Goal: Task Accomplishment & Management: Manage account settings

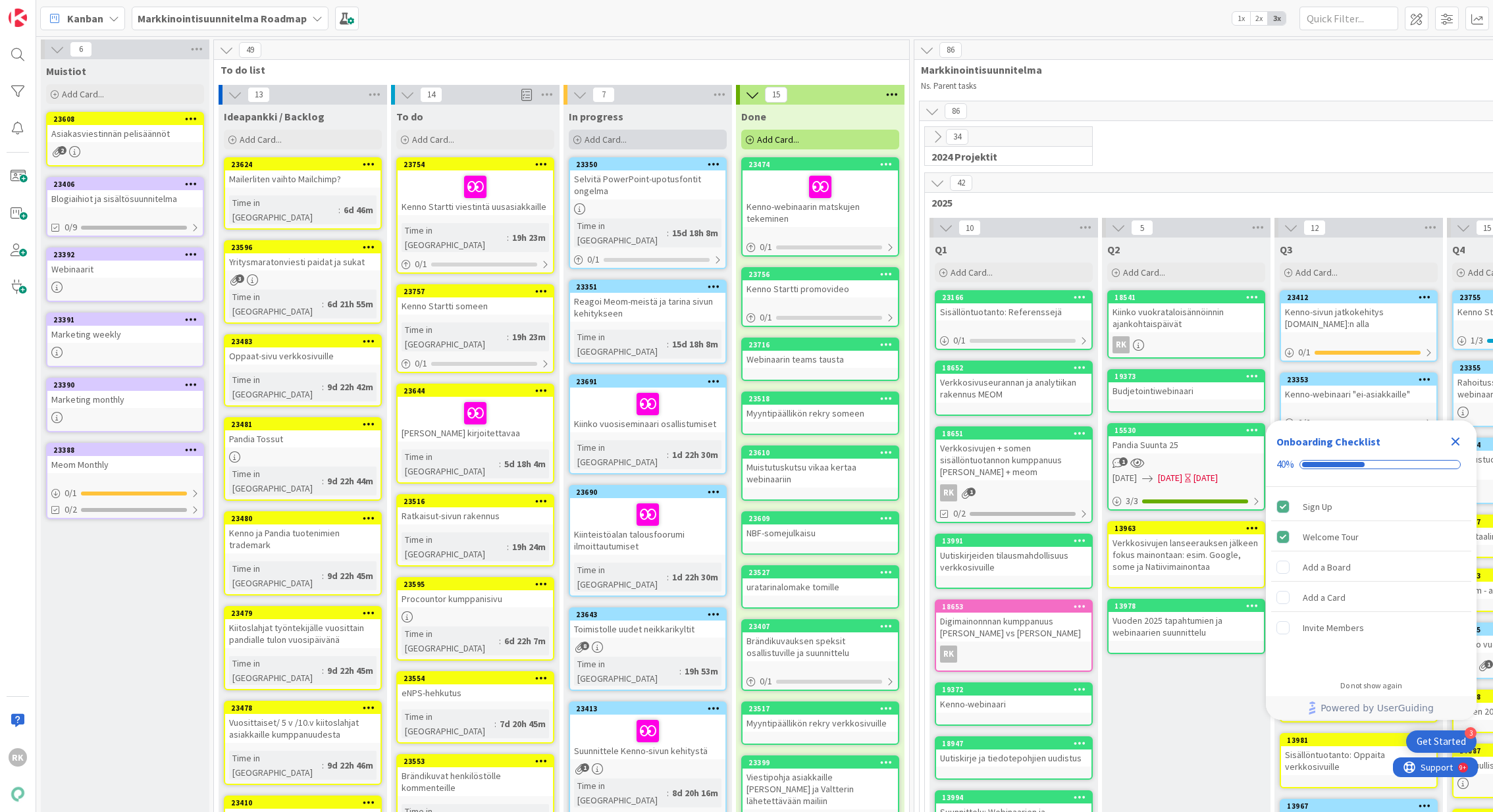
click at [620, 138] on span "Add Card..." at bounding box center [605, 139] width 42 height 12
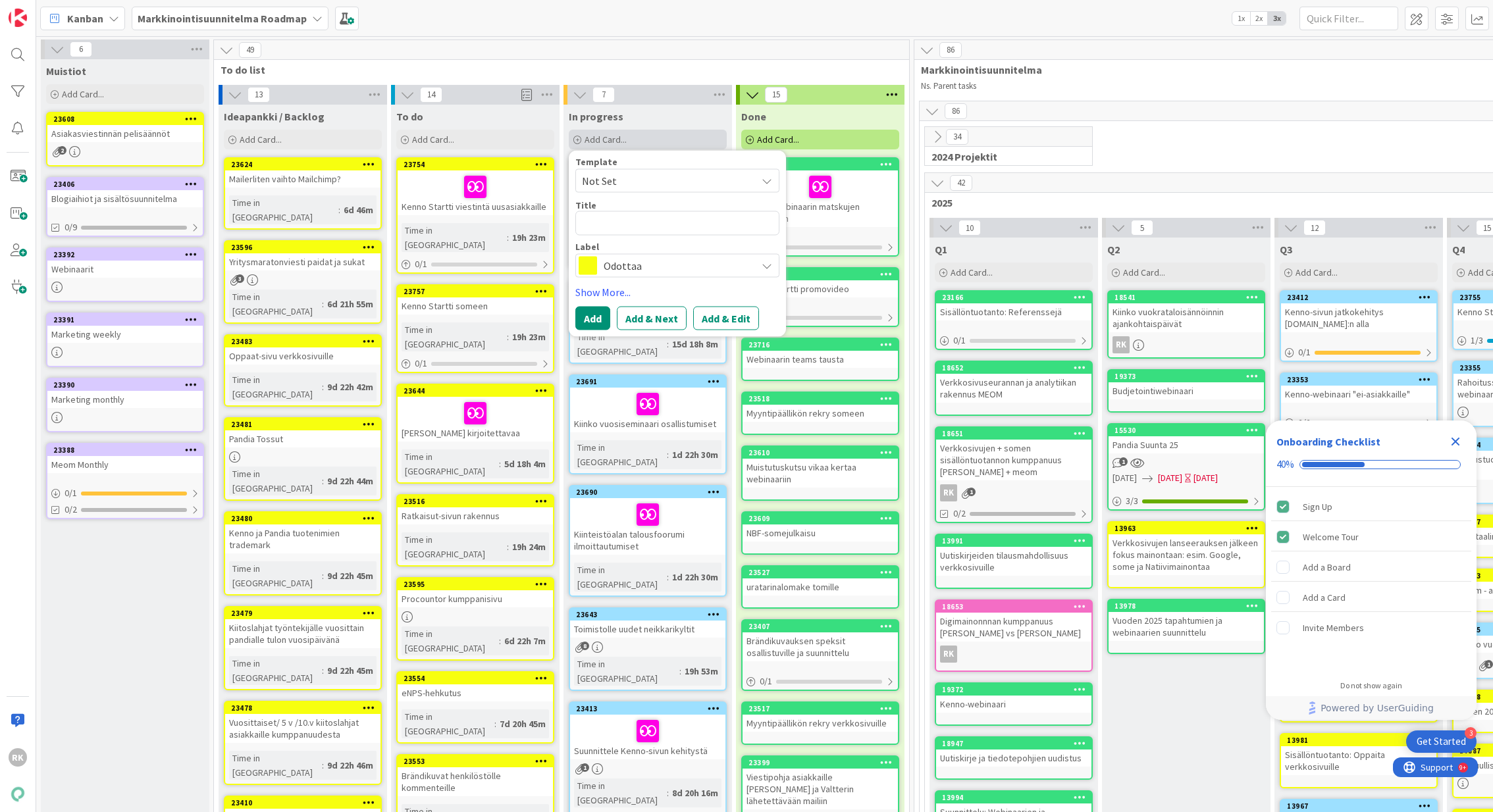
type textarea "K"
type textarea "x"
type textarea "Ke"
type textarea "x"
type textarea "[PERSON_NAME]"
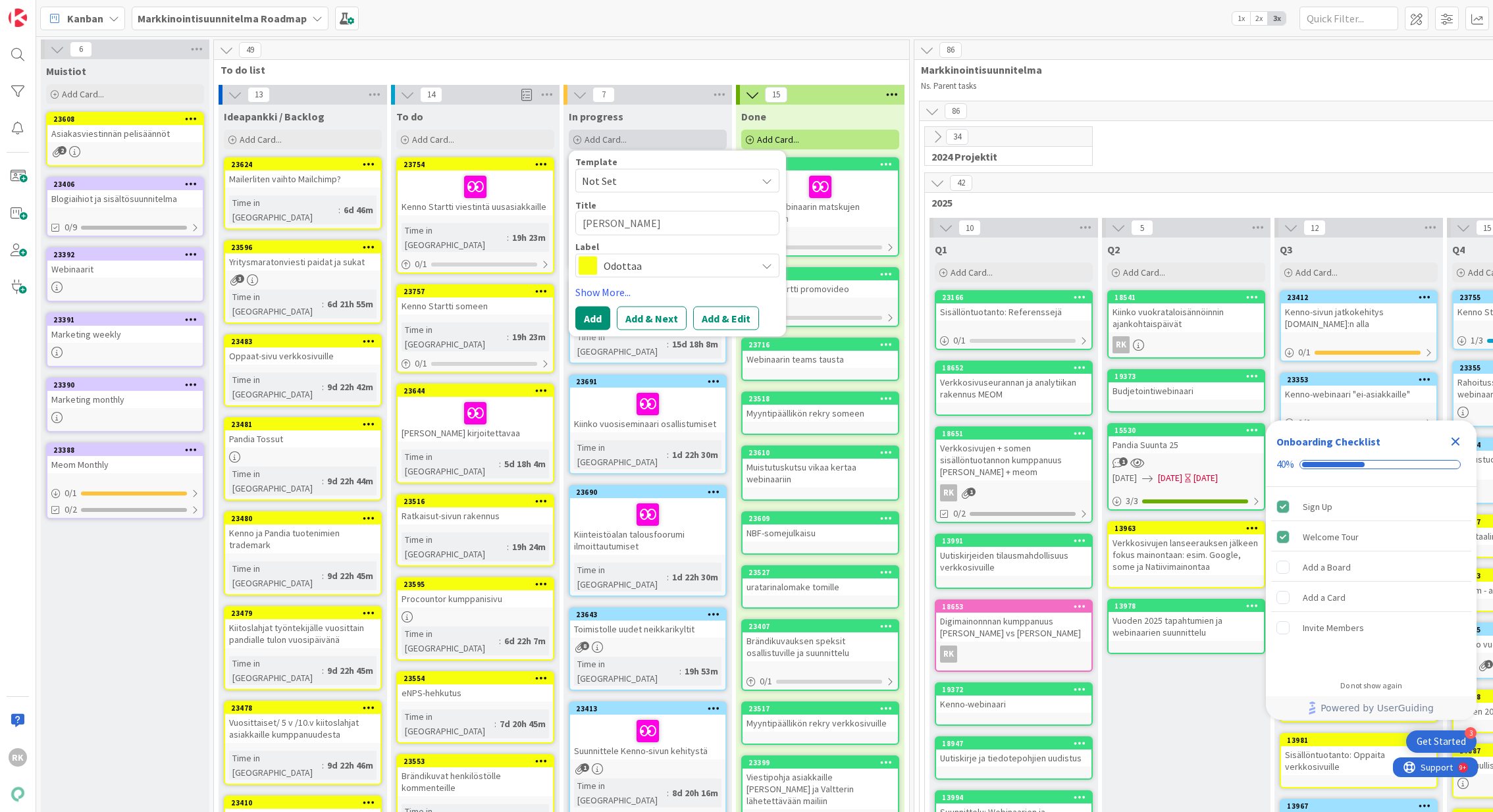
type textarea "x"
type textarea "Kenn"
type textarea "x"
type textarea "Kenno"
type textarea "x"
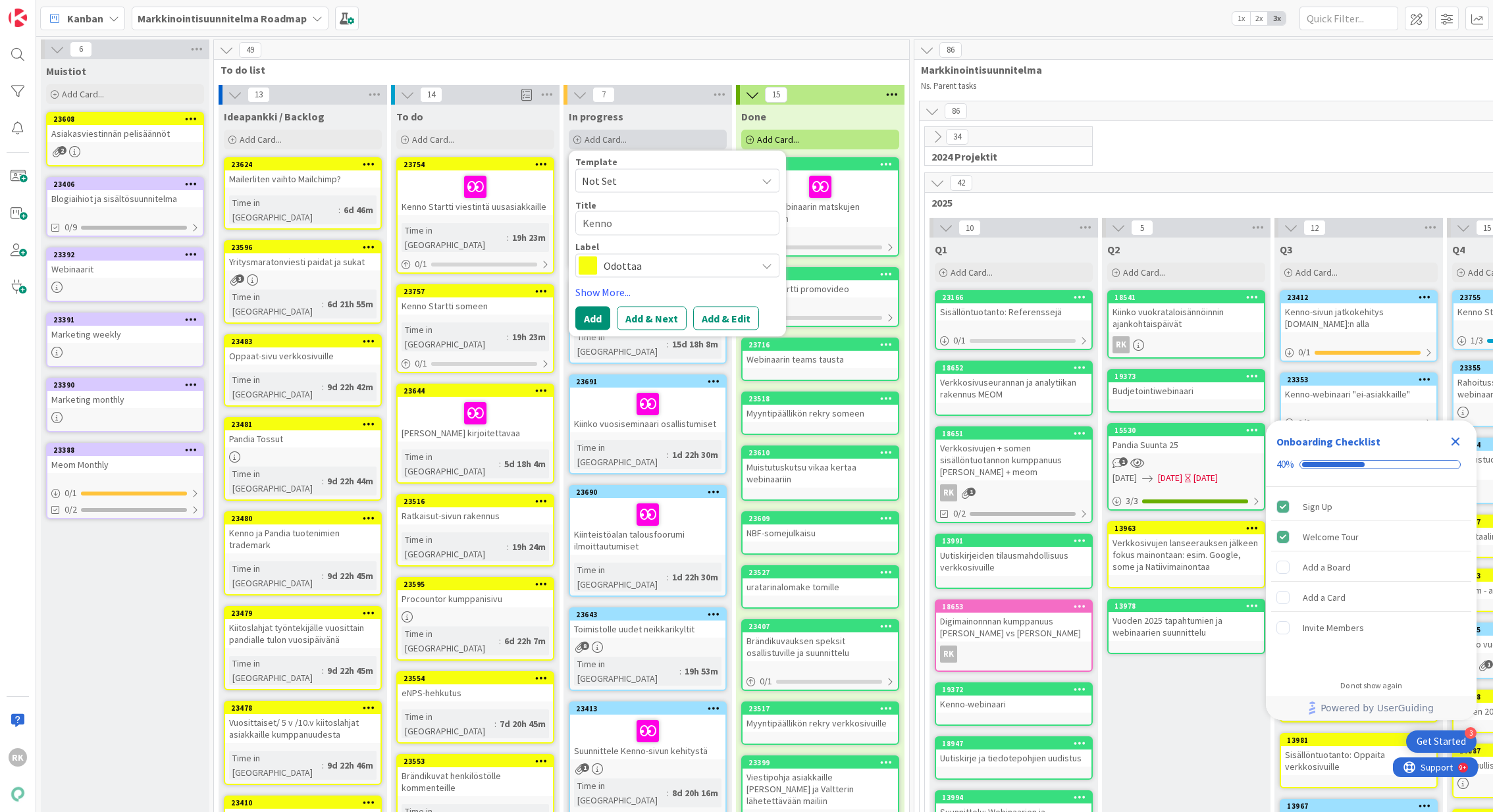
type textarea "Kenno_"
type textarea "x"
type textarea "Kenno"
type textarea "x"
type textarea "Kenno-"
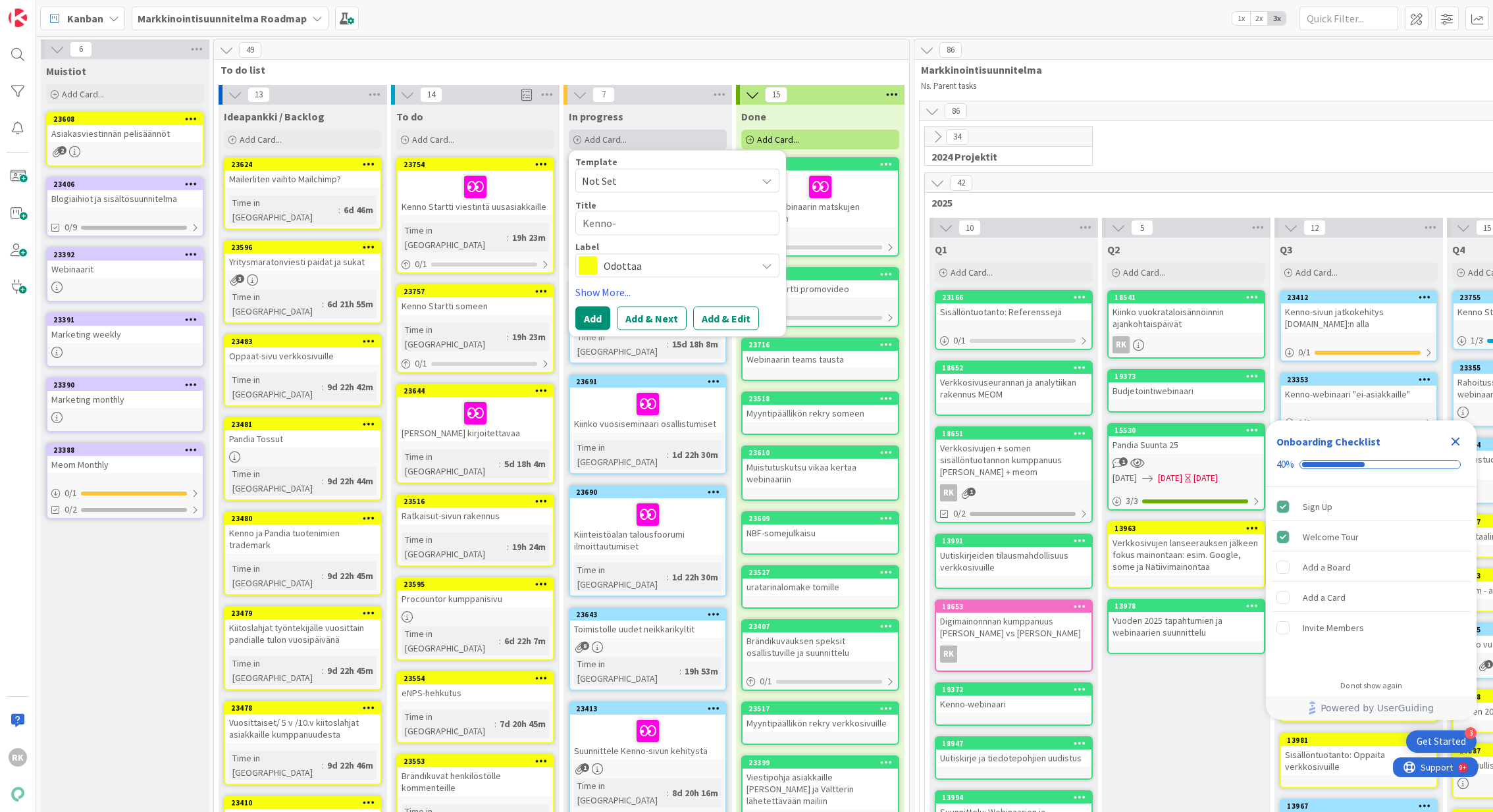
type textarea "x"
type textarea "Kenno-w"
type textarea "x"
type textarea "Kenno-we"
type textarea "x"
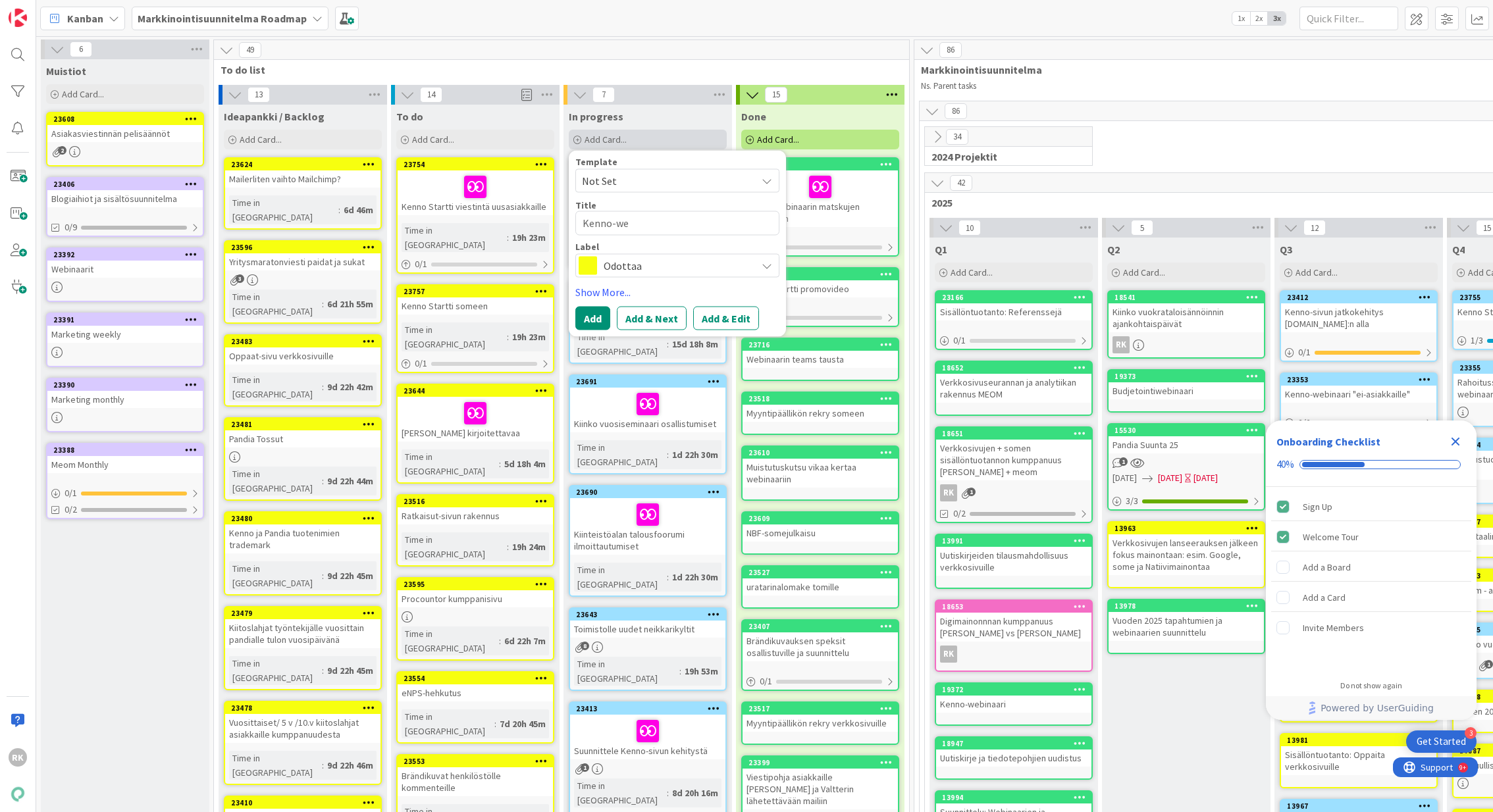
type textarea "Kenno-web"
type textarea "x"
type textarea "Kenno-webi"
type textarea "x"
type textarea "Kenno-webia"
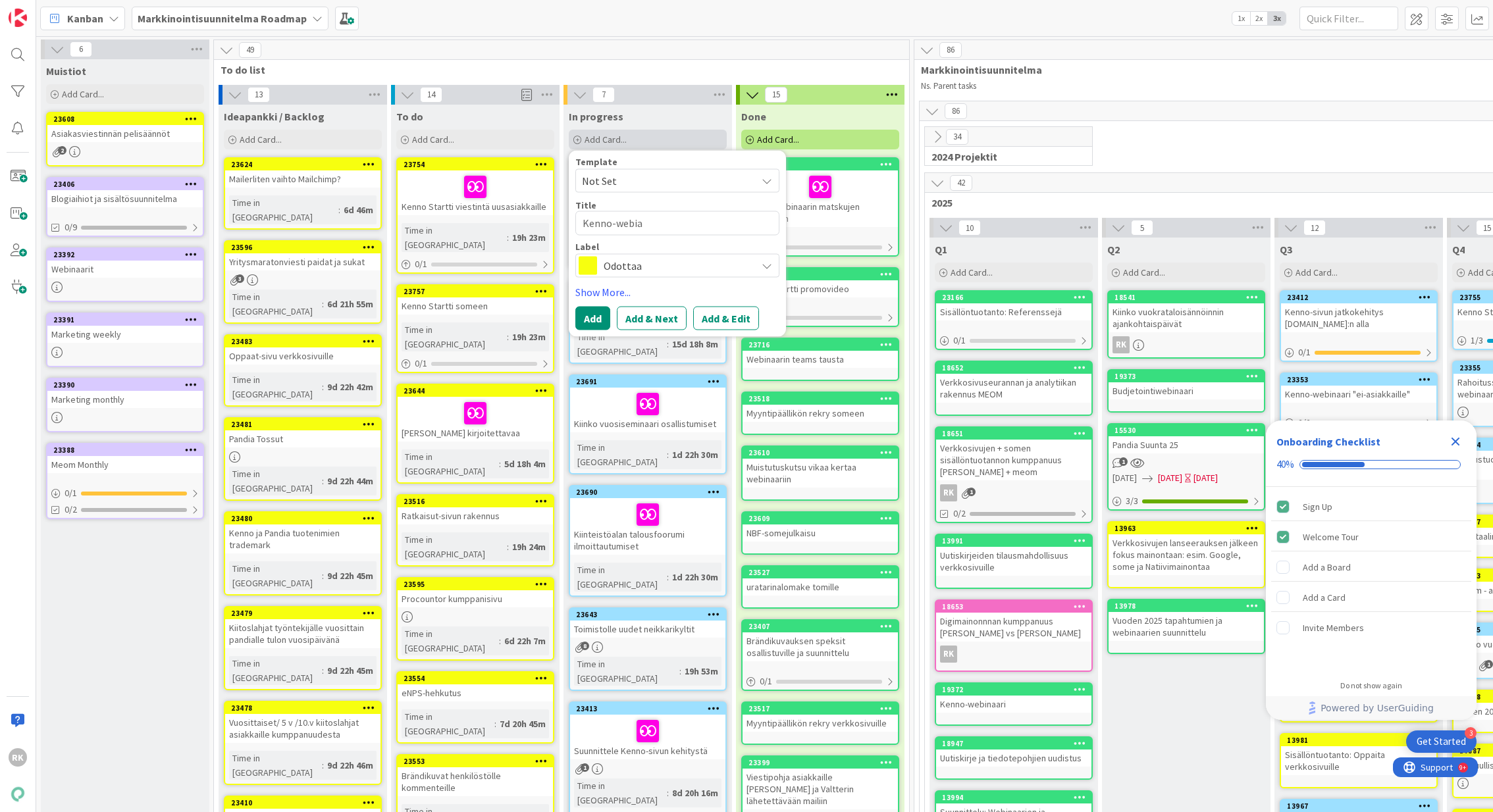
type textarea "x"
type textarea "Kenno-webi"
type textarea "x"
type textarea "Kenno-webin"
type textarea "x"
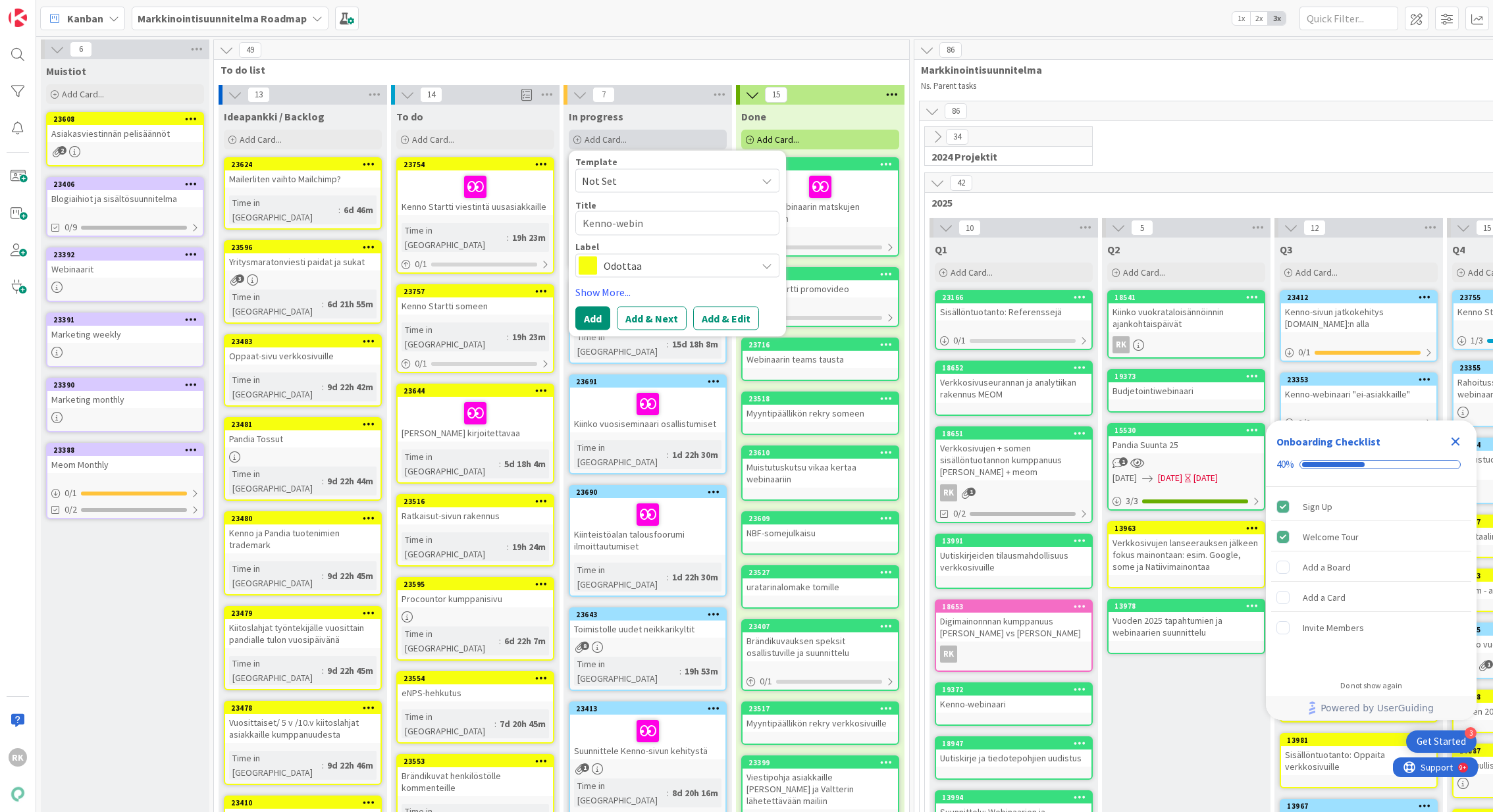
type textarea "Kenno-webina"
type textarea "x"
type textarea "Kenno-webinaa"
type textarea "x"
type textarea "Kenno-webinaar"
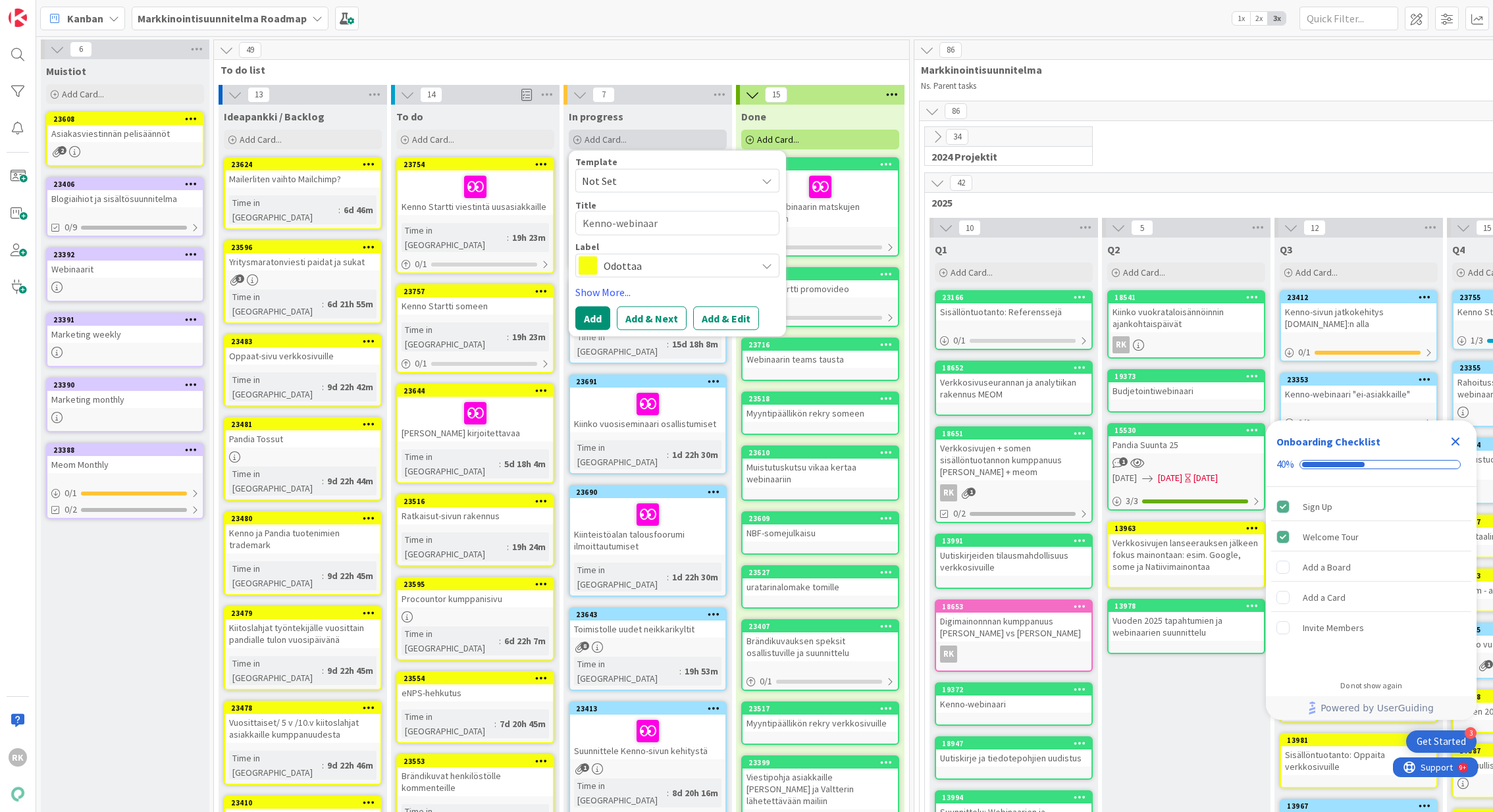
type textarea "x"
type textarea "Kenno-webinaari"
type textarea "x"
type textarea "Kenno-webinaarin"
type textarea "x"
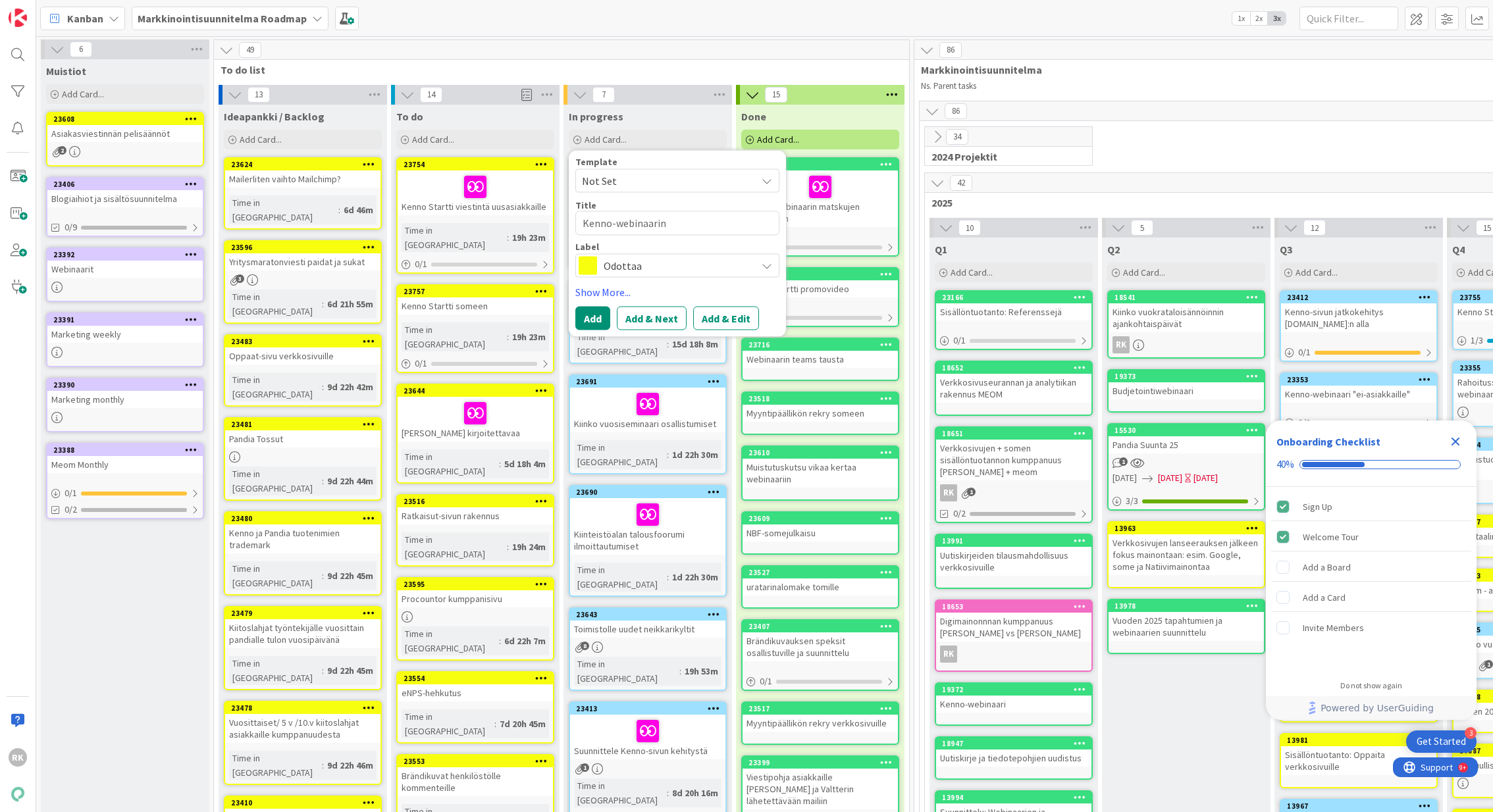
type textarea "Kenno-webinaarin"
type textarea "x"
type textarea "Kenno-webinaarin t"
type textarea "x"
type textarea "Kenno-webinaarin ta"
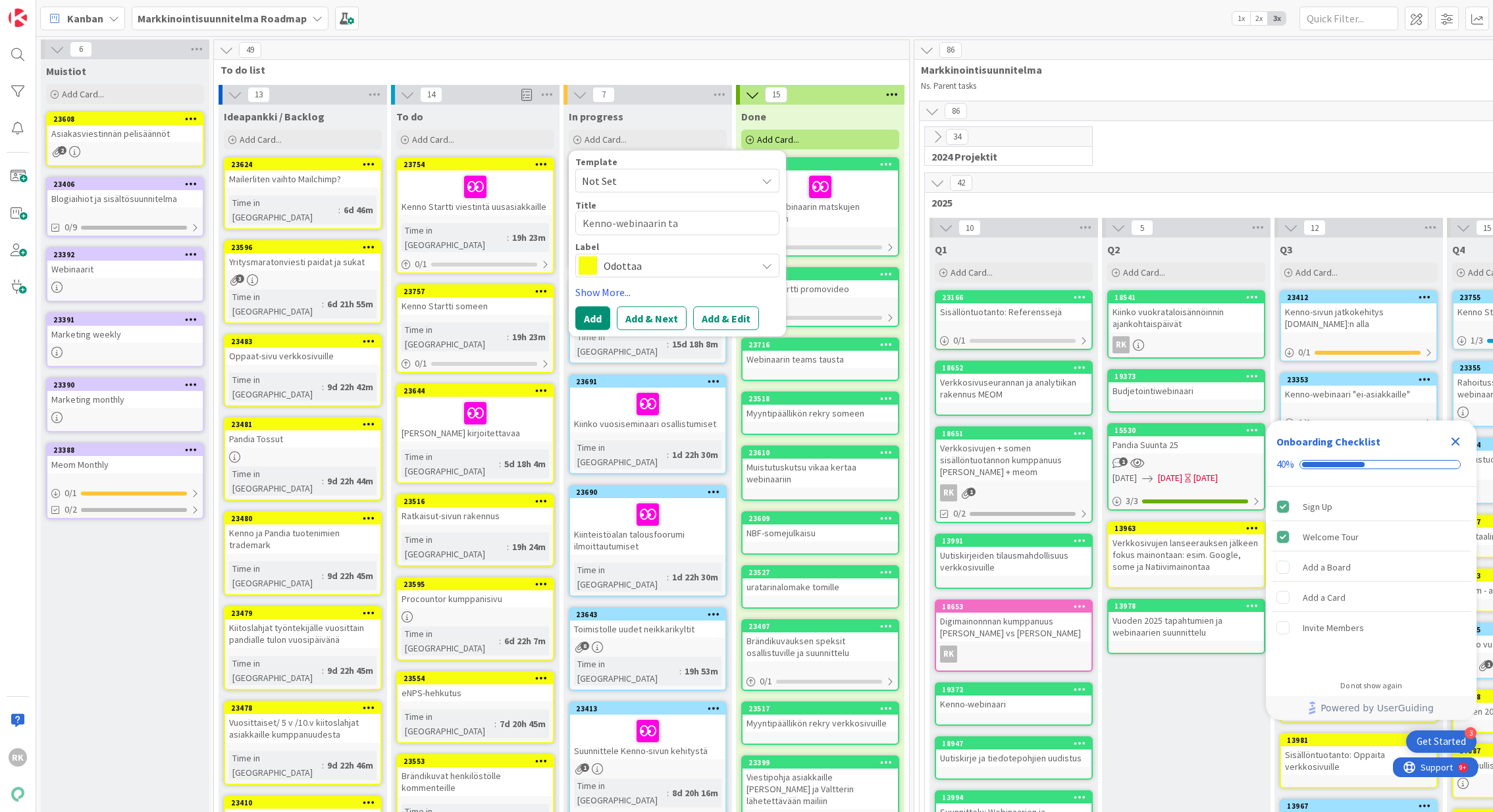
type textarea "x"
type textarea "Kenno-webinaarin tal"
type textarea "x"
type textarea "Kenno-webinaarin tall"
type textarea "x"
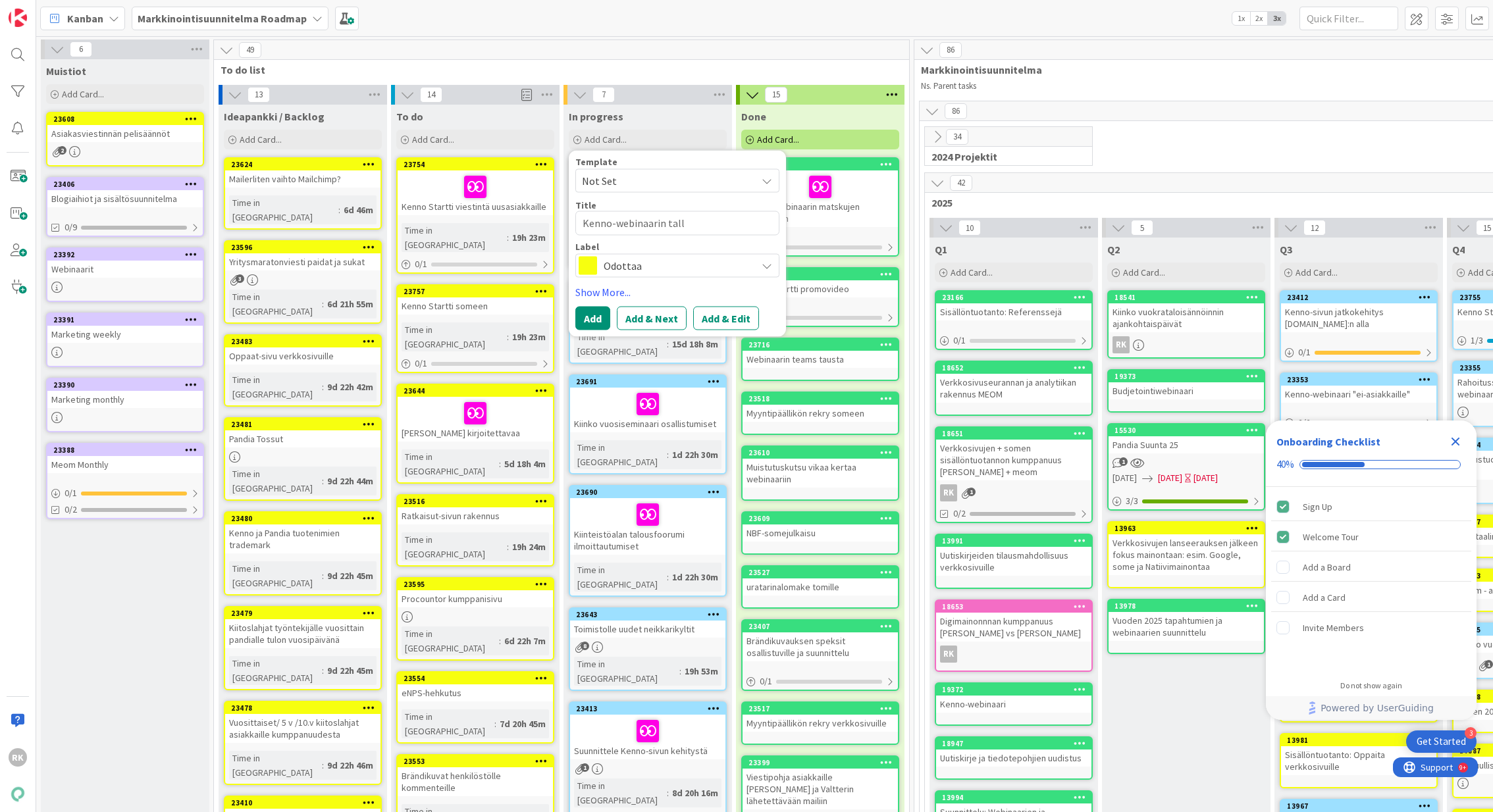
type textarea "Kenno-webinaarin talle"
type textarea "x"
type textarea "Kenno-webinaarin tallen"
type textarea "x"
type textarea "Kenno-webinaarin tallenne"
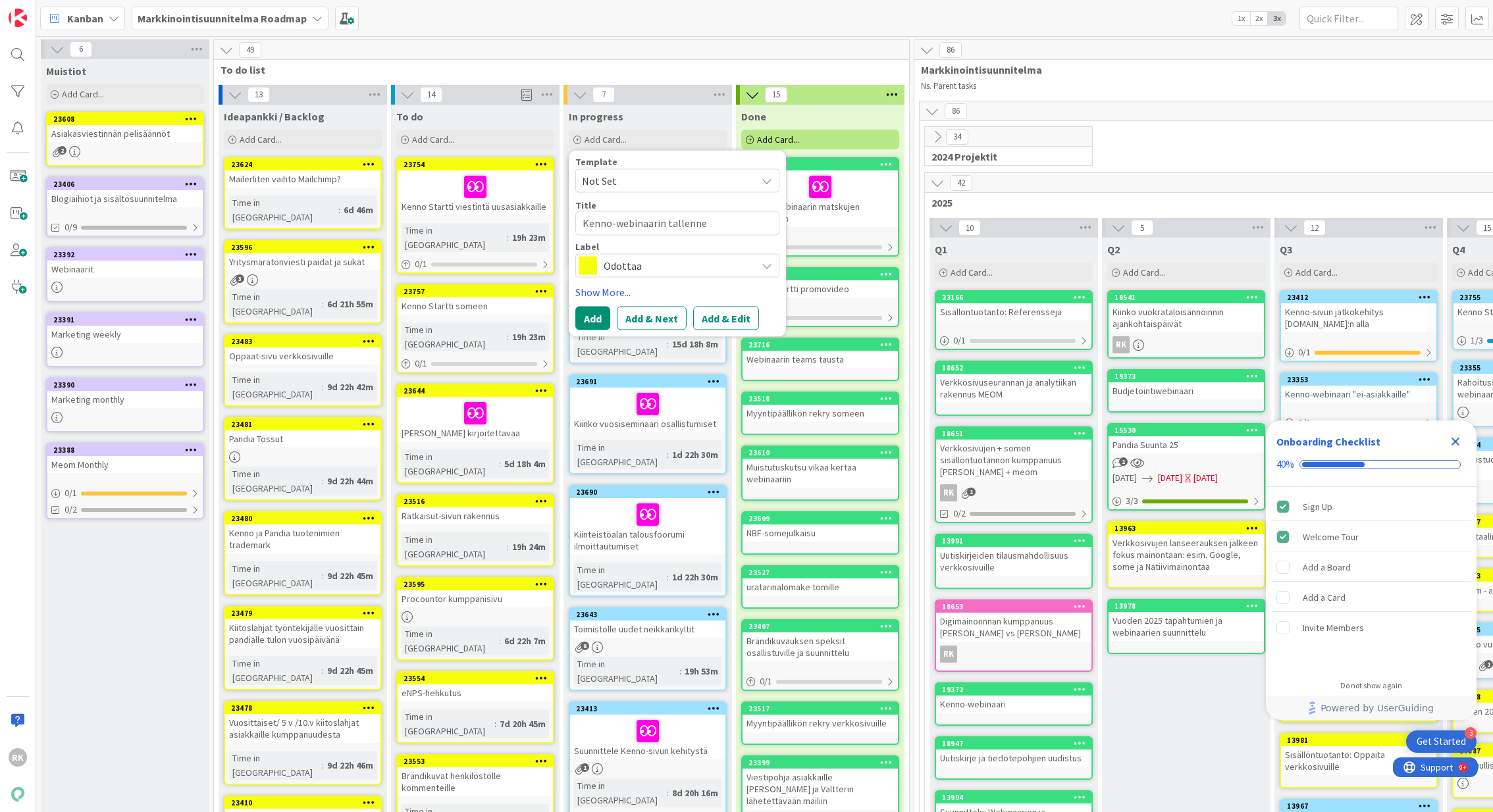
type textarea "x"
type textarea "Kenno-webinaarin tallenne"
type textarea "x"
type textarea "Kenno-webinaarin tallenne ja"
type textarea "x"
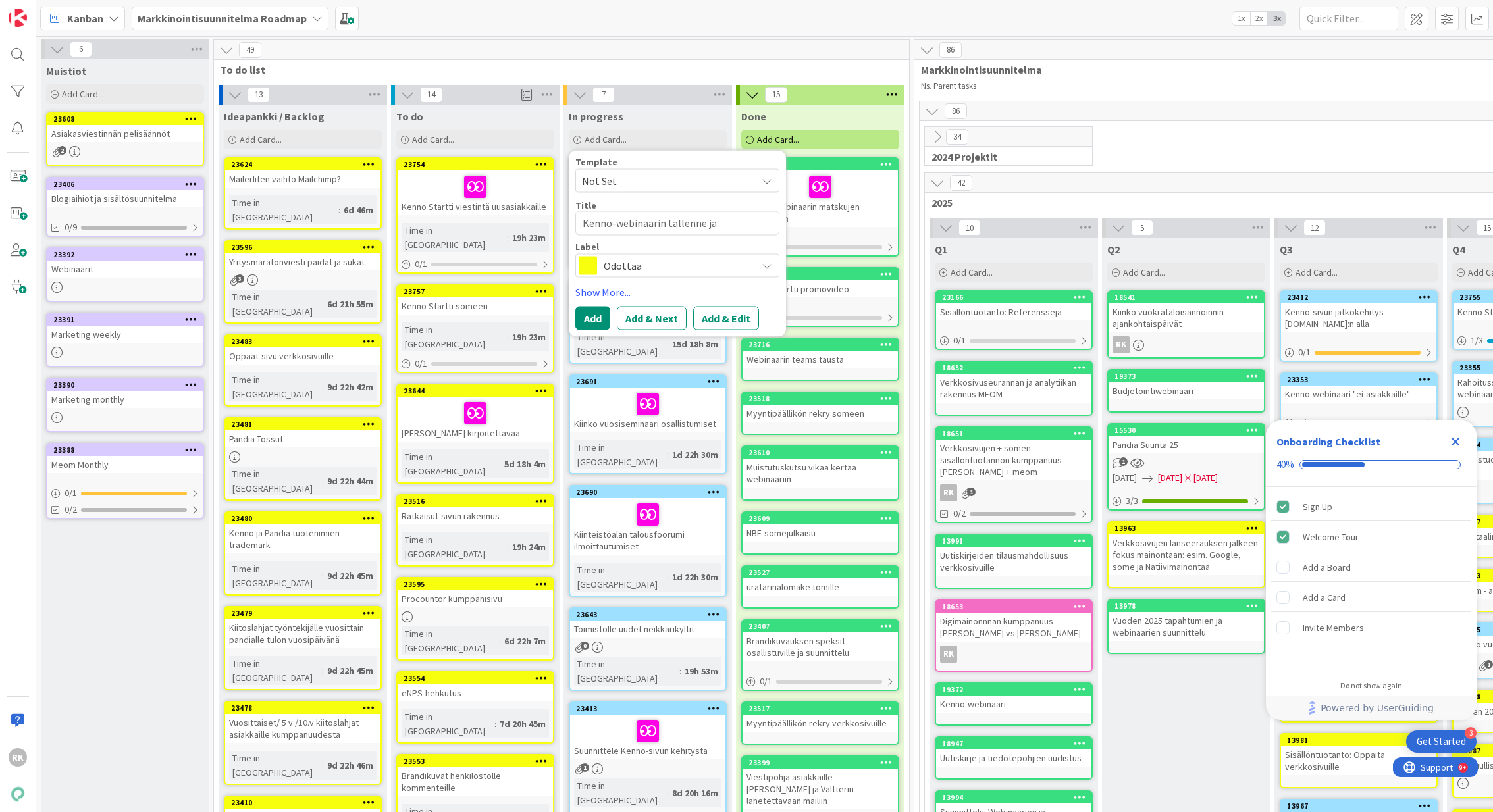
type textarea "Kenno-webinaarin tallenne ja"
type textarea "x"
type textarea "Kenno-webinaarin tallenne ja s"
type textarea "x"
type textarea "Kenno-webinaarin tallenne ja si"
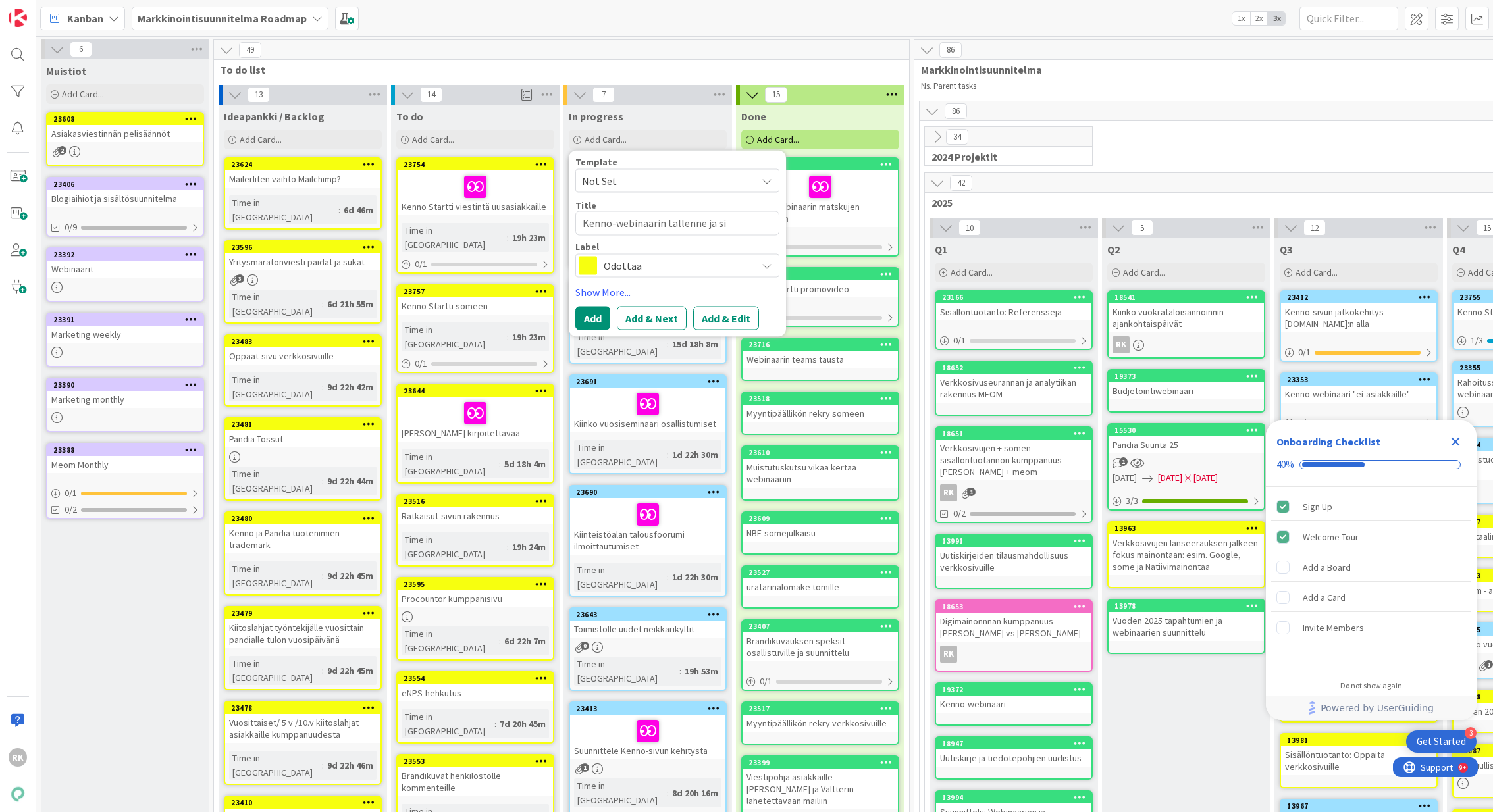
type textarea "x"
type textarea "Kenno-webinaarin tallenne ja sii"
type textarea "x"
type textarea "Kenno-webinaarin tallenne ja siit"
type textarea "x"
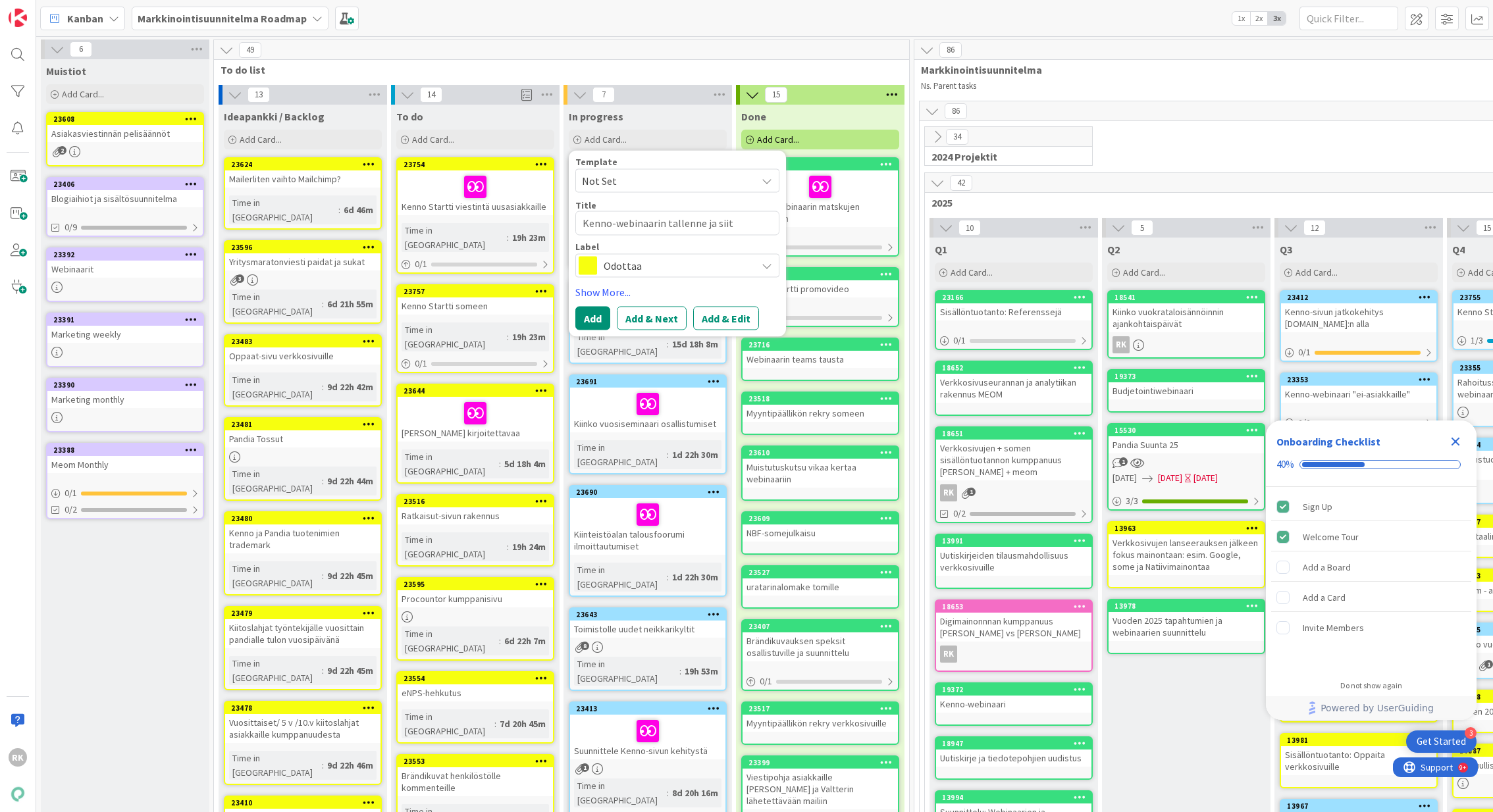
type textarea "Kenno-webinaarin tallenne ja siitä"
type textarea "x"
type textarea "Kenno-webinaarin tallenne ja siitä"
type textarea "x"
type textarea "Kenno-webinaarin tallenne ja siitä b"
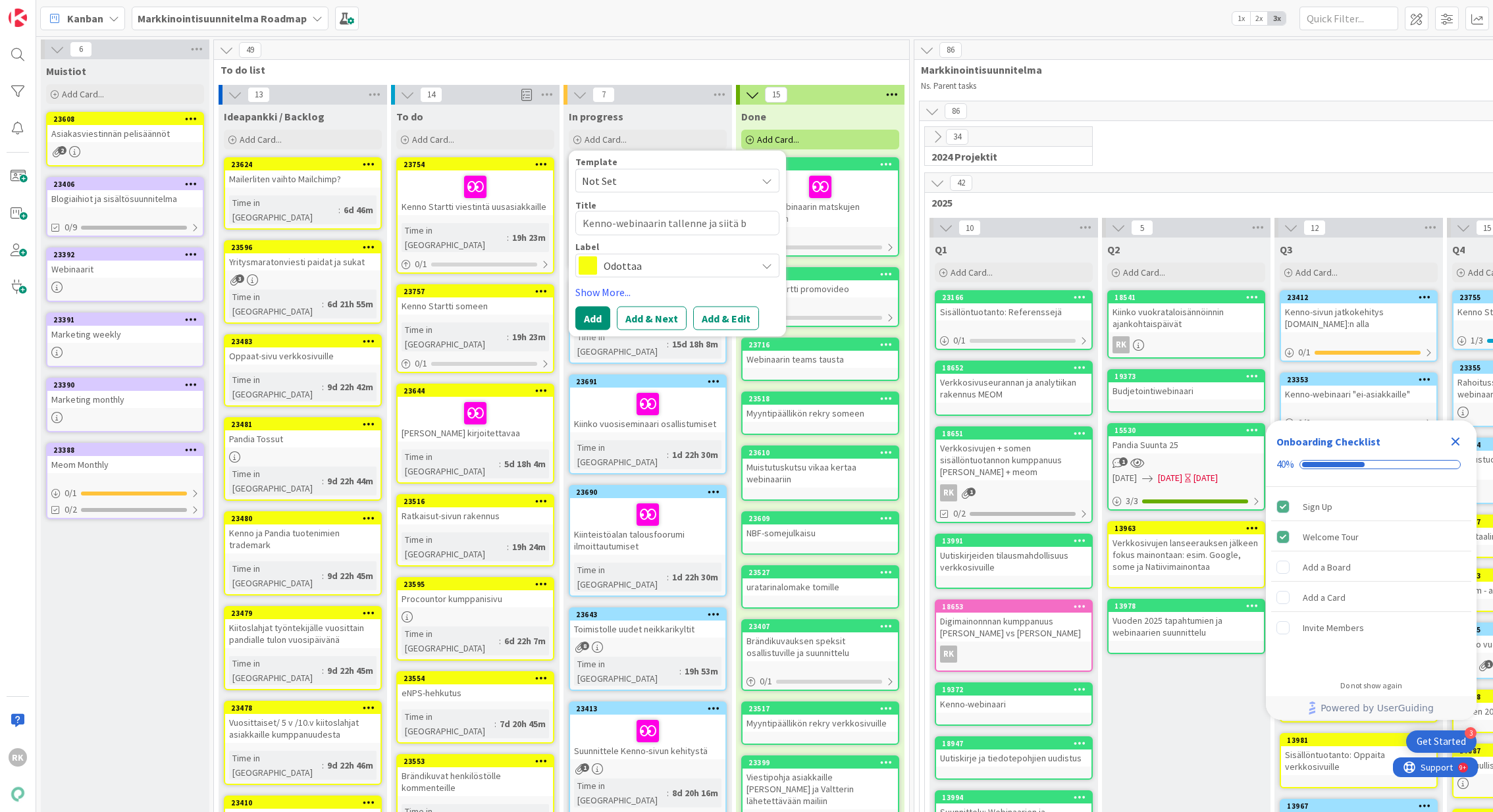
type textarea "x"
type textarea "Kenno-webinaarin tallenne ja siitä bl"
type textarea "x"
type textarea "Kenno-webinaarin tallenne ja siitä blo"
type textarea "x"
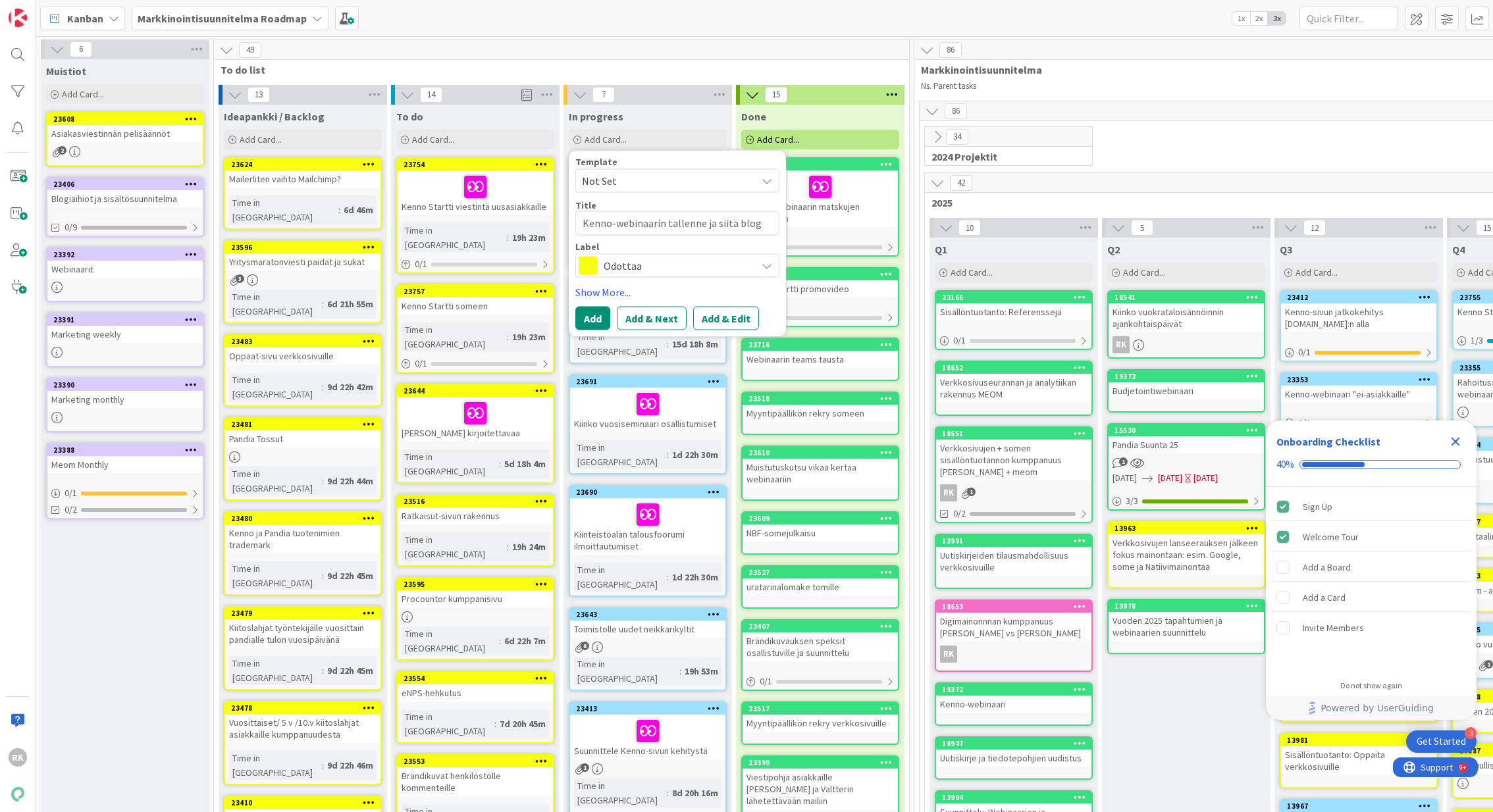
type textarea "Kenno-webinaarin tallenne ja siitä blogi"
type textarea "x"
type textarea "Kenno-webinaarin tallenne ja siitä blogit"
type textarea "x"
type textarea "Kenno-webinaarin tallenne ja siitä blogite"
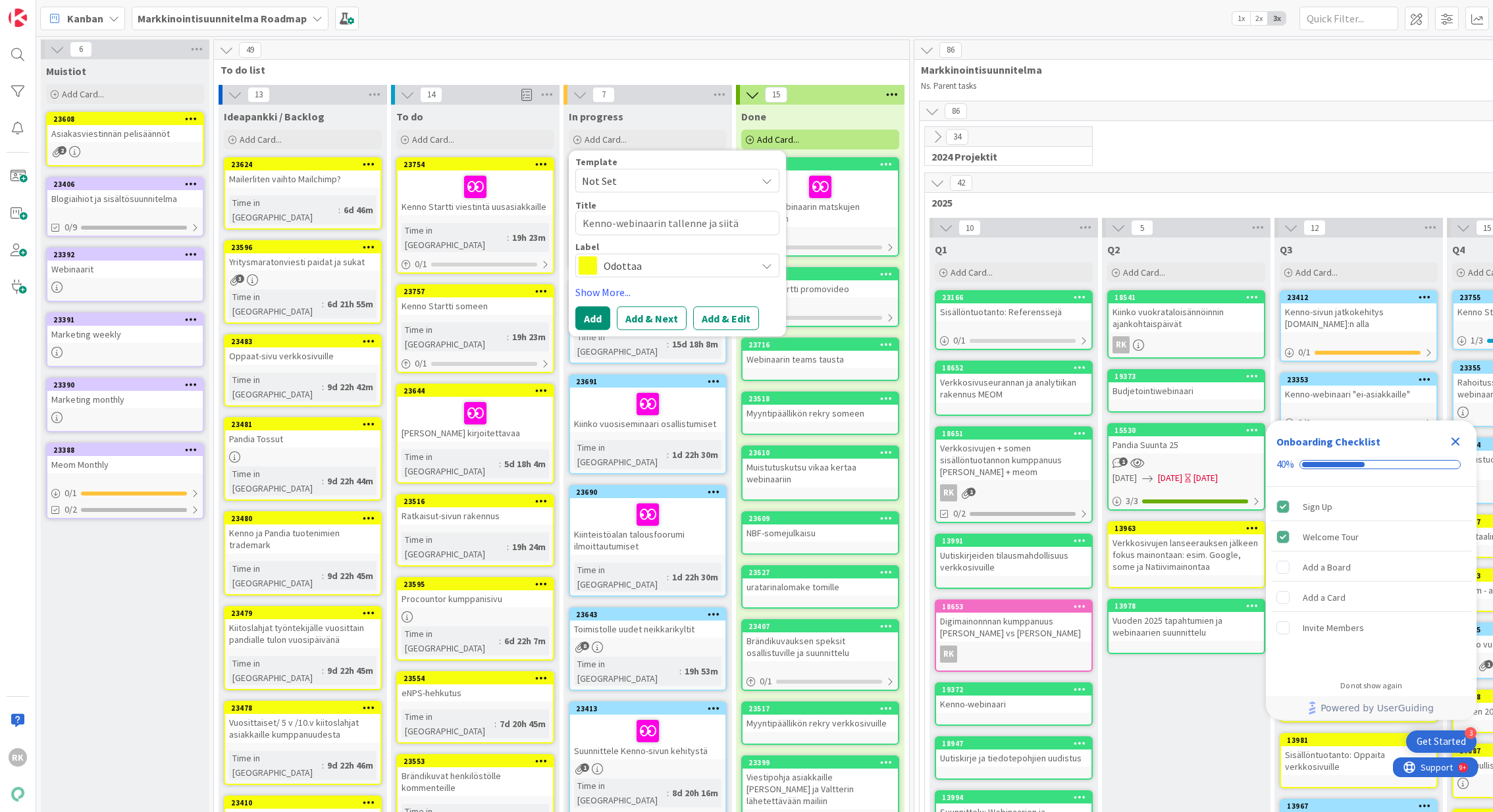
type textarea "x"
type textarea "Kenno-webinaarin tallenne ja siitä blogitek"
type textarea "x"
type textarea "Kenno-webinaarin tallenne ja siitä blogiteks"
type textarea "x"
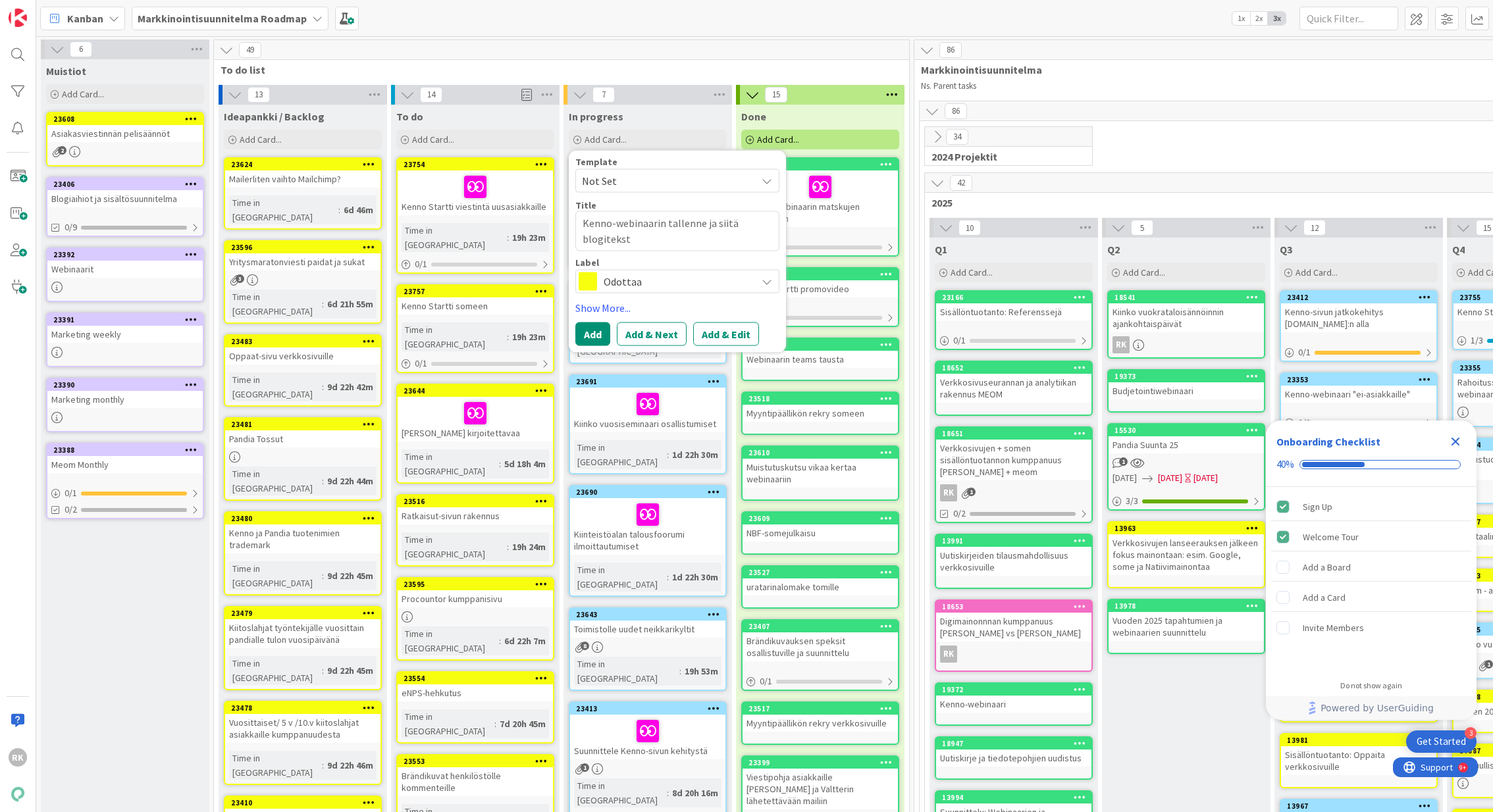
type textarea "Kenno-webinaarin tallenne ja siitä blogiteksti"
type textarea "x"
type textarea "Kenno-webinaarin tallenne ja siitä blogitekstit"
type textarea "x"
type textarea "Kenno-webinaarin tallenne ja siitä blogitekstit"
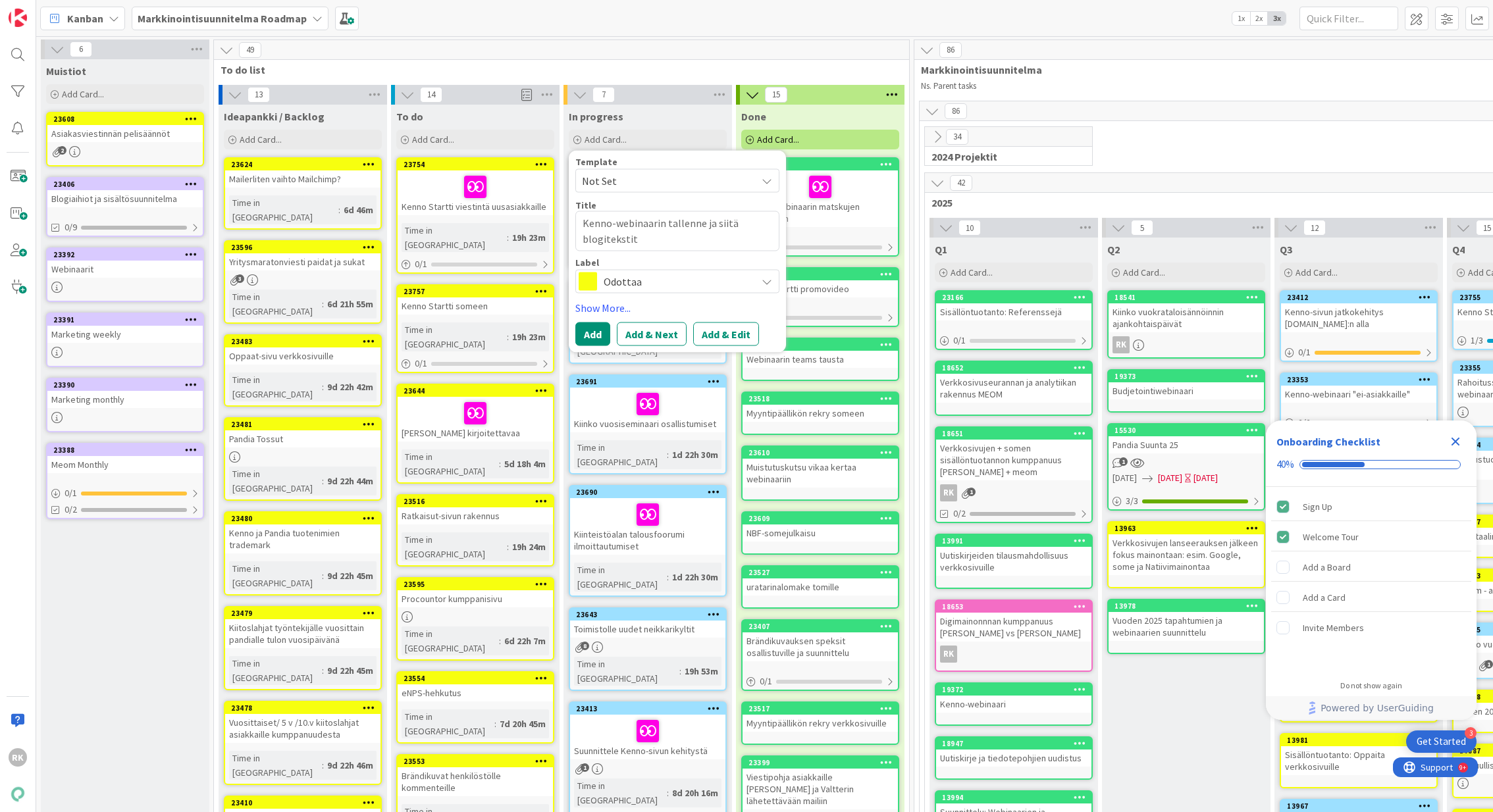
type textarea "x"
type textarea "Kenno-webinaarin tallenne ja siitä blogitekstit K"
type textarea "x"
type textarea "Kenno-webinaarin tallenne ja siitä blogitekstit Ke"
type textarea "x"
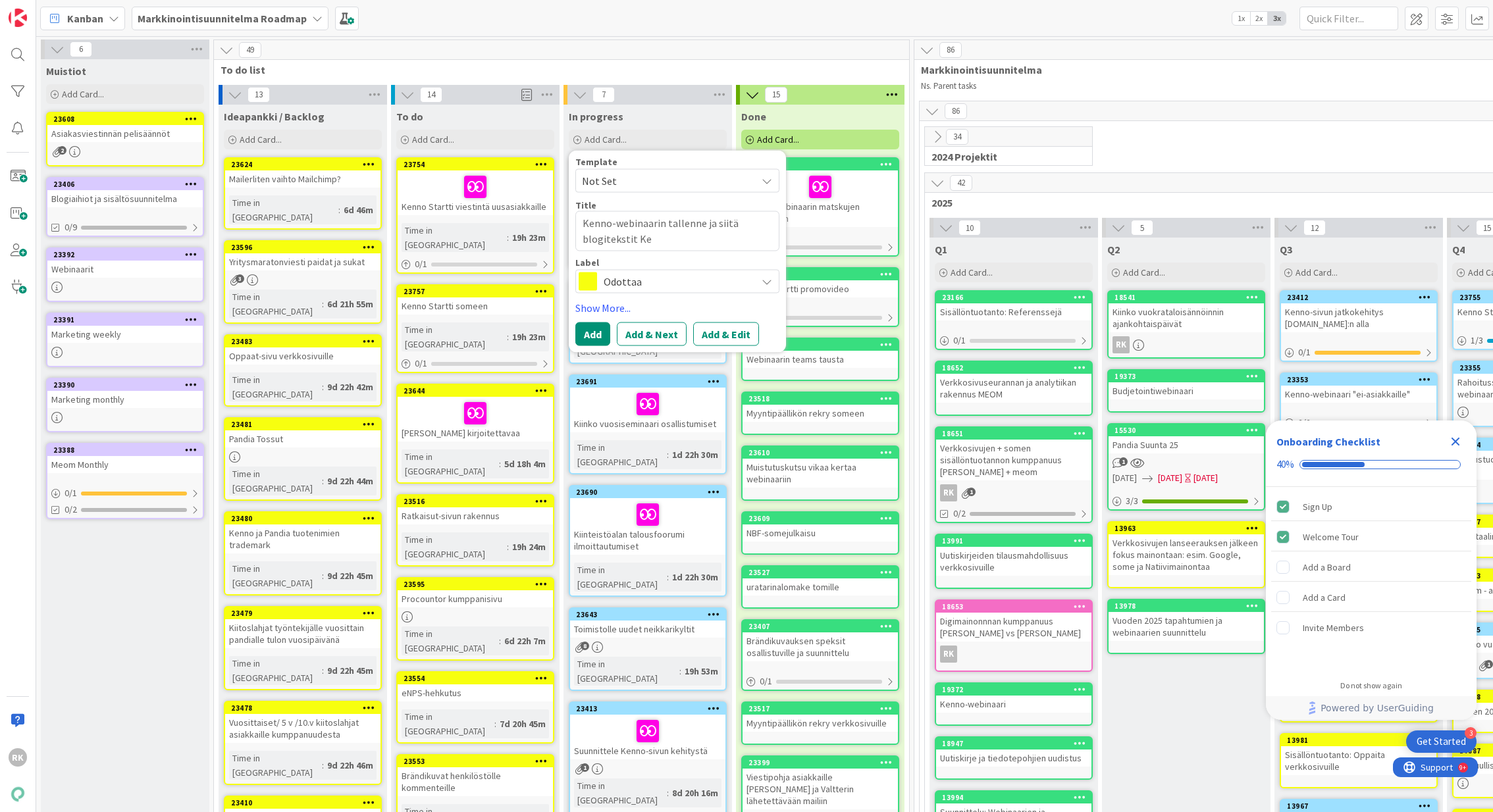
type textarea "Kenno-webinaarin tallenne ja siitä blogitekstit [PERSON_NAME]"
type textarea "x"
type textarea "Kenno-webinaarin tallenne ja siitä blogitekstit Kenn"
type textarea "x"
type textarea "Kenno-webinaarin tallenne ja siitä blogitekstit [PERSON_NAME]"
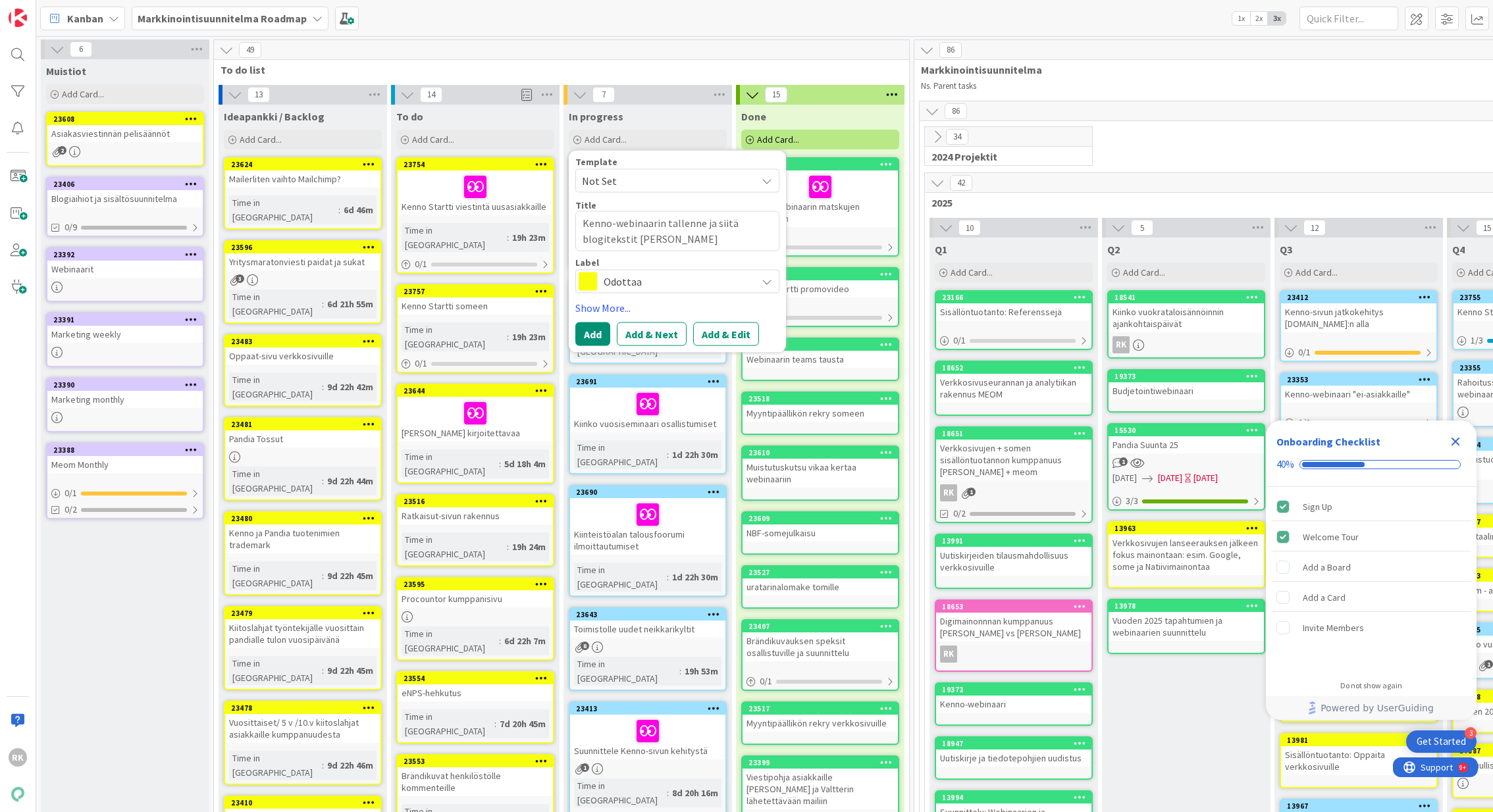
type textarea "x"
type textarea "Kenno-webinaarin tallenne ja siitä blogitekstit [PERSON_NAME]"
type textarea "x"
type textarea "Kenno-webinaarin tallenne ja siitä blogitekstit [PERSON_NAME] s"
type textarea "x"
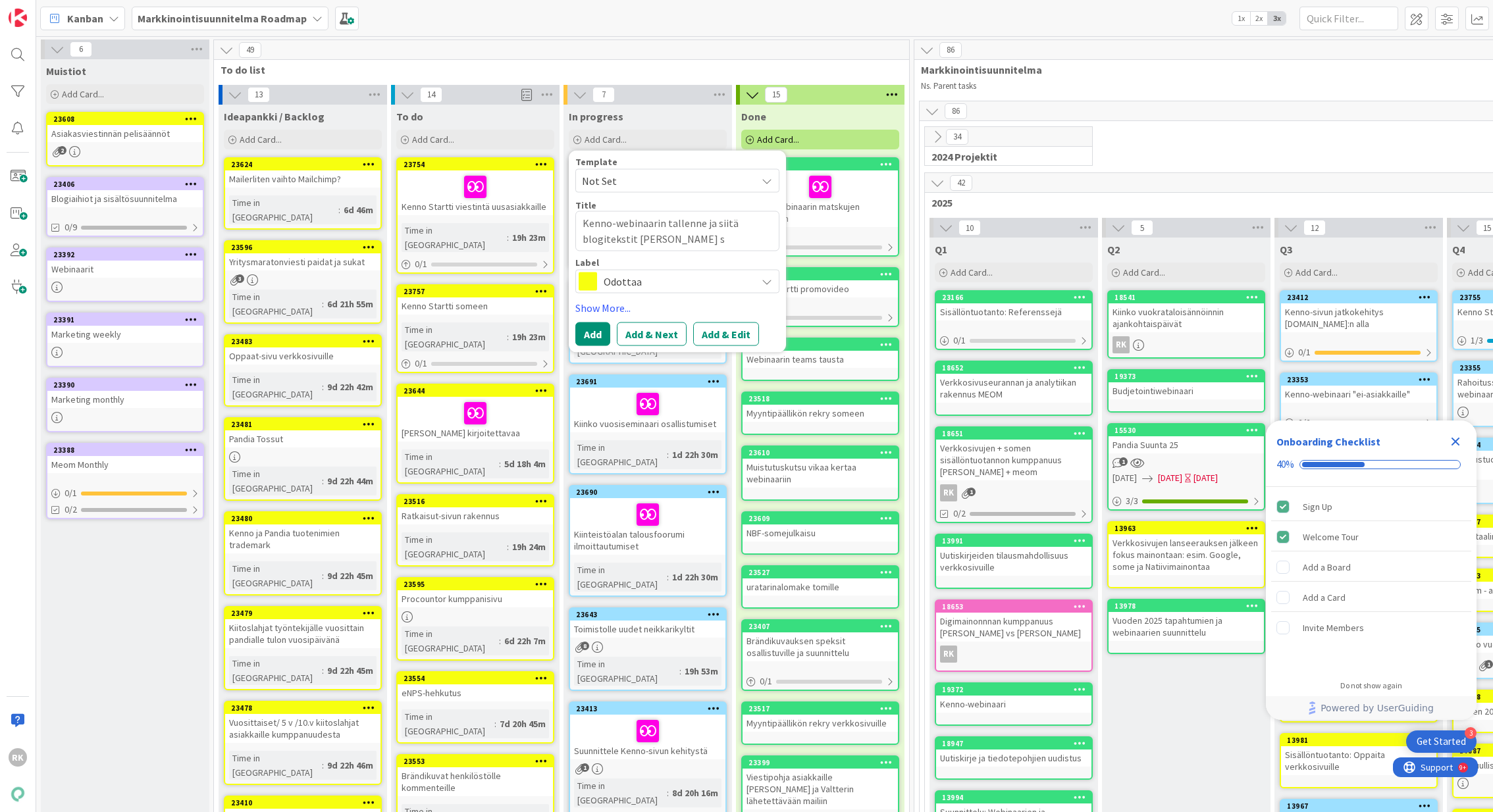
type textarea "Kenno-webinaarin tallenne ja siitä blogitekstit [PERSON_NAME]"
type textarea "x"
type textarea "Kenno-webinaarin tallenne ja siitä blogitekstit [PERSON_NAME]"
type textarea "x"
type textarea "Kenno-webinaarin tallenne ja siitä blogitekstit Kenno St"
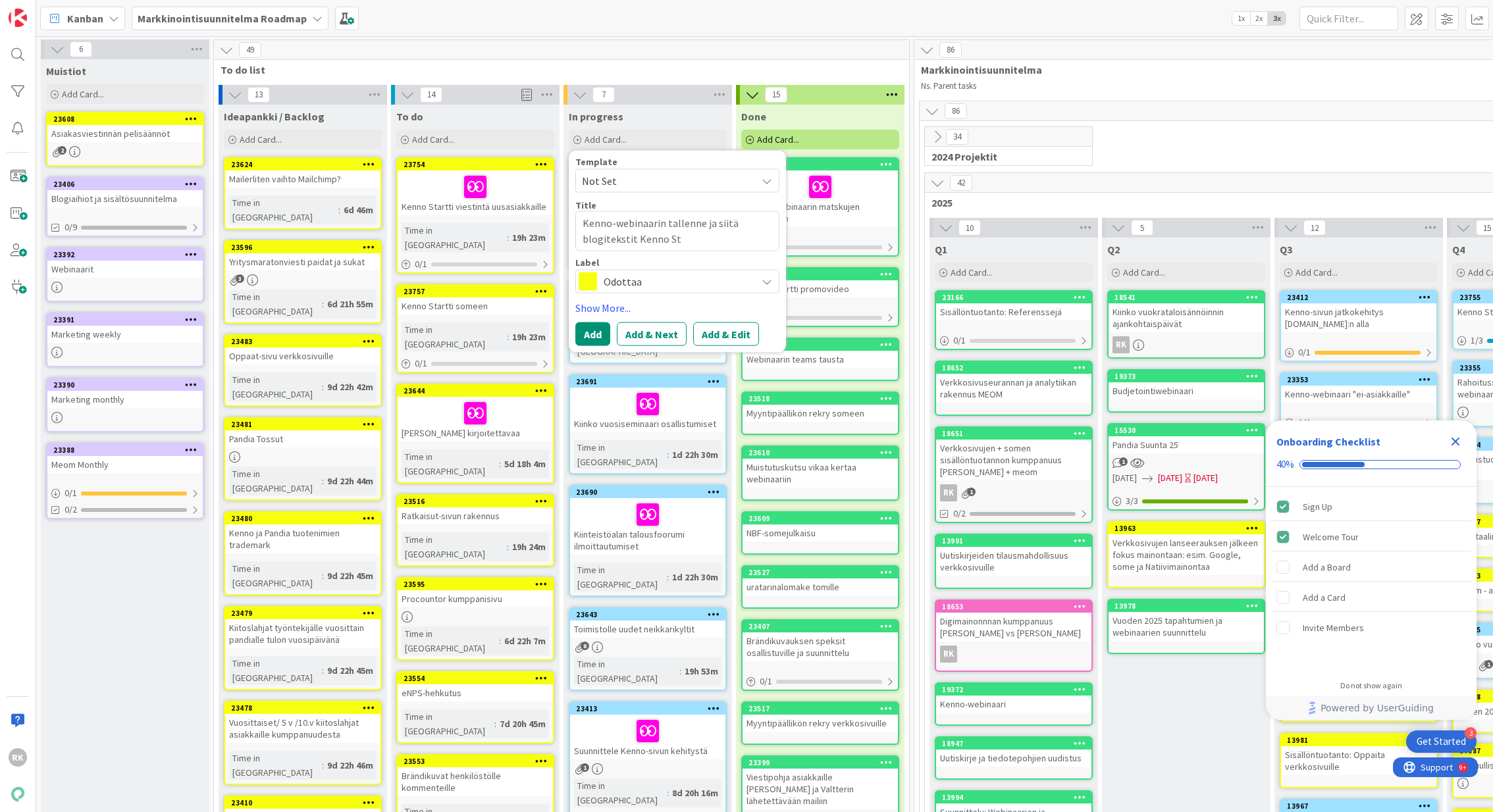
type textarea "x"
type textarea "Kenno-webinaarin tallenne ja siitä blogitekstit [PERSON_NAME]"
type textarea "x"
type textarea "Kenno-webinaarin tallenne ja siitä blogitekstit [PERSON_NAME]"
type textarea "x"
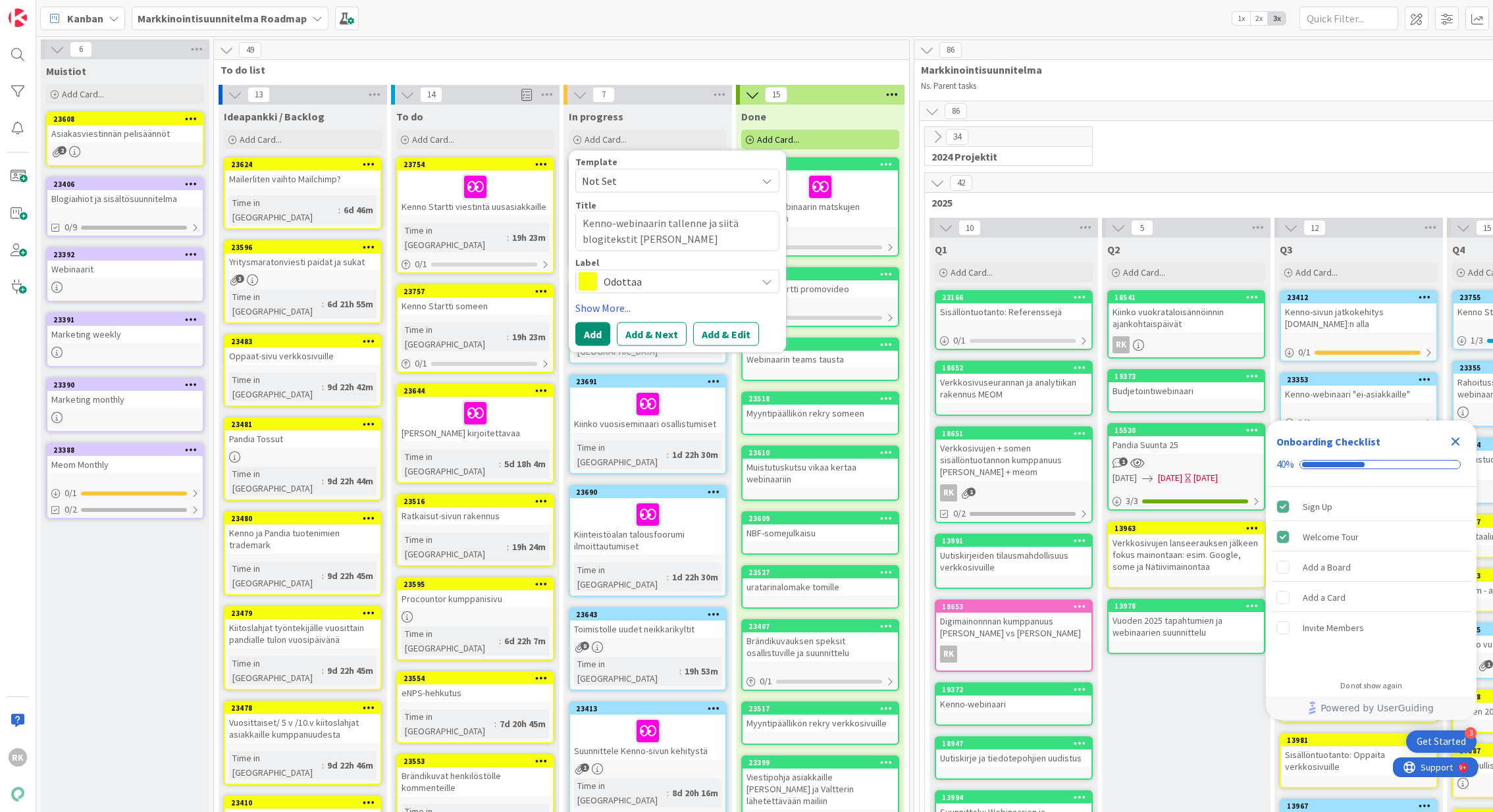
type textarea "Kenno-webinaarin tallenne ja siitä blogitekstit Kenno Start"
type textarea "x"
type textarea "Kenno-webinaarin tallenne ja siitä blogitekstit Kenno Starti"
type textarea "x"
type textarea "Kenno-webinaarin tallenne ja siitä blogitekstit Kenno Startis"
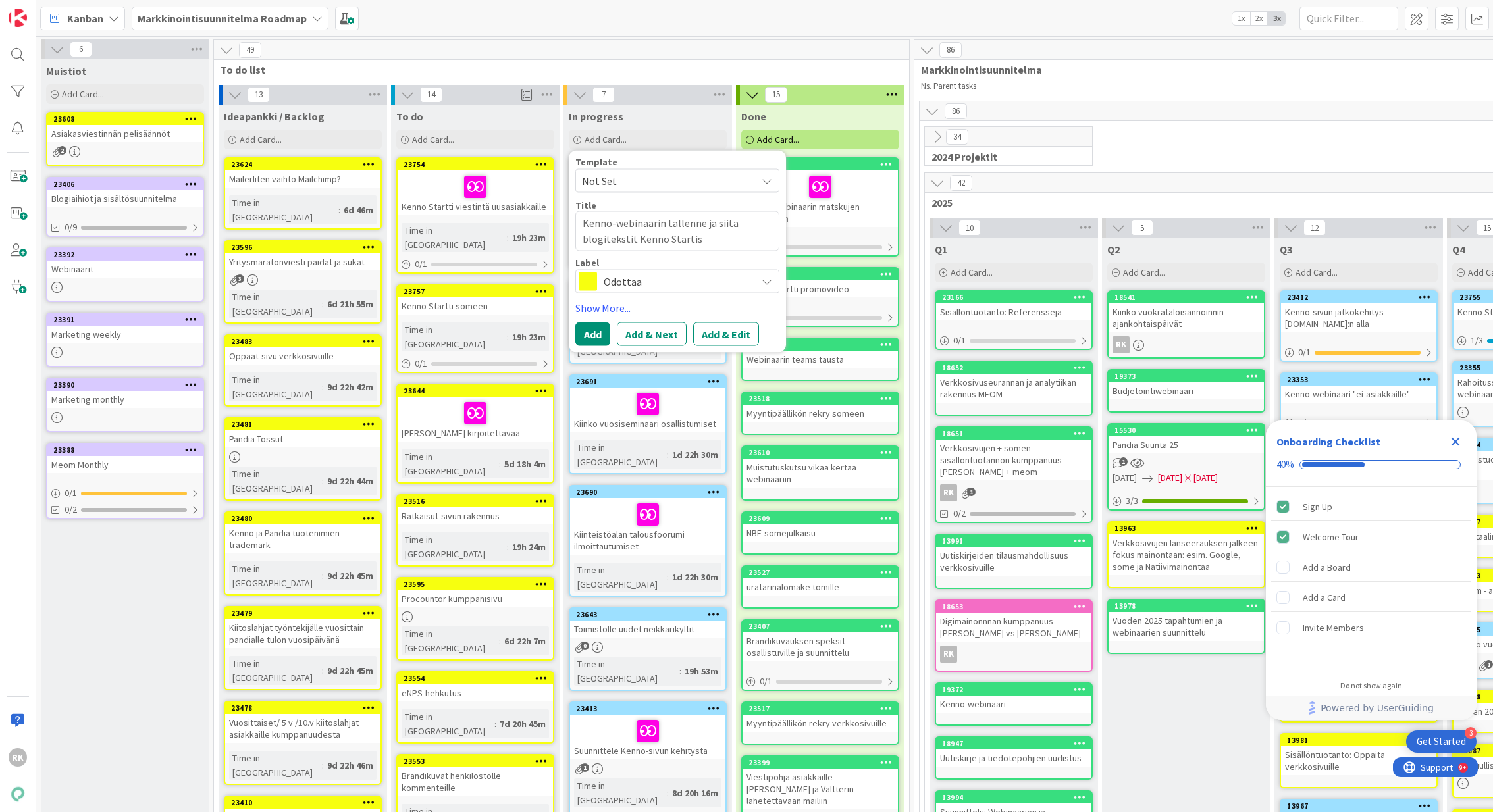
type textarea "x"
type textarea "Kenno-webinaarin tallenne ja siitä blogitekstit Kenno Startist"
type textarea "x"
type textarea "Kenno-webinaarin tallenne ja siitä blogitekstit Kenno Startista"
drag, startPoint x: 715, startPoint y: 237, endPoint x: 704, endPoint y: 218, distance: 22.0
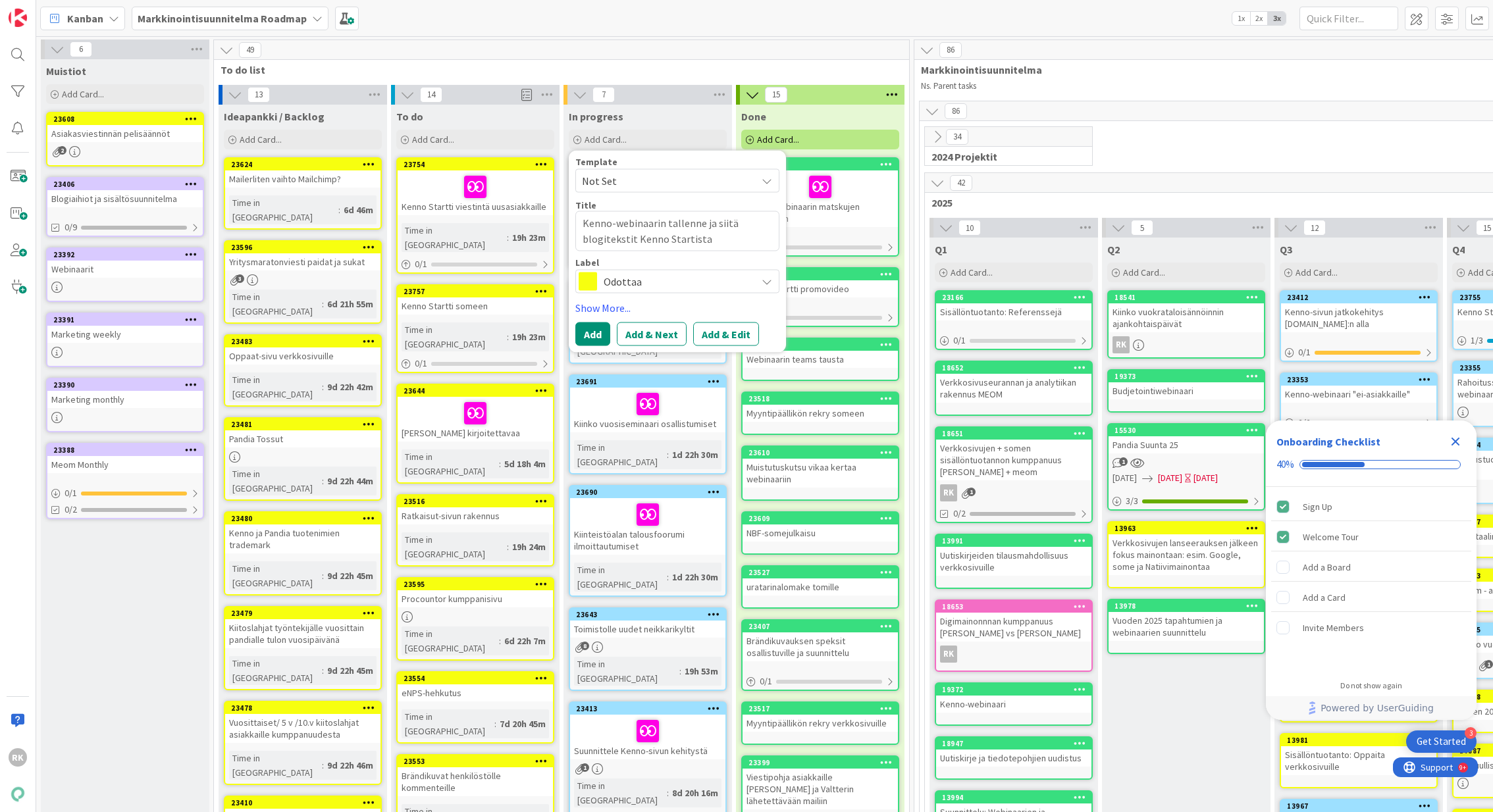
click at [704, 218] on textarea "Kenno-webinaarin tallenne ja siitä blogitekstit Kenno Startista" at bounding box center [678, 231] width 204 height 40
type textarea "x"
type textarea "Kenno-webinaarin tallenne"
type textarea "x"
type textarea "Kenno-webinaarin tallenne"
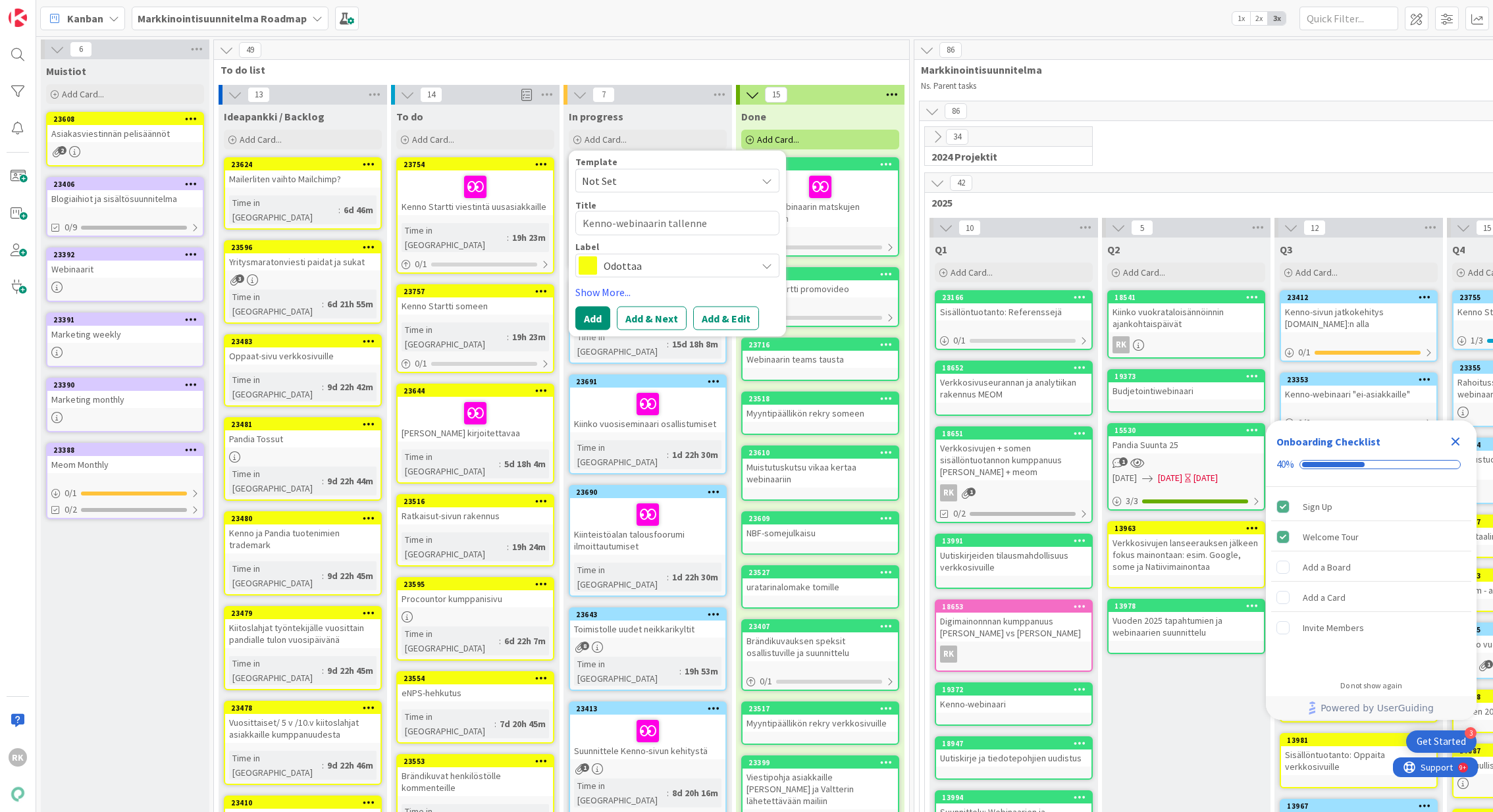
type textarea "x"
type textarea "Kenno-webinaarin tallenne"
type textarea "x"
type textarea "Kenno-webinaarin [PERSON_NAME]"
type textarea "x"
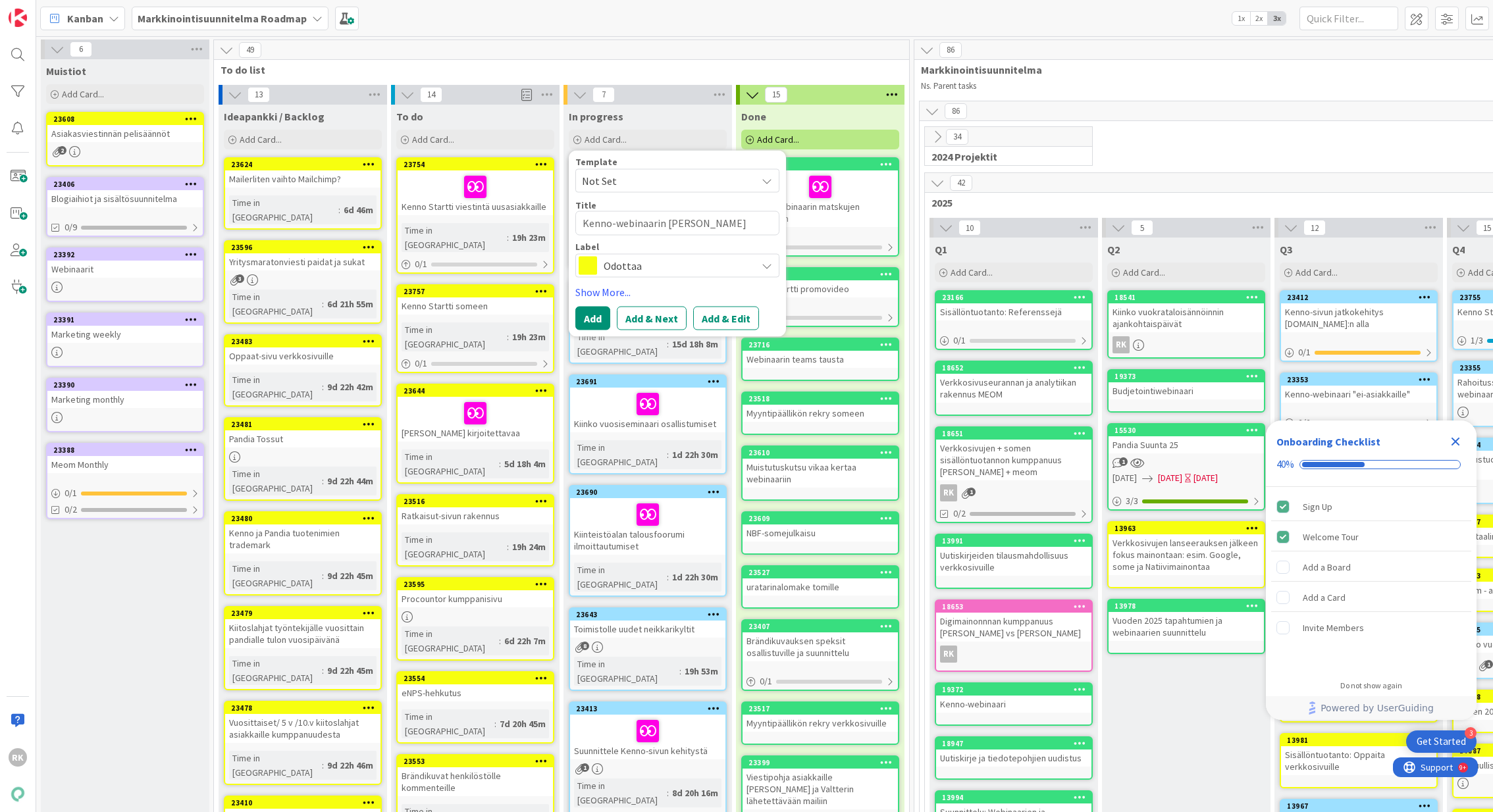
type textarea "Kenno-webinaarin tallenne ja"
type textarea "x"
type textarea "Kenno-webinaarin tallenne ja"
type textarea "x"
type textarea "Kenno-webinaarin tallenne ja l"
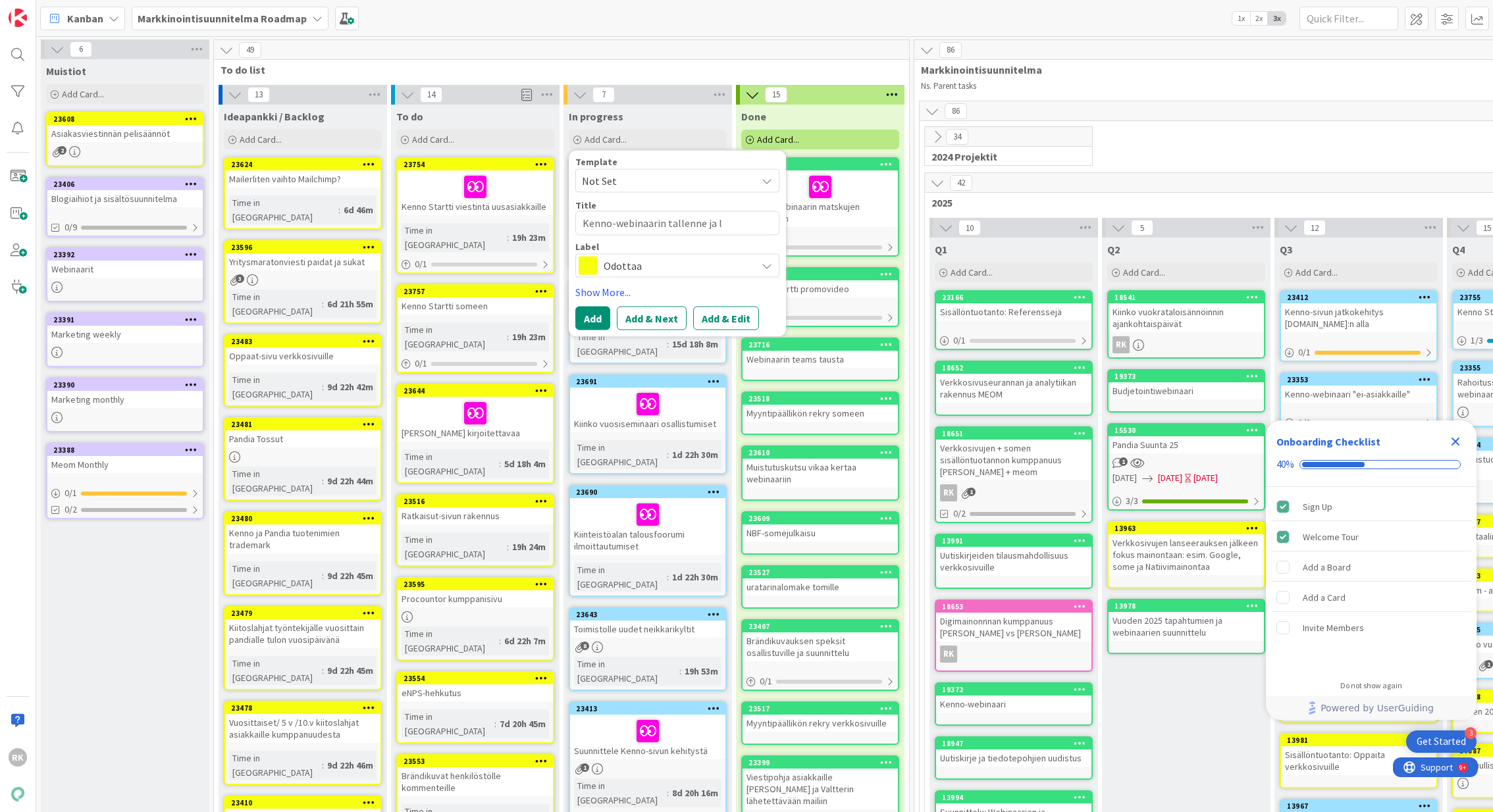
type textarea "x"
type textarea "Kenno-webinaarin tallenne ja li"
type textarea "x"
type textarea "Kenno-webinaarin tallenne ja lit"
type textarea "x"
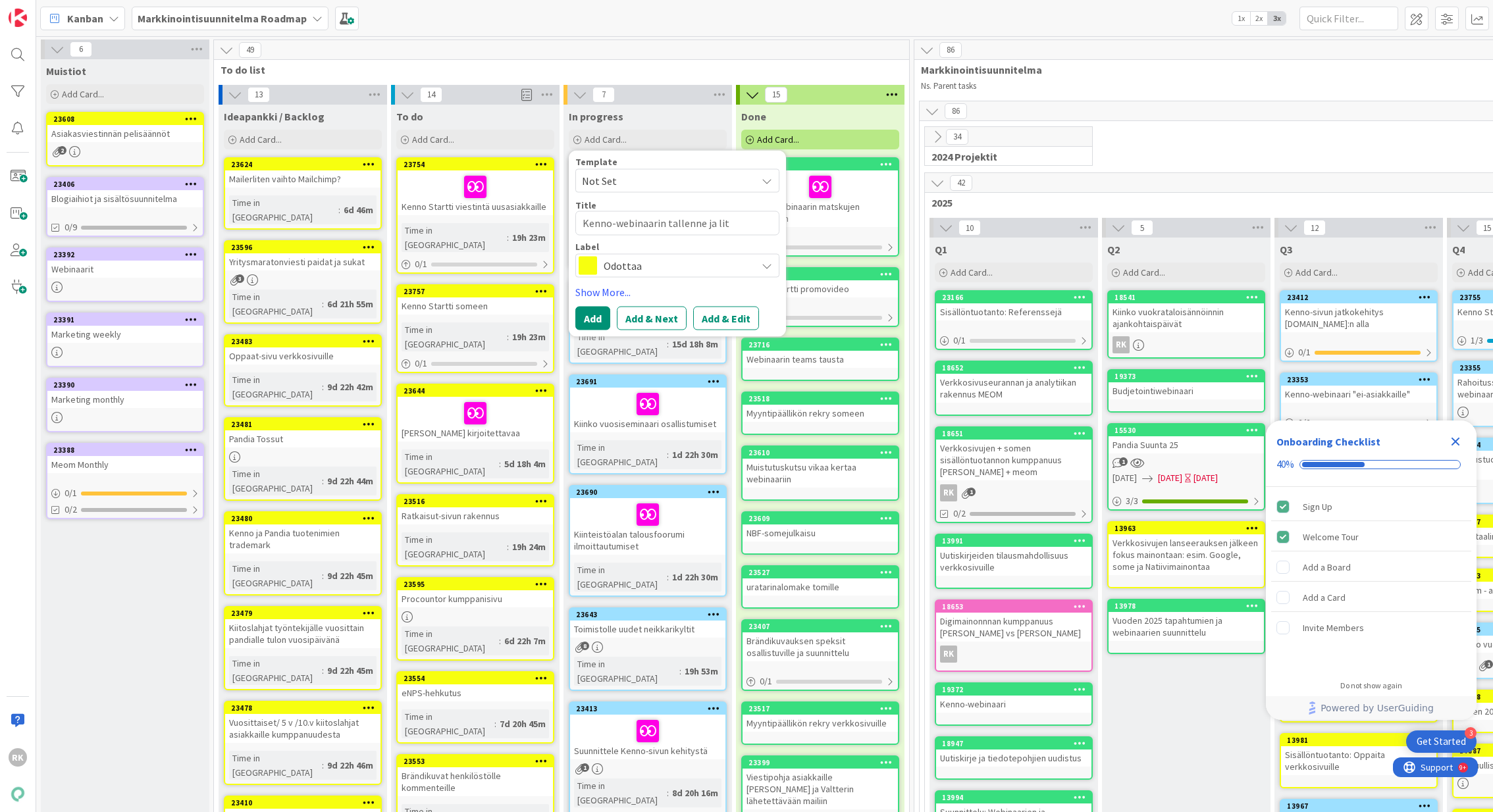
type textarea "Kenno-webinaarin tallenne ja litt"
type textarea "x"
type textarea "Kenno-webinaarin tallenne ja litte"
type textarea "x"
type textarea "Kenno-webinaarin tallenne ja litter"
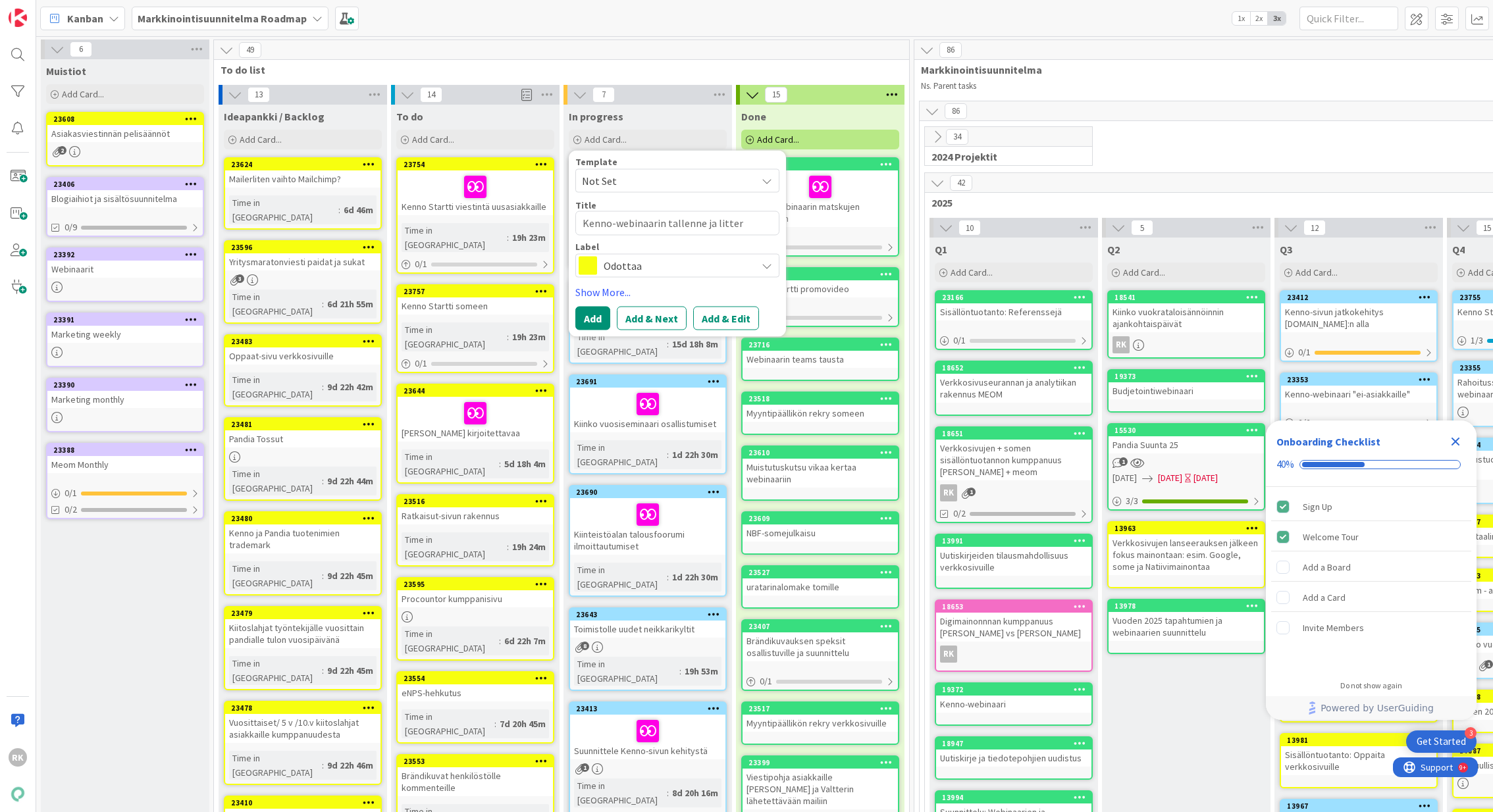
type textarea "x"
type textarea "Kenno-webinaarin tallenne ja littero"
type textarea "x"
type textarea "Kenno-webinaarin tallenne ja litteroi"
type textarea "x"
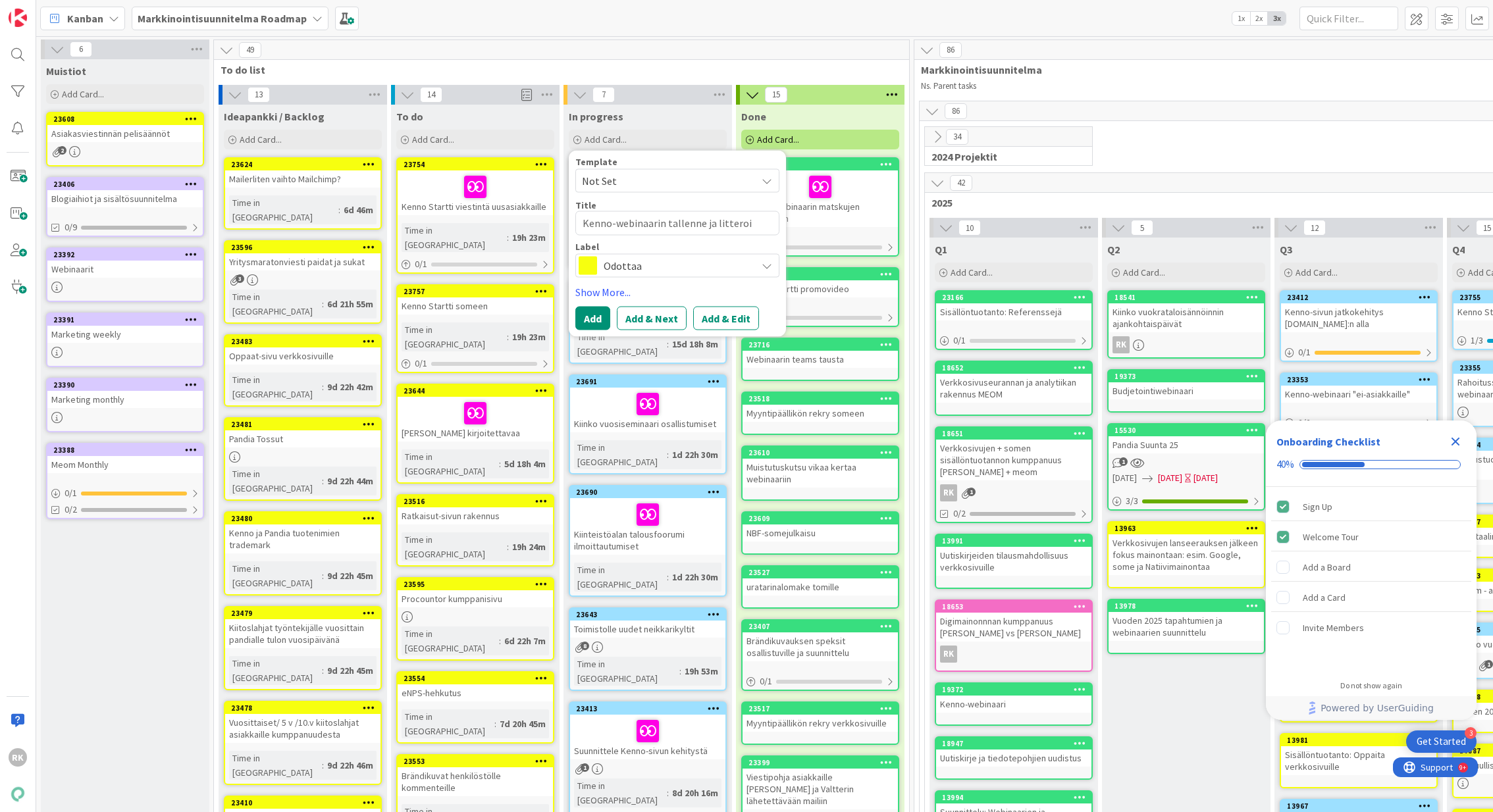
type textarea "Kenno-webinaarin tallenne ja litteroin"
type textarea "x"
type textarea "Kenno-webinaarin tallenne ja litteroint"
type textarea "x"
type textarea "Kenno-webinaarin tallenne ja litterointi"
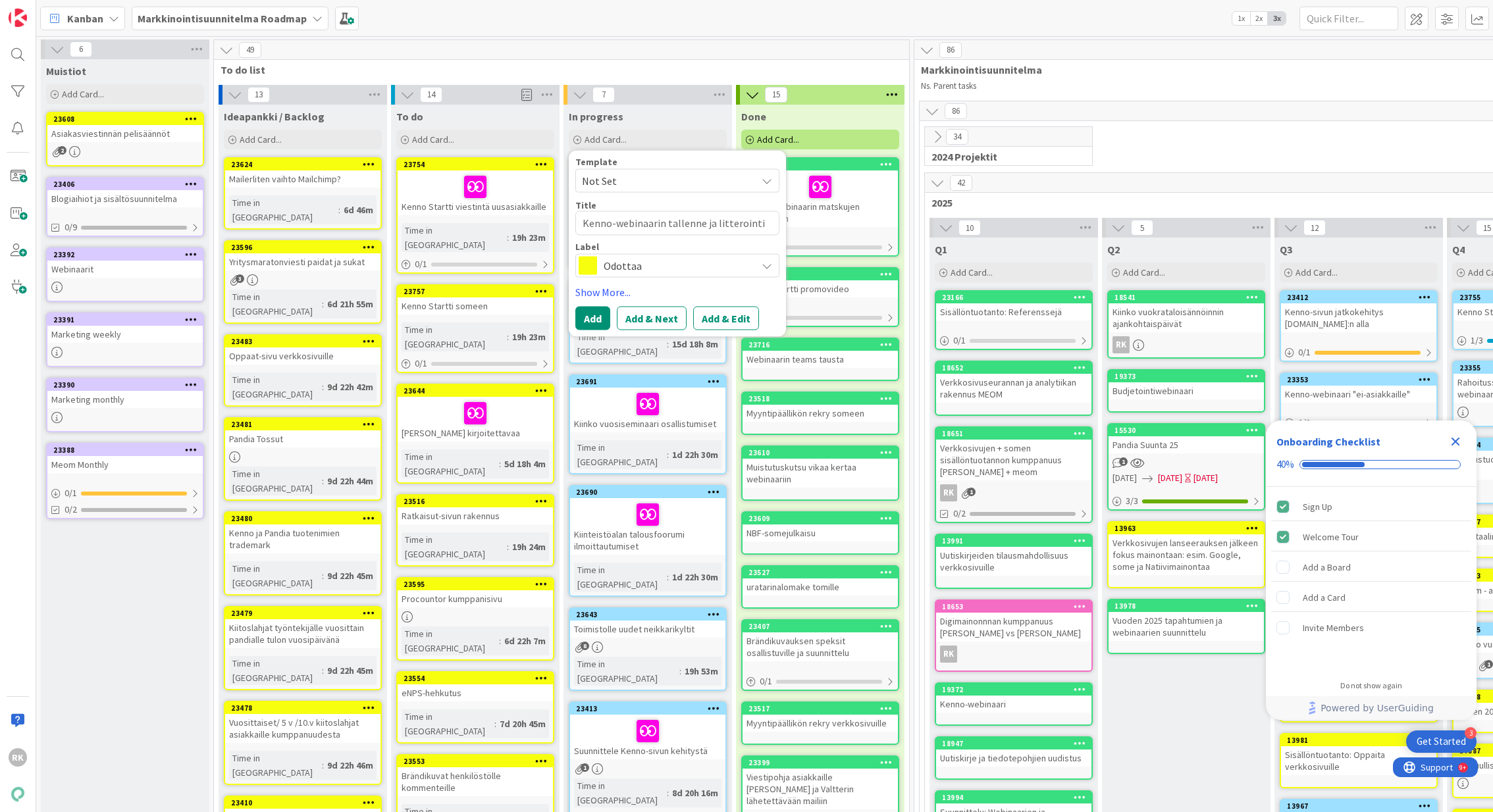
type textarea "x"
type textarea "Kenno-webinaarin tallenne ja litterointi t"
type textarea "x"
type textarea "Kenno-webinaarin tallenne ja litterointi tal"
type textarea "x"
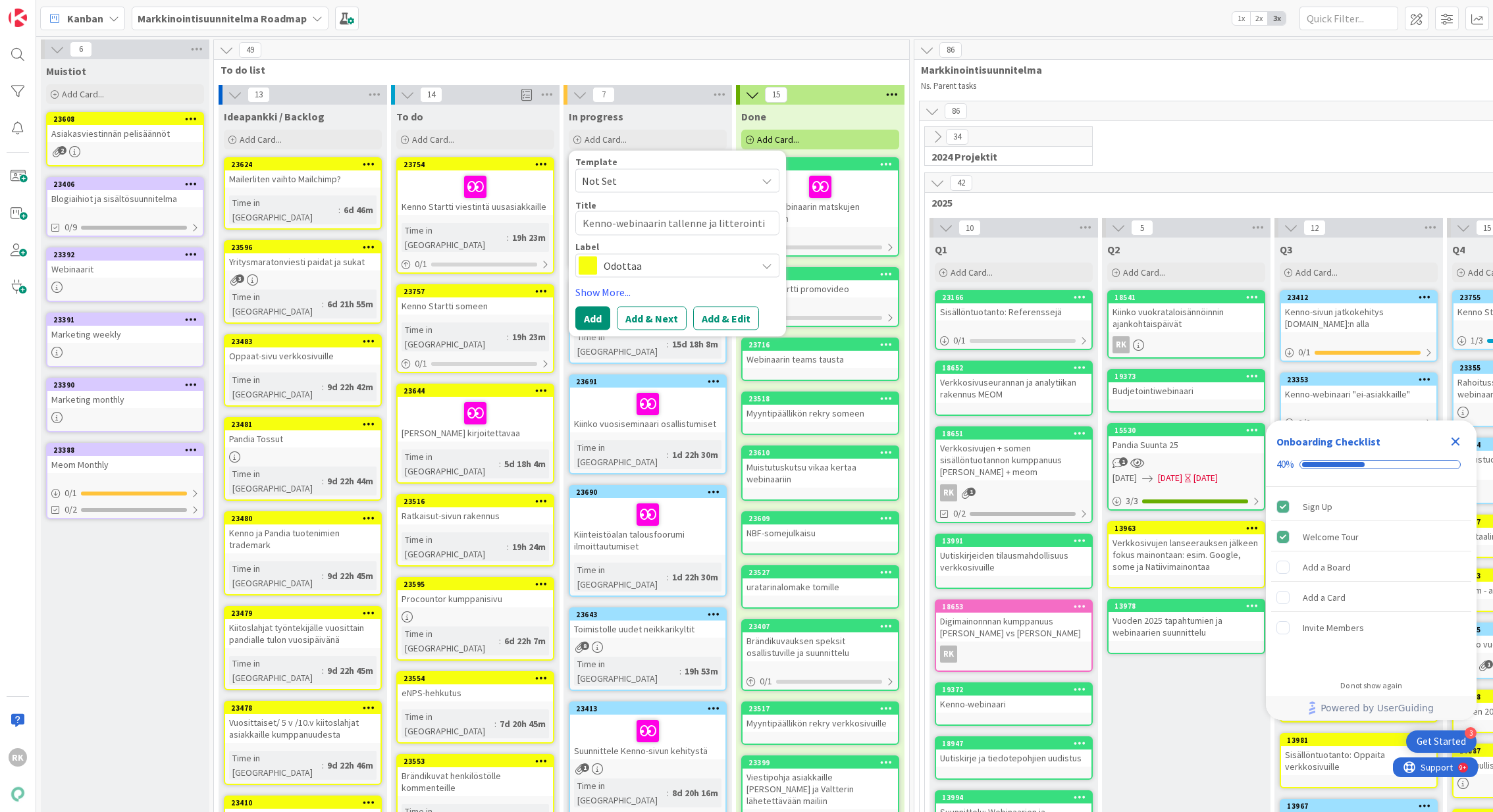
type textarea "Kenno-webinaarin tallenne ja litterointi talt"
type textarea "x"
type textarea "Kenno-webinaarin tallenne ja litterointi talte"
type textarea "x"
type textarea "Kenno-webinaarin tallenne ja litterointi talteen"
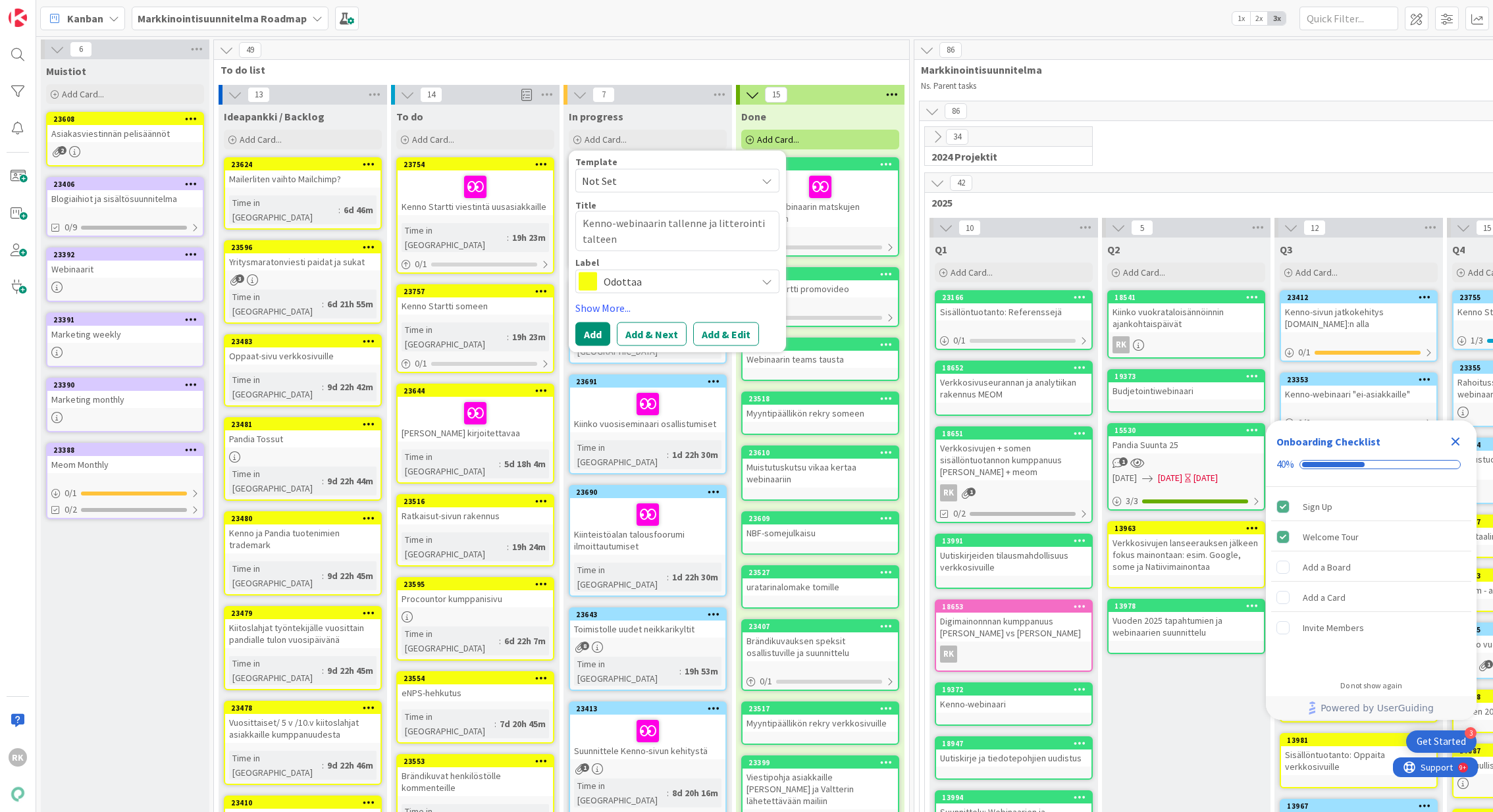
type textarea "x"
type textarea "Kenno-webinaarin tallenne ja litterointi talteen"
click at [598, 333] on button "Add" at bounding box center [593, 334] width 35 height 24
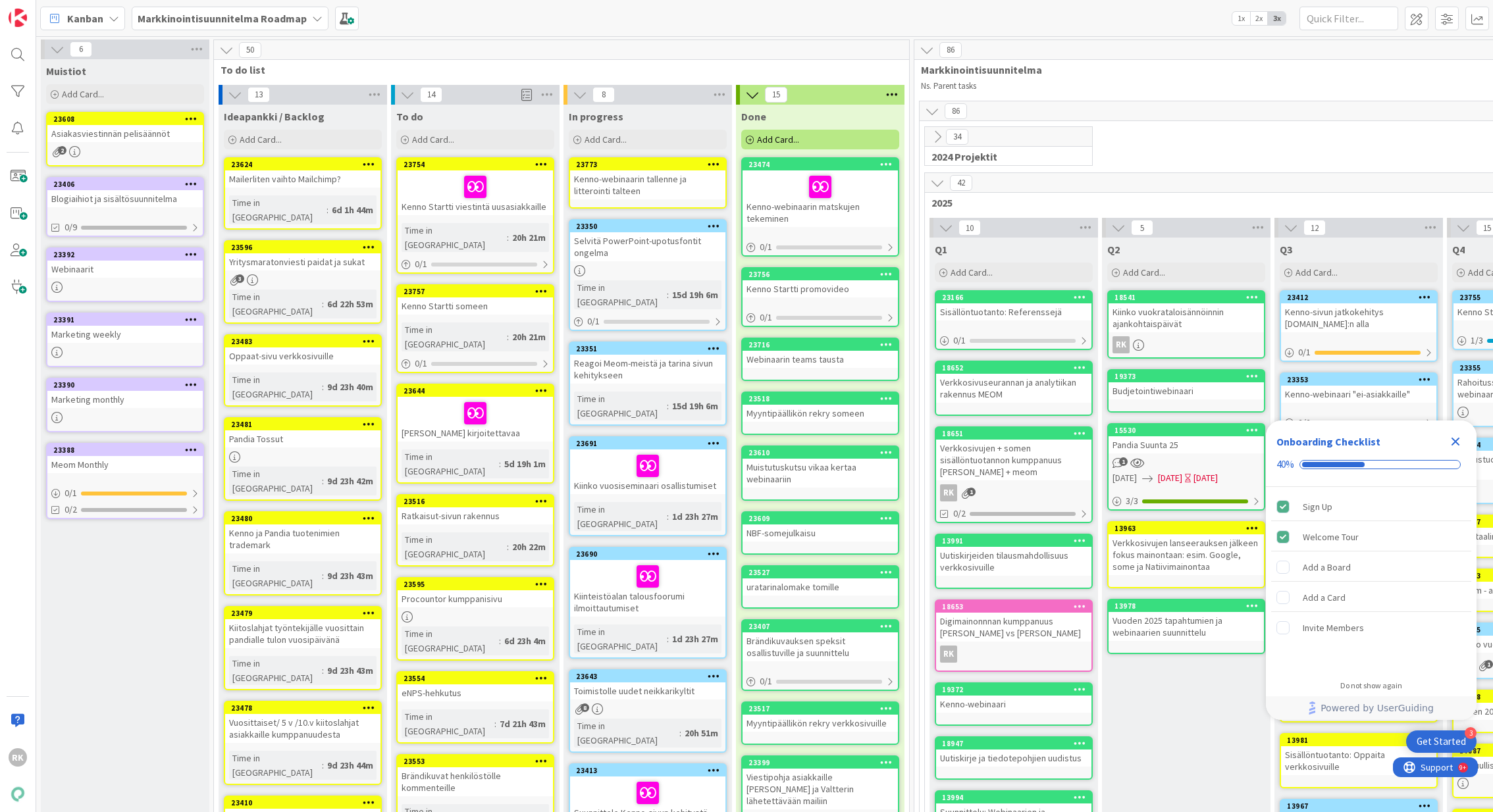
click at [519, 129] on div "To do Add Card..." at bounding box center [475, 128] width 168 height 47
click at [514, 138] on div "Add Card..." at bounding box center [476, 139] width 158 height 20
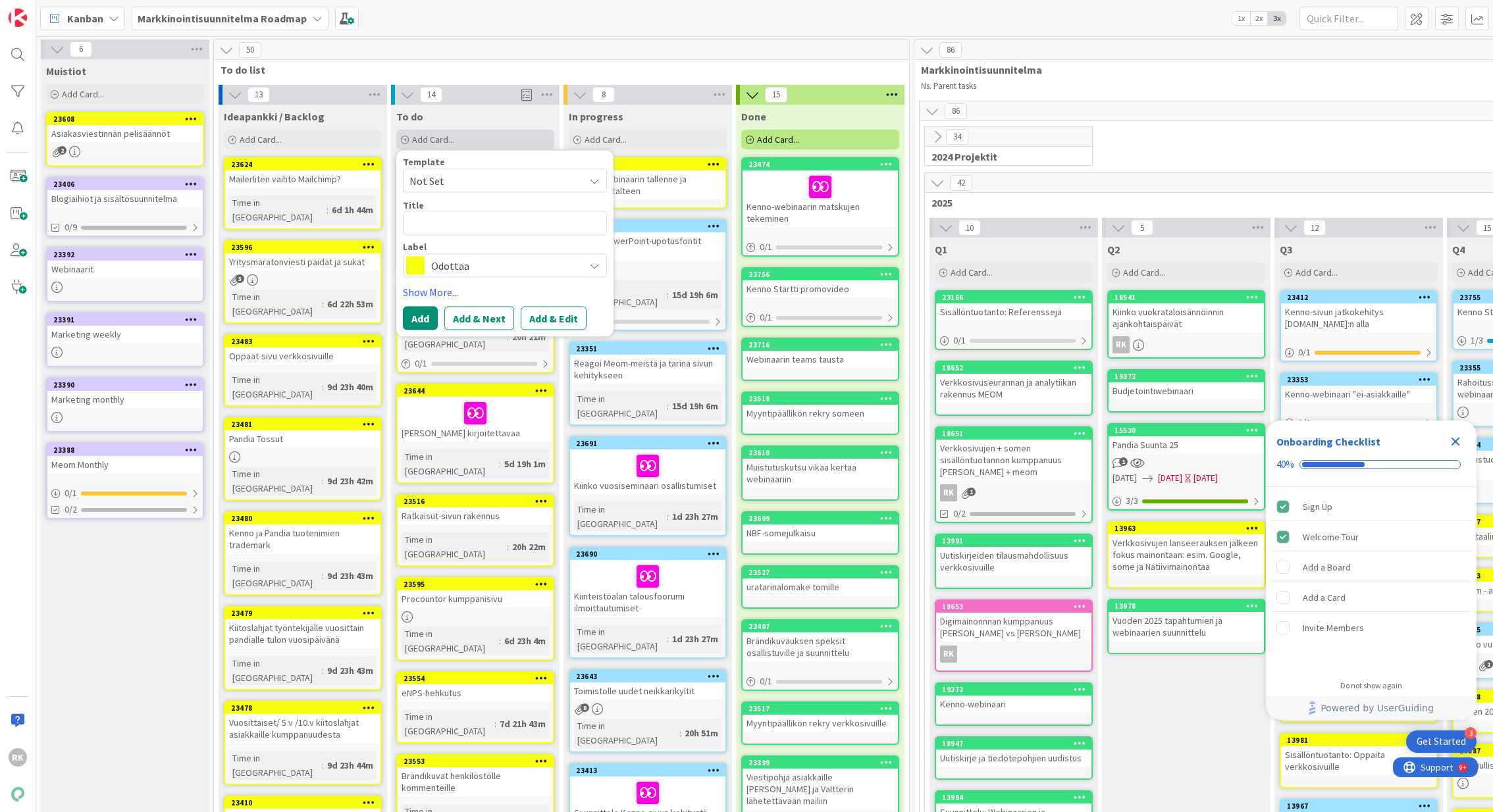
type textarea "x"
type textarea "L"
type textarea "x"
type textarea "Loka"
type textarea "x"
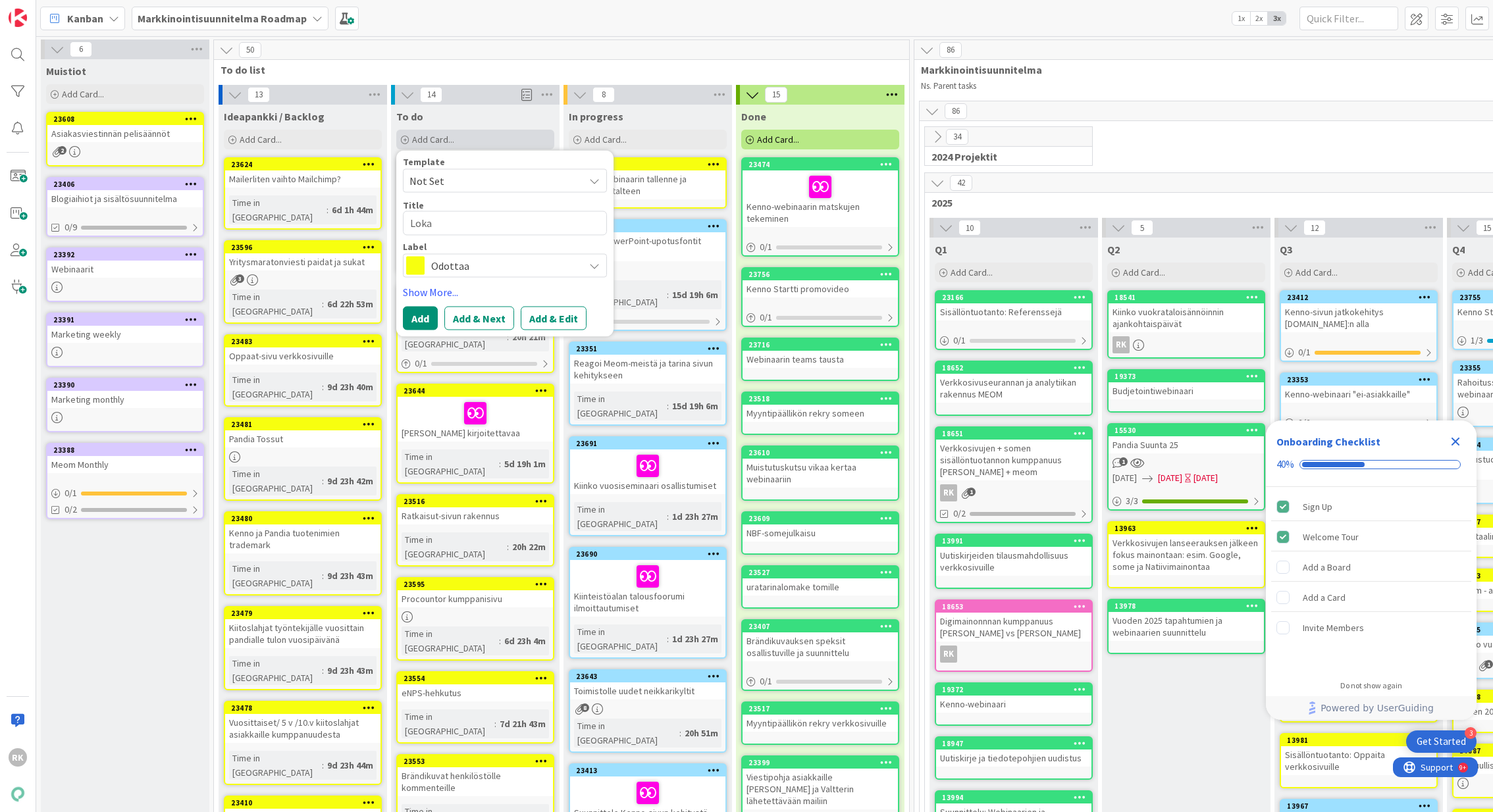
type textarea "Lokak"
type textarea "x"
type textarea "Lokaku"
type textarea "x"
type textarea "Lokakuu"
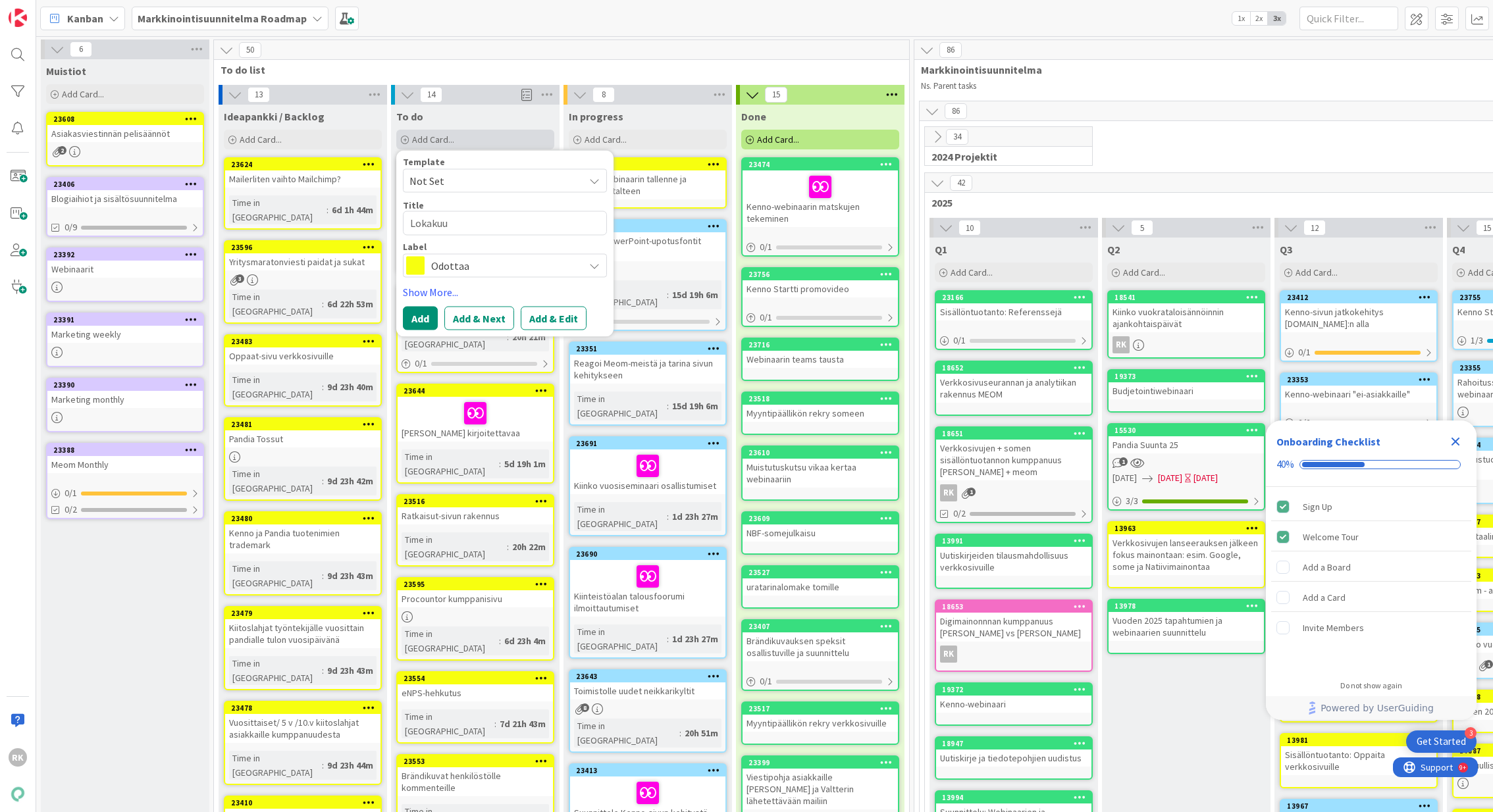
type textarea "x"
type textarea "Lokakuun"
type textarea "x"
type textarea "Lokakuun"
type textarea "x"
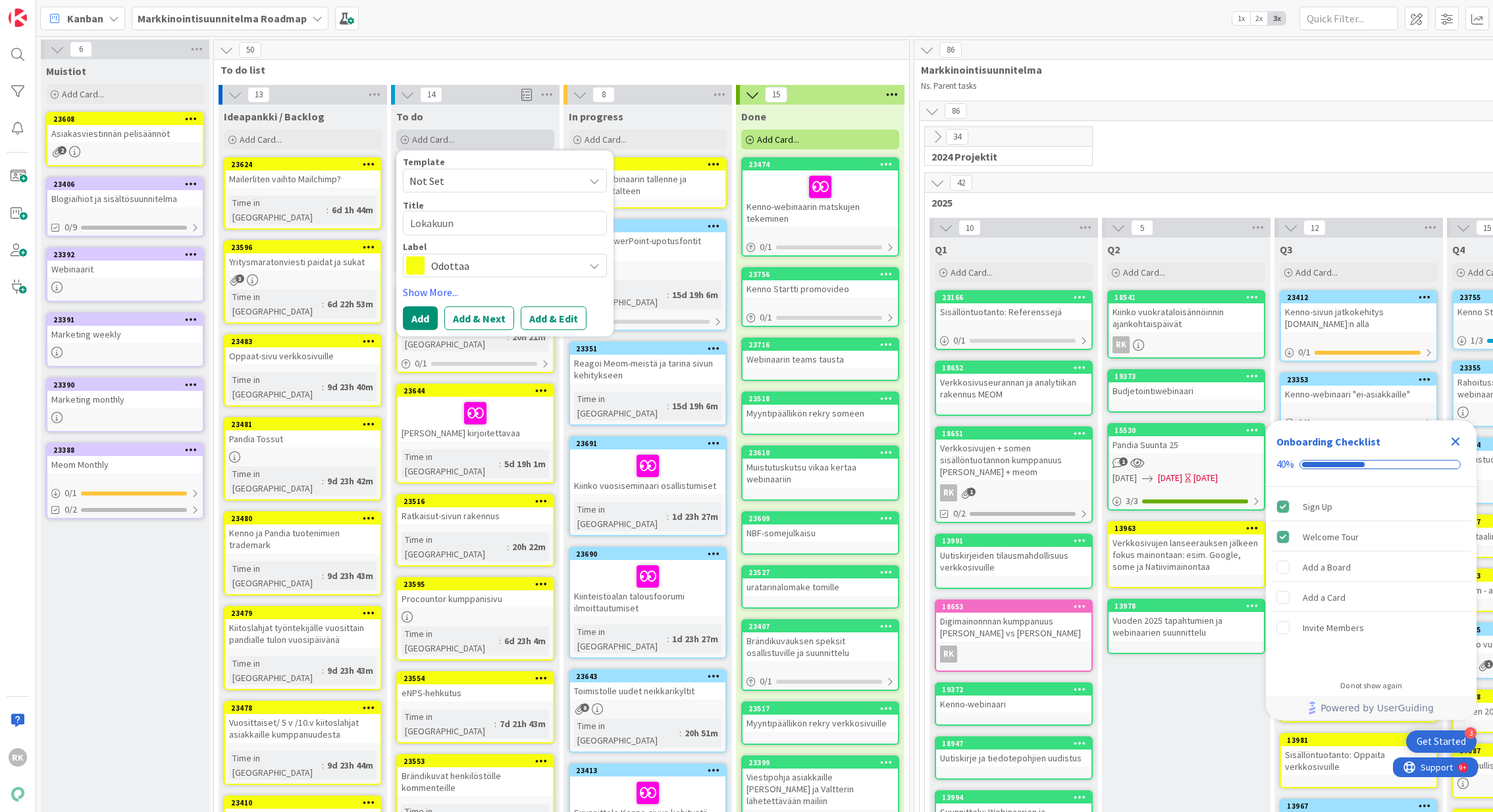
type textarea "Lokakuun m"
type textarea "x"
type textarea "Lokakuun M"
type textarea "x"
type textarea "Lokakuun Mo"
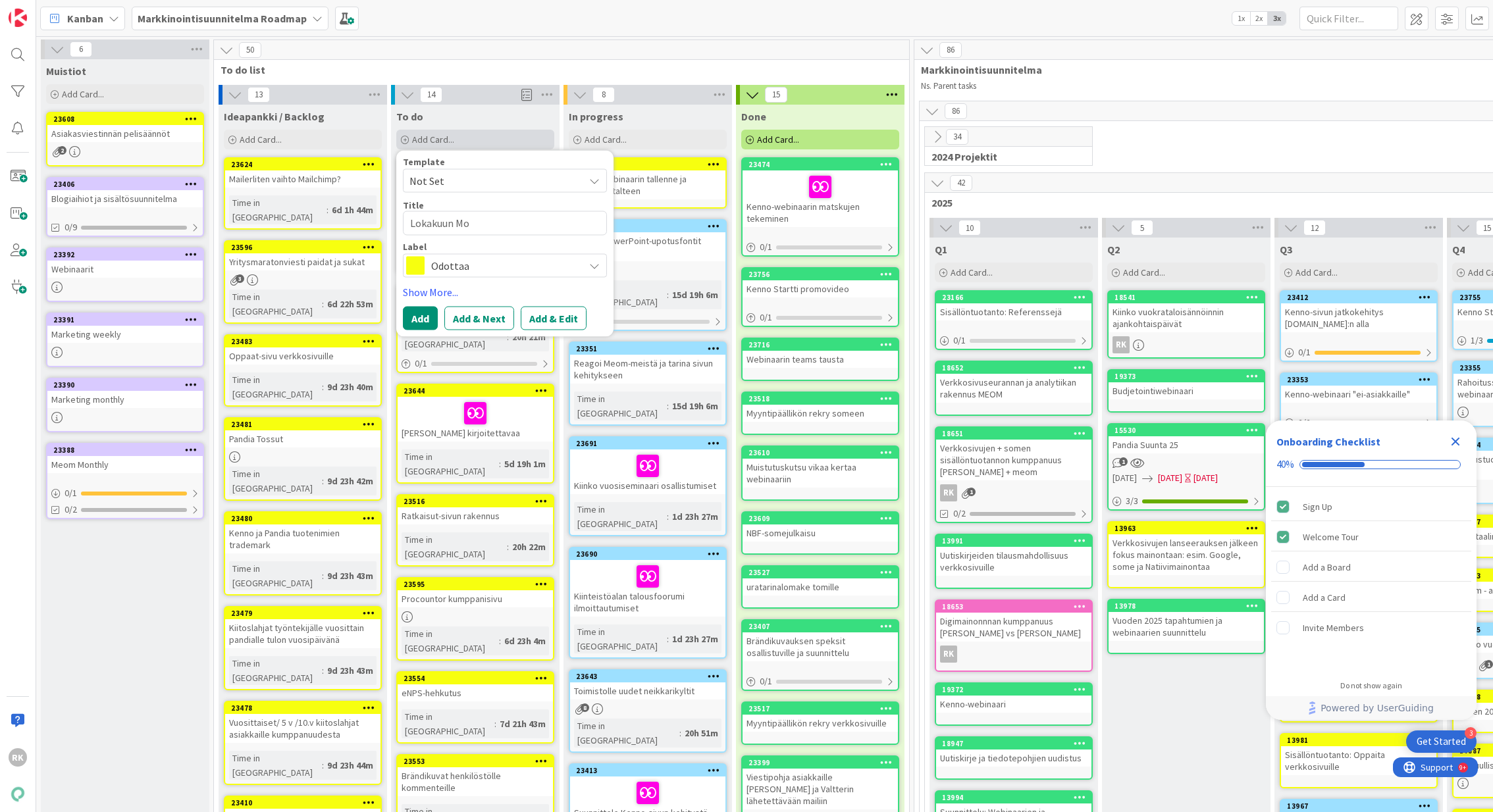
type textarea "x"
type textarea "Lokakuun Mon"
type textarea "x"
type textarea "Lokakuun Mont"
type textarea "x"
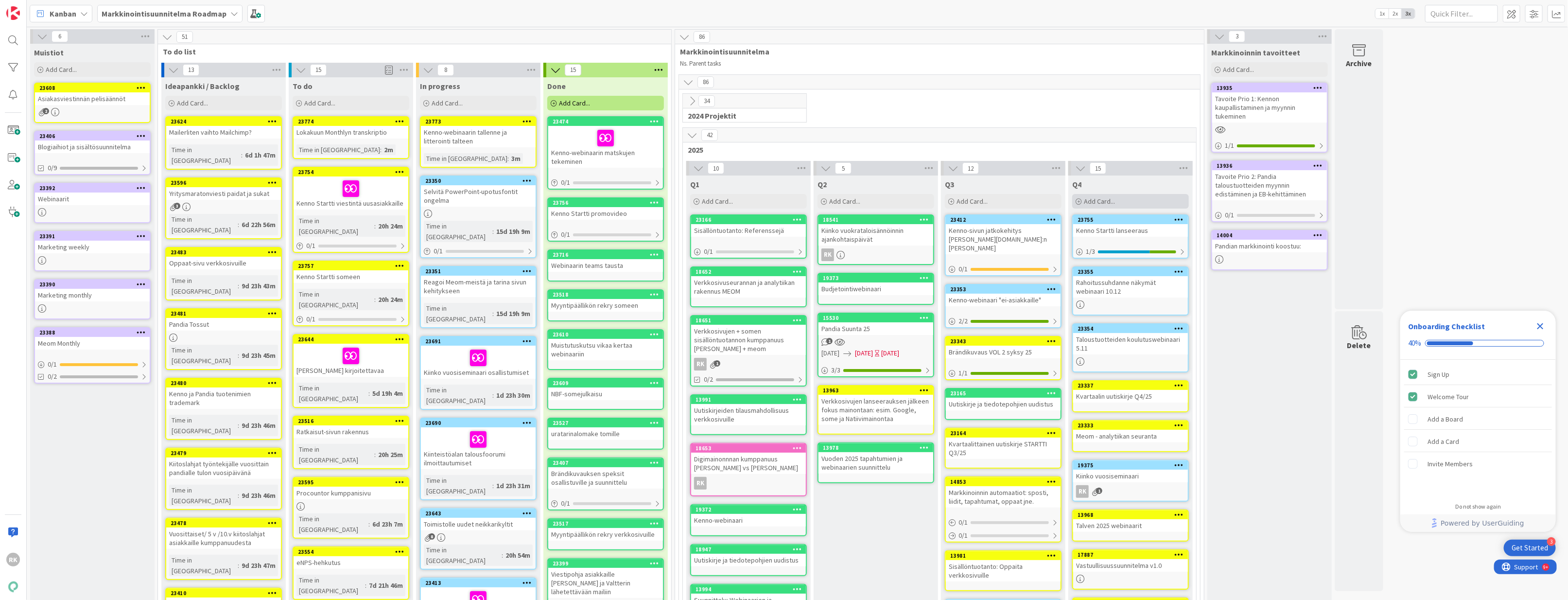
click at [1102, 208] on div "Add Card..." at bounding box center [1131, 202] width 117 height 15
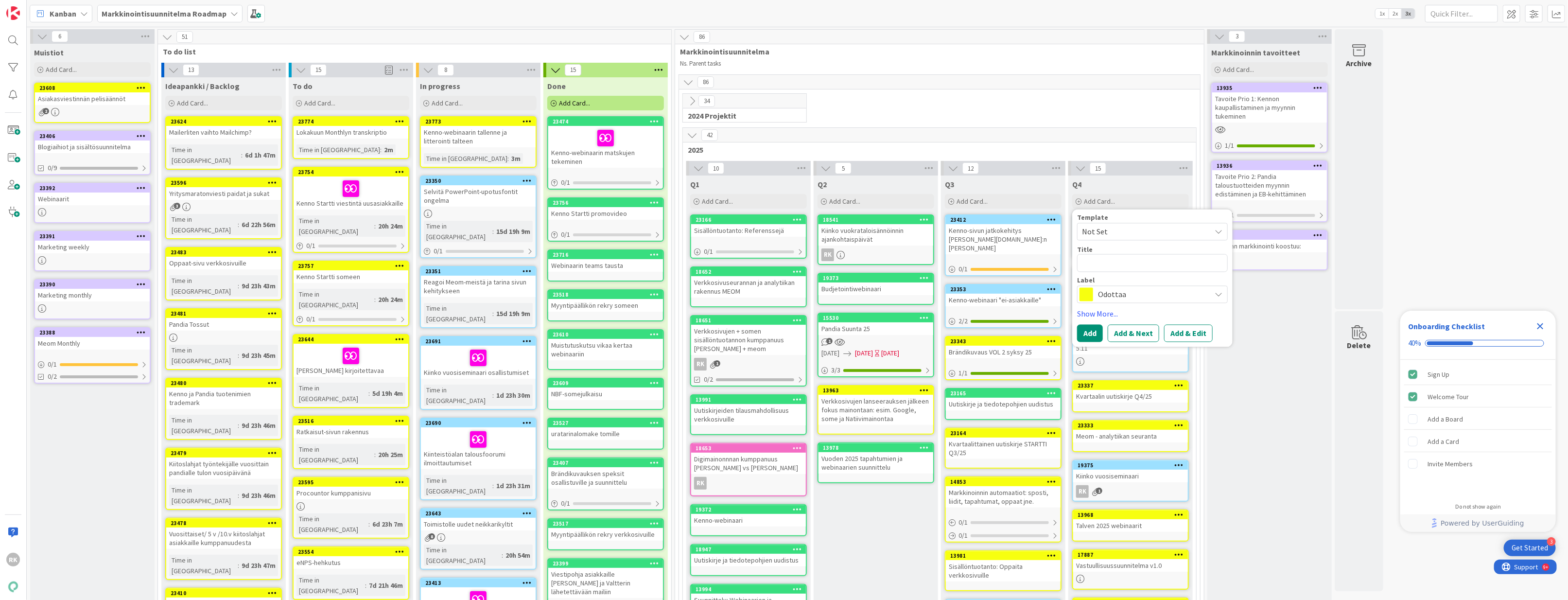
type textarea "x"
type textarea "T"
type textarea "x"
type textarea "Ti"
type textarea "x"
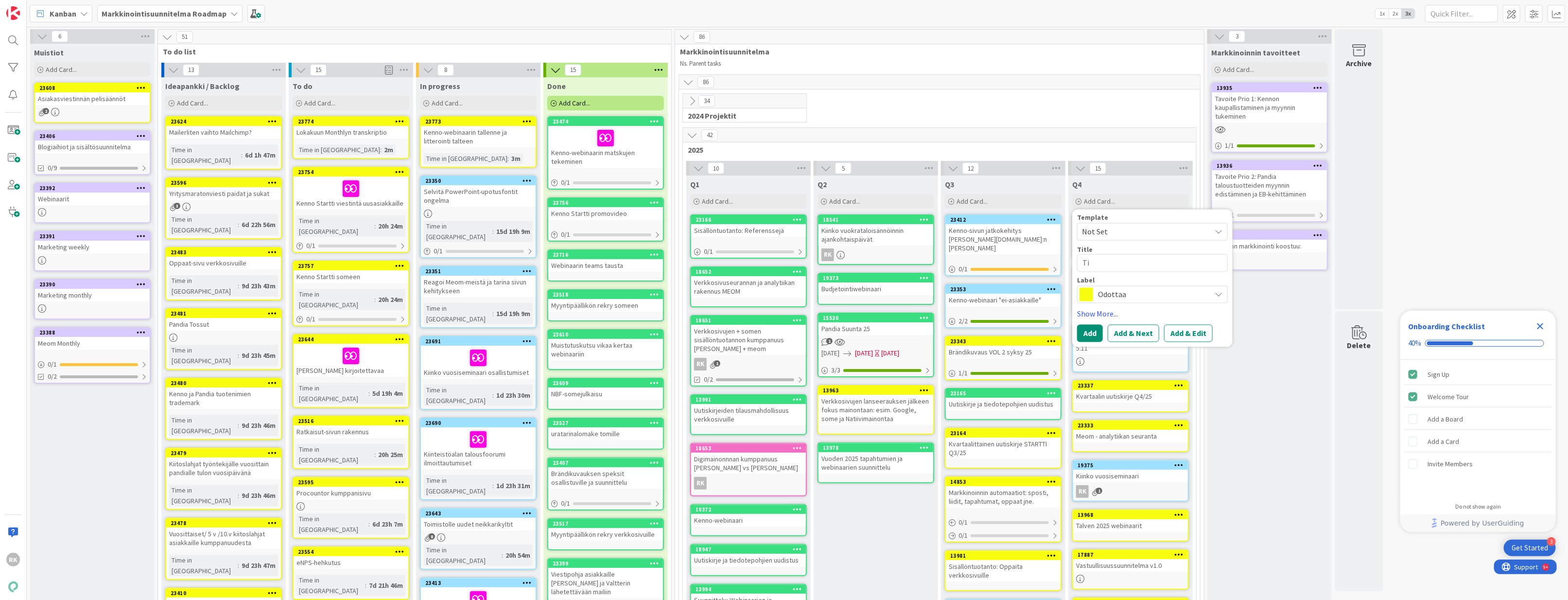
type textarea "Tie"
type textarea "x"
type textarea "Tied"
type textarea "x"
type textarea "Tiedo"
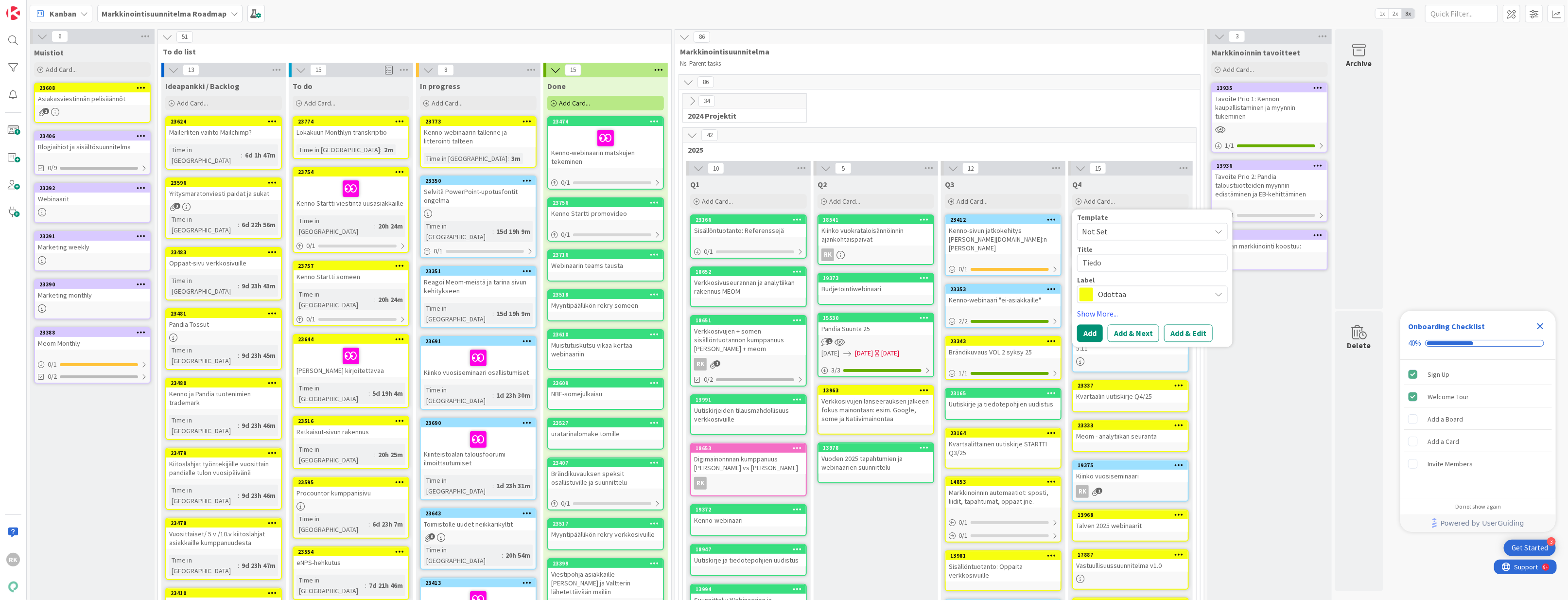
type textarea "x"
type textarea "Tiedot"
type textarea "x"
type textarea "Tiedott"
type textarea "x"
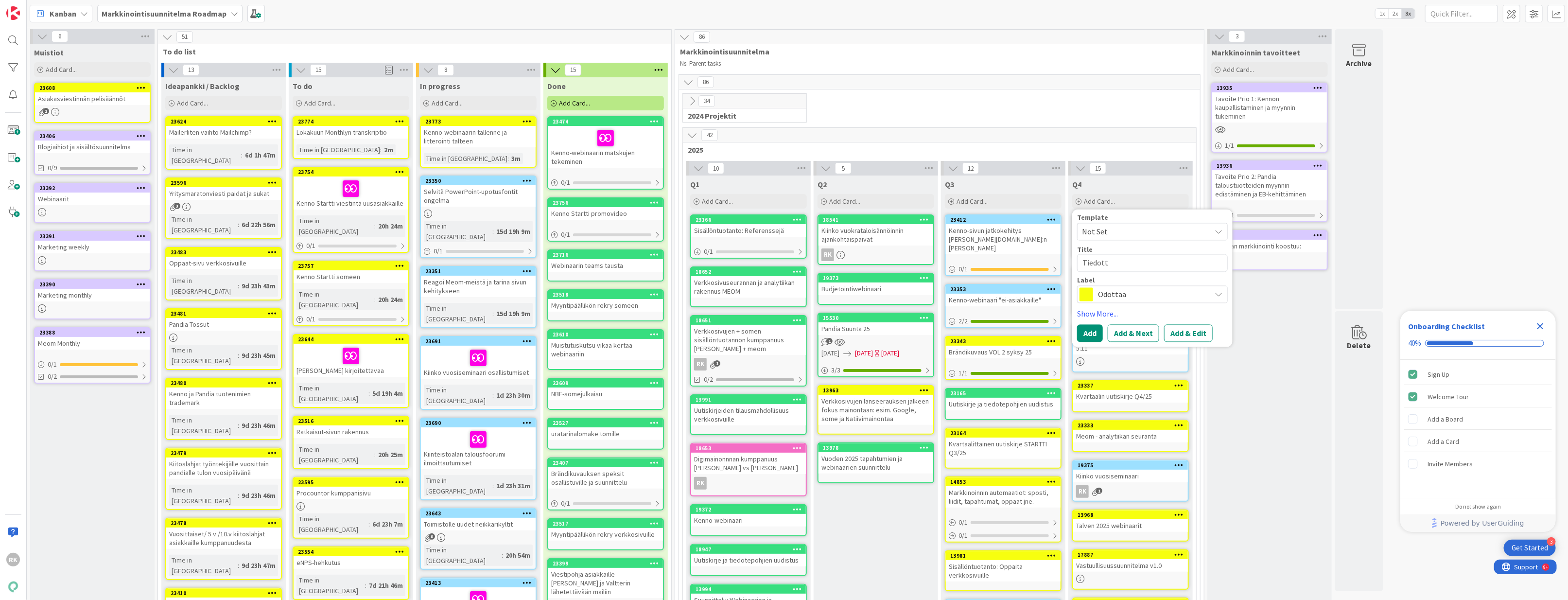
type textarea "Tiedotte"
type textarea "x"
type textarea "Tiedottee"
type textarea "x"
type textarea "Tiedotteet"
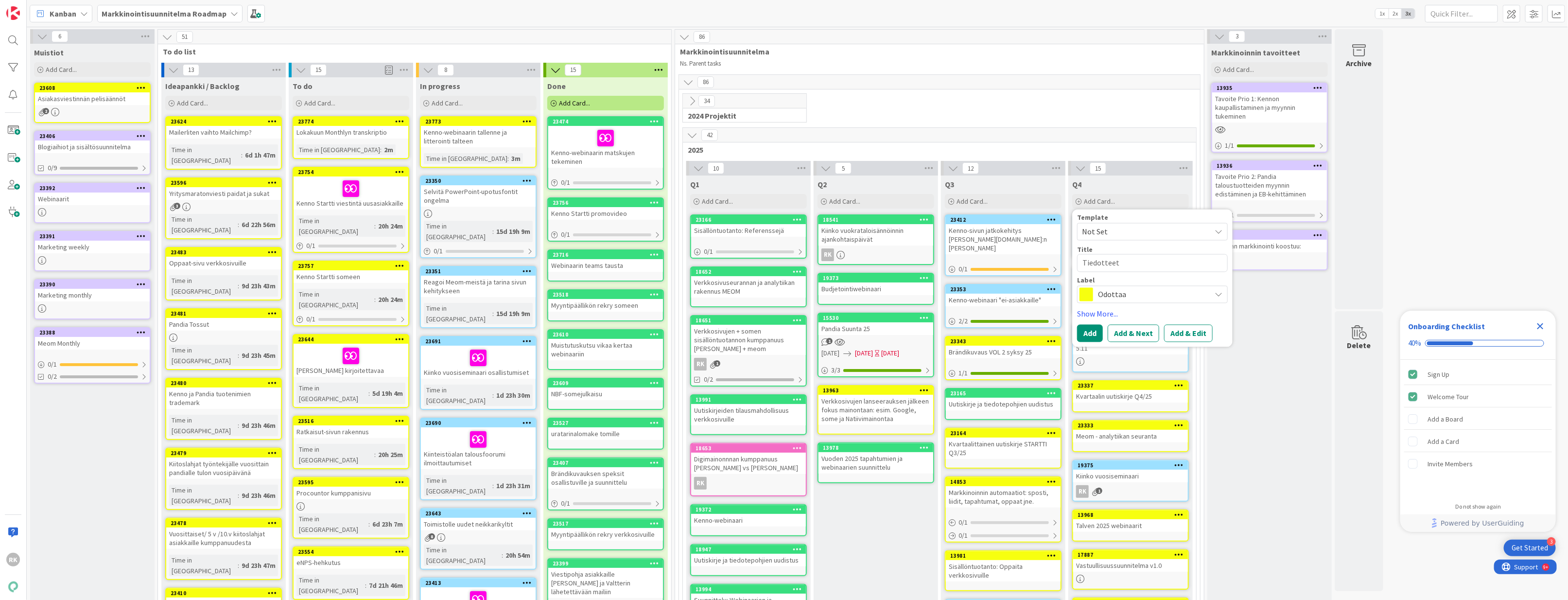
type textarea "x"
type textarea "Tiedotteet"
type textarea "x"
type textarea "Tiedotteet u"
type textarea "x"
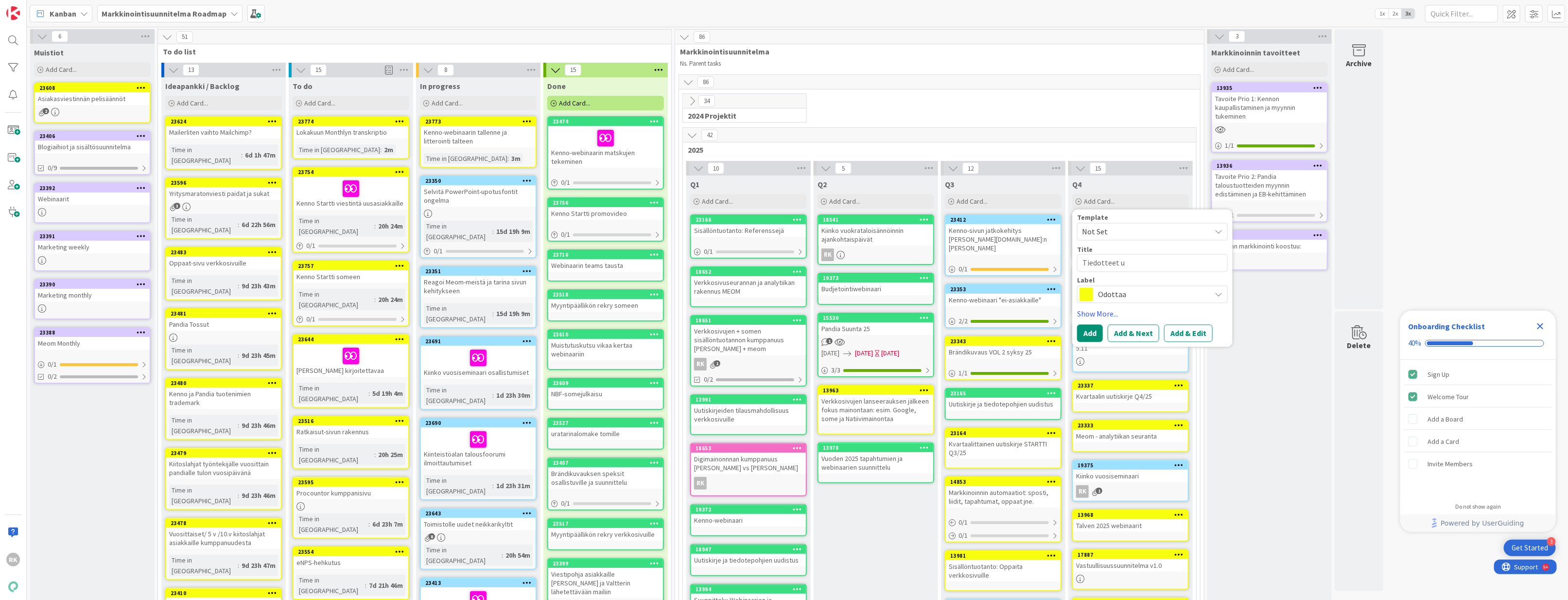
type textarea "Tiedotteet uu"
type textarea "x"
type textarea "Tiedotteet uus"
type textarea "x"
type textarea "Tiedotteet uusi"
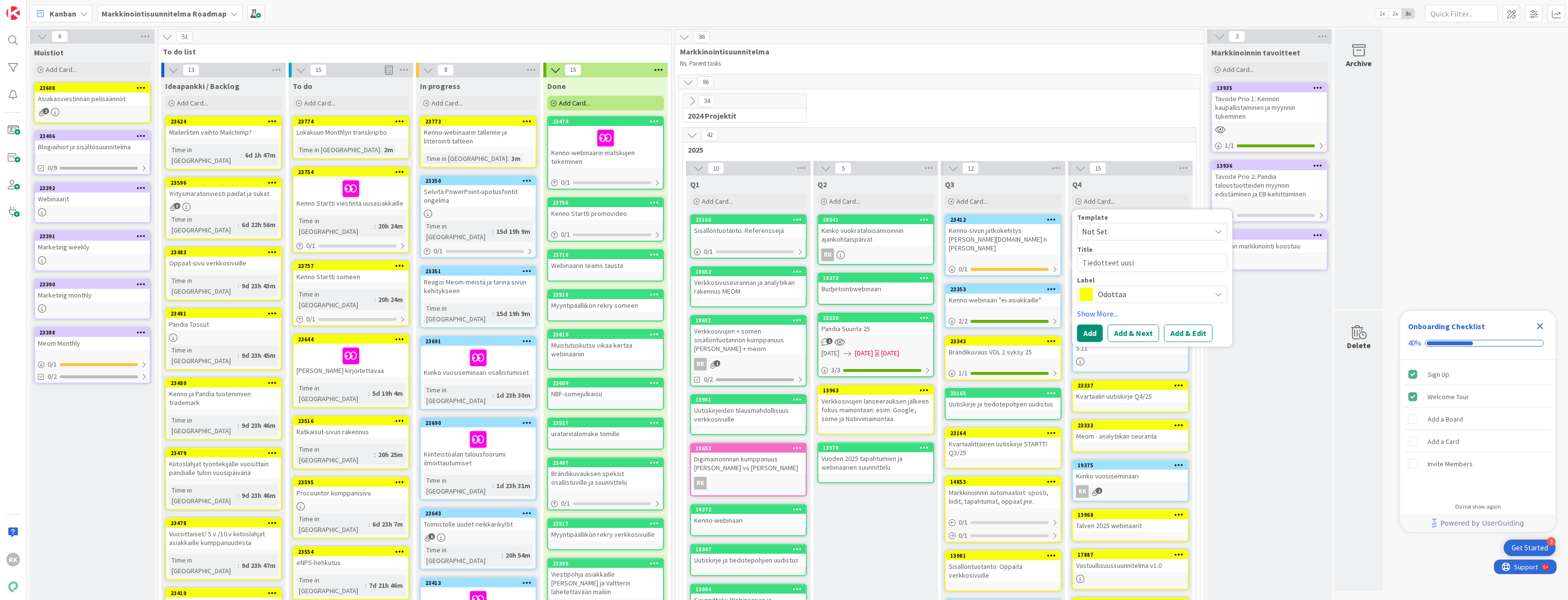
type textarea "x"
type textarea "Tiedotteet uusis"
type textarea "x"
type textarea "Tiedotteet uusist"
type textarea "x"
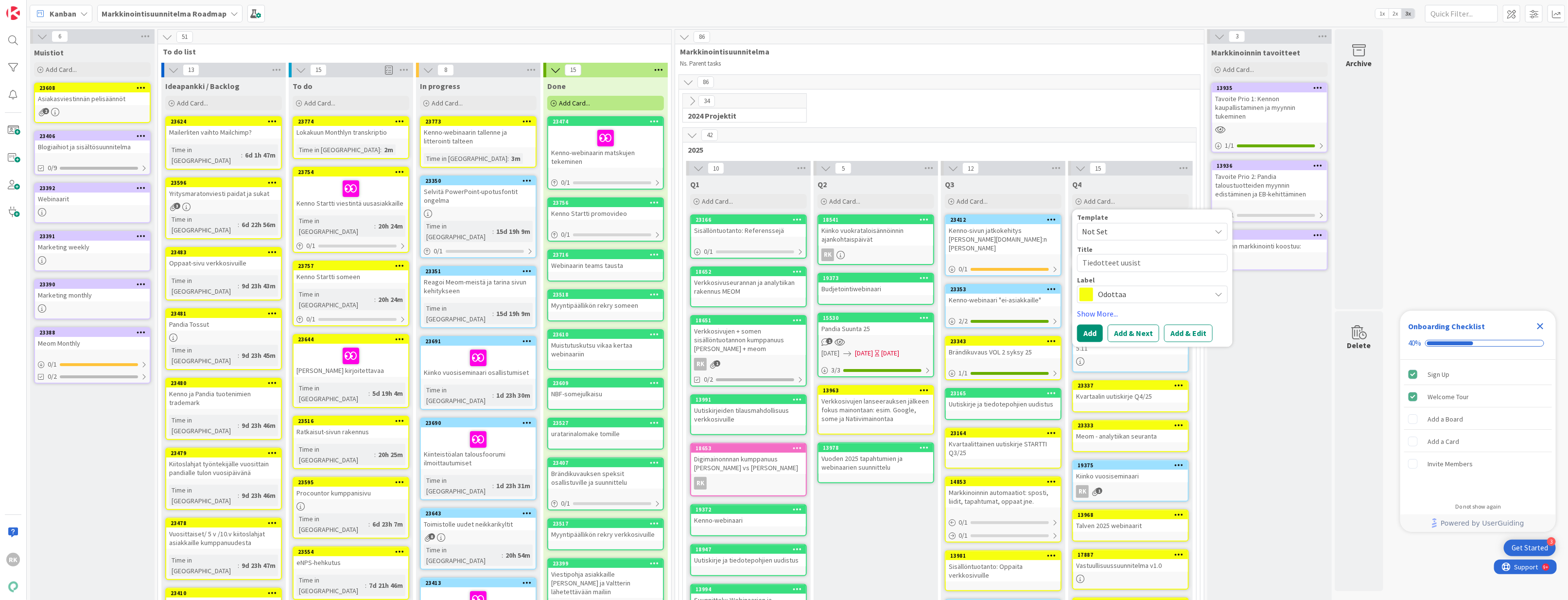
type textarea "Tiedotteet uusista"
type textarea "x"
type textarea "Tiedotteet uusista"
type textarea "x"
type textarea "Tiedotteet uusista a"
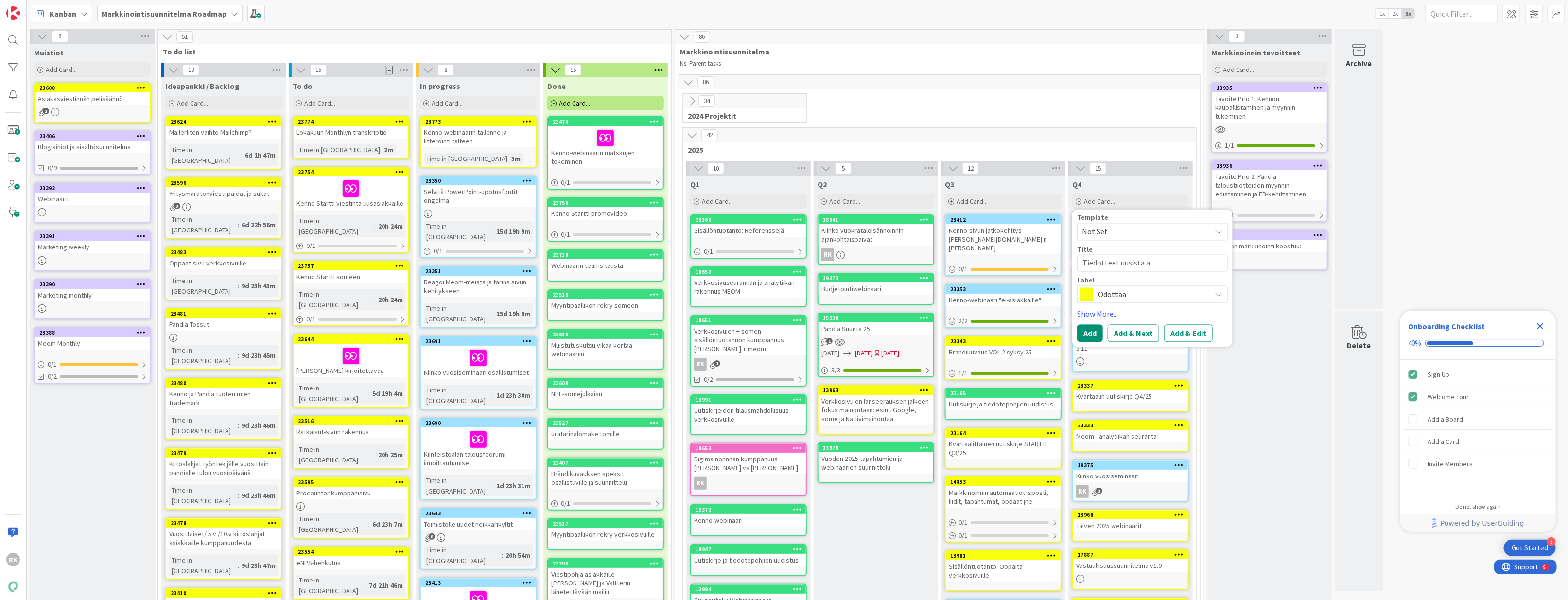
type textarea "x"
type textarea "Tiedotteet uusista as"
type textarea "x"
type textarea "Tiedotteet uusista a"
type textarea "x"
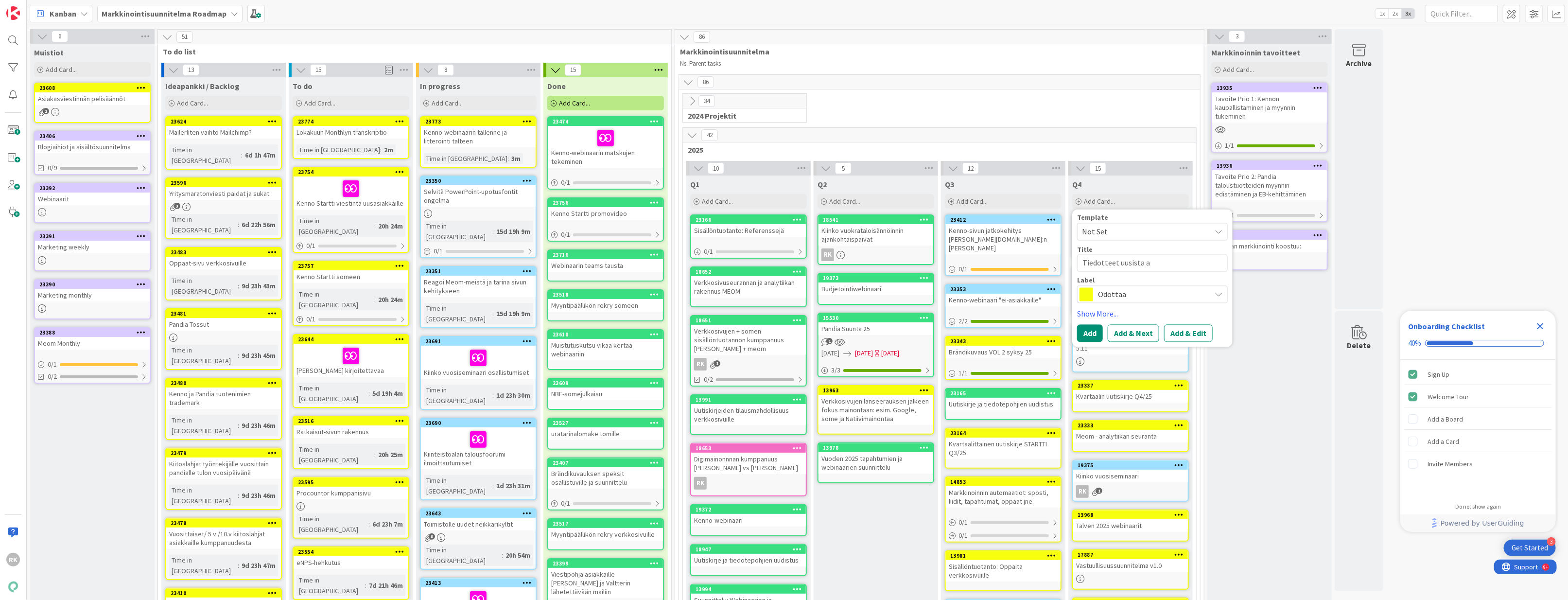
type textarea "Tiedotteet uusista"
type textarea "x"
type textarea "Tiedotteet uusista"
type textarea "x"
type textarea "Tiedotteet uusist"
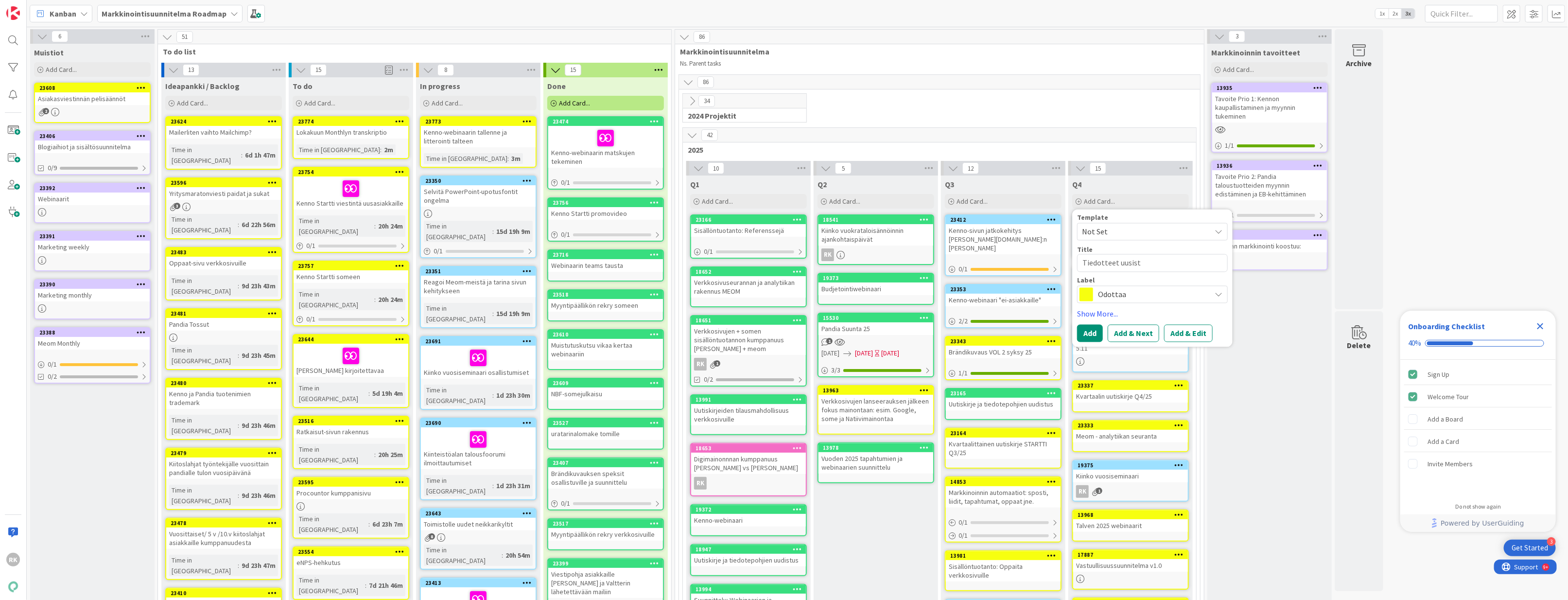
type textarea "x"
type textarea "Tiedotteet uusis"
type textarea "x"
type textarea "Tiedotteet uusi"
type textarea "x"
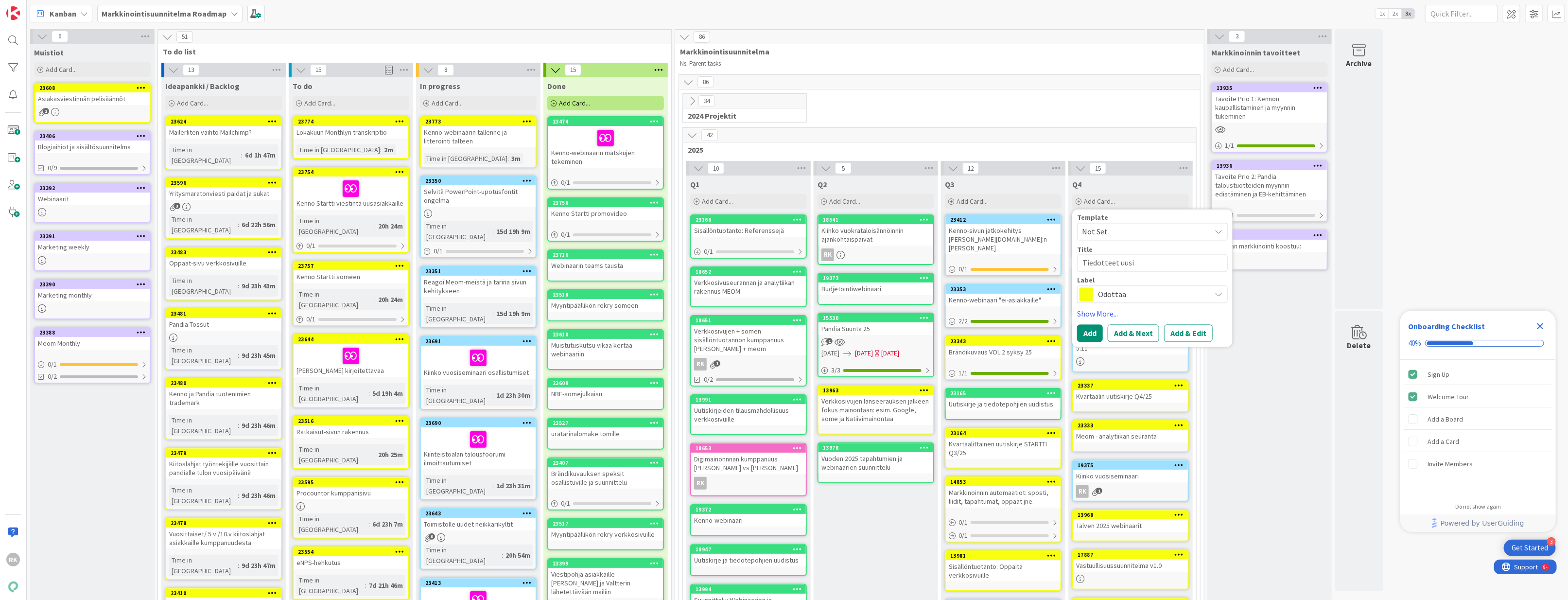
type textarea "Tiedotteet uus"
type textarea "x"
type textarea "Tiedotteet uu"
type textarea "x"
type textarea "Tiedotteet u"
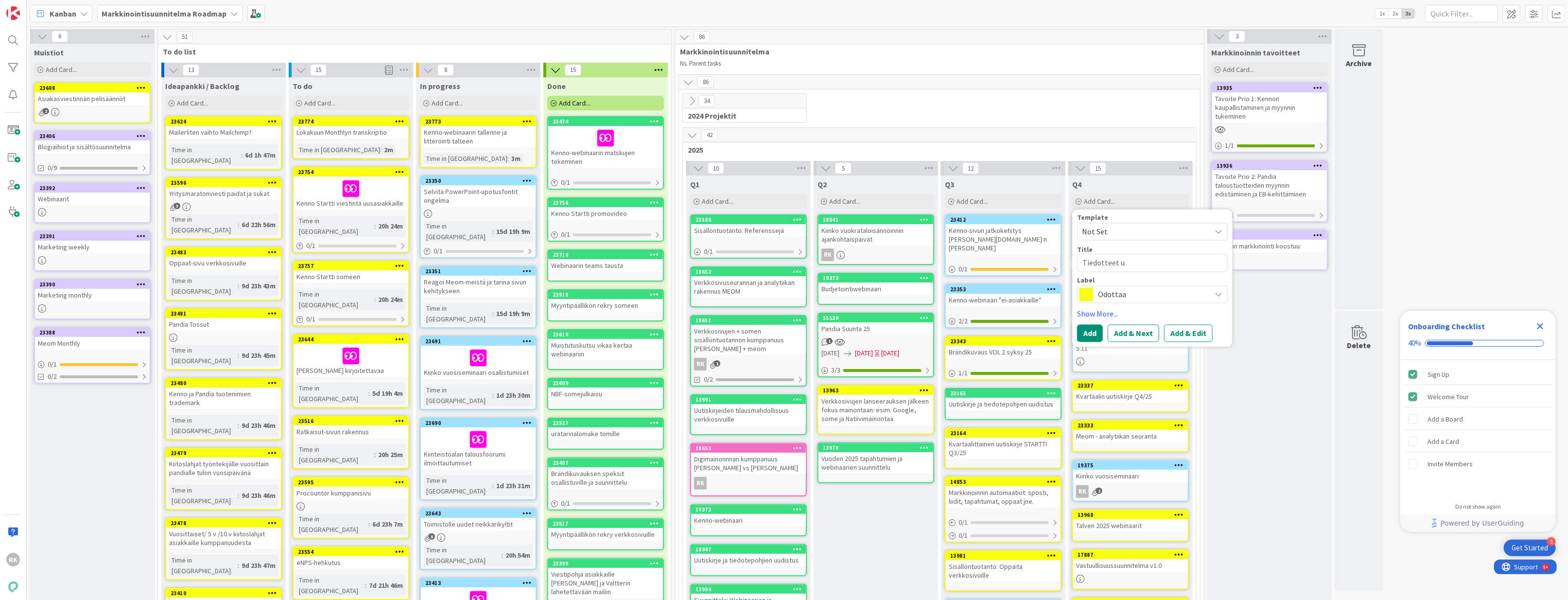
type textarea "x"
type textarea "Tiedotteet"
type textarea "x"
type textarea "Tiedotteet"
type textarea "x"
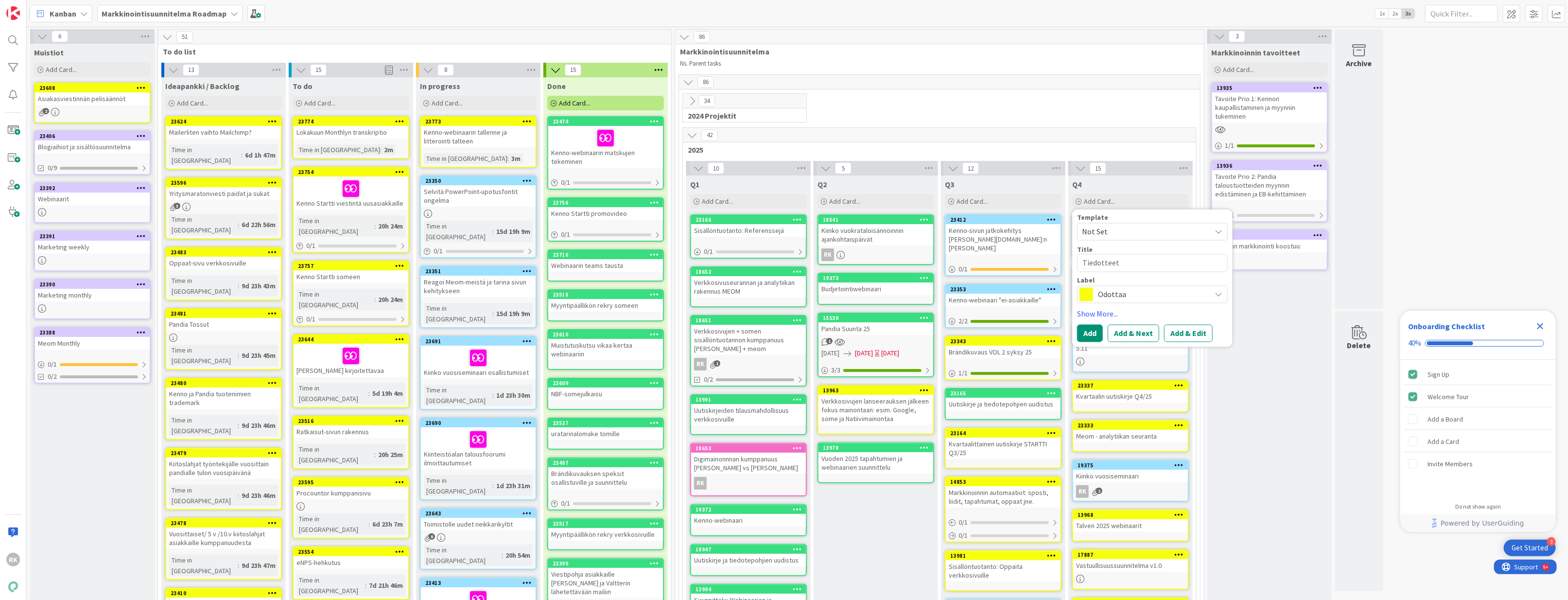
type textarea "Tiedottee"
type textarea "x"
type textarea "Tiedotte"
type textarea "x"
type textarea "Tiedott"
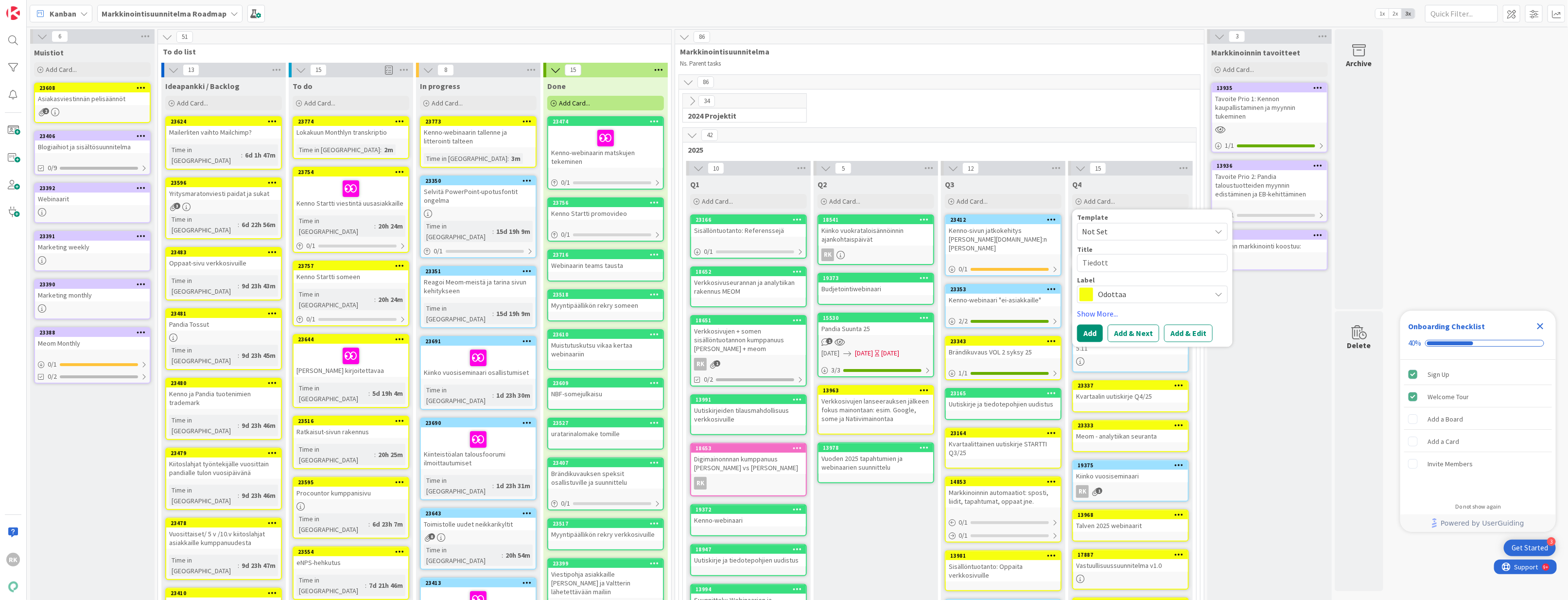
type textarea "x"
type textarea "Tiedot"
type textarea "x"
type textarea "Tiedo"
type textarea "x"
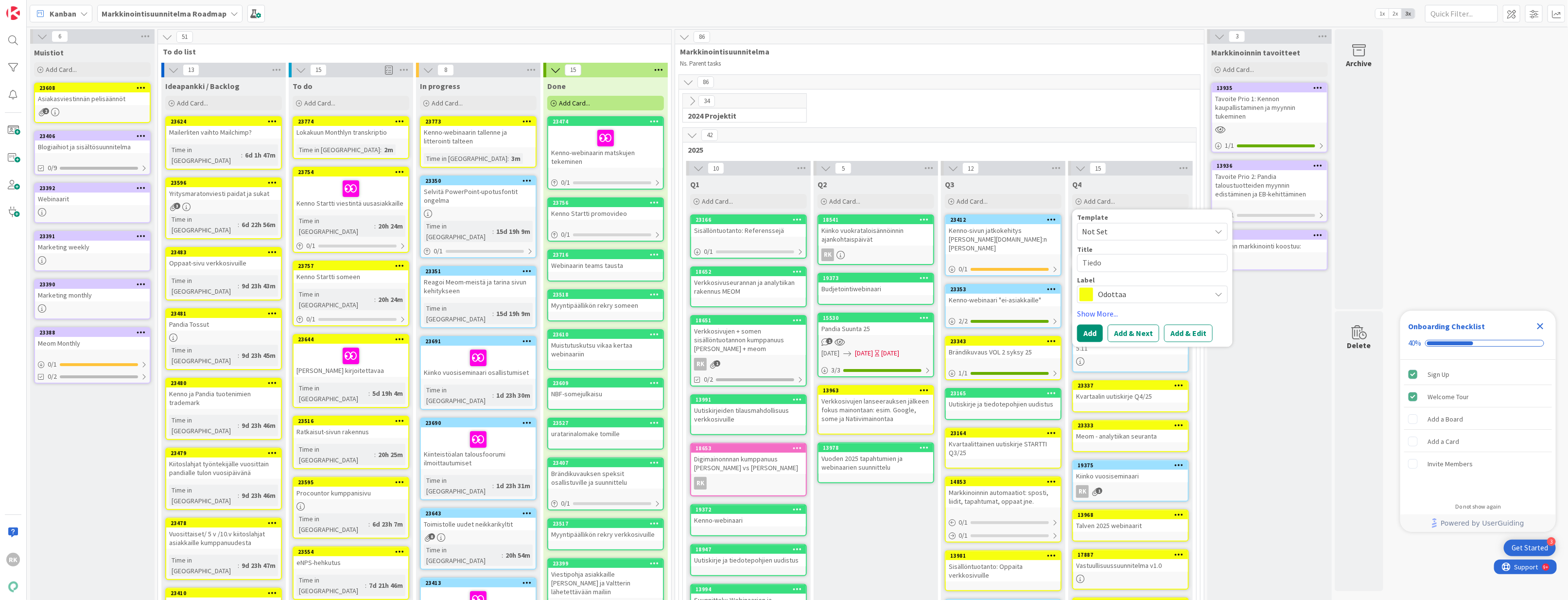
type textarea "Tied"
type textarea "x"
type textarea "Tie"
type textarea "x"
type textarea "Ti"
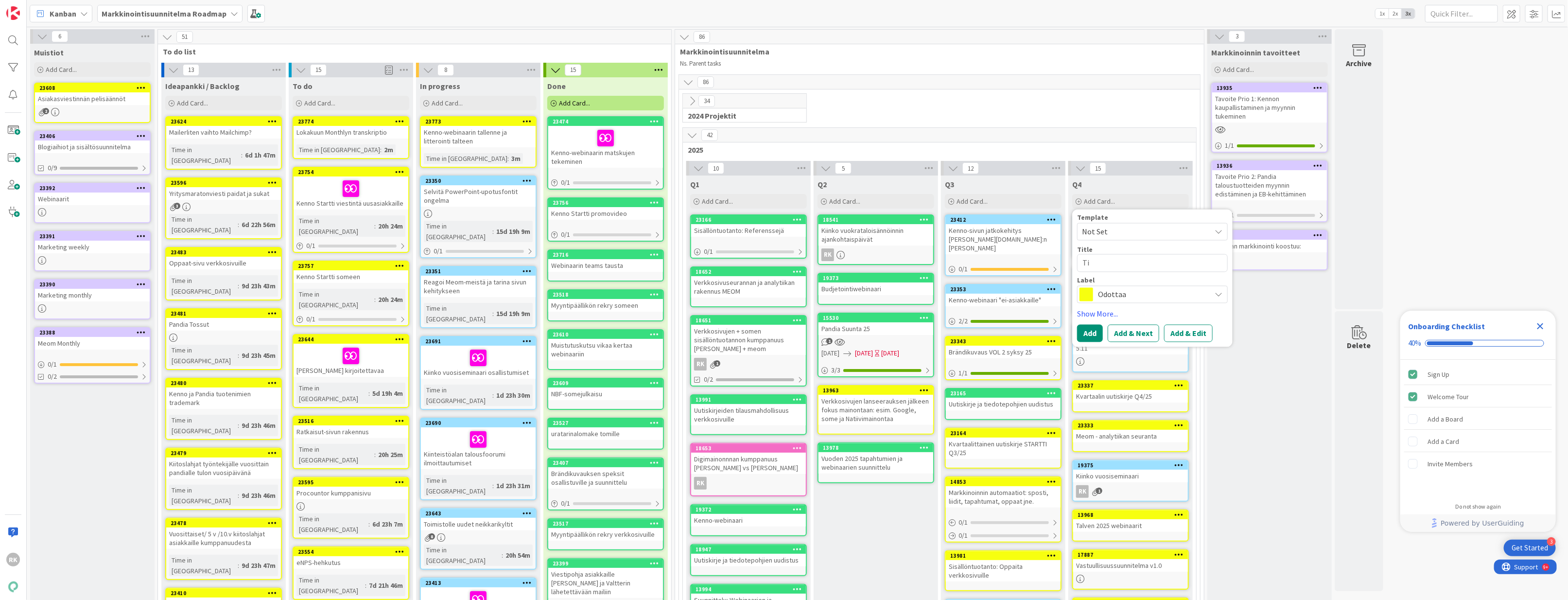
type textarea "x"
type textarea "T"
type textarea "x"
type textarea "R"
type textarea "x"
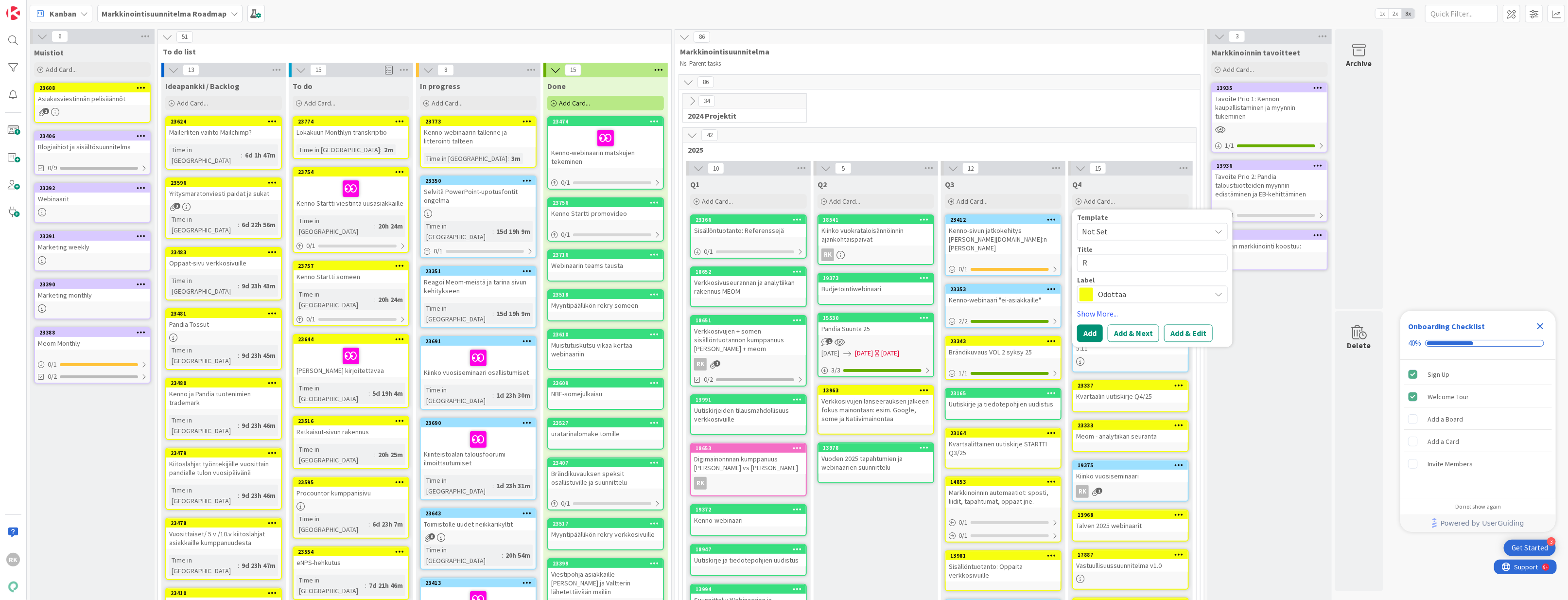
type textarea "Re"
type textarea "x"
type textarea "Ref"
type textarea "x"
type textarea "Refe"
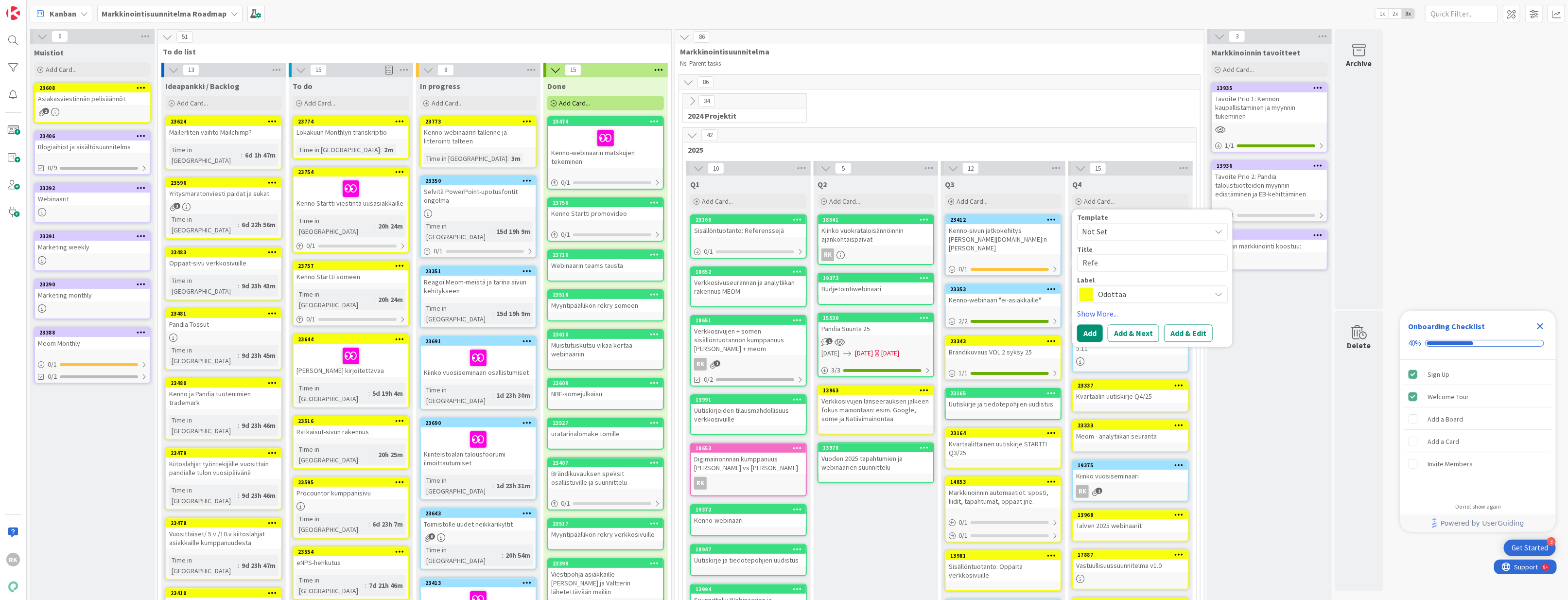
type textarea "x"
type textarea "Refer"
type textarea "x"
type textarea "Refere"
type textarea "x"
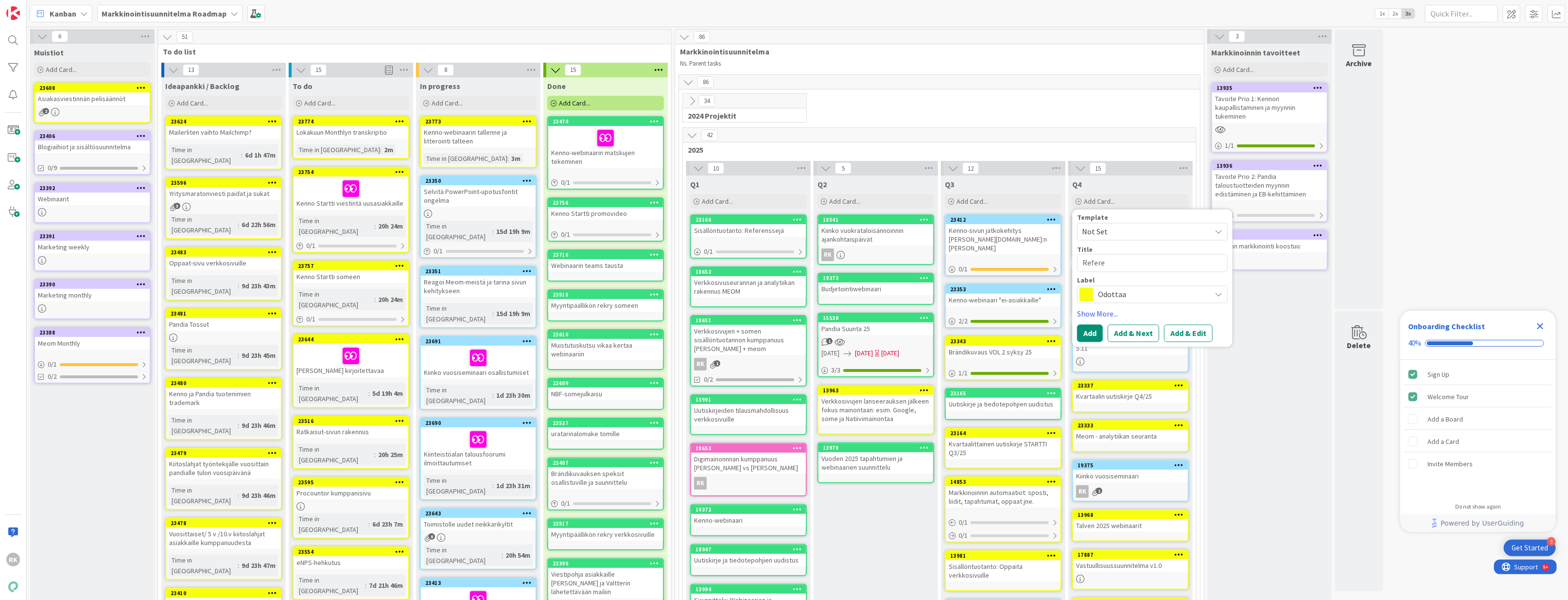
type textarea "Referen"
type textarea "x"
type textarea "Referens"
type textarea "x"
type textarea "Referenss"
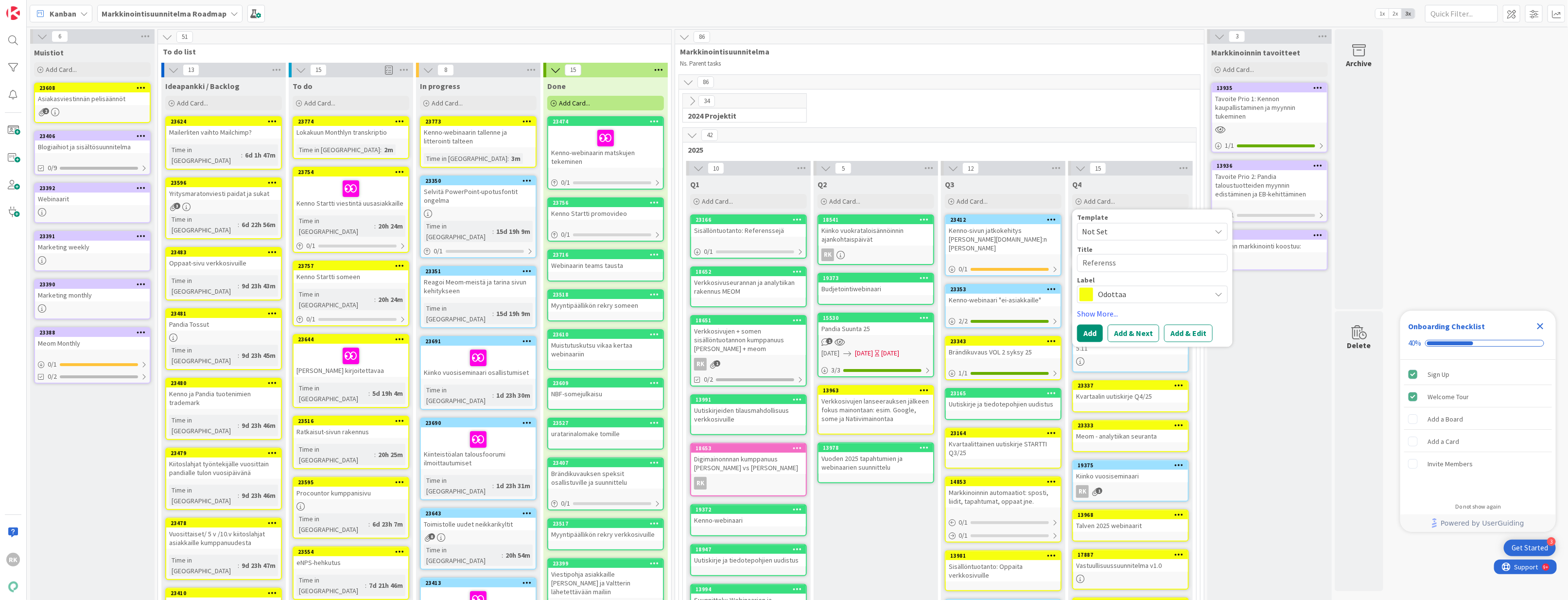
type textarea "x"
type textarea "Referenssi"
type textarea "x"
type textarea "Referenssi"
type textarea "x"
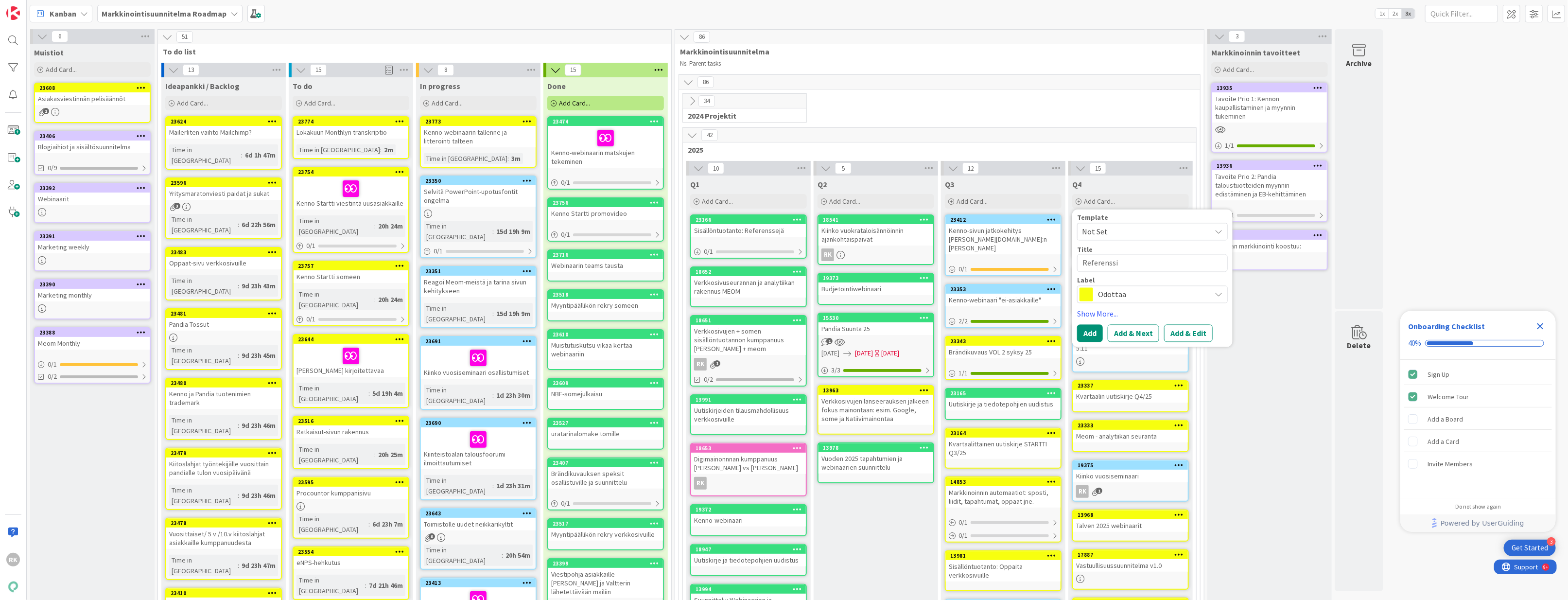
type textarea "Referenssi t"
type textarea "x"
type textarea "Referenssi ti"
type textarea "x"
type textarea "Referenssi tie"
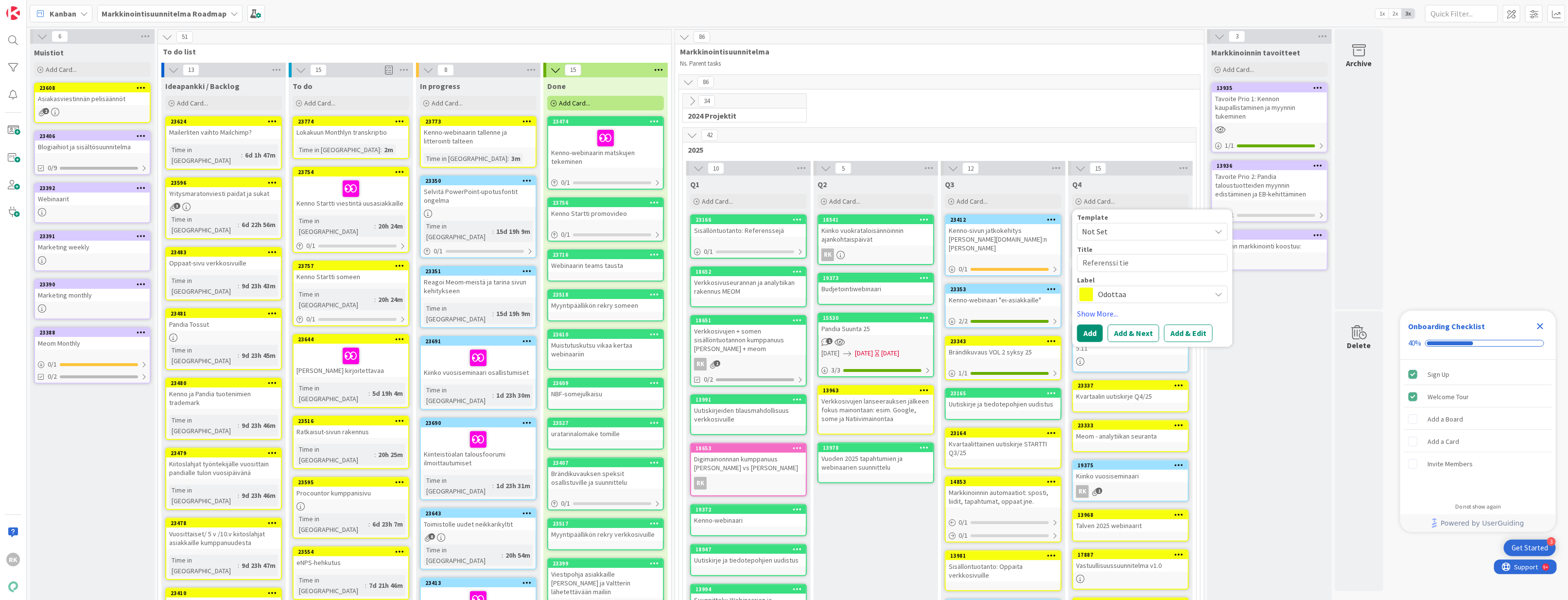
type textarea "x"
type textarea "Referenssi tied"
type textarea "x"
type textarea "Referenssi tiedo"
type textarea "x"
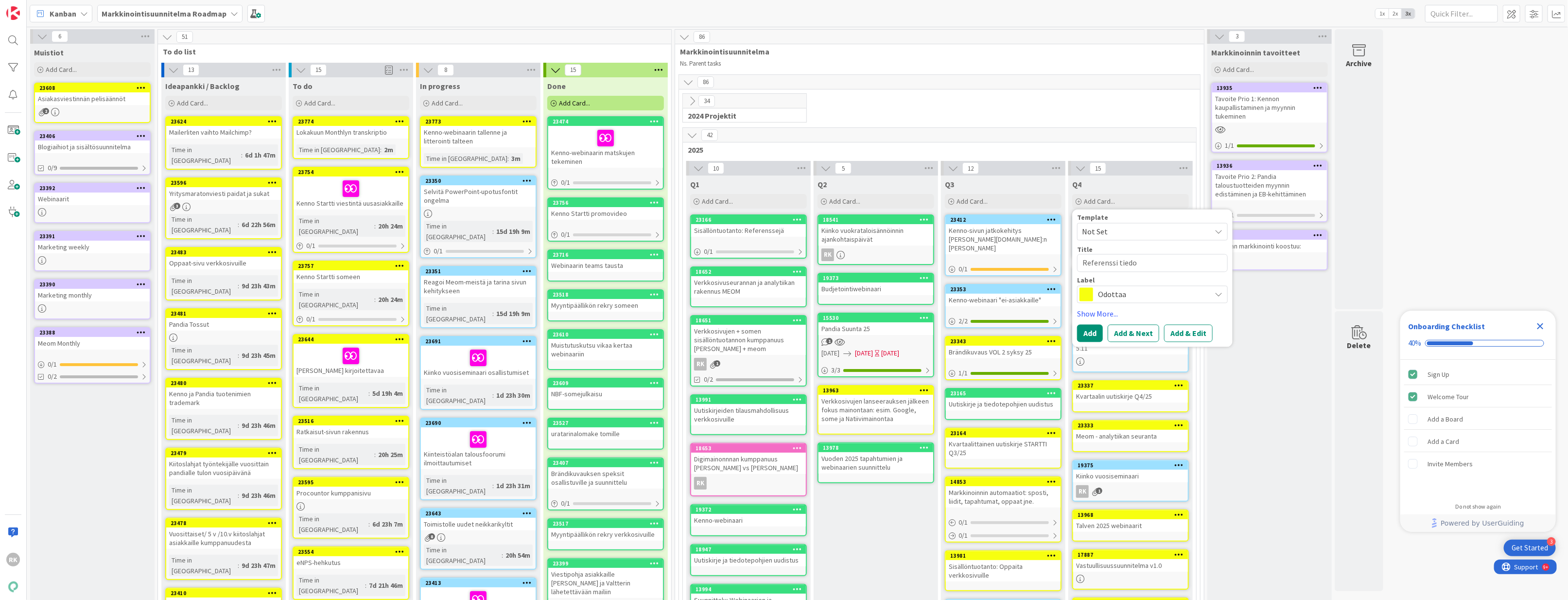
type textarea "Referenssi tiedot"
type textarea "x"
type textarea "Referenssi tiedott"
type textarea "x"
type textarea "Referenssi tiedotte"
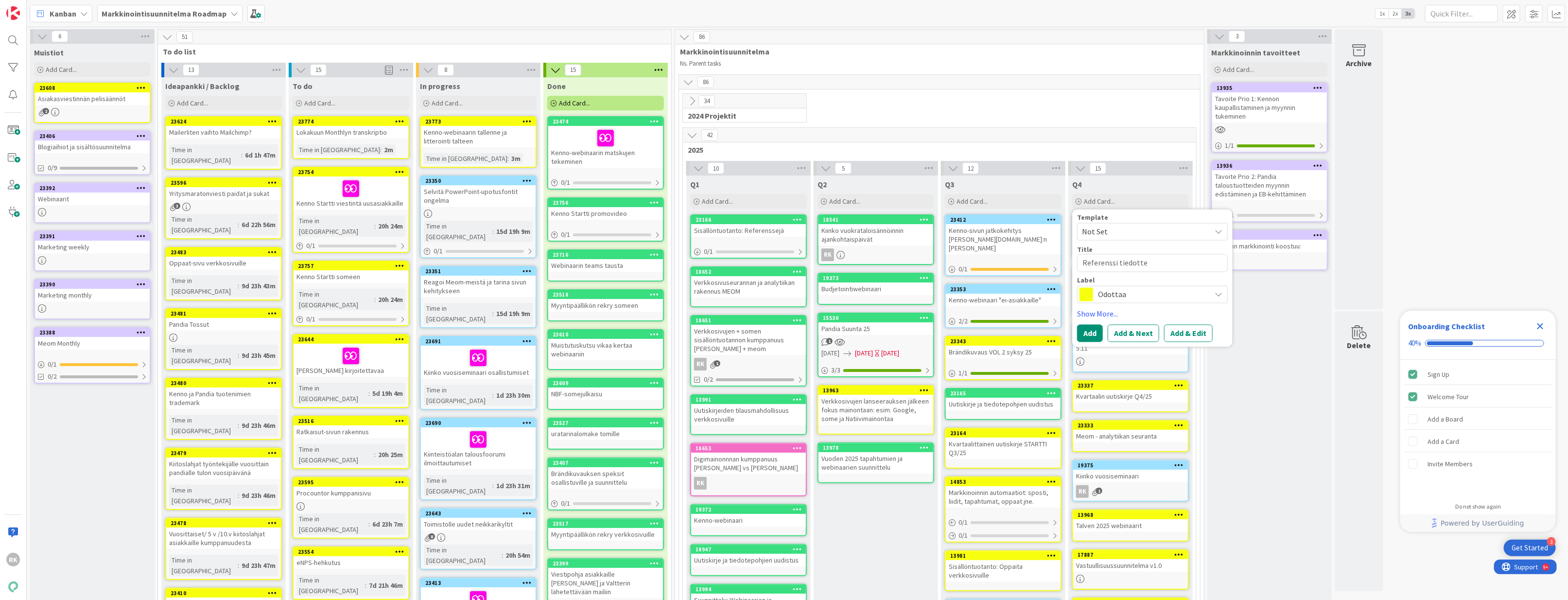
type textarea "x"
type textarea "Referenssi tiedottee"
type textarea "x"
type textarea "Referenssi tiedotteet"
type textarea "x"
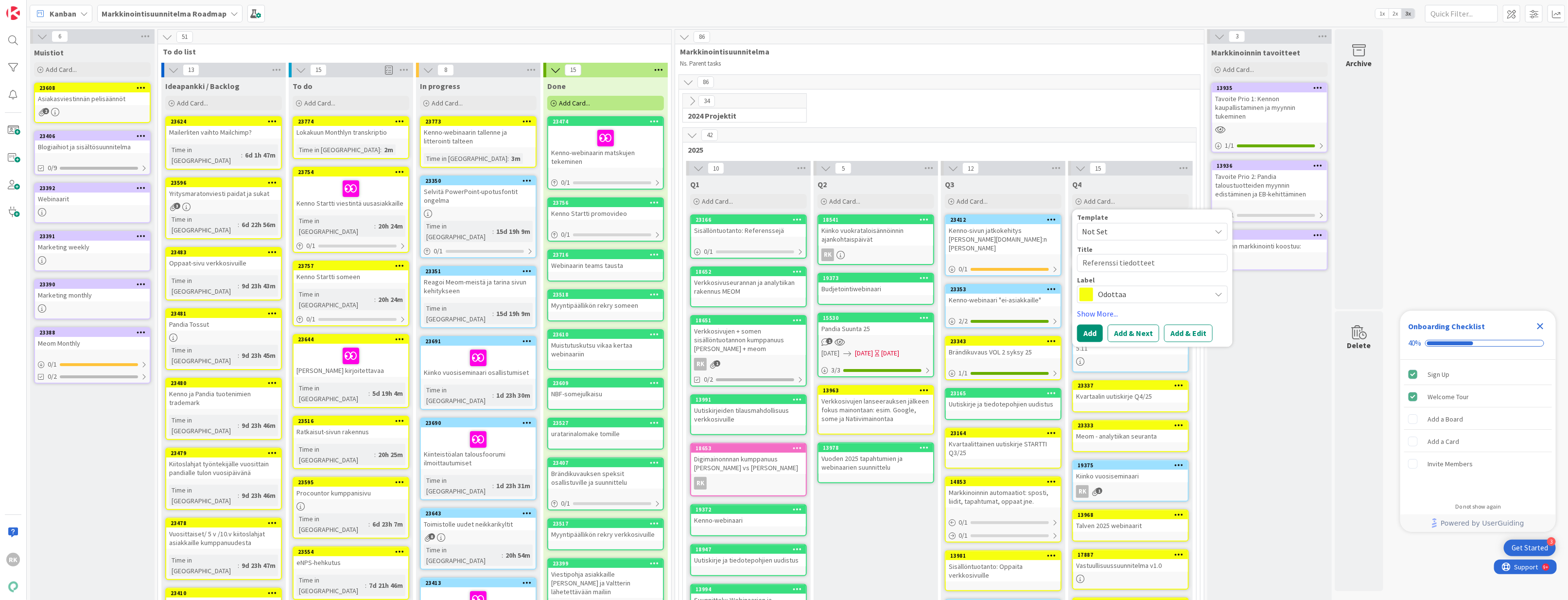
type textarea "Referenssi tiedotteet"
type textarea "x"
type textarea "Referenssi tiedotteet u"
type textarea "x"
type textarea "Referenssi tiedotteet uu"
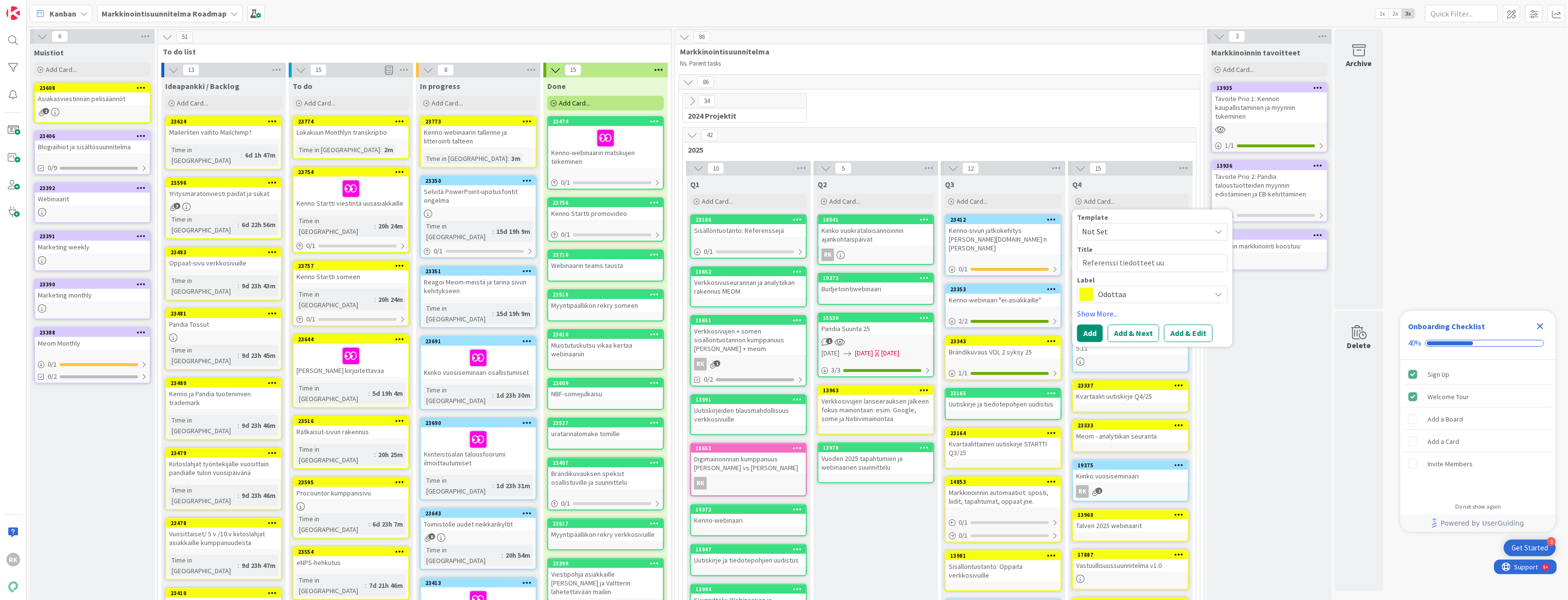
type textarea "x"
type textarea "Referenssi tiedotteet uus"
type textarea "x"
type textarea "Referenssi tiedotteet uusi"
type textarea "x"
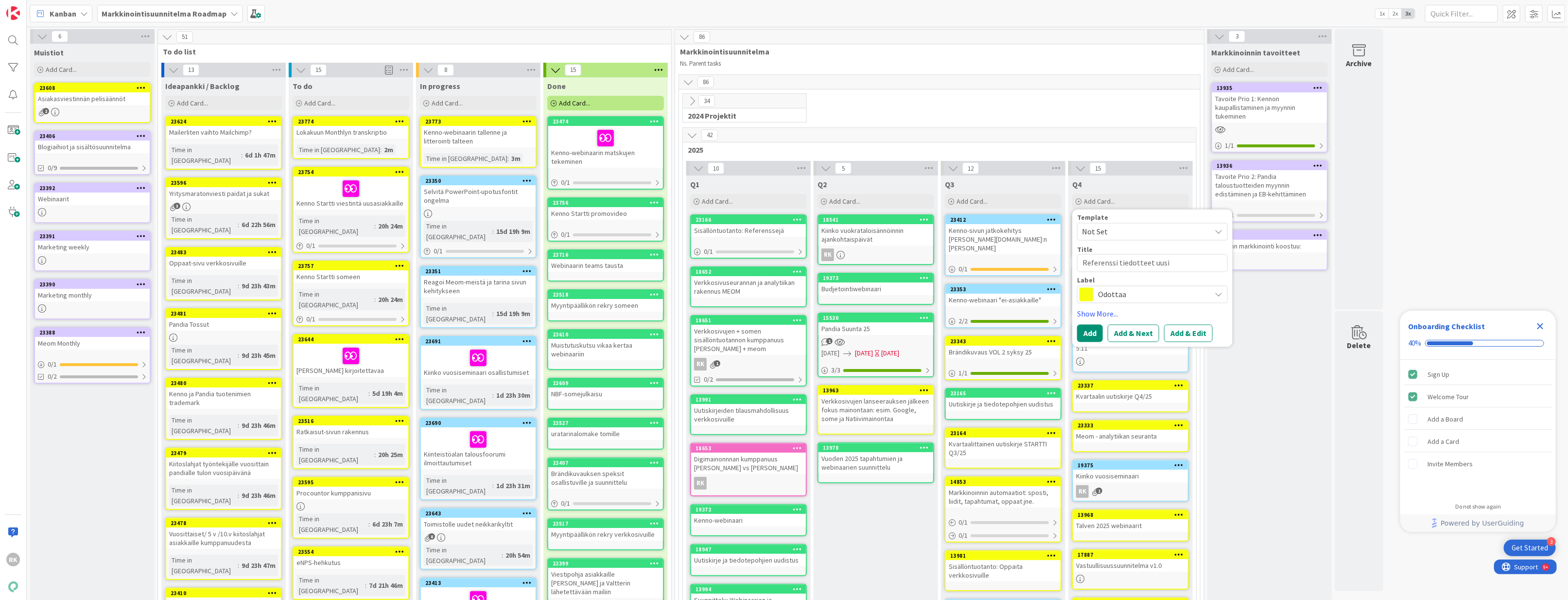
type textarea "Referenssi tiedotteet uusis"
type textarea "x"
type textarea "Referenssi tiedotteet uusist"
type textarea "x"
type textarea "Referenssi tiedotteet uusista"
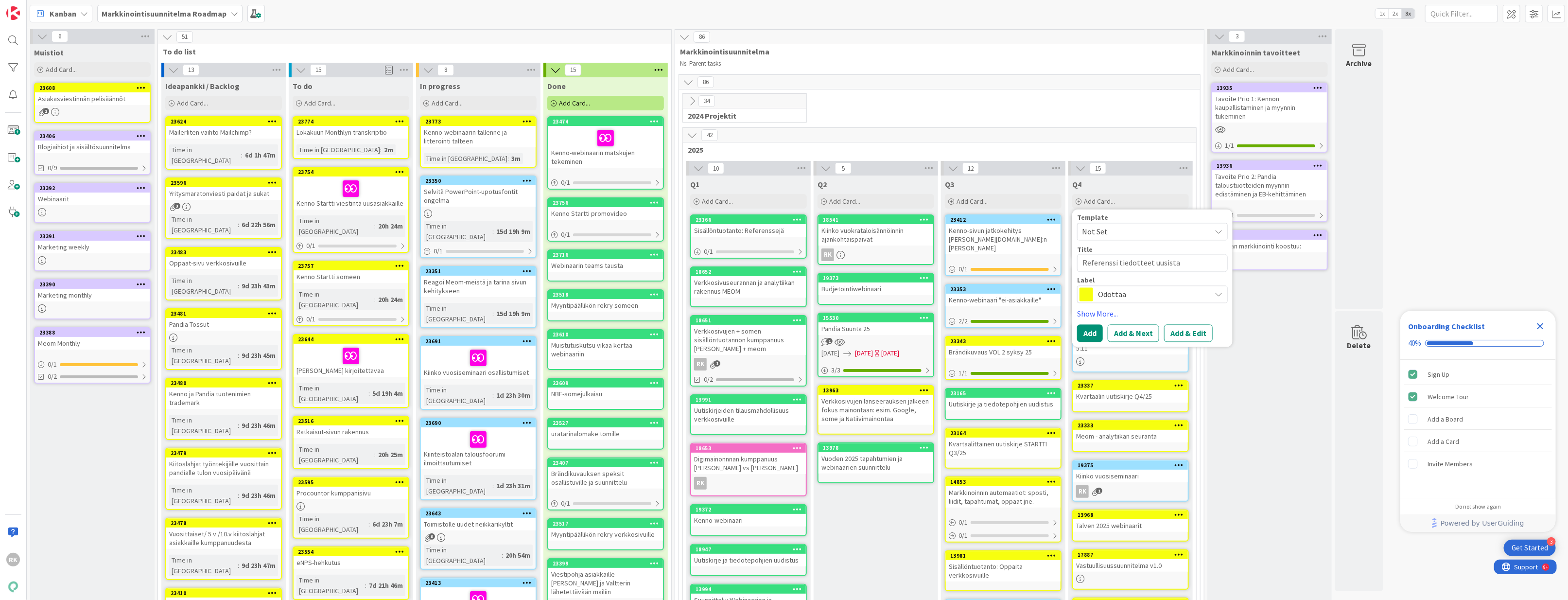
type textarea "x"
type textarea "Referenssi tiedotteet uusista"
type textarea "x"
type textarea "Referenssi tiedotteet uusista a"
type textarea "x"
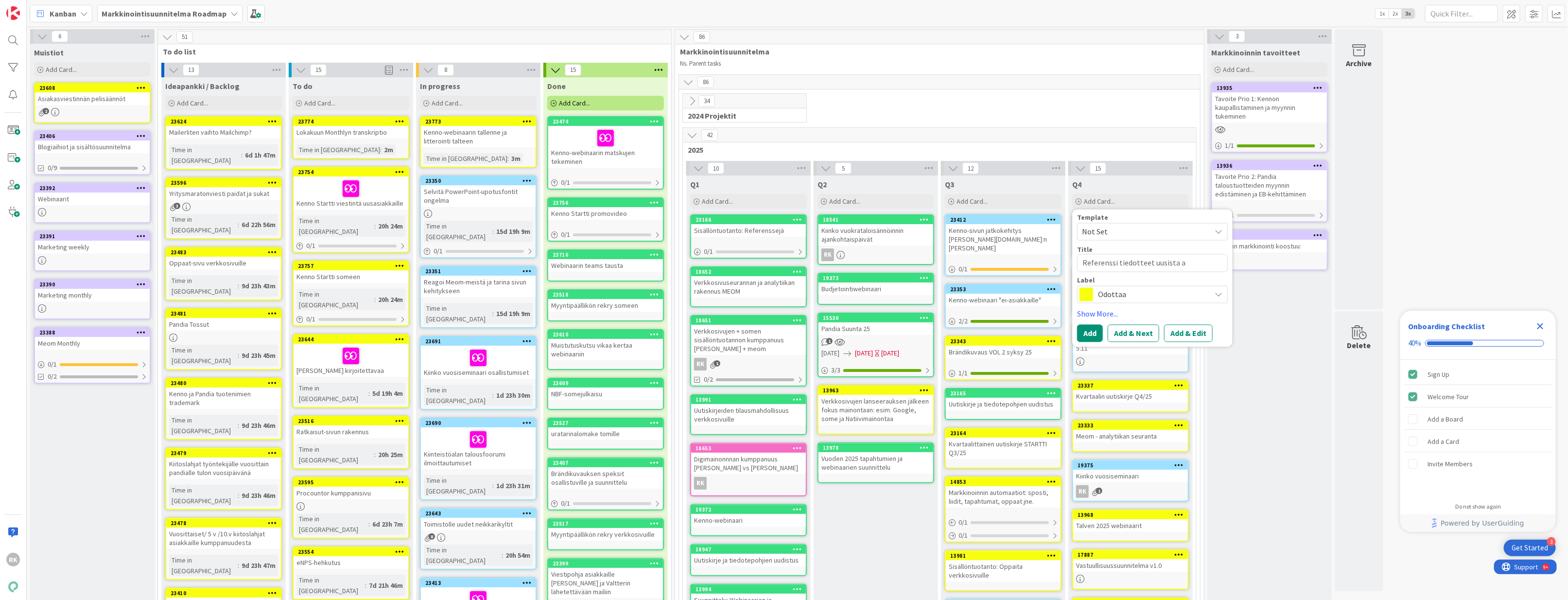
type textarea "Referenssi tiedotteet uusista as"
type textarea "x"
type textarea "Referenssi tiedotteet uusista asi"
type textarea "x"
type textarea "Referenssi tiedotteet uusista asia"
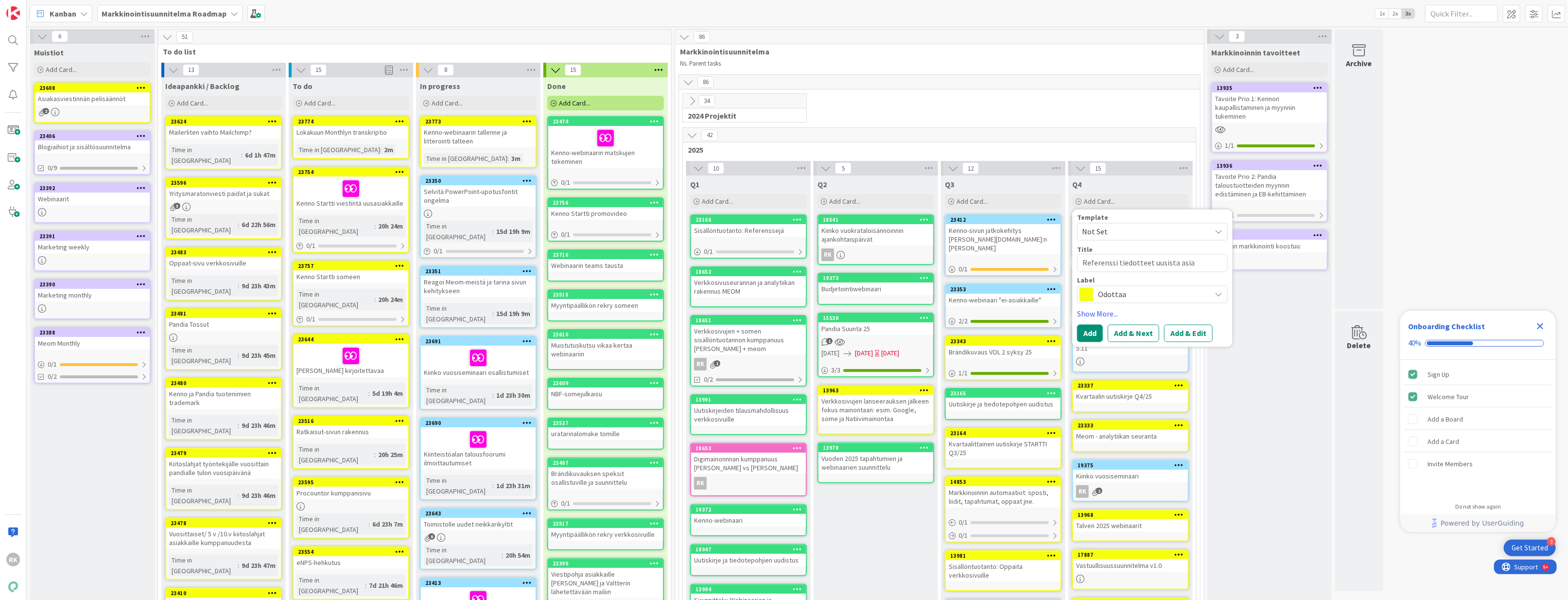
type textarea "x"
type textarea "Referenssi tiedotteet uusista asiak"
type textarea "x"
type textarea "Referenssi tiedotteet uusista asiakk"
type textarea "x"
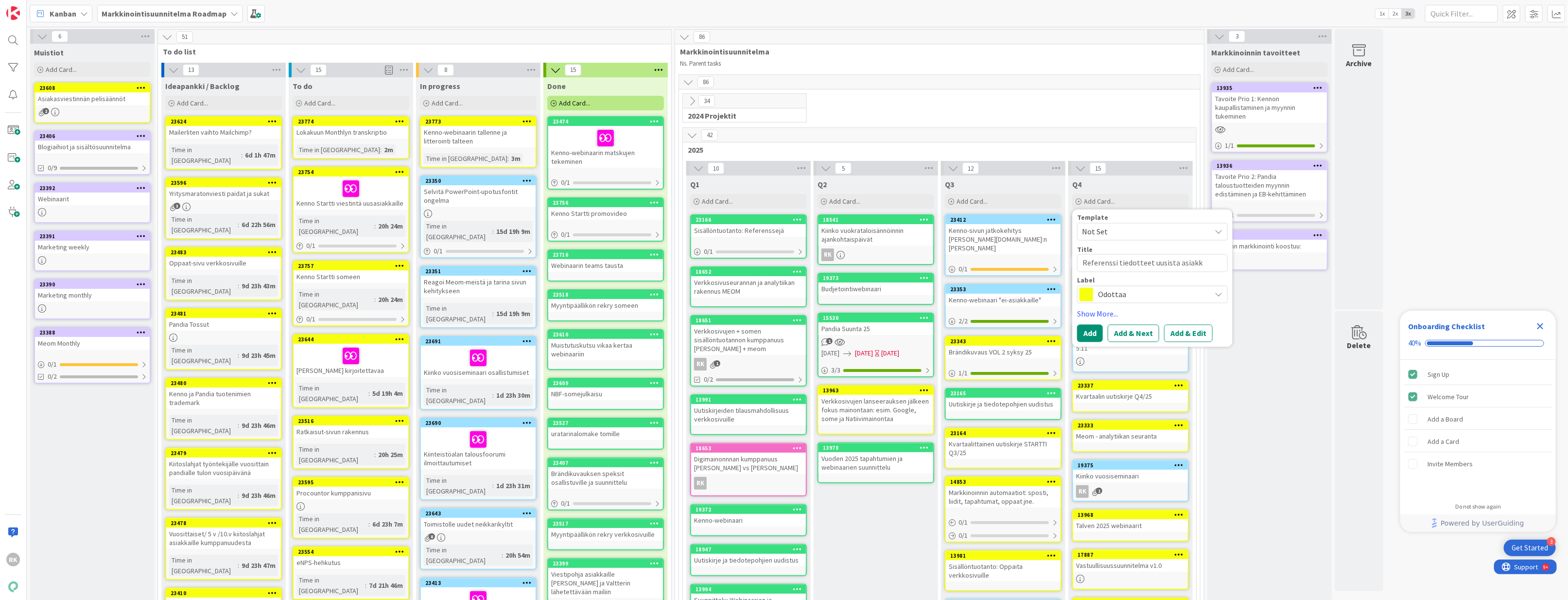
type textarea "Referenssi tiedotteet uusista asiakku"
type textarea "x"
type textarea "Referenssi tiedotteet uusista asiakkuu"
type textarea "x"
type textarea "Referenssi tiedotteet uusista asiakkuuk"
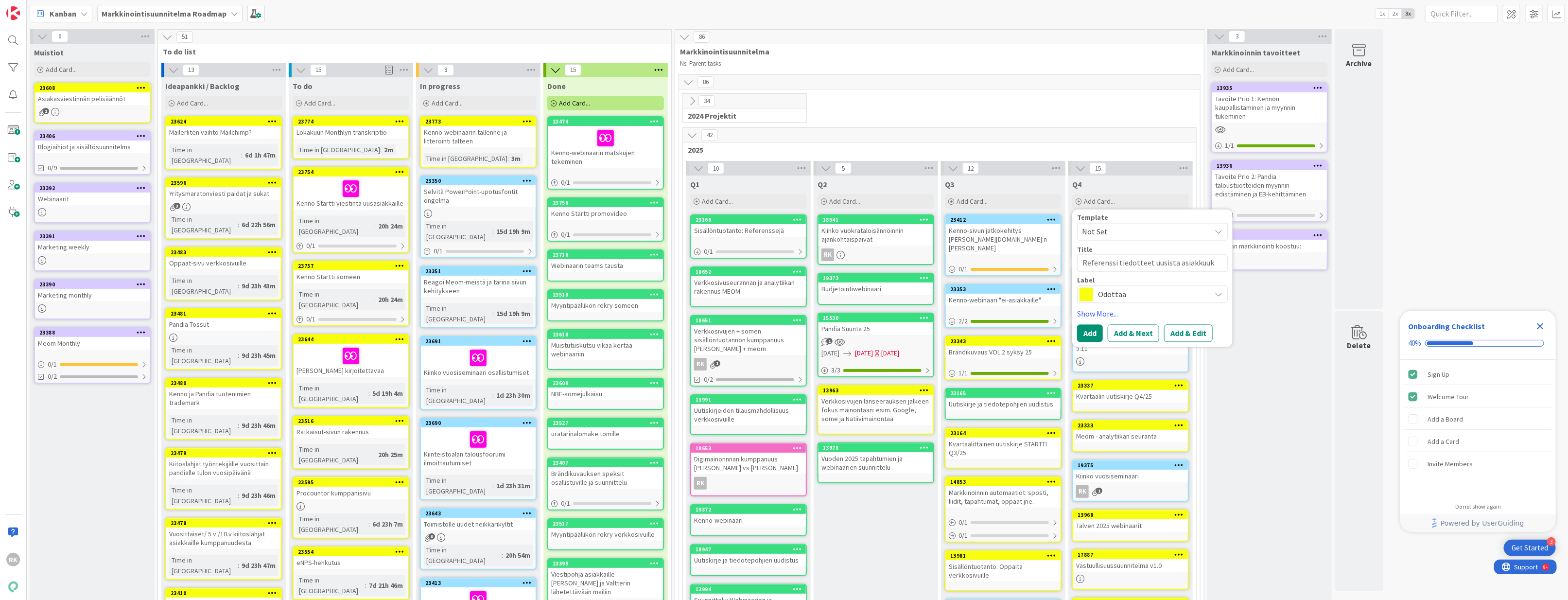
type textarea "x"
type textarea "Referenssi tiedotteet uusista asiakkuuks"
type textarea "x"
type textarea "Referenssi tiedotteet uusista asiakkuuksi"
type textarea "x"
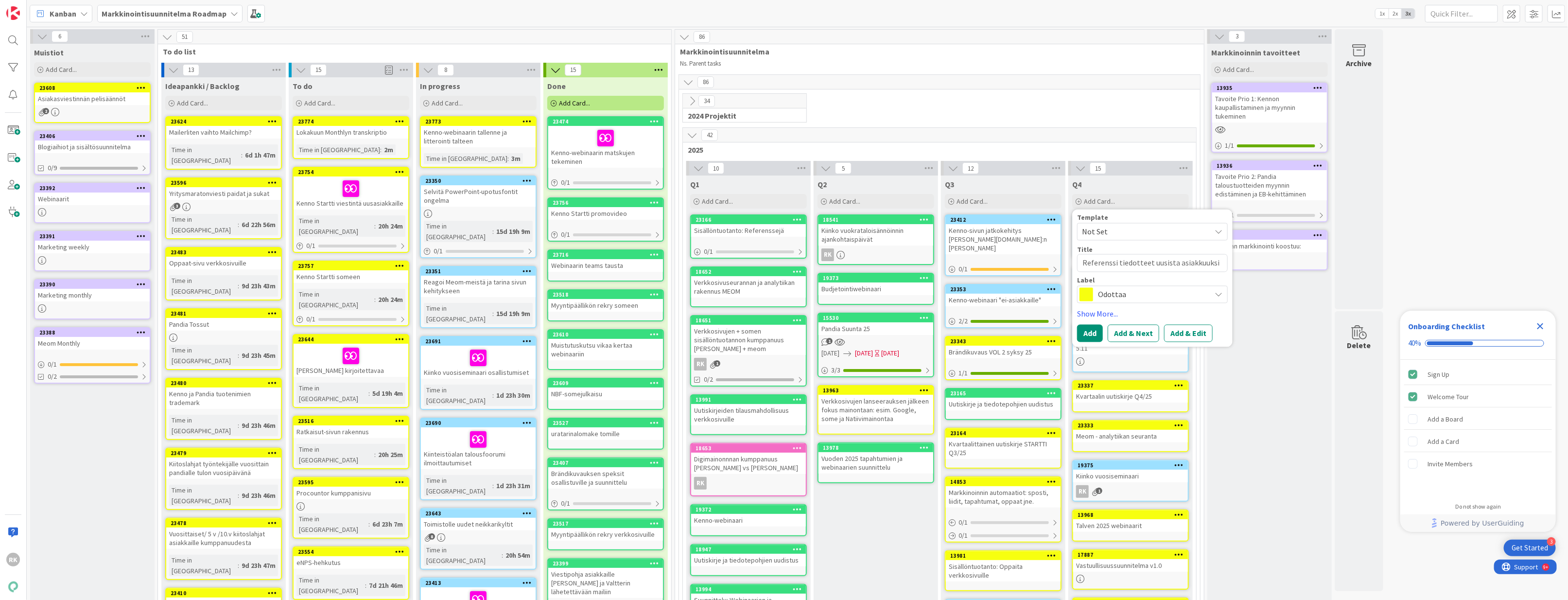
type textarea "Referenssi tiedotteet uusista asiakkuuksis"
type textarea "x"
type textarea "Referenssi tiedotteet uusista asiakkuuksist"
type textarea "x"
type textarea "Referenssi tiedotteet uusista asiakkuuksista"
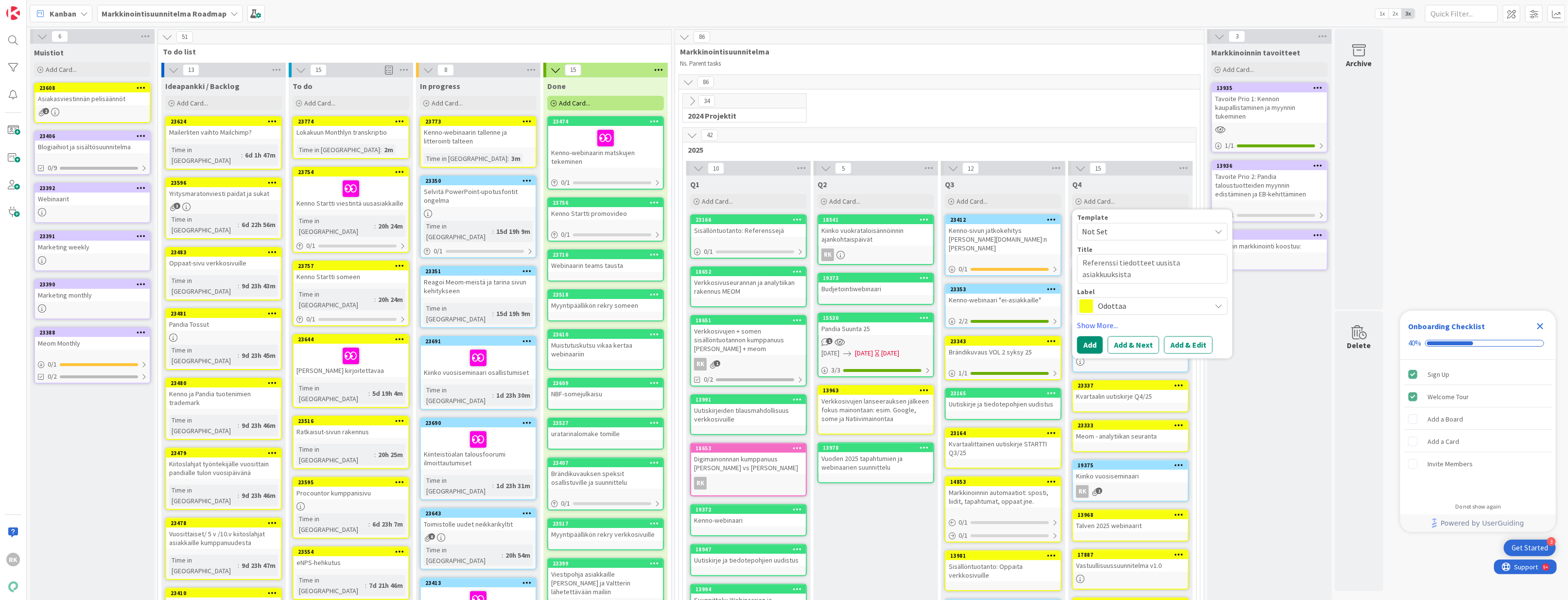
type textarea "x"
type textarea "Referenssi tiedotteet uusista asiakkuuksista"
type textarea "x"
type textarea "Referenssi tiedotteet uusista asiakkuuksista j"
type textarea "x"
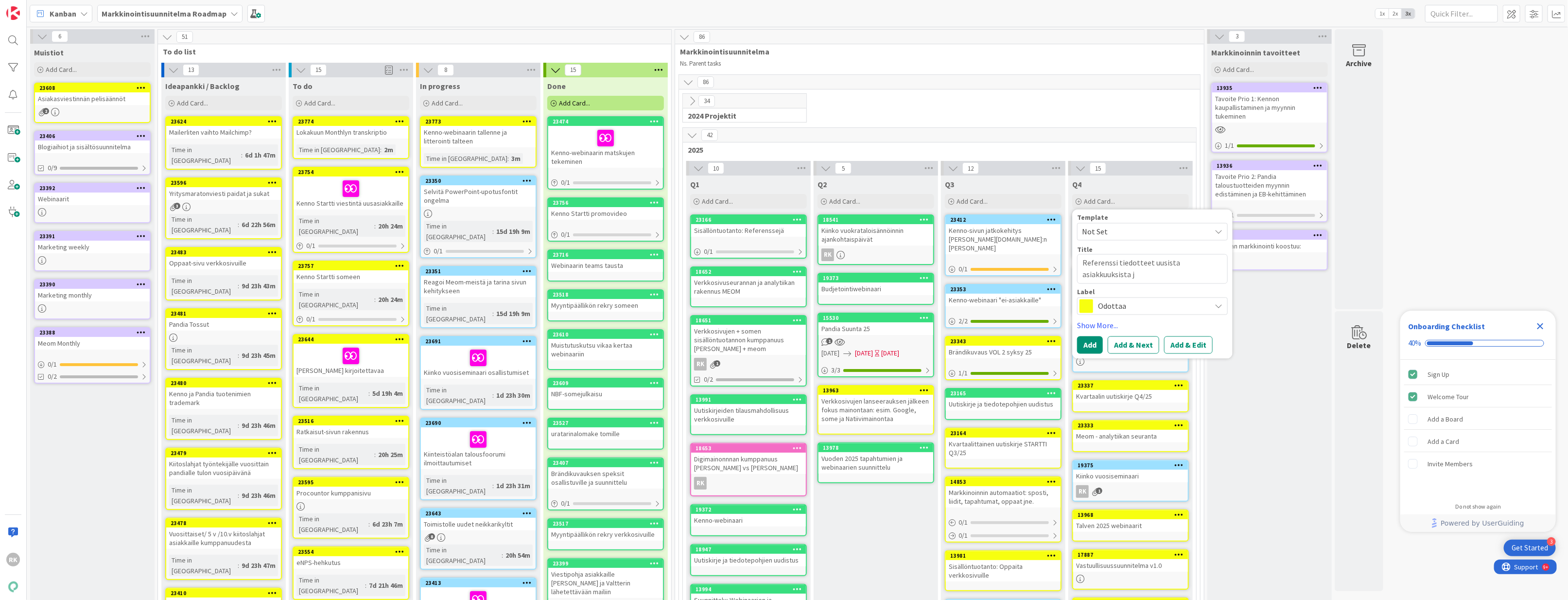
type textarea "Referenssi tiedotteet uusista asiakkuuksista ja"
type textarea "x"
type textarea "Referenssi tiedotteet uusista asiakkuuksista ja"
click at [1102, 264] on textarea "Referenssi tiedotteet uusista asiakkuuksista ja" at bounding box center [1153, 269] width 151 height 30
type textarea "x"
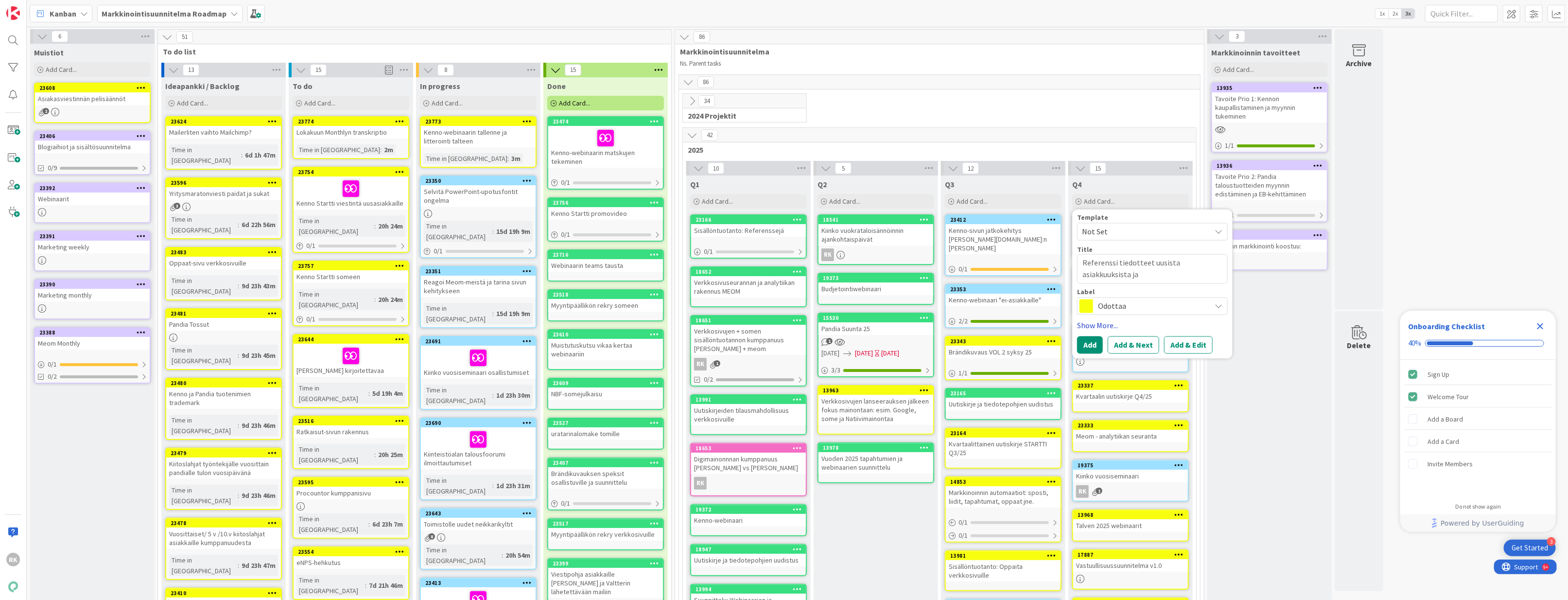
type textarea "Referenssitiedotteet uusista asiakkuuksista ja"
click at [1102, 281] on textarea "Referenssitiedotteet uusista asiakkuuksista ja" at bounding box center [1153, 269] width 151 height 30
type textarea "x"
type textarea "Referenssitiedotteet uusista asiakkuuksista ja t"
type textarea "x"
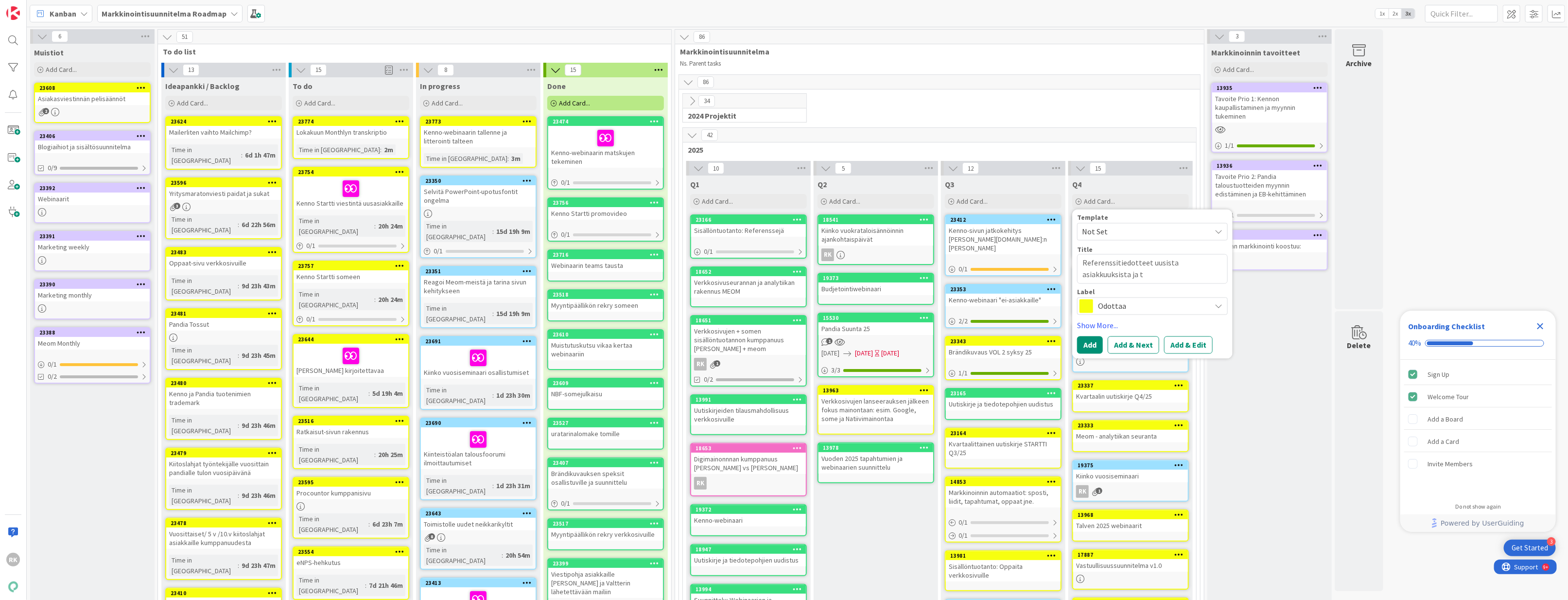
type textarea "Referenssitiedotteet uusista asiakkuuksista ja tu"
type textarea "x"
type textarea "Referenssitiedotteet uusista asiakkuuksista ja tuo"
type textarea "x"
type textarea "Referenssitiedotteet uusista asiakkuuksista ja tuot"
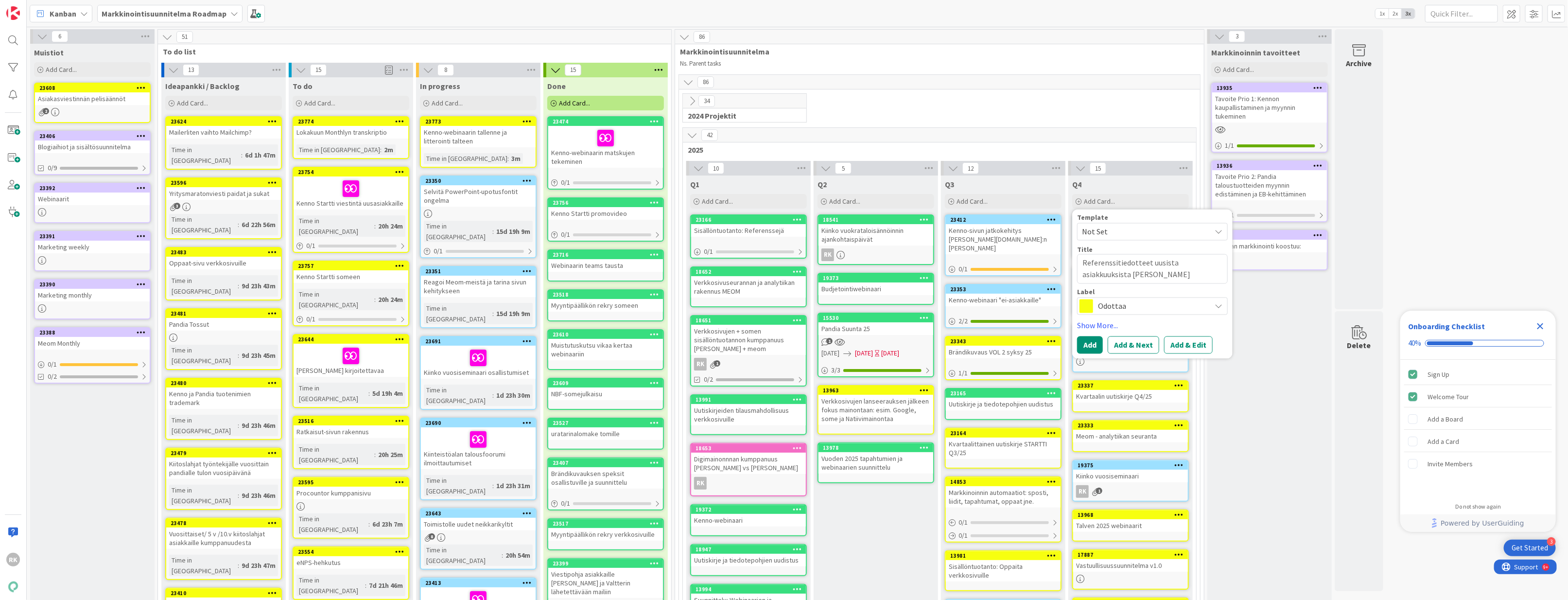
type textarea "x"
type textarea "Referenssitiedotteet uusista asiakkuuksista ja tuota"
type textarea "x"
type textarea "Referenssitiedotteet uusista asiakkuuksista ja tuotan"
type textarea "x"
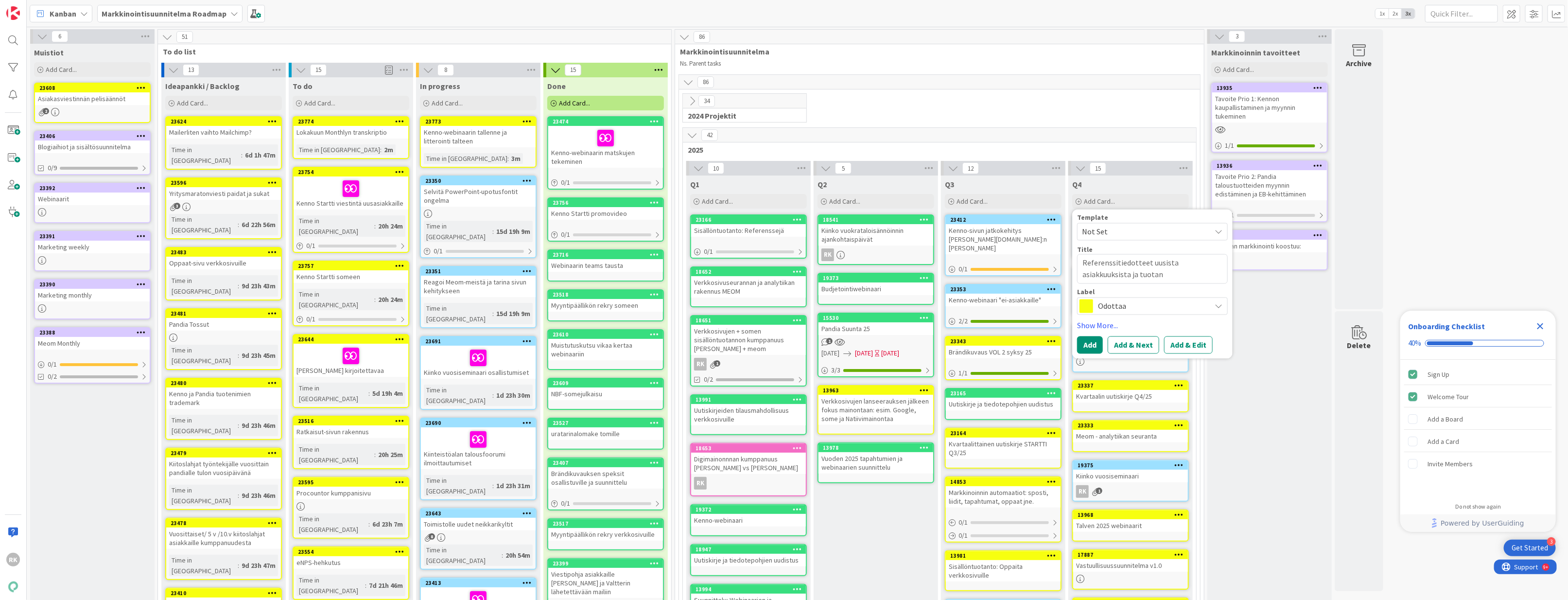
type textarea "Referenssitiedotteet uusista asiakkuuksista ja tuota"
type textarea "x"
type textarea "Referenssitiedotteet uusista asiakkuuksista ja tuot"
type textarea "x"
type textarea "Referenssitiedotteet uusista asiakkuuksista ja tuo"
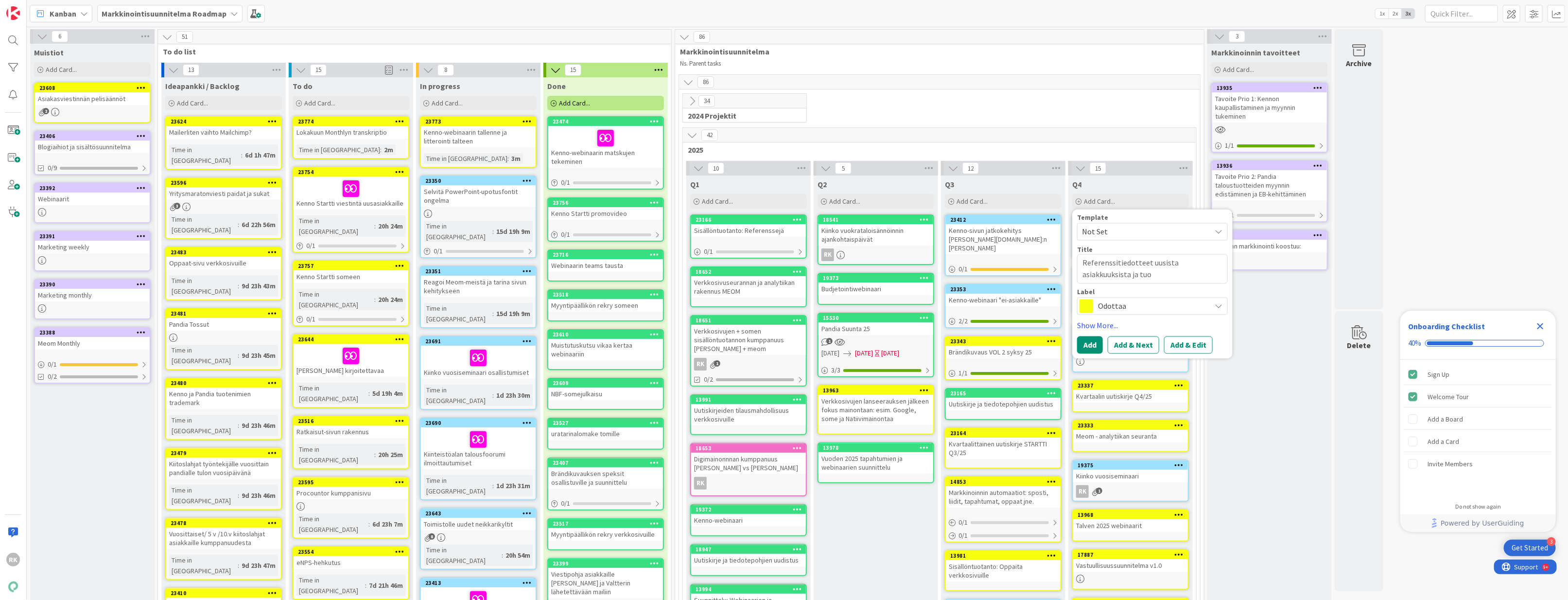
type textarea "x"
click at [1102, 277] on textarea "Referenssitiedotteet uusista asiakkuuksista ja tuotantoonmenoista" at bounding box center [1153, 269] width 151 height 30
drag, startPoint x: 1178, startPoint y: 277, endPoint x: 1010, endPoint y: 257, distance: 169.2
click at [1000, 260] on div "10 Q1 Add Card... 23166 Sisällöntuotanto: Referenssejä 0 / 1 18652 Verkkosivuse…" at bounding box center [939, 565] width 509 height 809
click at [1102, 264] on textarea "Referenssitiedotteet uusista asiakkuuksista ja tuotantoonmenoista" at bounding box center [1153, 269] width 151 height 30
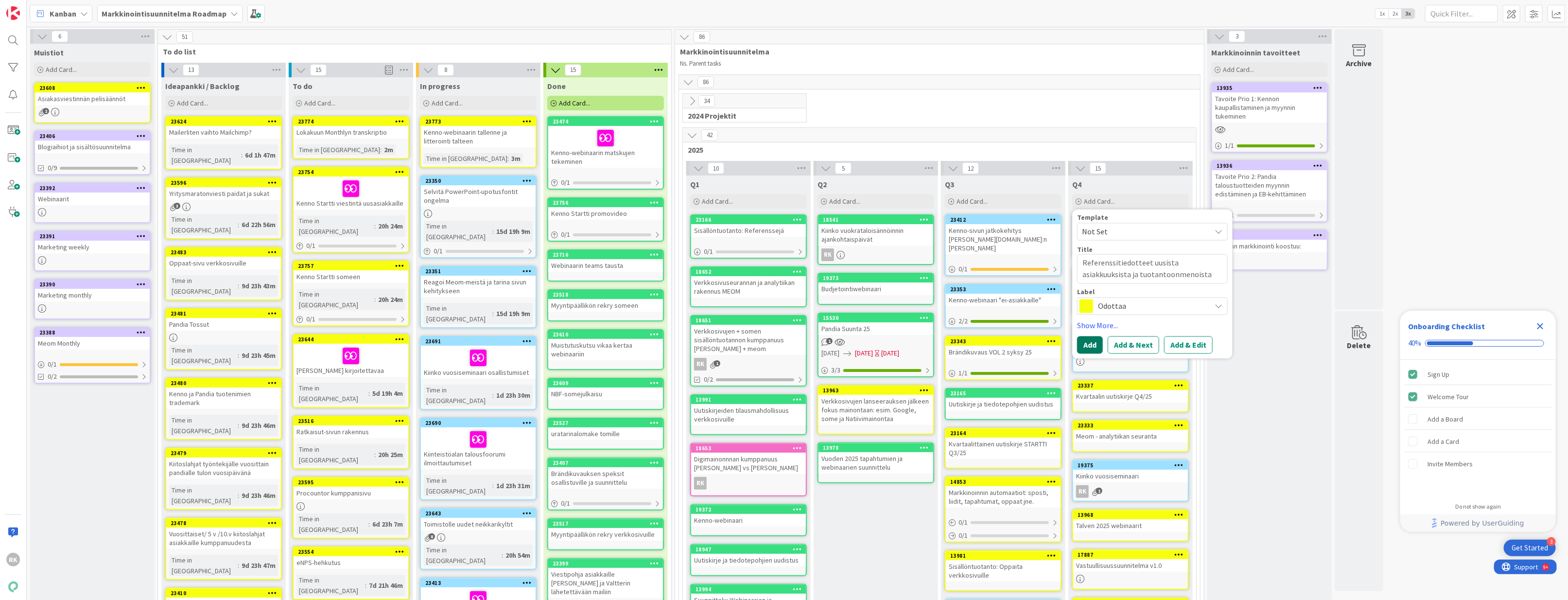
click at [1094, 347] on button "Add" at bounding box center [1090, 345] width 26 height 18
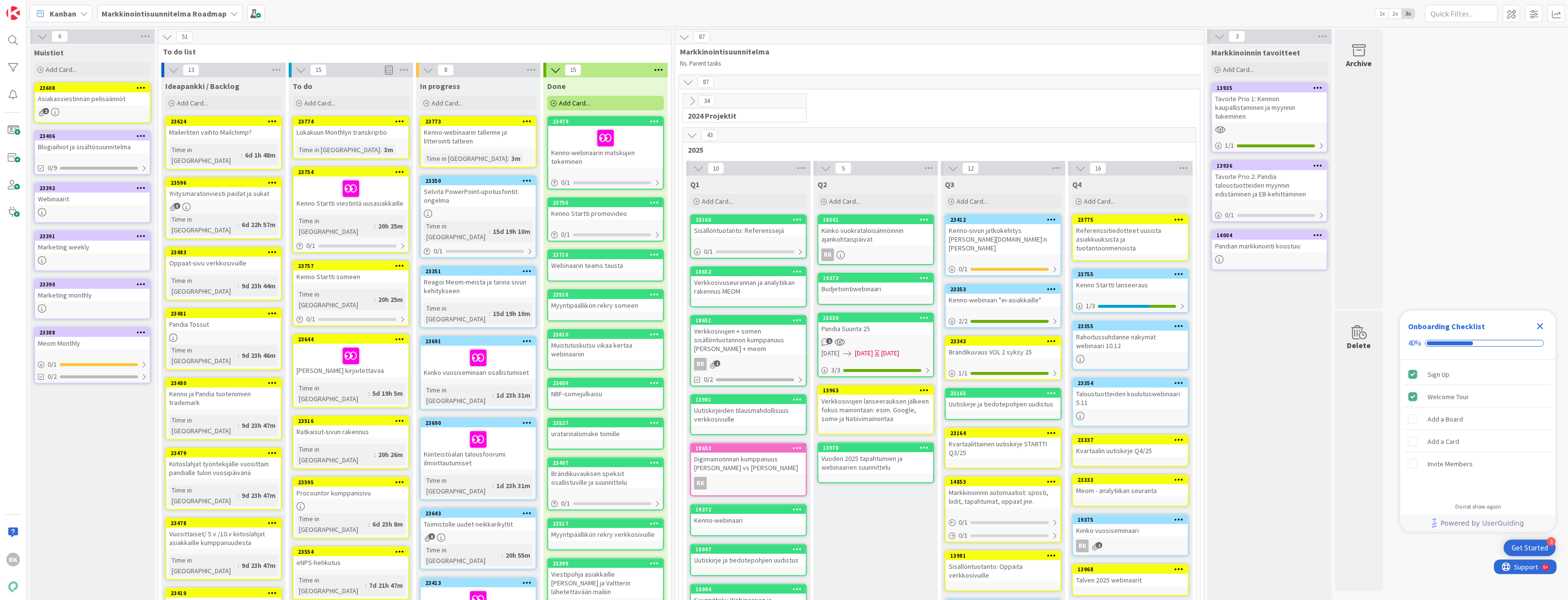
click at [1102, 235] on div "Referenssitiedotteet uusista asiakkuuksista ja tuotantoonmenoista" at bounding box center [1130, 239] width 114 height 30
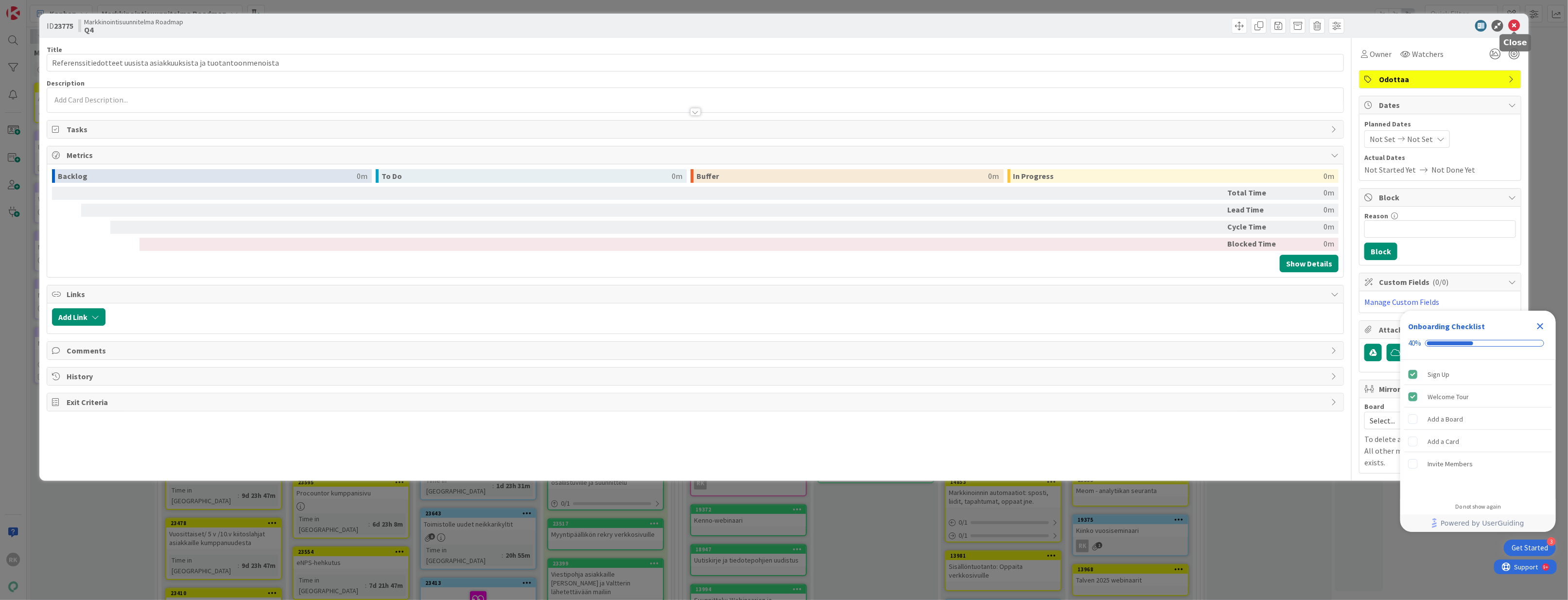
click at [1102, 23] on icon at bounding box center [1514, 26] width 12 height 12
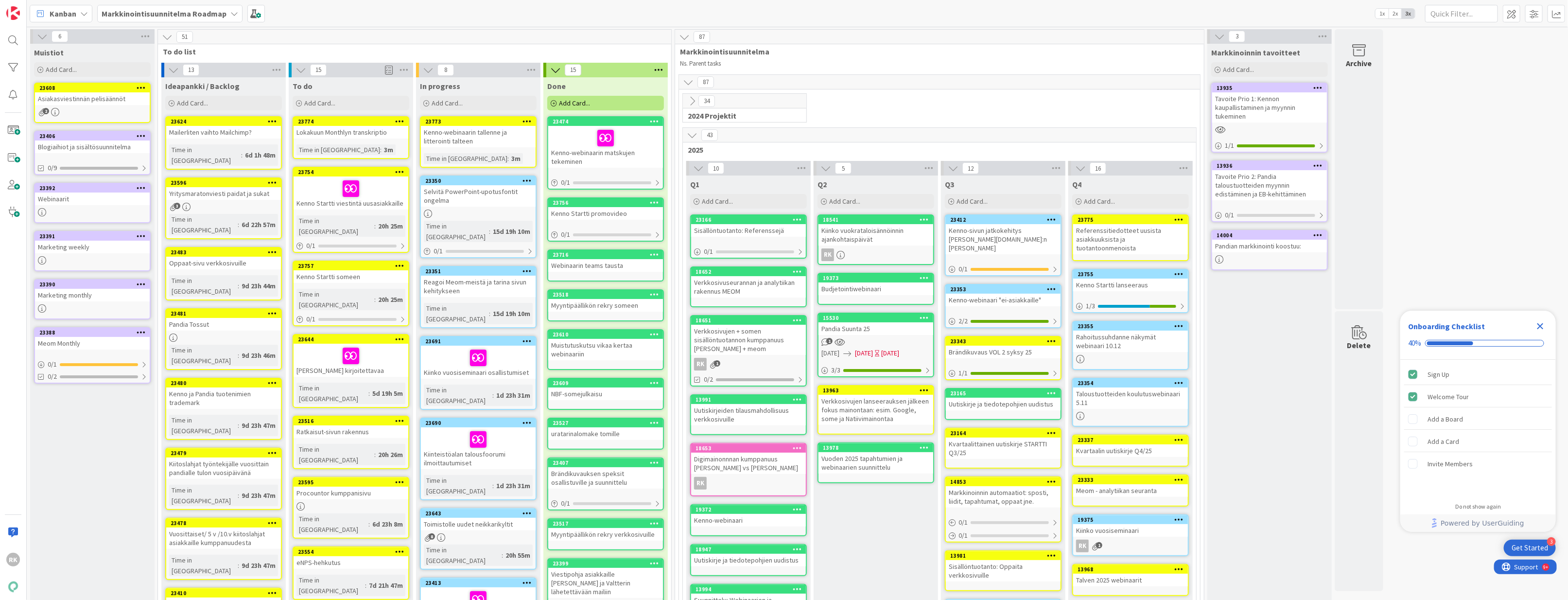
click at [503, 136] on div "Kenno-webinaarin tallenne ja litterointi talteen" at bounding box center [478, 136] width 114 height 21
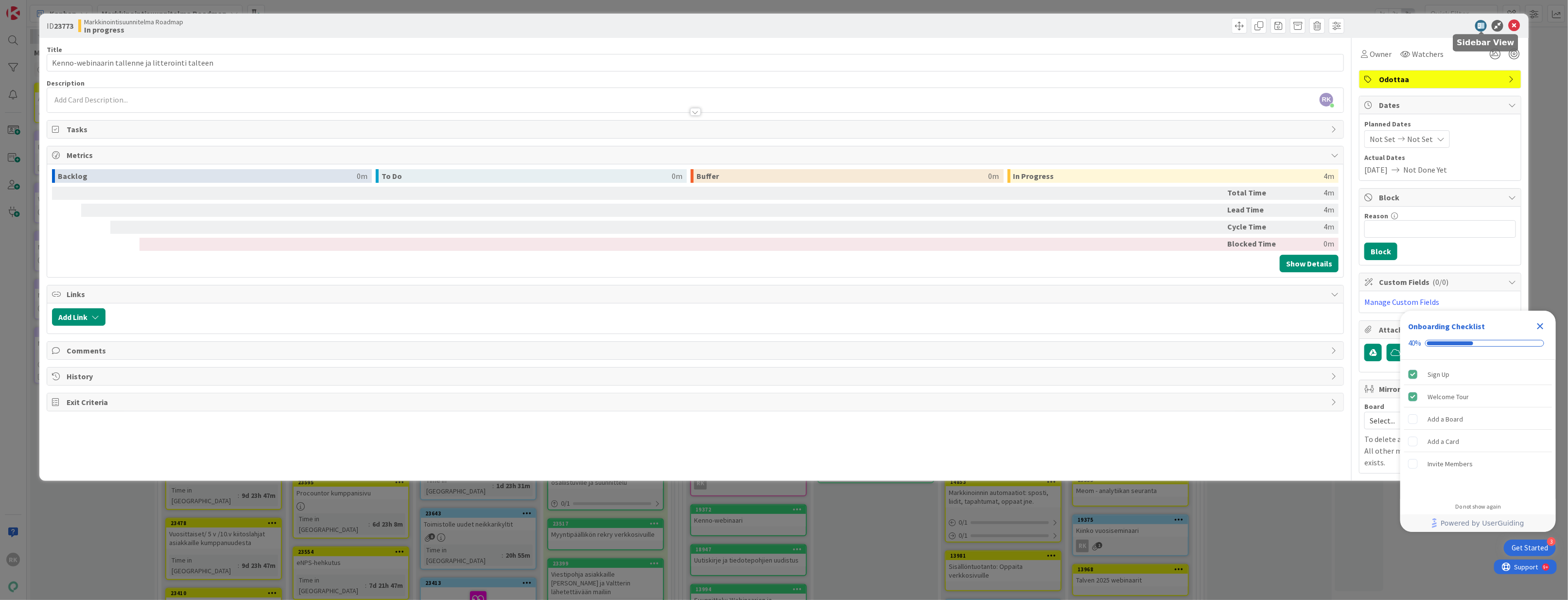
click at [1102, 23] on icon at bounding box center [1480, 26] width 12 height 12
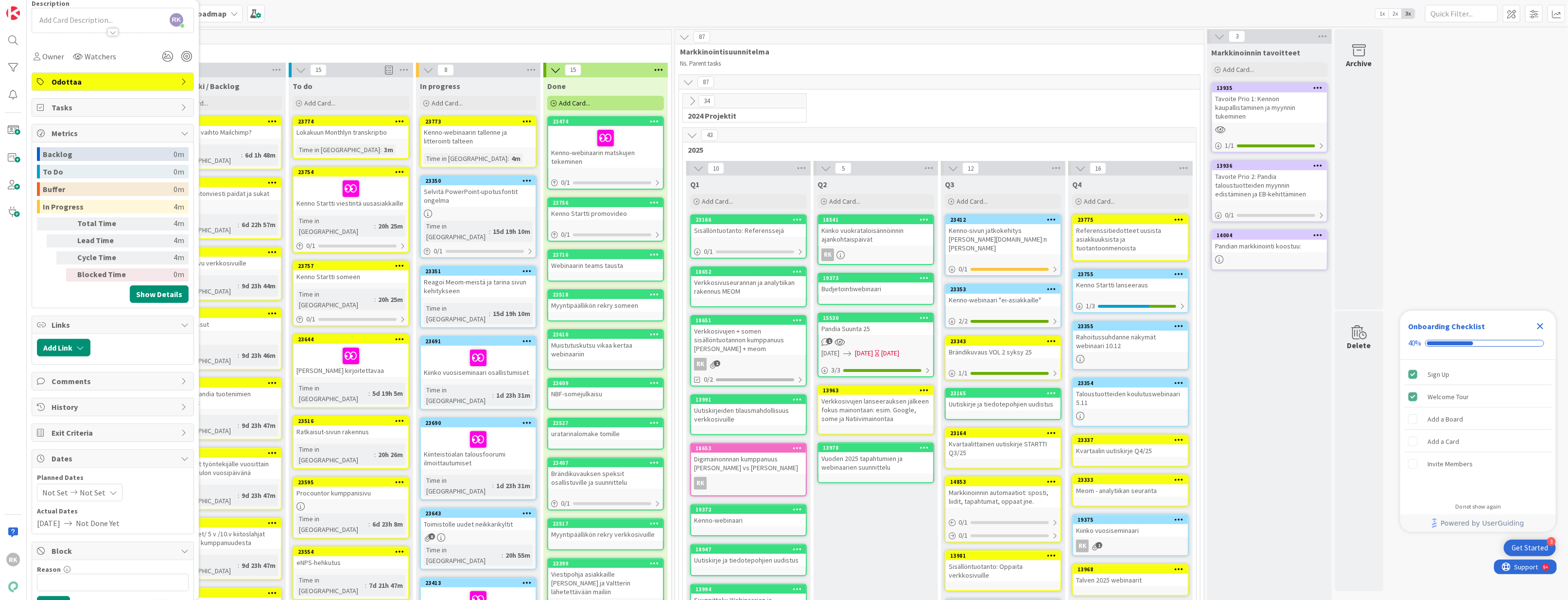
scroll to position [110, 0]
click at [57, 348] on button "Add Link" at bounding box center [64, 346] width 54 height 18
click at [83, 431] on input "text" at bounding box center [110, 429] width 136 height 18
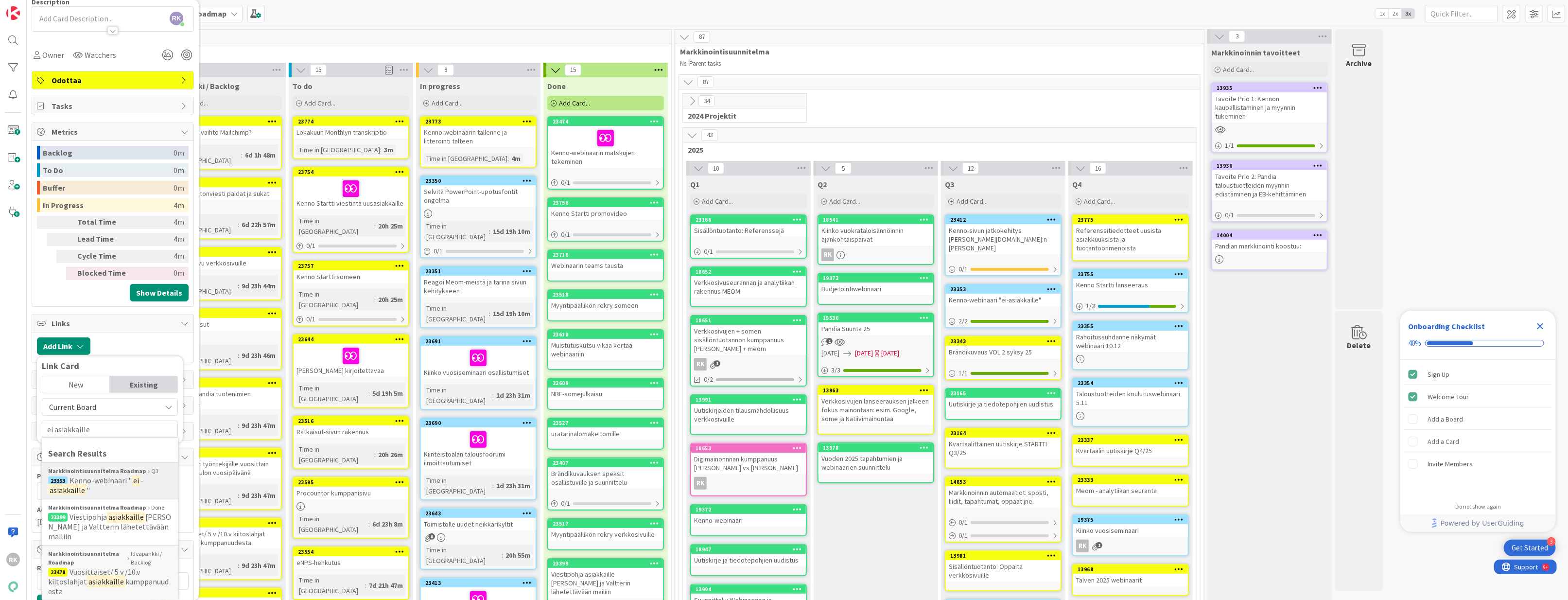
click at [88, 490] on span """ at bounding box center [88, 490] width 4 height 10
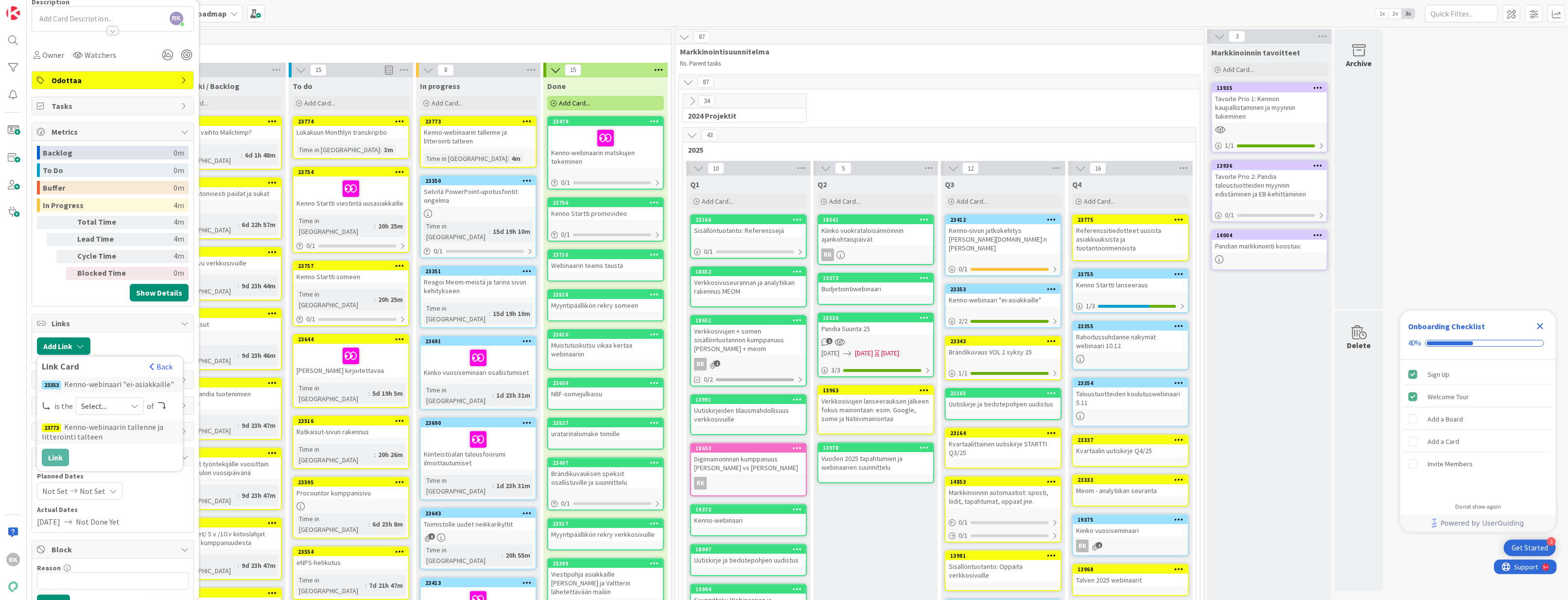
click at [110, 409] on span "Select..." at bounding box center [101, 406] width 41 height 13
click at [103, 432] on span "parent" at bounding box center [139, 429] width 110 height 15
click at [63, 464] on button "Link" at bounding box center [55, 457] width 27 height 18
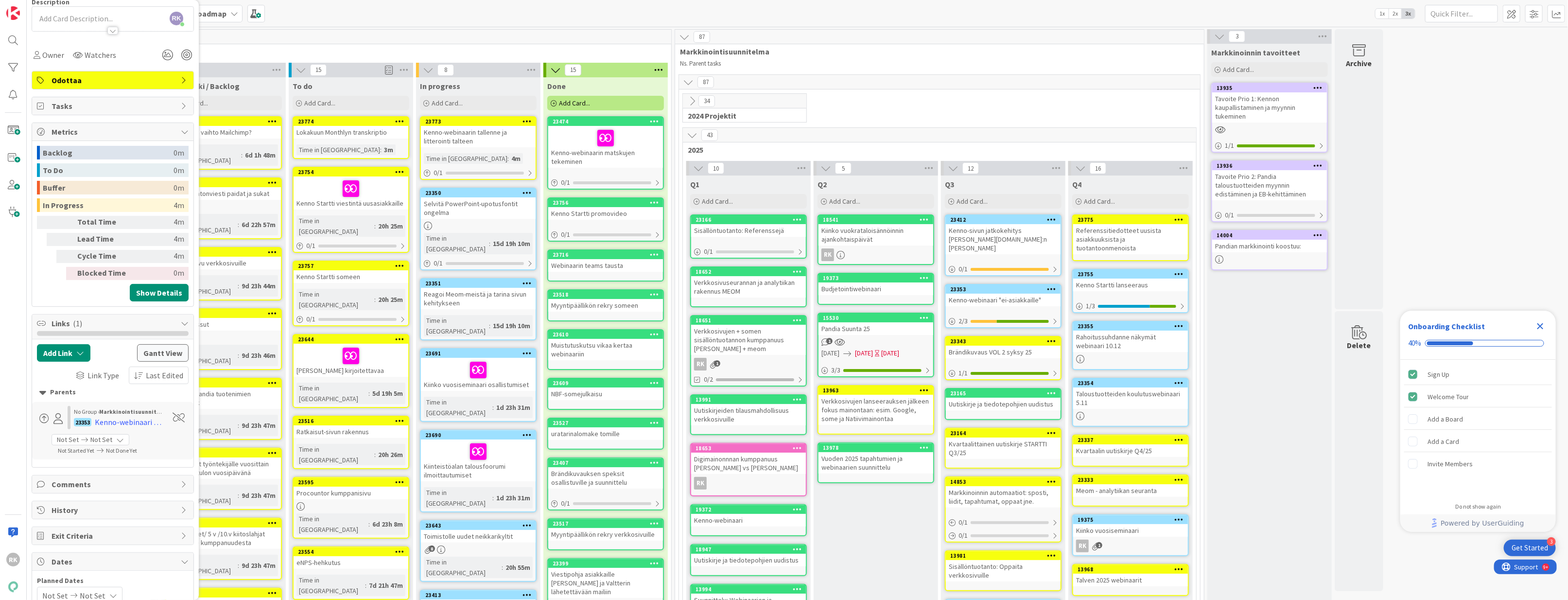
click at [377, 49] on span "To do list" at bounding box center [411, 52] width 496 height 10
click at [323, 33] on div "51" at bounding box center [415, 37] width 513 height 15
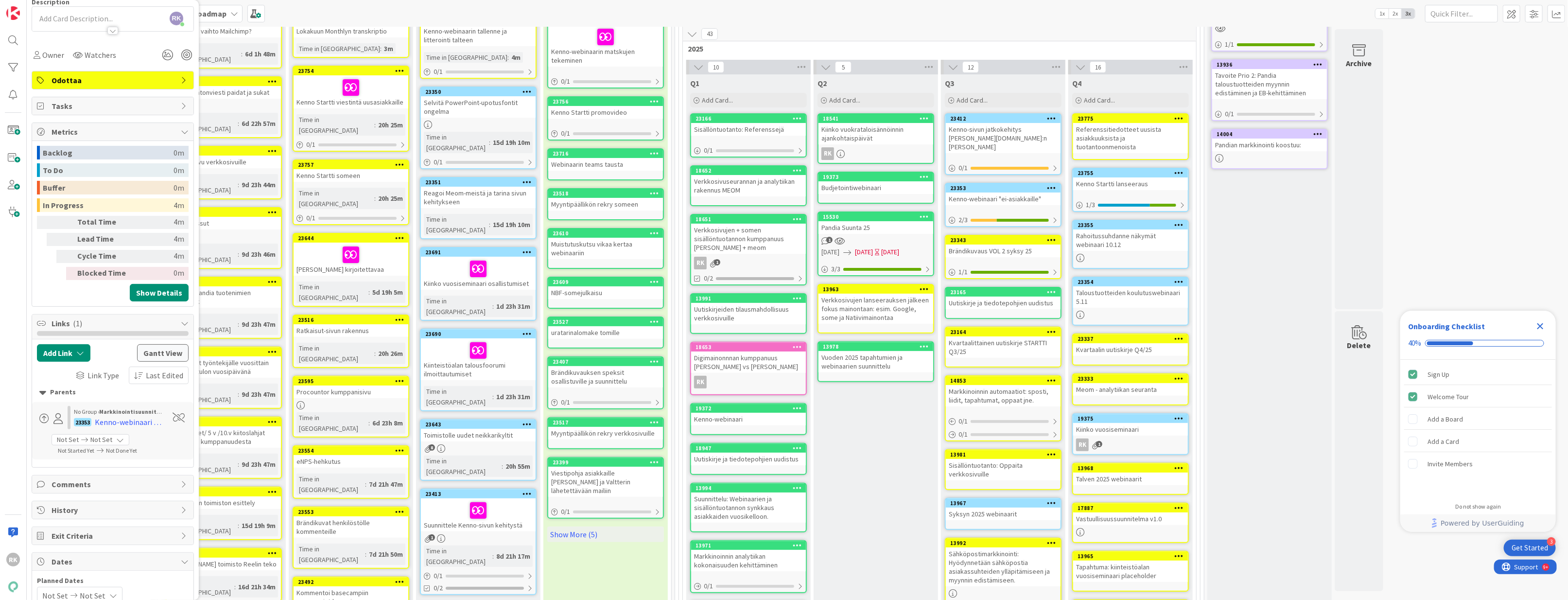
scroll to position [0, 0]
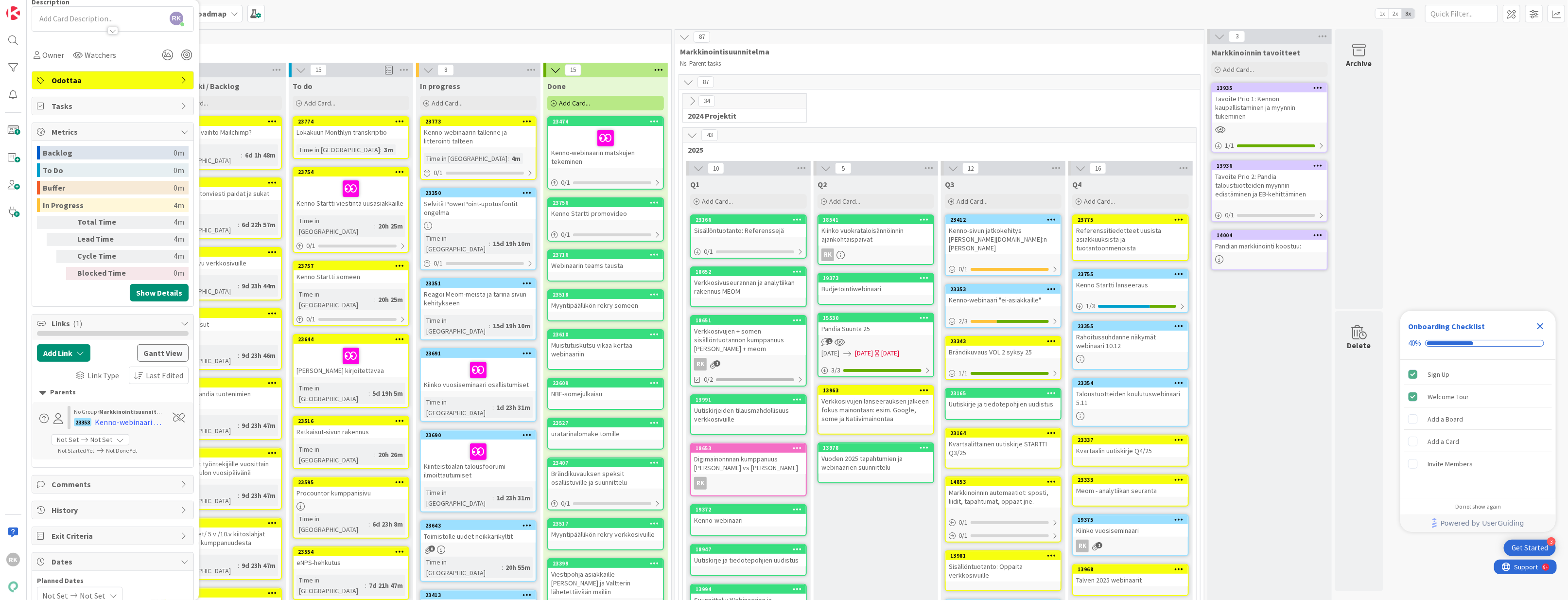
click at [813, 90] on div "87" at bounding box center [940, 84] width 521 height 18
click at [841, 119] on div "34 2024 Projektit" at bounding box center [940, 110] width 517 height 34
click at [232, 52] on span "To do list" at bounding box center [411, 52] width 496 height 10
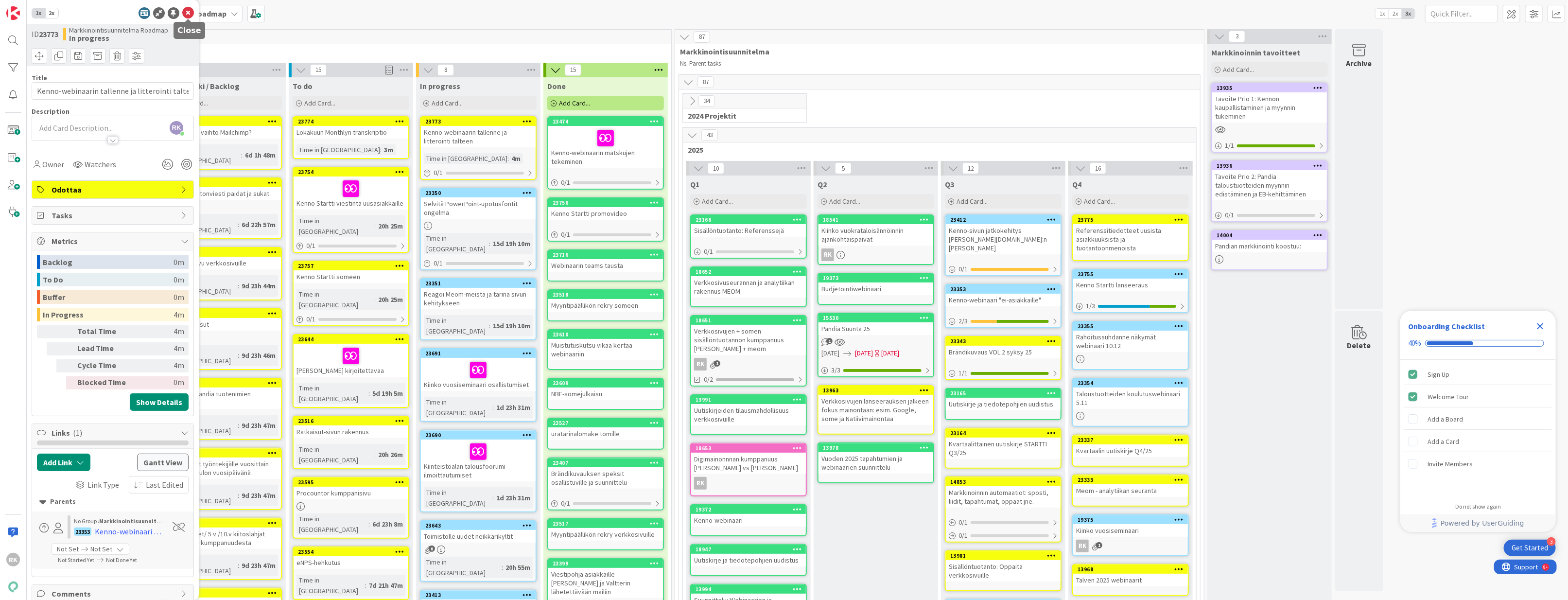
click at [187, 14] on icon at bounding box center [187, 13] width 12 height 12
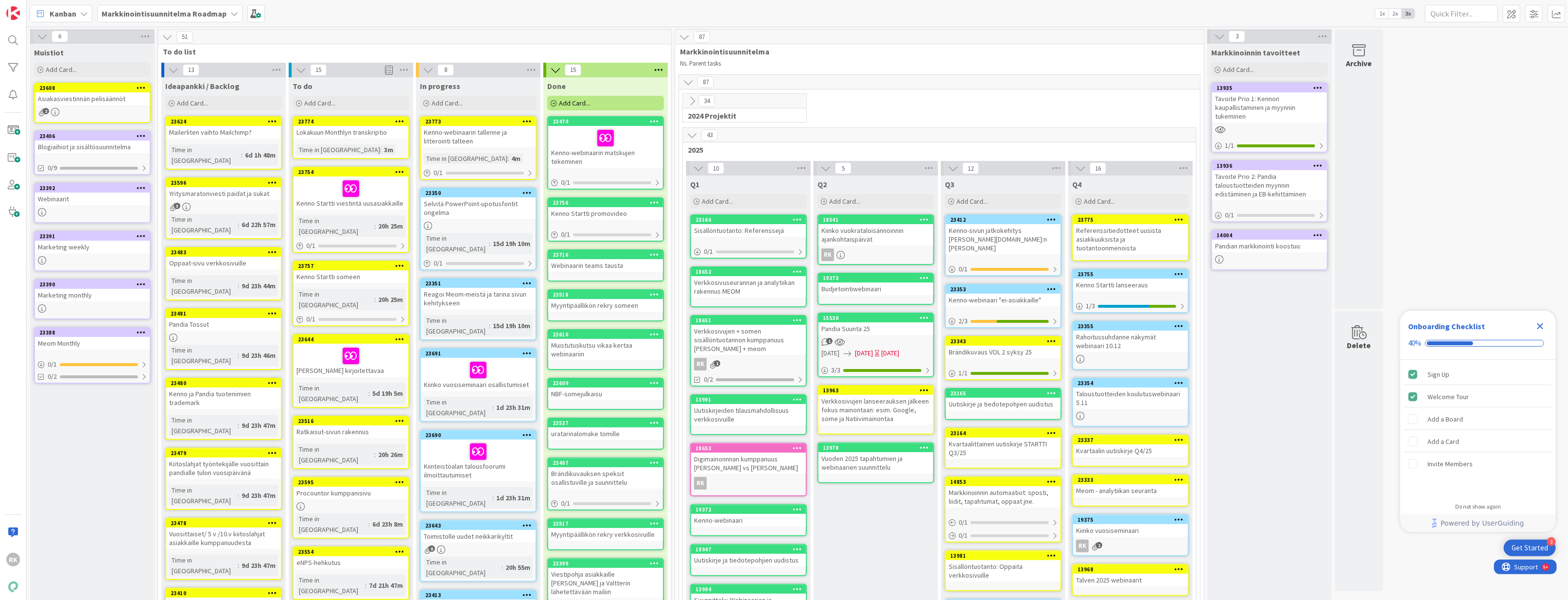
click at [1102, 194] on div "Tavoite Prio 2: Pandia taloustuotteiden myynnin edistäminen ja EB-kehittäminen" at bounding box center [1269, 185] width 114 height 30
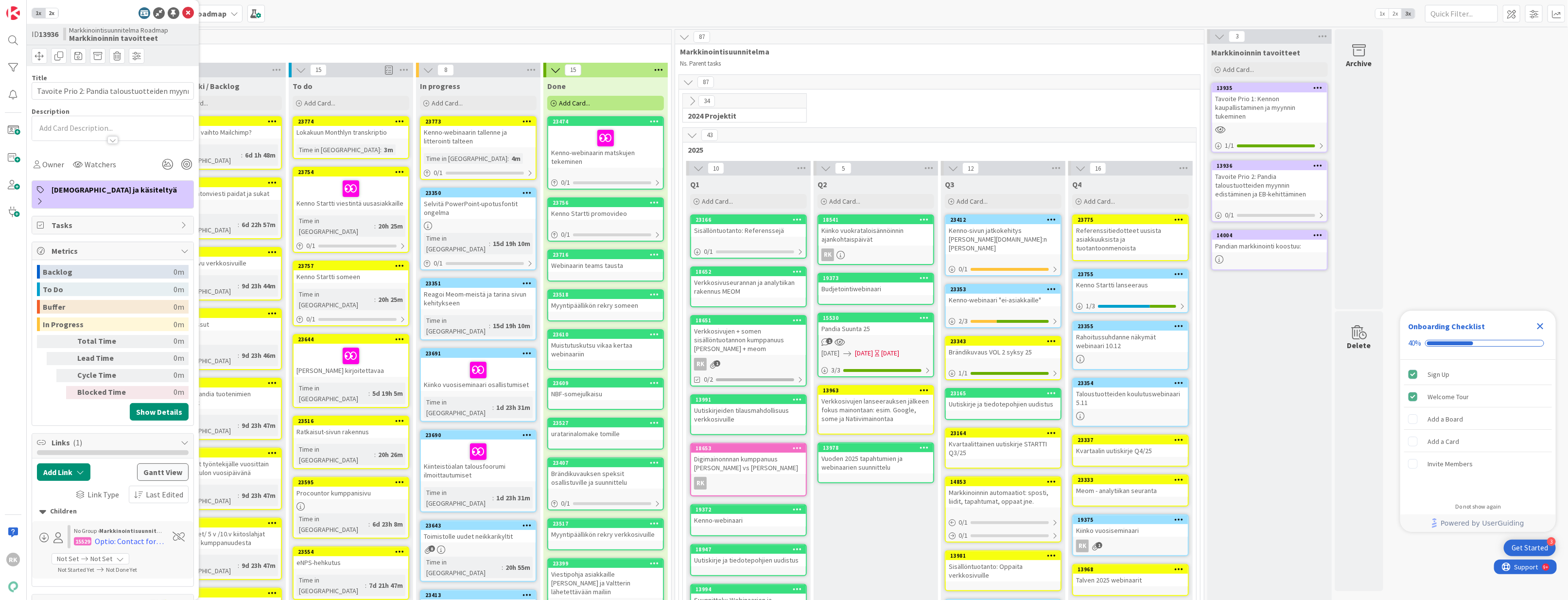
click at [188, 14] on icon at bounding box center [187, 13] width 12 height 12
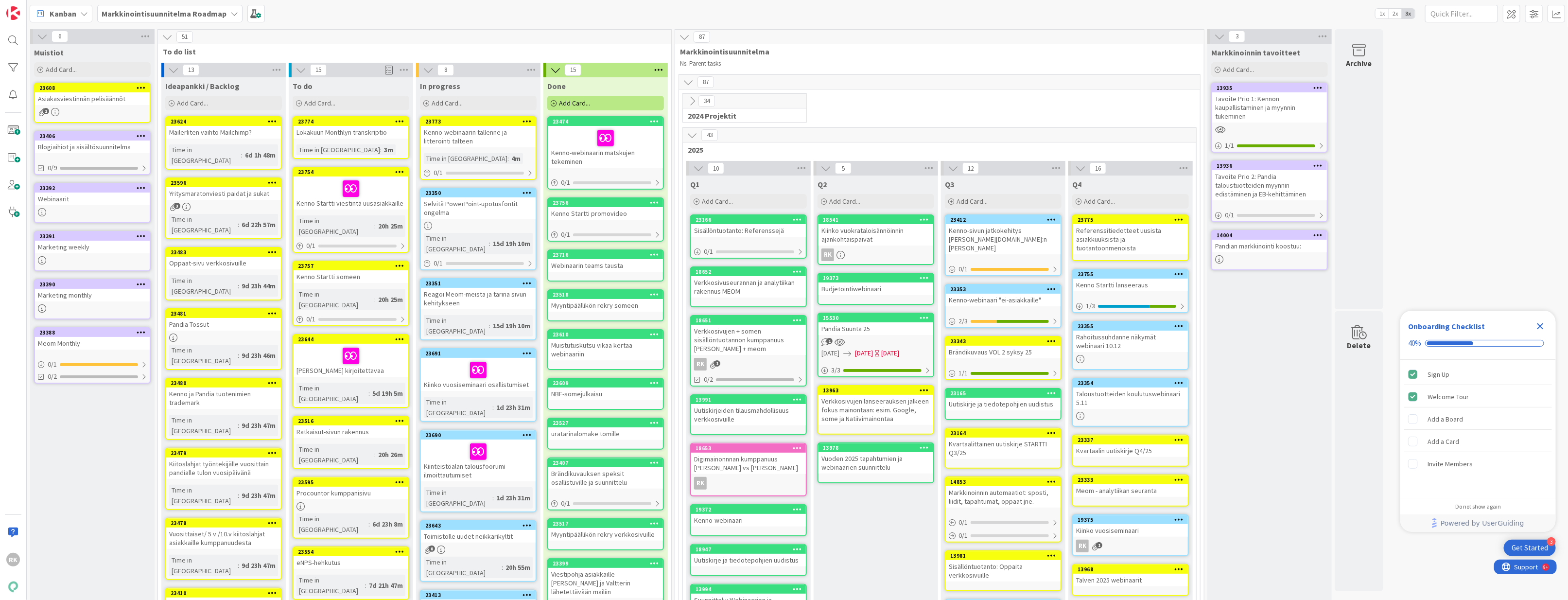
click at [1102, 243] on div "Pandian markkinointi koostuu:" at bounding box center [1269, 246] width 114 height 13
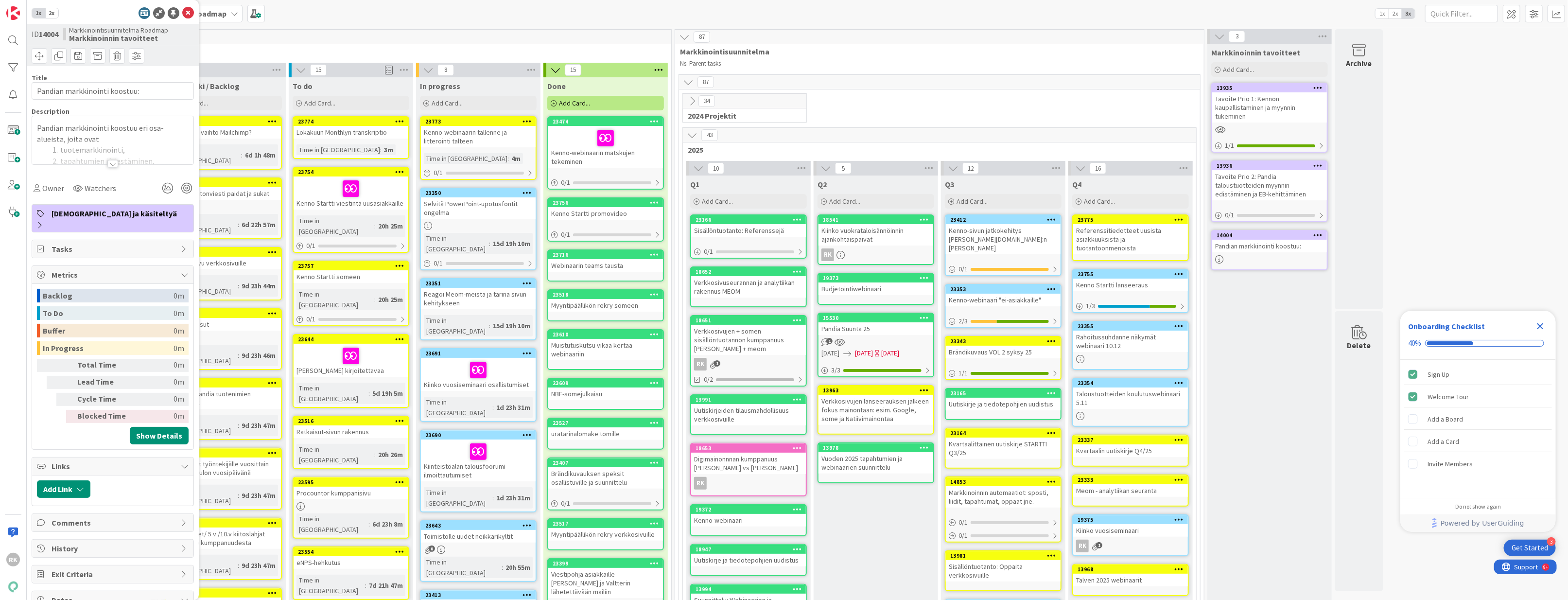
click at [112, 163] on div at bounding box center [113, 164] width 11 height 8
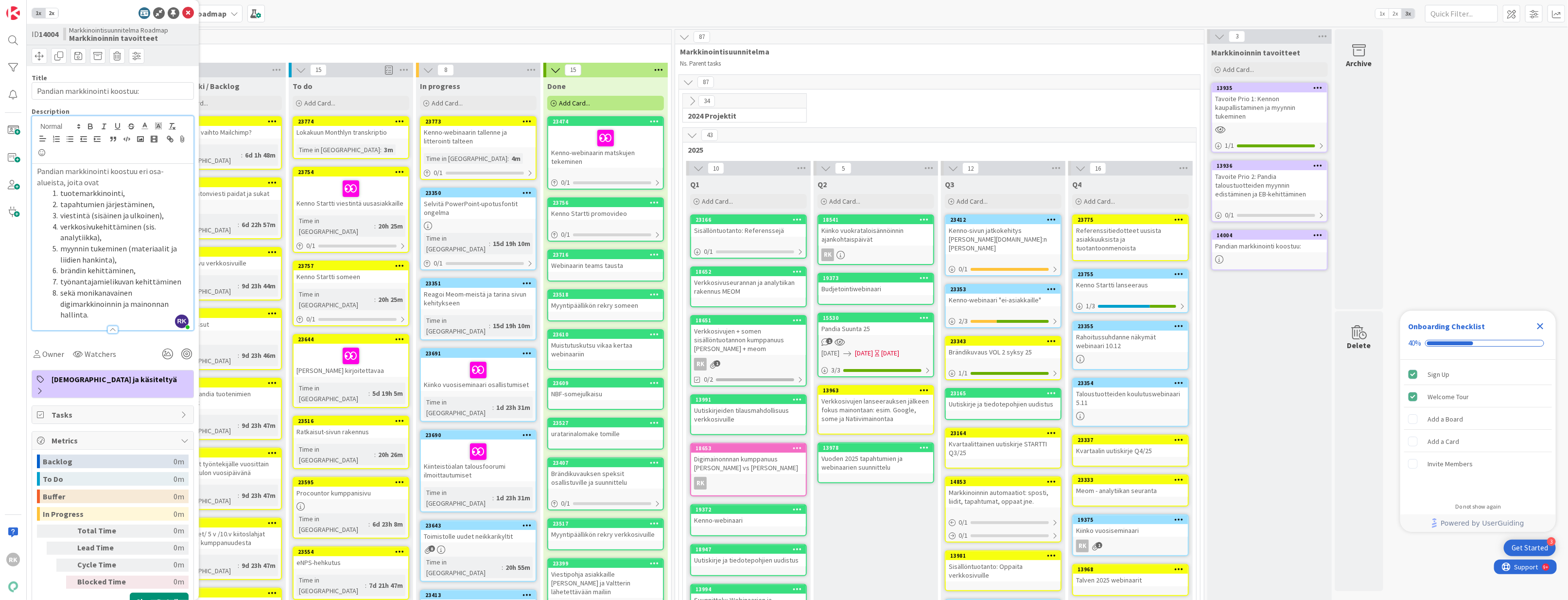
click at [110, 236] on li "verkkosivukehittäminen (sis. analytiikka)," at bounding box center [119, 232] width 140 height 22
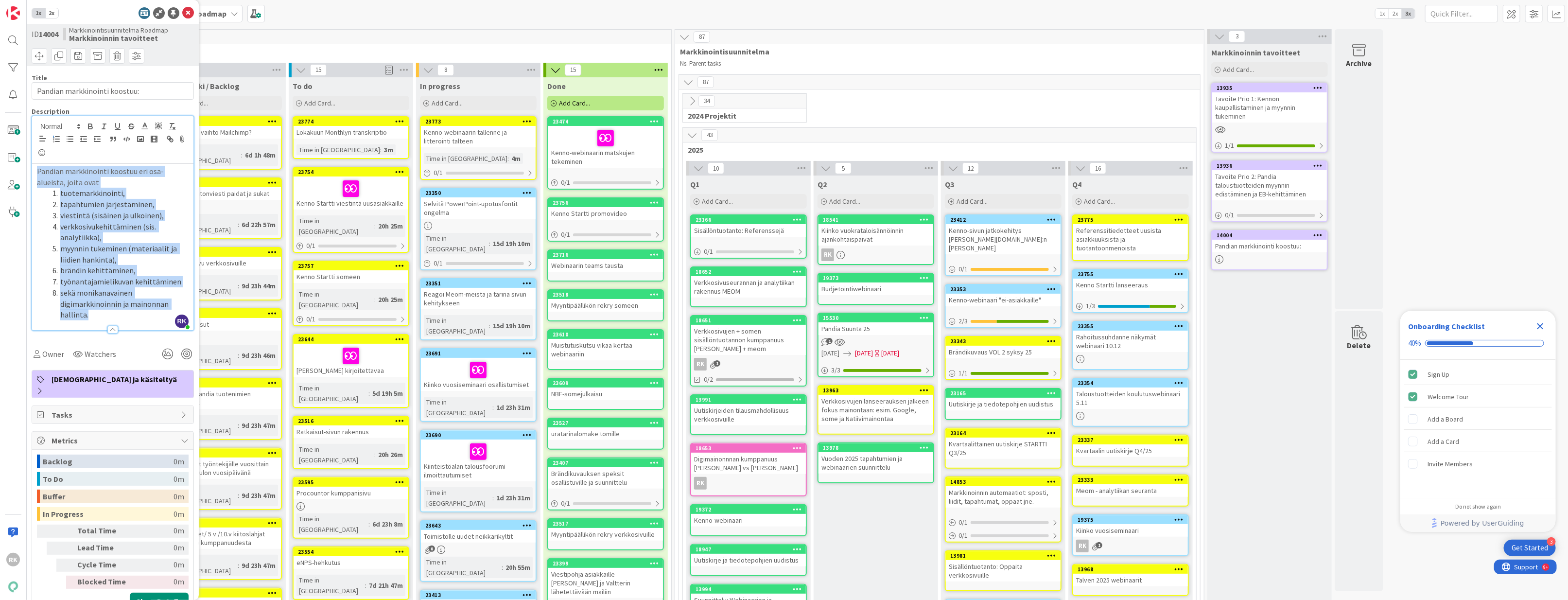
drag, startPoint x: 93, startPoint y: 320, endPoint x: 49, endPoint y: 166, distance: 160.2
click at [49, 166] on div "Pandian markkinointi koostuu eri osa-alueista, joita ovat tuotemarkkinointi, ta…" at bounding box center [113, 247] width 161 height 166
click at [70, 209] on li "tapahtumien järjestäminen," at bounding box center [119, 205] width 140 height 11
drag, startPoint x: 63, startPoint y: 194, endPoint x: 132, endPoint y: 286, distance: 115.0
click at [132, 286] on ol "tuotemarkkinointi, tapahtumien järjestäminen, viestintä (sisäinen ja ulkoinen),…" at bounding box center [113, 254] width 152 height 133
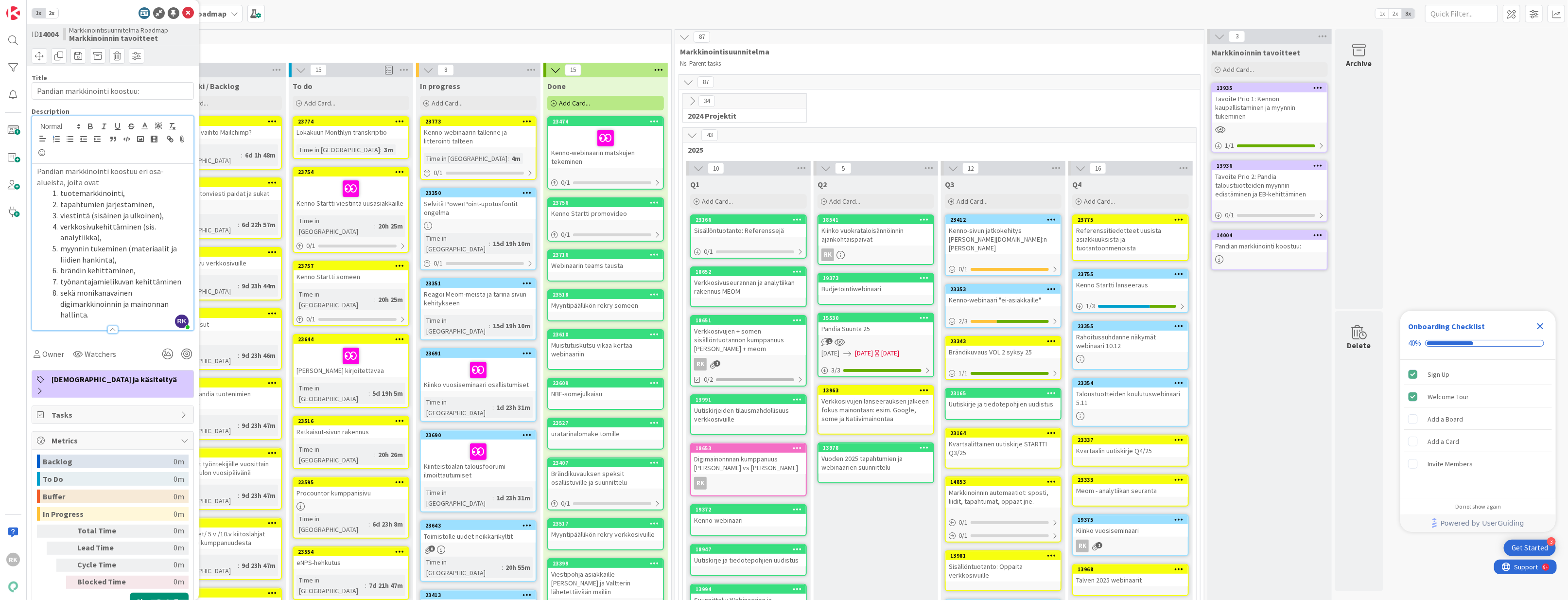
click at [123, 297] on li "sekä monikanavainen digimarkkinoinnin ja mainonnan hallinta." at bounding box center [119, 304] width 140 height 33
click at [105, 313] on li "sekä monikanavainen digimarkkinoinnin ja mainonnan hallinta." at bounding box center [119, 304] width 140 height 33
click at [139, 269] on li "brändin kehittäminen," at bounding box center [119, 270] width 140 height 11
click at [124, 264] on li "myynnin tukeminen (materiaalit ja liidien hankinta)," at bounding box center [119, 254] width 140 height 22
click at [134, 276] on li "brändin kehittäminen," at bounding box center [119, 270] width 140 height 11
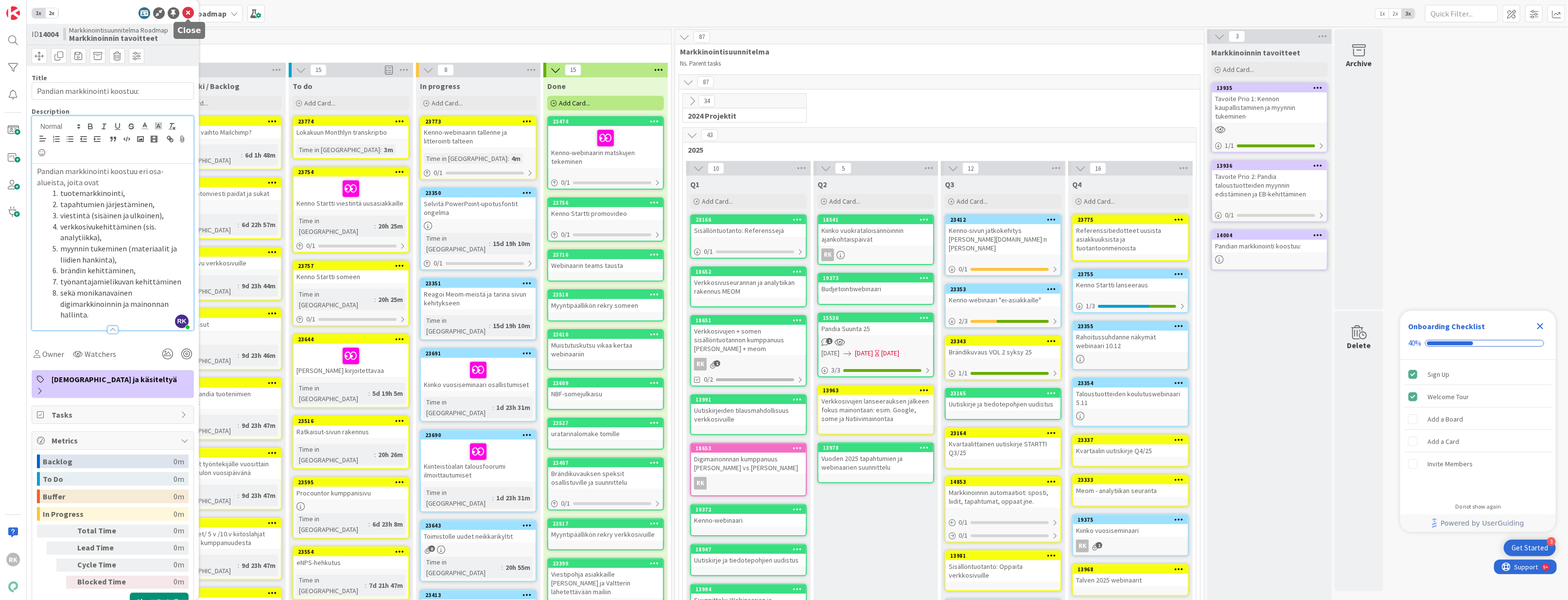
click at [190, 13] on icon at bounding box center [187, 13] width 12 height 12
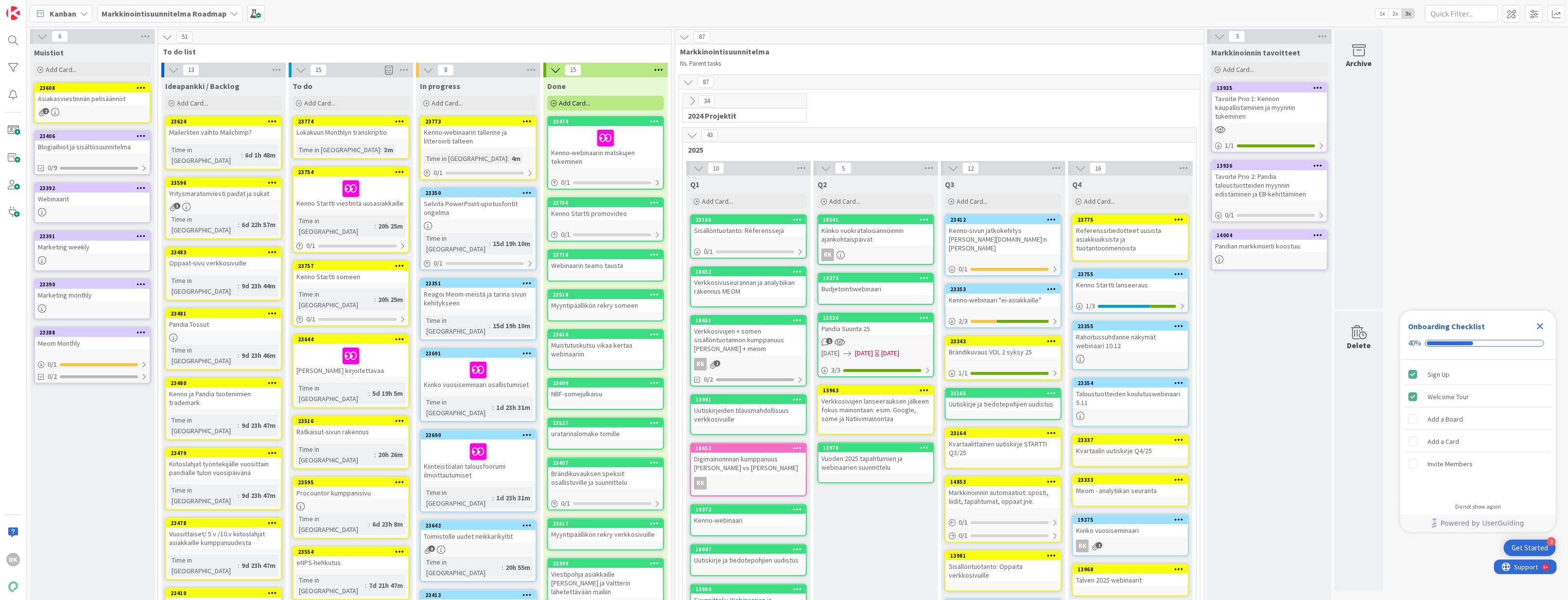
click at [1102, 127] on div at bounding box center [1269, 130] width 114 height 9
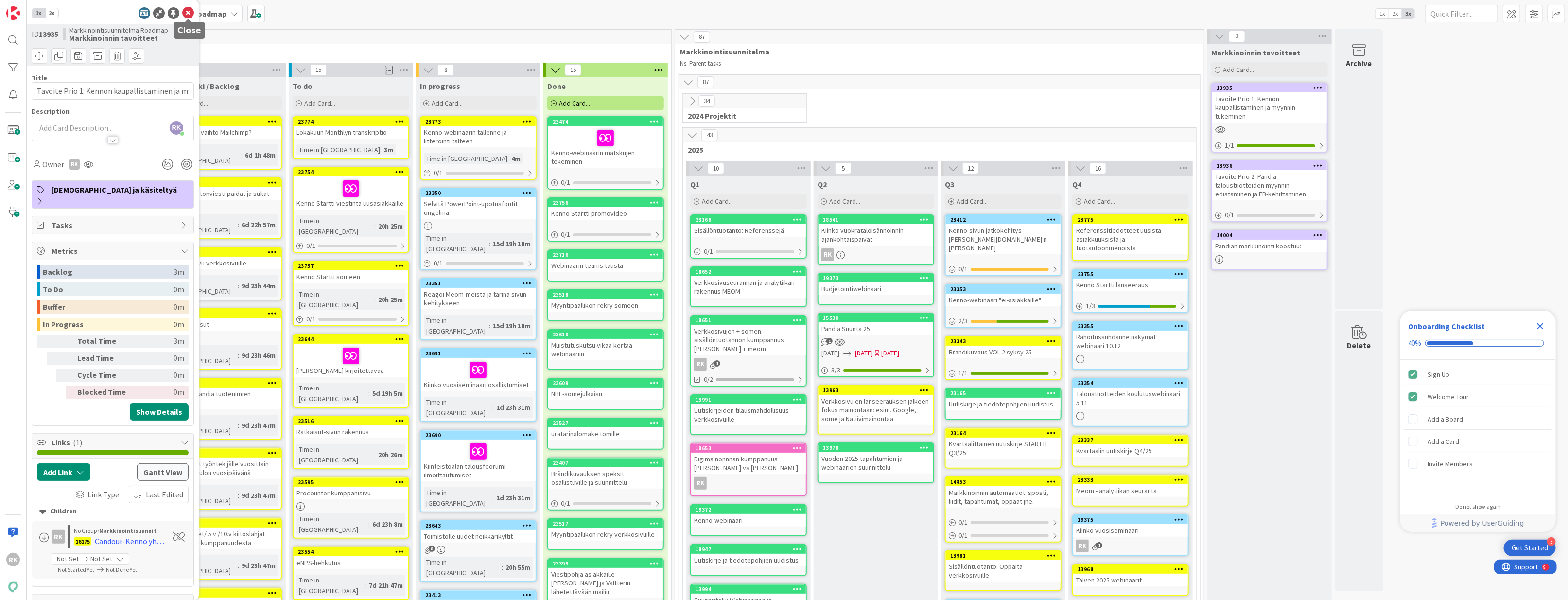
click at [184, 13] on icon at bounding box center [187, 13] width 12 height 12
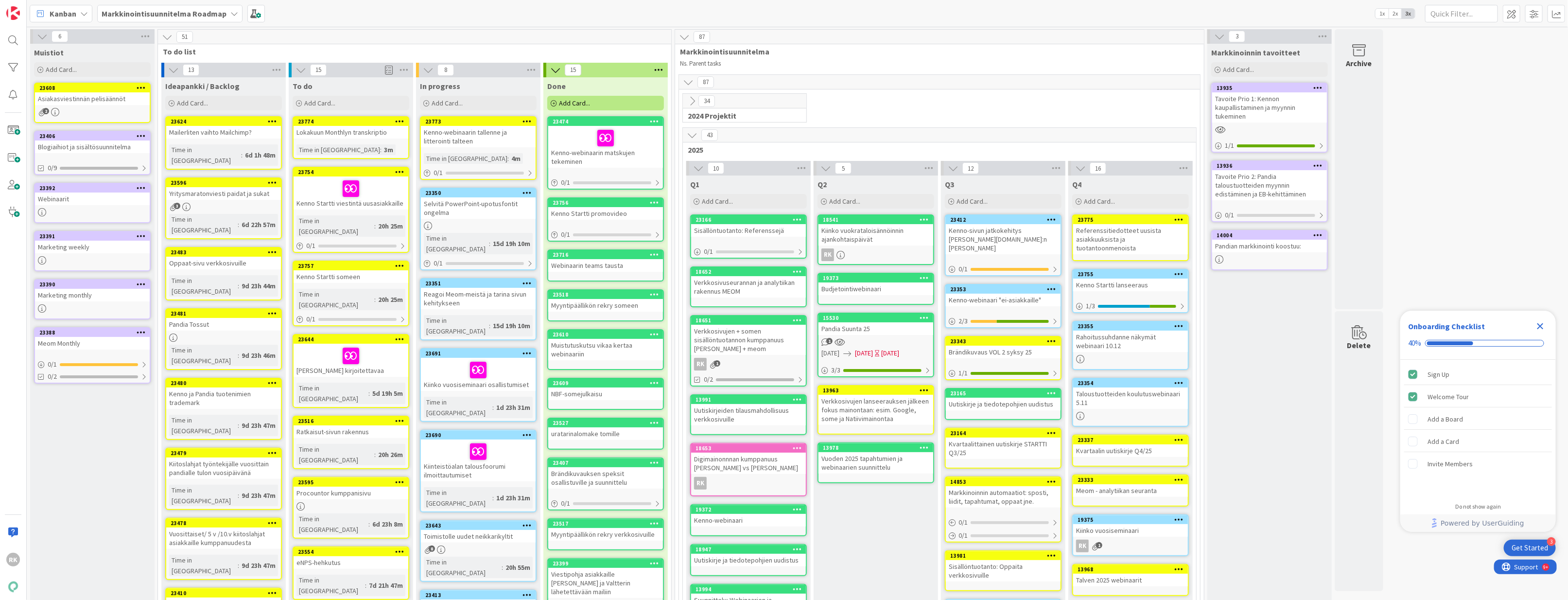
click at [1102, 219] on icon at bounding box center [1179, 219] width 9 height 7
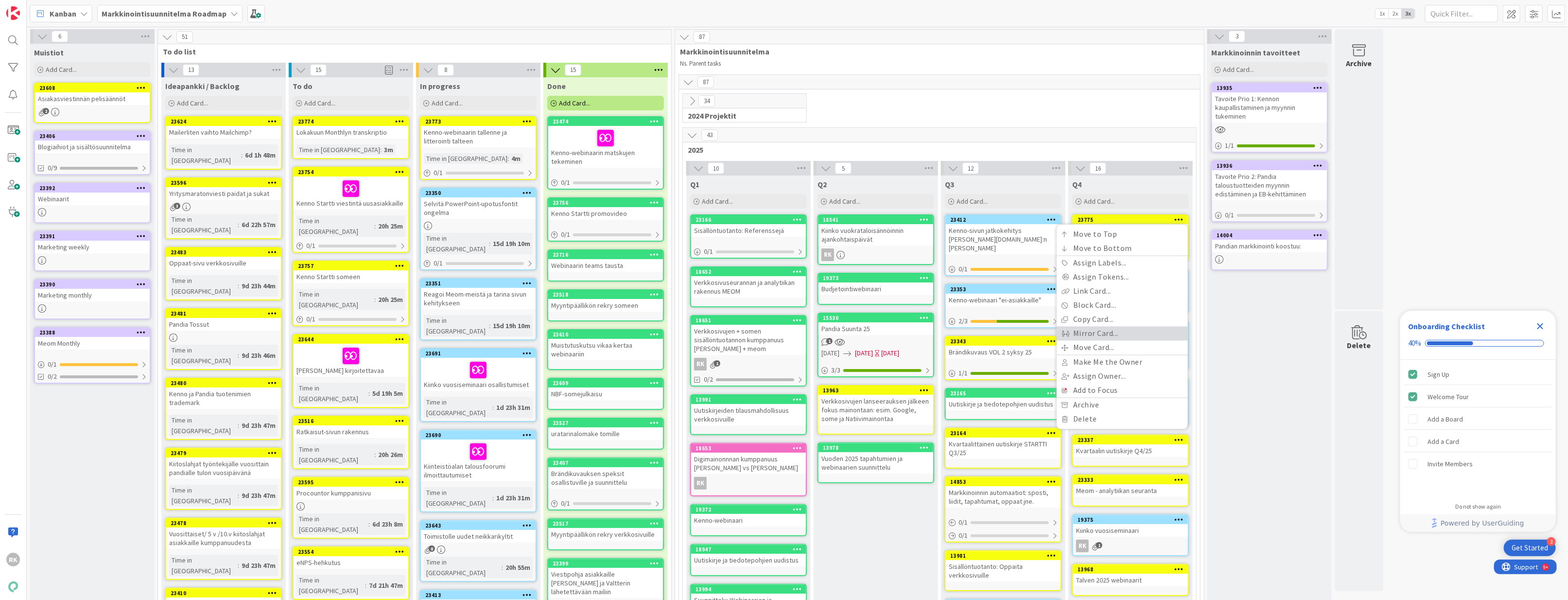
click at [1102, 334] on link "Mirror Card..." at bounding box center [1122, 334] width 131 height 14
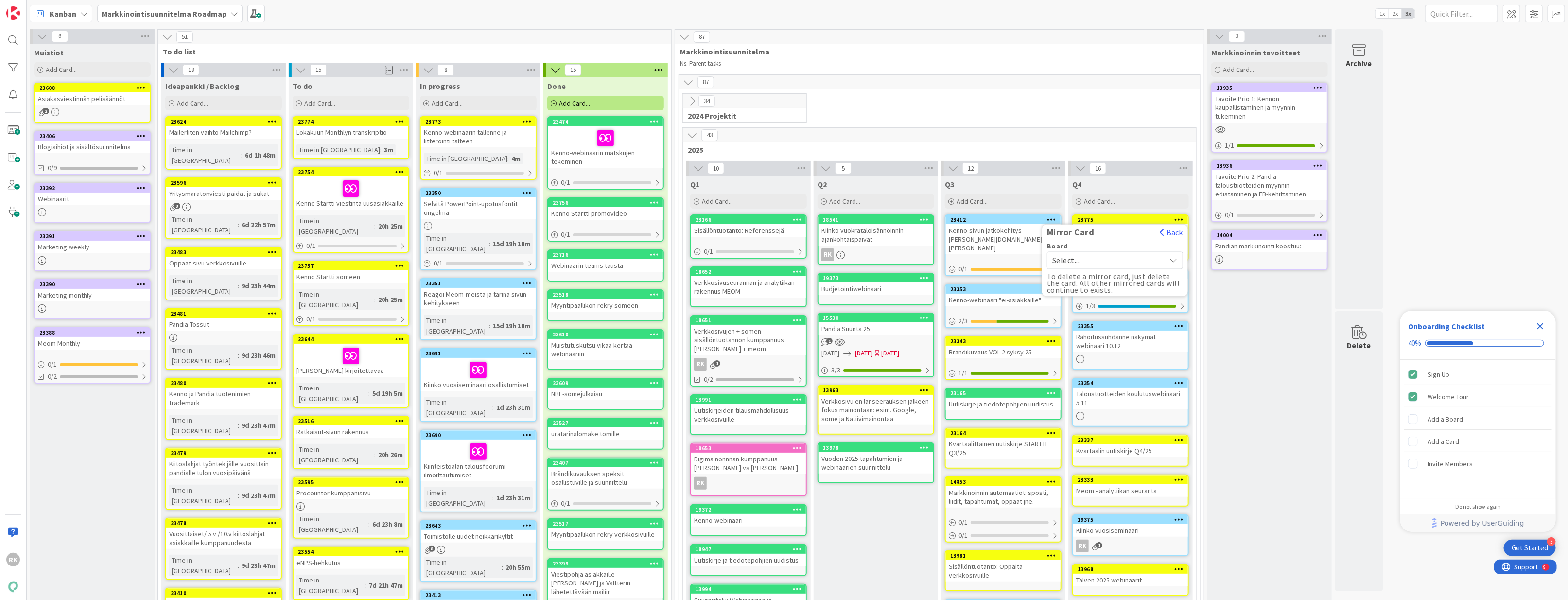
click at [1102, 264] on span "Select..." at bounding box center [1107, 261] width 109 height 13
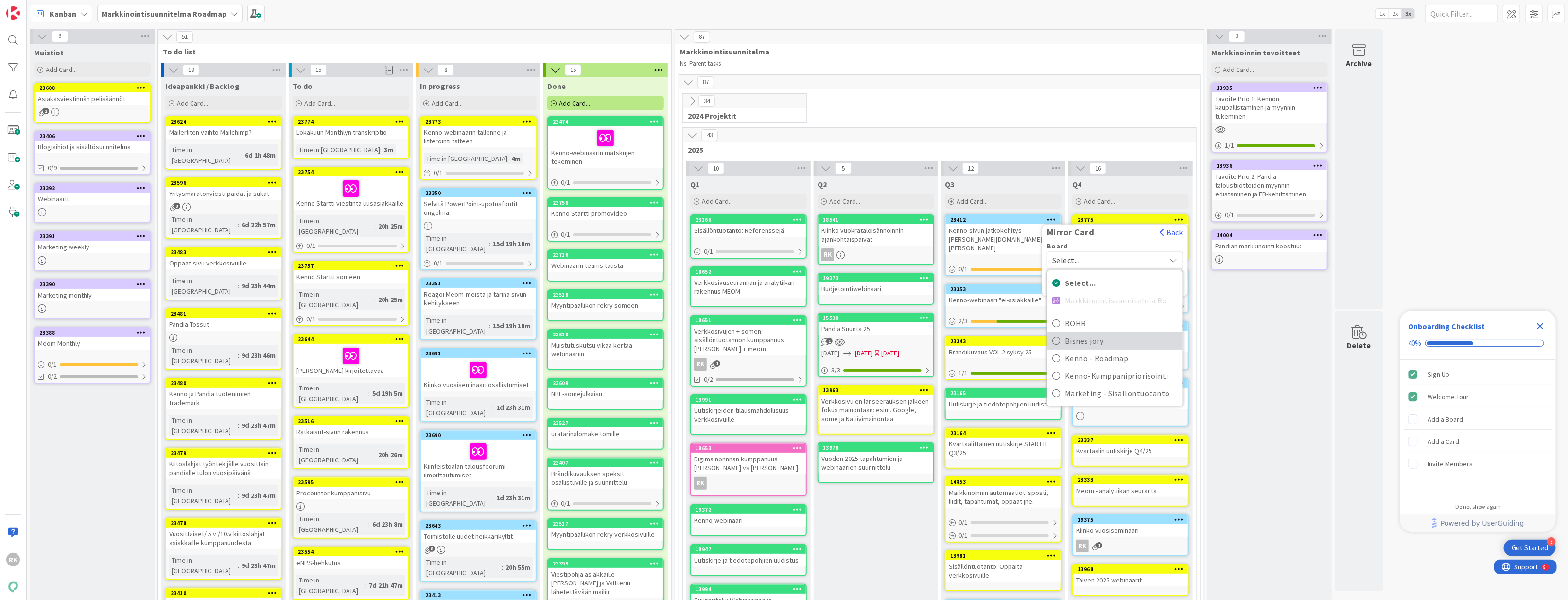
click at [1089, 345] on span "Bisnes jory" at bounding box center [1121, 341] width 113 height 15
click at [1102, 349] on span "Enhancement" at bounding box center [1114, 354] width 93 height 13
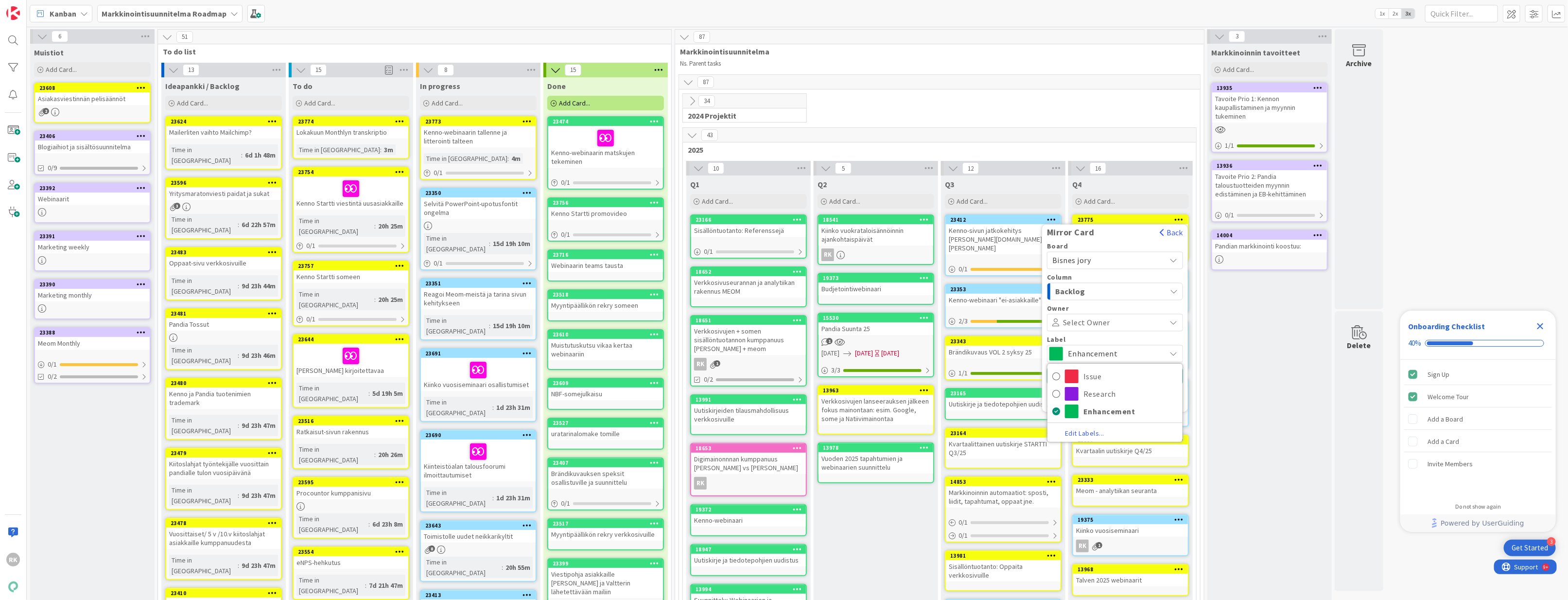
click at [1102, 351] on span "Enhancement" at bounding box center [1114, 354] width 93 height 13
click at [1102, 328] on div "Select Owner" at bounding box center [1115, 323] width 136 height 18
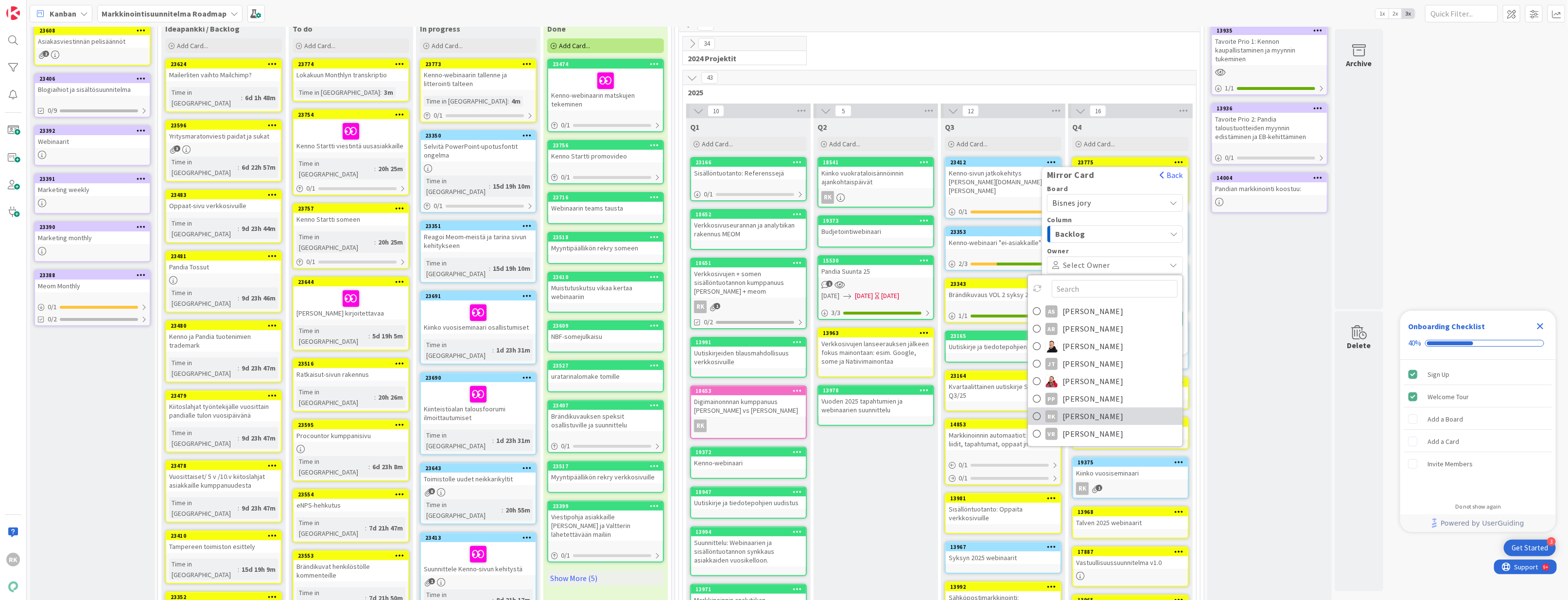
scroll to position [122, 0]
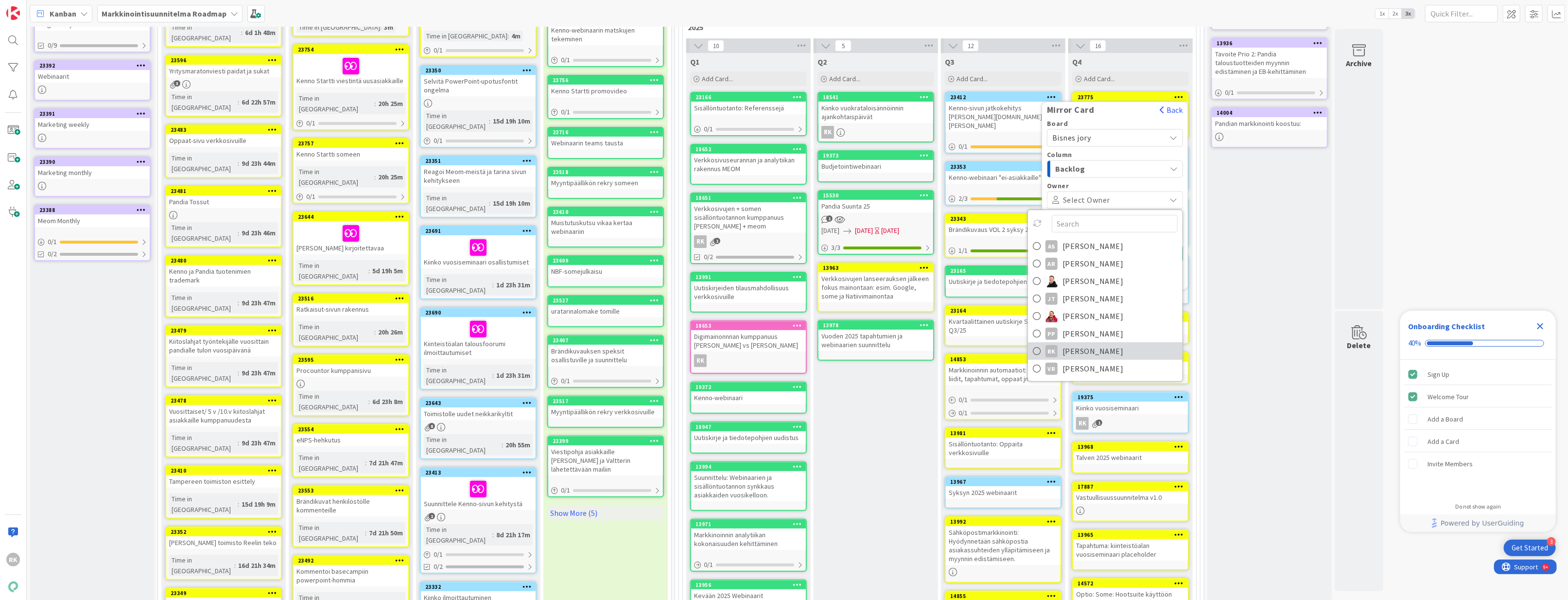
click at [1068, 356] on span "Rosa-Veera Koivisto" at bounding box center [1093, 351] width 61 height 15
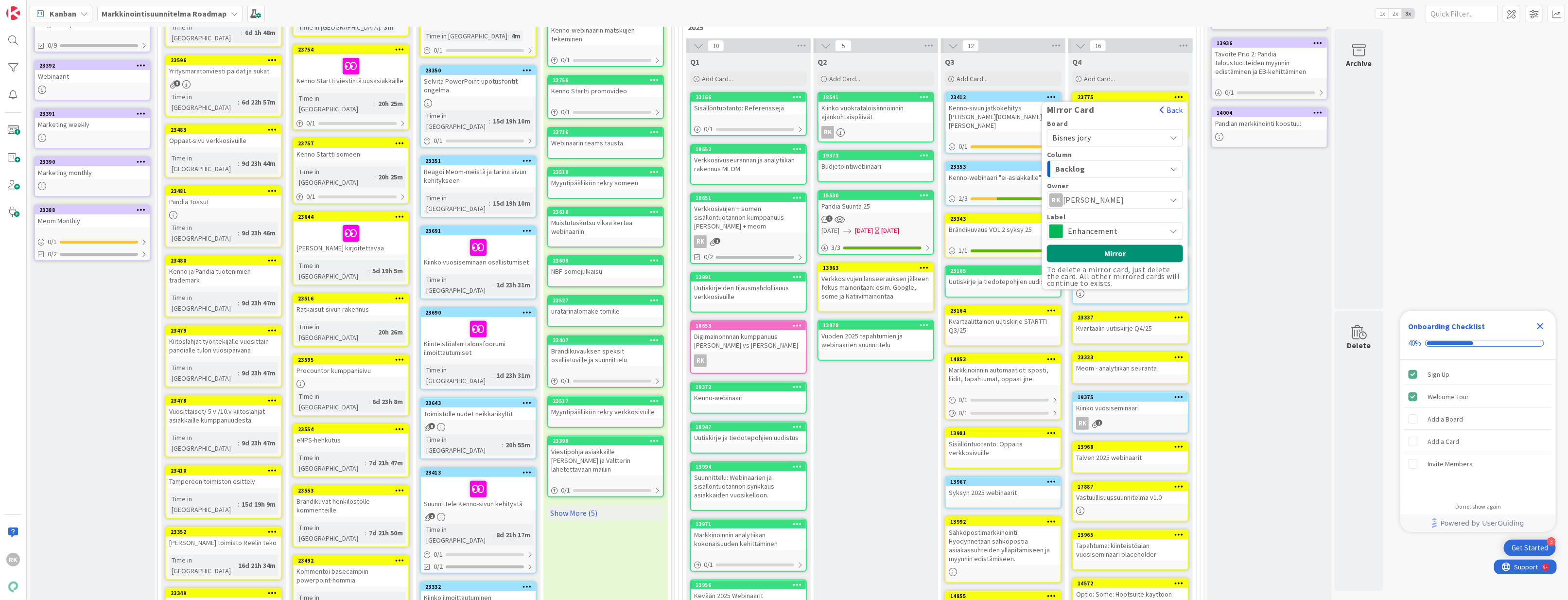
click at [1102, 169] on div "Backlog" at bounding box center [1110, 169] width 113 height 16
click at [1102, 214] on link "To Do" at bounding box center [1120, 207] width 145 height 16
click at [1096, 263] on button "Mirror" at bounding box center [1115, 253] width 136 height 18
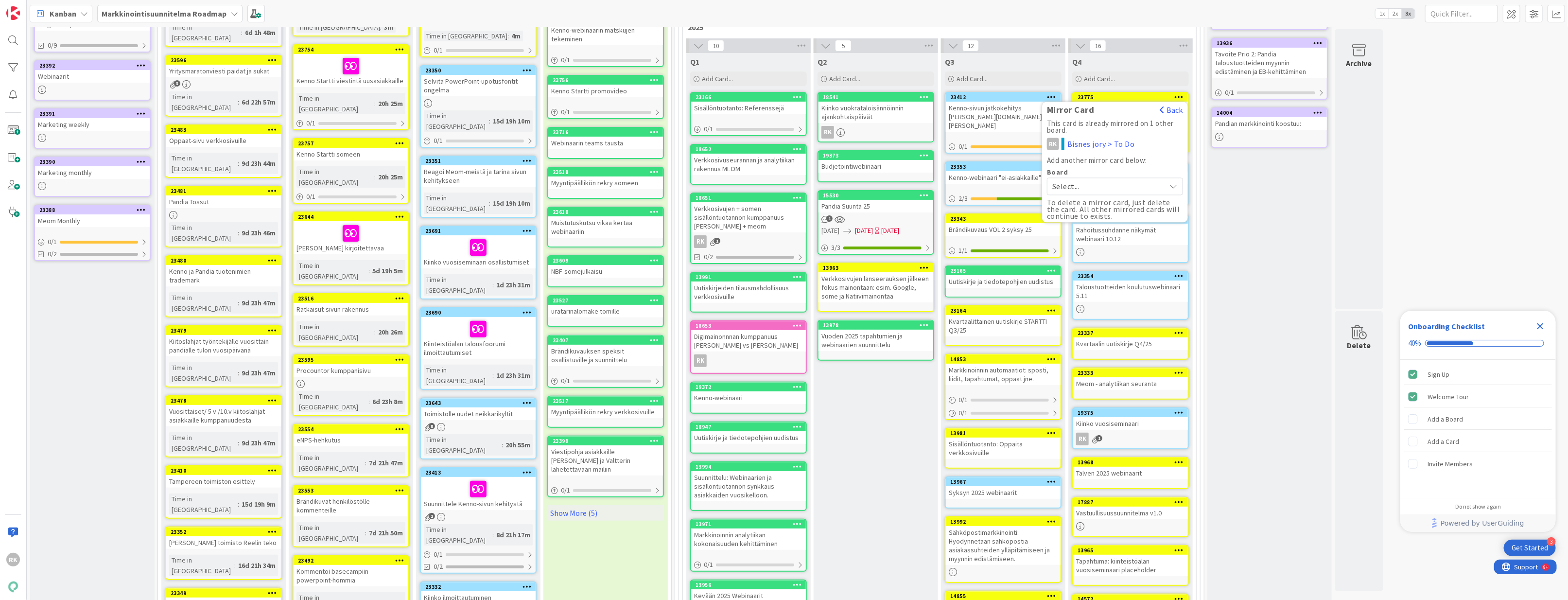
click at [1102, 189] on div "Select..." at bounding box center [1115, 186] width 136 height 18
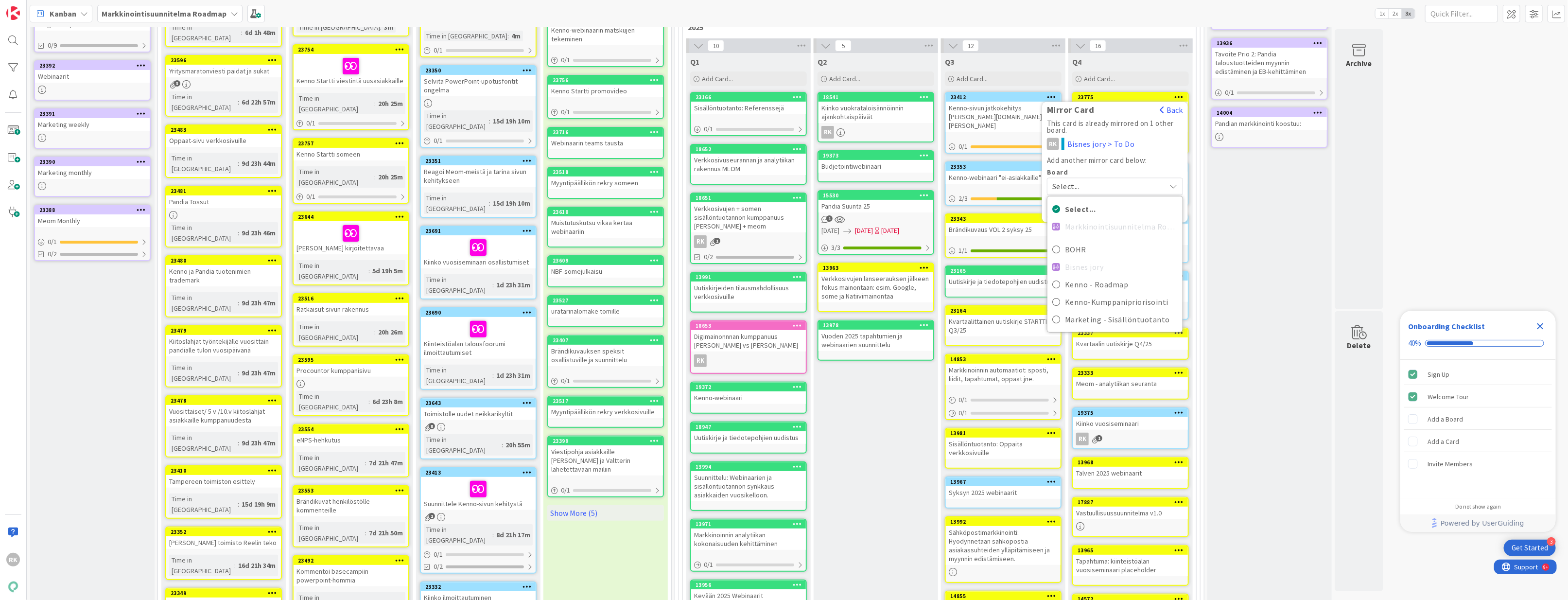
click at [1102, 191] on div "Markkinoinnin tavoitteet Add Card... 13935 Tavoite Prio 1: Kennon kaupallistami…" at bounding box center [1270, 610] width 124 height 1377
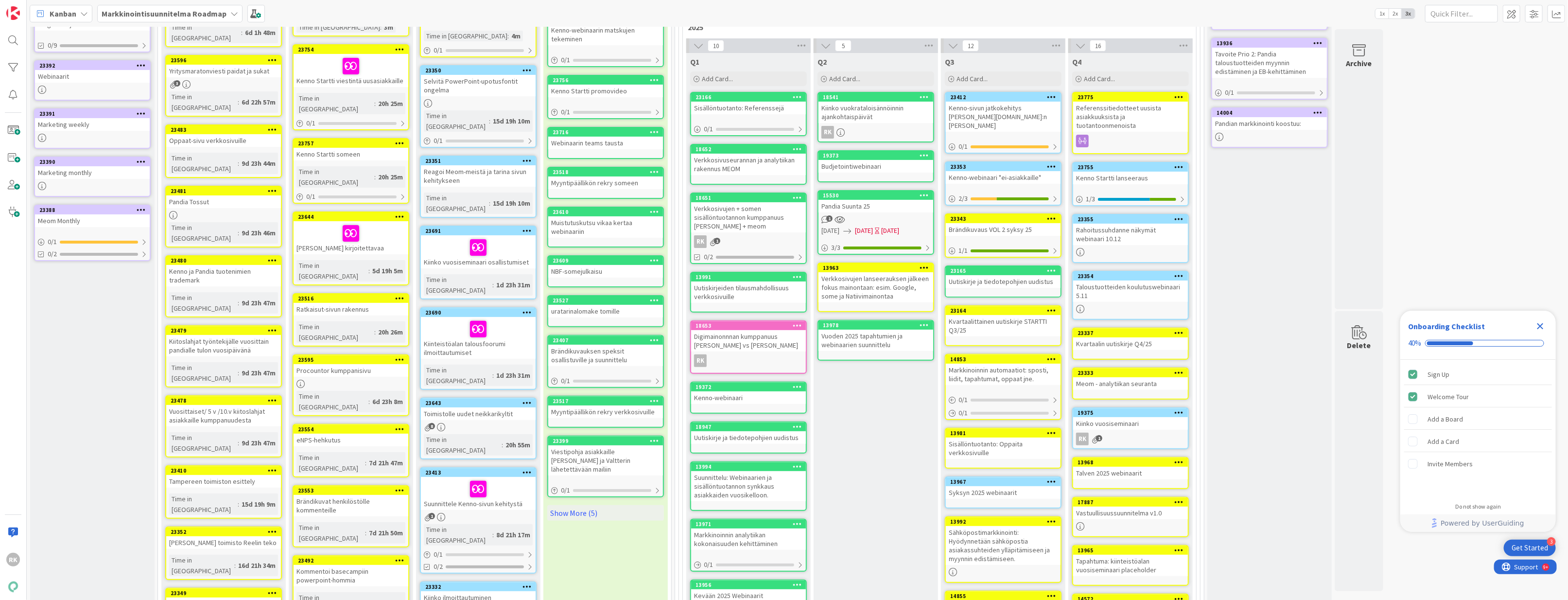
click at [173, 10] on b "Markkinointisuunnitelma Roadmap" at bounding box center [164, 13] width 125 height 10
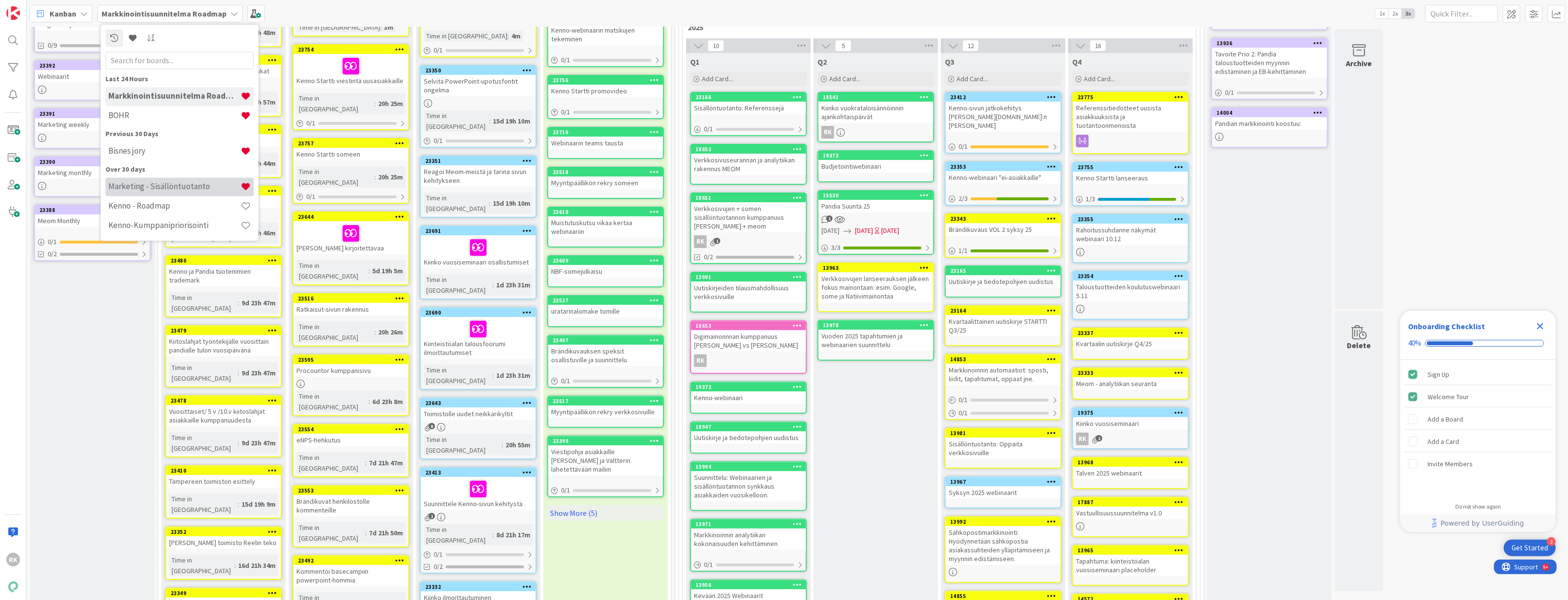
click at [156, 185] on h4 "Marketing - Sisällöntuotanto" at bounding box center [174, 187] width 132 height 10
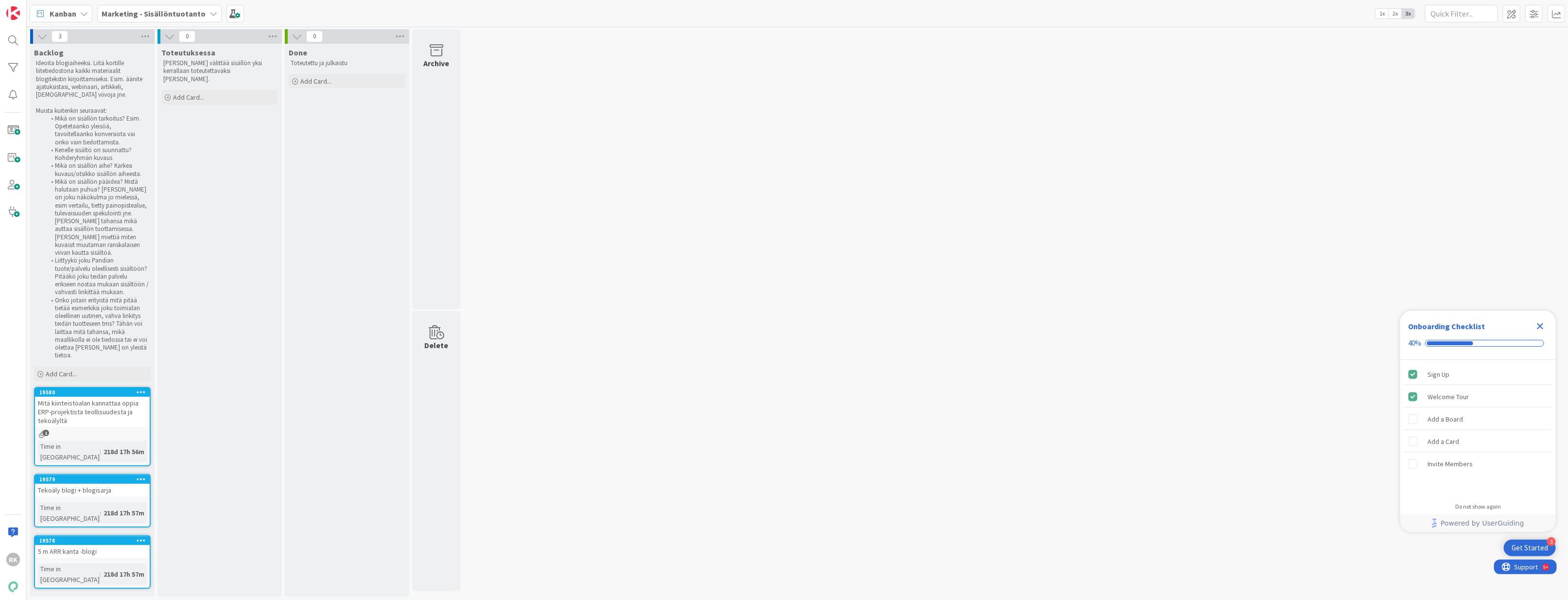
click at [162, 15] on b "Marketing - Sisällöntuotanto" at bounding box center [153, 13] width 104 height 10
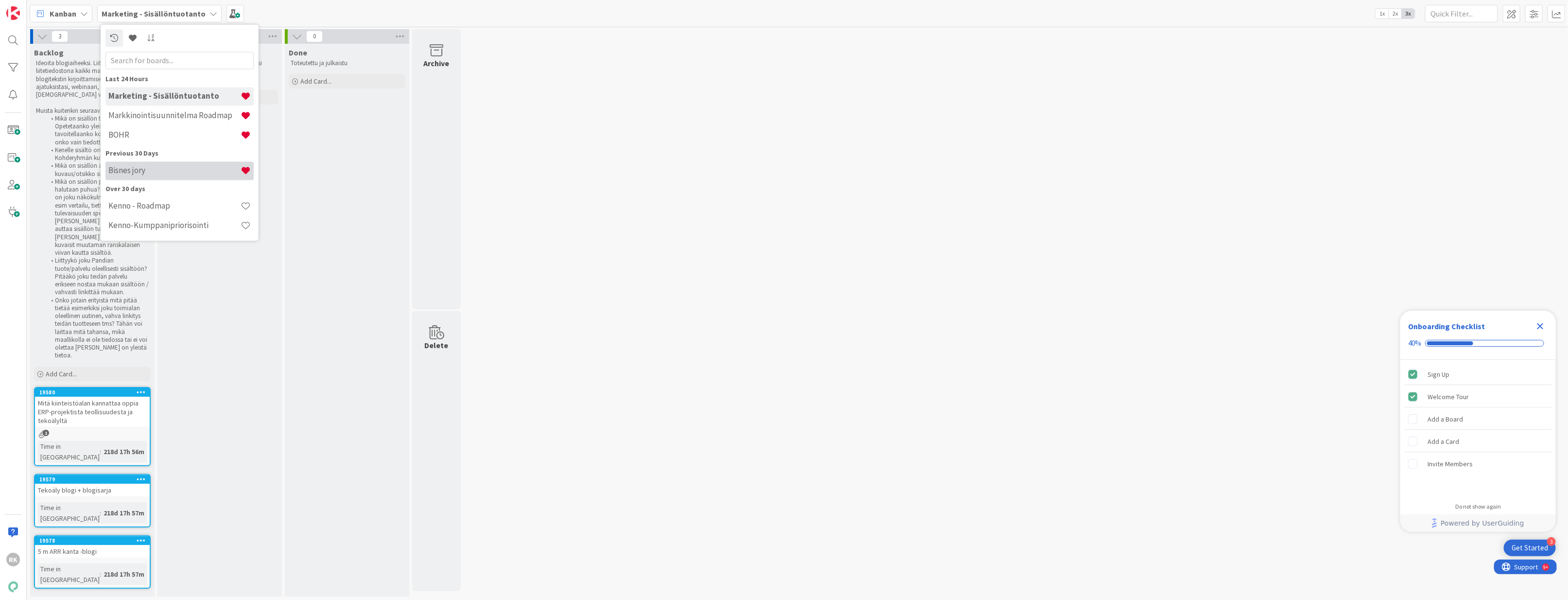
click at [189, 176] on div "Bisnes jory" at bounding box center [180, 171] width 149 height 18
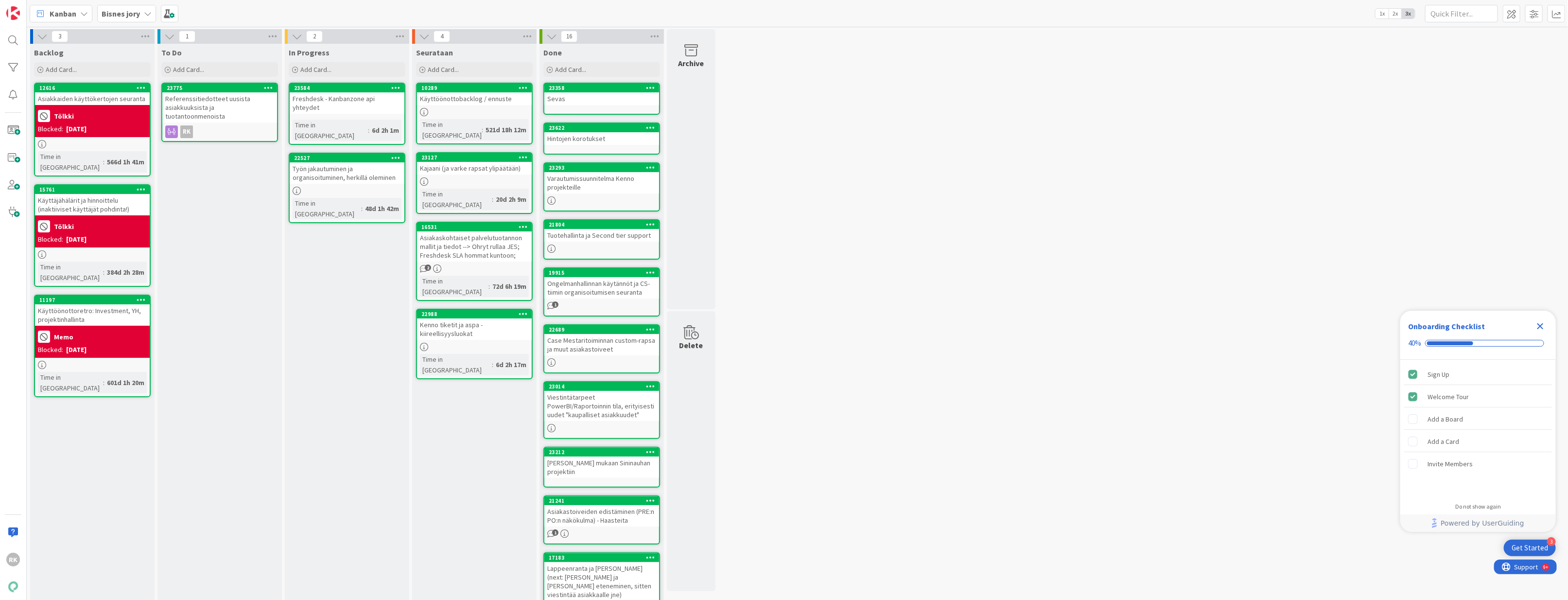
click at [269, 87] on icon at bounding box center [268, 87] width 9 height 7
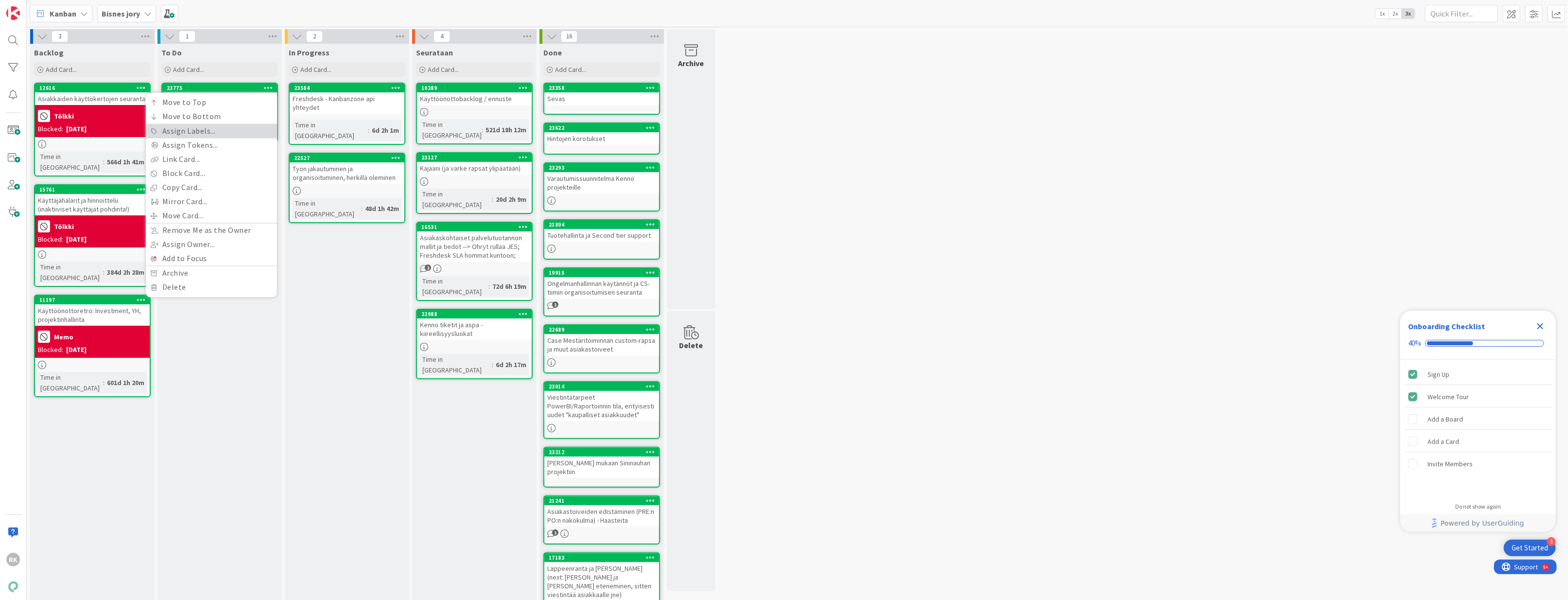
click at [206, 135] on link "Assign Labels..." at bounding box center [212, 131] width 131 height 14
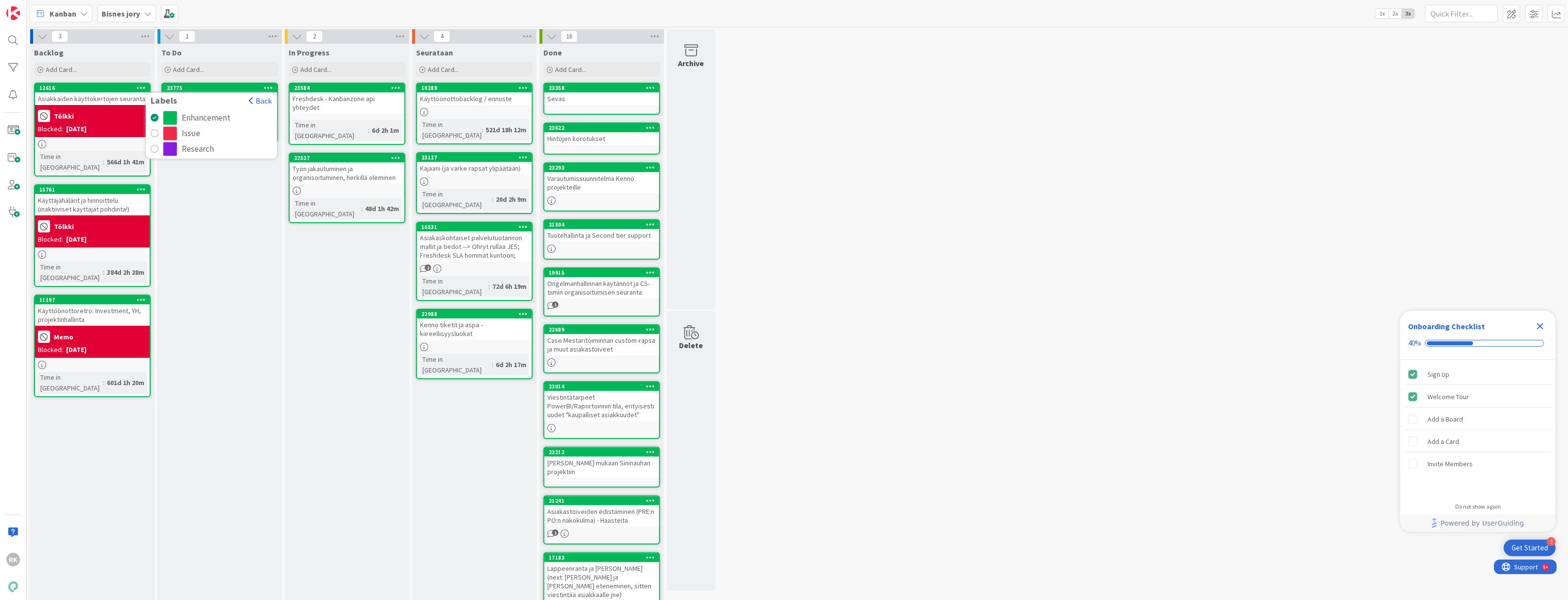
click at [206, 233] on div "To Do Add Card... 23775 Labels Back Enhancement Issue Research Referenssitiedot…" at bounding box center [220, 364] width 124 height 640
click at [220, 105] on div "Referenssitiedotteet uusista asiakkuuksista ja tuotantoonmenoista" at bounding box center [220, 108] width 114 height 30
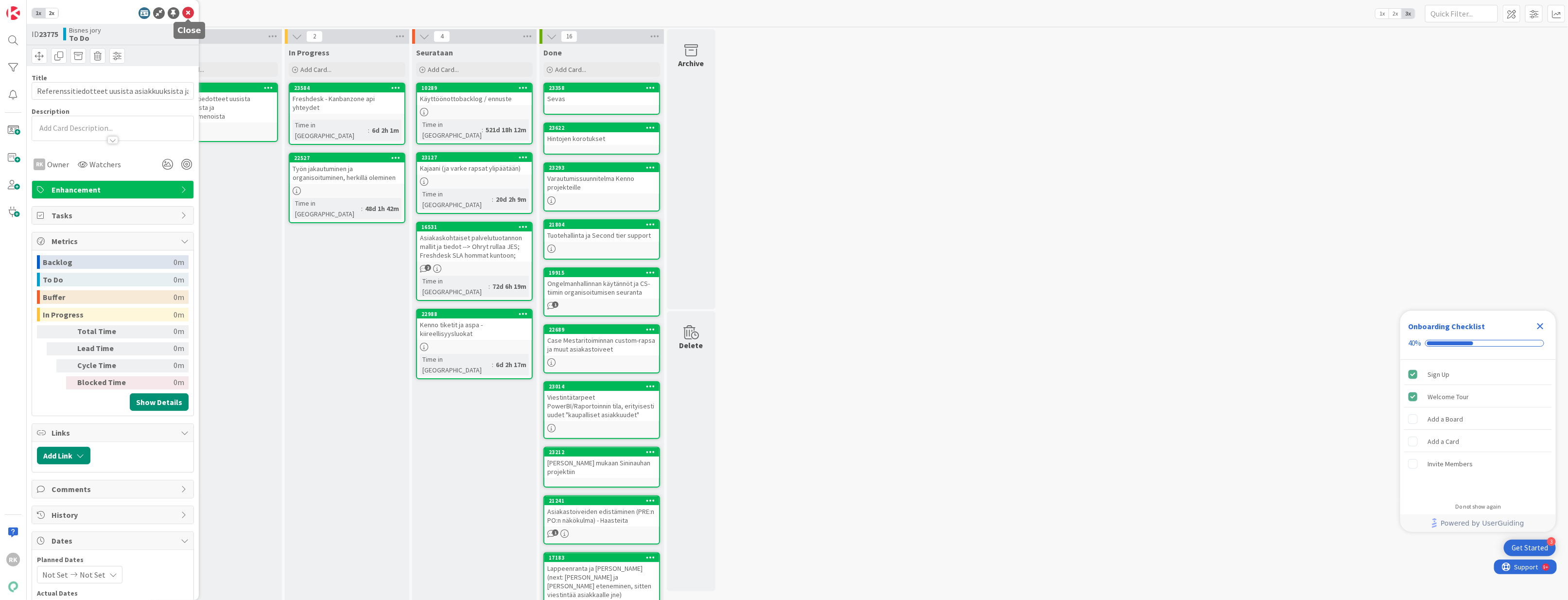
click at [187, 12] on icon at bounding box center [187, 13] width 12 height 12
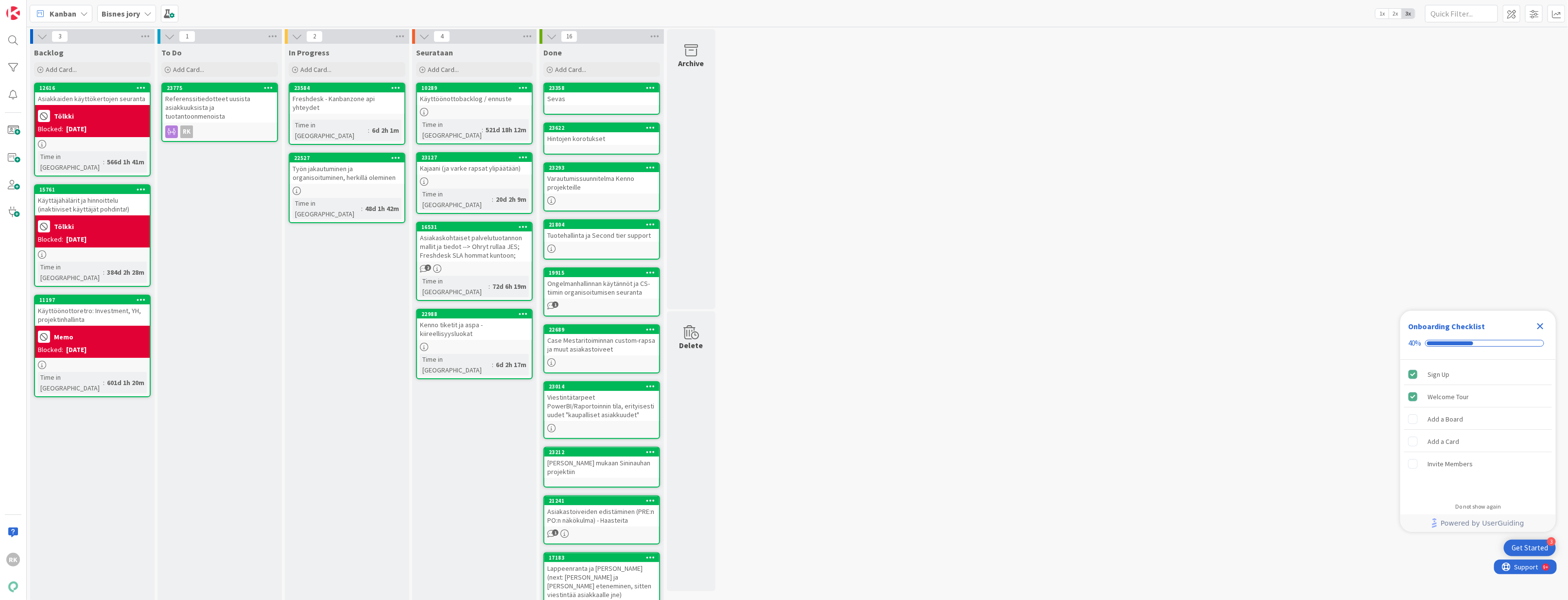
click at [270, 89] on icon at bounding box center [268, 87] width 9 height 7
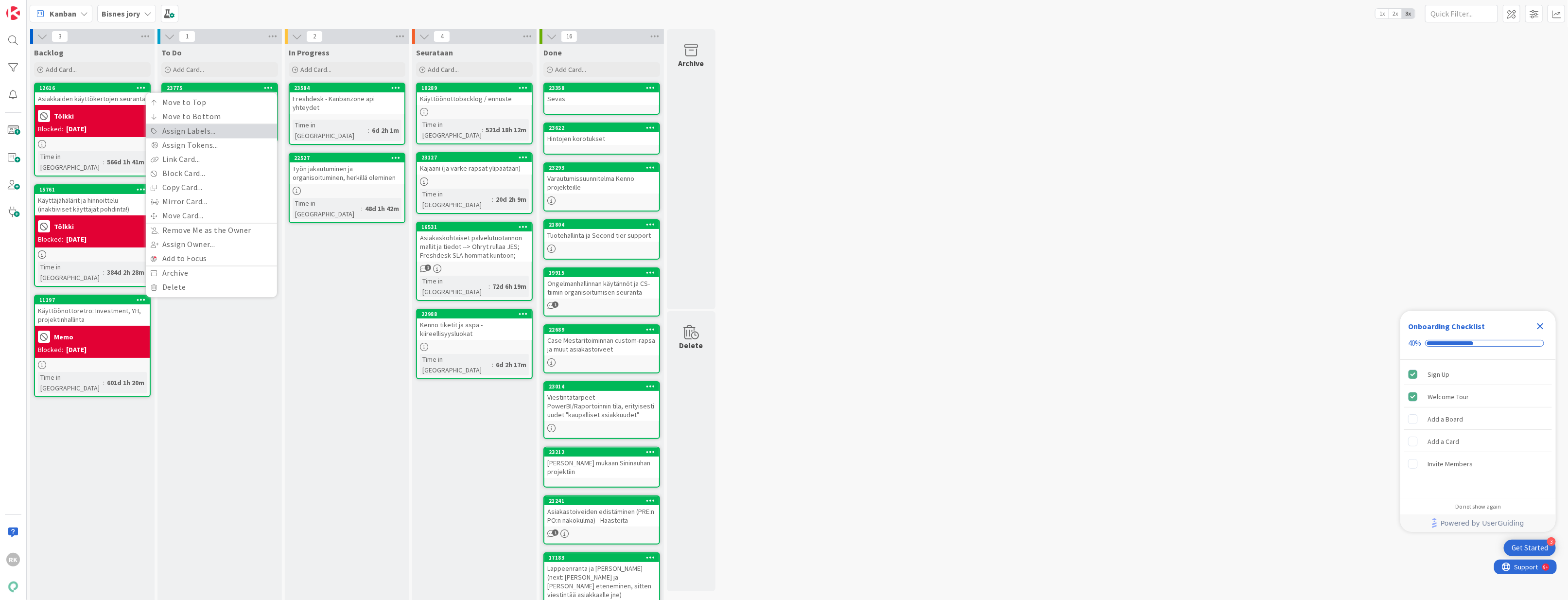
click at [203, 135] on link "Assign Labels..." at bounding box center [212, 131] width 131 height 14
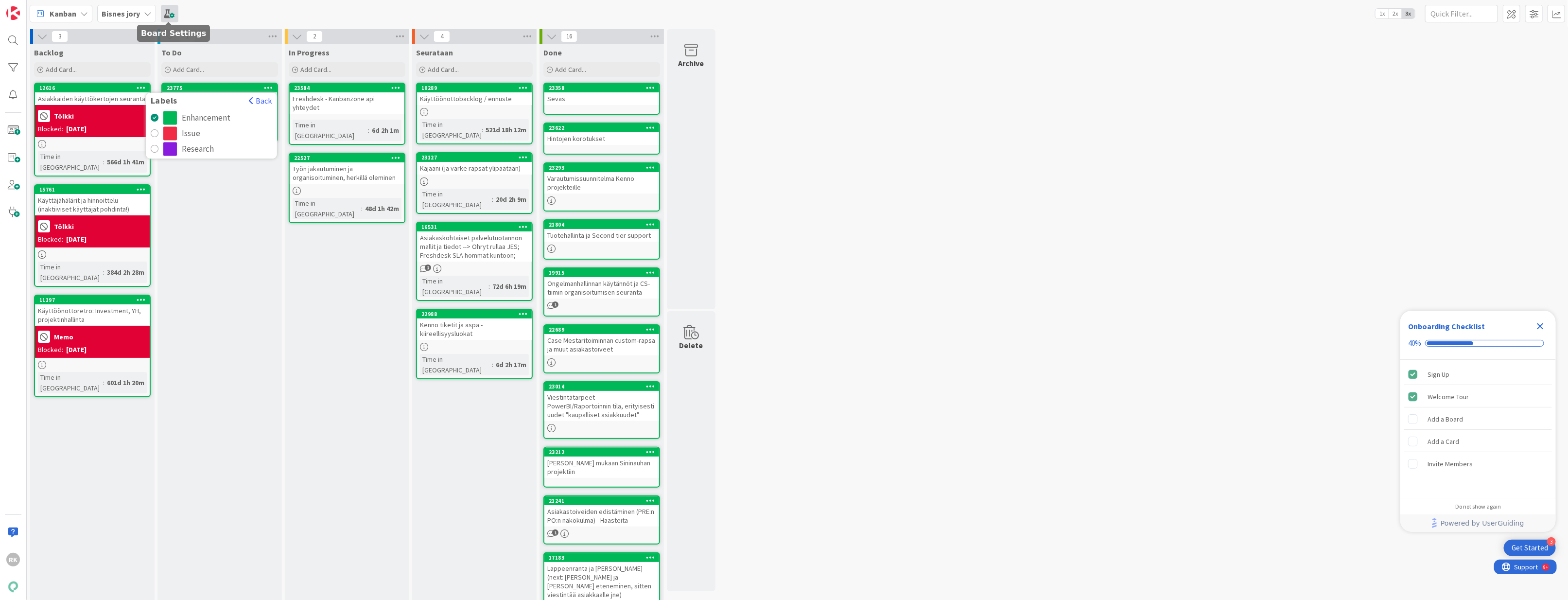
click at [166, 13] on span at bounding box center [169, 13] width 18 height 18
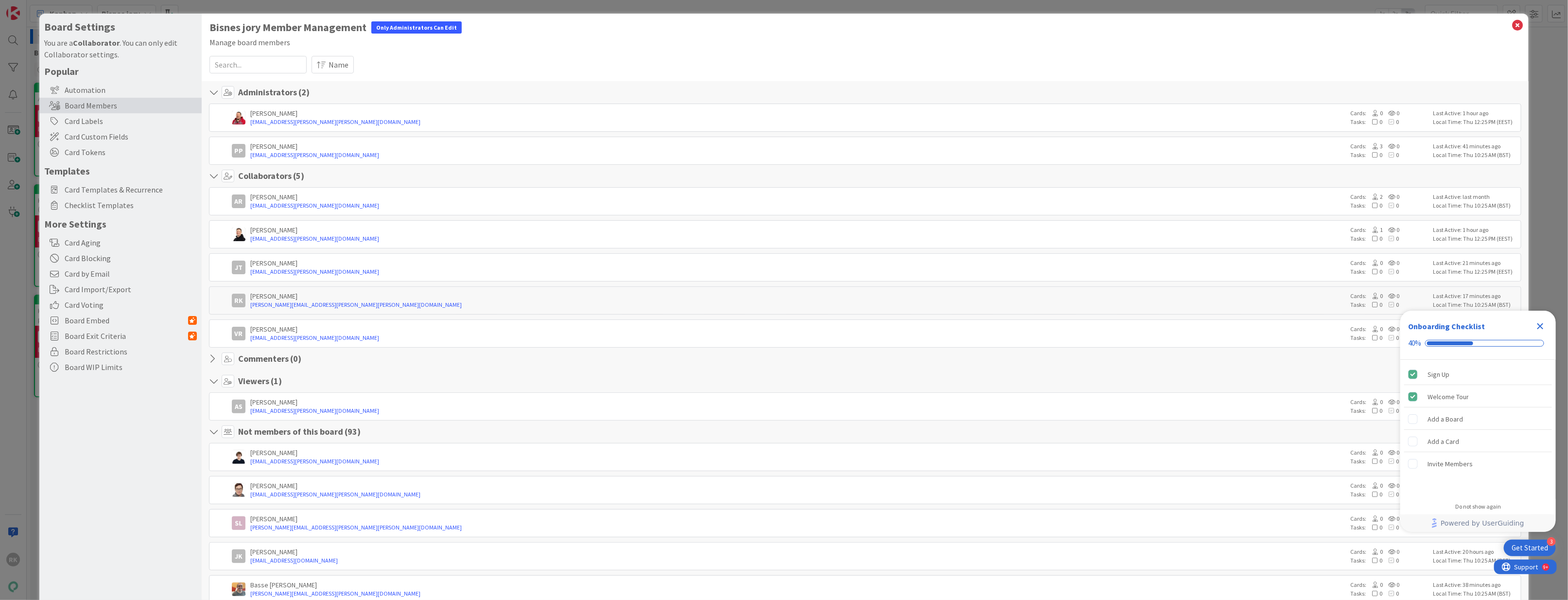
click at [98, 110] on div "Board Members" at bounding box center [121, 106] width 163 height 16
click at [97, 121] on div "Card Labels" at bounding box center [121, 121] width 163 height 16
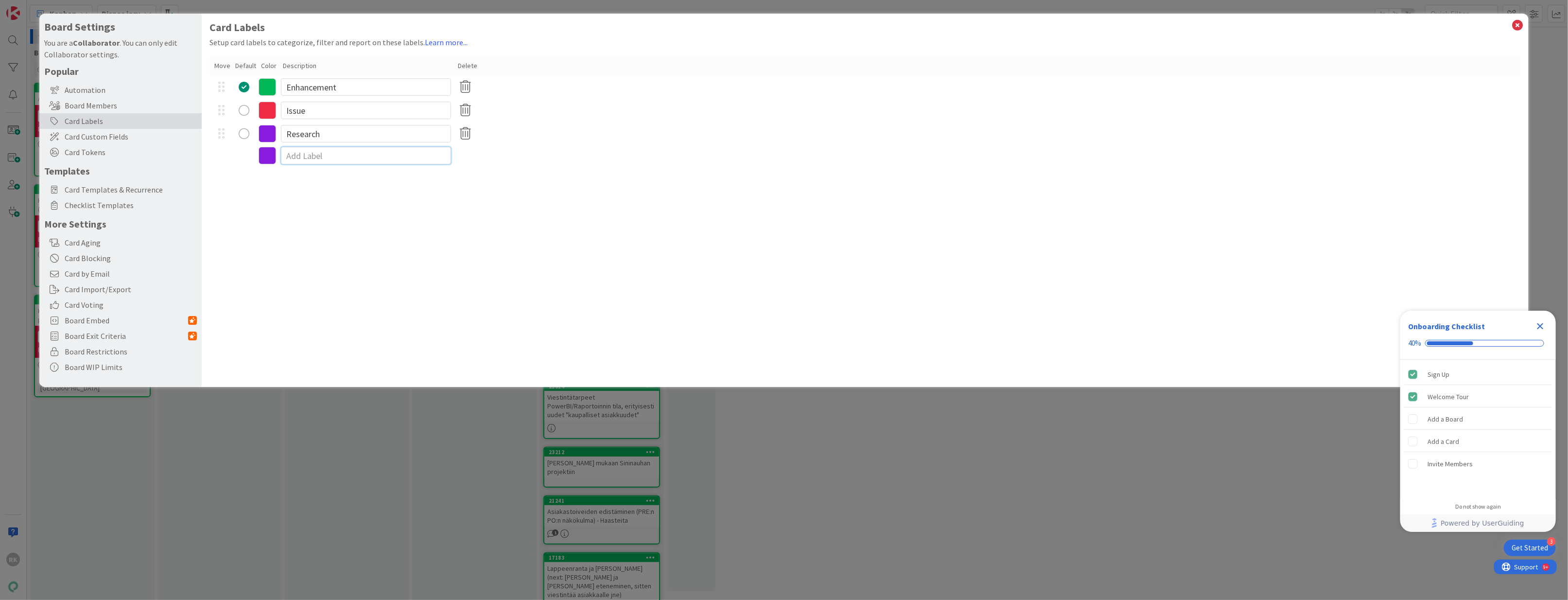
click at [290, 158] on input at bounding box center [366, 155] width 170 height 18
click at [265, 159] on icon at bounding box center [267, 157] width 18 height 18
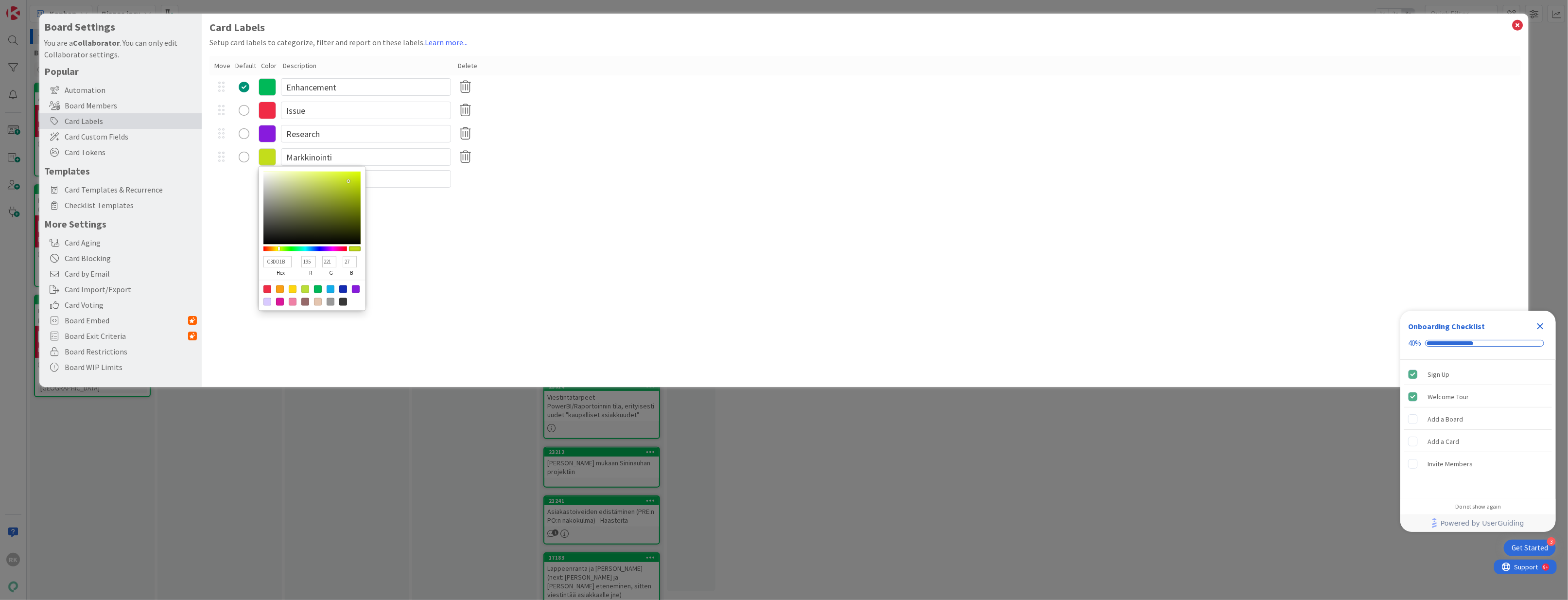
click at [279, 250] on div at bounding box center [305, 249] width 83 height 5
click at [277, 248] on div at bounding box center [277, 249] width 2 height 4
drag, startPoint x: 323, startPoint y: 177, endPoint x: 331, endPoint y: 168, distance: 12.0
click at [331, 168] on div "FFFD4F hex 255 r 253 g 79 b 100 a" at bounding box center [312, 239] width 107 height 144
click at [414, 204] on div "Card Labels Setup card labels to categorize, filter and report on these labels.…" at bounding box center [865, 200] width 1328 height 373
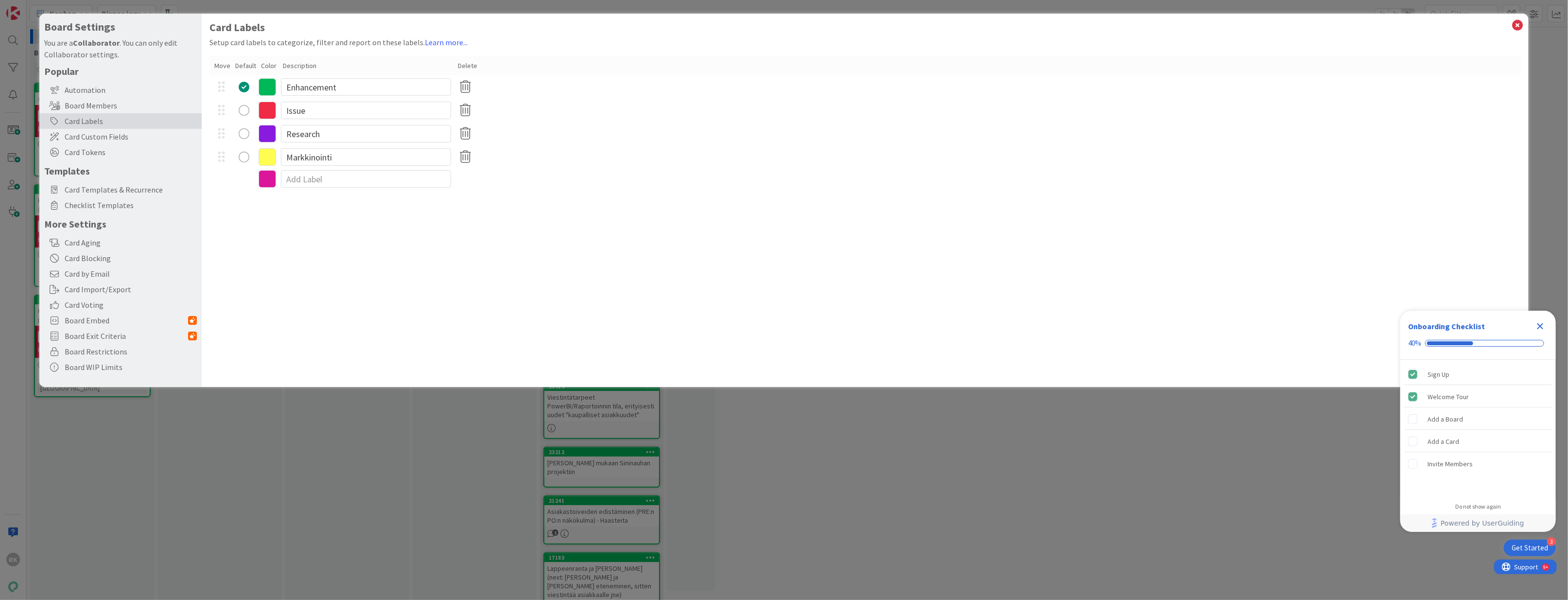
click at [242, 158] on div "radio" at bounding box center [244, 157] width 11 height 11
click at [1102, 26] on icon at bounding box center [1517, 25] width 13 height 13
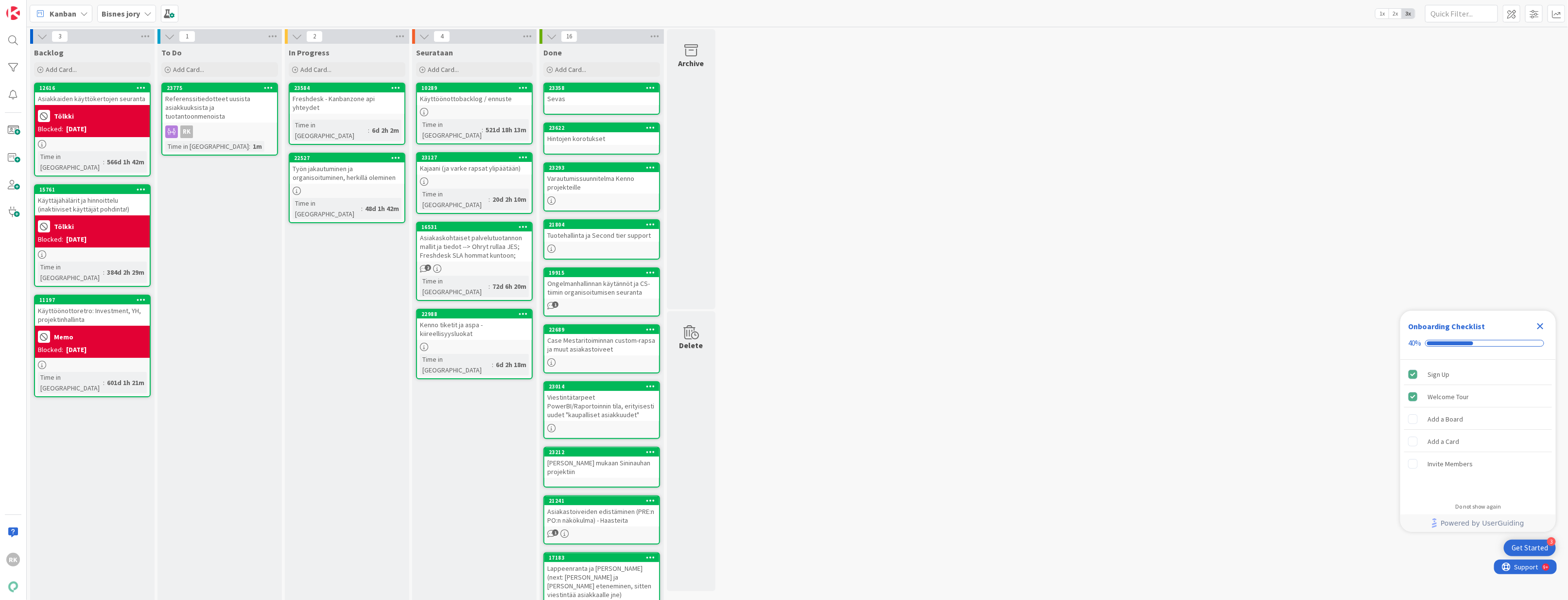
click at [267, 88] on icon at bounding box center [268, 87] width 9 height 7
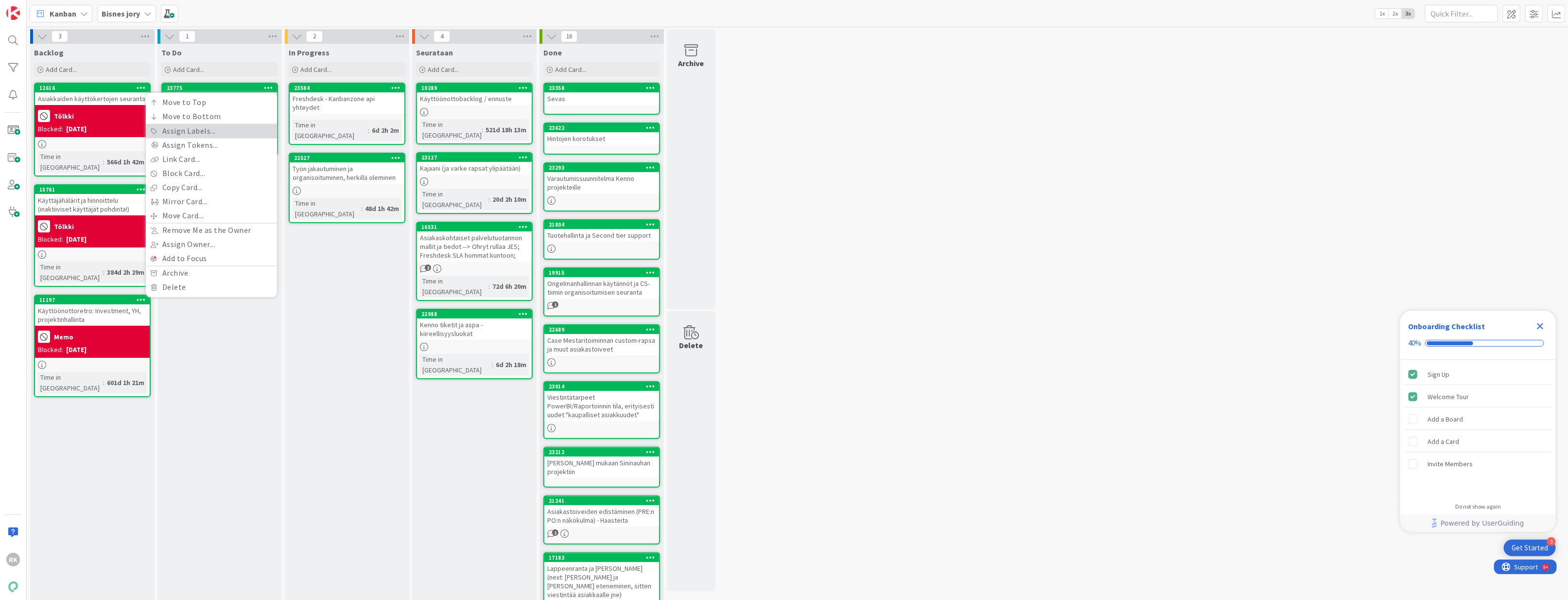
click at [213, 133] on link "Assign Labels..." at bounding box center [212, 131] width 131 height 14
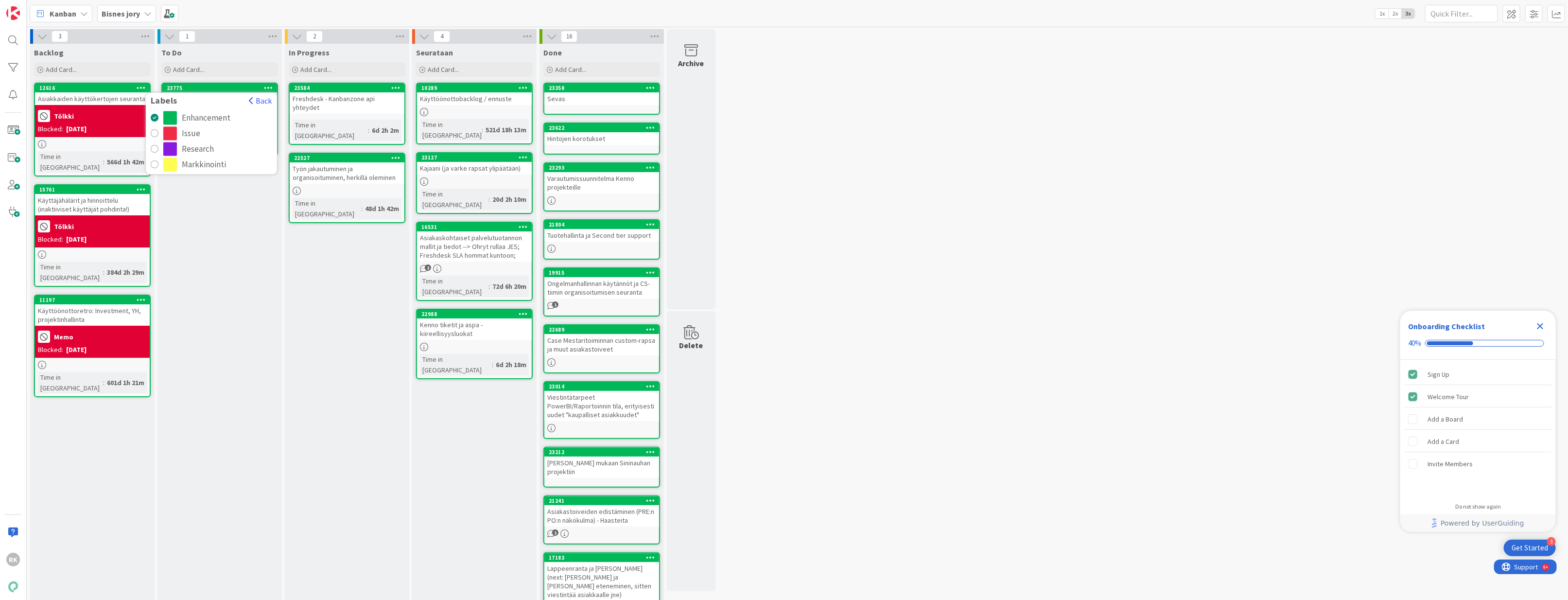
click at [189, 166] on div "Markkinointi" at bounding box center [204, 165] width 44 height 13
click at [212, 191] on div "To Do Add Card... 23775 Labels Back Enhancement Issue Research Markkinointi Ref…" at bounding box center [220, 364] width 124 height 640
click at [236, 106] on div "Referenssitiedotteet uusista asiakkuuksista ja tuotantoonmenoista" at bounding box center [220, 108] width 114 height 30
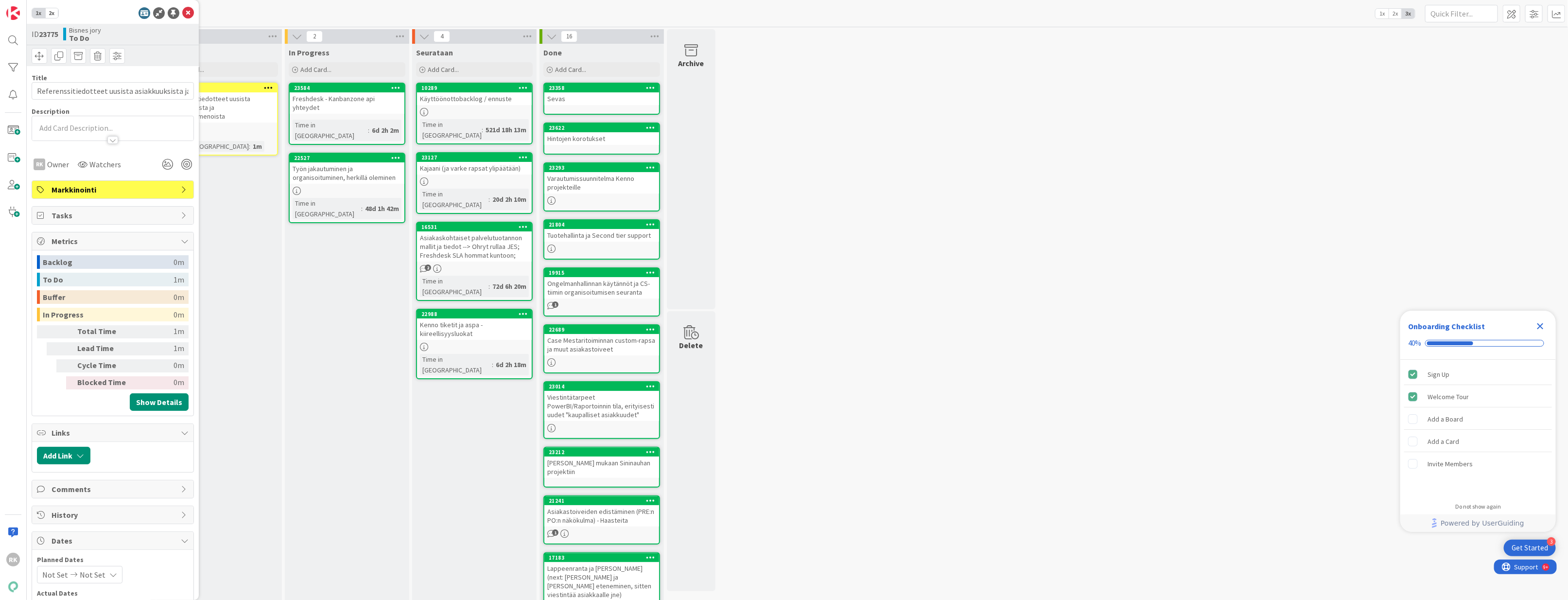
click at [112, 138] on div at bounding box center [113, 140] width 11 height 8
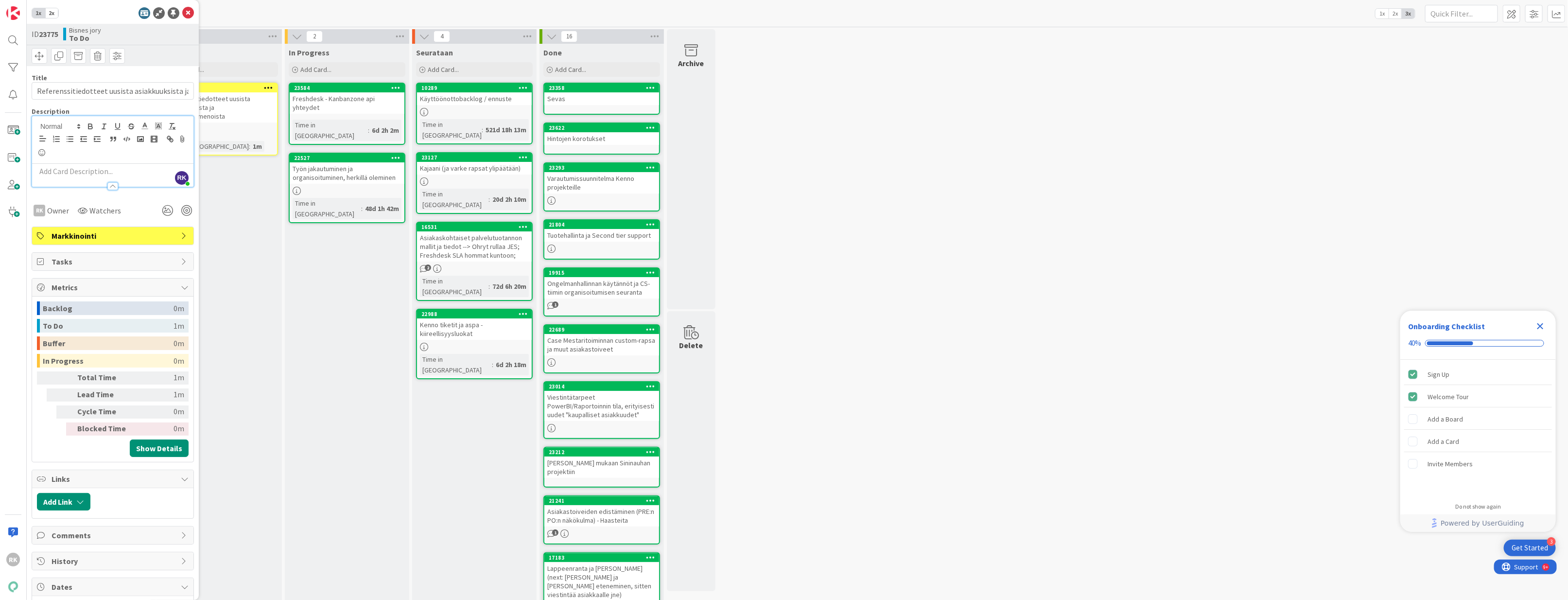
click at [251, 283] on div "To Do Add Card... 23775 Labels Back Enhancement Issue Research Markkinointi Ref…" at bounding box center [220, 364] width 124 height 640
click at [64, 172] on p at bounding box center [113, 171] width 152 height 11
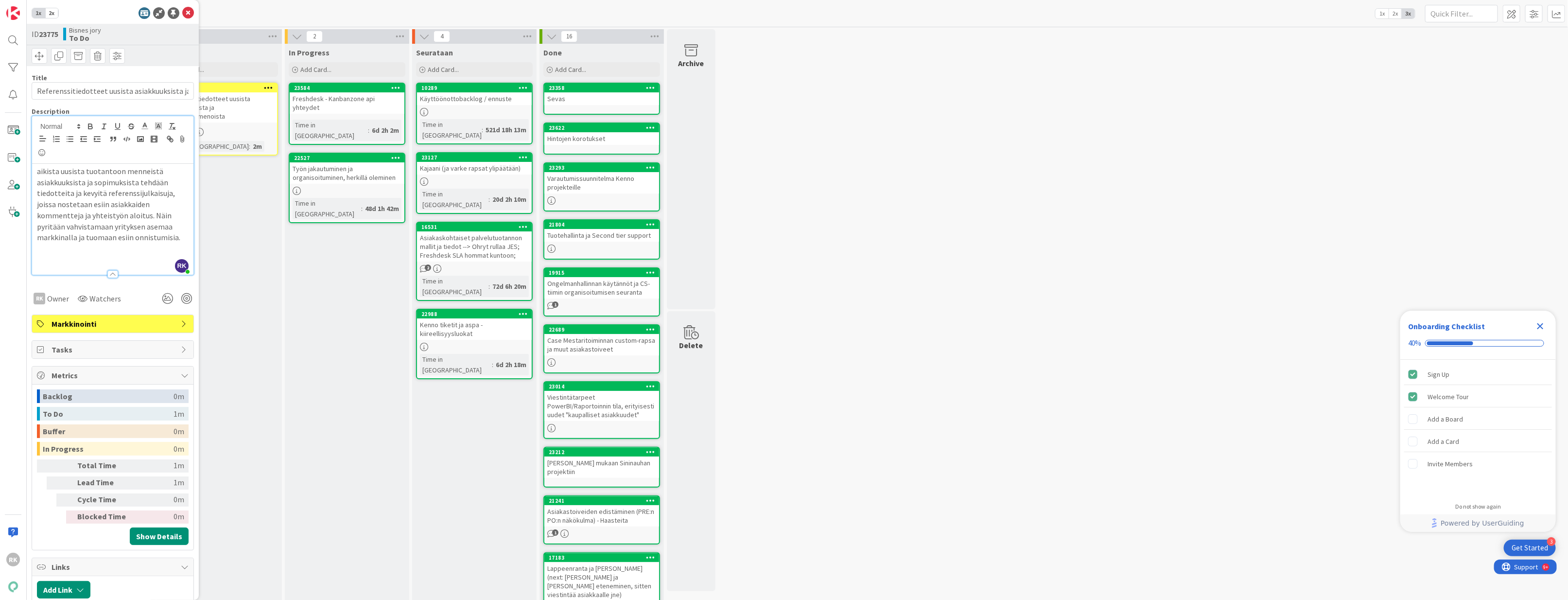
click at [250, 241] on div "To Do Add Card... 23775 Labels Back Enhancement Issue Research Markkinointi Ref…" at bounding box center [220, 364] width 124 height 640
click at [214, 173] on div "To Do Add Card... 23775 Labels Back Enhancement Issue Research Markkinointi Ref…" at bounding box center [220, 364] width 124 height 640
click at [170, 40] on div "ID 23775 Bisnes jory To Do" at bounding box center [113, 44] width 172 height 42
click at [186, 12] on icon at bounding box center [187, 13] width 12 height 12
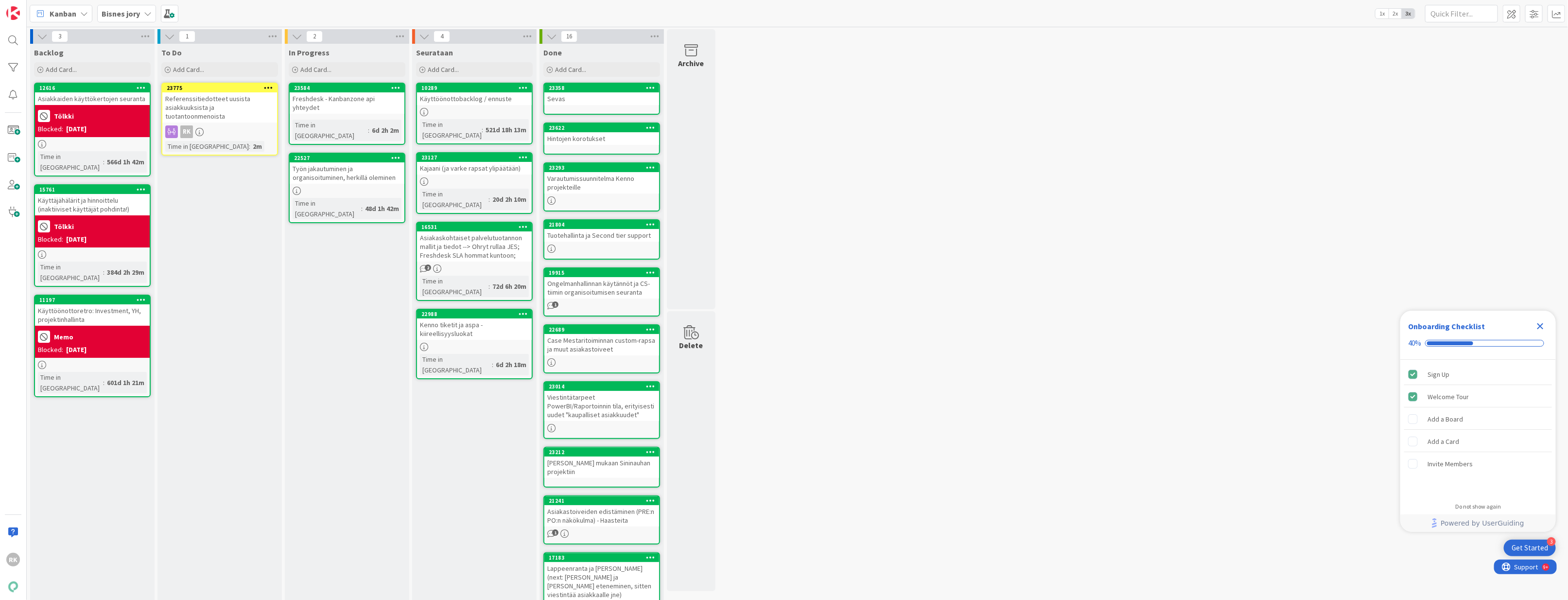
click at [211, 103] on div "Referenssitiedotteet uusista asiakkuuksista ja tuotantoonmenoista" at bounding box center [220, 108] width 114 height 30
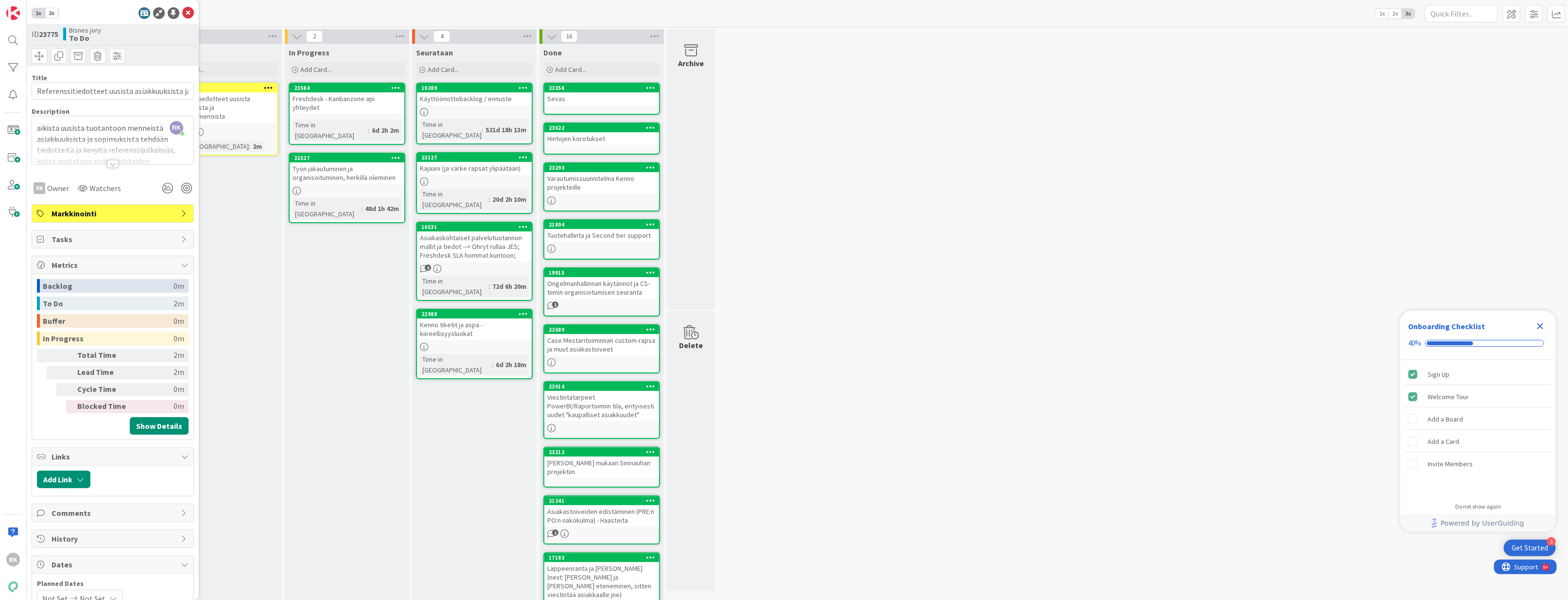
click at [110, 165] on div at bounding box center [113, 164] width 11 height 8
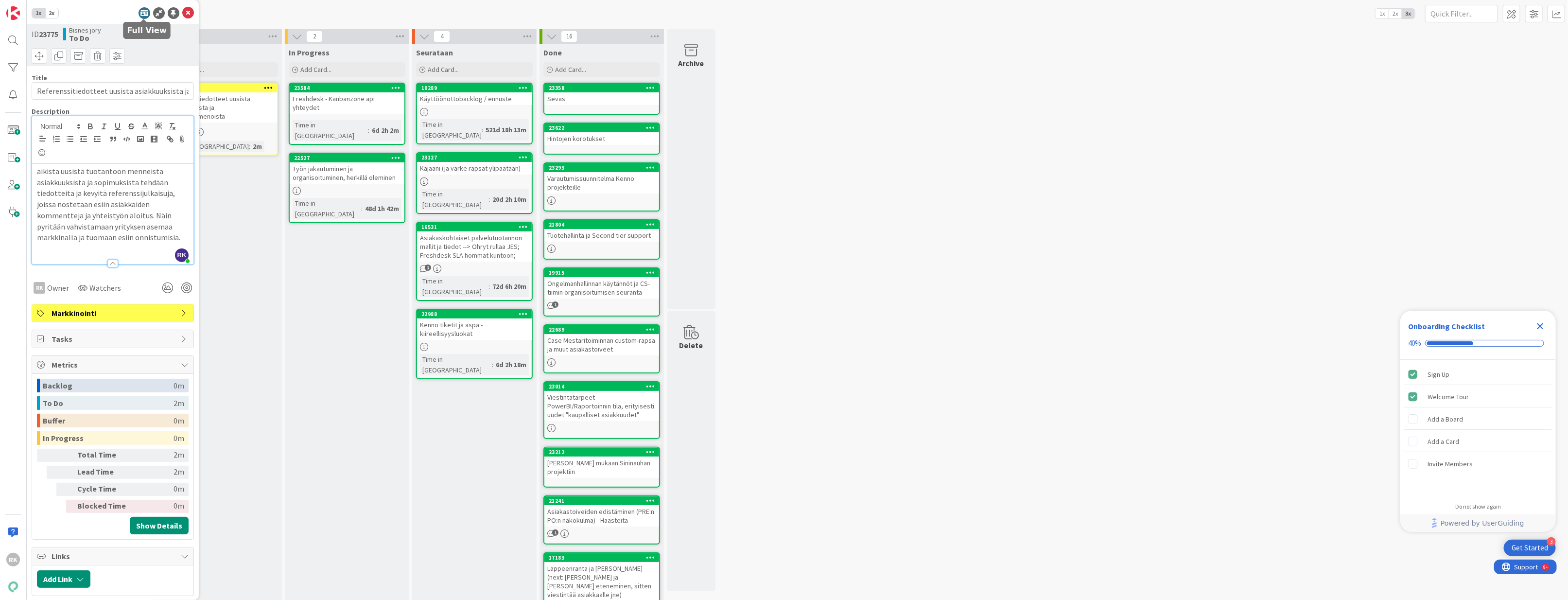
click at [147, 11] on icon at bounding box center [144, 13] width 12 height 12
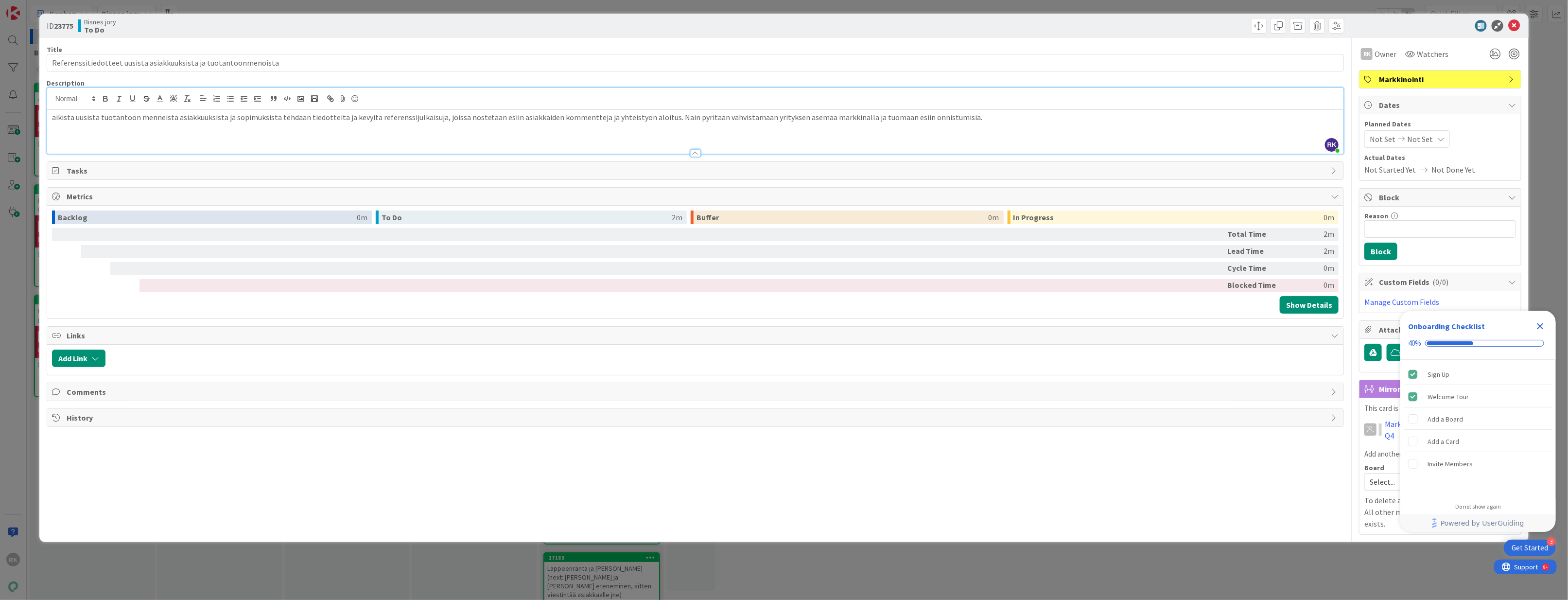
click at [82, 110] on div "aikista uusista tuotantoon menneistä asiakkuuksista ja sopimuksista tehdään tie…" at bounding box center [695, 132] width 1297 height 44
click at [50, 122] on div "aikista uusista tuotantoon menneistä asiakkuuksista ja sopimuksista tehdään tie…" at bounding box center [695, 132] width 1297 height 44
click at [1007, 119] on p "Kaikista uusista tuotantoon menneistä asiakkuuksista ja sopimuksista tehdään ti…" at bounding box center [695, 118] width 1287 height 11
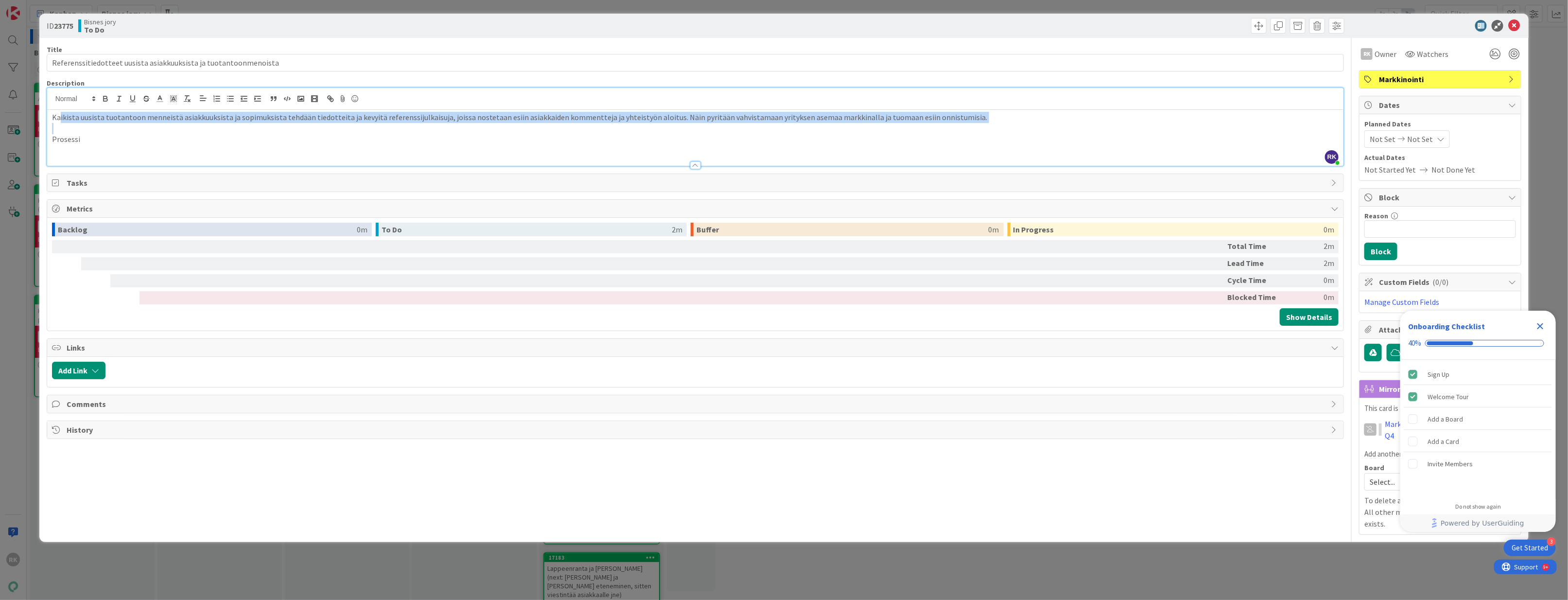
drag, startPoint x: 215, startPoint y: 133, endPoint x: 68, endPoint y: 130, distance: 147.0
click at [61, 118] on div "Kaikista uusista tuotantoon menneistä asiakkuuksista ja sopimuksista tehdään ti…" at bounding box center [695, 138] width 1297 height 56
drag, startPoint x: 93, startPoint y: 139, endPoint x: 47, endPoint y: 119, distance: 50.2
click at [47, 119] on div "Kaikista uusista tuotantoon menneistä asiakkuuksista ja sopimuksista tehdään ti…" at bounding box center [695, 138] width 1297 height 56
copy div "Kaikista uusista tuotantoon menneistä asiakkuuksista ja sopimuksista tehdään ti…"
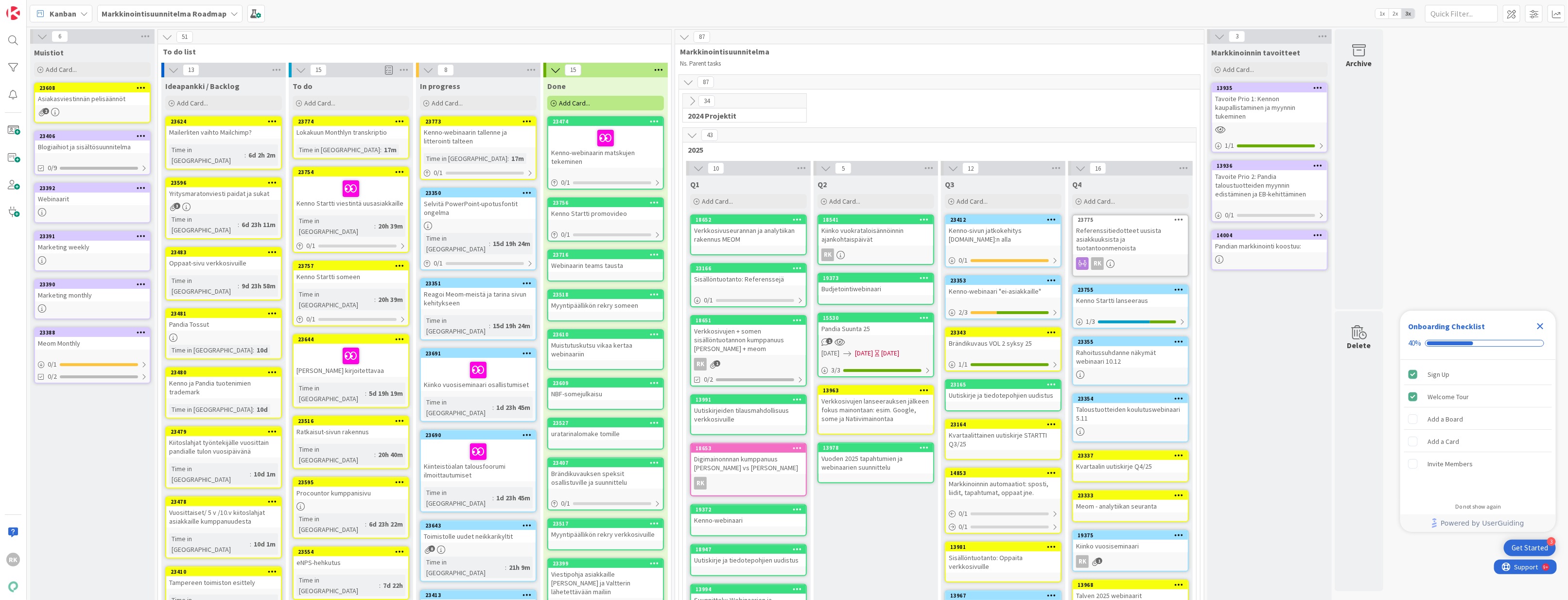
drag, startPoint x: 712, startPoint y: 250, endPoint x: 741, endPoint y: 11, distance: 240.8
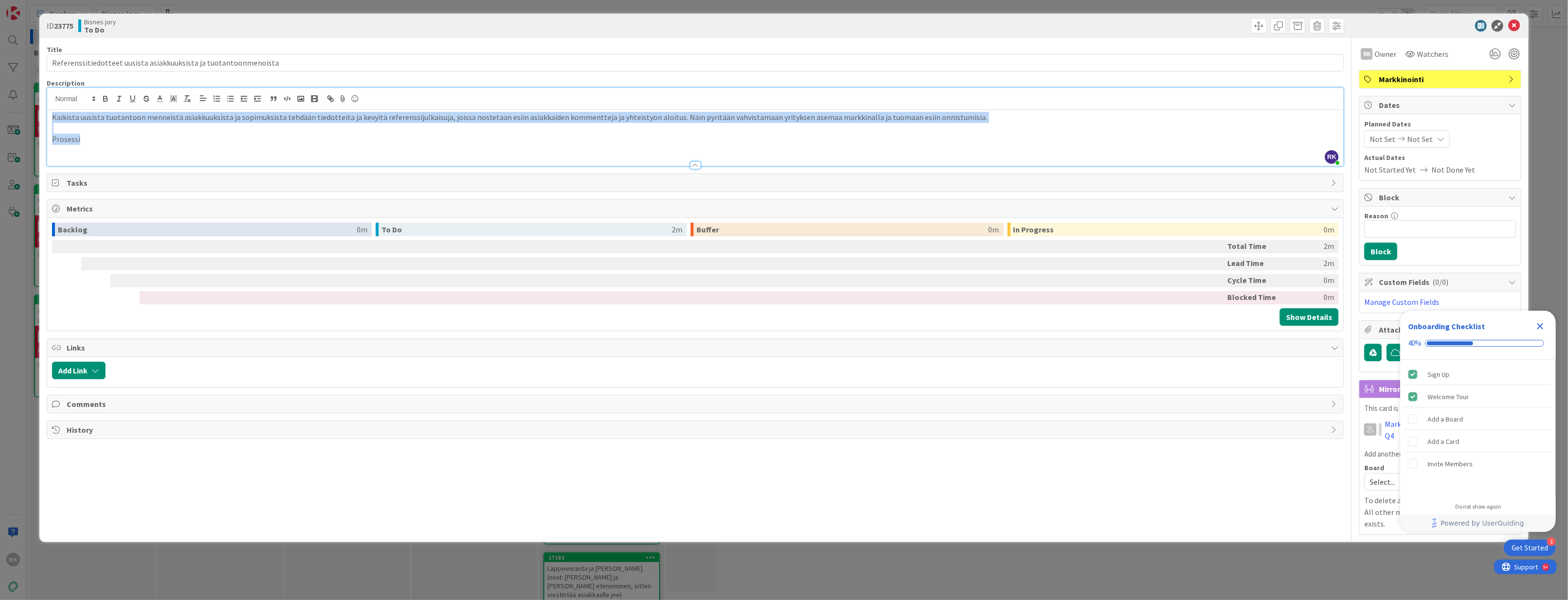
click at [129, 140] on p "Prosessi" at bounding box center [695, 139] width 1287 height 11
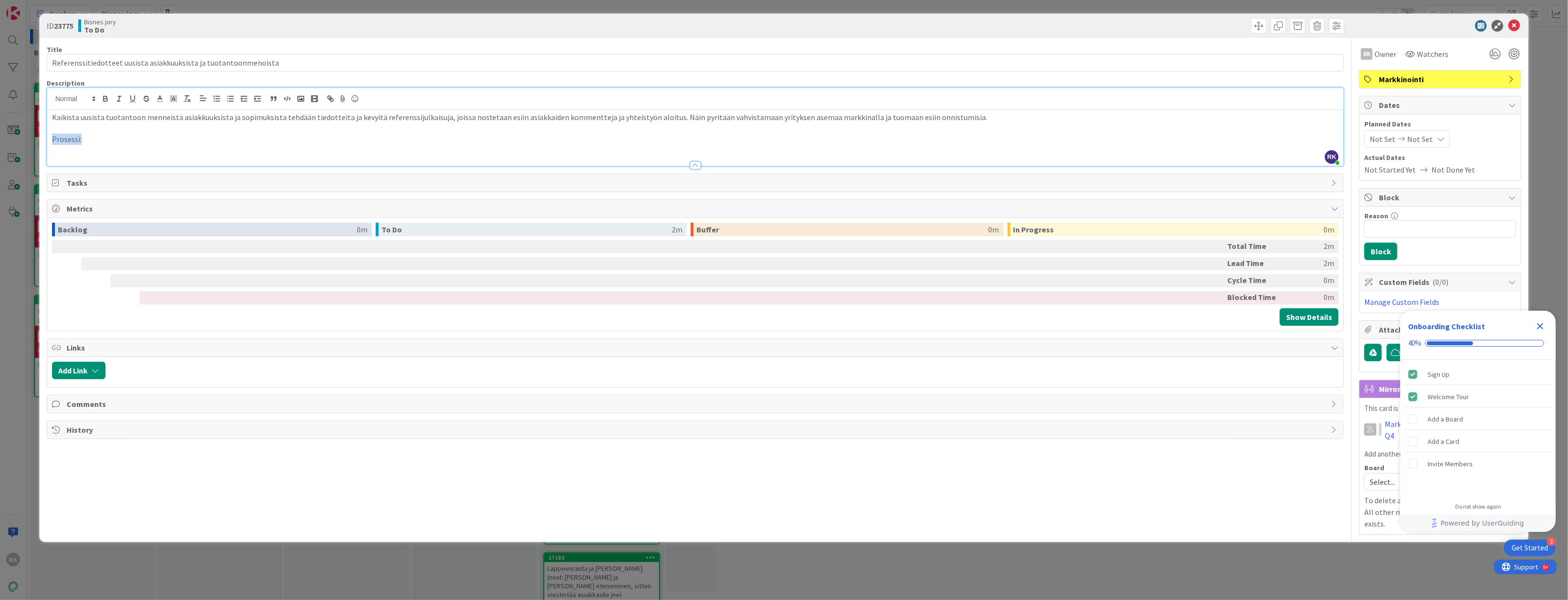
drag, startPoint x: 89, startPoint y: 141, endPoint x: 46, endPoint y: 143, distance: 43.0
click at [47, 143] on div "RK Rosa-Veera Koivisto joined 18 m ago Kaikista uusista tuotantoon menneistä as…" at bounding box center [696, 127] width 1298 height 79
click at [64, 182] on div "Tasks" at bounding box center [695, 183] width 1297 height 18
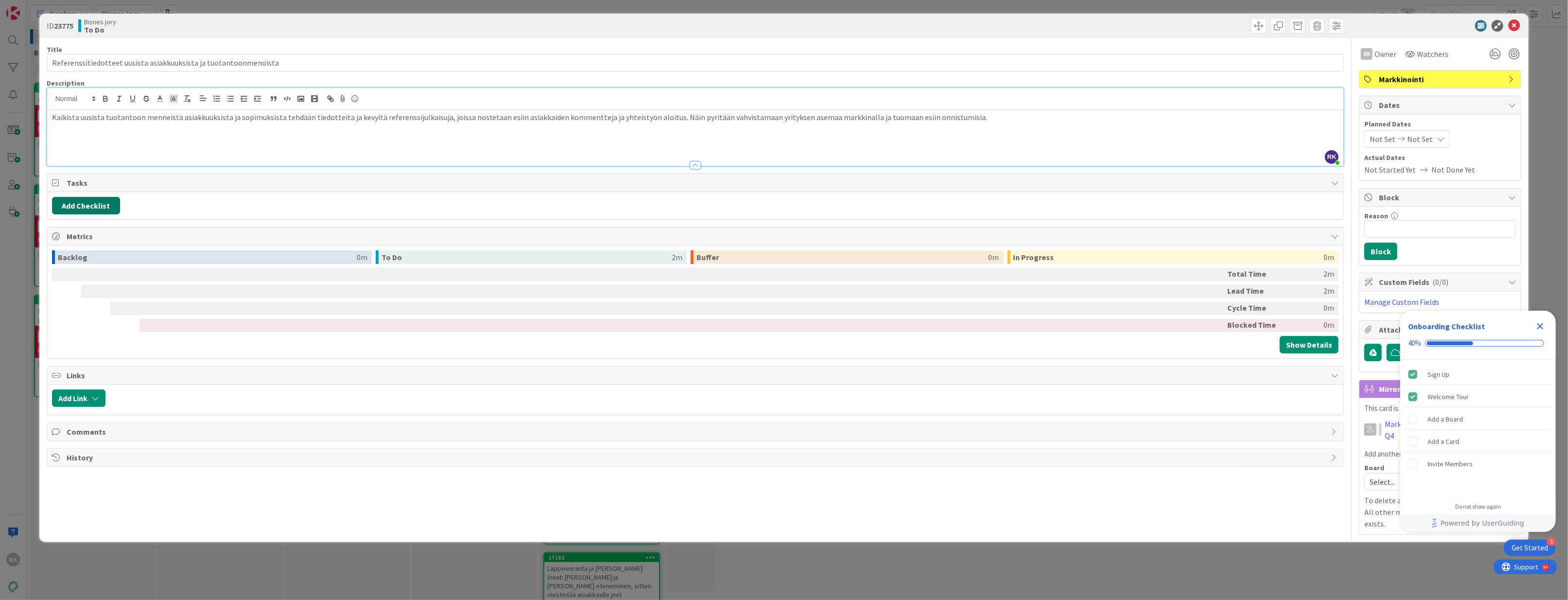
click at [88, 209] on button "Add Checklist" at bounding box center [86, 205] width 68 height 18
type input "Prosessi"
click at [71, 277] on button "Add" at bounding box center [69, 275] width 26 height 18
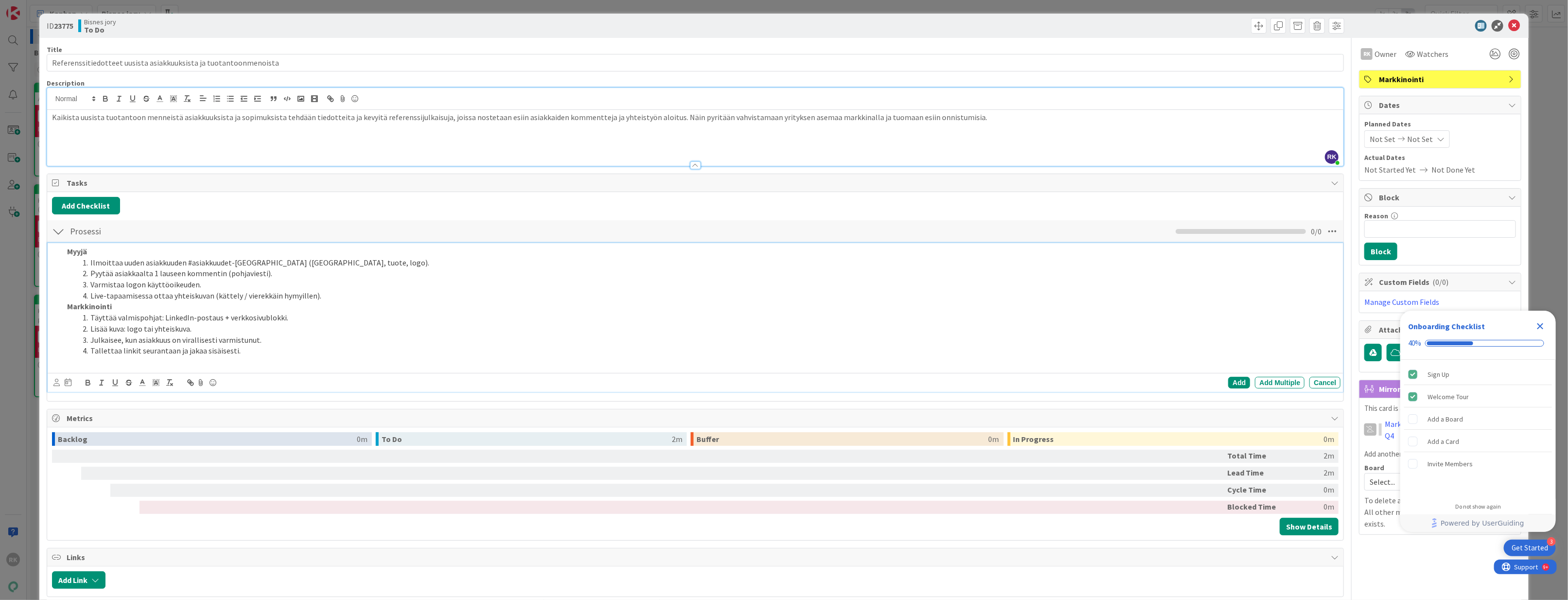
click at [66, 255] on div "Myyjä Ilmoittaa uuden asiakkuuden #asiakkuudet-kanavalla (asiakas, tuote, logo)…" at bounding box center [702, 306] width 1278 height 127
click at [1275, 387] on div "Add Multiple" at bounding box center [1279, 383] width 49 height 12
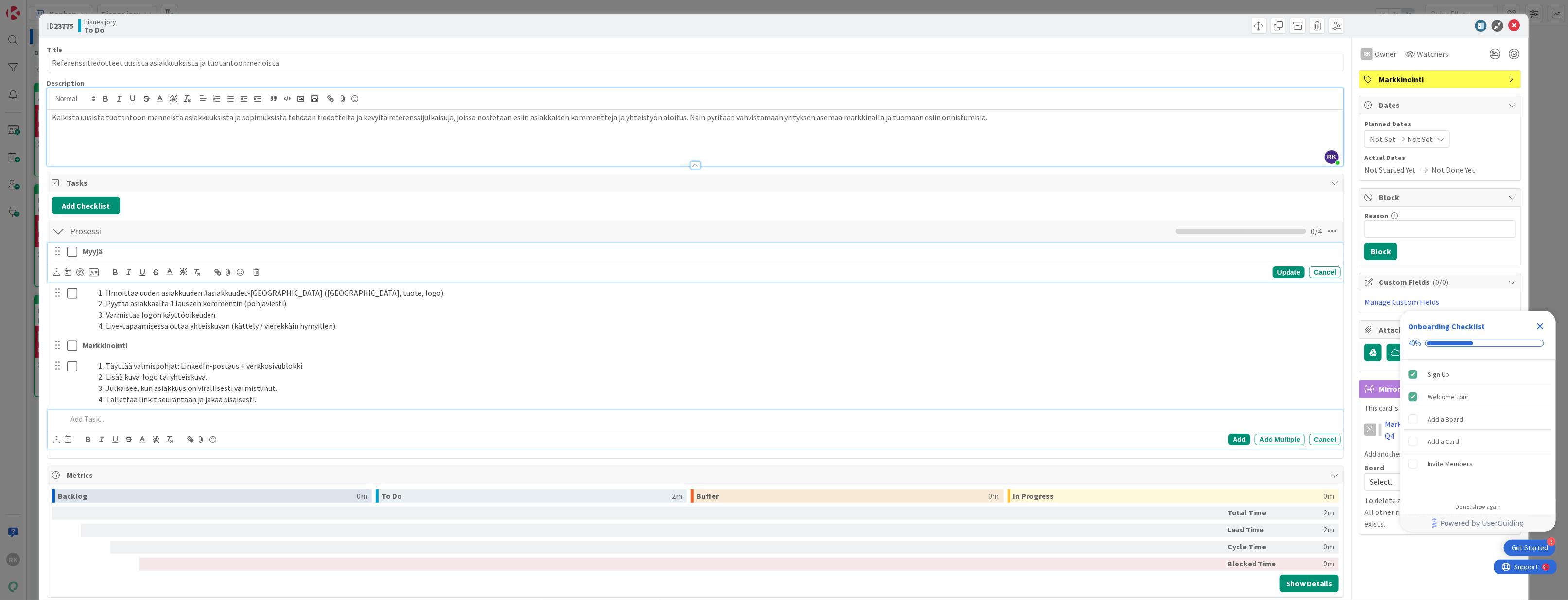
click at [85, 252] on strong "Myyjä" at bounding box center [93, 252] width 20 height 10
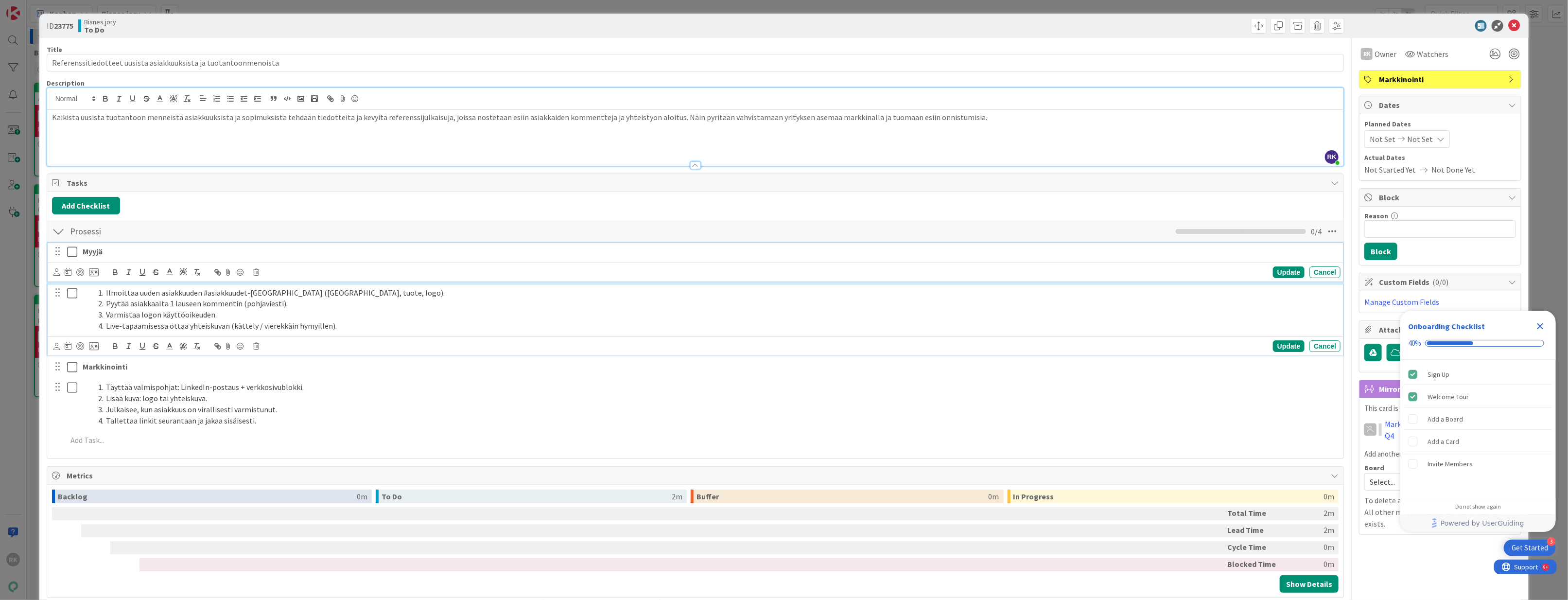
click at [129, 334] on div "Ilmoittaa uuden asiakkuuden #asiakkuudet-kanavalla (asiakas, tuote, logo). Pyyt…" at bounding box center [709, 309] width 1262 height 50
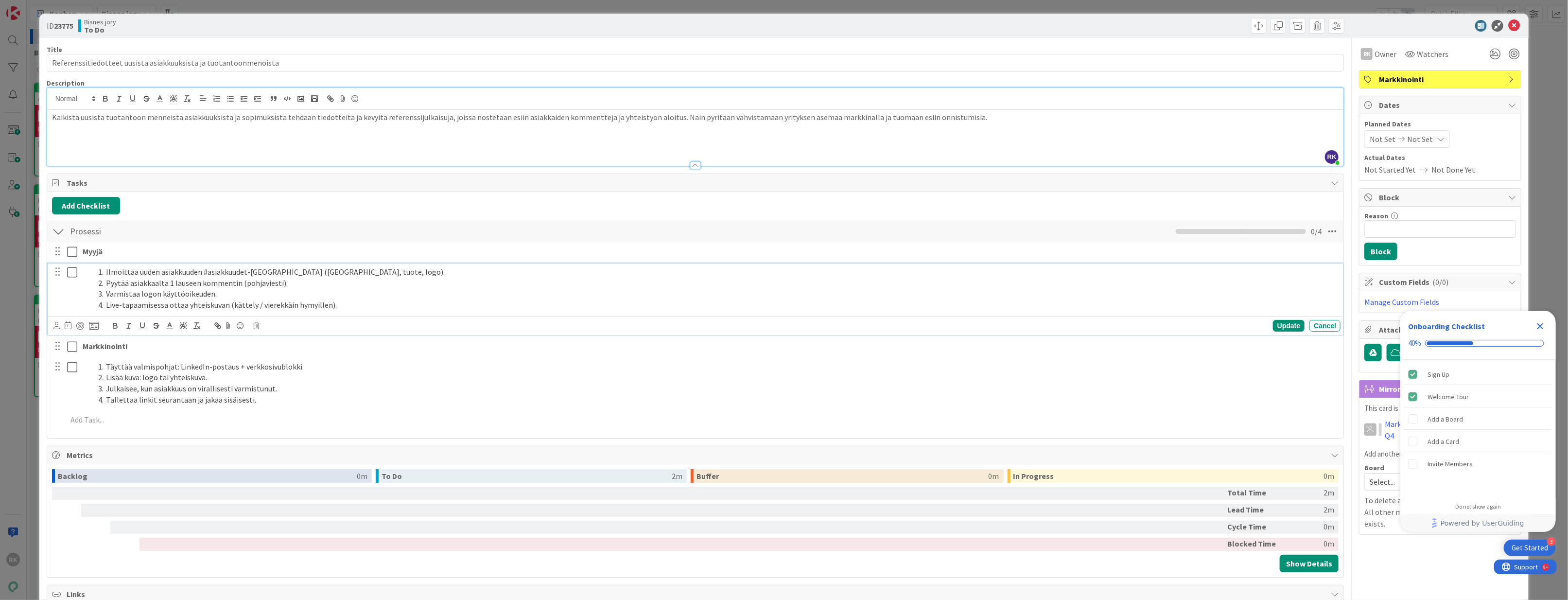
click at [248, 181] on span "Tasks" at bounding box center [696, 183] width 1260 height 12
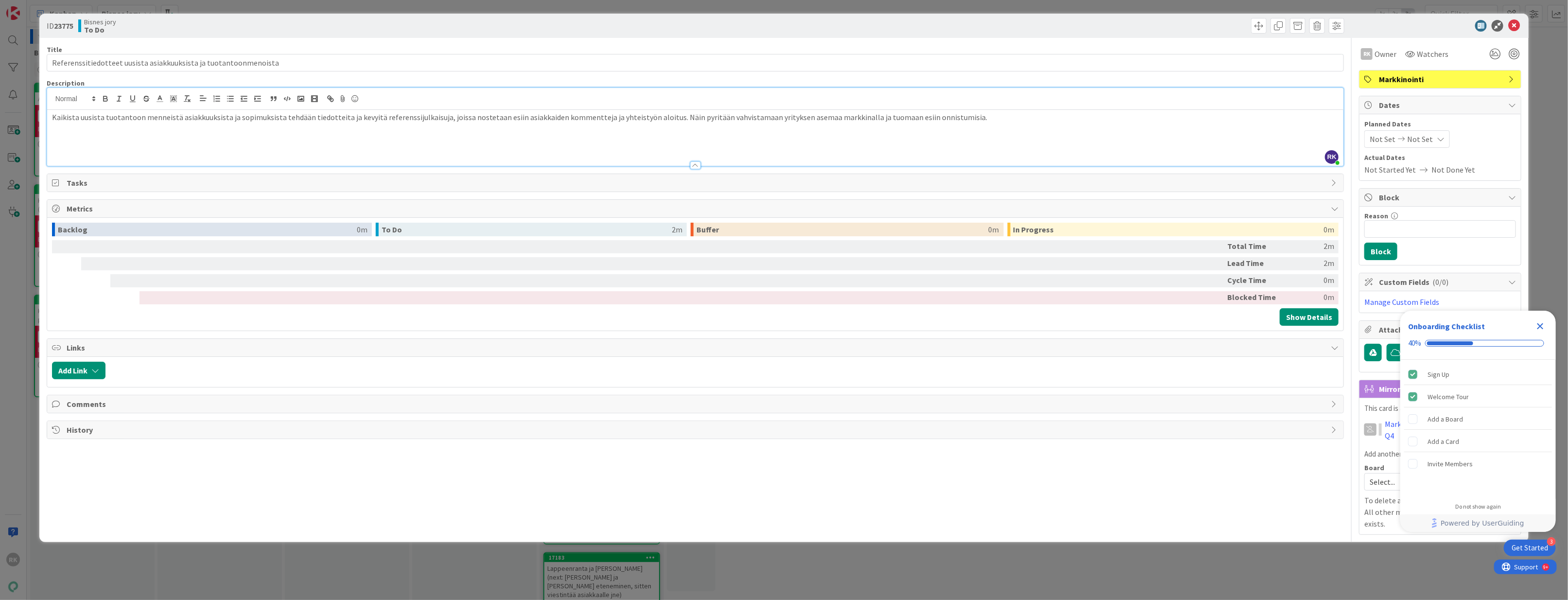
click at [247, 181] on span "Tasks" at bounding box center [696, 183] width 1260 height 12
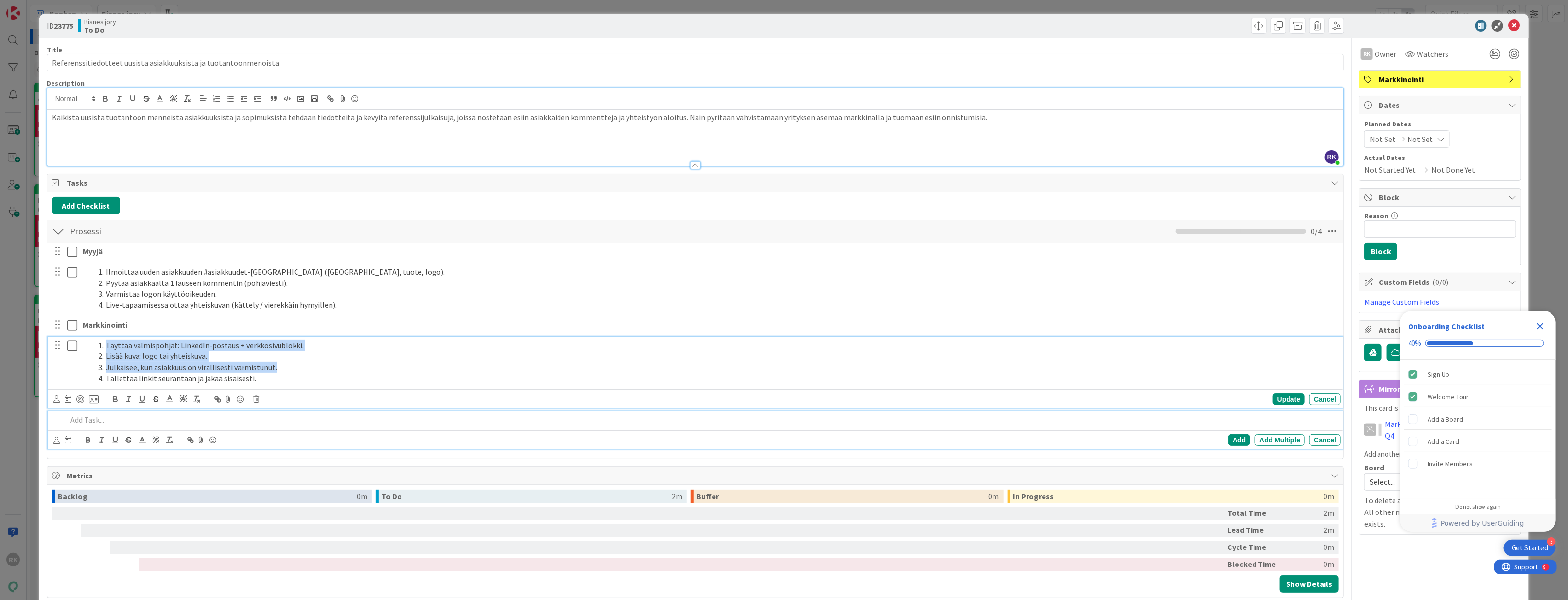
drag, startPoint x: 337, startPoint y: 365, endPoint x: 127, endPoint y: 337, distance: 211.9
click at [28, 262] on div "ID 23775 Bisnes jory To Do Title 65 / 128 Referenssitiedotteet uusista asiakkuu…" at bounding box center [784, 300] width 1568 height 600
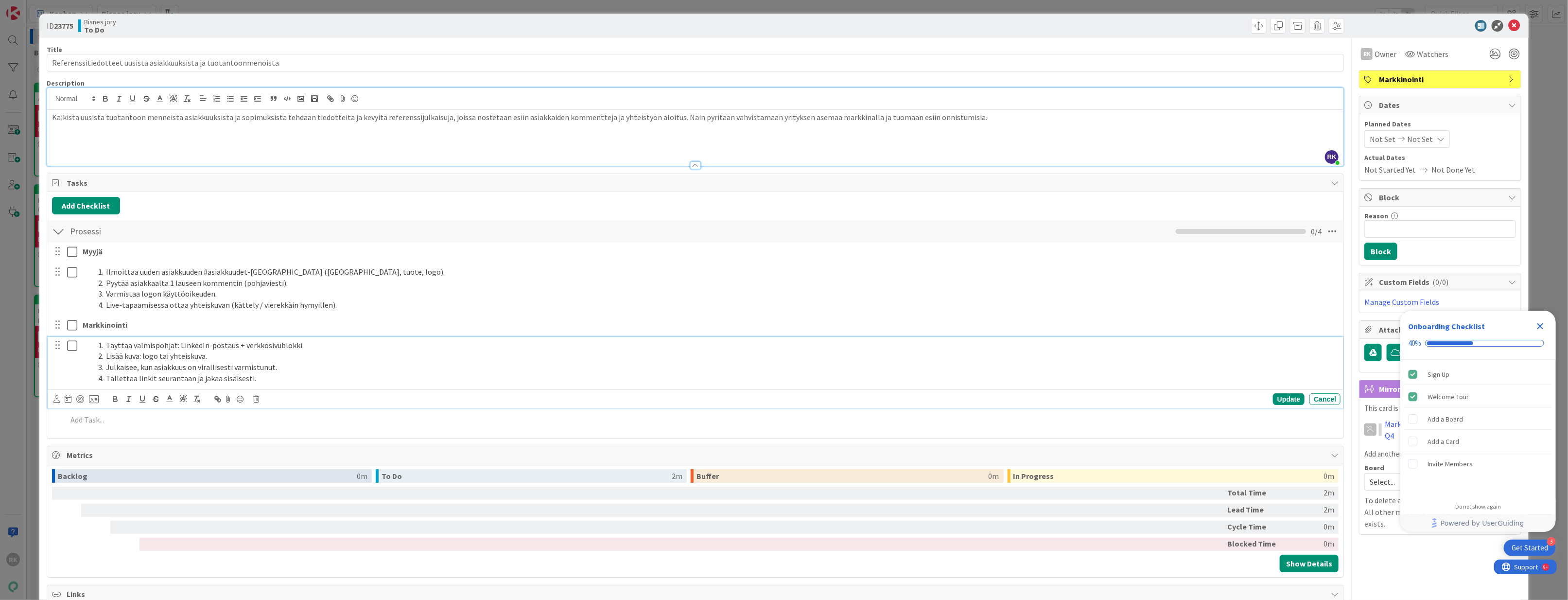
click at [106, 359] on span at bounding box center [106, 356] width 0 height 11
click at [106, 361] on span at bounding box center [106, 356] width 0 height 11
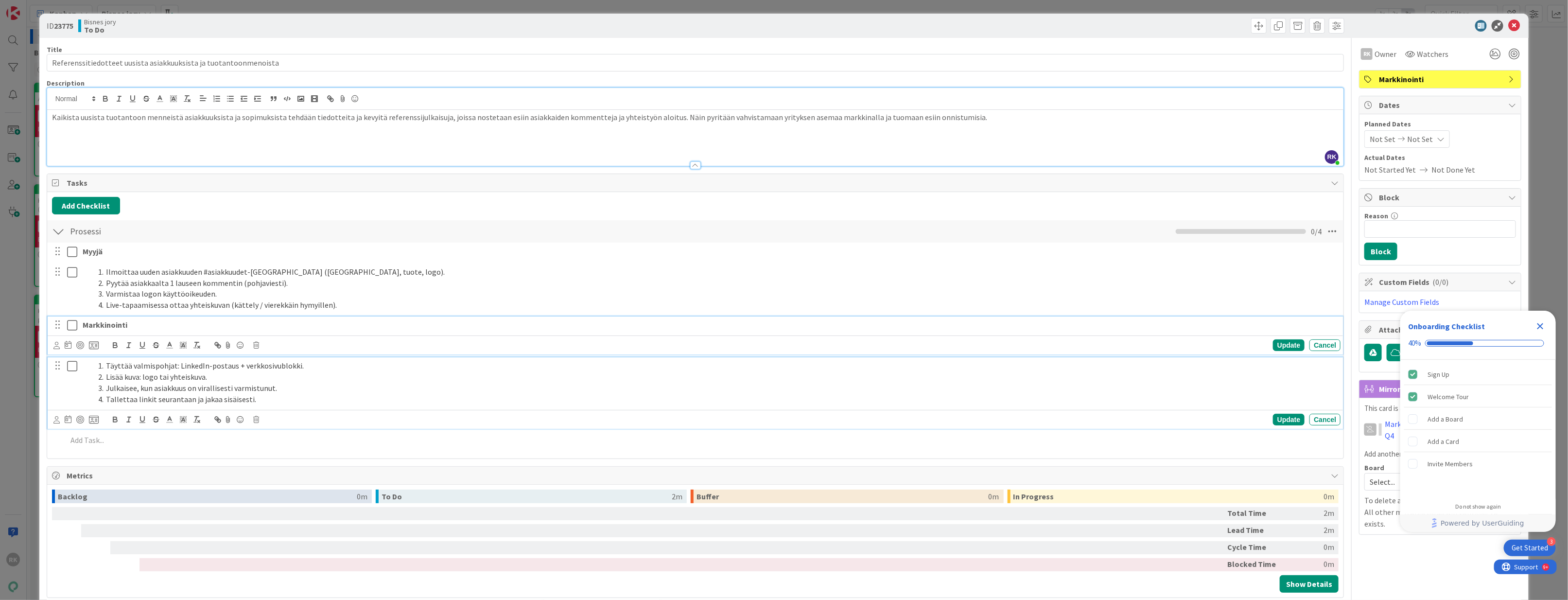
click at [83, 326] on strong "Markkinointi" at bounding box center [105, 325] width 44 height 10
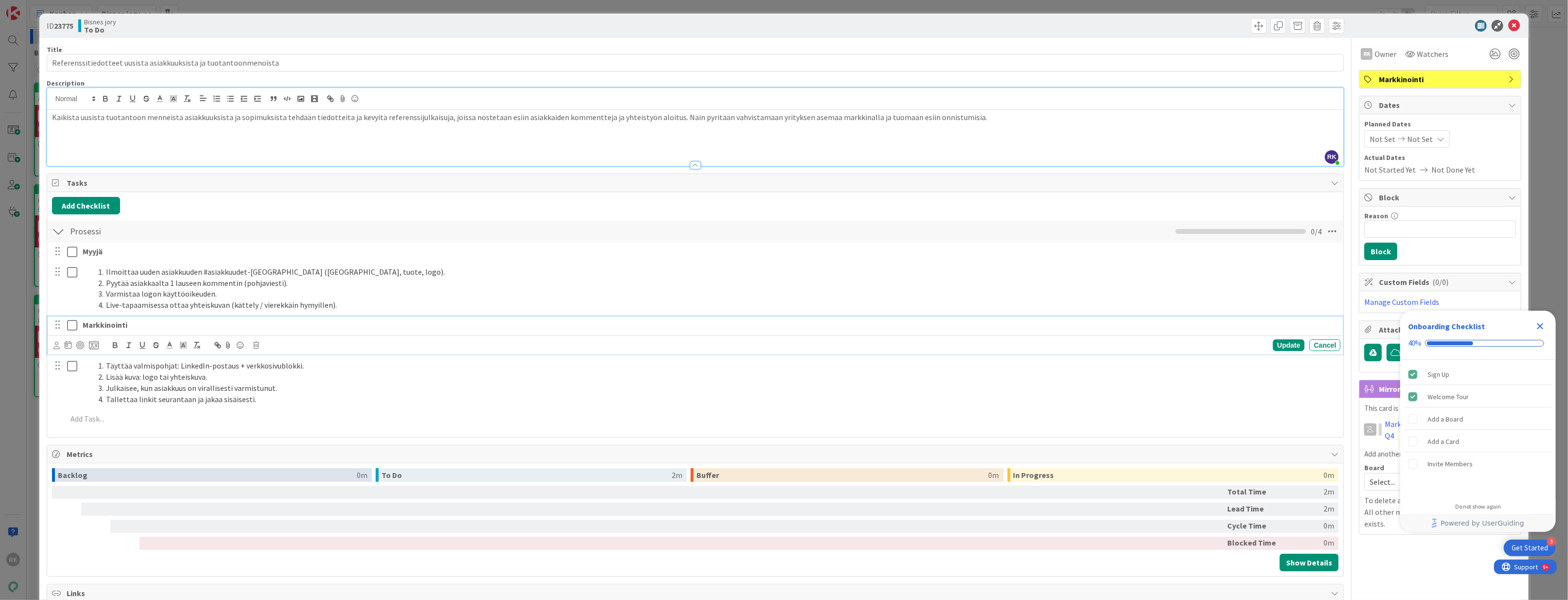
click at [79, 327] on div "Markkinointi" at bounding box center [709, 325] width 1262 height 17
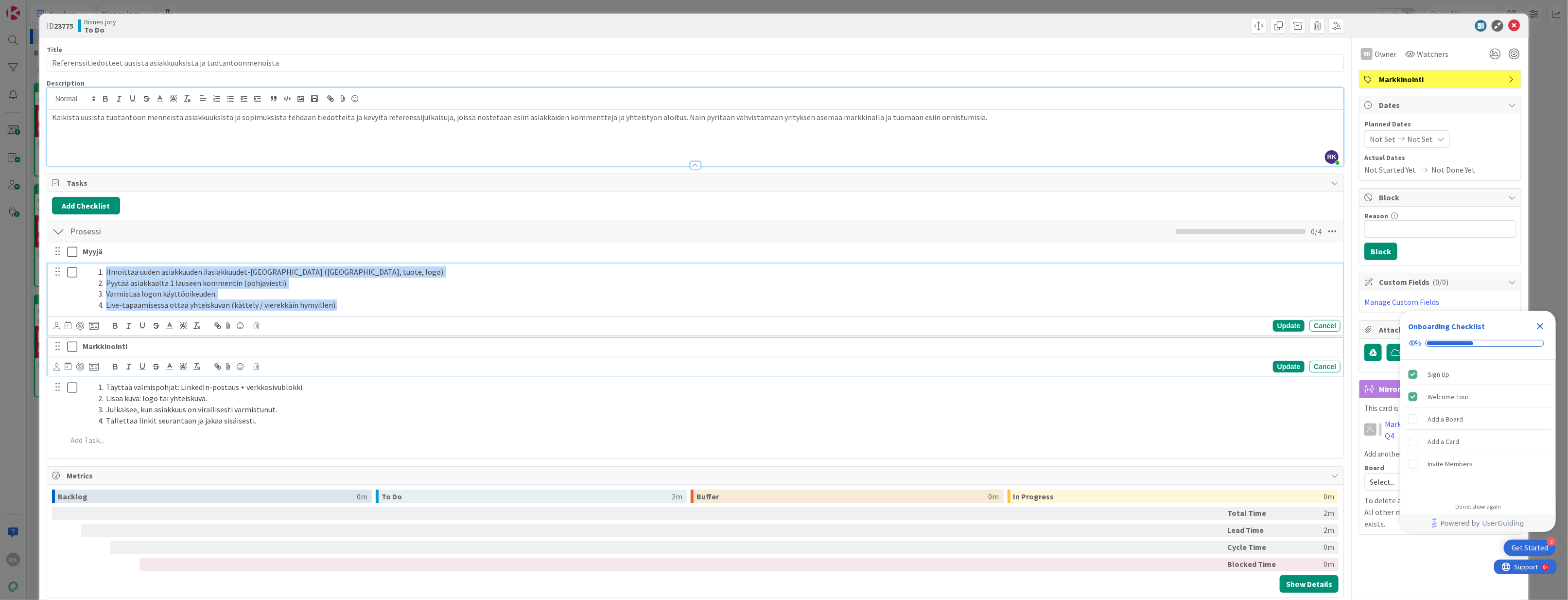
drag, startPoint x: 379, startPoint y: 307, endPoint x: 78, endPoint y: 252, distance: 306.0
click at [78, 252] on div "Myyjä Update Cancel Ilmoittaa uuden asiakkuuden #asiakkuudet-kanavalla (asiakas…" at bounding box center [695, 347] width 1287 height 210
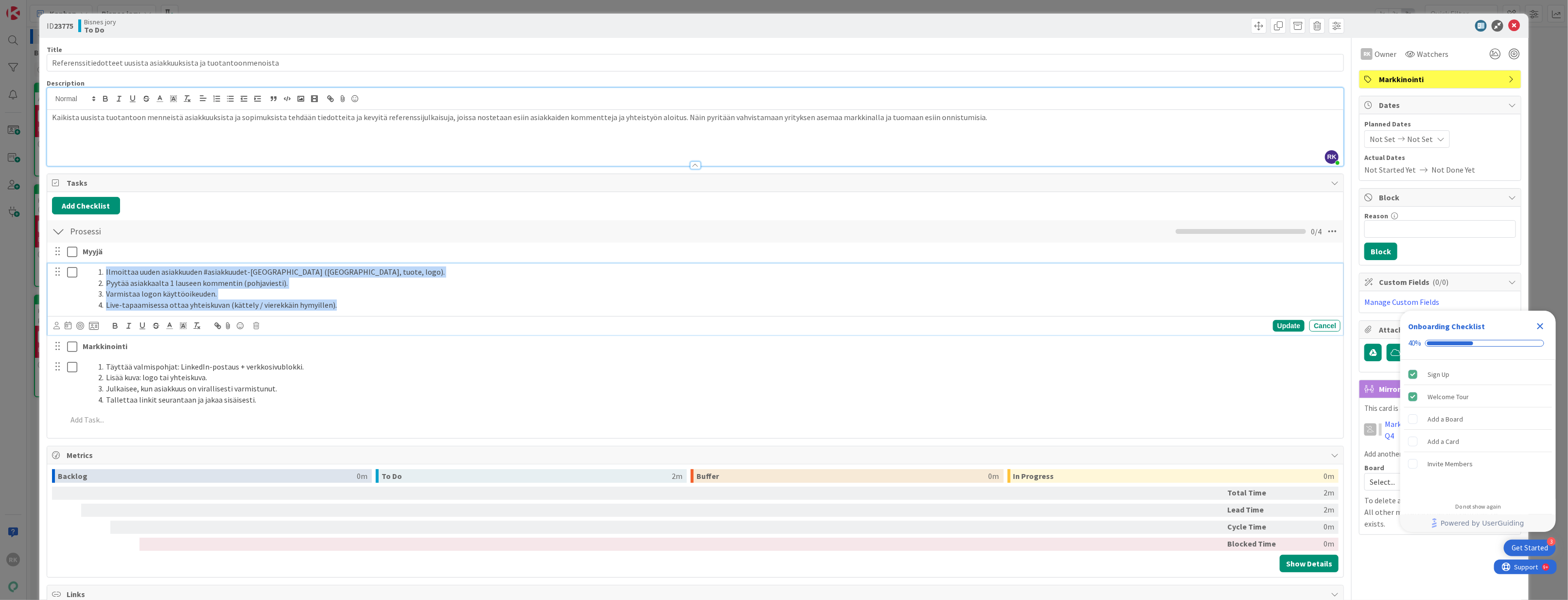
copy ol "Ilmoittaa uuden asiakkuuden #asiakkuudet-kanavalla (asiakas, tuote, logo). Pyyt…"
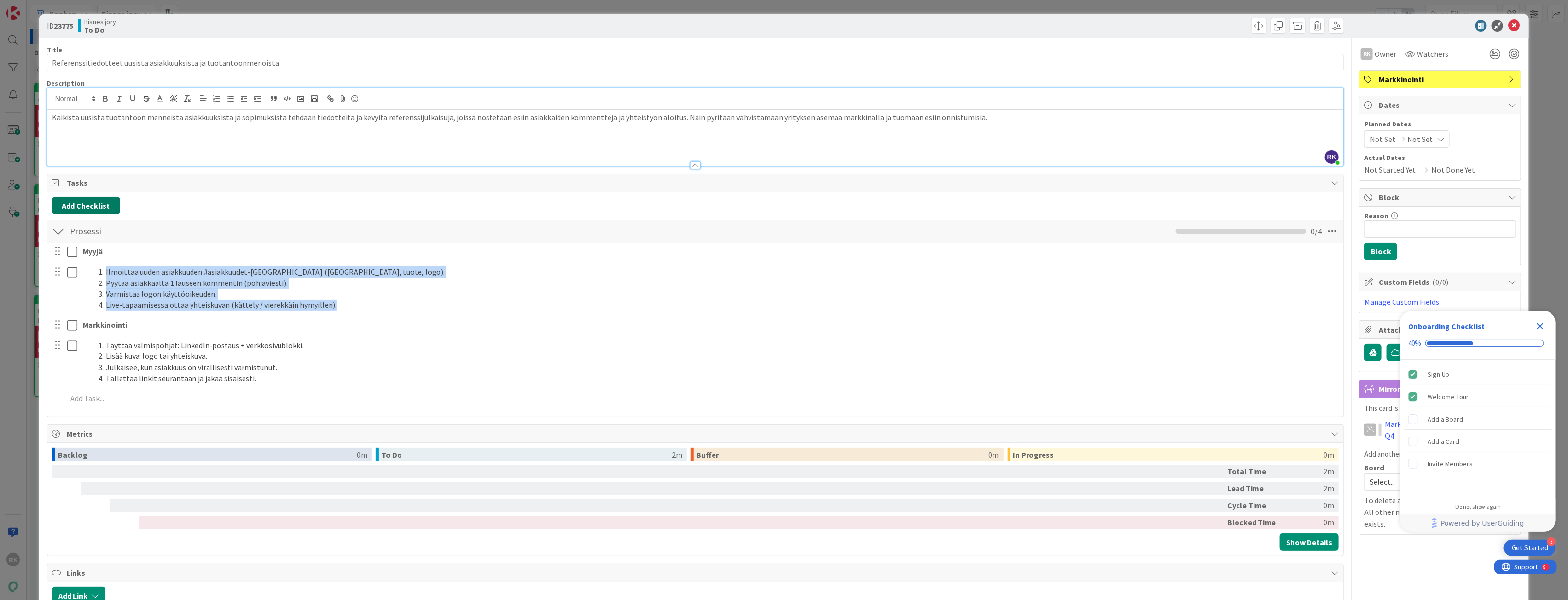
click at [92, 210] on button "Add Checklist" at bounding box center [86, 205] width 68 height 18
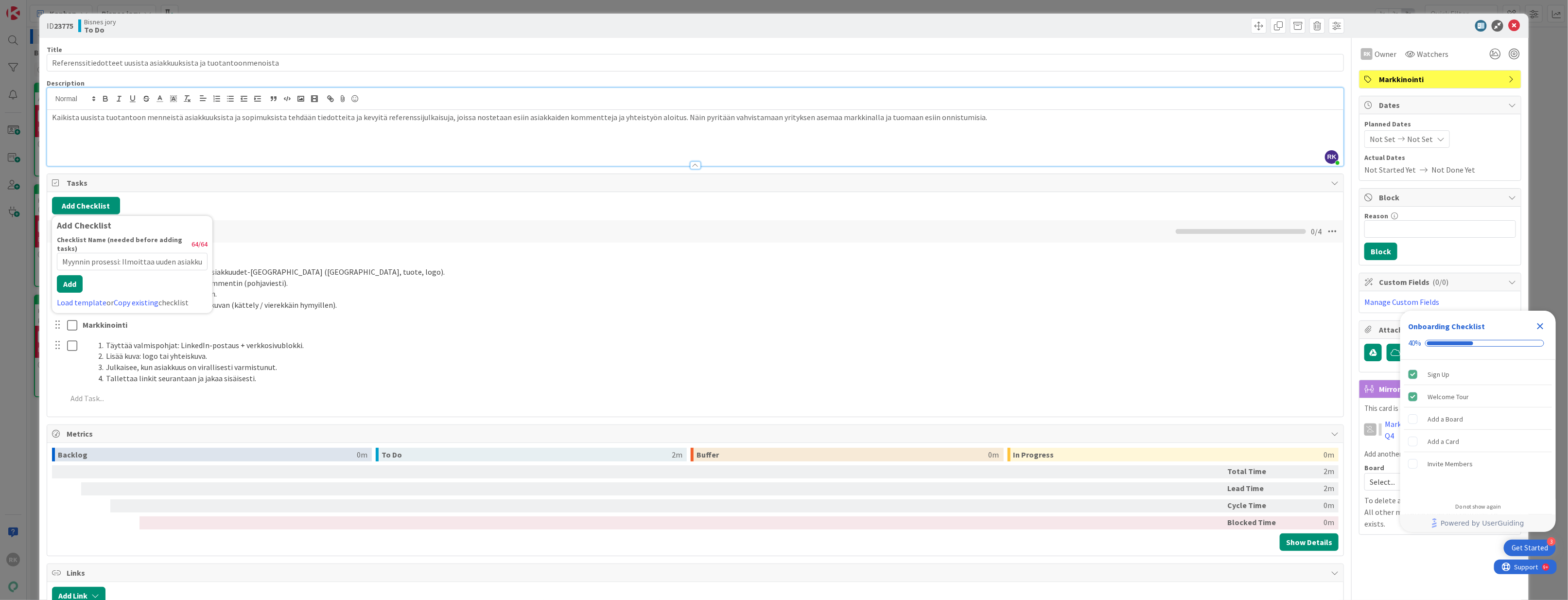
drag, startPoint x: 153, startPoint y: 265, endPoint x: 30, endPoint y: 273, distance: 123.3
click at [30, 275] on div "ID 23775 Bisnes jory To Do Title 65 / 128 Referenssitiedotteet uusista asiakkuu…" at bounding box center [784, 300] width 1568 height 600
click at [139, 261] on input "Myynnin prosessi: Ilmoittaa uuden asiakkuuden #asiakkuudet-kanav" at bounding box center [132, 261] width 151 height 18
drag, startPoint x: 120, startPoint y: 264, endPoint x: 211, endPoint y: 266, distance: 91.0
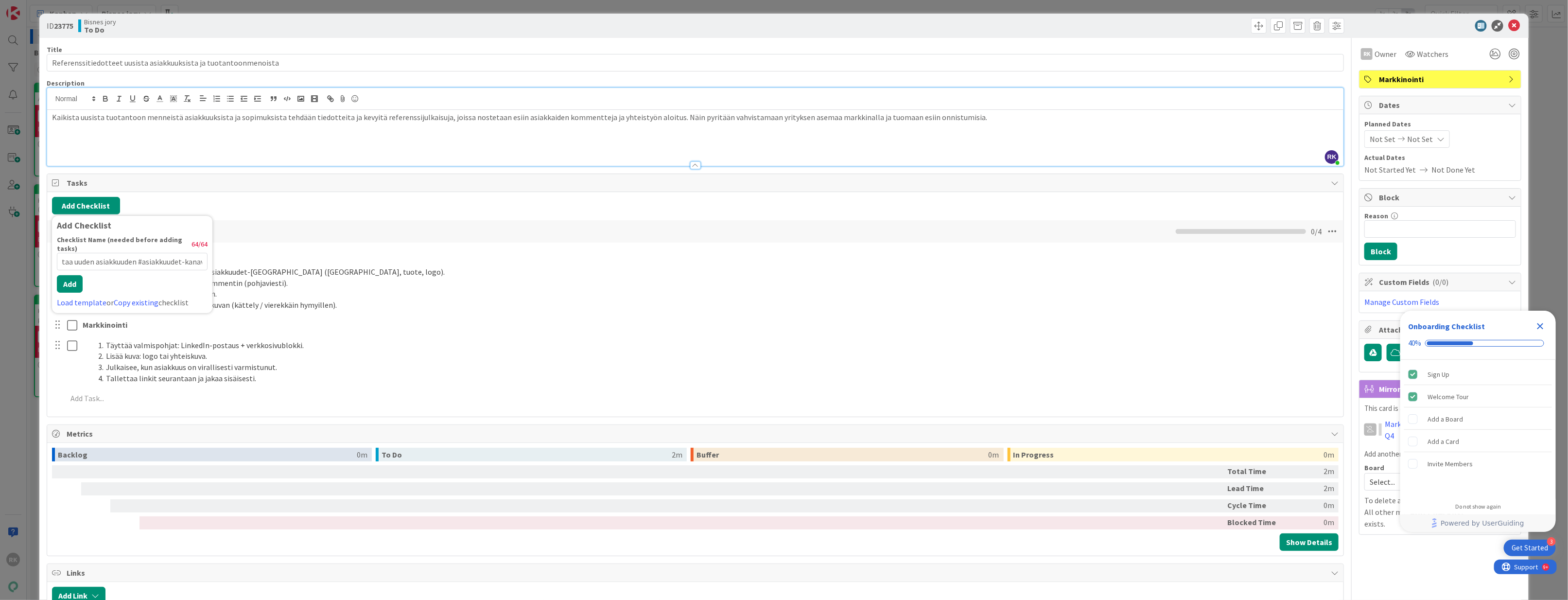
click at [211, 266] on div "Add Checklist Checklist Name (needed before adding tasks) 64 / 64 Myynnin prose…" at bounding box center [132, 265] width 161 height 97
type input "Myynnin prosessi"
click at [71, 284] on button "Add" at bounding box center [69, 275] width 26 height 18
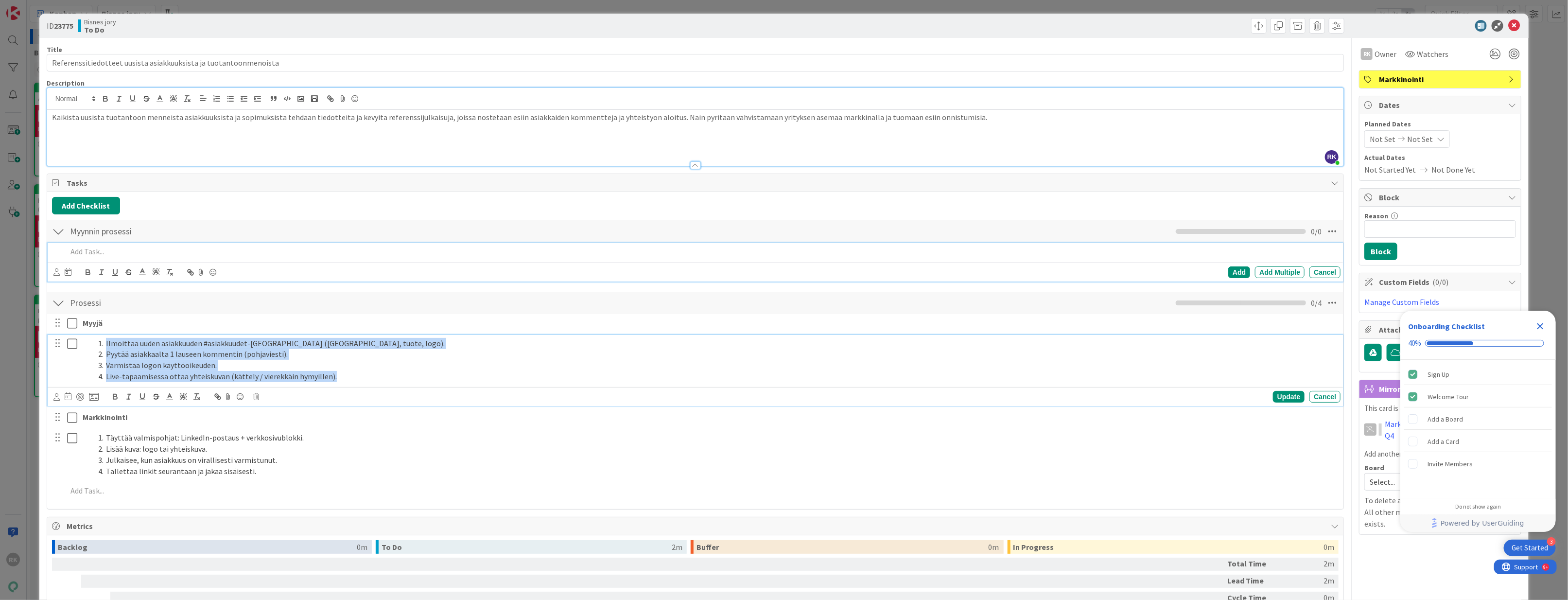
drag, startPoint x: 343, startPoint y: 380, endPoint x: 102, endPoint y: 344, distance: 243.7
click at [102, 344] on ol "Ilmoittaa uuden asiakkuuden #asiakkuudet-kanavalla (asiakas, tuote, logo). Pyyt…" at bounding box center [710, 360] width 1254 height 44
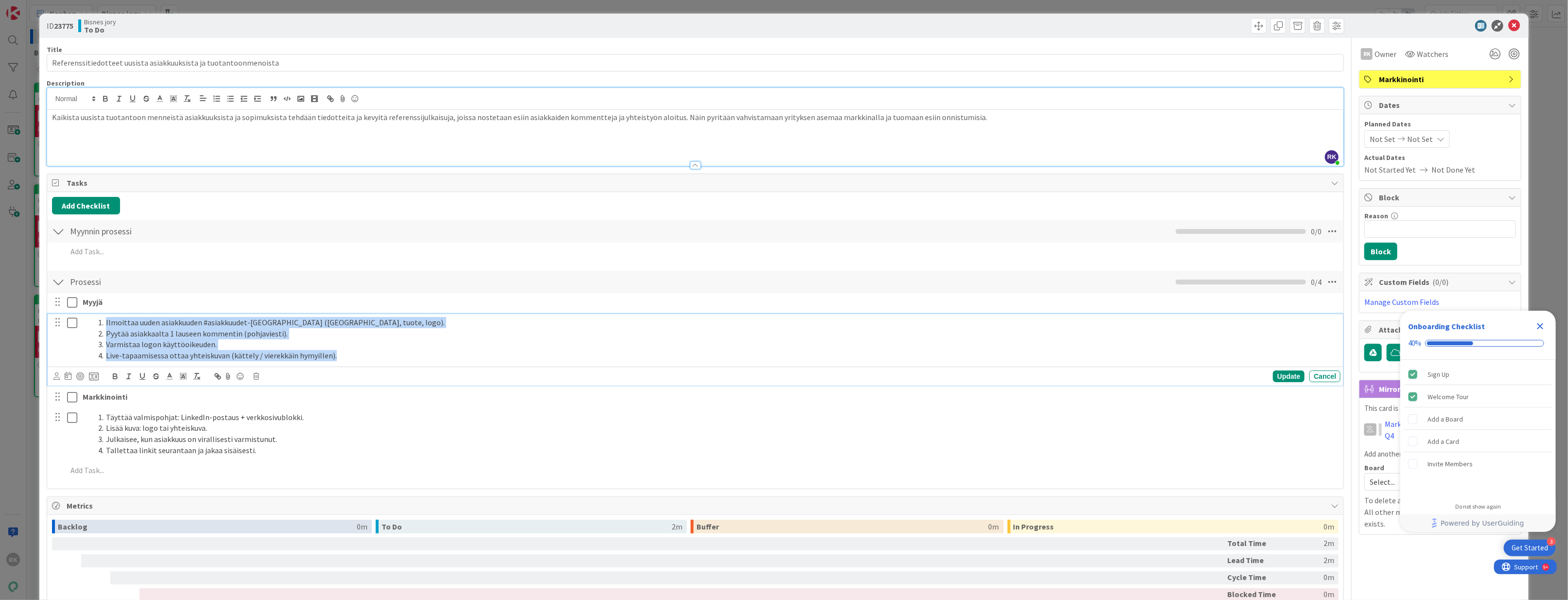
copy ol "Ilmoittaa uuden asiakkuuden #asiakkuudet-kanavalla (asiakas, tuote, logo). Pyyt…"
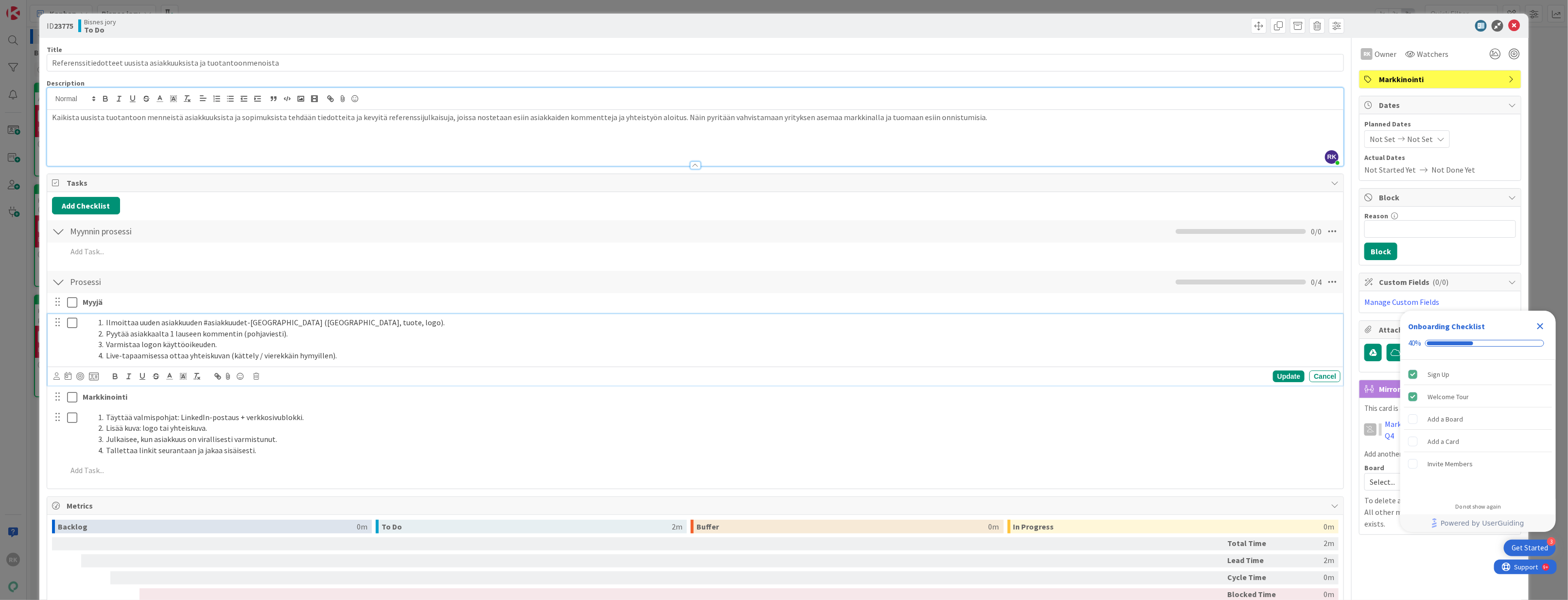
click at [109, 263] on div "Add Add Multiple Cancel" at bounding box center [695, 253] width 1287 height 21
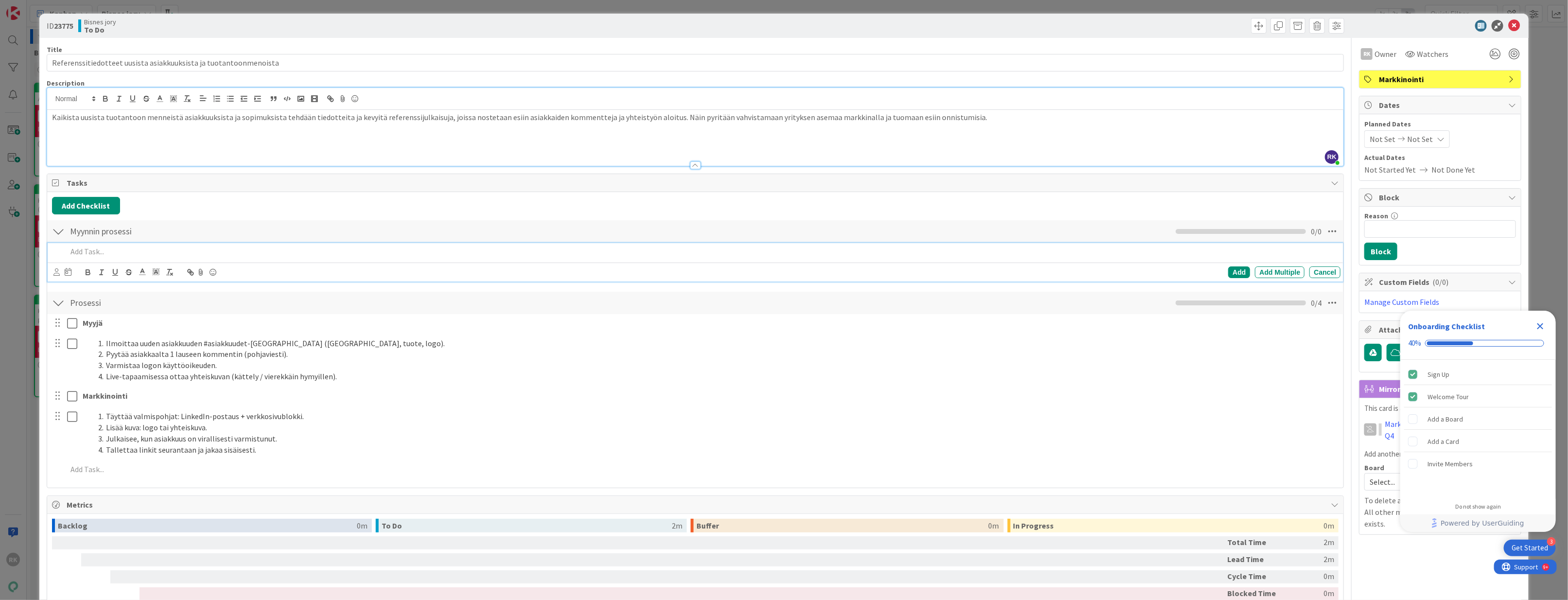
click at [107, 256] on p at bounding box center [702, 252] width 1270 height 11
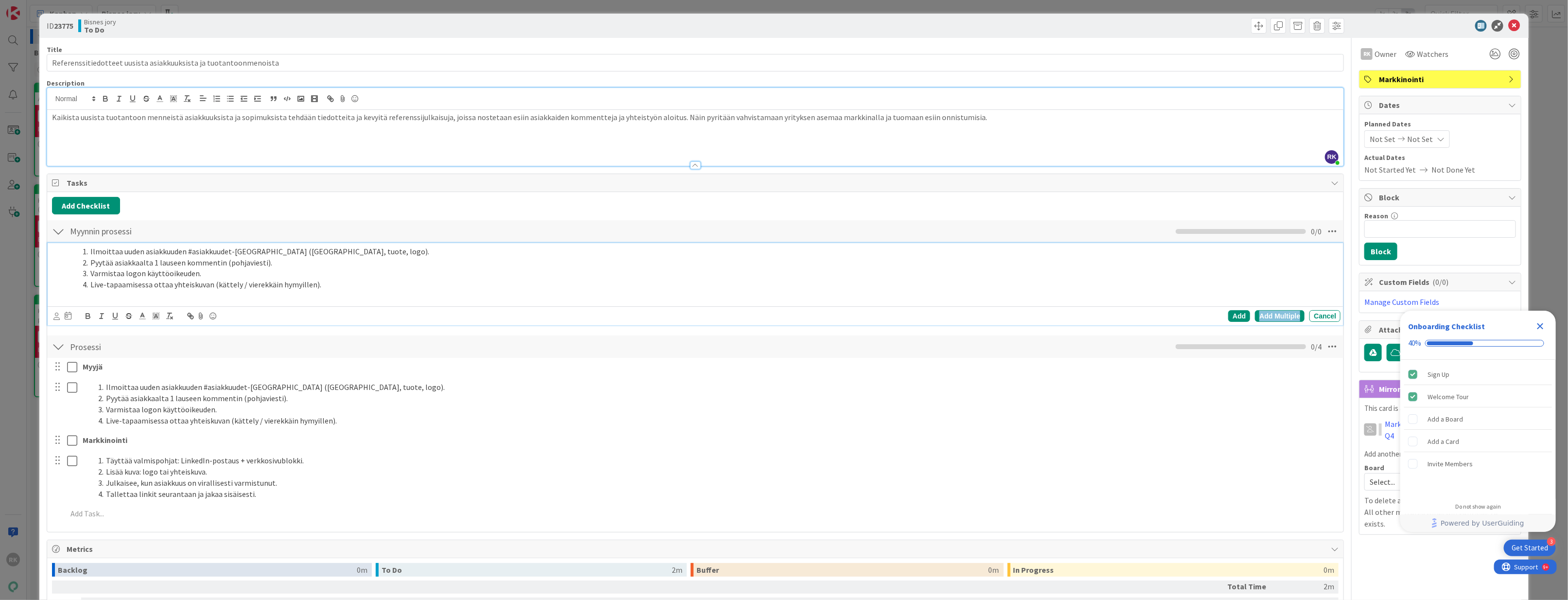
click at [1273, 322] on div "Add Multiple" at bounding box center [1279, 316] width 49 height 12
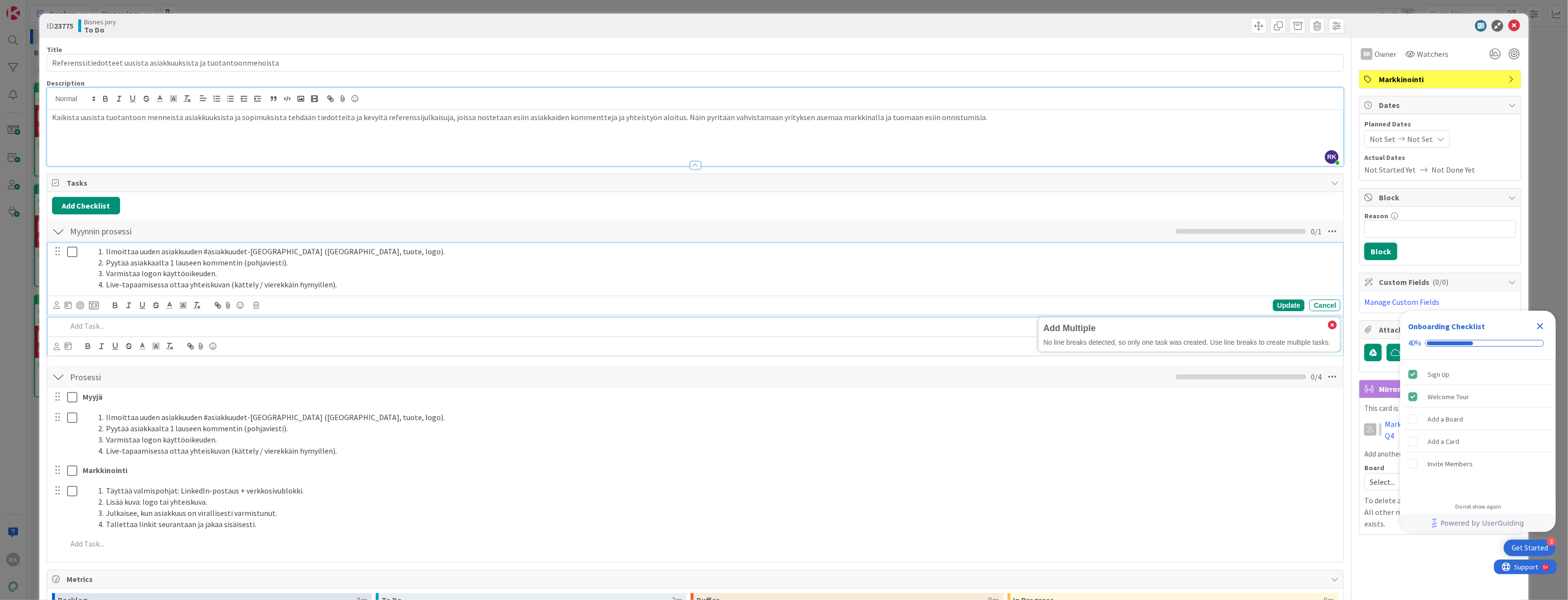
click at [93, 268] on ol "Ilmoittaa uuden asiakkuuden #asiakkuudet-kanavalla (asiakas, tuote, logo). Pyyt…" at bounding box center [710, 268] width 1254 height 44
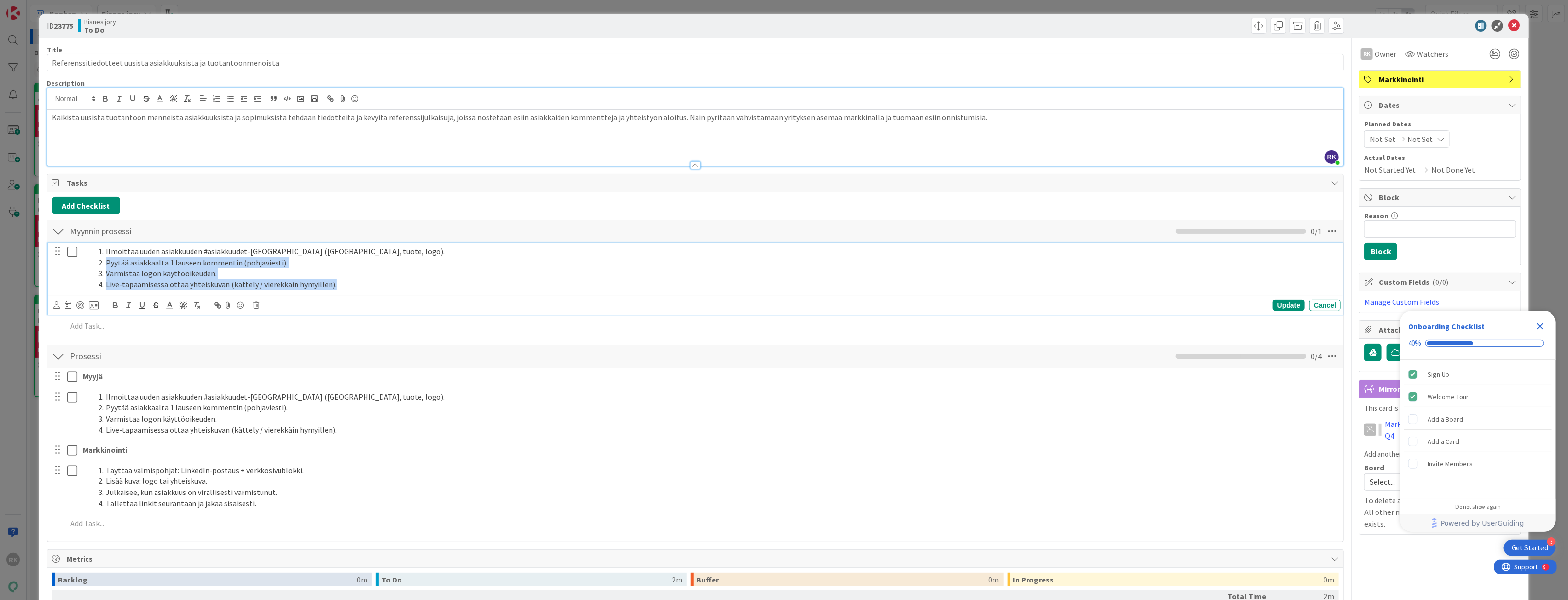
drag, startPoint x: 398, startPoint y: 288, endPoint x: 81, endPoint y: 263, distance: 318.0
click at [81, 263] on div "Ilmoittaa uuden asiakkuuden #asiakkuudet-kanavalla (asiakas, tuote, logo). Pyyt…" at bounding box center [709, 268] width 1262 height 50
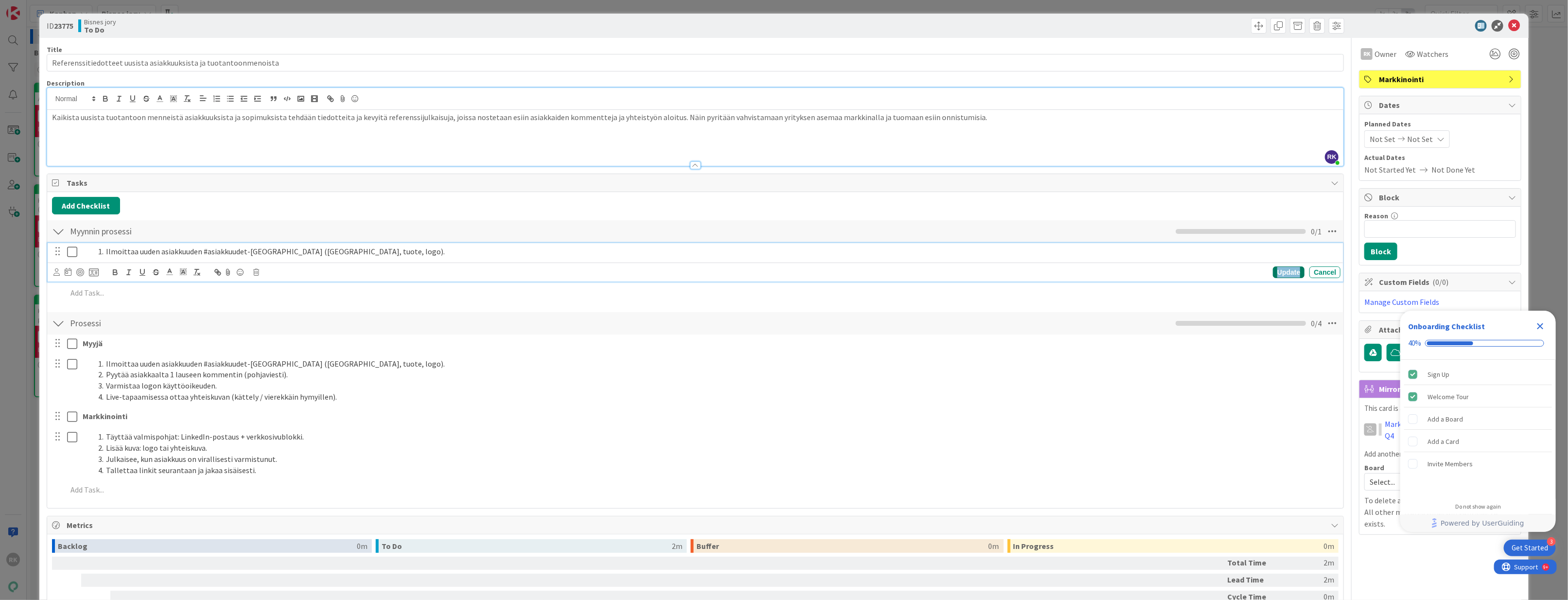
click at [1273, 269] on div "Update" at bounding box center [1289, 272] width 32 height 12
click at [81, 274] on p at bounding box center [702, 272] width 1270 height 11
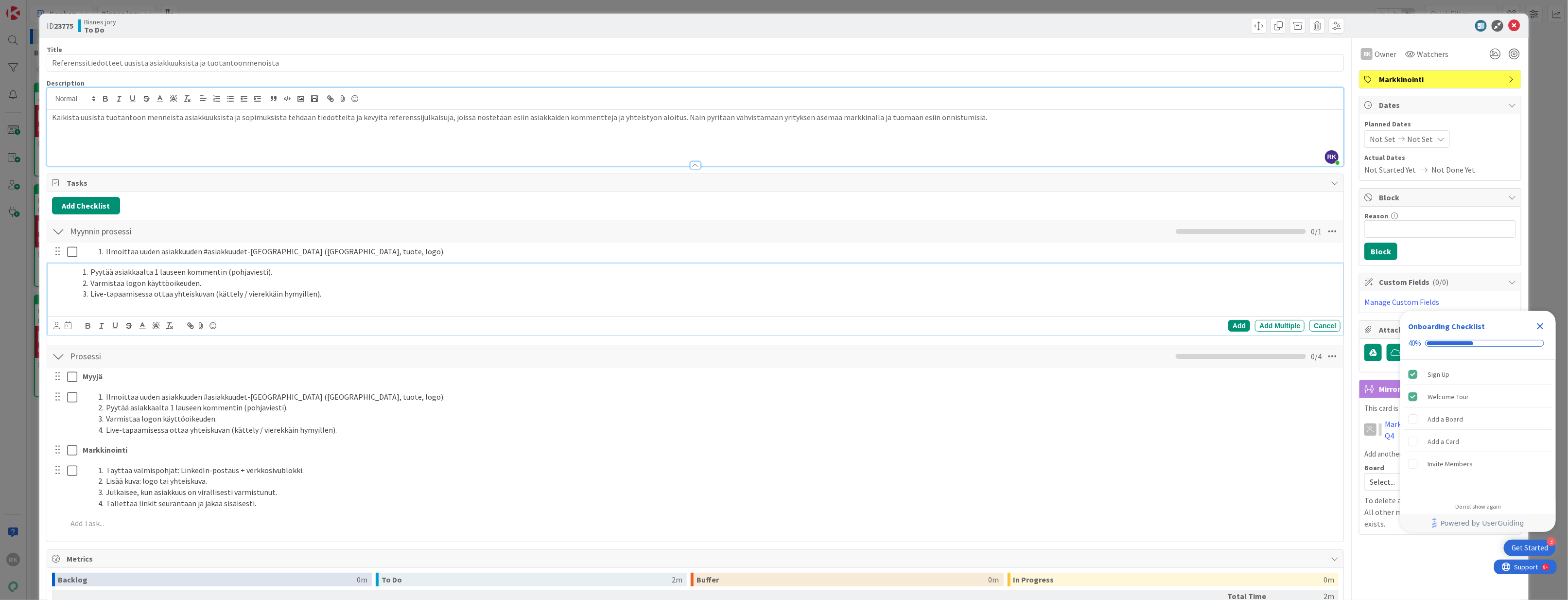
click at [89, 277] on li "Pyytää asiakkaalta 1 lauseen kommentin (pohjaviesti)." at bounding box center [707, 272] width 1258 height 11
drag, startPoint x: 354, startPoint y: 303, endPoint x: 35, endPoint y: 269, distance: 320.8
click at [35, 269] on div "ID 23775 Bisnes jory To Do Title 65 / 128 Referenssitiedotteet uusista asiakkuu…" at bounding box center [784, 300] width 1568 height 600
drag, startPoint x: 370, startPoint y: 297, endPoint x: 85, endPoint y: 286, distance: 285.2
click at [85, 286] on ol "Pyytää asiakkaalta 1 lauseen kommentin (pohjaviesti). Varmistaa logon käyttöoik…" at bounding box center [702, 283] width 1270 height 33
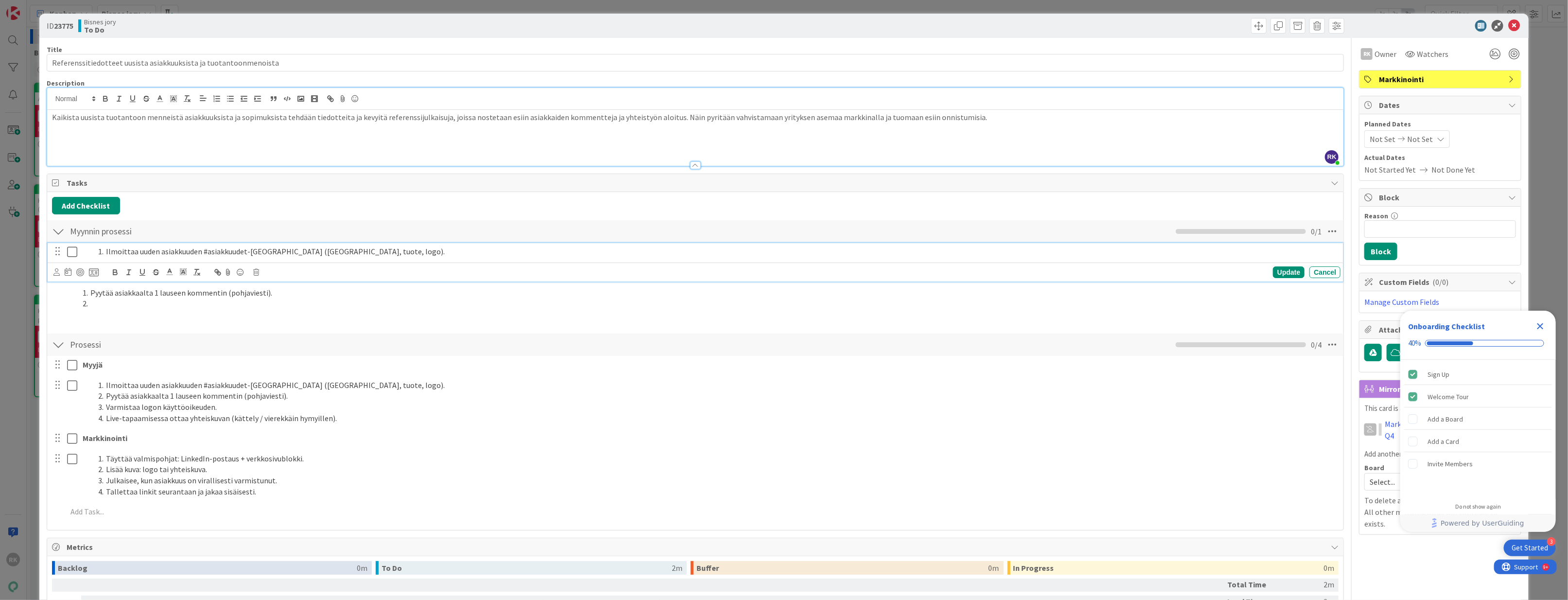
click at [108, 248] on div "Ilmoittaa uuden asiakkuuden #asiakkuudet-kanavalla (asiakas, tuote, logo)." at bounding box center [709, 252] width 1262 height 17
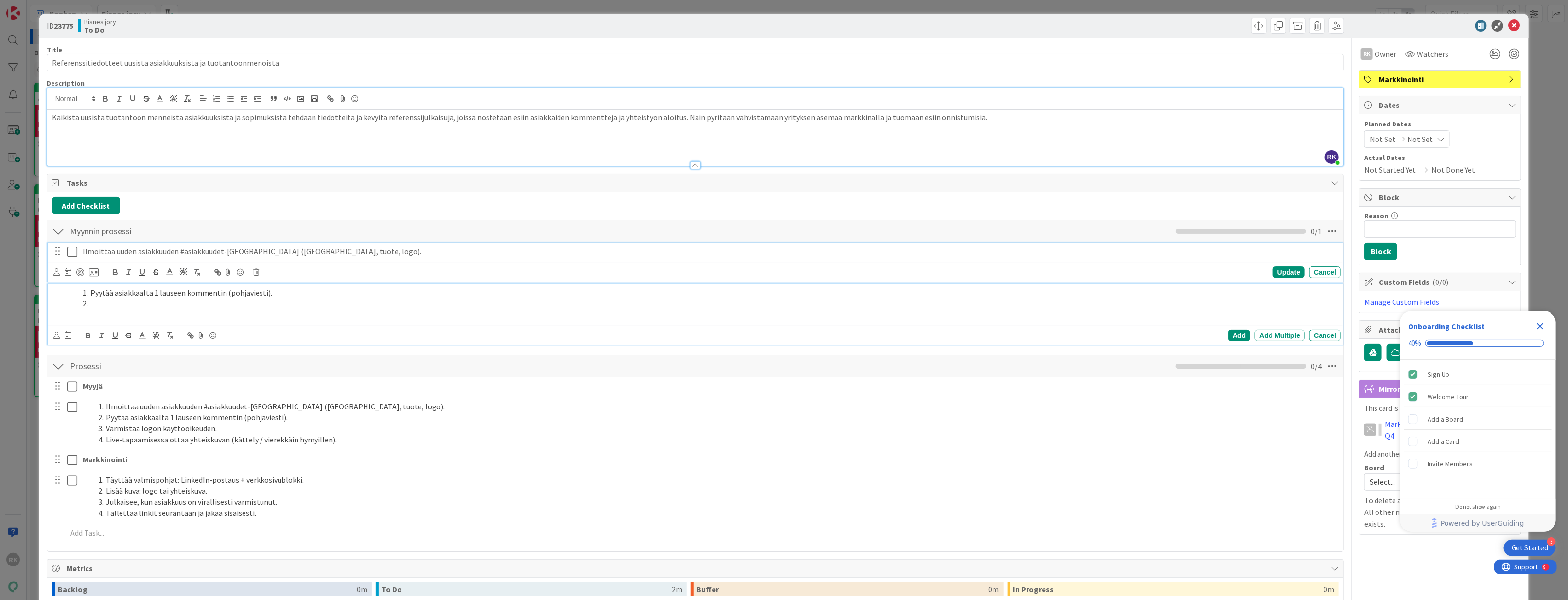
click at [88, 297] on li "Pyytää asiakkaalta 1 lauseen kommentin (pohjaviesti)." at bounding box center [707, 293] width 1258 height 11
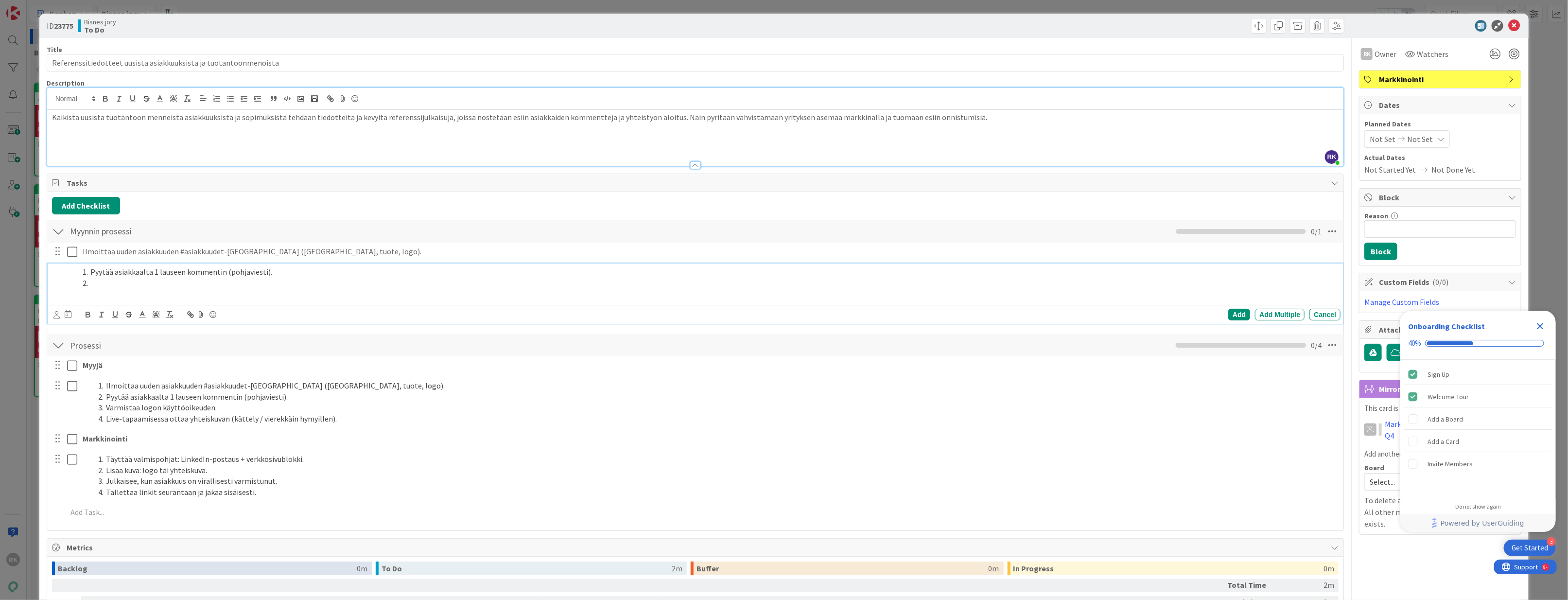
click at [92, 277] on li "Pyytää asiakkaalta 1 lauseen kommentin (pohjaviesti)." at bounding box center [707, 272] width 1258 height 11
click at [96, 285] on li at bounding box center [707, 283] width 1258 height 11
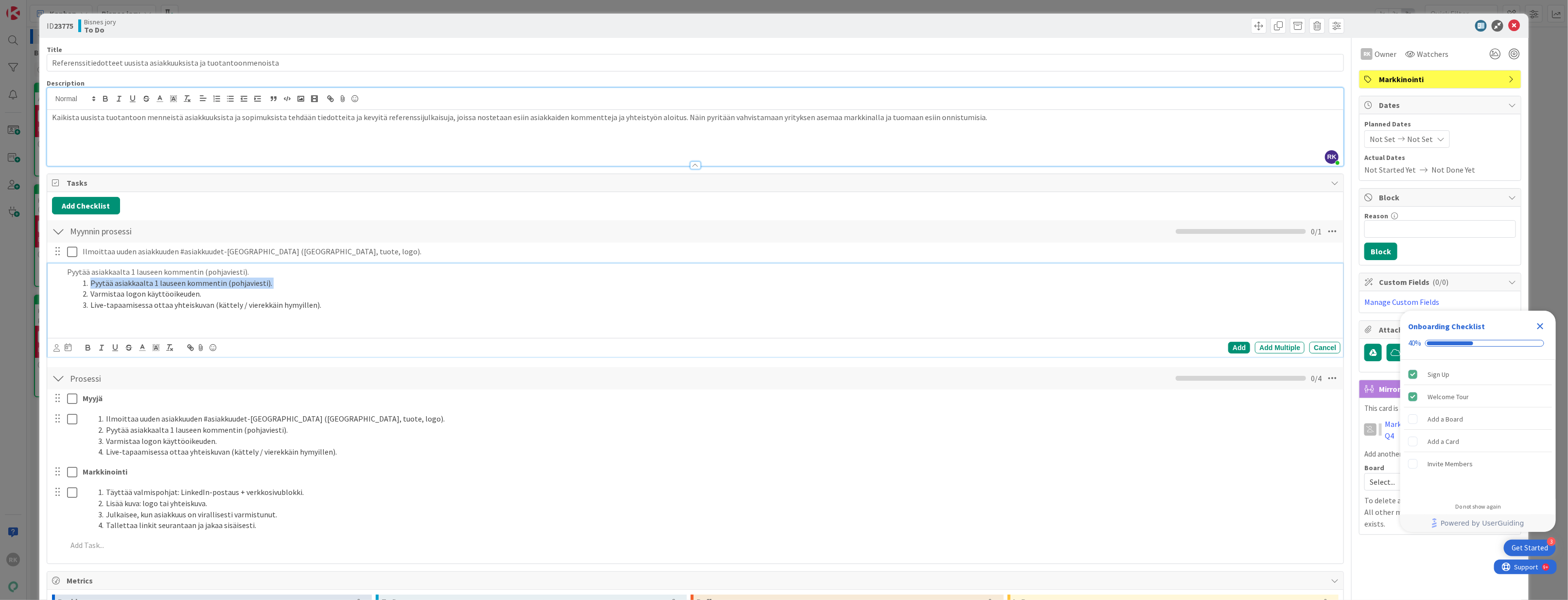
drag, startPoint x: 89, startPoint y: 299, endPoint x: 54, endPoint y: 284, distance: 38.1
click at [54, 284] on div "Pyytää asiakkaalta 1 lauseen kommentin (pohjaviesti). Pyytää asiakkaalta 1 laus…" at bounding box center [696, 300] width 1289 height 72
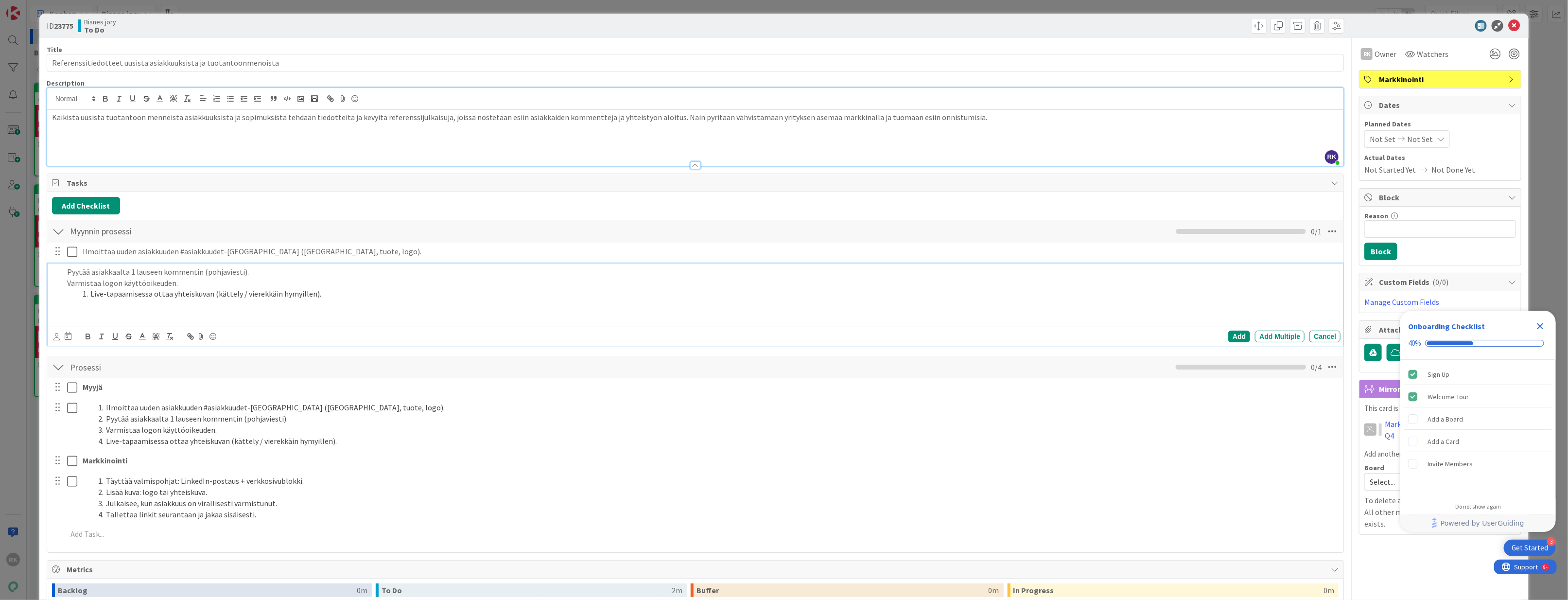
click at [186, 284] on p "Varmistaa logon käyttöoikeuden." at bounding box center [702, 283] width 1270 height 11
drag, startPoint x: 130, startPoint y: 289, endPoint x: 38, endPoint y: 289, distance: 92.0
click at [40, 289] on div "ID 23775 Bisnes jory To Do Title 65 / 128 Referenssitiedotteet uusista asiakkuu…" at bounding box center [784, 410] width 1489 height 794
copy p "Varmistaa logon käyttöoikeuden ja refeluvan"
drag, startPoint x: 68, startPoint y: 276, endPoint x: 93, endPoint y: 285, distance: 26.6
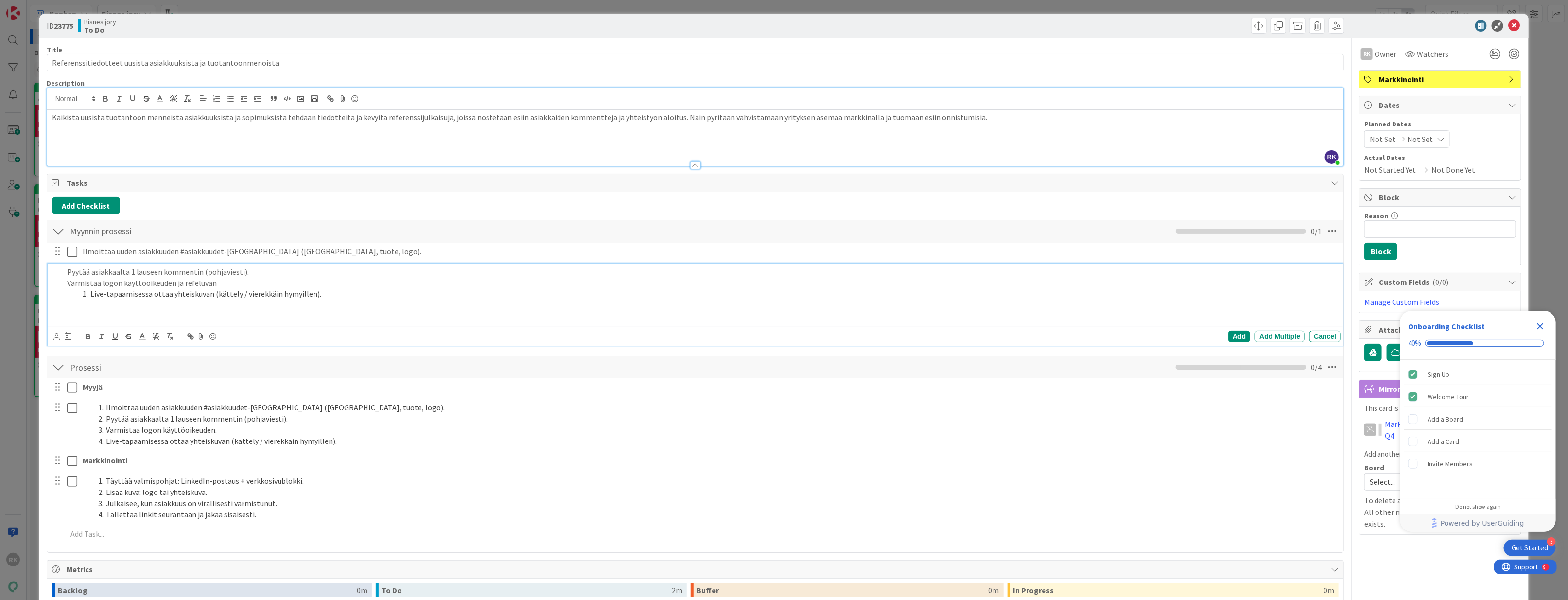
click at [69, 276] on p "Pyytää asiakkaalta 1 lauseen kommentin (pohjaviesti)." at bounding box center [702, 272] width 1270 height 11
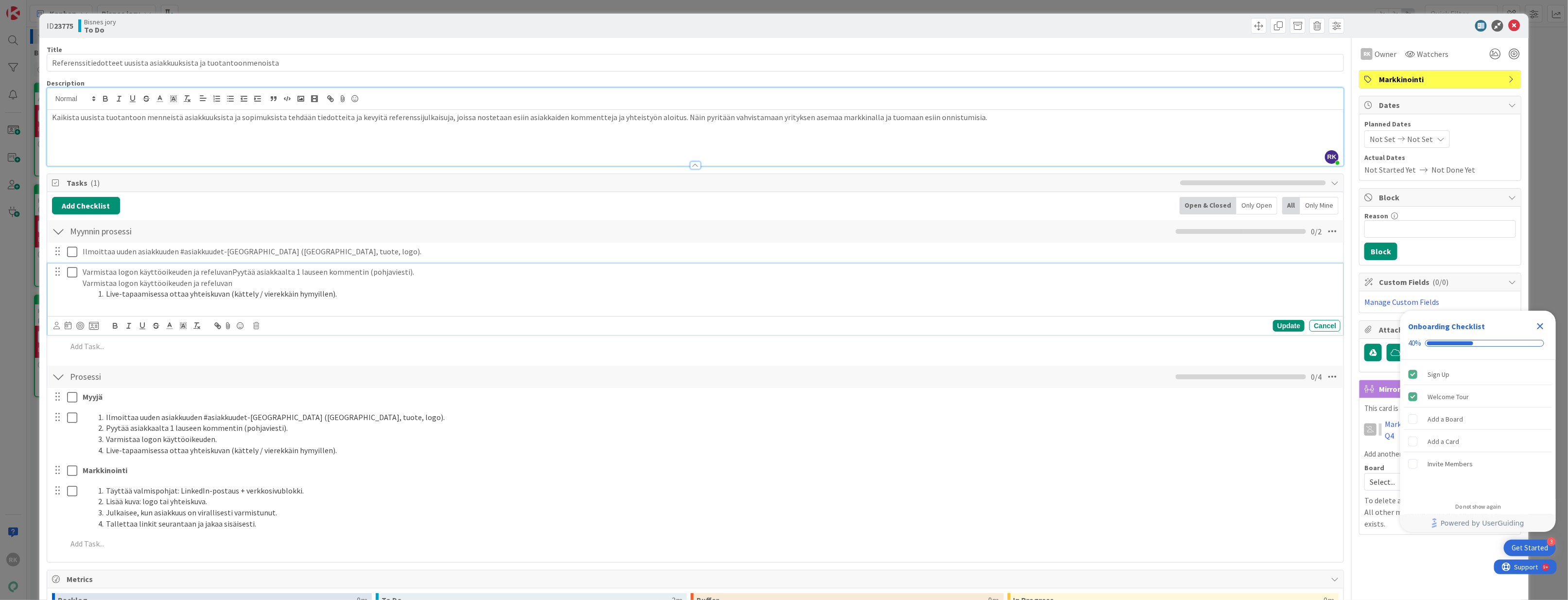
click at [228, 272] on p "Varmistaa logon käyttöoikeuden ja refeluvanPyytää asiakkaalta 1 lauseen komment…" at bounding box center [710, 272] width 1254 height 11
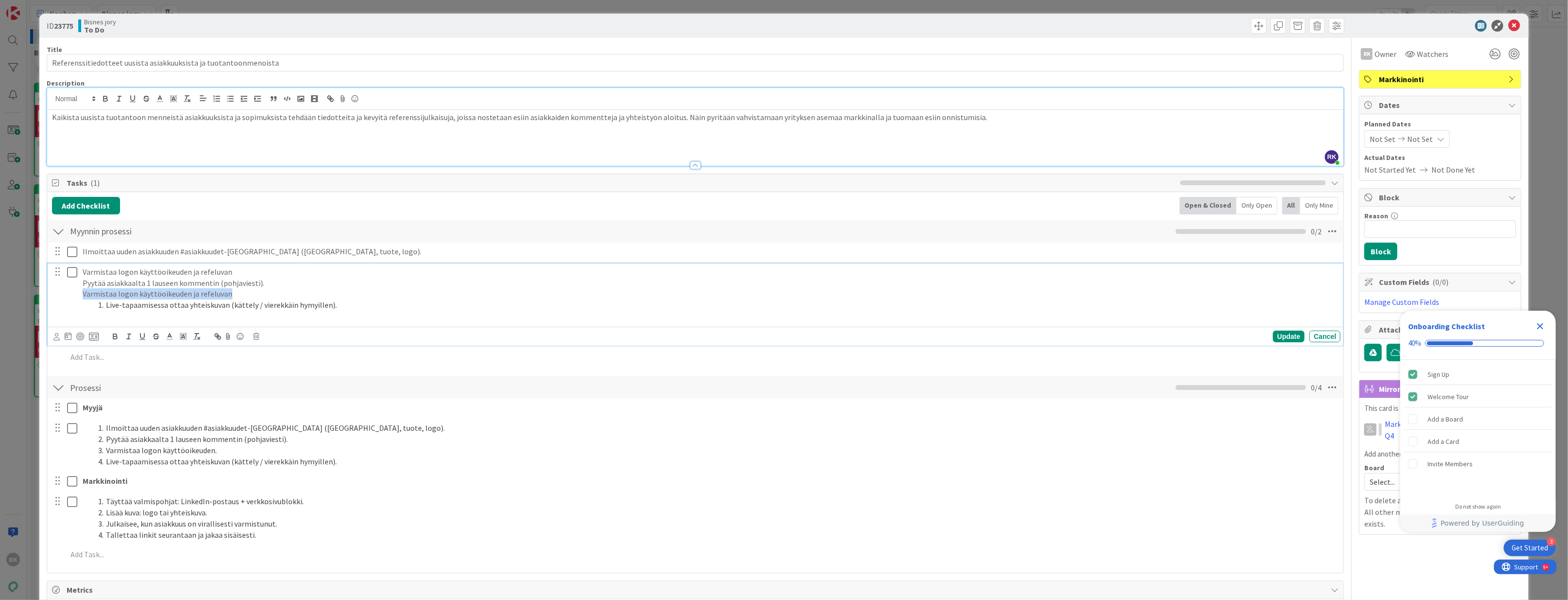
drag, startPoint x: 253, startPoint y: 297, endPoint x: 74, endPoint y: 294, distance: 179.0
click at [74, 294] on div "Varmistaa logon käyttöoikeuden ja refeluvan Pyytää asiakkaalta 1 lauseen kommen…" at bounding box center [696, 294] width 1289 height 62
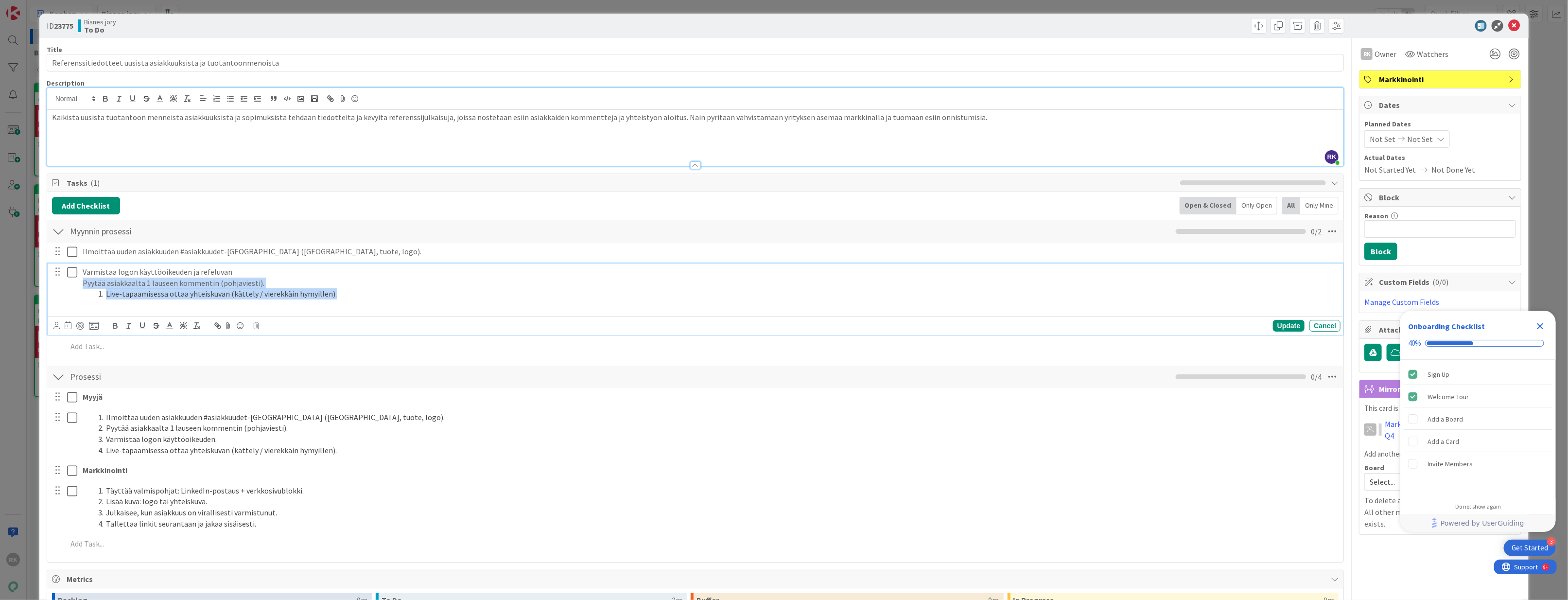
drag, startPoint x: 346, startPoint y: 298, endPoint x: 74, endPoint y: 282, distance: 272.5
click at [74, 282] on div "Varmistaa logon käyttöoikeuden ja refeluvan Pyytää asiakkaalta 1 lauseen kommen…" at bounding box center [696, 289] width 1289 height 50
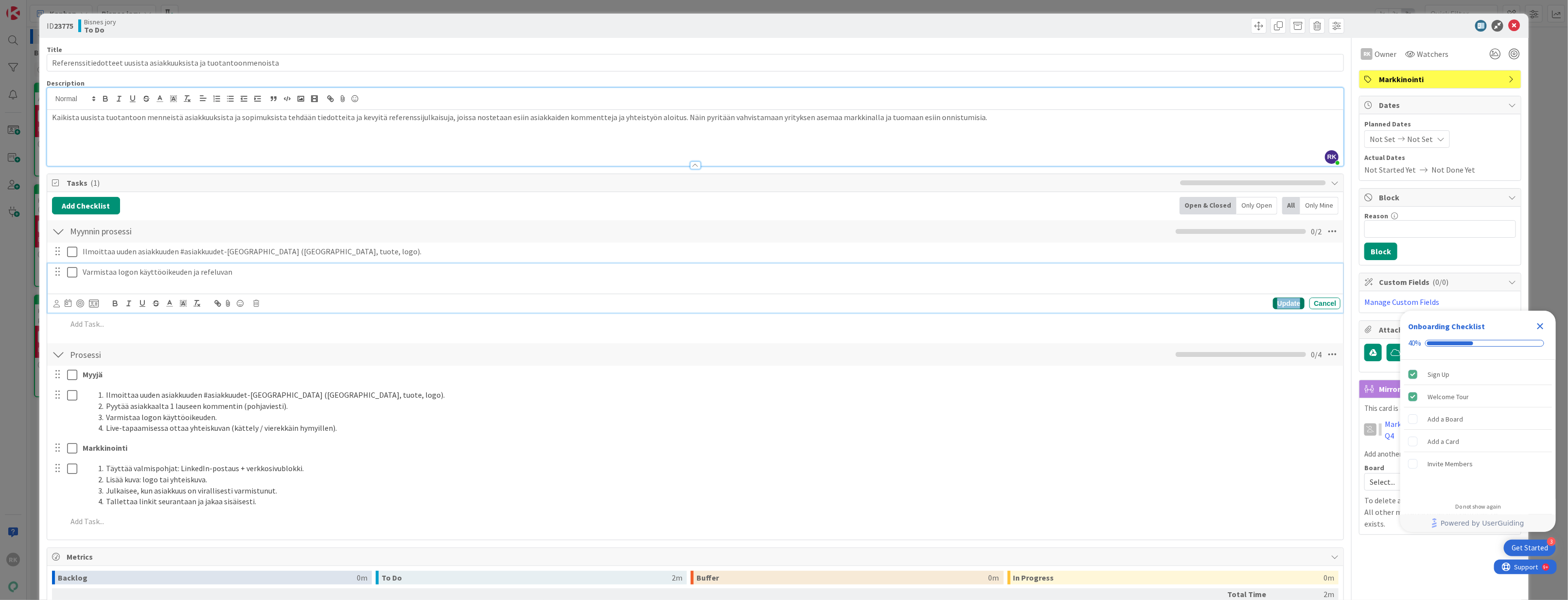
click at [1289, 303] on div "Update" at bounding box center [1289, 303] width 32 height 12
click at [105, 291] on div "Varmistaa logon käyttöoikeuden ja refeluvan" at bounding box center [709, 278] width 1262 height 28
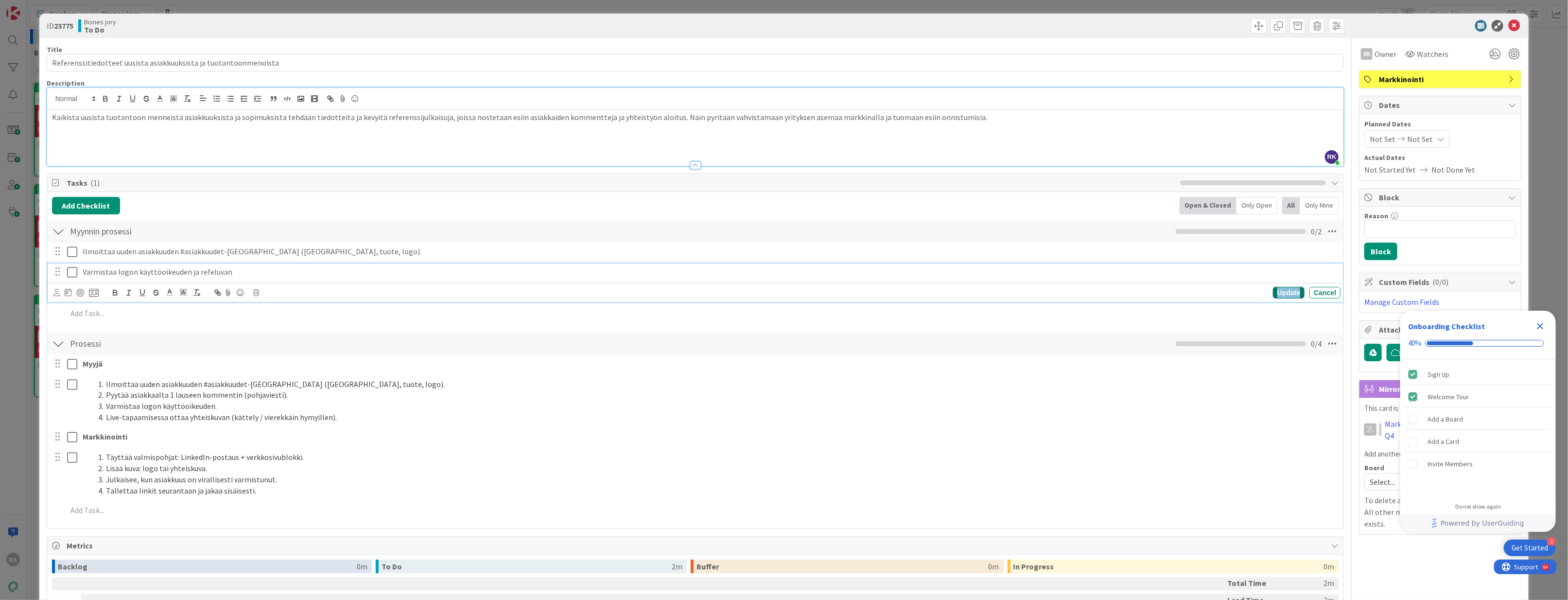
click at [1287, 294] on div "Update" at bounding box center [1289, 292] width 32 height 12
click at [122, 292] on p at bounding box center [702, 292] width 1270 height 11
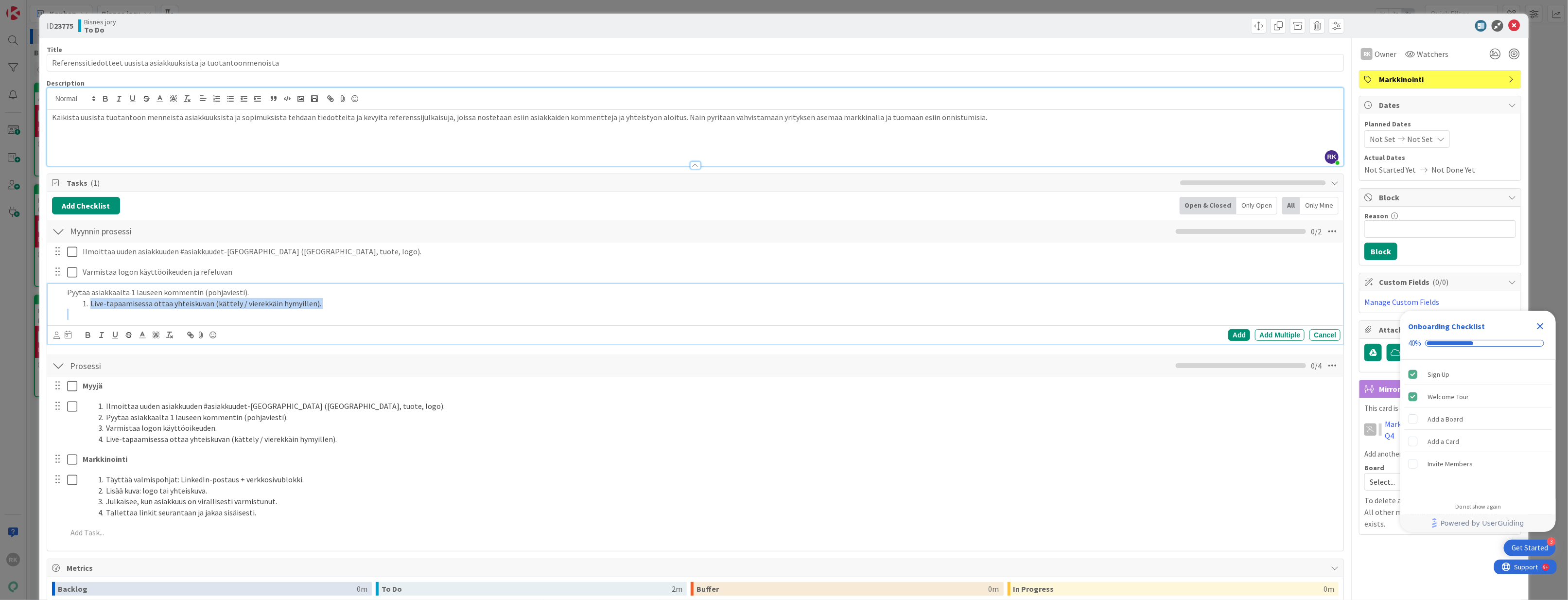
drag, startPoint x: 155, startPoint y: 305, endPoint x: 67, endPoint y: 305, distance: 88.0
click at [67, 305] on div "Pyytää asiakkaalta 1 lauseen kommentin (pohjaviesti). Live-tapaamisessa ottaa y…" at bounding box center [702, 303] width 1278 height 39
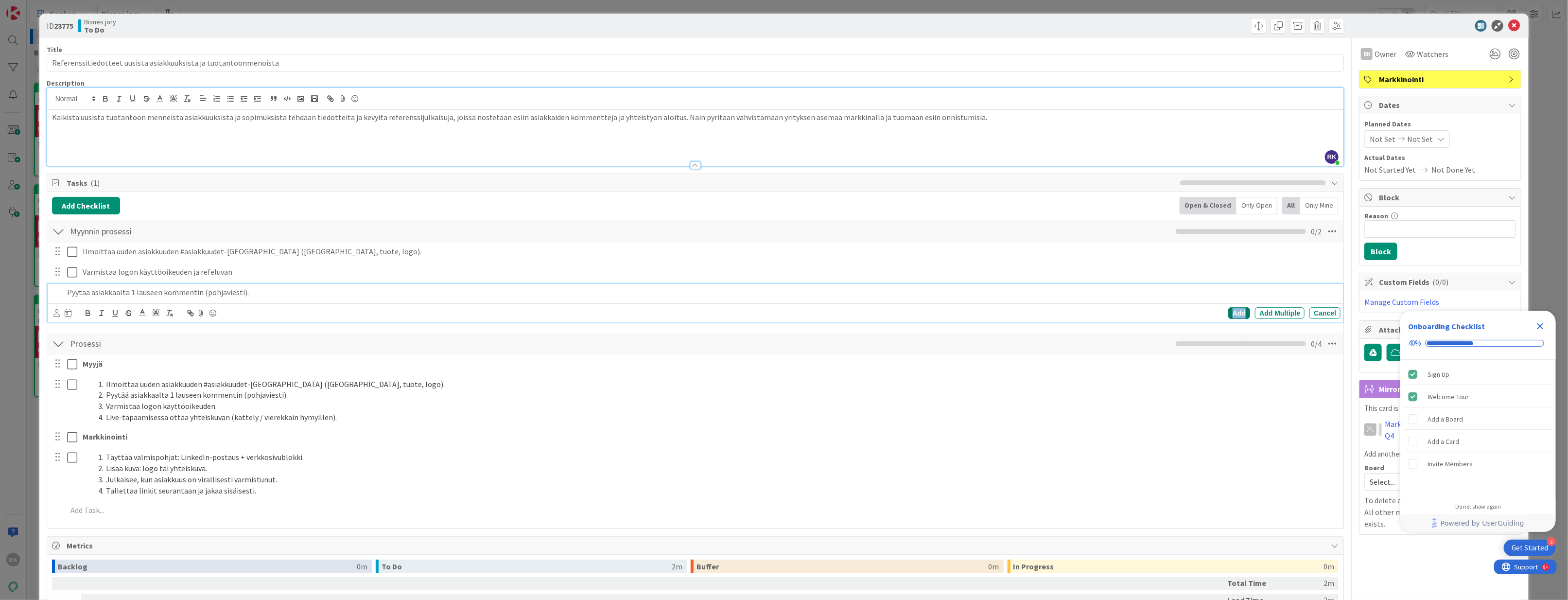
click at [1241, 315] on div "Add" at bounding box center [1239, 313] width 22 height 12
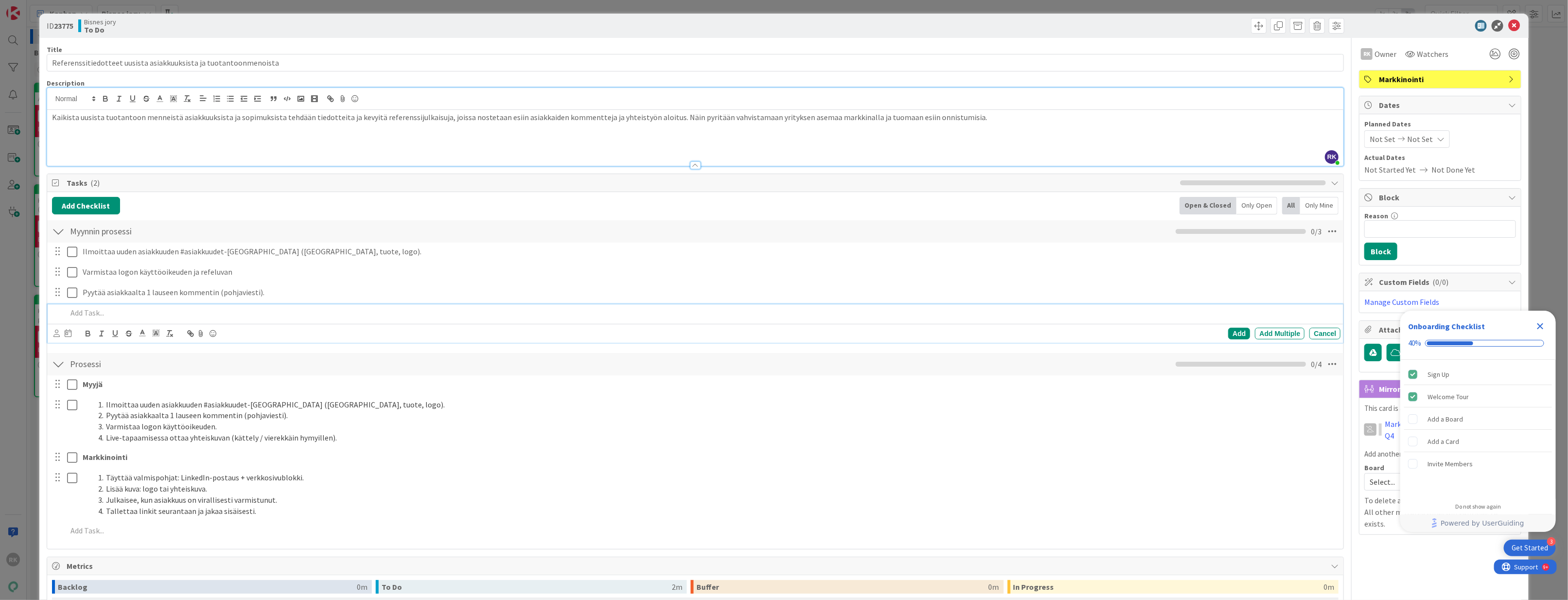
click at [91, 313] on p at bounding box center [702, 313] width 1270 height 11
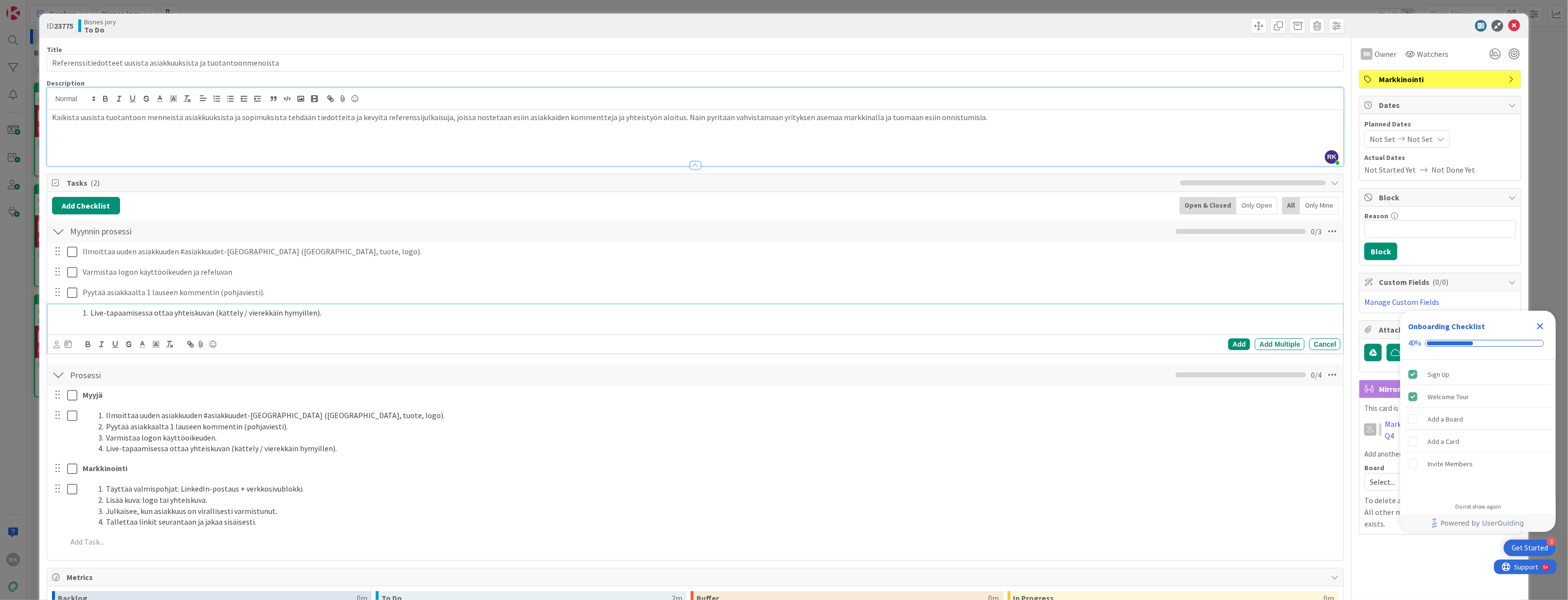
drag, startPoint x: 91, startPoint y: 310, endPoint x: 96, endPoint y: 322, distance: 13.0
click at [92, 310] on li "Live-tapaamisessa ottaa yhteiskuvan (kättely / vierekkäin hymyillen)." at bounding box center [707, 313] width 1258 height 11
click at [1236, 348] on div "Add" at bounding box center [1239, 344] width 22 height 12
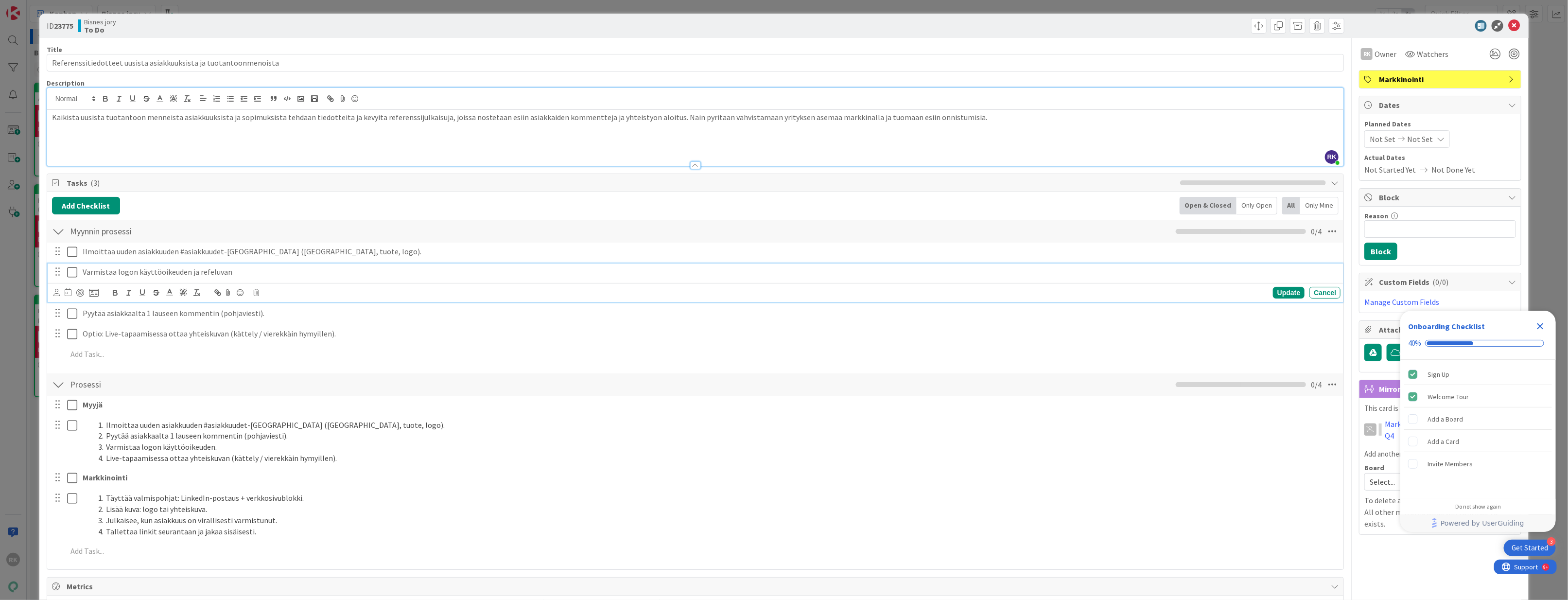
click at [117, 270] on p "Varmistaa logon käyttöoikeuden ja refeluvan" at bounding box center [710, 272] width 1254 height 11
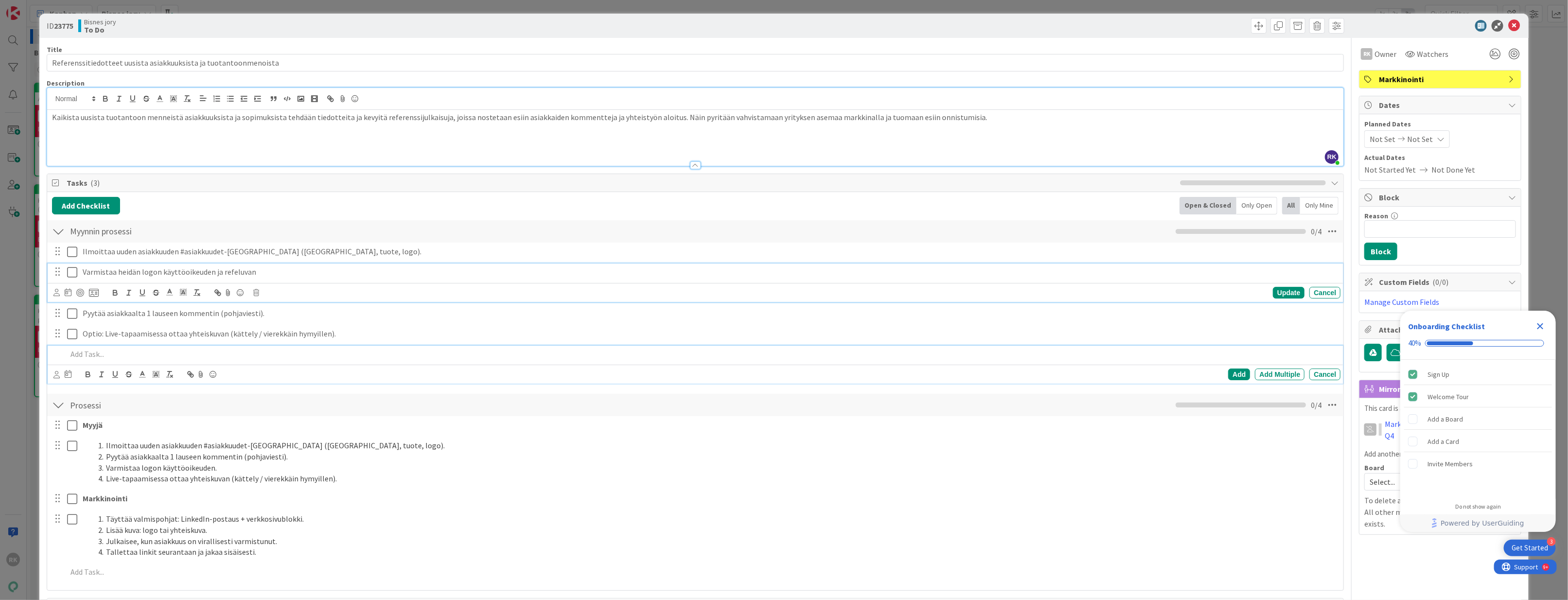
drag, startPoint x: 318, startPoint y: 364, endPoint x: 318, endPoint y: 370, distance: 6.0
click at [318, 370] on div "Add Add Multiple Cancel" at bounding box center [695, 365] width 1296 height 38
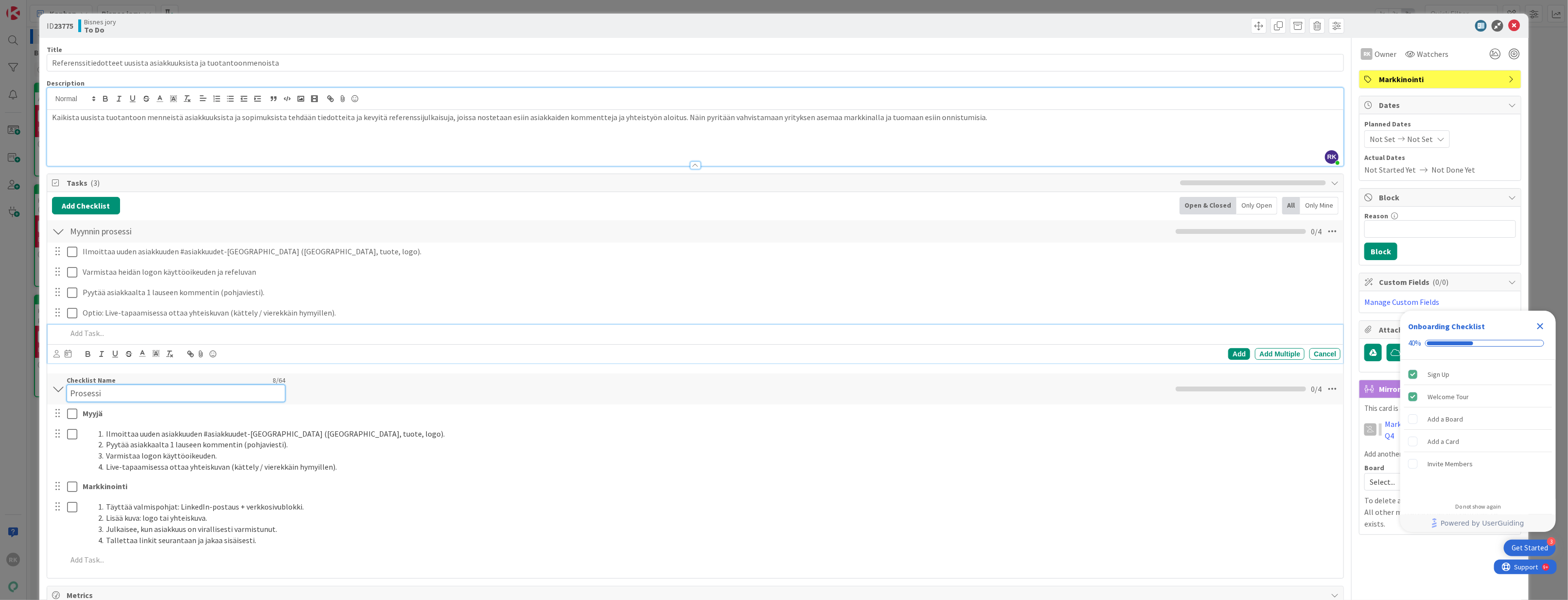
click at [170, 383] on div "Checklist Name 8 / 64 Prosessi" at bounding box center [175, 389] width 219 height 26
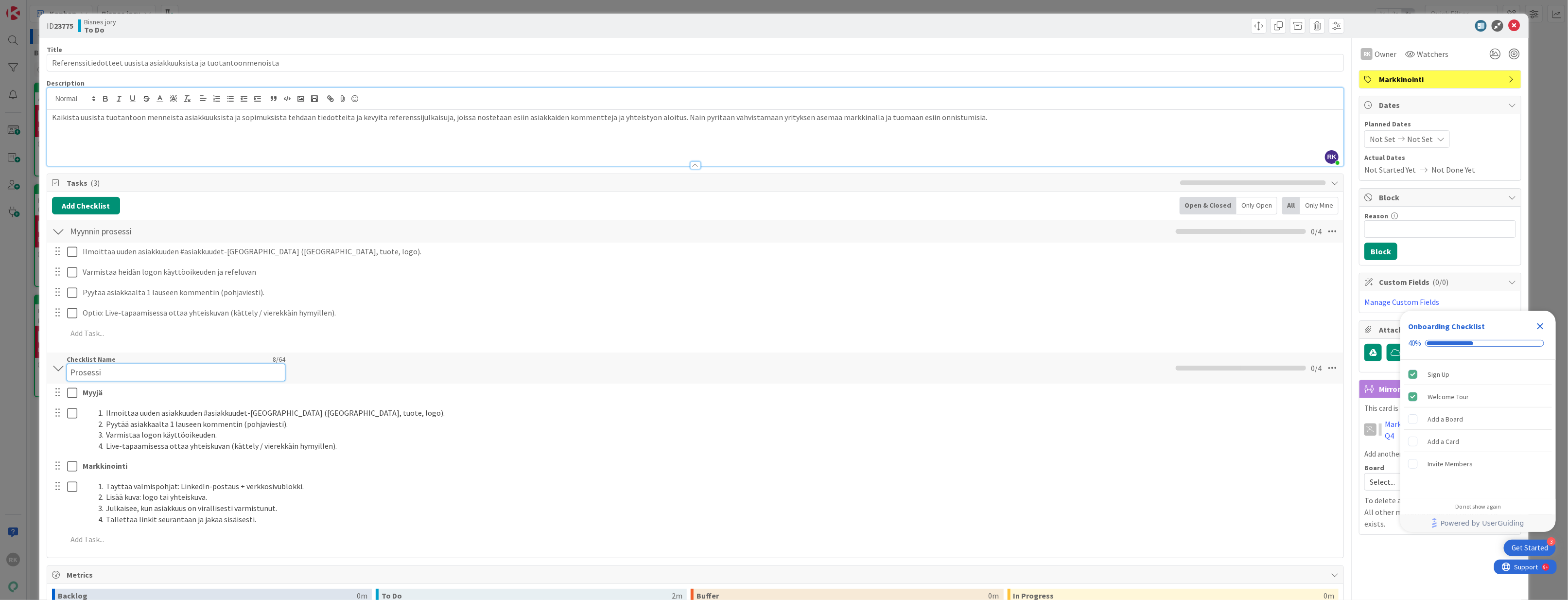
click at [69, 370] on input "Prosessi" at bounding box center [175, 372] width 219 height 18
type input "Markkisprosessi"
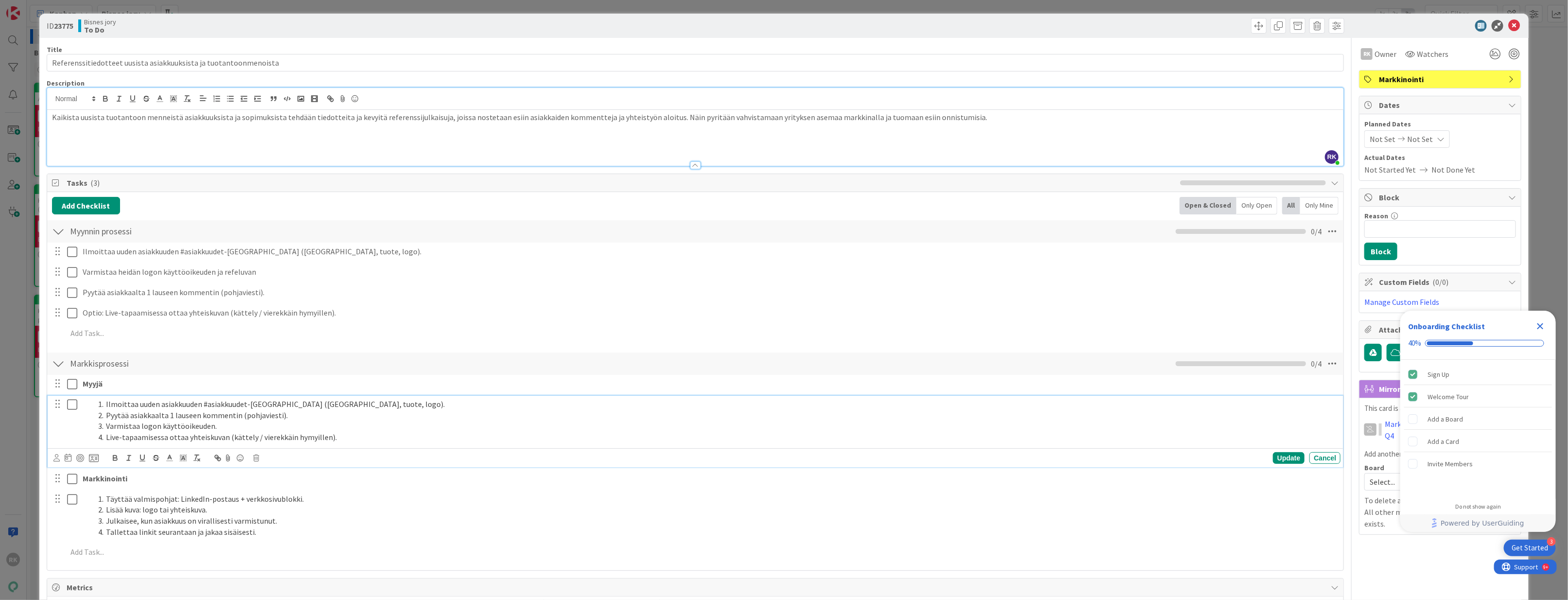
click at [340, 437] on li "Live-tapaamisessa ottaa yhteiskuvan (kättely / vierekkäin hymyillen)." at bounding box center [715, 437] width 1242 height 11
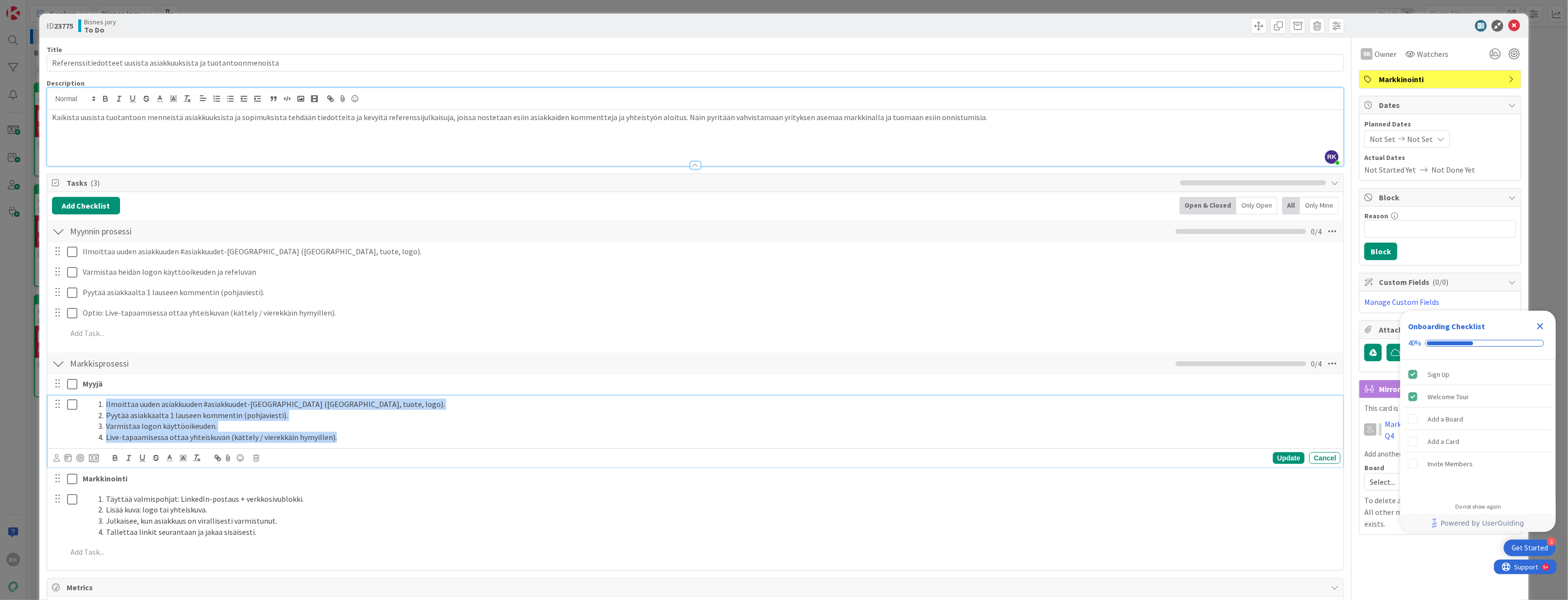
drag, startPoint x: 351, startPoint y: 445, endPoint x: 3, endPoint y: 411, distance: 349.7
click at [3, 411] on div "ID 23775 Bisnes jory To Do Title 65 / 128 Referenssitiedotteet uusista asiakkuu…" at bounding box center [784, 300] width 1568 height 600
click at [254, 459] on icon at bounding box center [256, 458] width 6 height 7
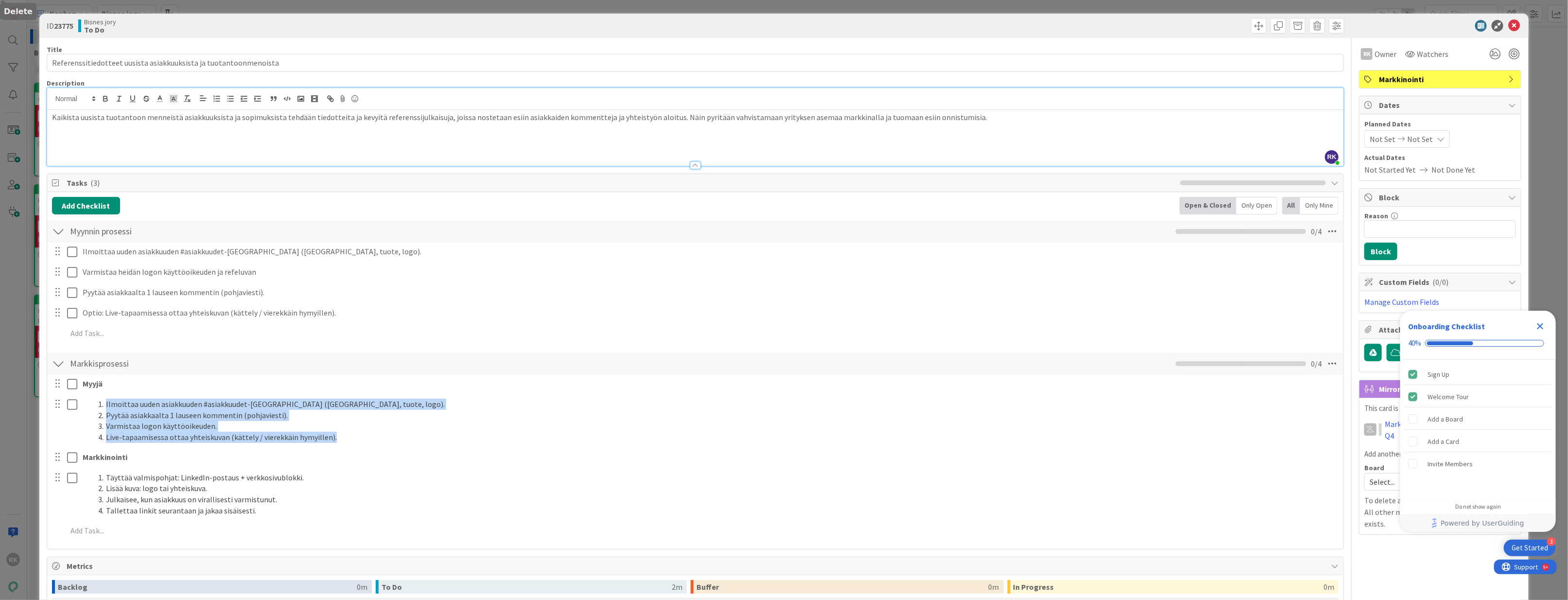
click at [278, 493] on div "Myyjä Update Cancel Ilmoittaa uuden asiakkuuden #asiakkuudet-kanavalla (asiakas…" at bounding box center [695, 459] width 1287 height 168
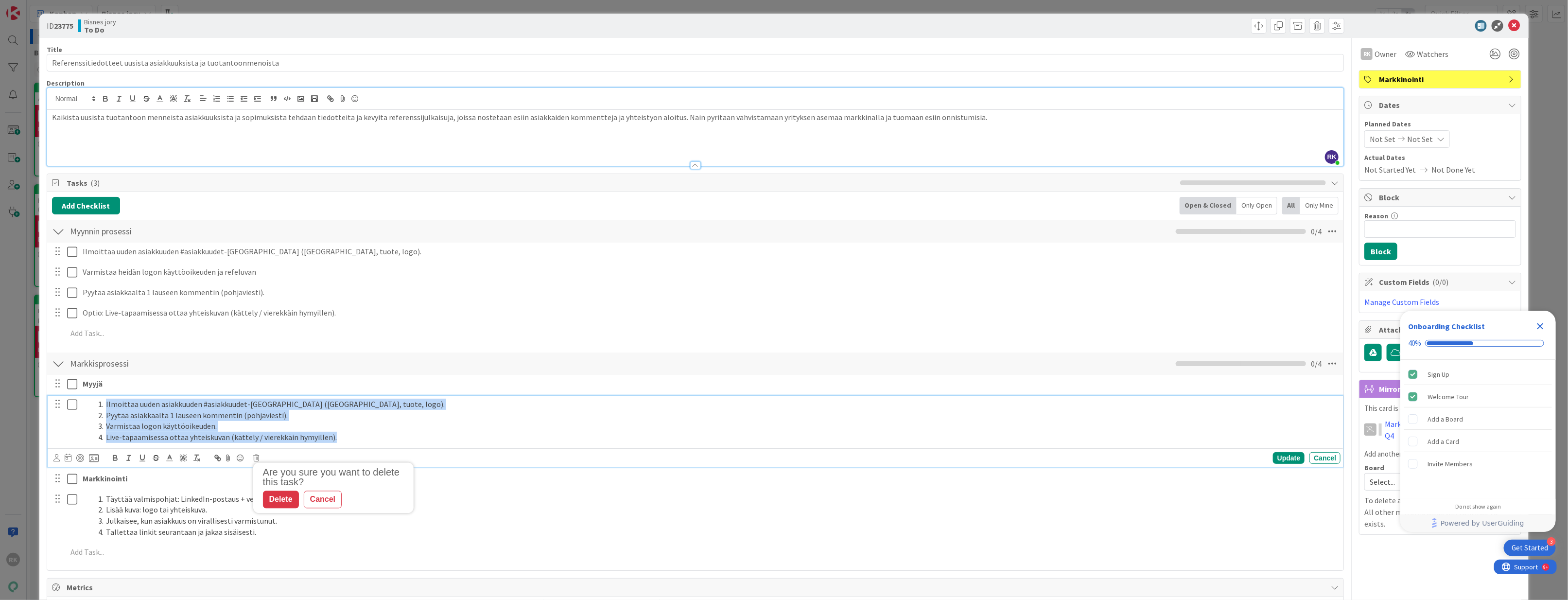
click at [352, 443] on li "Live-tapaamisessa ottaa yhteiskuvan (kättely / vierekkäin hymyillen)." at bounding box center [715, 437] width 1242 height 11
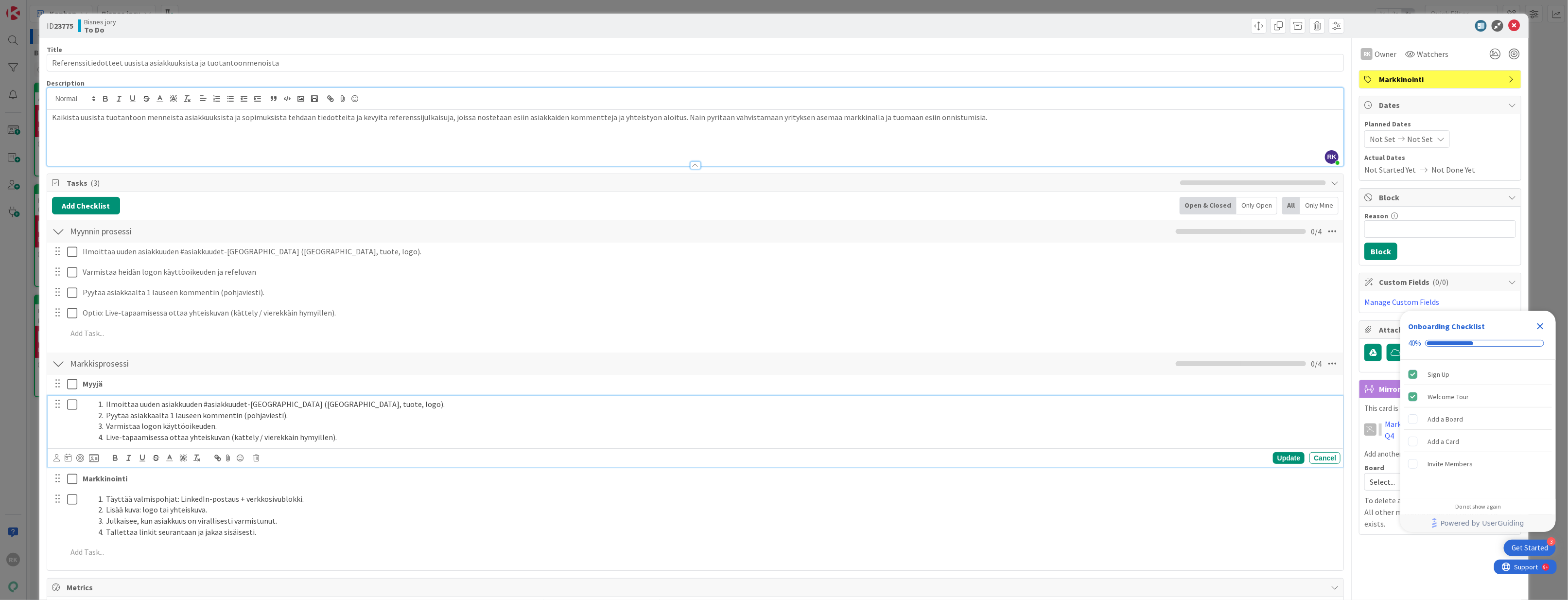
click at [252, 463] on div "Are you sure you want to delete this task? Delete Cancel Update Cancel" at bounding box center [697, 458] width 1287 height 13
click at [251, 462] on div "Are you sure you want to delete this task? Delete Cancel Update Cancel" at bounding box center [697, 458] width 1287 height 13
click at [255, 462] on icon at bounding box center [256, 458] width 6 height 7
click at [286, 496] on div "Delete" at bounding box center [281, 499] width 36 height 18
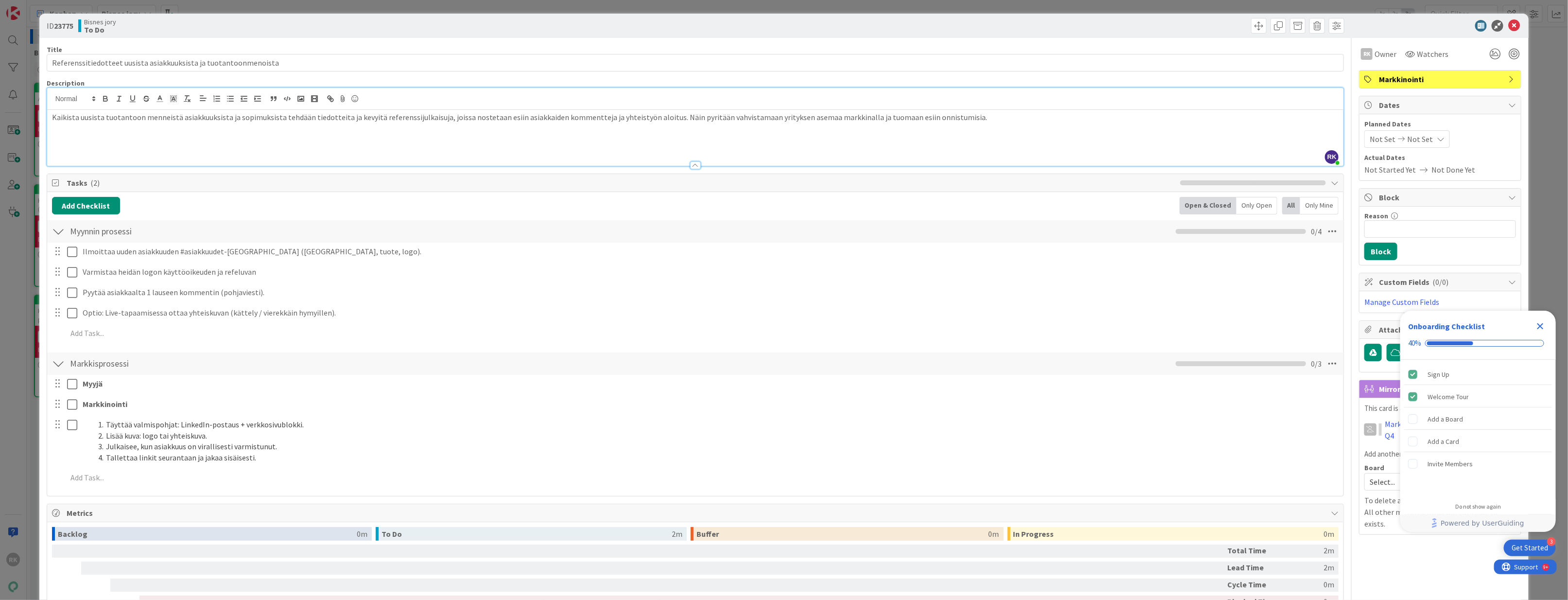
click at [165, 397] on div "Myyjä Update Cancel Markkinointi Update Cancel Täyttää valmispohjat: LinkedIn-p…" at bounding box center [695, 432] width 1287 height 115
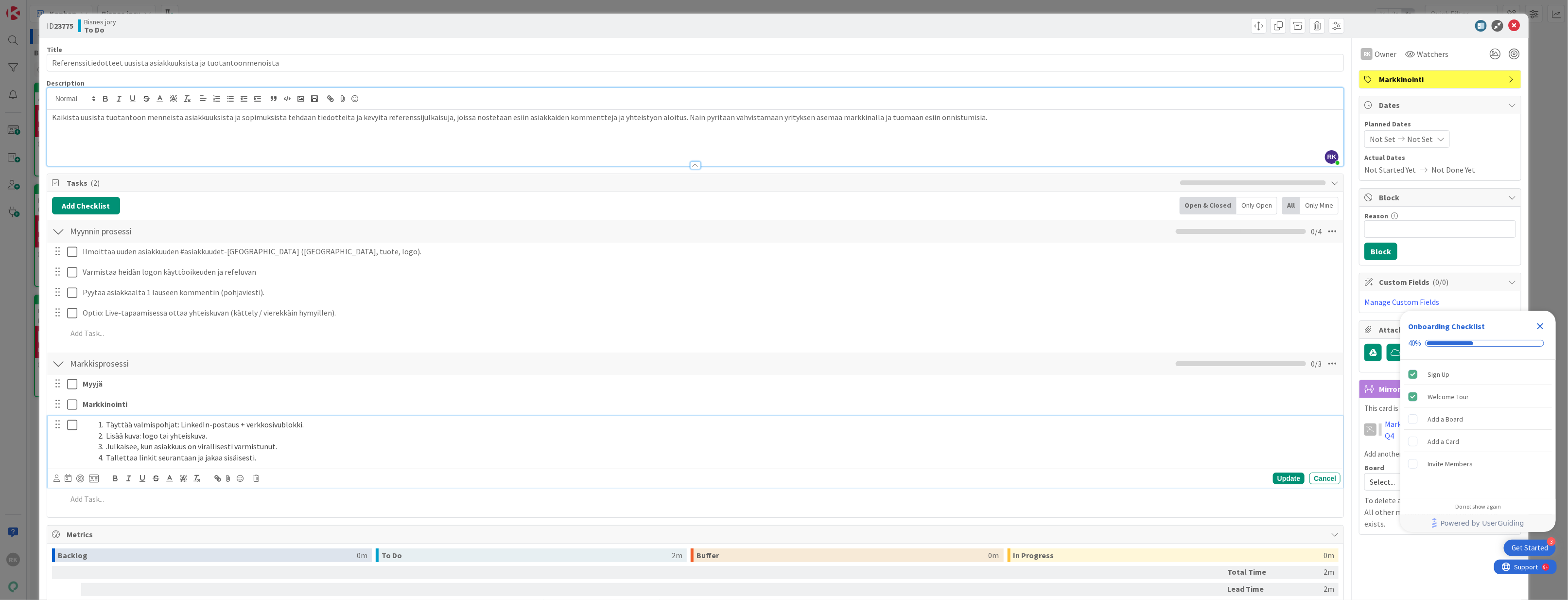
click at [152, 418] on div "Täyttää valmispohjat: LinkedIn-postaus + verkkosivublokki. Lisää kuva: logo tai…" at bounding box center [709, 442] width 1262 height 50
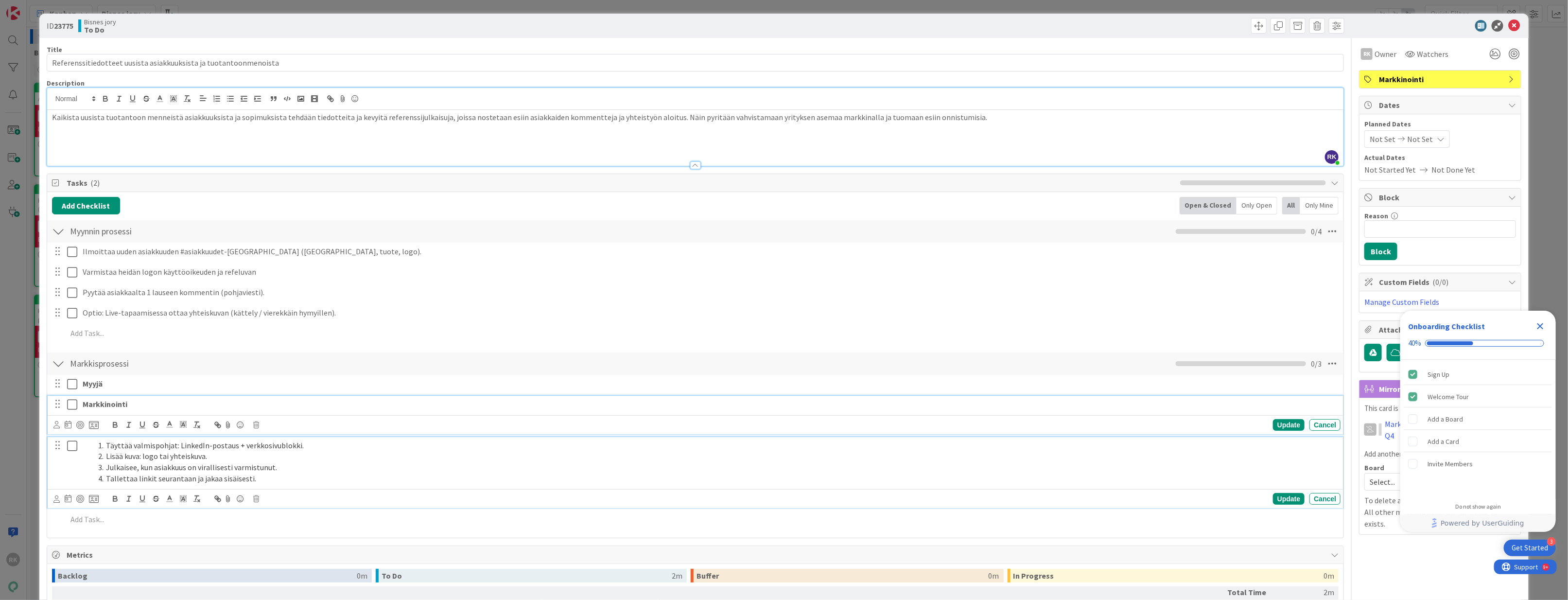
click at [151, 406] on p "Markkinointi" at bounding box center [710, 404] width 1254 height 11
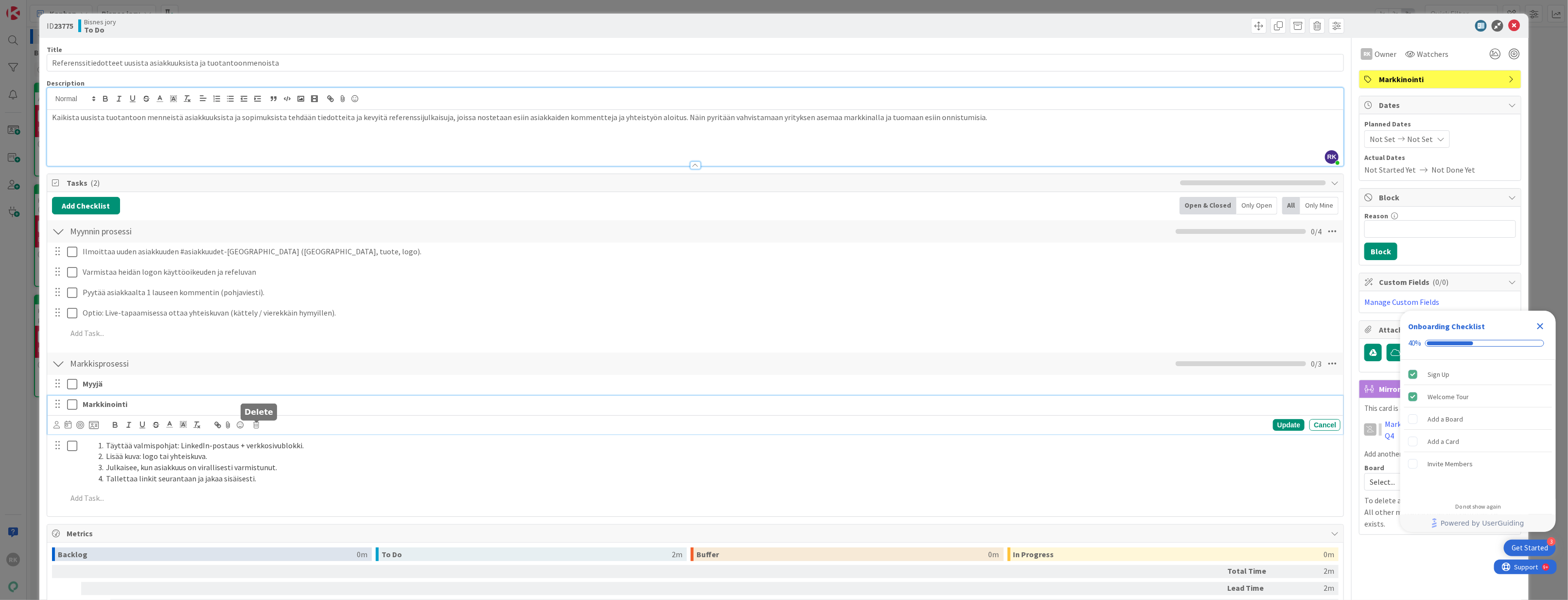
click at [259, 428] on icon at bounding box center [256, 425] width 6 height 7
click at [284, 471] on div "Delete" at bounding box center [281, 466] width 36 height 18
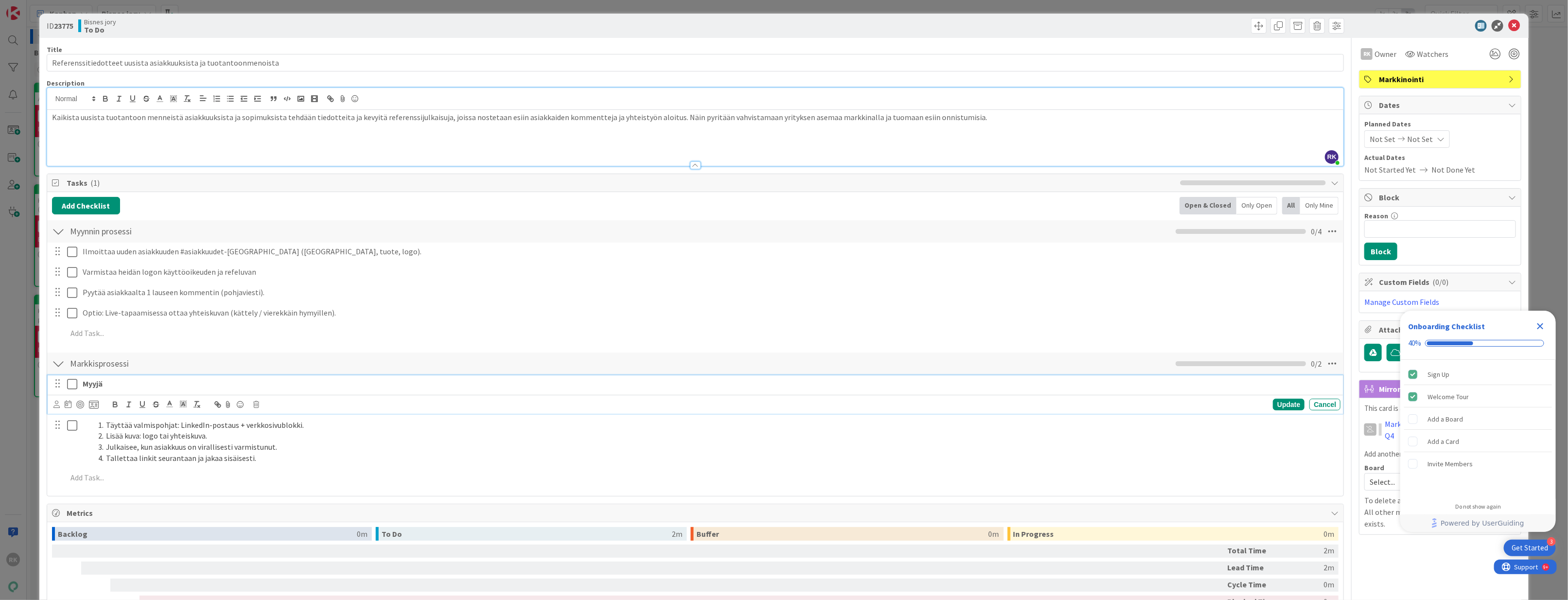
click at [136, 392] on div "Myyjä" at bounding box center [709, 384] width 1262 height 17
click at [260, 409] on div "Update Cancel" at bounding box center [697, 404] width 1287 height 13
click at [259, 407] on div "Update Cancel" at bounding box center [697, 404] width 1287 height 13
click at [258, 407] on icon at bounding box center [256, 404] width 6 height 7
click at [278, 450] on div "Delete" at bounding box center [281, 446] width 36 height 18
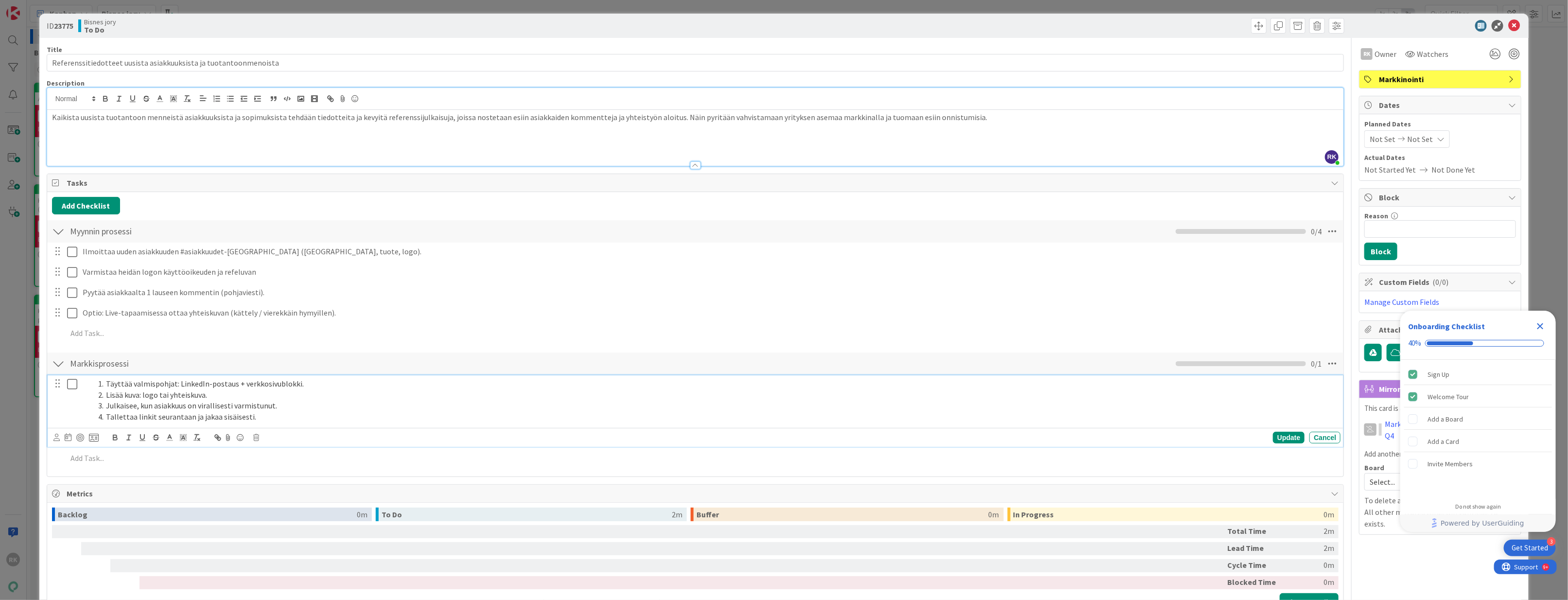
click at [245, 422] on li "Tallettaa linkit seurantaan ja jakaa sisäisesti." at bounding box center [715, 417] width 1242 height 11
drag, startPoint x: 261, startPoint y: 415, endPoint x: 78, endPoint y: 383, distance: 185.8
click at [78, 383] on div "Täyttää valmispohjat: LinkedIn-postaus + verkkosivublokki. Lisää kuva: logo tai…" at bounding box center [696, 400] width 1289 height 50
click at [129, 397] on li "Lisää kuva: logo tai yhteiskuva." at bounding box center [715, 395] width 1242 height 11
drag, startPoint x: 107, startPoint y: 400, endPoint x: 301, endPoint y: 417, distance: 194.7
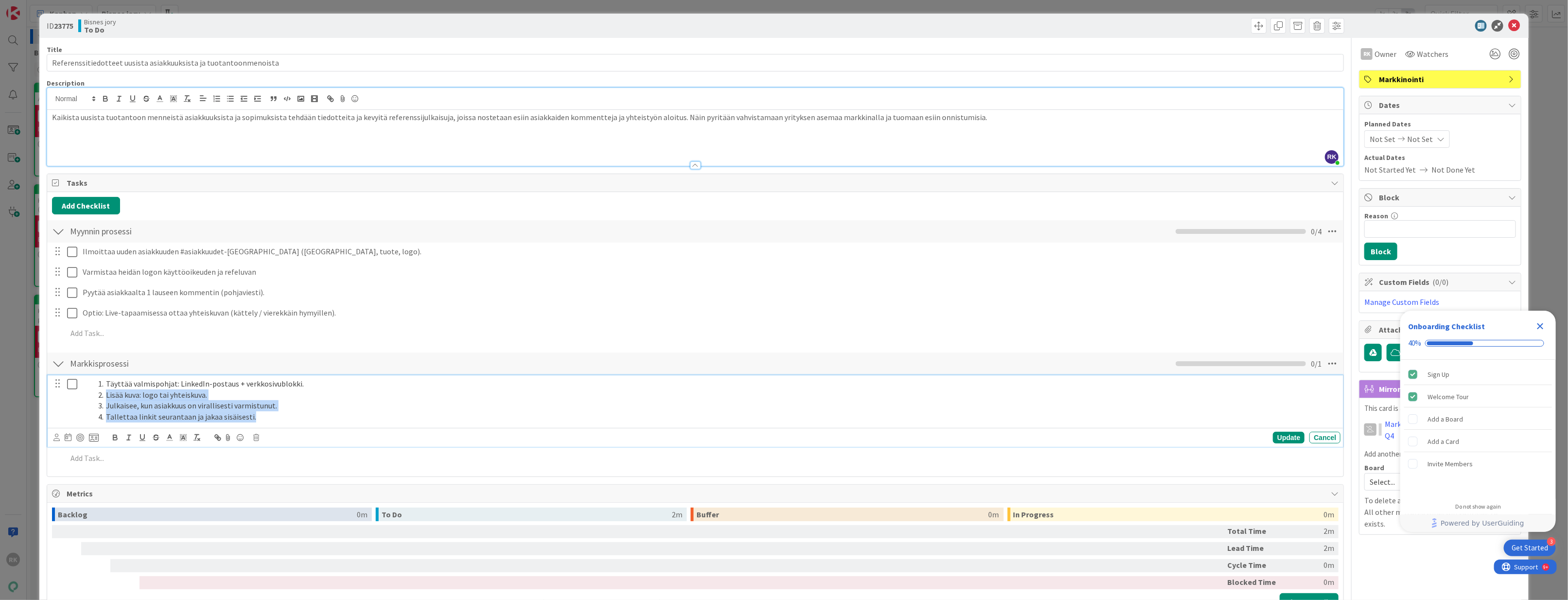
click at [301, 417] on ol "Täyttää valmispohjat: LinkedIn-postaus + verkkosivublokki. Lisää kuva: logo tai…" at bounding box center [710, 400] width 1254 height 44
click at [301, 417] on li "Tallettaa linkit seurantaan ja jakaa sisäisesti." at bounding box center [715, 417] width 1242 height 11
drag, startPoint x: 291, startPoint y: 422, endPoint x: 109, endPoint y: 419, distance: 182.0
click at [109, 419] on li "Tallettaa linkit seurantaan ja jakaa sisäisesti." at bounding box center [715, 417] width 1242 height 11
click at [156, 421] on li "Tallettaa linkit seurantaan ja jakaa sisäisesti." at bounding box center [715, 417] width 1242 height 11
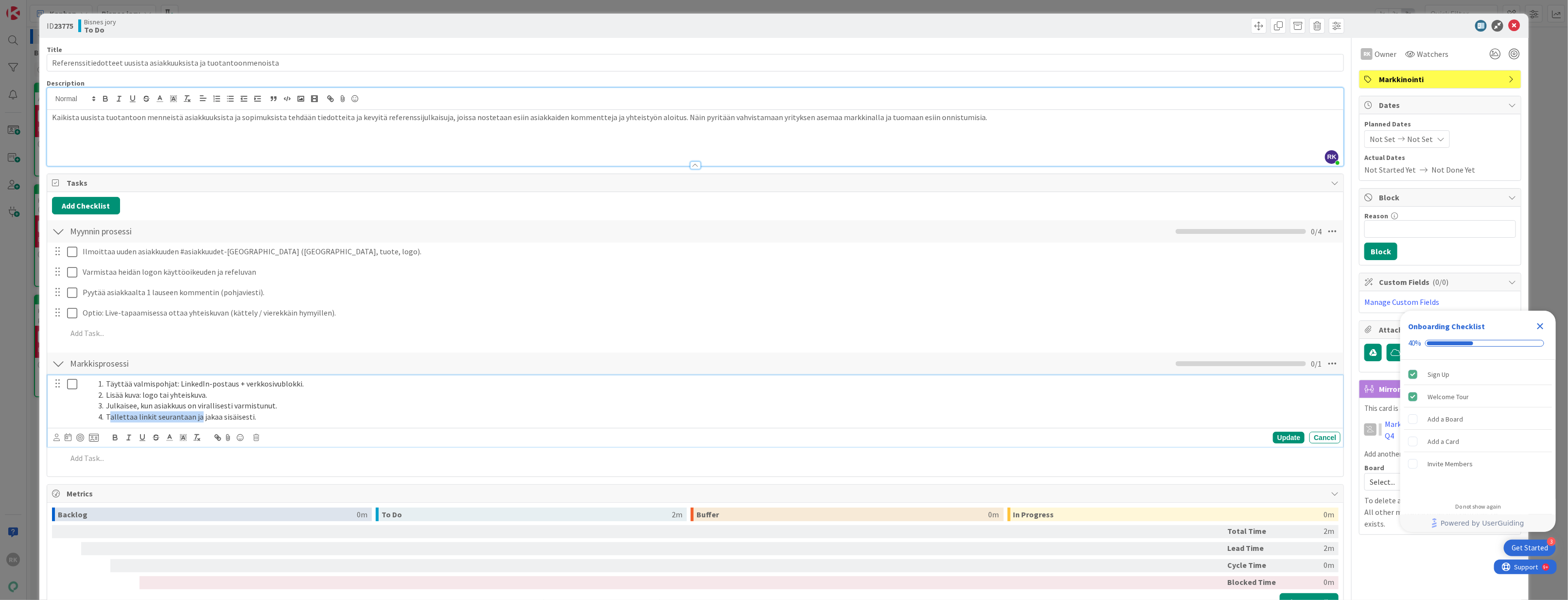
drag, startPoint x: 197, startPoint y: 418, endPoint x: 109, endPoint y: 416, distance: 88.0
click at [109, 416] on li "Tallettaa linkit seurantaan ja jakaa sisäisesti." at bounding box center [715, 417] width 1242 height 11
drag, startPoint x: 111, startPoint y: 420, endPoint x: 108, endPoint y: 434, distance: 14.3
click at [110, 421] on li "jakaa sisäisesti." at bounding box center [715, 417] width 1242 height 11
click at [214, 387] on li "Täyttää valmispohjat: LinkedIn-postaus + verkkosivublokki." at bounding box center [715, 384] width 1242 height 11
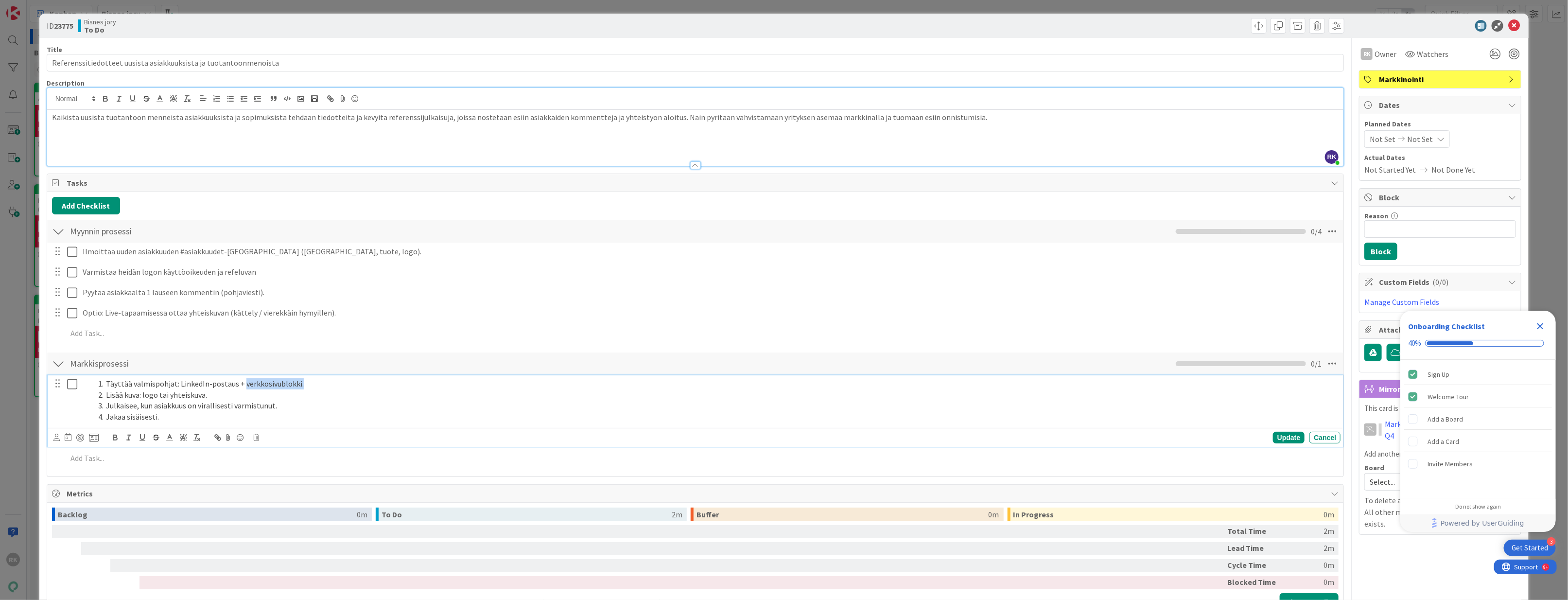
drag, startPoint x: 310, startPoint y: 379, endPoint x: 242, endPoint y: 390, distance: 68.9
click at [242, 390] on ol "Täyttää valmispohjat: LinkedIn-postaus + verkkosivublokki. Lisää kuva: logo tai…" at bounding box center [710, 400] width 1254 height 44
click at [260, 392] on li "Lisää kuva: logo tai yhteiskuva." at bounding box center [715, 395] width 1242 height 11
click at [259, 395] on li "Lisää kuva: logo tai yhteiskuva." at bounding box center [715, 395] width 1242 height 11
drag, startPoint x: 212, startPoint y: 397, endPoint x: 96, endPoint y: 400, distance: 116.0
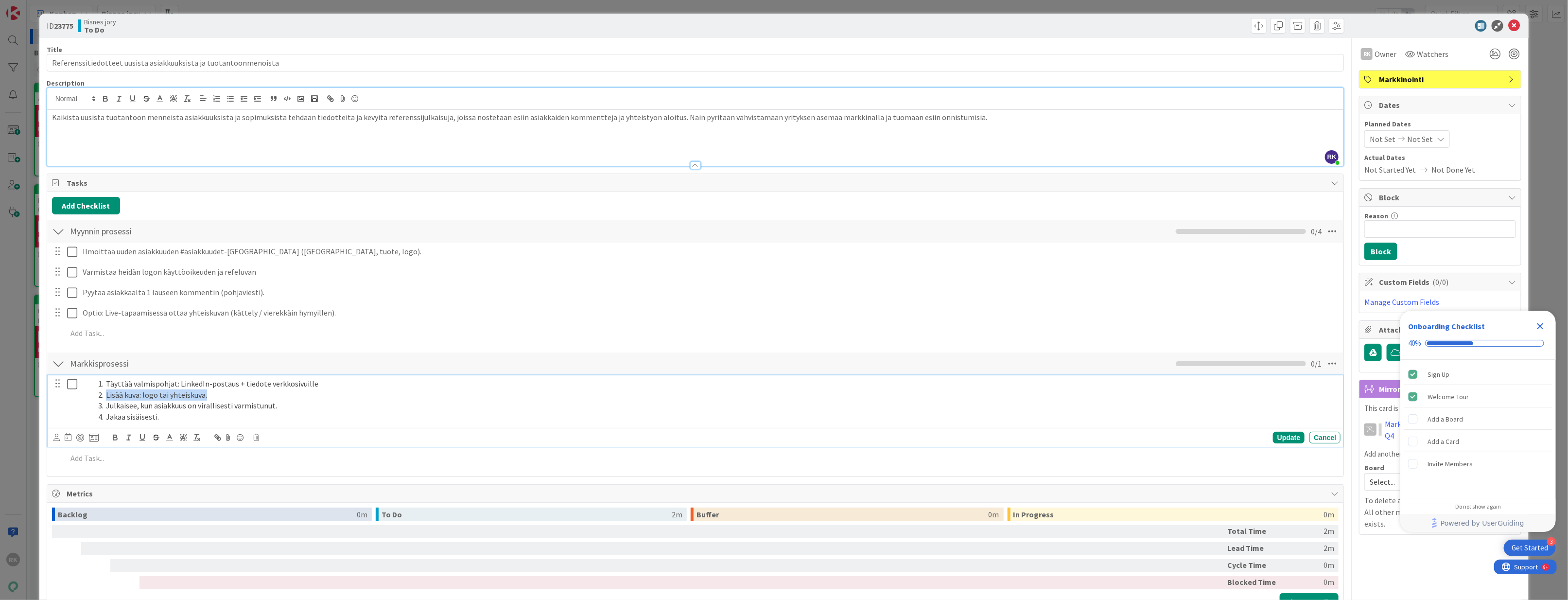
click at [96, 400] on li "Lisää kuva: logo tai yhteiskuva." at bounding box center [715, 395] width 1242 height 11
click at [136, 408] on li "Julkaisee, kun asiakkuus on virallisesti varmistunut." at bounding box center [715, 406] width 1242 height 11
click at [216, 399] on li "Lisää kuva: logo tai yhteiskuva." at bounding box center [715, 395] width 1242 height 11
click at [192, 386] on li "Täyttää valmispohjat: LinkedIn-postaus + tiedote verkkosivuille" at bounding box center [715, 384] width 1242 height 11
drag, startPoint x: 177, startPoint y: 386, endPoint x: 230, endPoint y: 387, distance: 53.0
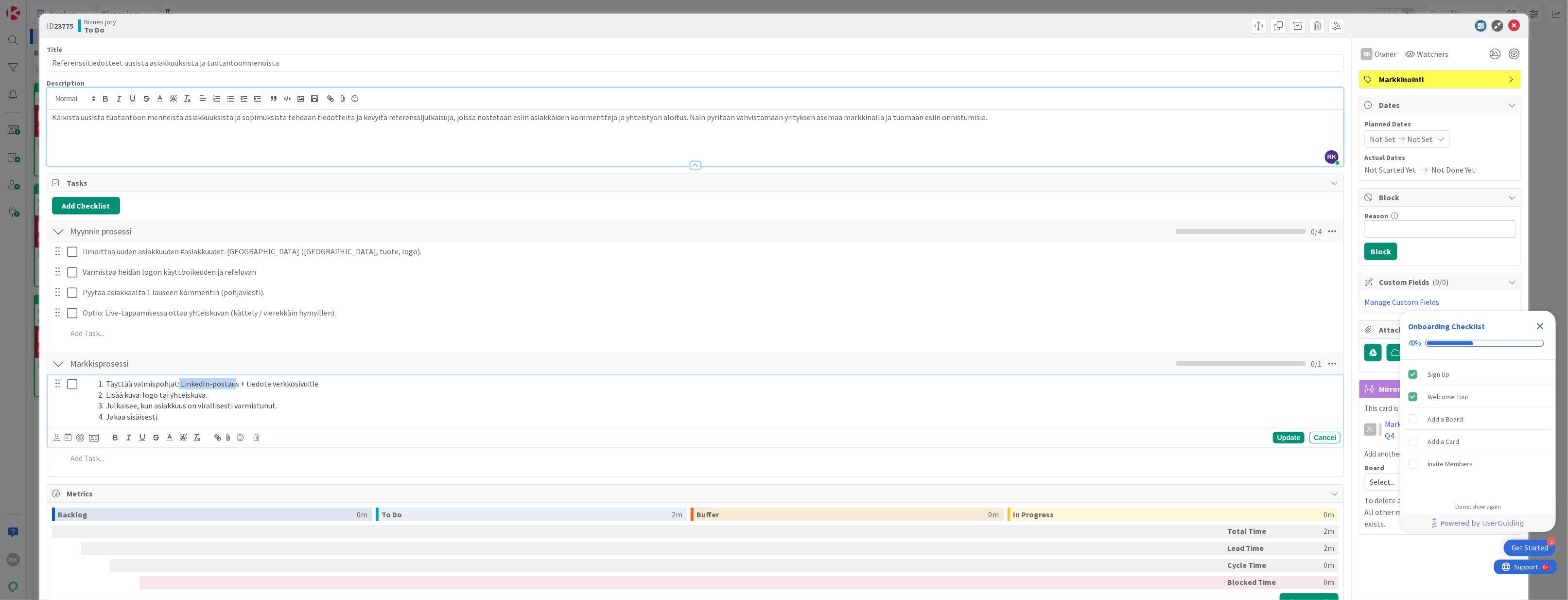
click at [230, 387] on li "Täyttää valmispohjat: LinkedIn-postaus + tiedote verkkosivuille" at bounding box center [715, 384] width 1242 height 11
drag, startPoint x: 185, startPoint y: 383, endPoint x: 172, endPoint y: 385, distance: 13.2
click at [180, 384] on li "Täyttää valmispohjat: LinkedIn-postaus + tiedote verkkosivuille" at bounding box center [715, 384] width 1242 height 11
drag, startPoint x: 177, startPoint y: 385, endPoint x: 105, endPoint y: 386, distance: 72.0
click at [105, 386] on li "Täyttää valmispohjat: LinkedIn-postaus + tiedote verkkosivuille" at bounding box center [715, 384] width 1242 height 11
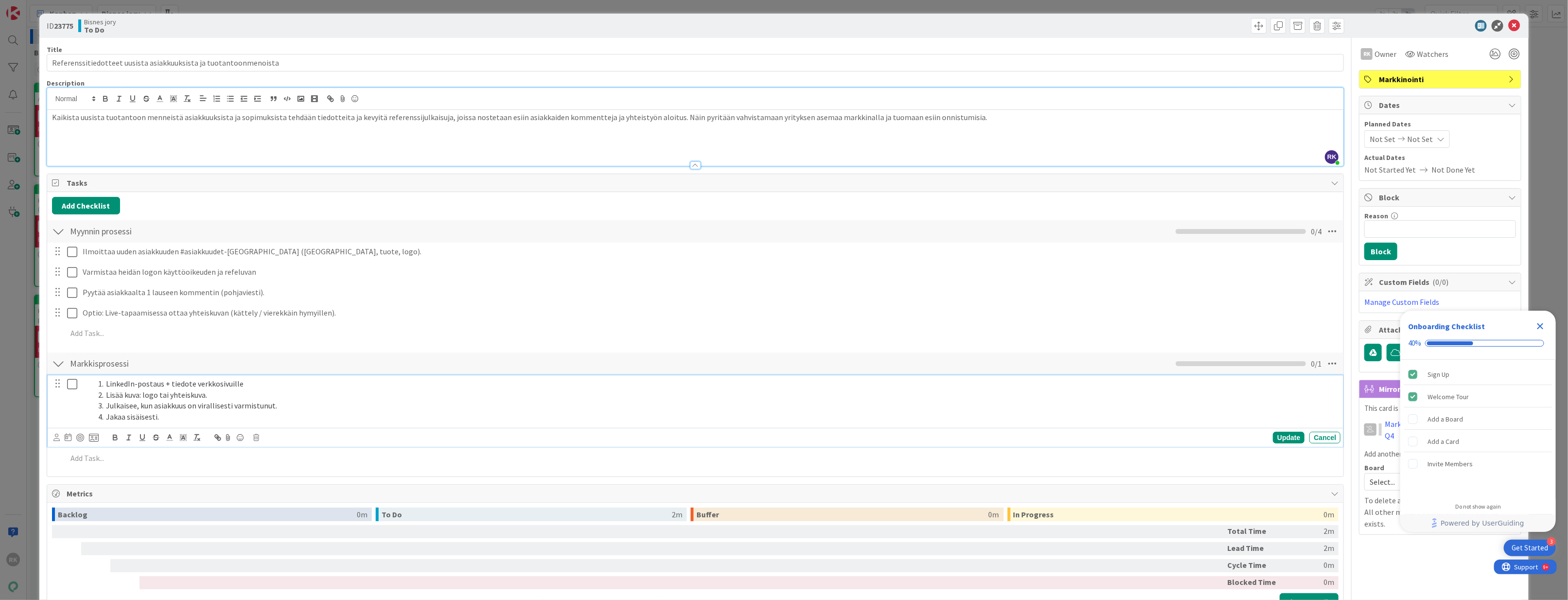
click at [220, 399] on li "Lisää kuva: logo tai yhteiskuva." at bounding box center [715, 395] width 1242 height 11
click at [259, 384] on li "LinkedIn-postaus + tiedote verkkosivuille" at bounding box center [715, 384] width 1242 height 11
click at [220, 398] on li "Lisää kuva: logo tai yhteiskuva." at bounding box center [715, 395] width 1242 height 11
drag, startPoint x: 211, startPoint y: 395, endPoint x: 77, endPoint y: 395, distance: 134.0
click at [77, 395] on div "LinkedIn-postaus + tiedote verkkosivuille Lisää kuva: logo tai yhteiskuva. Julk…" at bounding box center [696, 400] width 1289 height 50
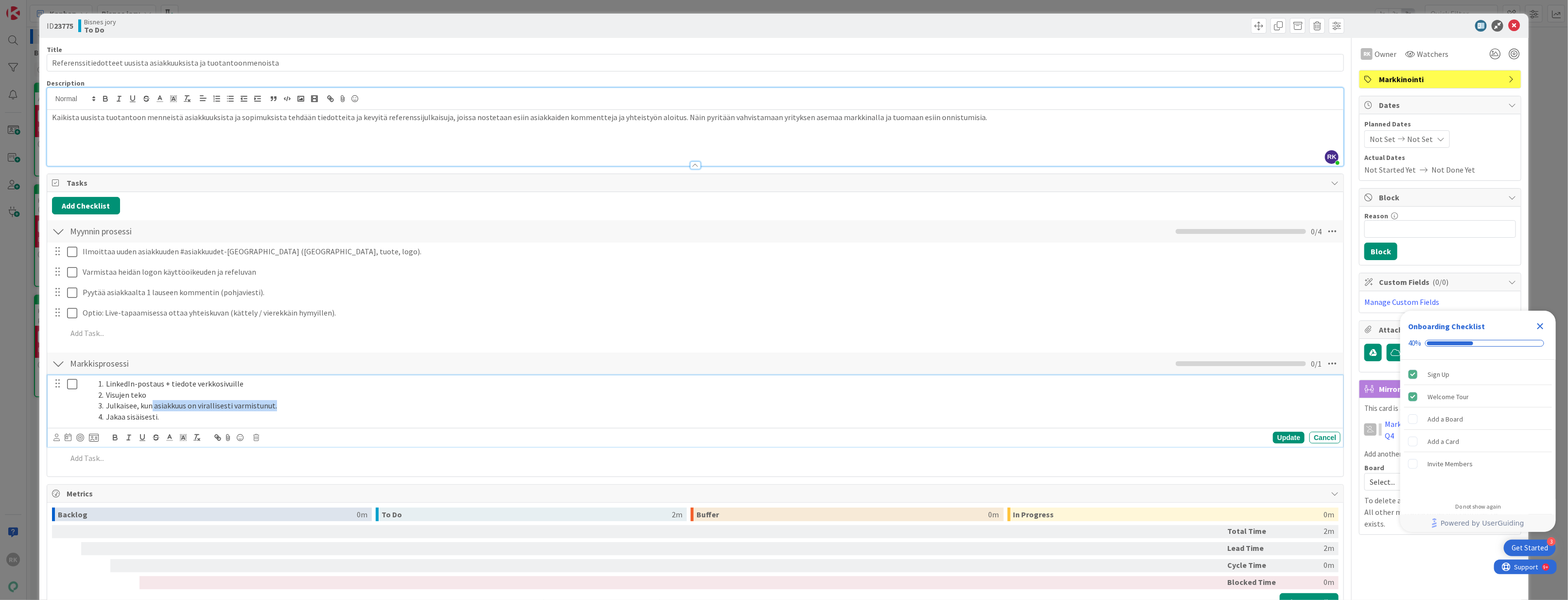
drag, startPoint x: 317, startPoint y: 407, endPoint x: 152, endPoint y: 406, distance: 165.0
click at [152, 406] on li "Julkaisee, kun asiakkuus on virallisesti varmistunut." at bounding box center [715, 406] width 1242 height 11
click at [290, 407] on li "Julkaisee, kun asiakkuus on virallisesti varmistunut." at bounding box center [715, 406] width 1242 height 11
click at [134, 404] on li "Julkaisee, kun asiakkuus on virallisesti varmistunut." at bounding box center [715, 406] width 1242 height 11
click at [138, 408] on li "Julkaisee, kun asiakkuus on virallisesti varmistunut." at bounding box center [715, 406] width 1242 height 11
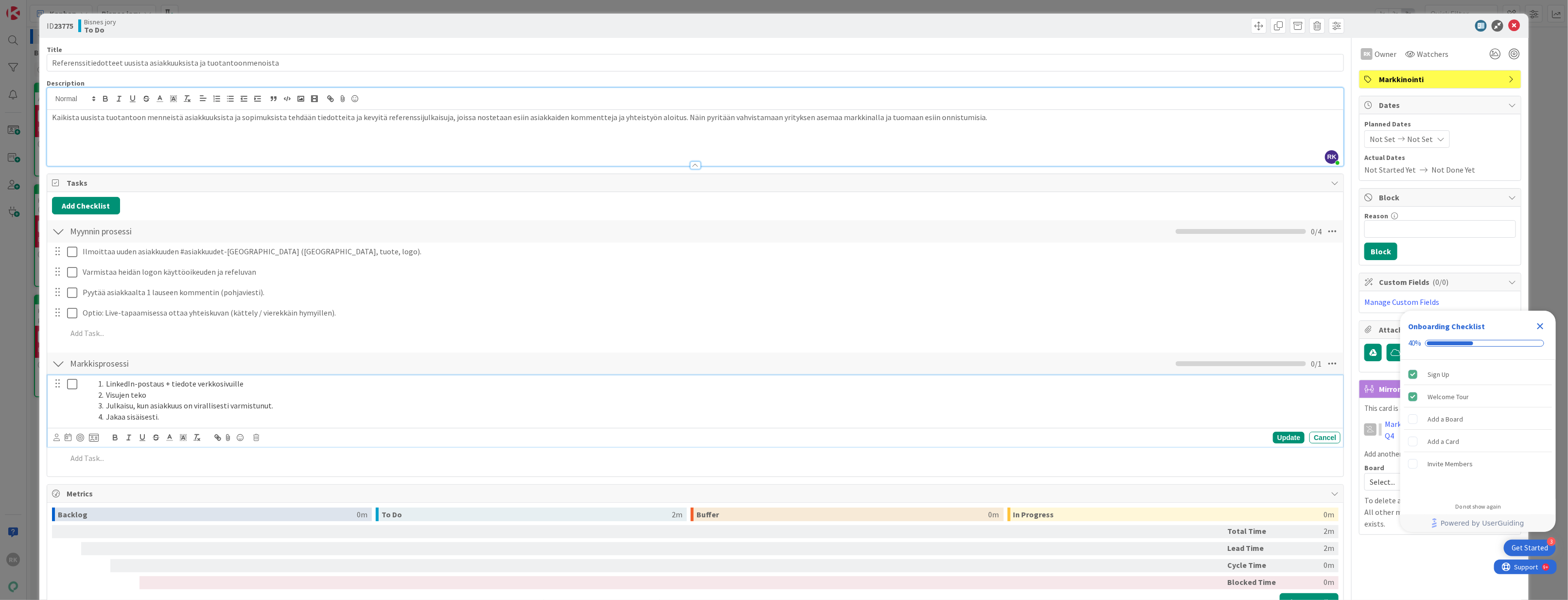
click at [275, 409] on li "Julkaisu, kun asiakkuus on virallisesti varmistunut." at bounding box center [715, 406] width 1242 height 11
drag, startPoint x: 170, startPoint y: 423, endPoint x: 108, endPoint y: 419, distance: 62.1
click at [108, 419] on li "Jakaa sisäisesti." at bounding box center [715, 417] width 1242 height 11
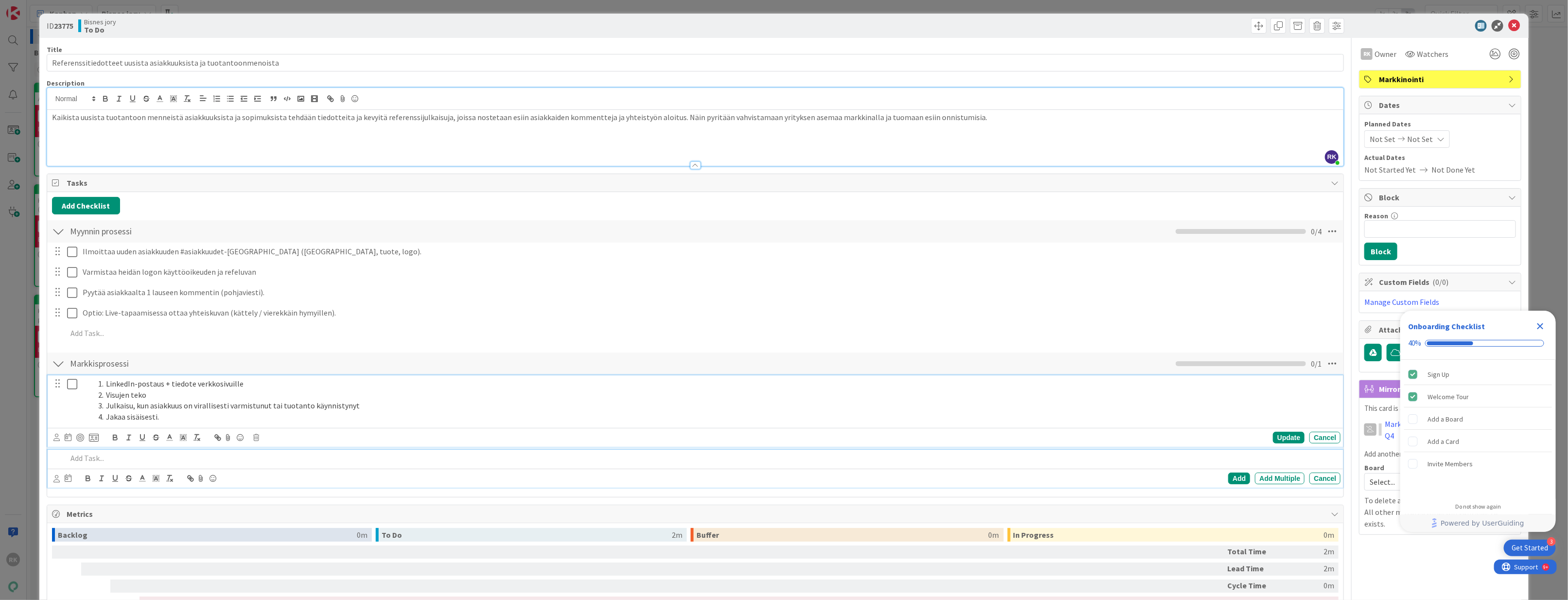
click at [242, 466] on div at bounding box center [702, 459] width 1278 height 17
click at [194, 414] on li "Jakaa sisäisesti." at bounding box center [715, 417] width 1242 height 11
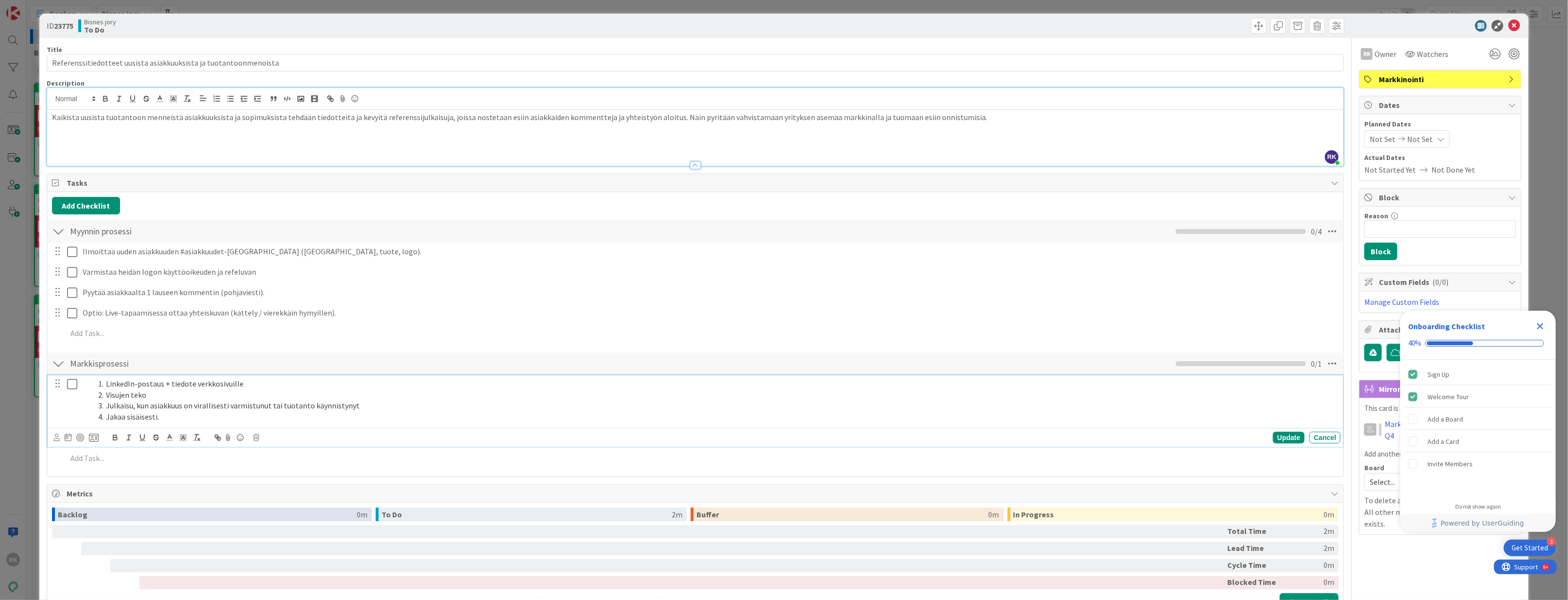
drag, startPoint x: 122, startPoint y: 412, endPoint x: 89, endPoint y: 415, distance: 33.1
click at [89, 415] on ol "LinkedIn-postaus + tiedote verkkosivuille Visujen teko Julkaisu, kun asiakkuus …" at bounding box center [710, 400] width 1254 height 44
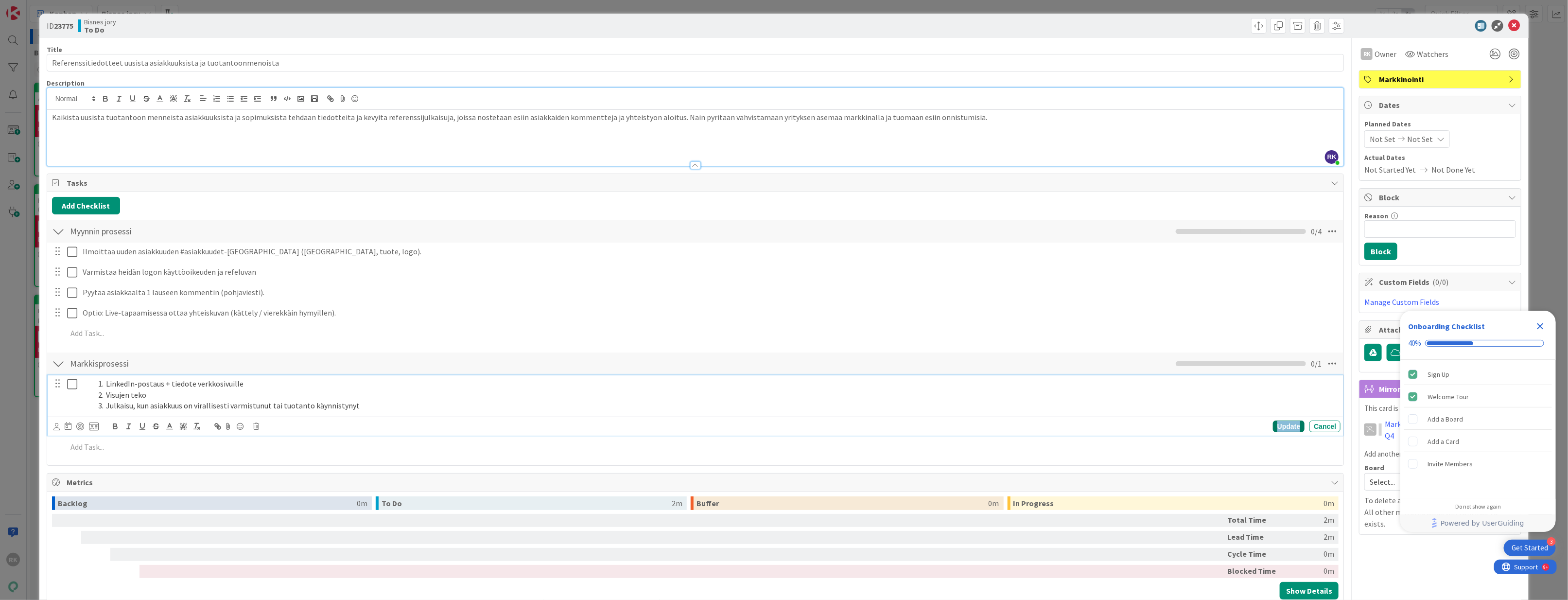
click at [1281, 432] on div "Update" at bounding box center [1289, 426] width 32 height 12
click at [1280, 425] on p at bounding box center [702, 426] width 1270 height 11
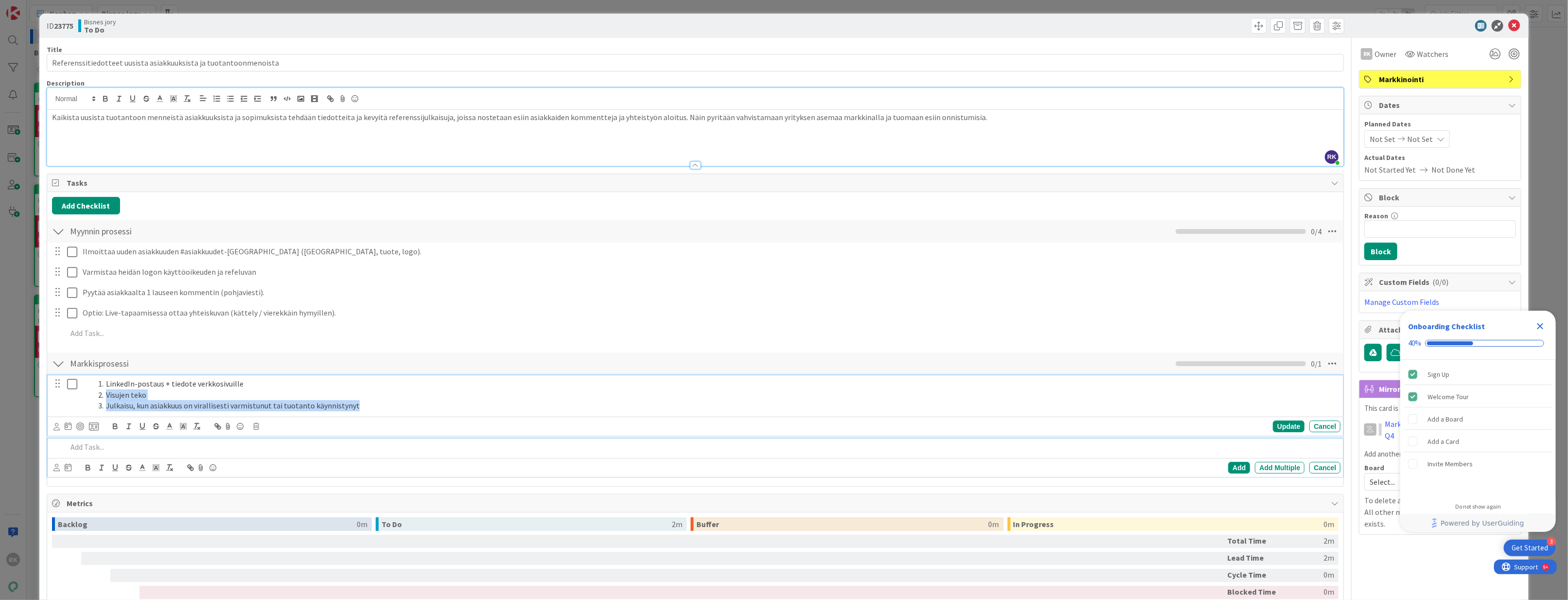
drag, startPoint x: 389, startPoint y: 411, endPoint x: 98, endPoint y: 397, distance: 291.3
click at [98, 397] on ol "LinkedIn-postaus + tiedote verkkosivuille Visujen teko Julkaisu, kun asiakkuus …" at bounding box center [710, 395] width 1254 height 33
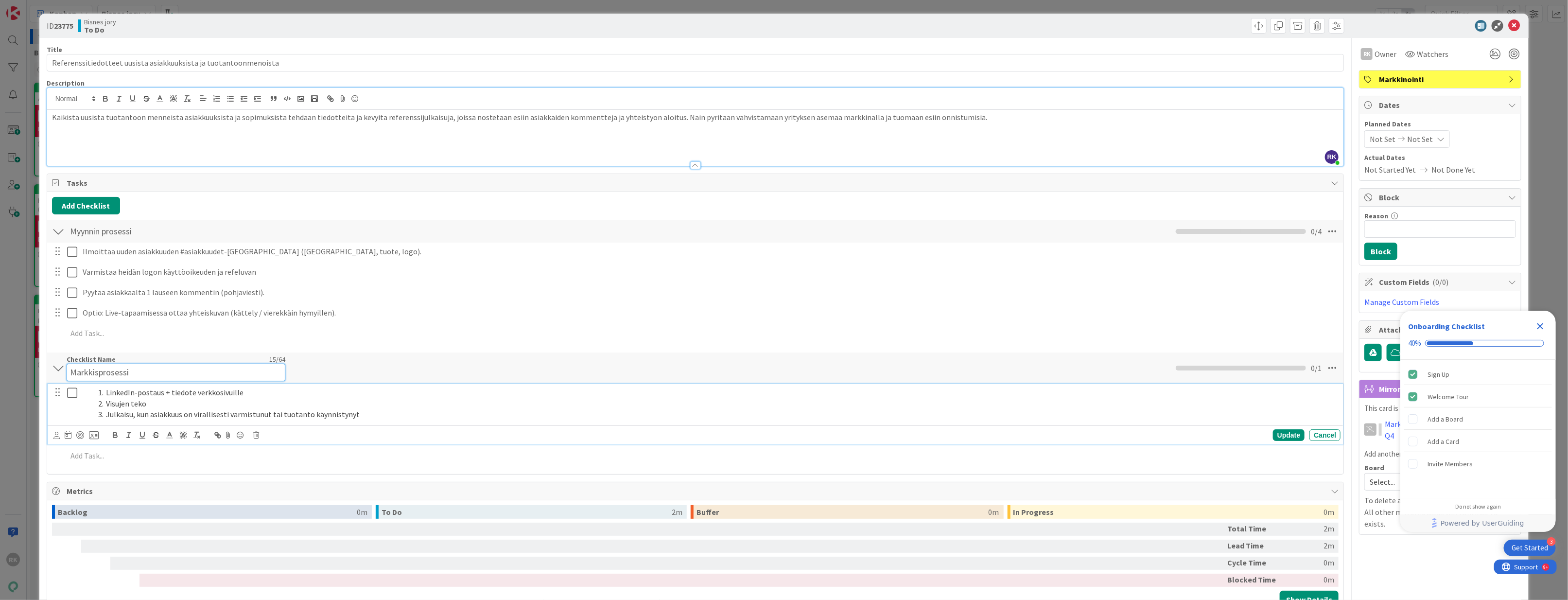
click at [98, 373] on input "Markkisprosessi" at bounding box center [175, 372] width 219 height 18
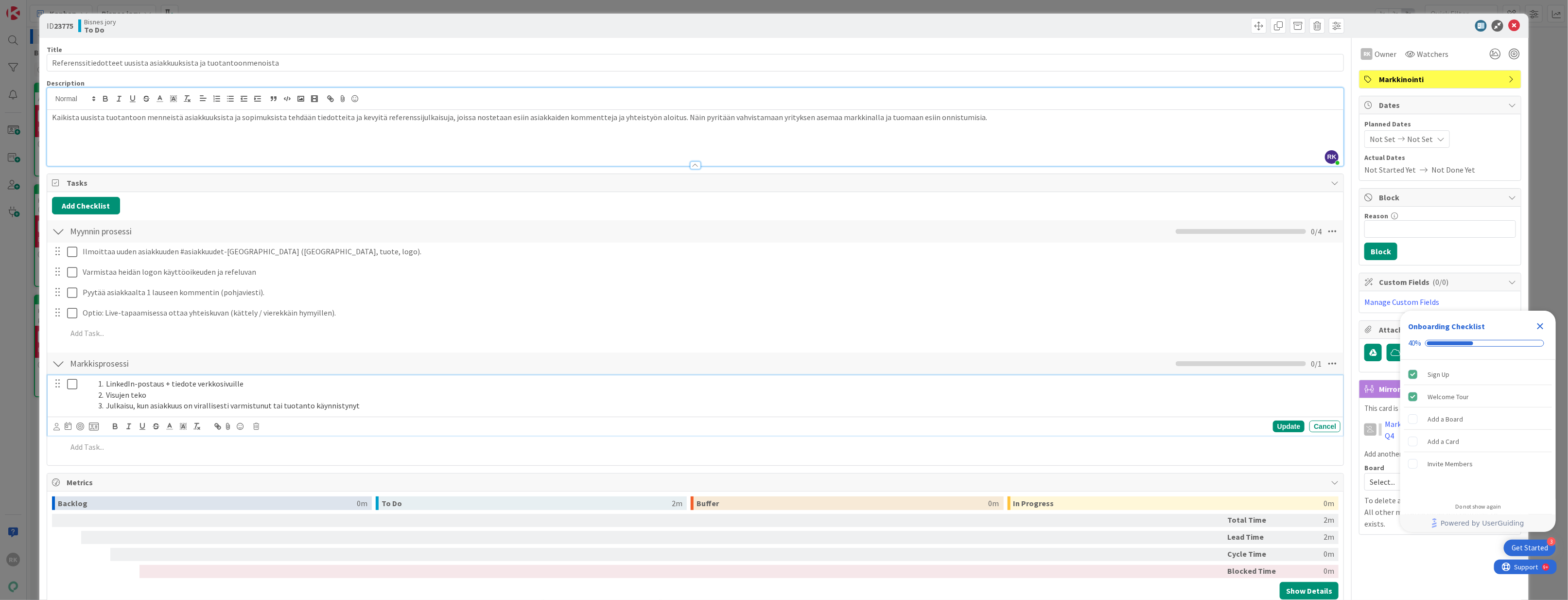
click at [105, 393] on ol "LinkedIn-postaus + tiedote verkkosivuille Visujen teko Julkaisu, kun asiakkuus …" at bounding box center [710, 395] width 1254 height 33
click at [106, 386] on li "LinkedIn-postaus + tiedote verkkosivuille" at bounding box center [715, 384] width 1242 height 11
click at [110, 397] on li "Visujen teko" at bounding box center [715, 395] width 1242 height 11
click at [106, 397] on li "Visujen teko" at bounding box center [715, 395] width 1242 height 11
click at [107, 408] on li "Julkaisu, kun asiakkuus on virallisesti varmistunut tai tuotanto käynnistynyt" at bounding box center [715, 406] width 1242 height 11
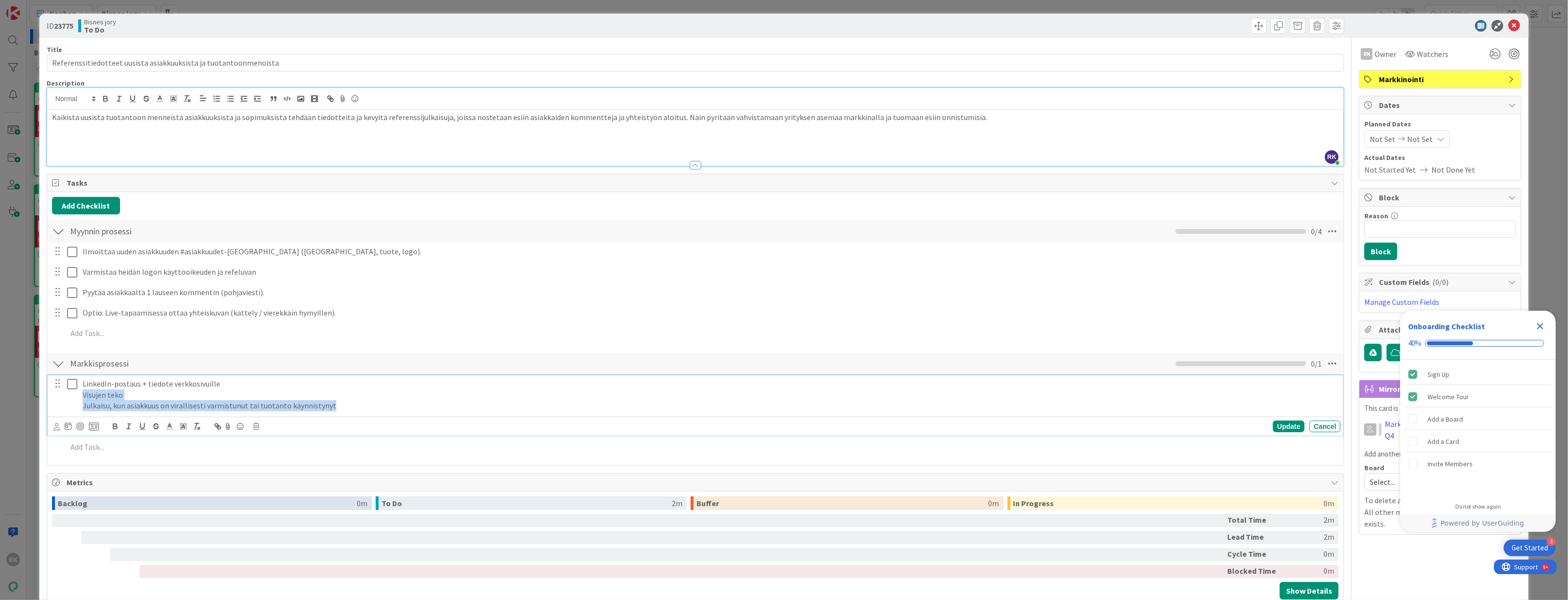
drag, startPoint x: 232, startPoint y: 409, endPoint x: 76, endPoint y: 398, distance: 156.4
click at [76, 398] on div "LinkedIn-postaus + tiedote verkkosivuille Visujen teko Julkaisu, kun asiakkuus …" at bounding box center [696, 395] width 1289 height 39
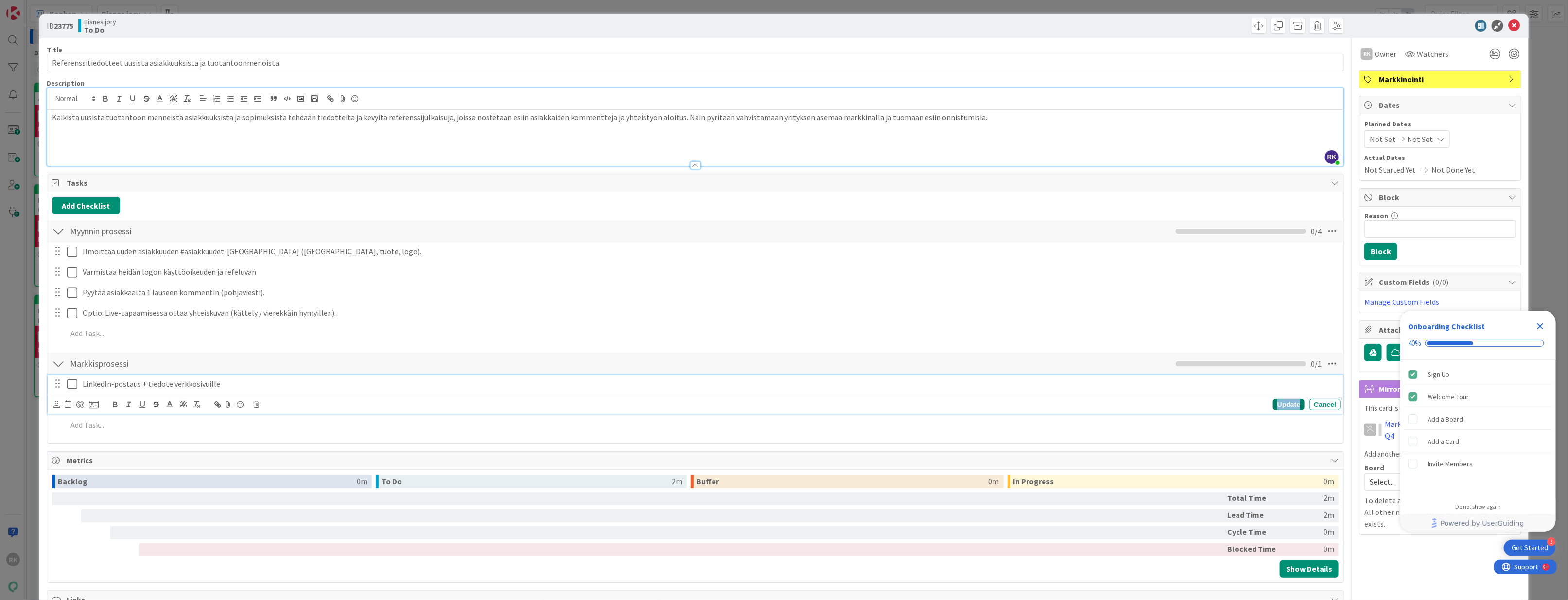
click at [1287, 407] on div "Update" at bounding box center [1289, 404] width 32 height 12
click at [122, 403] on p at bounding box center [702, 404] width 1270 height 11
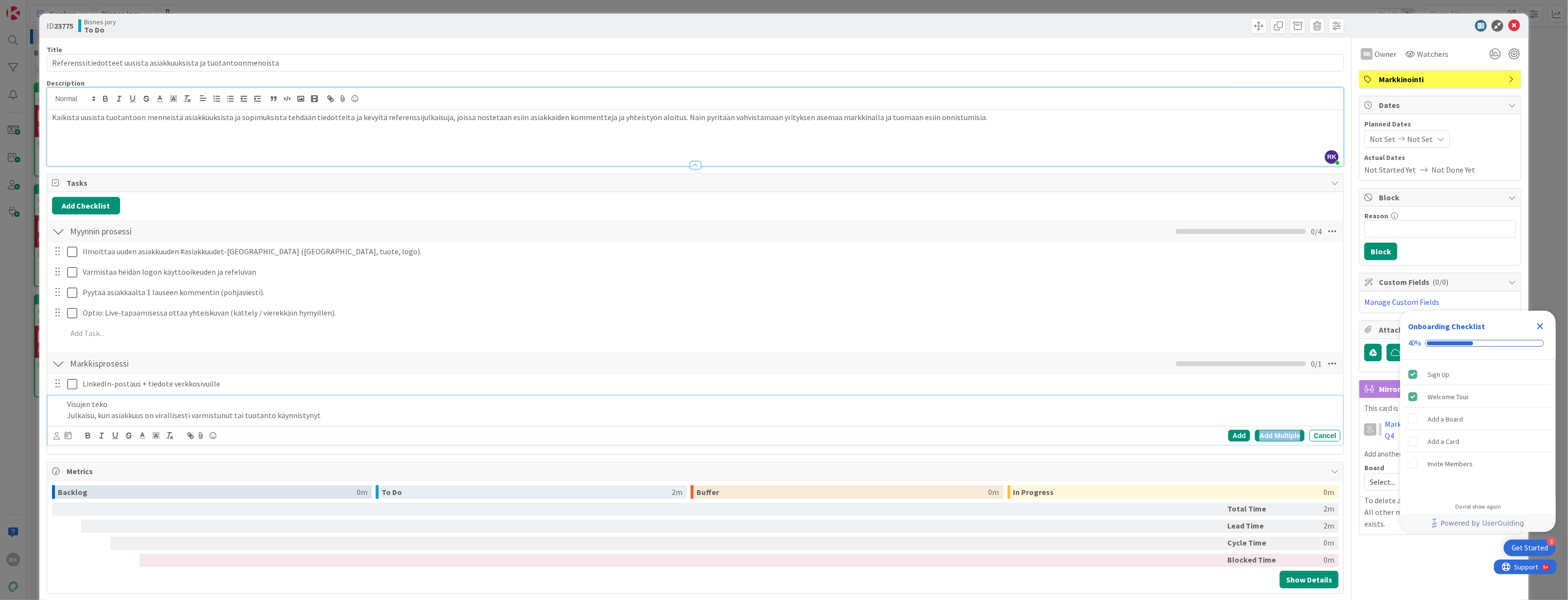
click at [1287, 440] on div "Add Multiple" at bounding box center [1279, 436] width 49 height 12
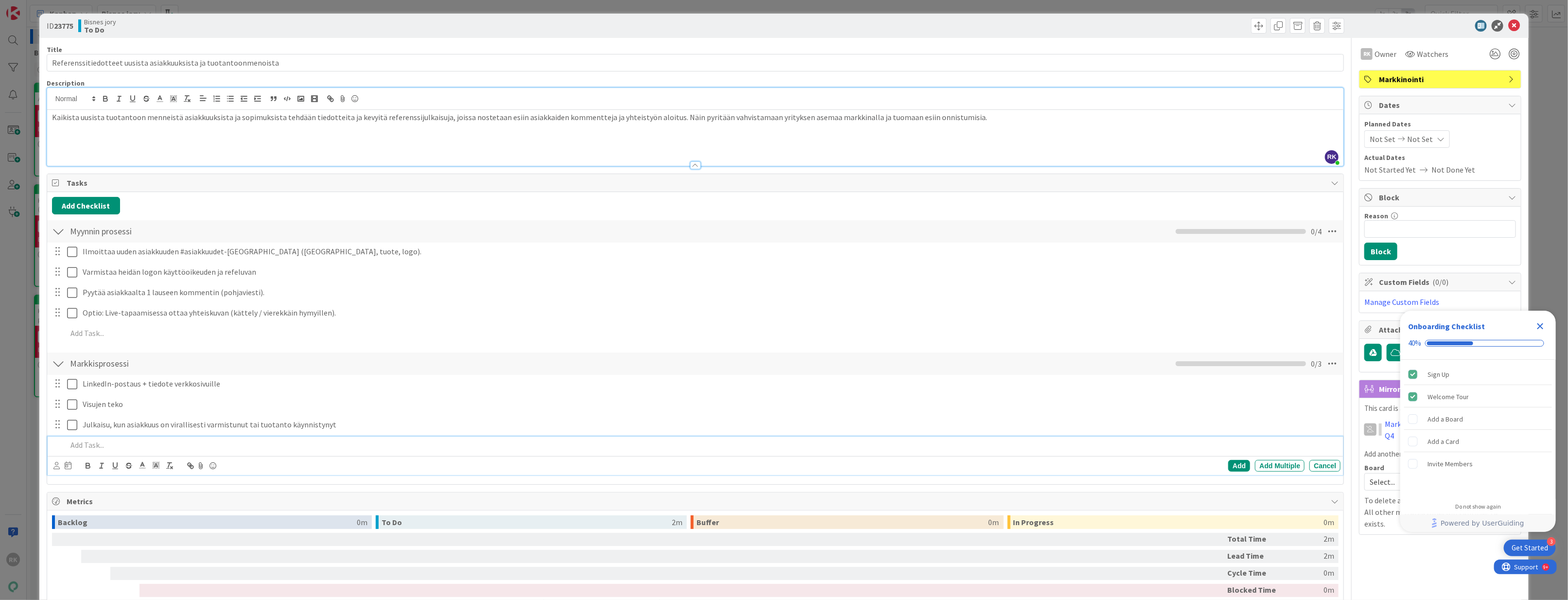
click at [152, 485] on div "Tasks Add Checklist Back Myynnin prosessi Checklist Name 16 / 64 Myynnin proses…" at bounding box center [696, 329] width 1298 height 311
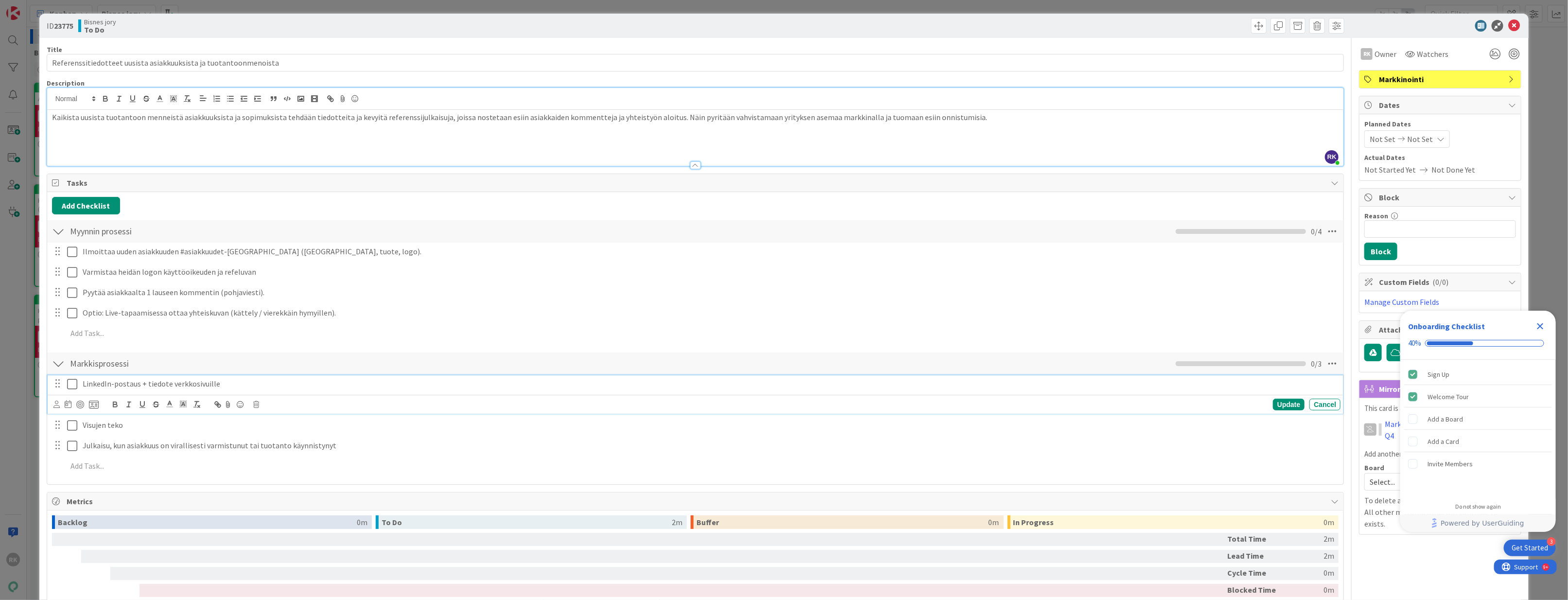
click at [168, 390] on p "LinkedIn-postaus + tiedote verkkosivuille" at bounding box center [710, 384] width 1254 height 11
click at [137, 385] on p "LinkedIn-postaus + tiedote verkkosivuille" at bounding box center [710, 384] width 1254 height 11
click at [1278, 402] on div "Update" at bounding box center [1289, 404] width 32 height 12
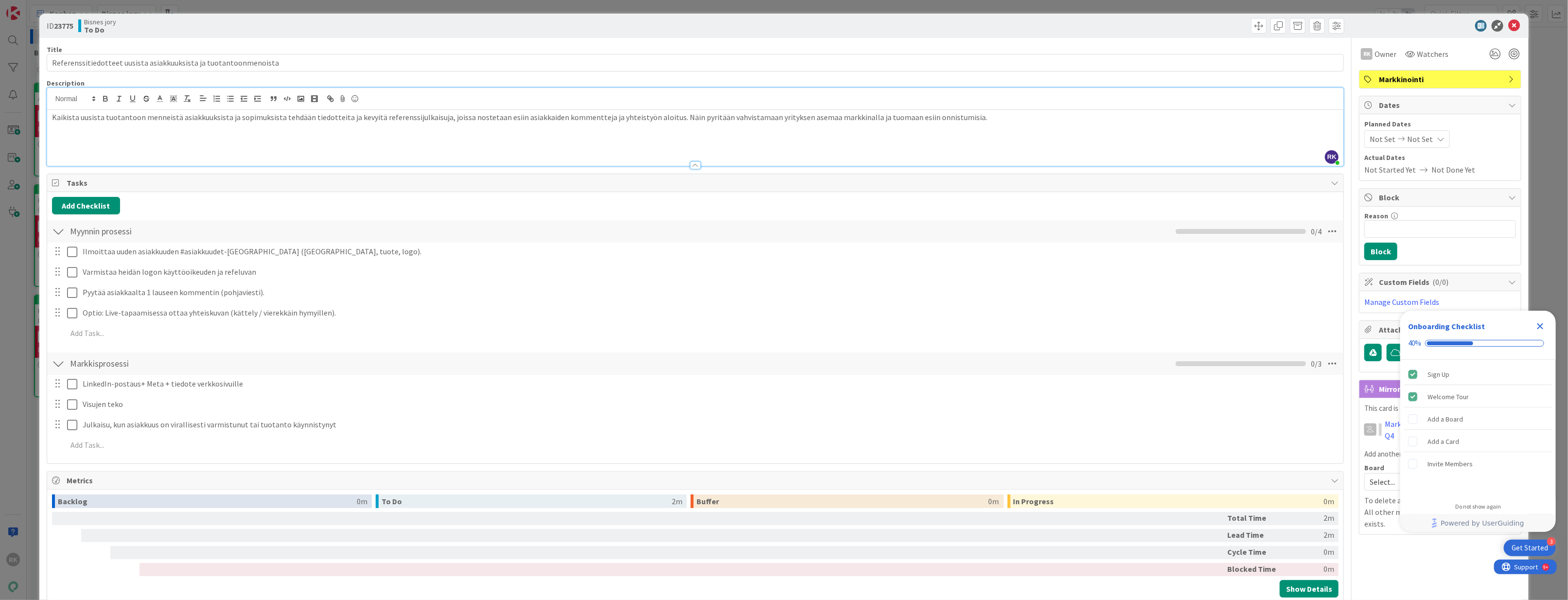
click at [159, 417] on div "LinkedIn-postaus+ Meta + tiedote verkkosivuille Update Cancel Visujen teko Upda…" at bounding box center [695, 417] width 1287 height 83
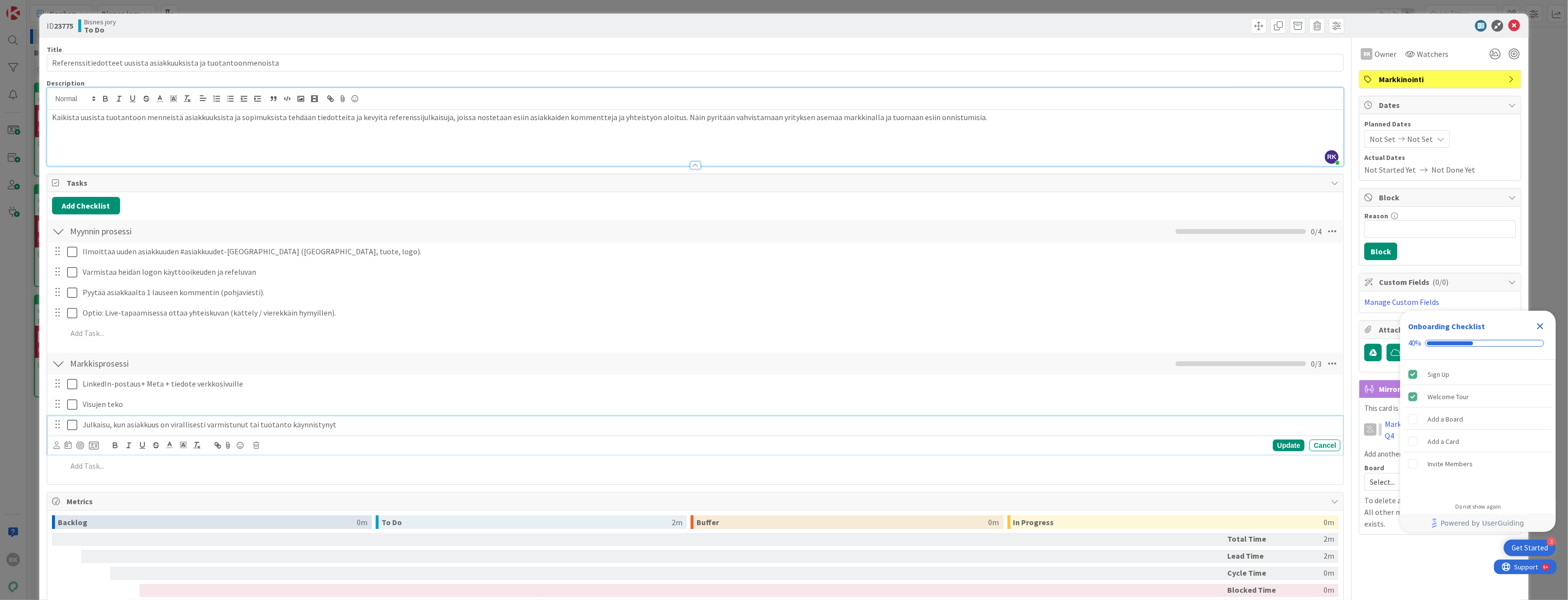
click at [178, 433] on div "Julkaisu, kun asiakkuus on virallisesti varmistunut tai tuotanto käynnistynyt" at bounding box center [709, 425] width 1262 height 17
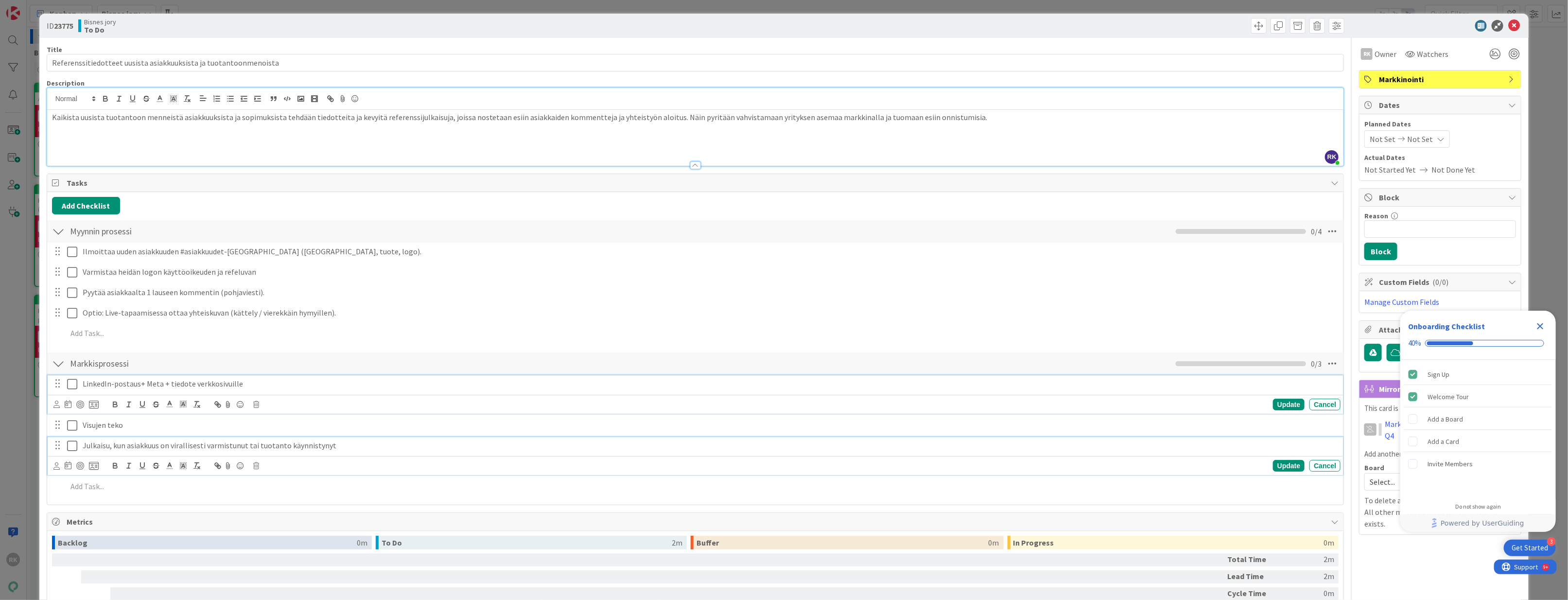
click at [275, 387] on p "LinkedIn-postaus+ Meta + tiedote verkkosivuille" at bounding box center [710, 384] width 1254 height 11
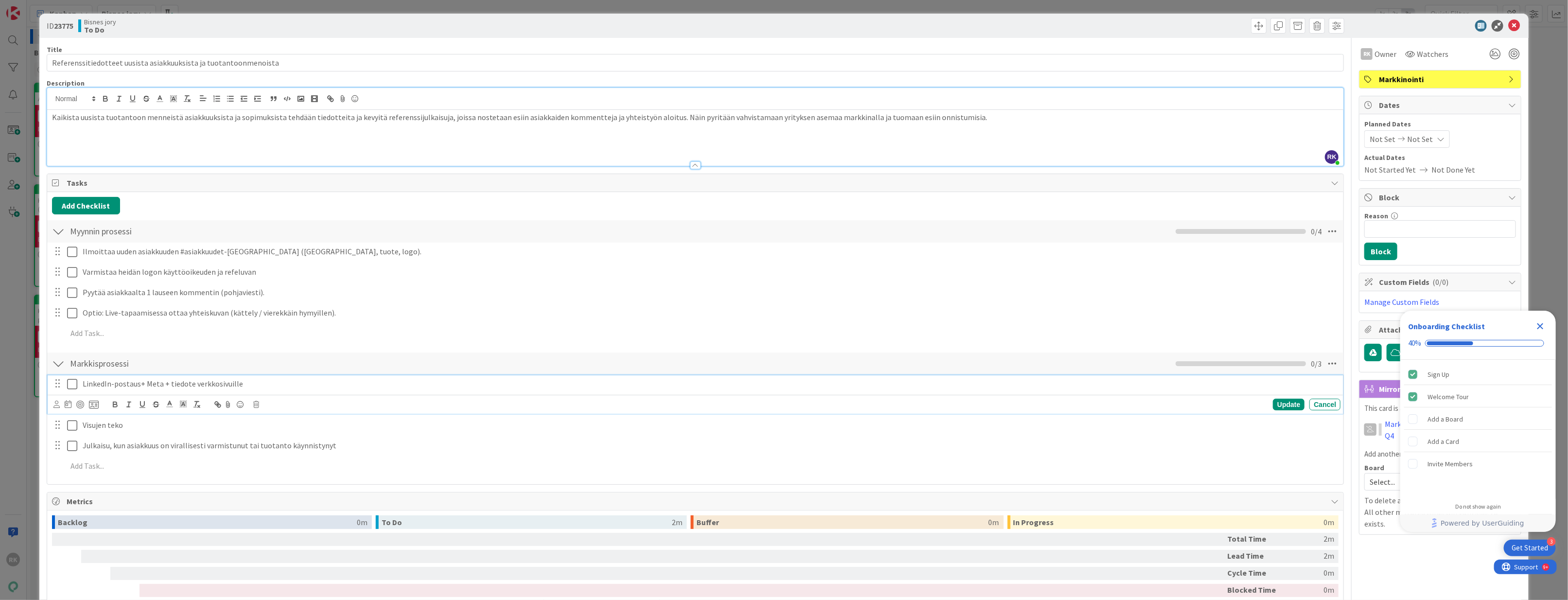
click at [265, 386] on p "LinkedIn-postaus+ Meta + tiedote verkkosivuille" at bounding box center [710, 384] width 1254 height 11
click at [257, 349] on div "Add Checklist Back Myynnin prosessi Checklist Name 16 / 64 Myynnin prosessi 0 /…" at bounding box center [695, 338] width 1287 height 283
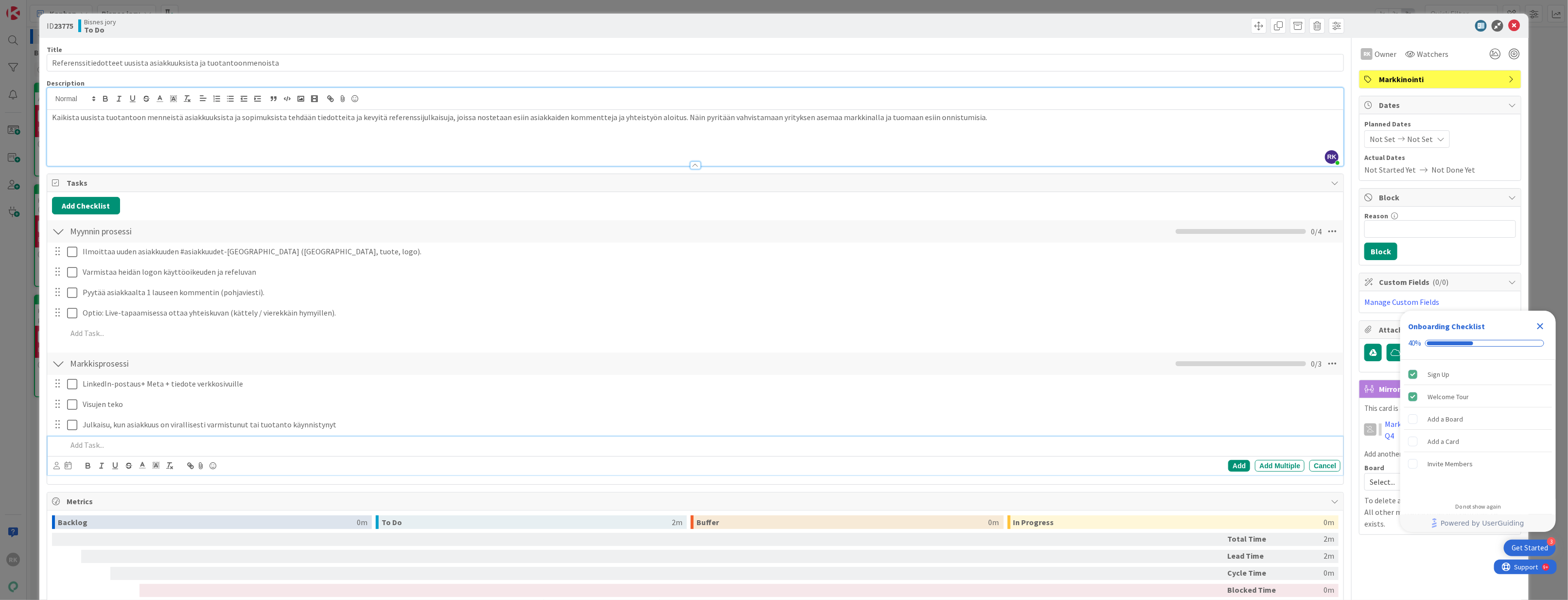
click at [119, 450] on p at bounding box center [702, 445] width 1270 height 11
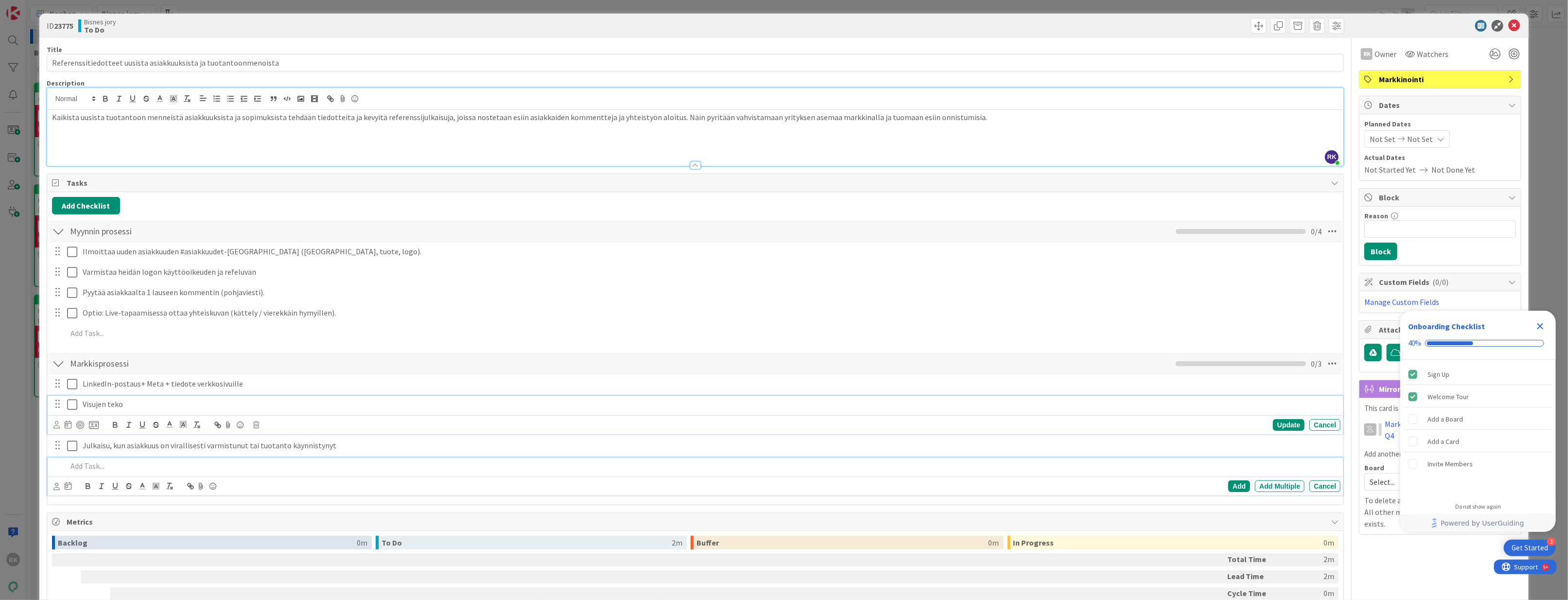
click at [329, 402] on p "Visujen teko" at bounding box center [710, 404] width 1254 height 11
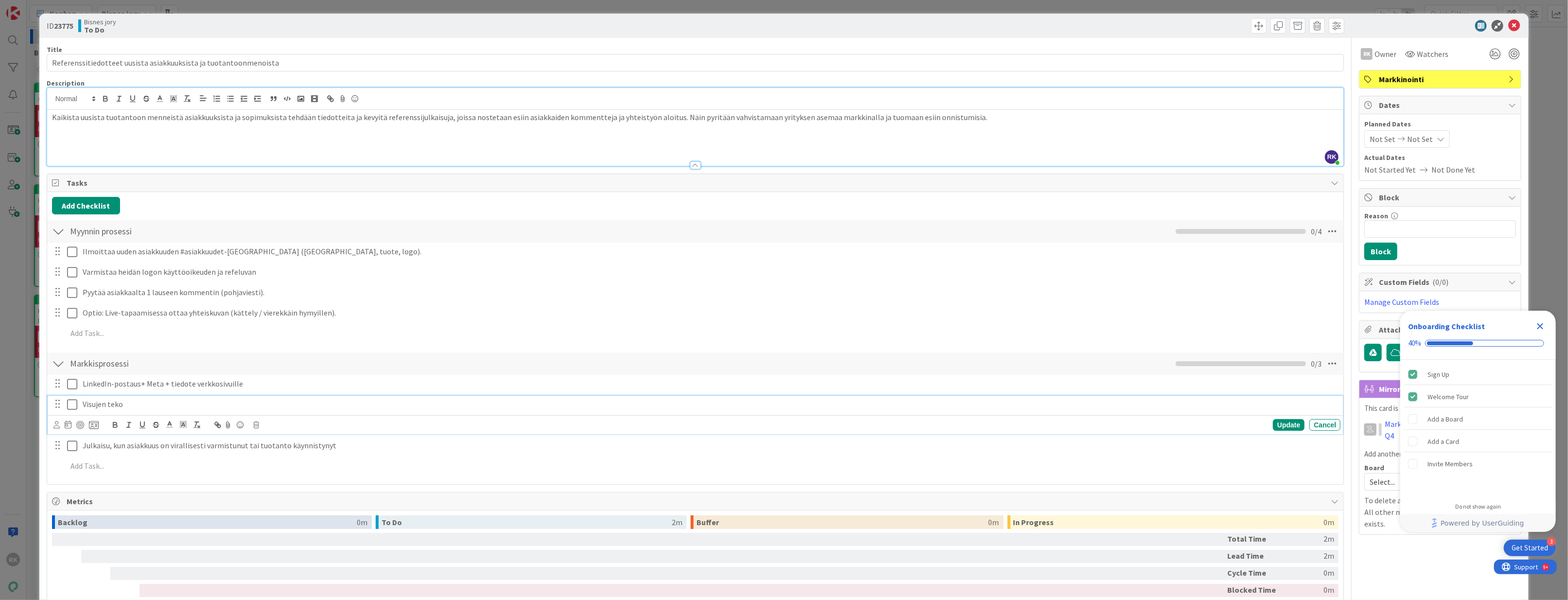
click at [270, 188] on span "Tasks" at bounding box center [696, 183] width 1260 height 12
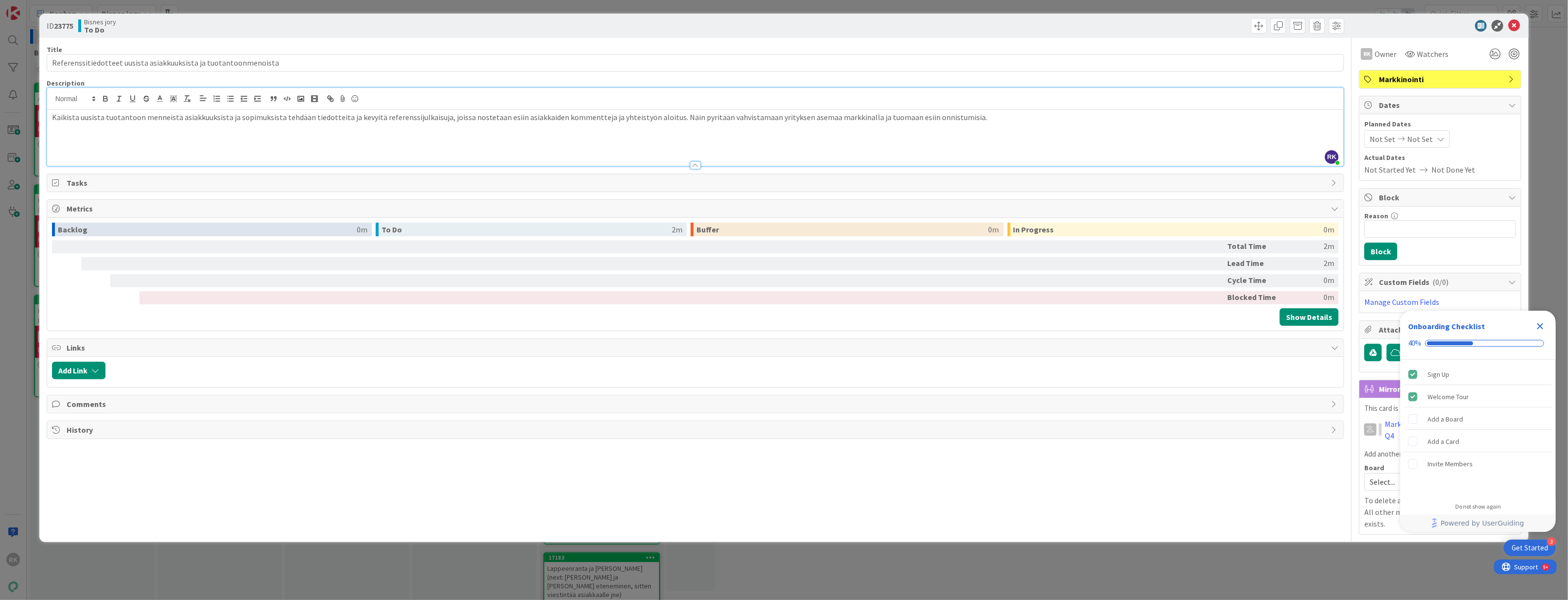
click at [245, 177] on div "Tasks" at bounding box center [695, 183] width 1297 height 18
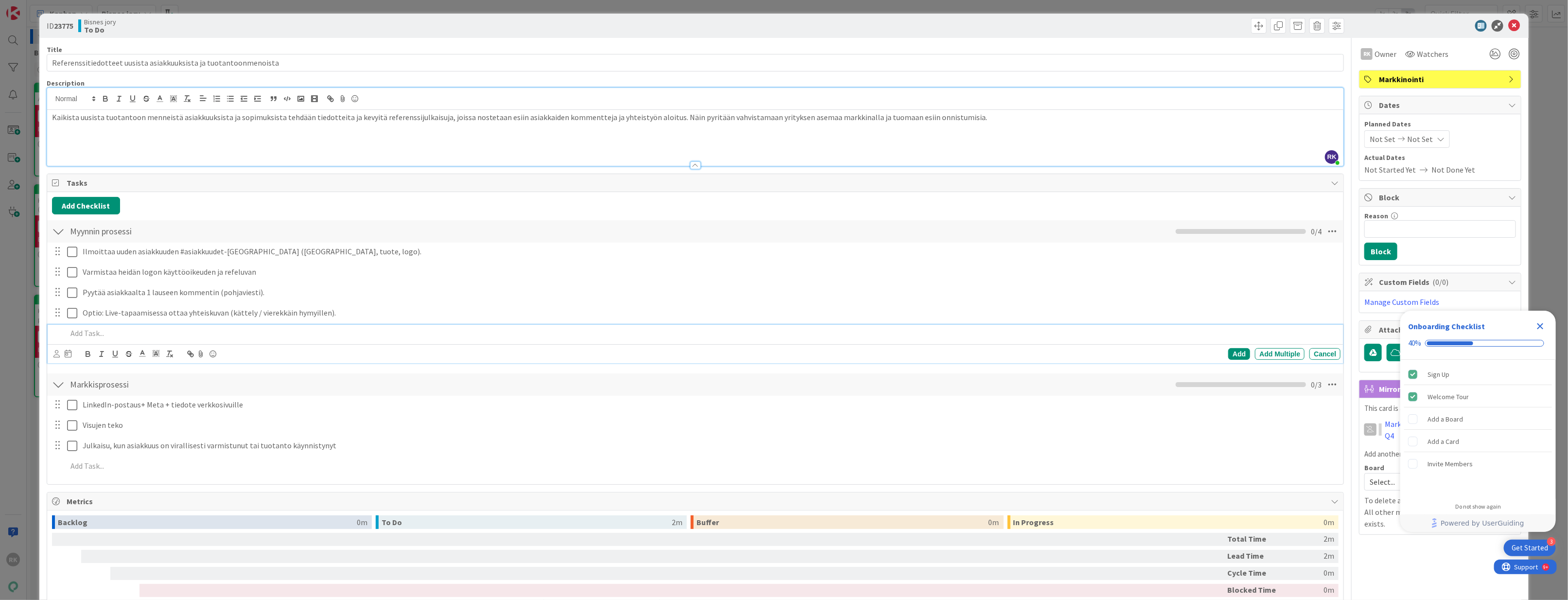
click at [373, 208] on div "Add Checklist" at bounding box center [695, 205] width 1287 height 18
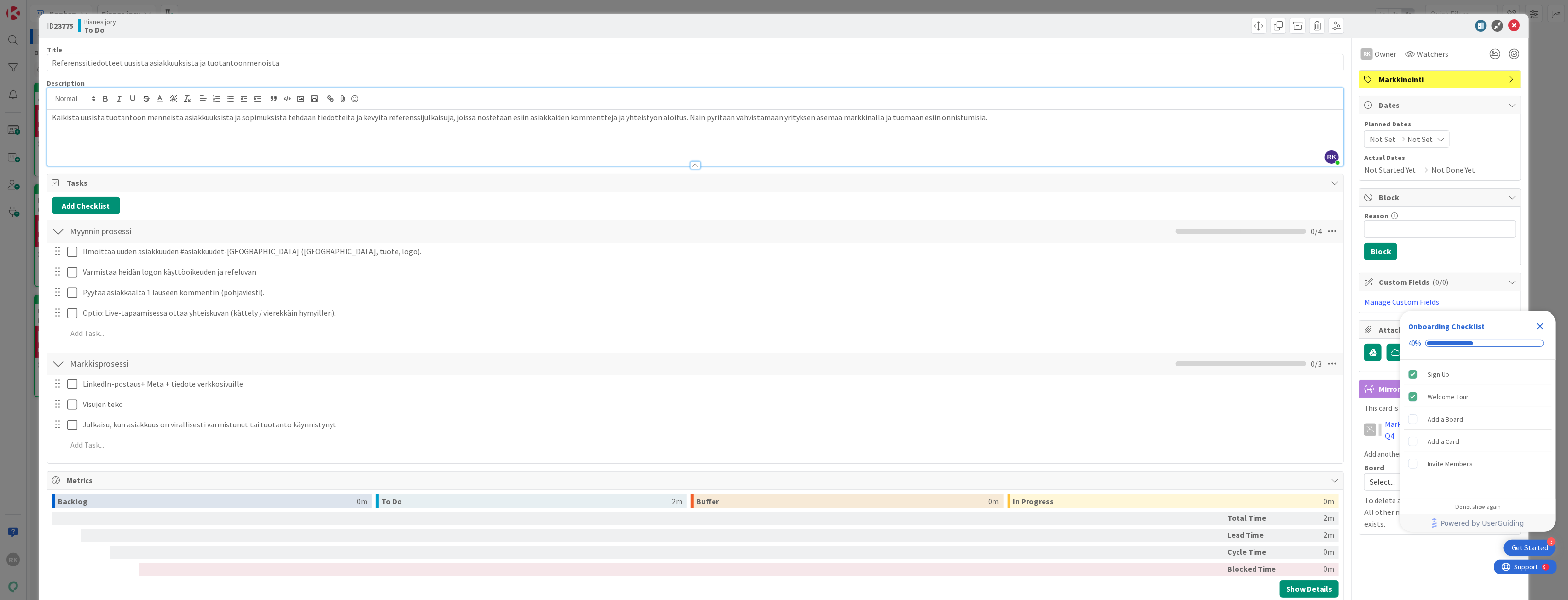
click at [1540, 327] on icon "Close Checklist" at bounding box center [1541, 326] width 6 height 6
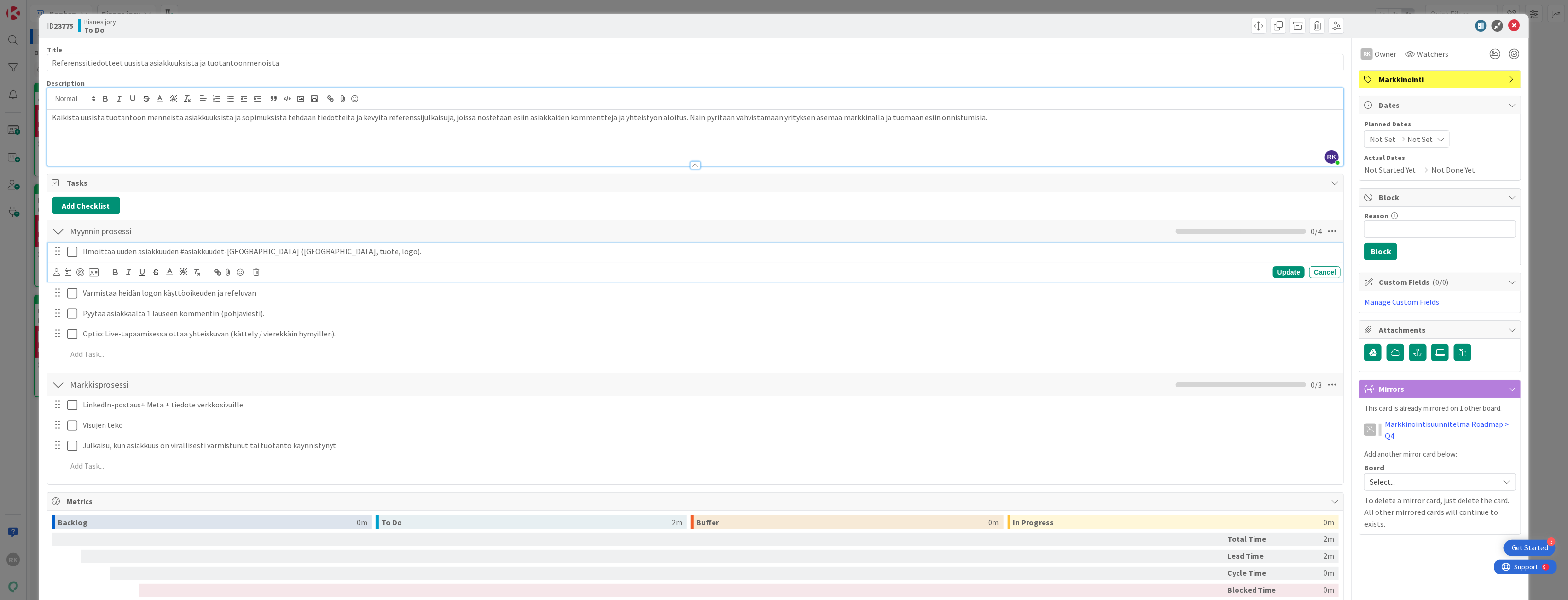
click at [295, 250] on p "Ilmoittaa uuden asiakkuuden #asiakkuudet-kanavalla (asiakas, tuote, logo)." at bounding box center [710, 252] width 1254 height 11
drag, startPoint x: 344, startPoint y: 249, endPoint x: 176, endPoint y: 253, distance: 168.0
click at [176, 253] on p "Ilmoittaa uuden asiakkuuden #asiakkuudet-kanavalla (asiakas, tuote, logo)." at bounding box center [710, 252] width 1254 height 11
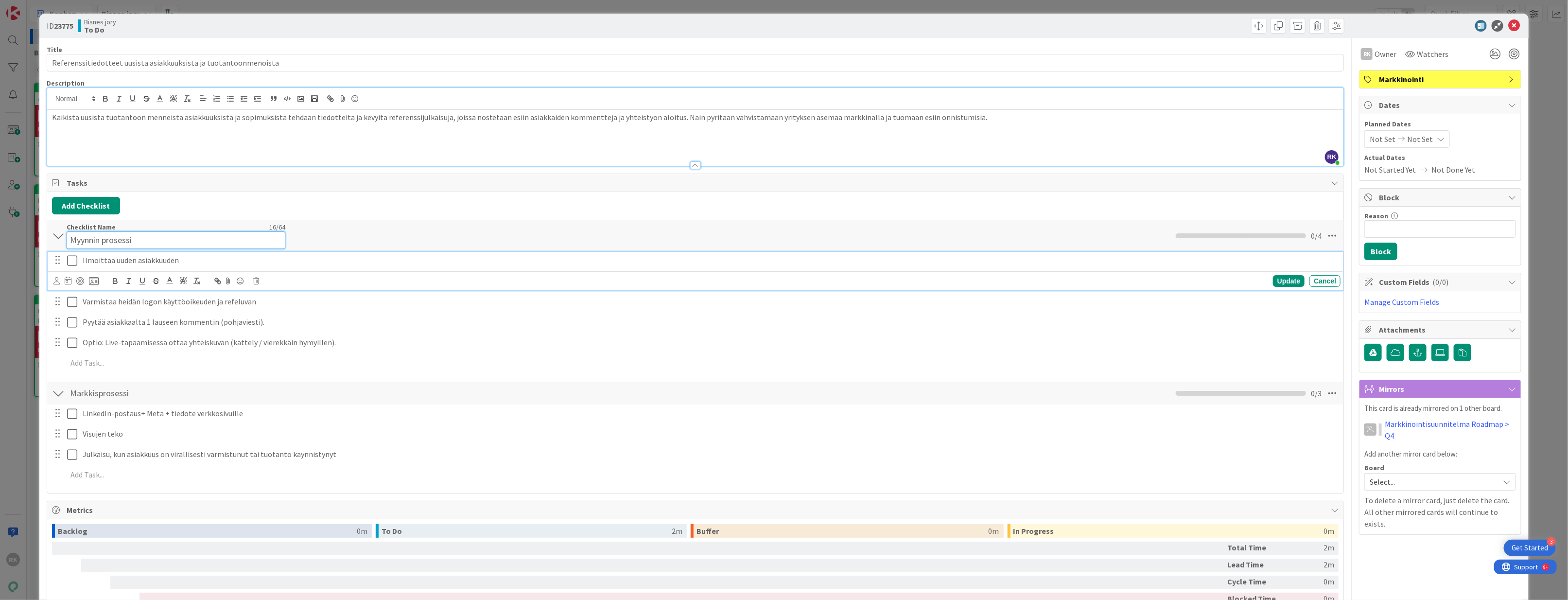
click at [141, 238] on input "Myynnin prosessi" at bounding box center [175, 240] width 219 height 18
click at [466, 290] on div "Varmistaa heidän logon käyttöoikeuden ja refeluvan Update Cancel" at bounding box center [695, 283] width 1296 height 38
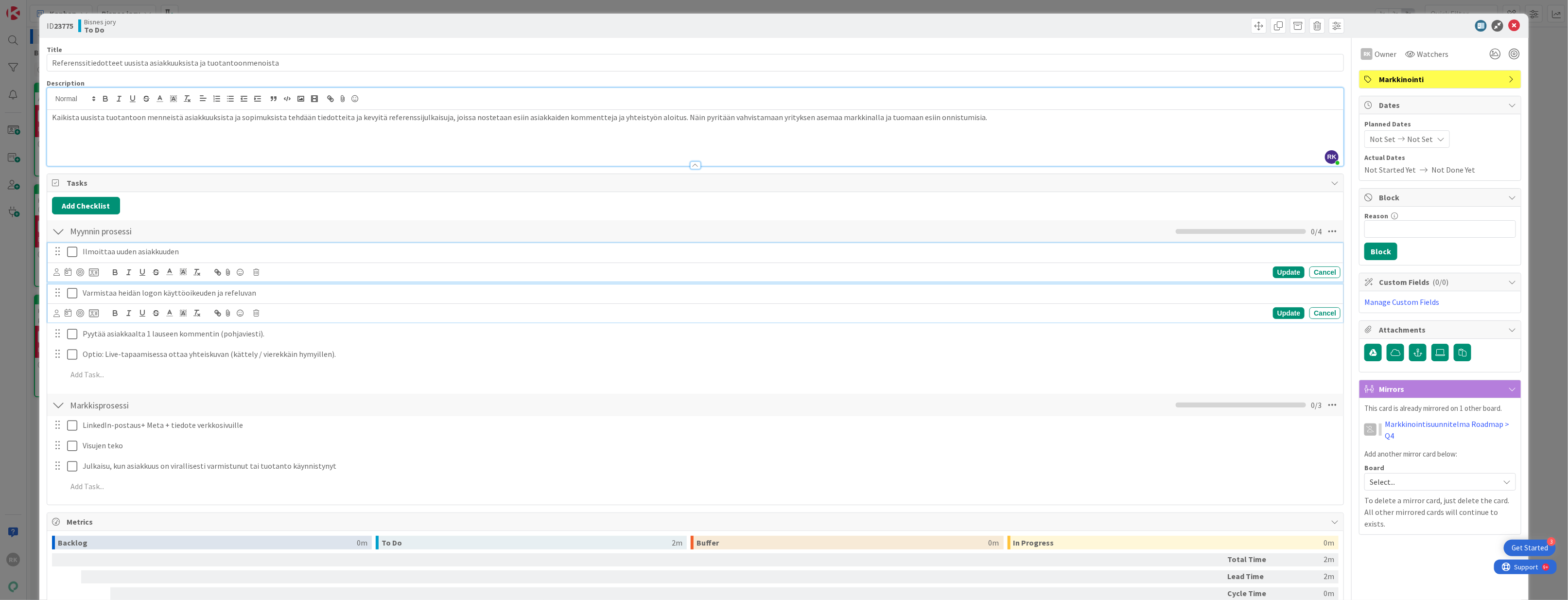
click at [329, 247] on div "Ilmoittaa uuden asiakkuuden" at bounding box center [709, 252] width 1262 height 17
click at [132, 295] on p "Varmistaa heidän logon käyttöoikeuden ja refeluvan" at bounding box center [710, 293] width 1254 height 11
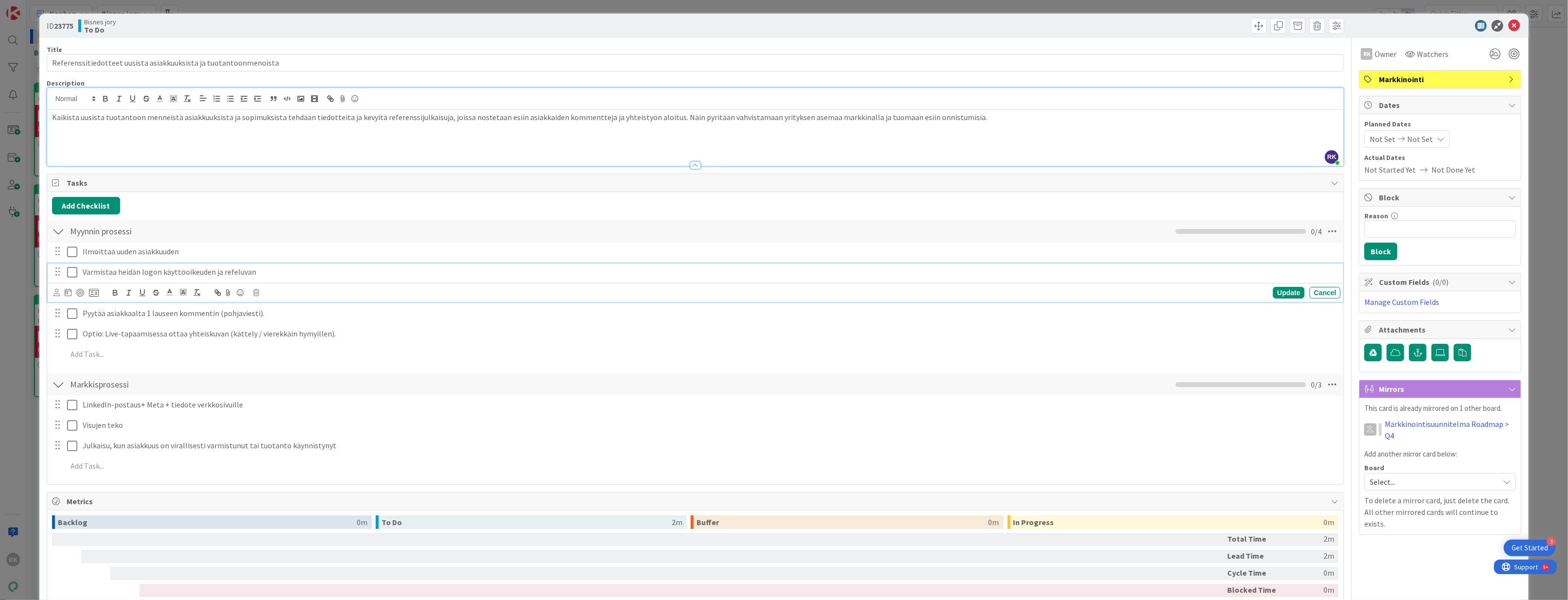
click at [132, 295] on icon "button" at bounding box center [128, 293] width 9 height 9
click at [130, 275] on p "Varmistaa heid ﻿ än logon käyttöoikeuden ja refeluvan" at bounding box center [710, 272] width 1254 height 11
click at [200, 218] on div "Add Checklist Myynnin prosessi Checklist Name 16 / 64 Myynnin prosessi 0 / 4 Il…" at bounding box center [695, 338] width 1287 height 283
drag, startPoint x: 262, startPoint y: 295, endPoint x: 102, endPoint y: 293, distance: 160.0
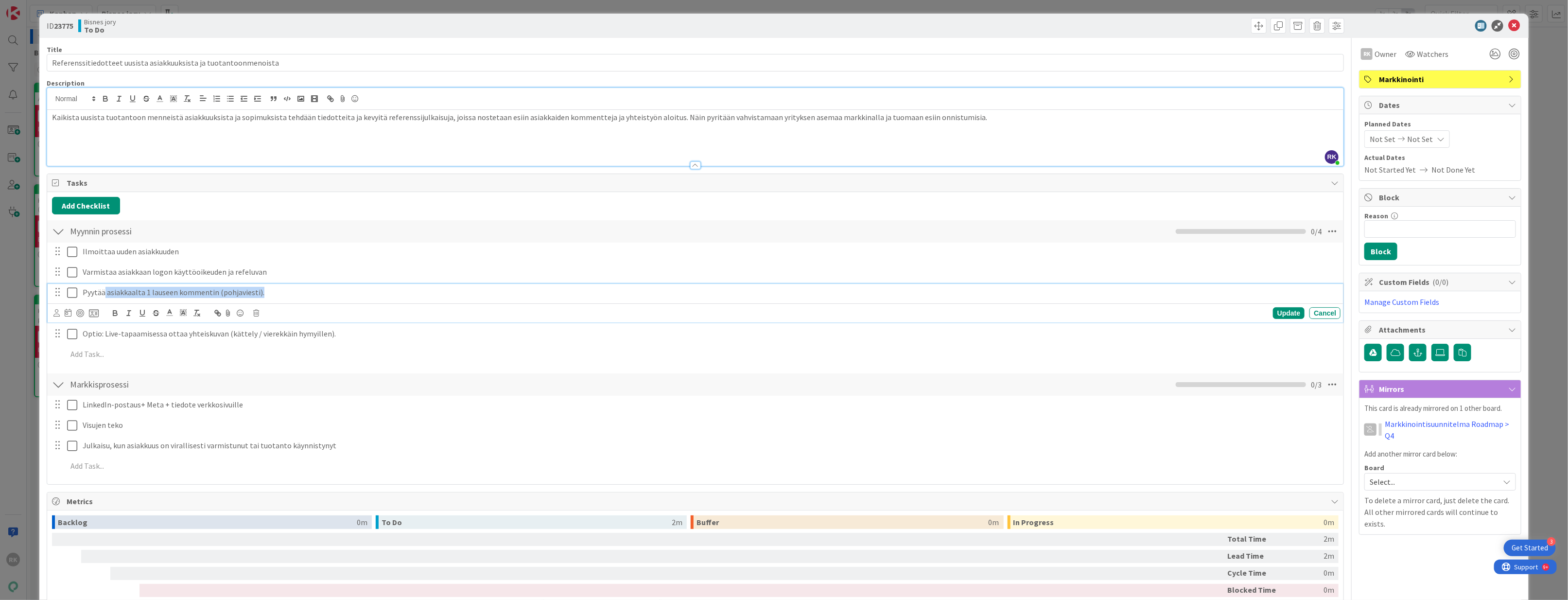
click at [103, 292] on p "Pyytää asiakkaalta 1 lauseen kommentin (pohjaviesti)." at bounding box center [710, 292] width 1254 height 11
click at [312, 294] on p "Pyytää asiakkaalta 1 lauseen kommentin (pohjaviesti)." at bounding box center [710, 292] width 1254 height 11
drag, startPoint x: 307, startPoint y: 295, endPoint x: 218, endPoint y: 291, distance: 89.1
click at [218, 291] on p "Pyytää asiakkaalta 1 lauseen kommentin (pohjaviesti)." at bounding box center [710, 292] width 1254 height 11
click at [344, 189] on div "Tasks" at bounding box center [695, 183] width 1297 height 18
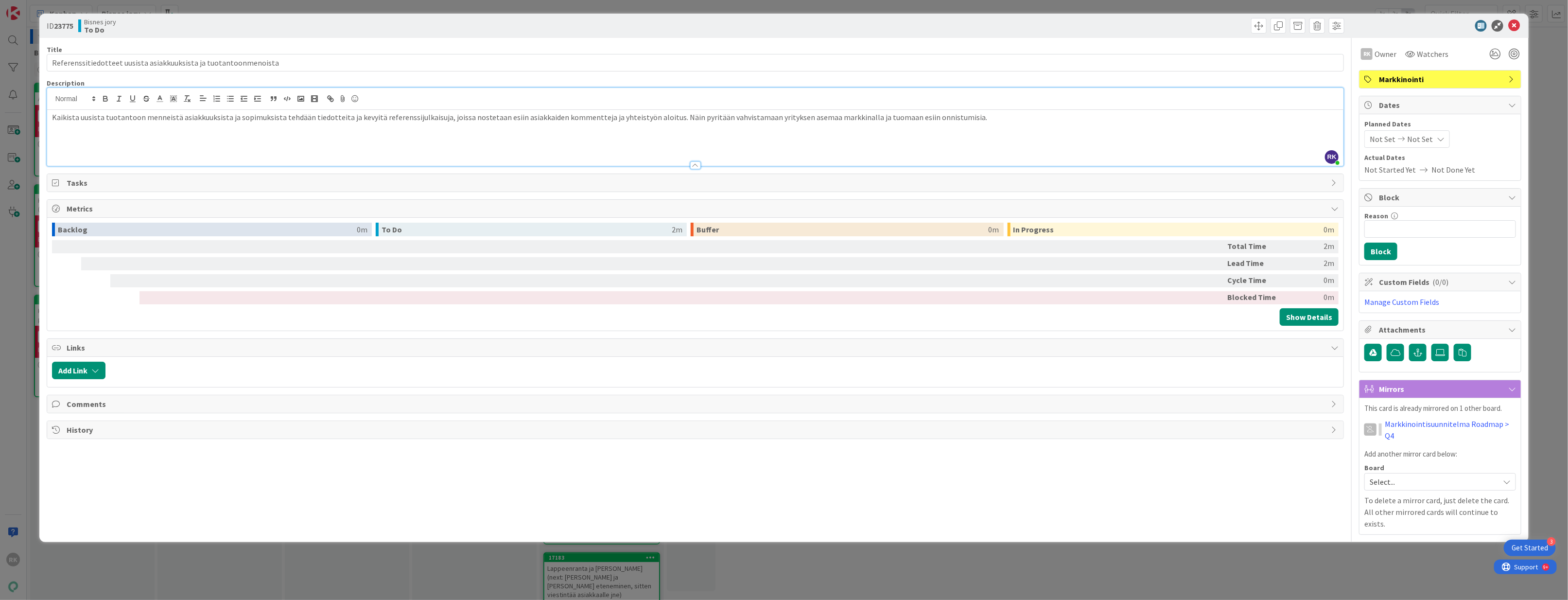
click at [332, 189] on span "Tasks" at bounding box center [696, 183] width 1260 height 12
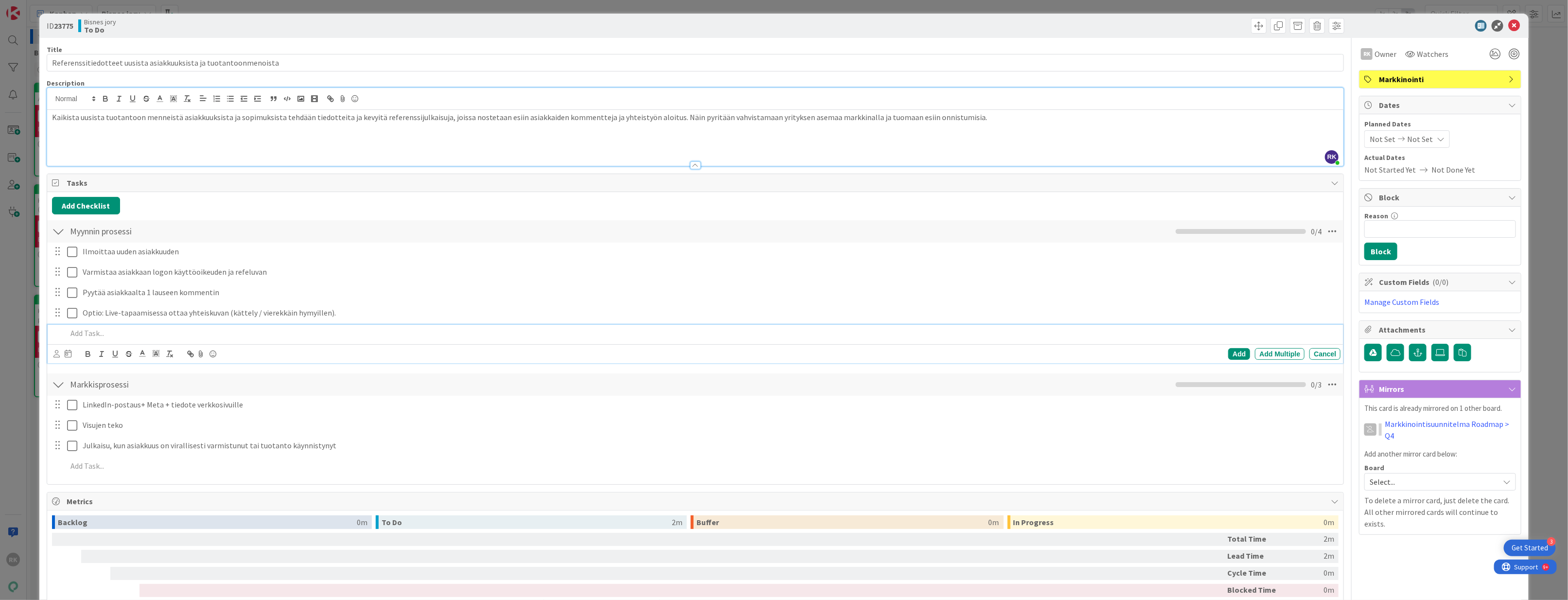
click at [320, 145] on p at bounding box center [695, 139] width 1287 height 11
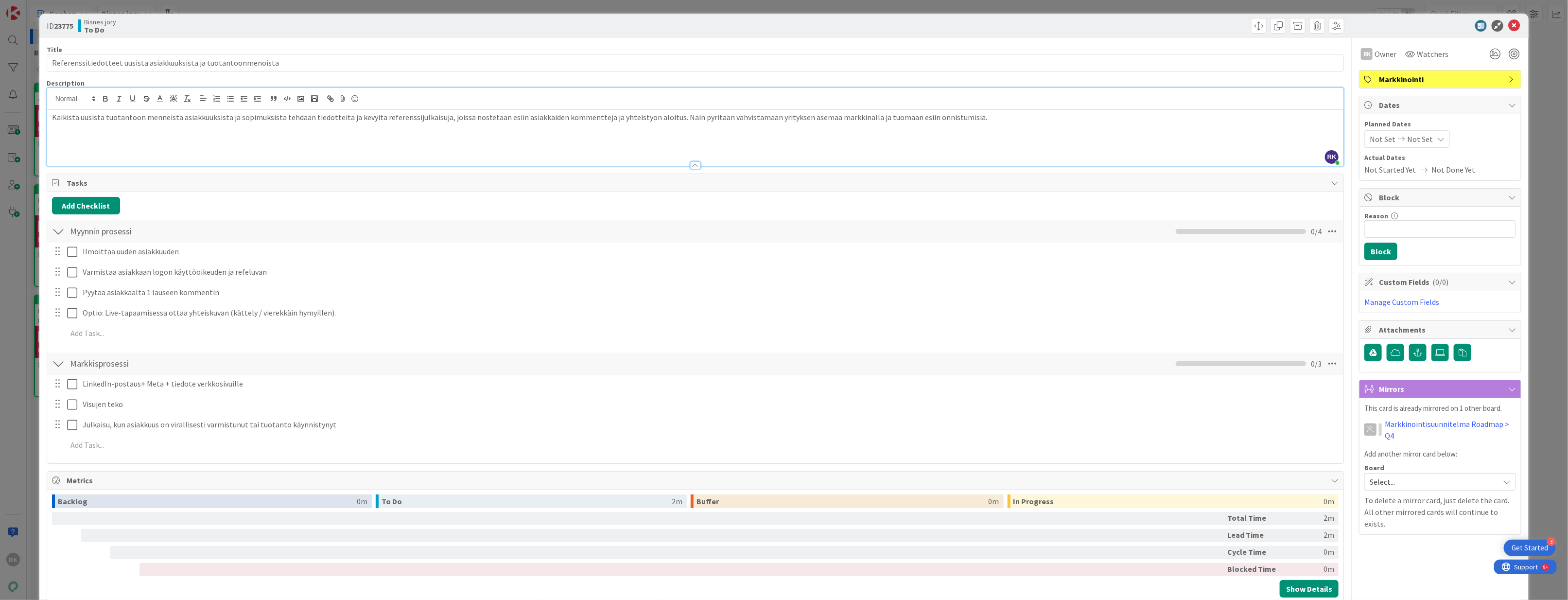
click at [320, 146] on div "Kaikista uusista tuotantoon menneistä asiakkuuksista ja sopimuksista tehdään ti…" at bounding box center [695, 138] width 1297 height 56
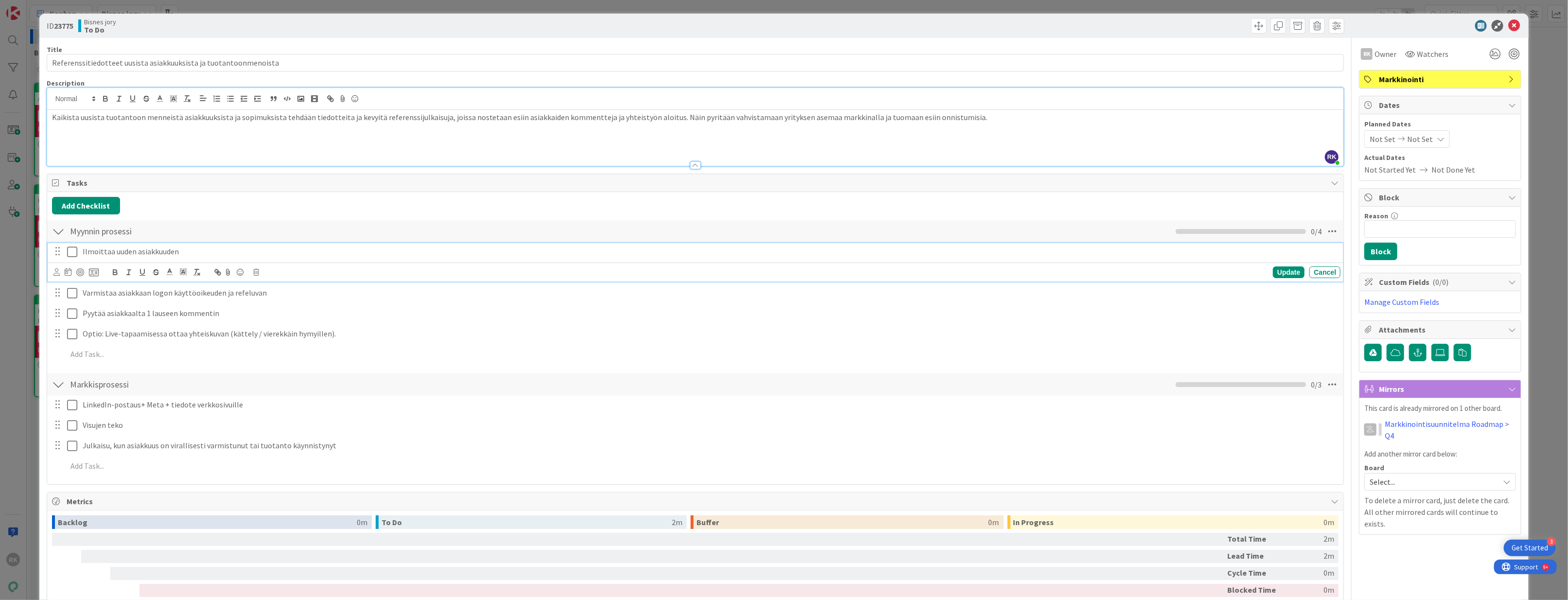
click at [183, 250] on p "Ilmoittaa uuden asiakkuuden" at bounding box center [710, 252] width 1254 height 11
click at [299, 214] on div "Add Checklist" at bounding box center [695, 205] width 1287 height 18
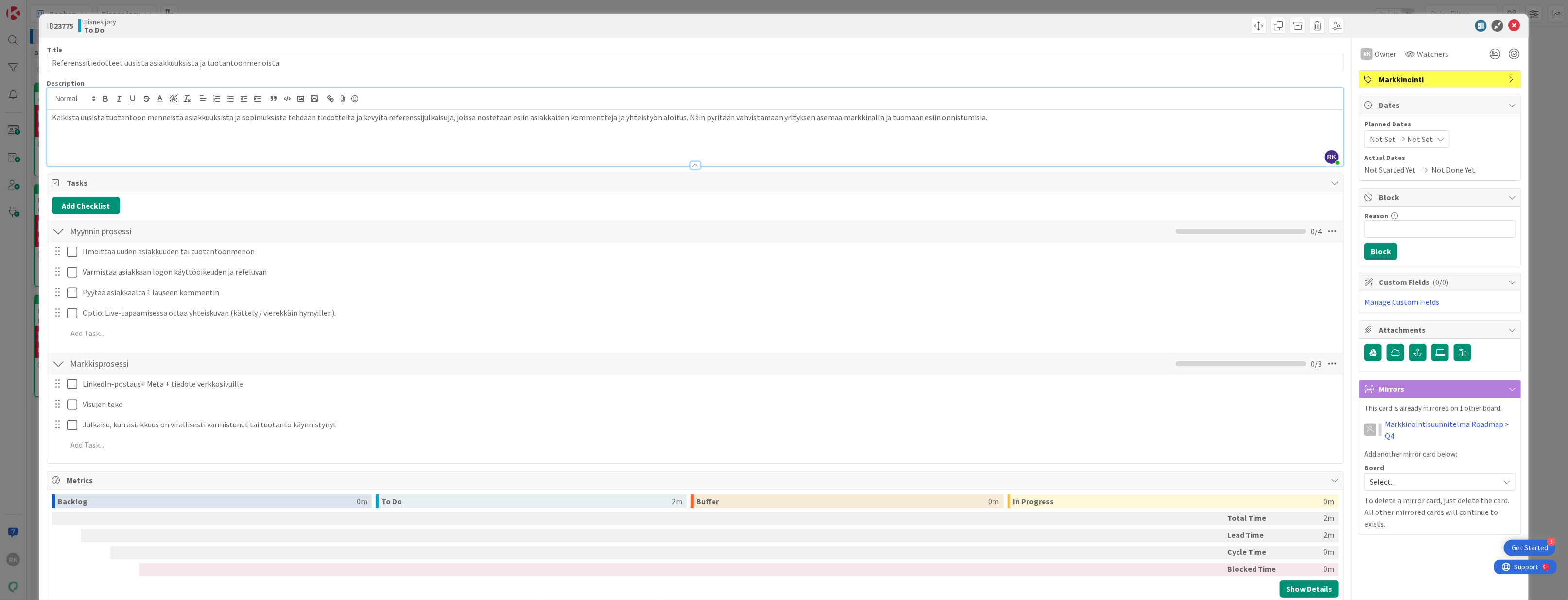
click at [138, 144] on p at bounding box center [695, 139] width 1287 height 11
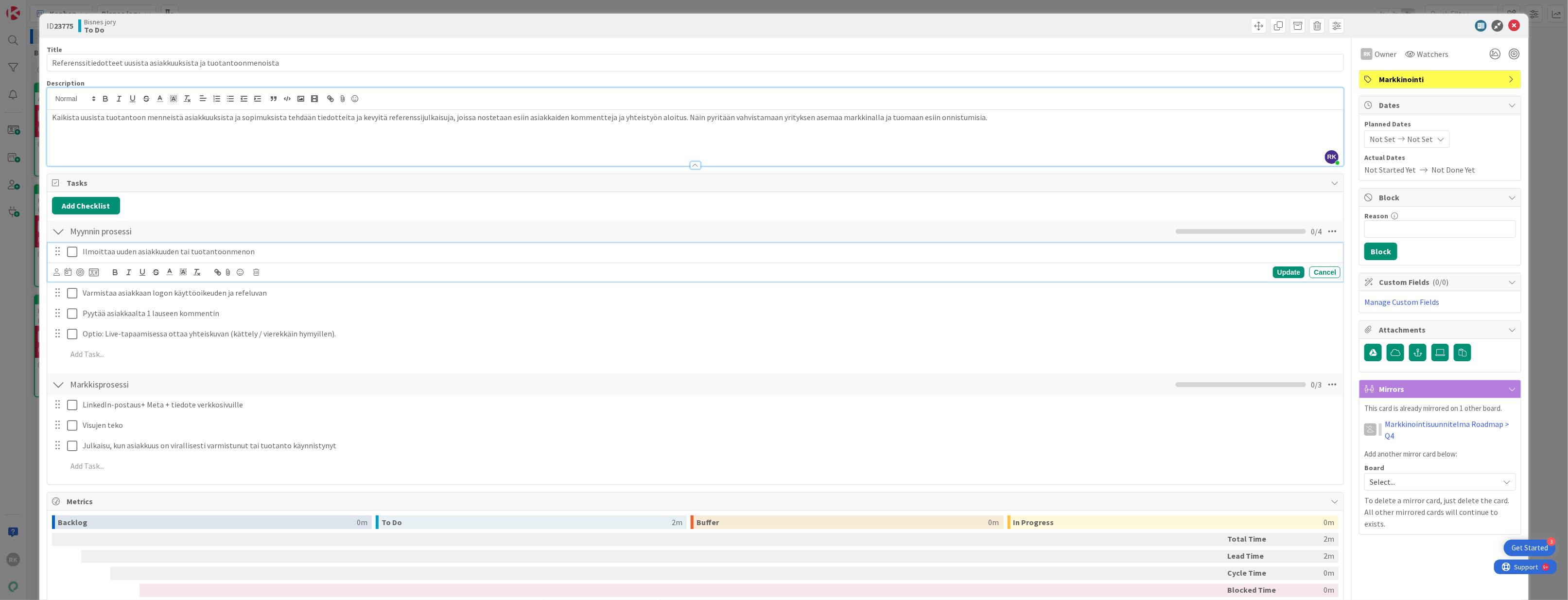
click at [268, 251] on p "Ilmoittaa uuden asiakkuuden tai tuotantoonmenon" at bounding box center [710, 252] width 1254 height 11
drag, startPoint x: 306, startPoint y: 250, endPoint x: 250, endPoint y: 257, distance: 56.4
click at [250, 257] on p "Ilmoittaa uuden asiakkuuden tai tuotantoonmenon tälle kortille" at bounding box center [710, 252] width 1254 height 11
click at [111, 274] on icon "button" at bounding box center [115, 272] width 9 height 9
click at [340, 200] on div "Add Checklist" at bounding box center [695, 205] width 1287 height 18
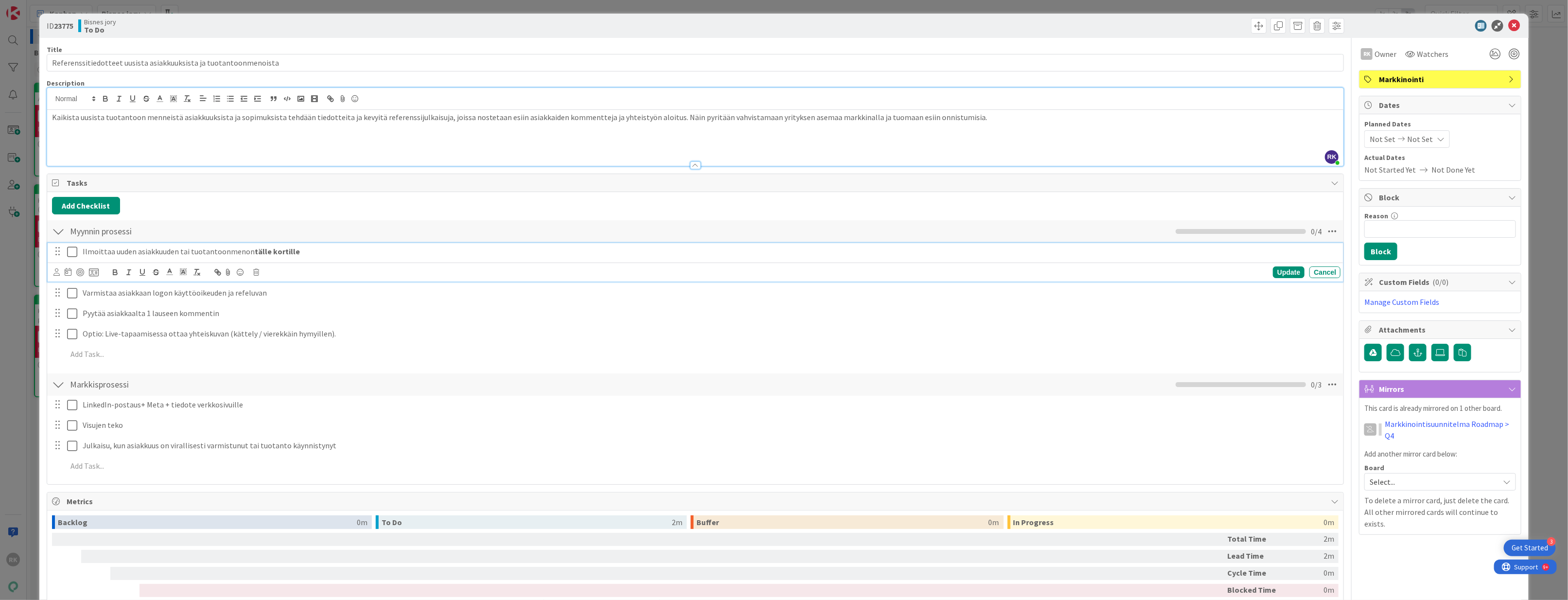
click at [312, 252] on p "Ilmoittaa uuden asiakkuuden tai tuotantoonmenon tälle kortille" at bounding box center [710, 252] width 1254 height 11
click at [257, 202] on div "Add Checklist" at bounding box center [695, 205] width 1287 height 18
click at [93, 271] on p "Varmistaa asiakkaan logon käyttöoikeuden ja refeluvan" at bounding box center [710, 272] width 1254 height 11
click at [325, 283] on div "Varmistaa asiakkaan logon käyttöoikeuden ja refeluvan Update Cancel" at bounding box center [695, 283] width 1296 height 38
click at [324, 281] on div "Varmistaa asiakkaan logon käyttöoikeuden ja refeluvan" at bounding box center [709, 272] width 1262 height 17
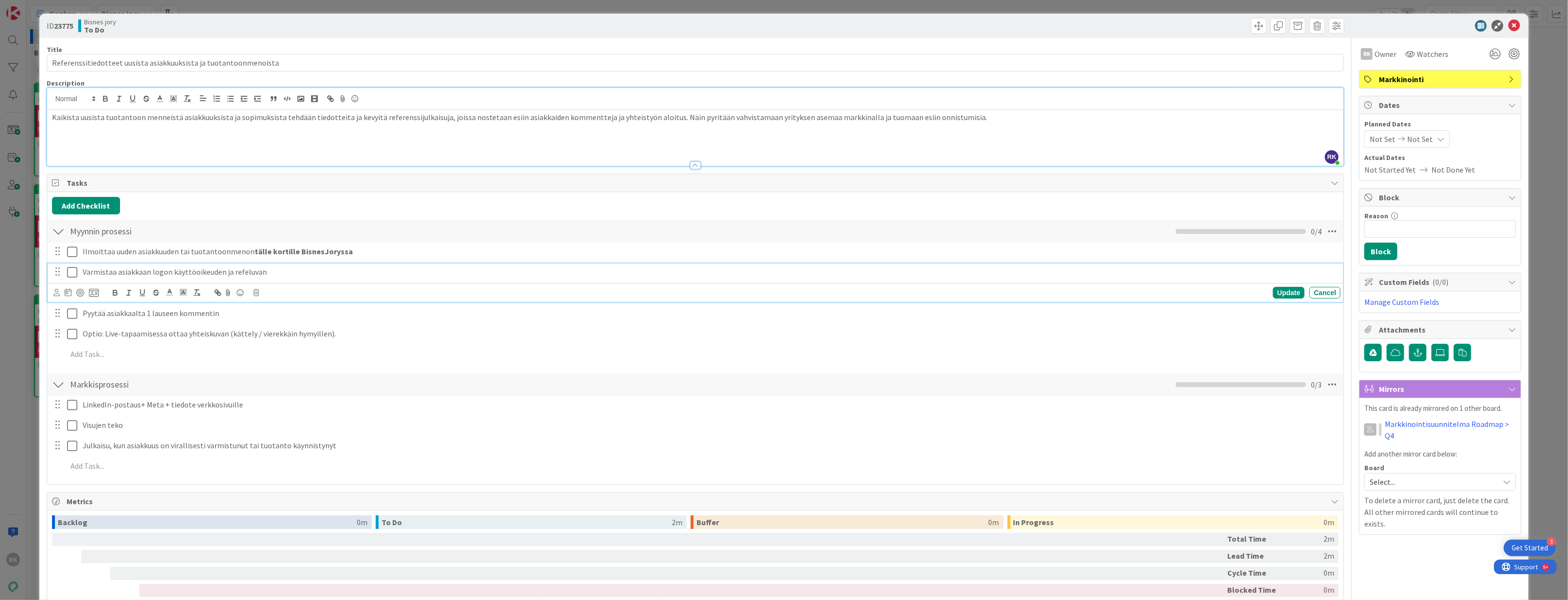
click at [105, 278] on p "Varmistaa asiakkaan logon käyttöoikeuden ja refeluvan" at bounding box center [710, 272] width 1254 height 11
click at [117, 274] on p "Varmistaa asiakkaan logon käyttöoikeuden ja refeluvan" at bounding box center [710, 272] width 1254 height 11
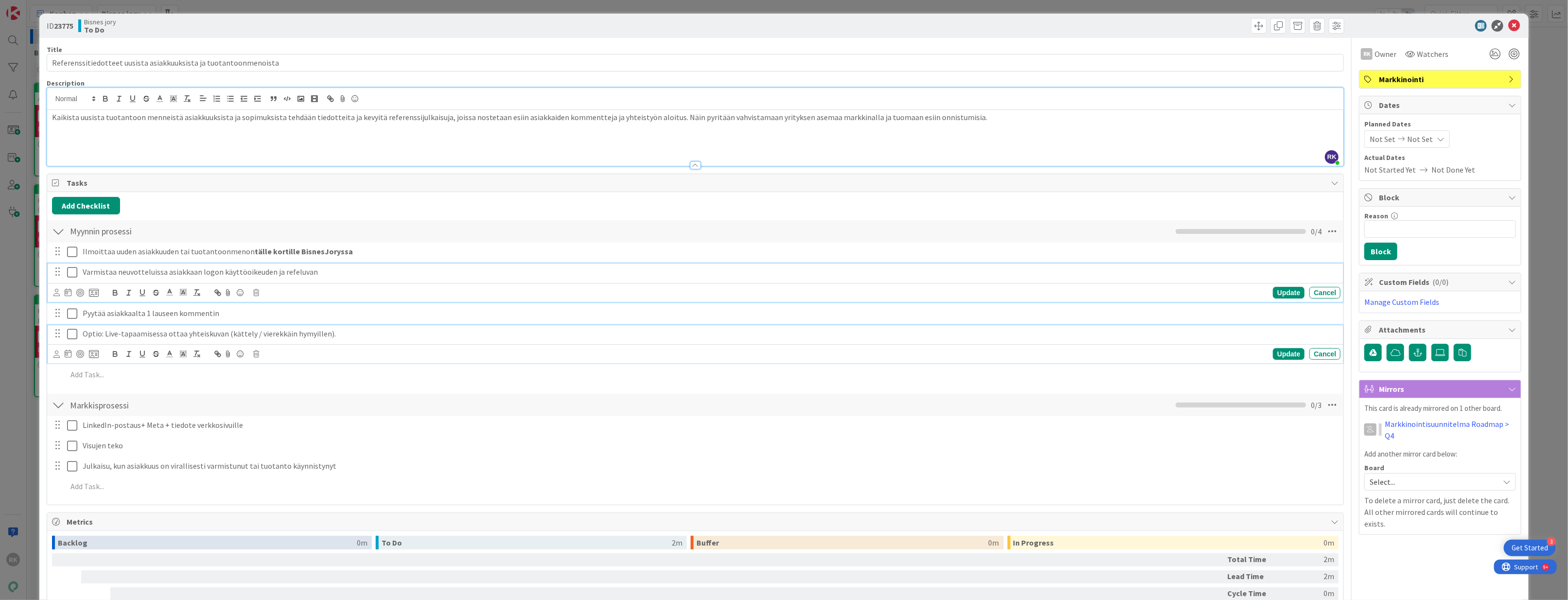
click at [435, 336] on p "Optio: Live-tapaamisessa ottaa yhteiskuvan (kättely / vierekkäin hymyillen)." at bounding box center [710, 334] width 1254 height 11
click at [295, 287] on div "Pyytää asiakkaalta 1 lauseen kommentin" at bounding box center [709, 292] width 1262 height 17
click at [343, 356] on p at bounding box center [702, 355] width 1270 height 11
click at [240, 295] on p "Pyytää asiakkaalta 1 lauseen kommentin" at bounding box center [710, 292] width 1254 height 11
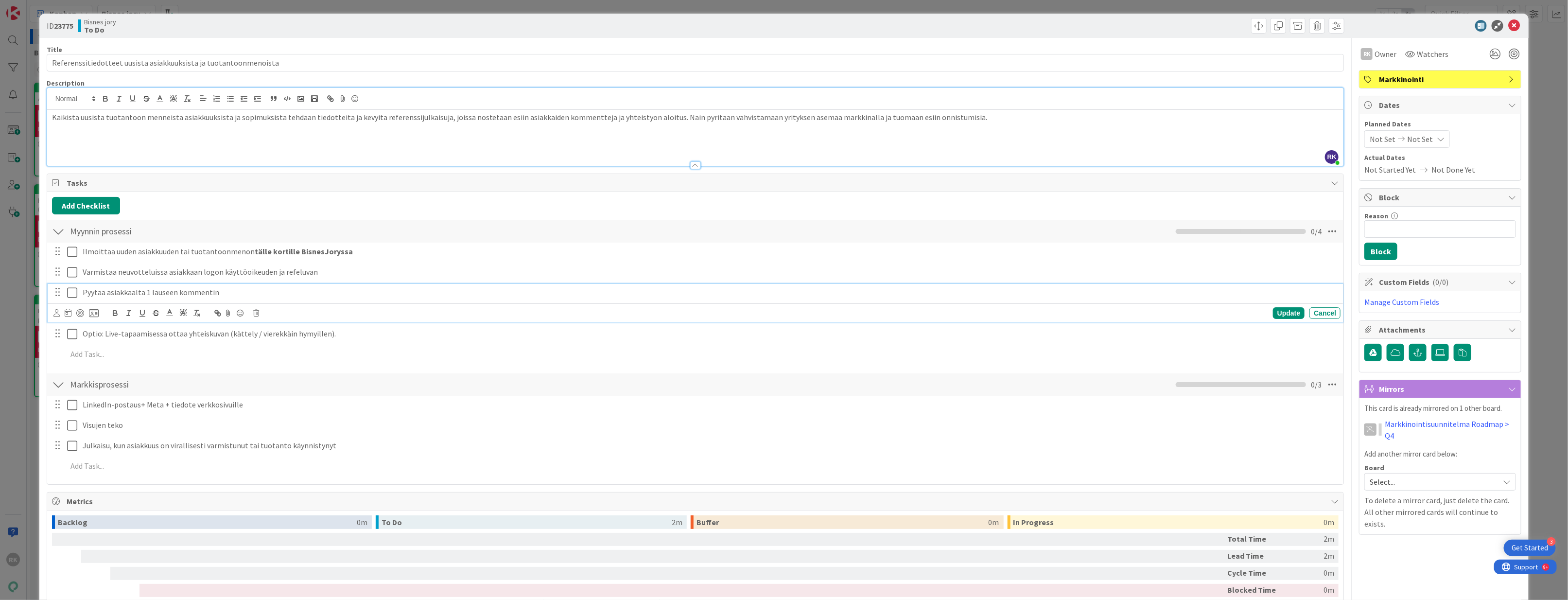
click at [245, 294] on p "Pyytää asiakkaalta 1 lauseen kommentin" at bounding box center [710, 292] width 1254 height 11
click at [1296, 315] on div "Update" at bounding box center [1289, 313] width 32 height 12
click at [147, 336] on p at bounding box center [702, 333] width 1270 height 11
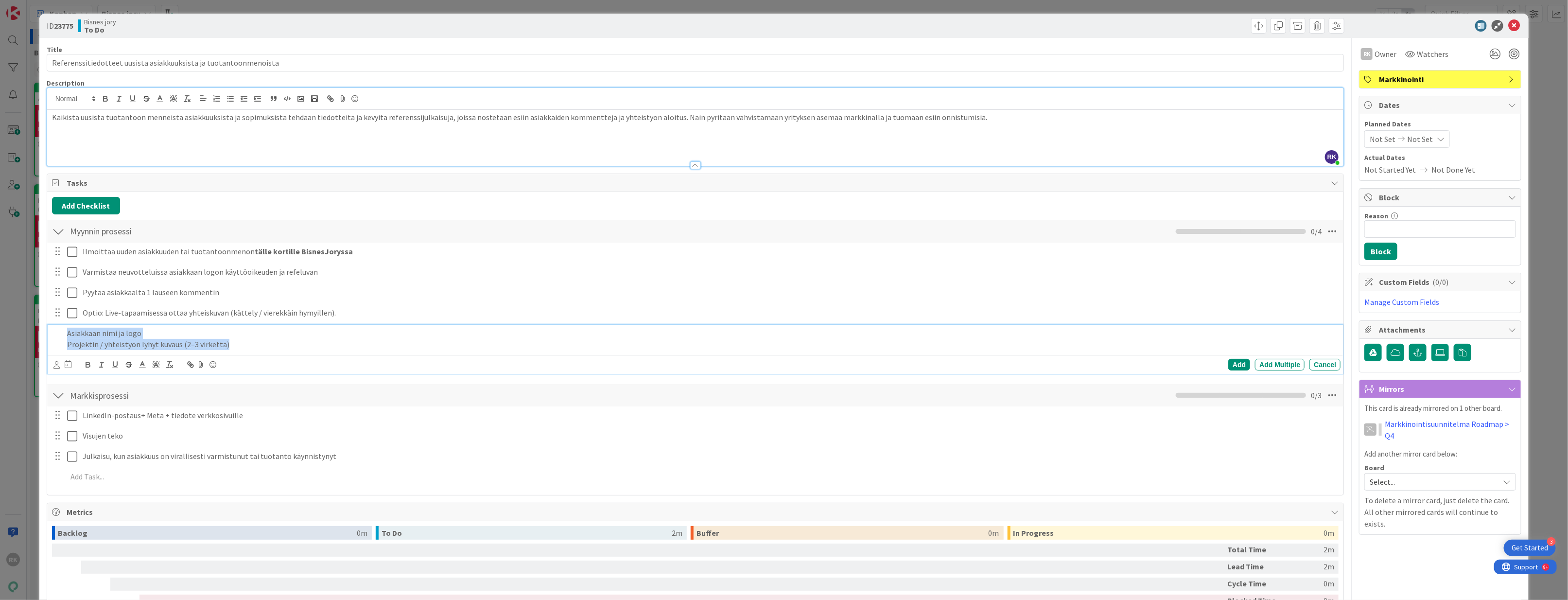
drag, startPoint x: 237, startPoint y: 351, endPoint x: 60, endPoint y: 335, distance: 177.7
click at [60, 335] on div "Asiakkaan nimi ja logo Projektin / yhteistyön lyhyt kuvaus (2–3 virkettä)" at bounding box center [696, 339] width 1289 height 28
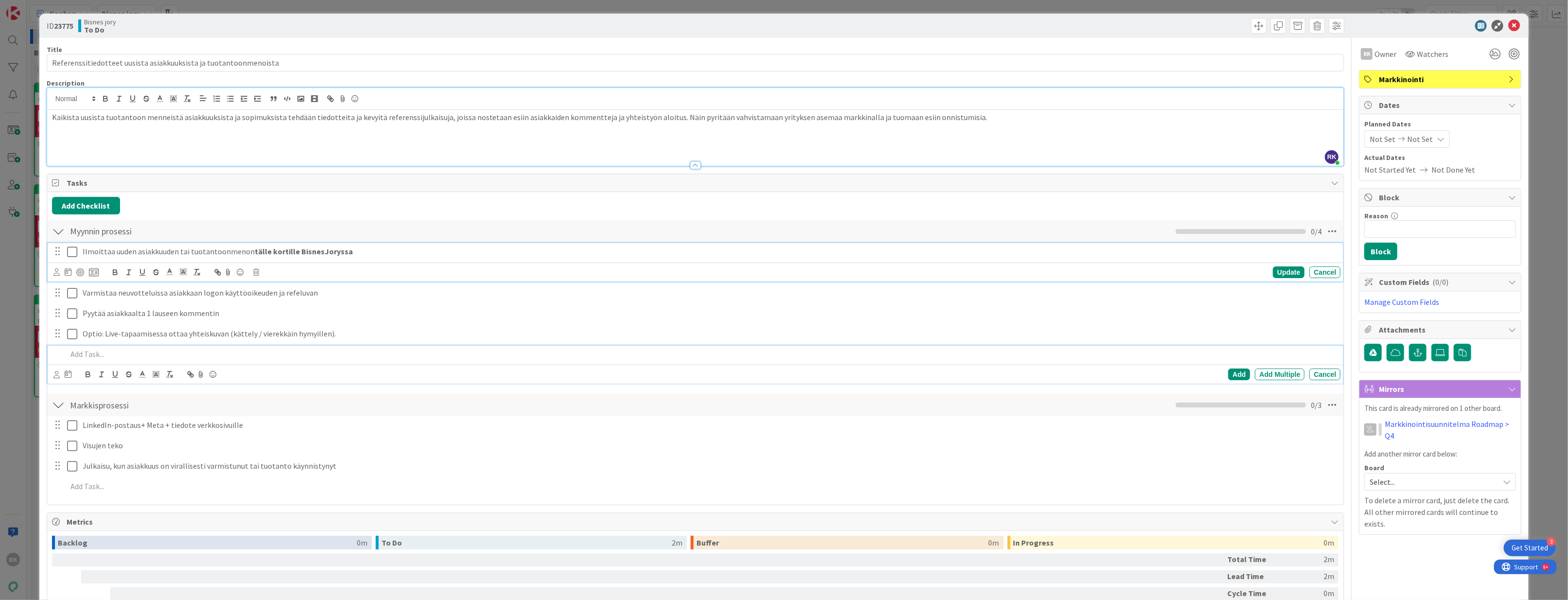
click at [391, 260] on div "Ilmoittaa uuden asiakkuuden tai tuotantoonmenon tälle kortille BisnesJoryssa" at bounding box center [709, 252] width 1262 height 17
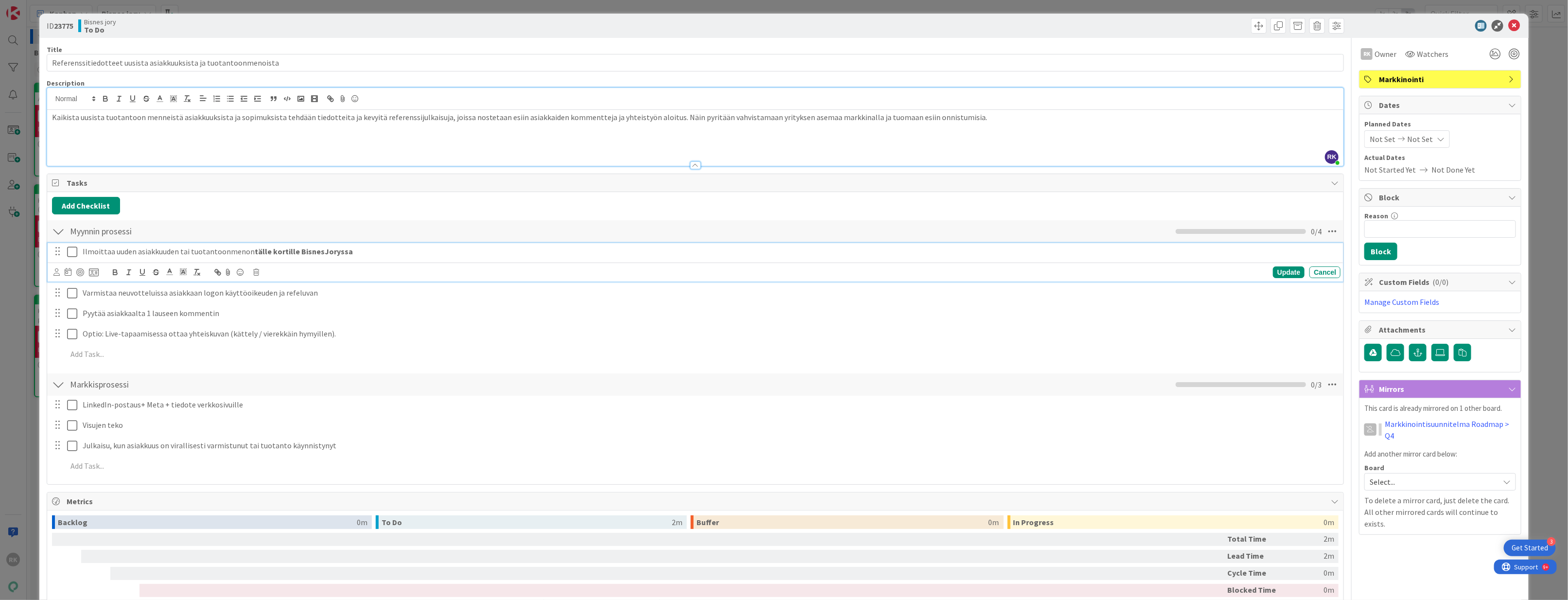
click at [373, 252] on p "Ilmoittaa uuden asiakkuuden tai tuotantoonmenon tälle kortille BisnesJoryssa" at bounding box center [710, 252] width 1254 height 11
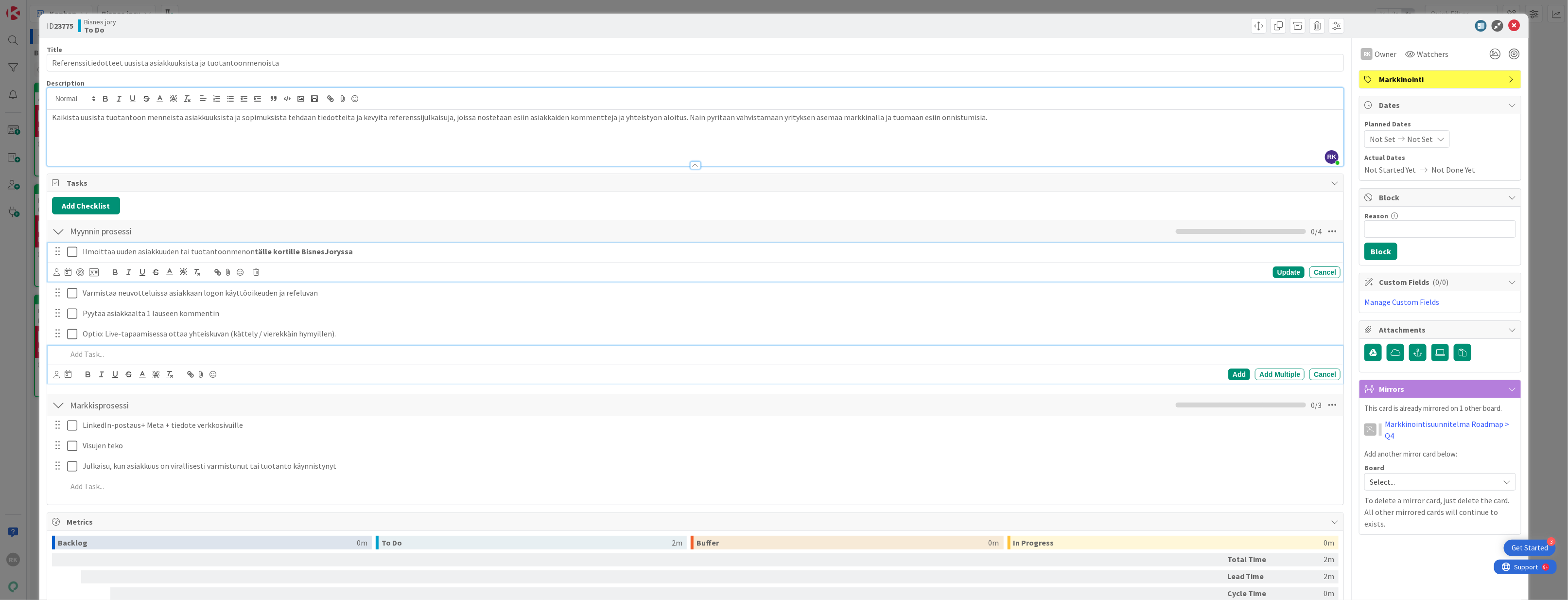
click at [127, 357] on p at bounding box center [702, 355] width 1270 height 11
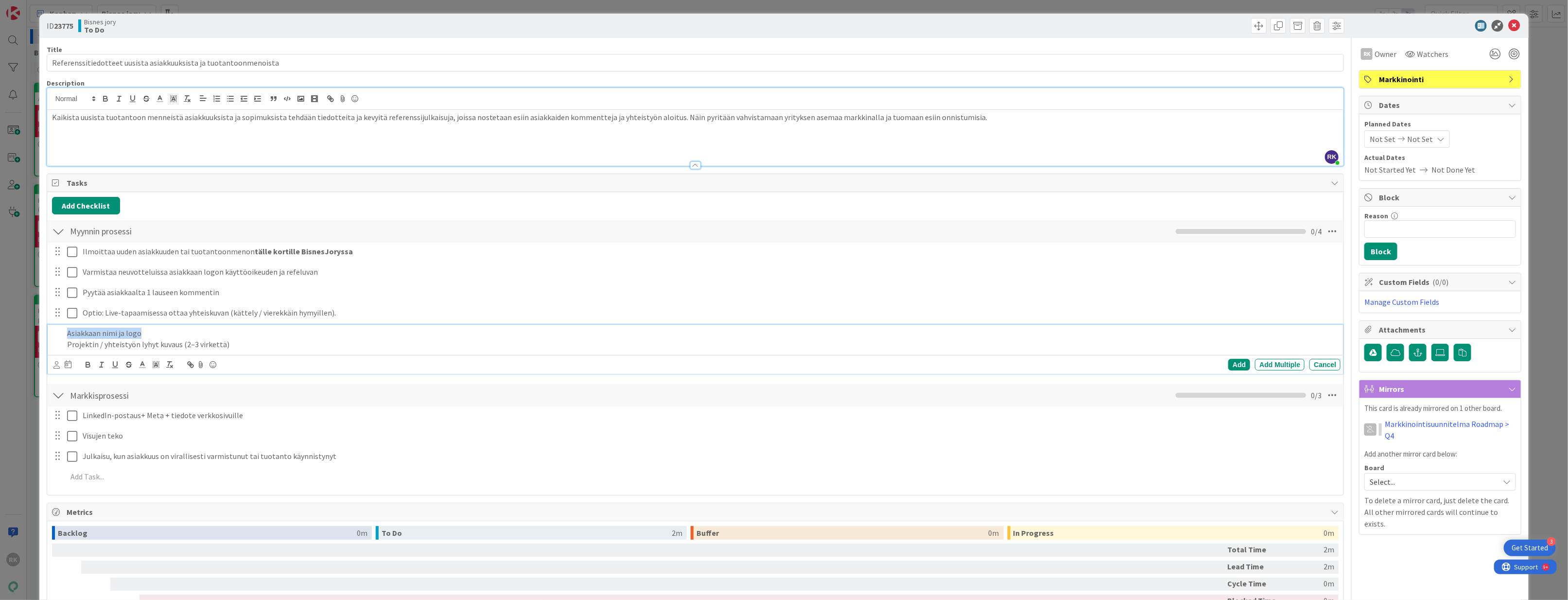
drag, startPoint x: 158, startPoint y: 337, endPoint x: 60, endPoint y: 339, distance: 98.0
click at [60, 339] on div "Asiakkaan nimi ja logo Projektin / yhteistyön lyhyt kuvaus (2–3 virkettä)" at bounding box center [696, 339] width 1289 height 28
click at [68, 345] on p "Projektin / yhteistyön lyhyt kuvaus (2–3 virkettä)" at bounding box center [702, 345] width 1270 height 11
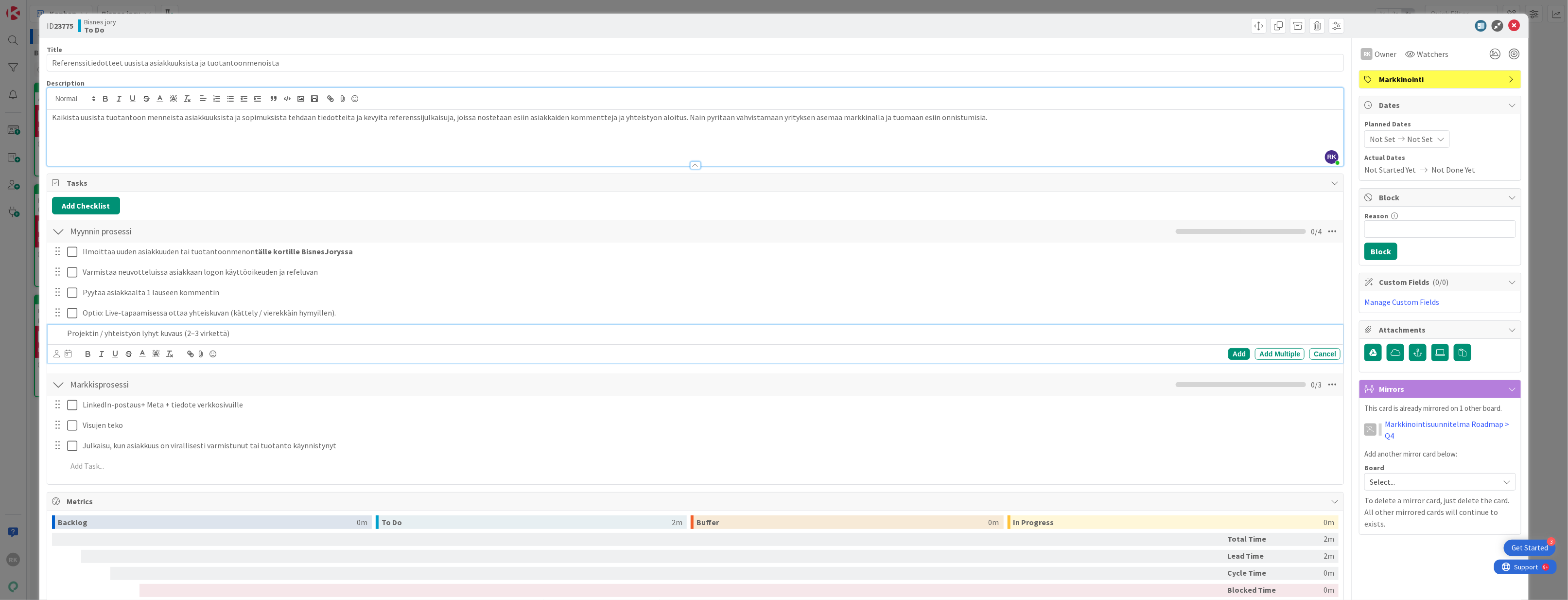
click at [292, 341] on div "Projektin / yhteistyön lyhyt kuvaus (2–3 virkettä)" at bounding box center [702, 333] width 1278 height 17
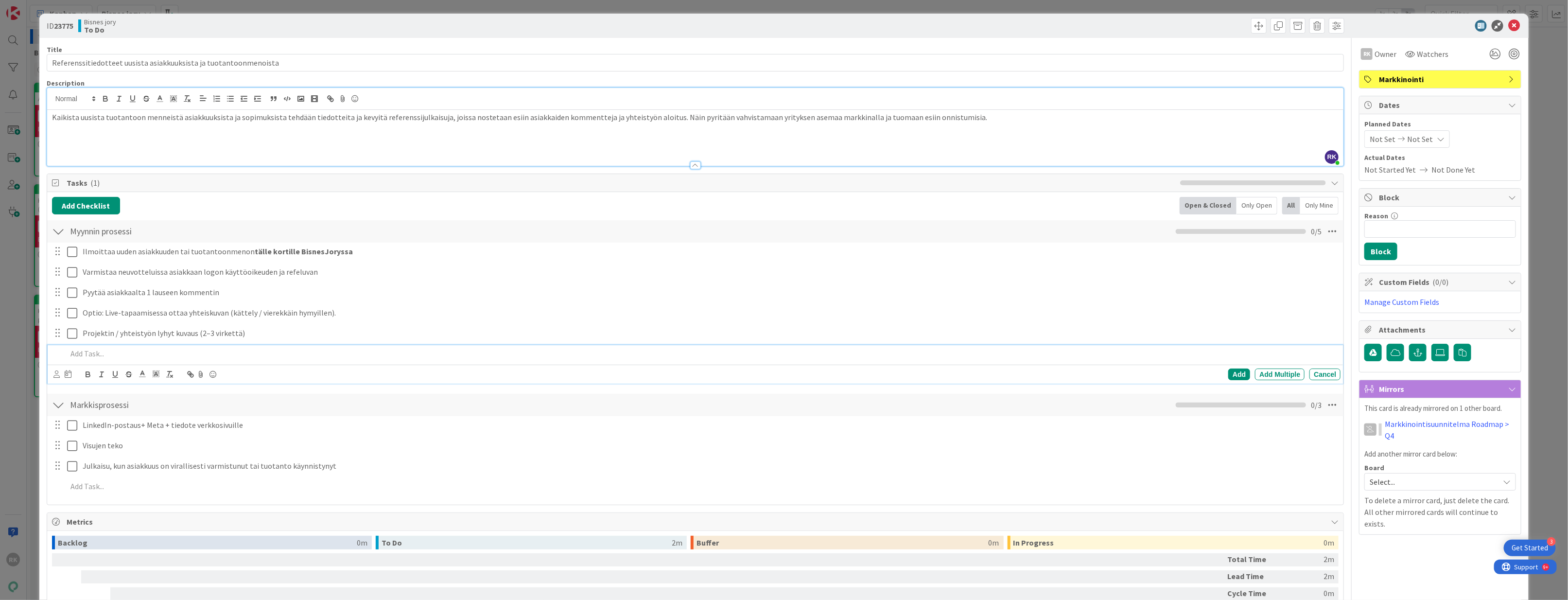
click at [351, 384] on div "Add Add Multiple Cancel" at bounding box center [695, 374] width 1296 height 19
click at [392, 417] on div "Markkisprosessi Checklist Name 15 / 64 Markkisprosessi 0 / 3" at bounding box center [695, 405] width 1297 height 23
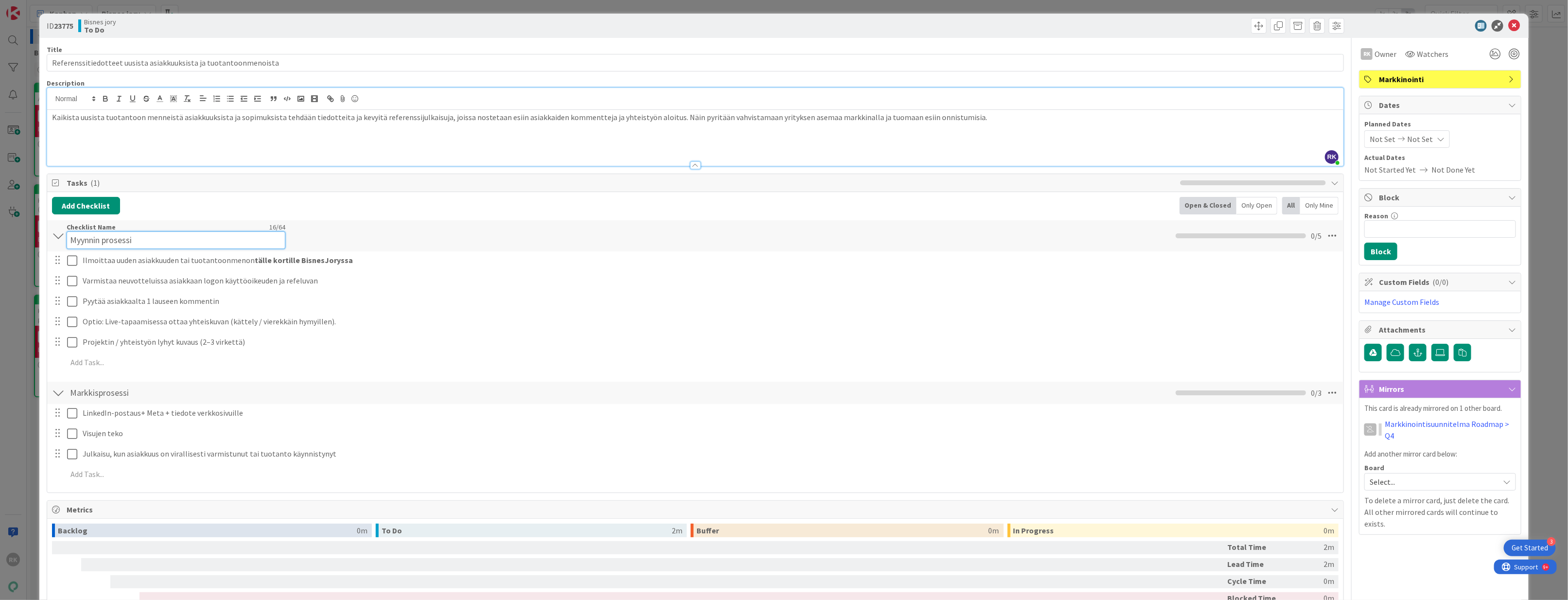
click at [104, 235] on input "Myynnin prosessi" at bounding box center [175, 240] width 219 height 18
drag, startPoint x: 100, startPoint y: 240, endPoint x: 99, endPoint y: 245, distance: 5.1
click at [100, 241] on input "Myynnin prosessi" at bounding box center [175, 240] width 219 height 18
type input "Myynnin / vastuuhenkilön prosessi"
click at [329, 238] on div "Myynnin / vastuuhenkilön prosessi Checklist Name 33 / 64 Myynnin / vastuuhenkil…" at bounding box center [695, 231] width 1297 height 23
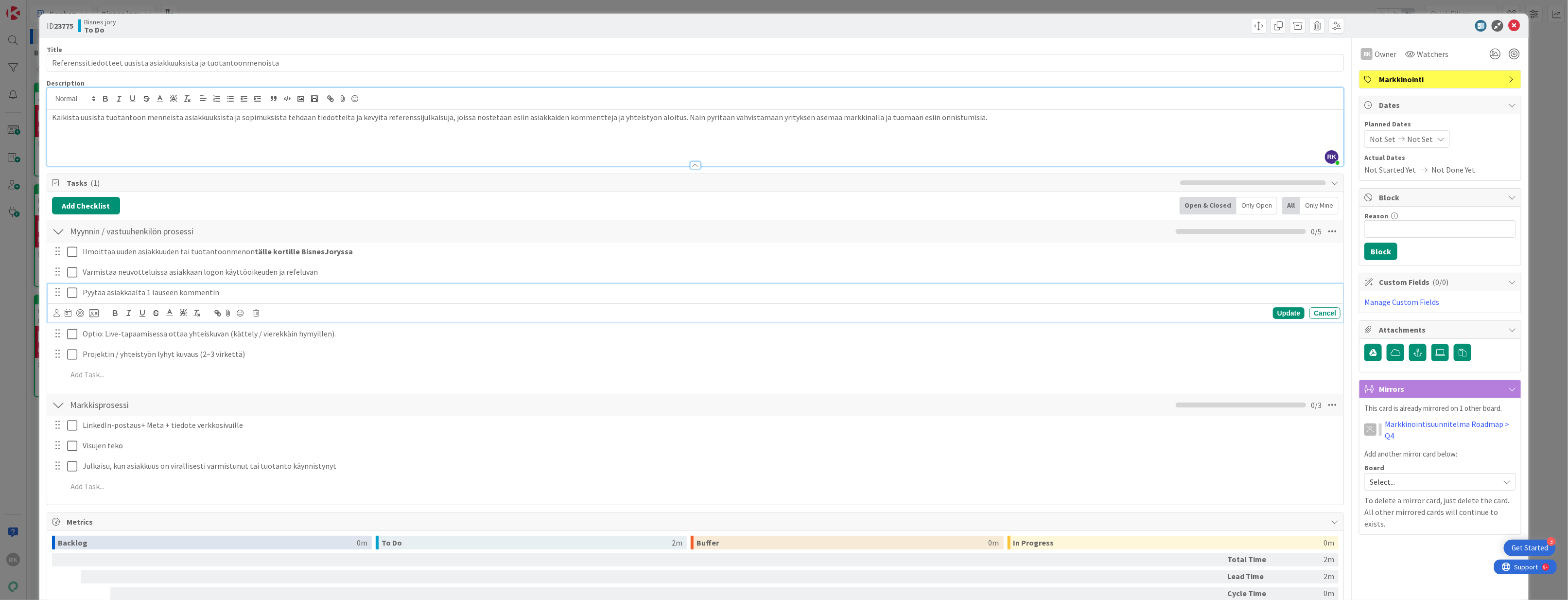
click at [182, 294] on p "Pyytää asiakkaalta 1 lauseen kommentin" at bounding box center [710, 292] width 1254 height 11
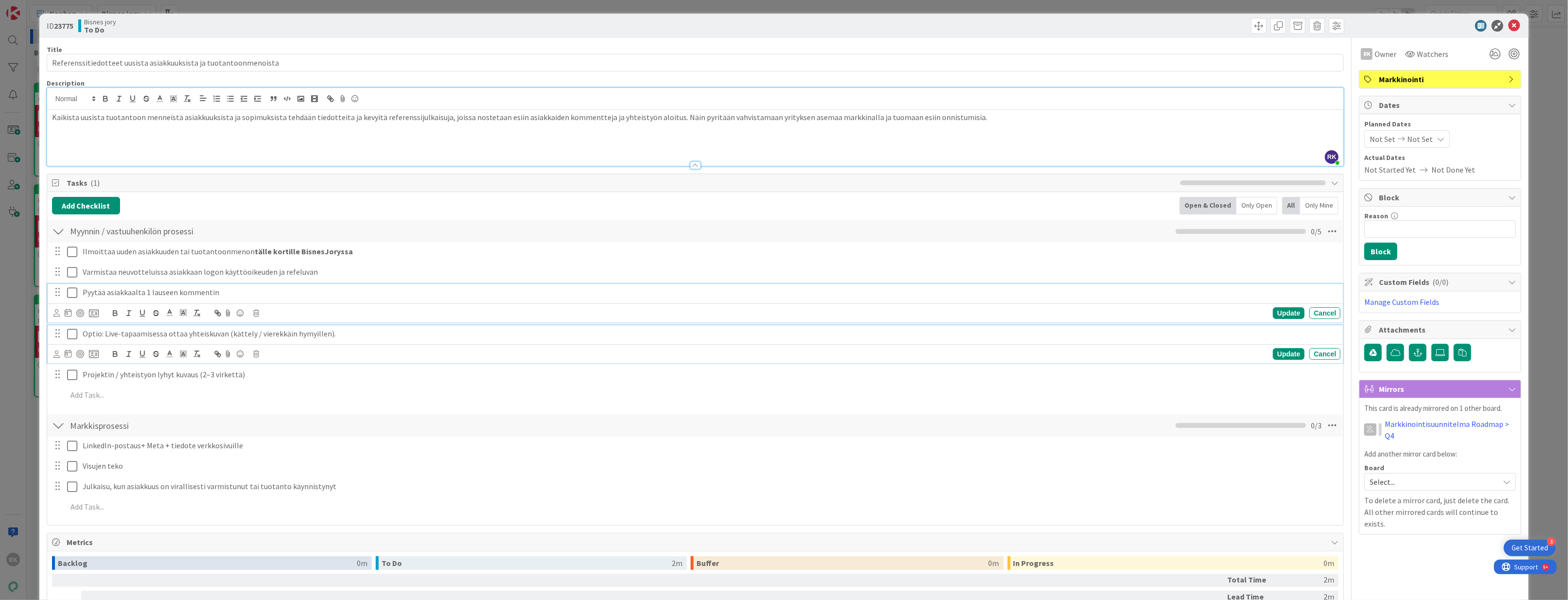
click at [243, 342] on div "Optio: Live-tapaamisessa ottaa yhteiskuvan (kättely / vierekkäin hymyillen)." at bounding box center [709, 334] width 1262 height 17
click at [231, 292] on p "Pyytää asiakkaalta 1 lauseen kommentin" at bounding box center [710, 292] width 1254 height 11
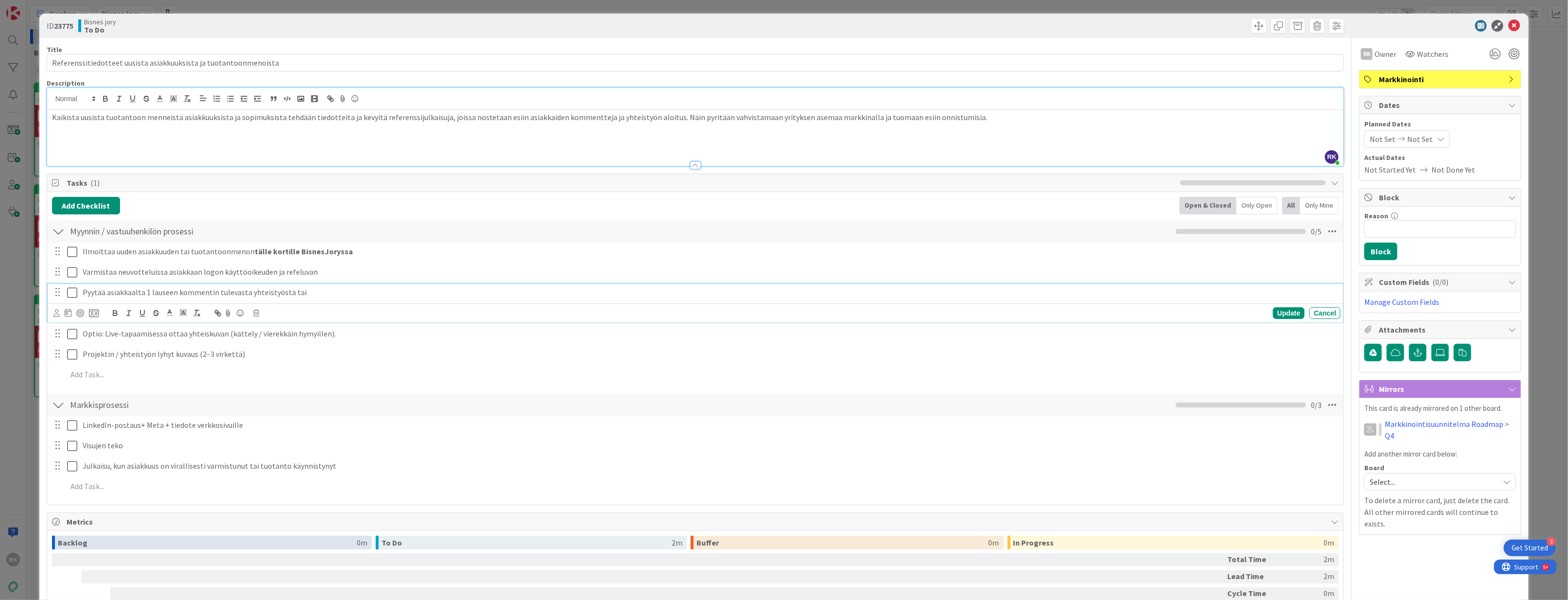
drag, startPoint x: 325, startPoint y: 295, endPoint x: 290, endPoint y: 295, distance: 35.0
click at [290, 295] on p "Pyytää asiakkaalta 1 lauseen kommentin tulevasta yhteistyöstä tai" at bounding box center [710, 292] width 1254 height 11
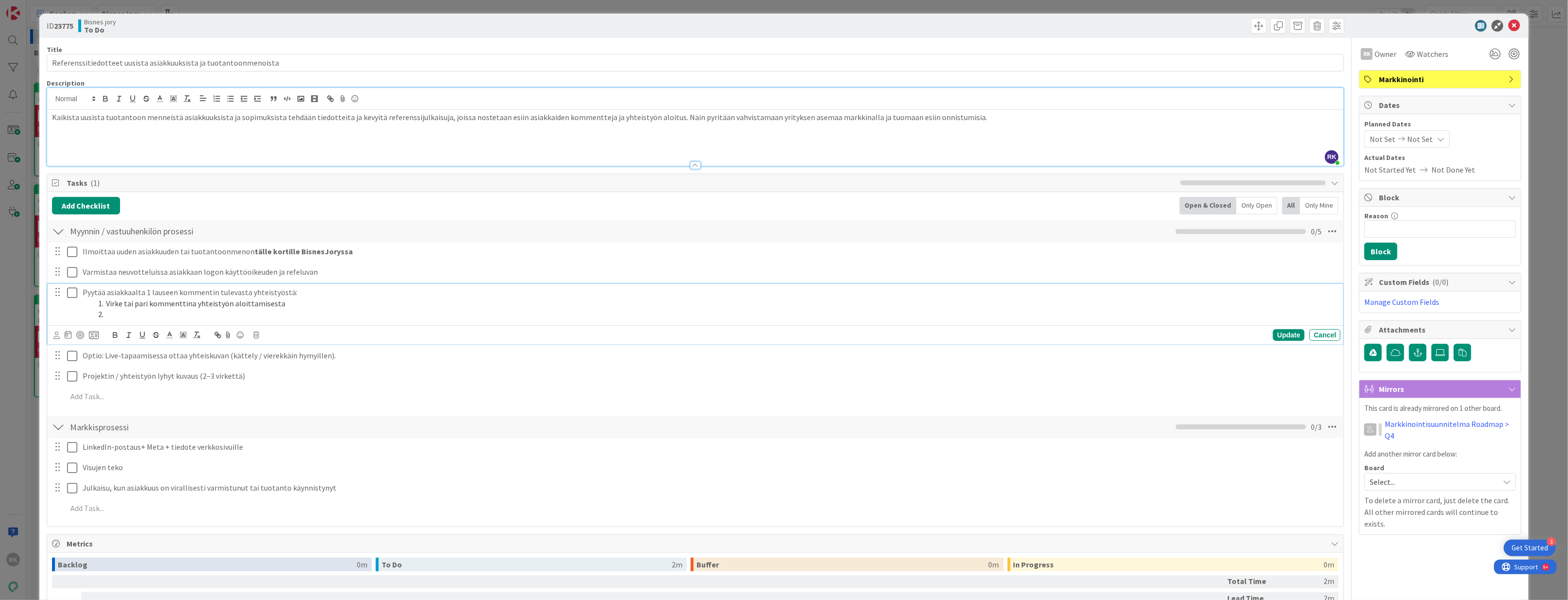
click at [157, 319] on li at bounding box center [715, 314] width 1242 height 11
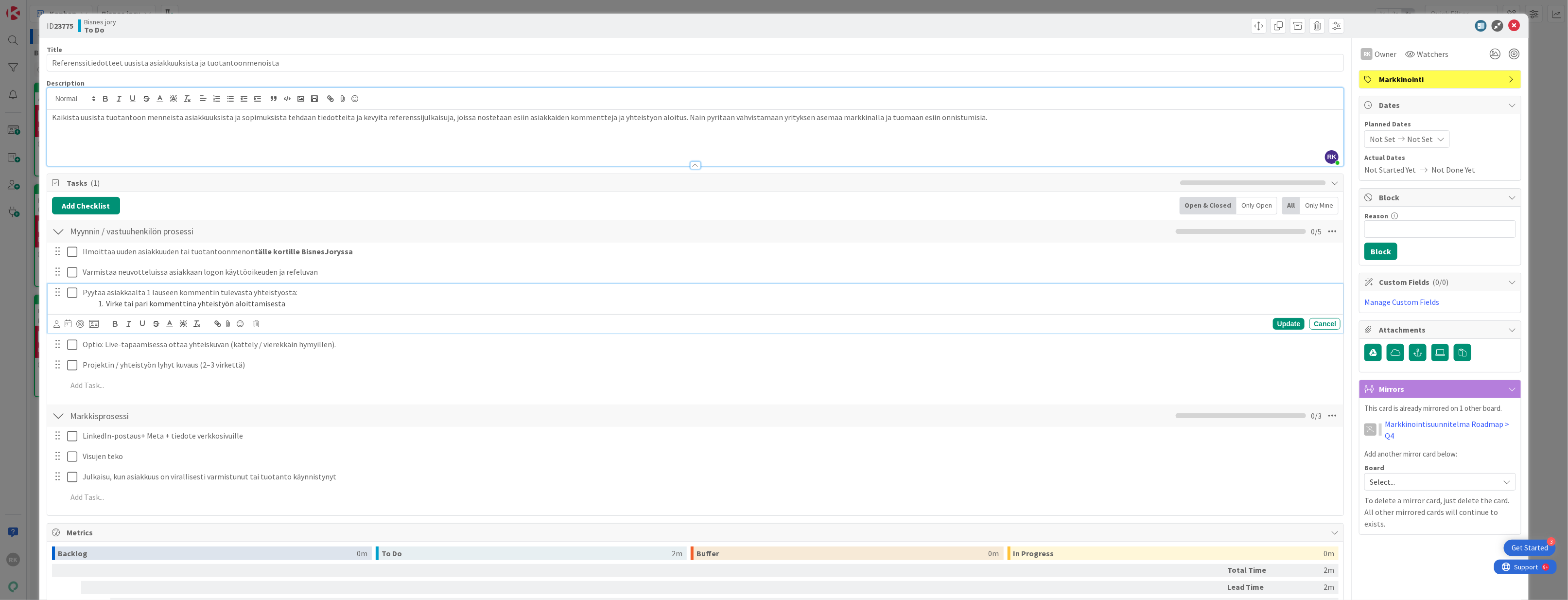
click at [363, 308] on li "Virke tai pari kommenttina yhteistyön aloittamisesta" at bounding box center [715, 303] width 1242 height 11
click at [187, 142] on p at bounding box center [695, 139] width 1287 height 11
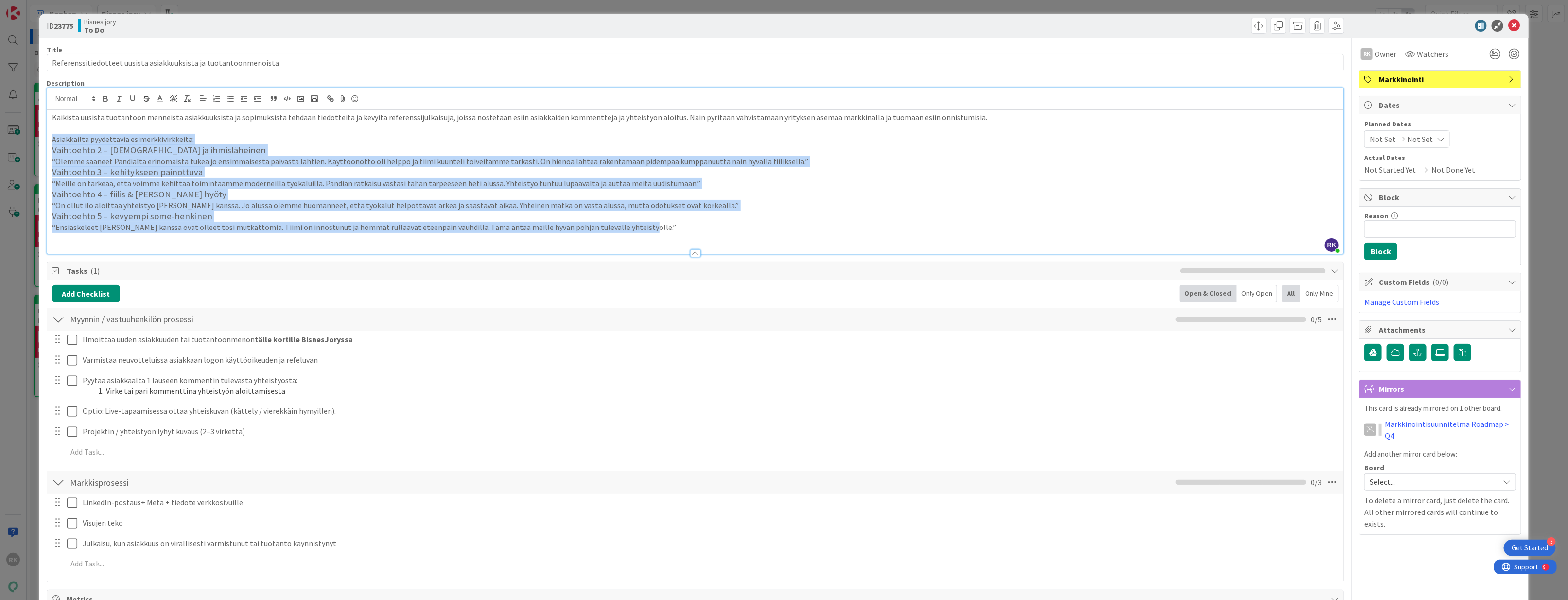
drag, startPoint x: 655, startPoint y: 226, endPoint x: 40, endPoint y: 144, distance: 620.4
click at [40, 144] on div "ID 23775 Bisnes jory To Do Title 65 / 128 Referenssitiedotteet uusista asiakkuu…" at bounding box center [784, 425] width 1489 height 824
click at [81, 160] on p "“Olemme saaneet Pandialta erinomaista tukea jo ensimmäisestä päivästä lähtien. …" at bounding box center [695, 161] width 1287 height 11
drag, startPoint x: 51, startPoint y: 155, endPoint x: 659, endPoint y: 244, distance: 614.5
click at [659, 244] on div "Description RK Rosa-Veera Koivisto joined 42 m ago Kaikista uusista tuotantoon …" at bounding box center [696, 166] width 1298 height 175
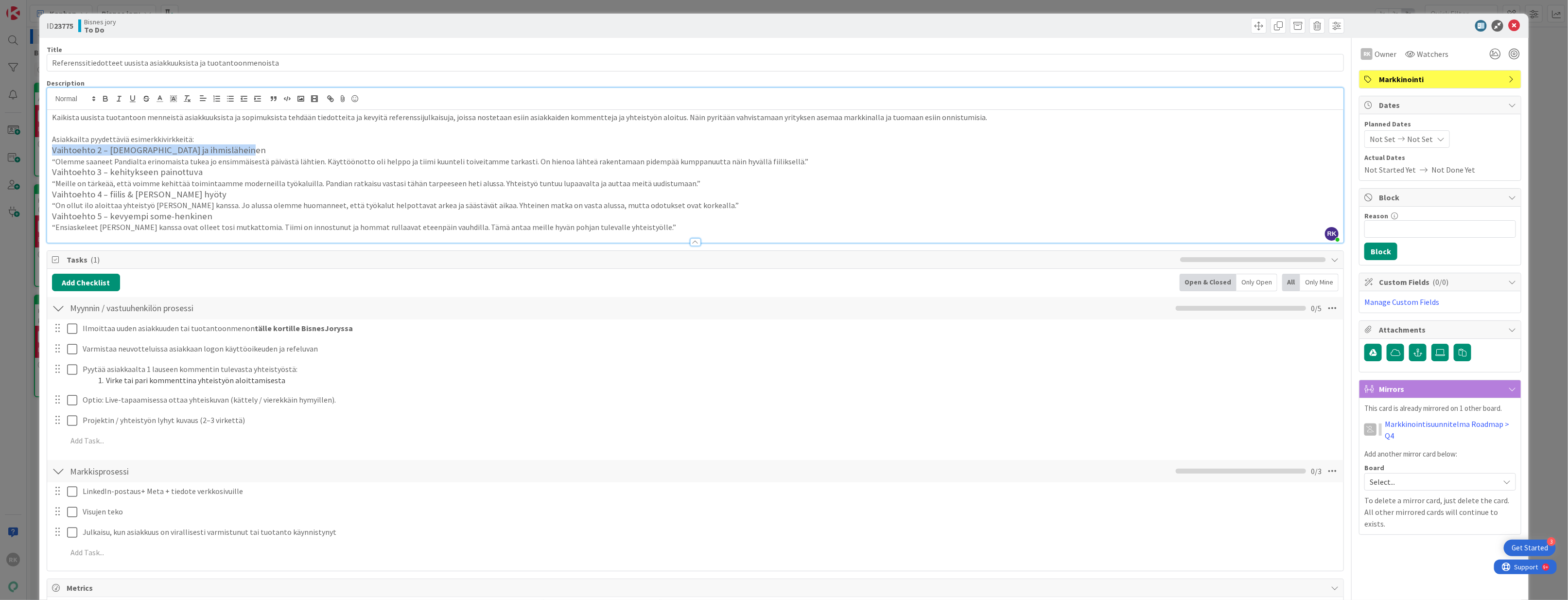
drag, startPoint x: 257, startPoint y: 148, endPoint x: 42, endPoint y: 153, distance: 215.1
click at [42, 153] on div "ID 23775 Bisnes jory To Do Title 65 / 128 Referenssitiedotteet uusista asiakkuu…" at bounding box center [784, 420] width 1489 height 813
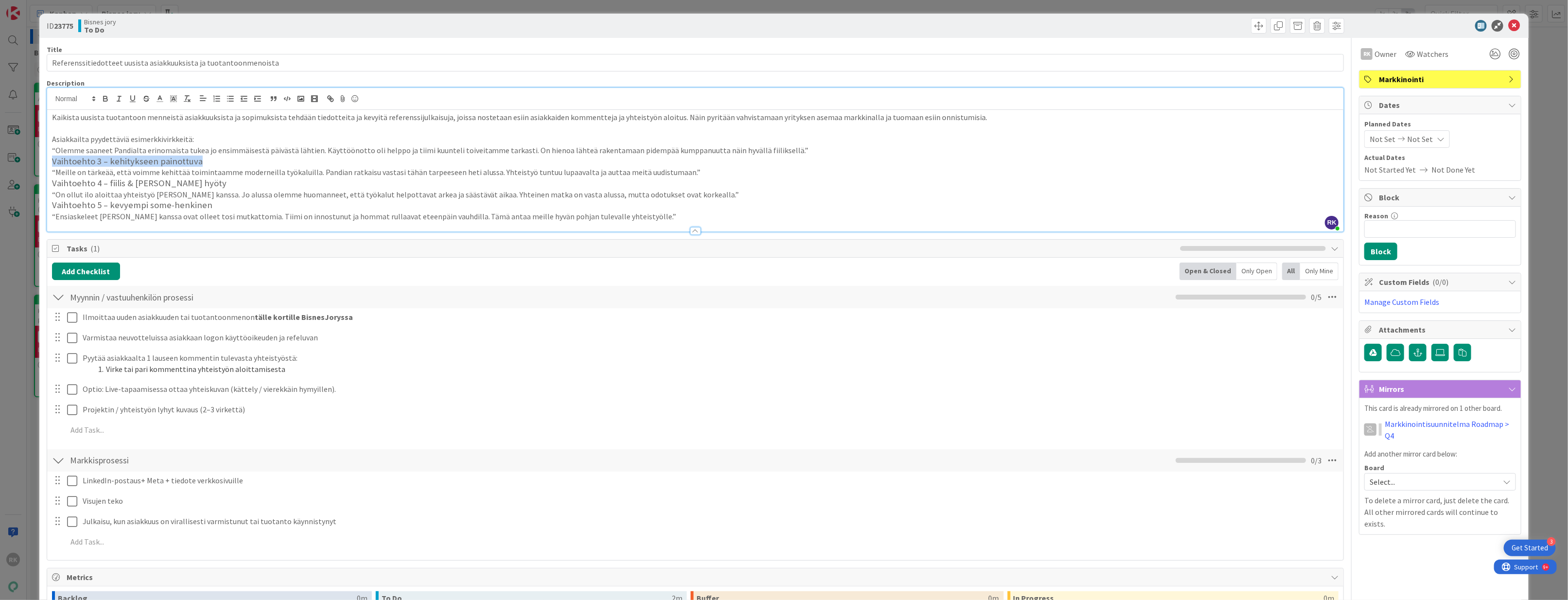
drag, startPoint x: 206, startPoint y: 158, endPoint x: 46, endPoint y: 161, distance: 160.0
click at [47, 161] on div "RK Rosa-Veera Koivisto joined 43 m ago Kaikista uusista tuotantoon menneistä as…" at bounding box center [696, 160] width 1298 height 144
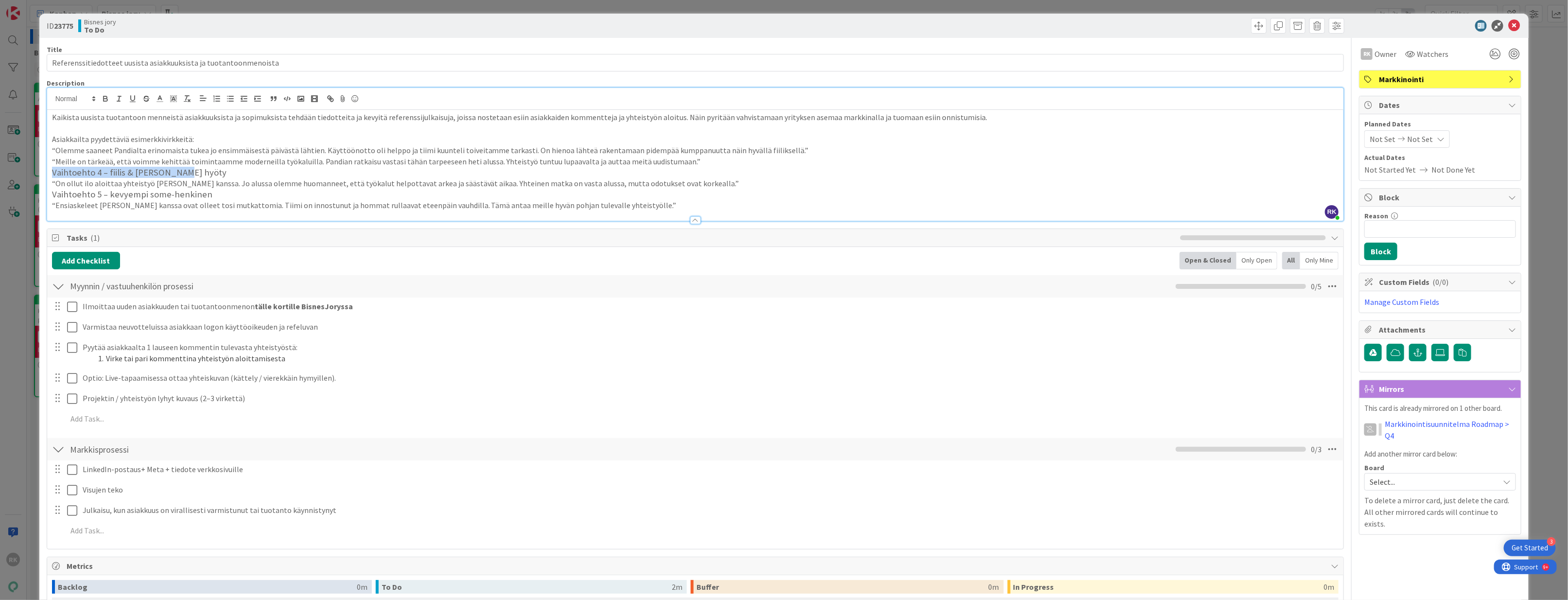
drag, startPoint x: 181, startPoint y: 173, endPoint x: 49, endPoint y: 175, distance: 132.0
click at [49, 175] on div "Kaikista uusista tuotantoon menneistä asiakkuuksista ja sopimuksista tehdään ti…" at bounding box center [695, 165] width 1297 height 111
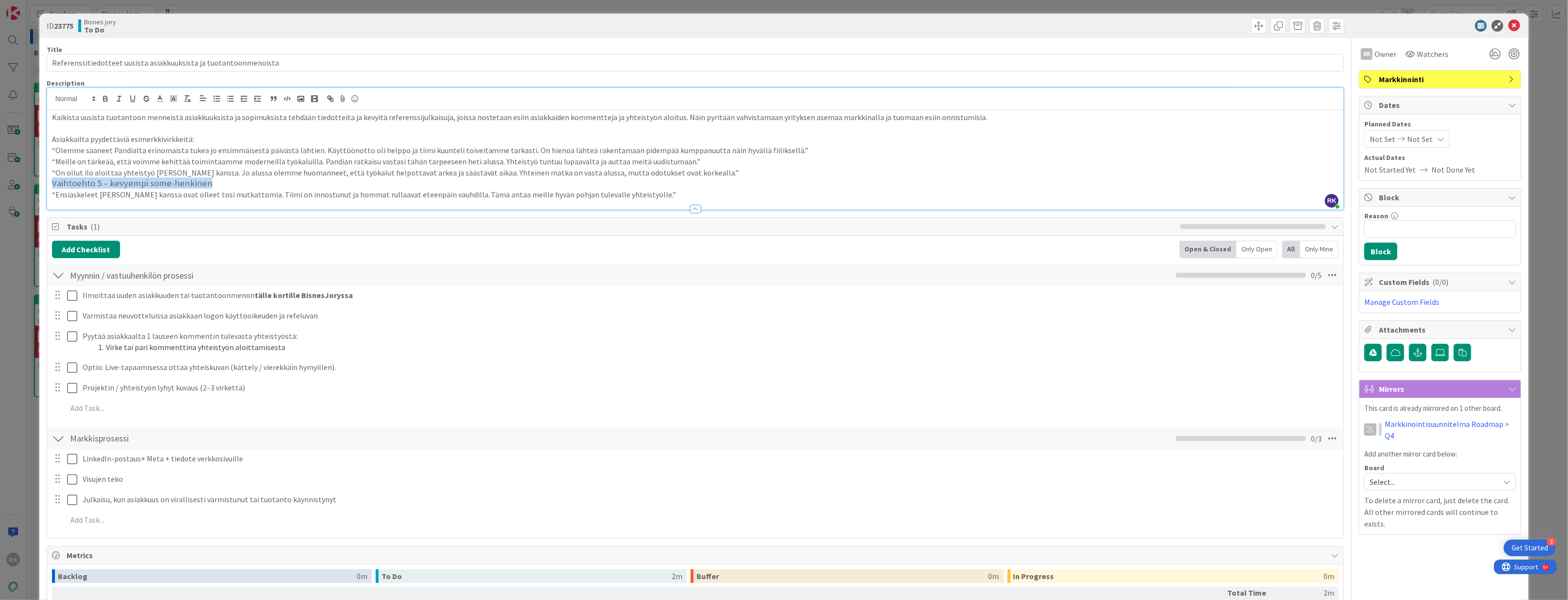
drag, startPoint x: 216, startPoint y: 182, endPoint x: 33, endPoint y: 186, distance: 183.0
click at [33, 186] on div "ID 23775 Bisnes jory To Do Title 65 / 128 Referenssitiedotteet uusista asiakkuu…" at bounding box center [784, 300] width 1568 height 600
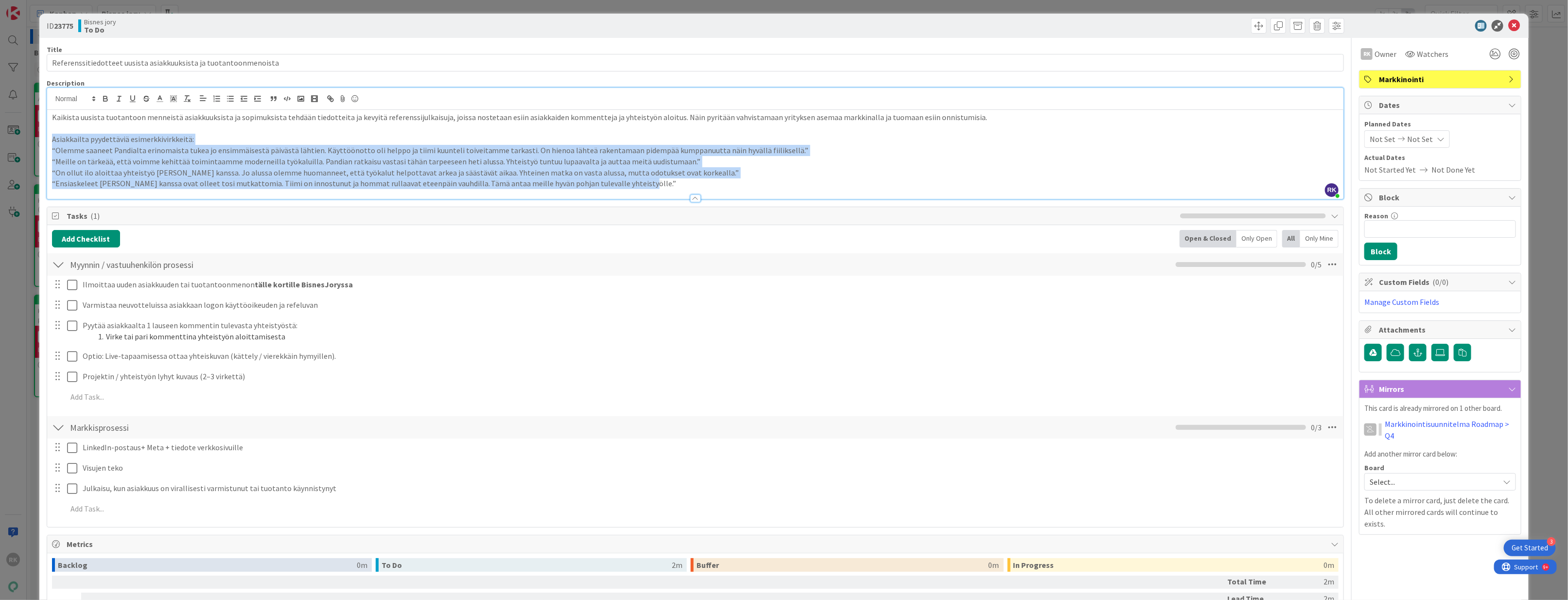
drag, startPoint x: 635, startPoint y: 178, endPoint x: 31, endPoint y: 139, distance: 605.3
click at [31, 139] on div "ID 23775 Bisnes jory To Do Title 65 / 128 Referenssitiedotteet uusista asiakkuu…" at bounding box center [784, 300] width 1568 height 600
click at [152, 144] on p "Asiakkailta pyydettäviä esimerkkivirkkeitä:" at bounding box center [695, 139] width 1287 height 11
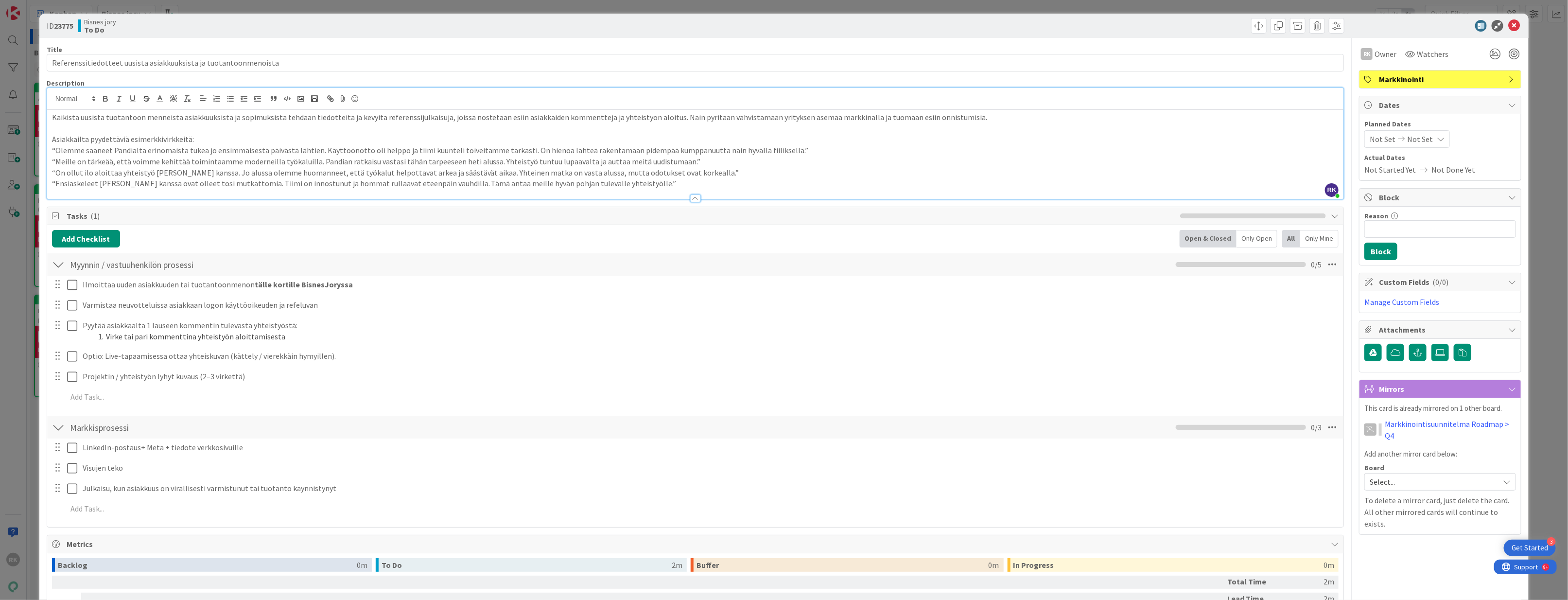
drag, startPoint x: 119, startPoint y: 146, endPoint x: 37, endPoint y: 141, distance: 82.2
click at [37, 141] on div "ID 23775 Bisnes jory To Do Title 65 / 128 Referenssitiedotteet uusista asiakkuu…" at bounding box center [784, 300] width 1568 height 600
click at [103, 101] on icon "button" at bounding box center [105, 100] width 4 height 2
click at [233, 130] on p at bounding box center [695, 129] width 1287 height 11
click at [225, 139] on p "Asiakkailta pyydettäviä esimerkkivirkkeitä:" at bounding box center [695, 139] width 1287 height 11
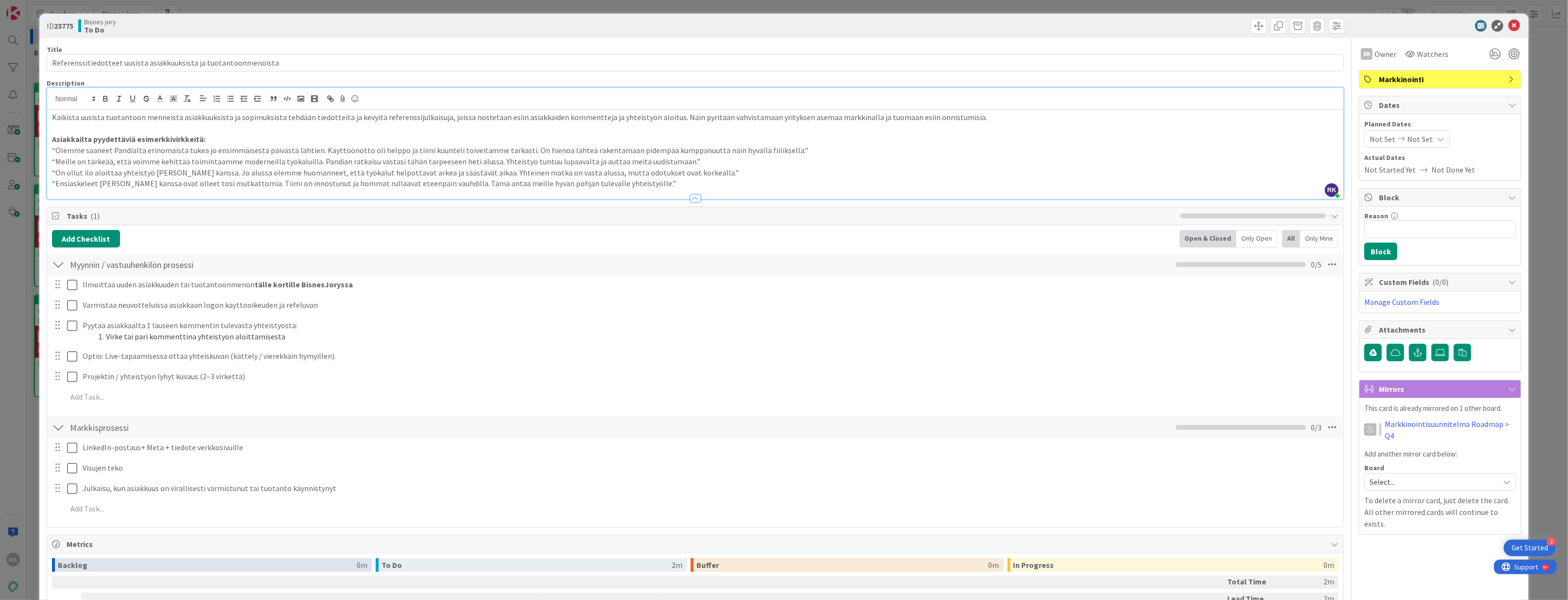
click at [300, 134] on p "Asiakkailta pyydettäviä esimerkkivirkkeitä:" at bounding box center [695, 139] width 1287 height 11
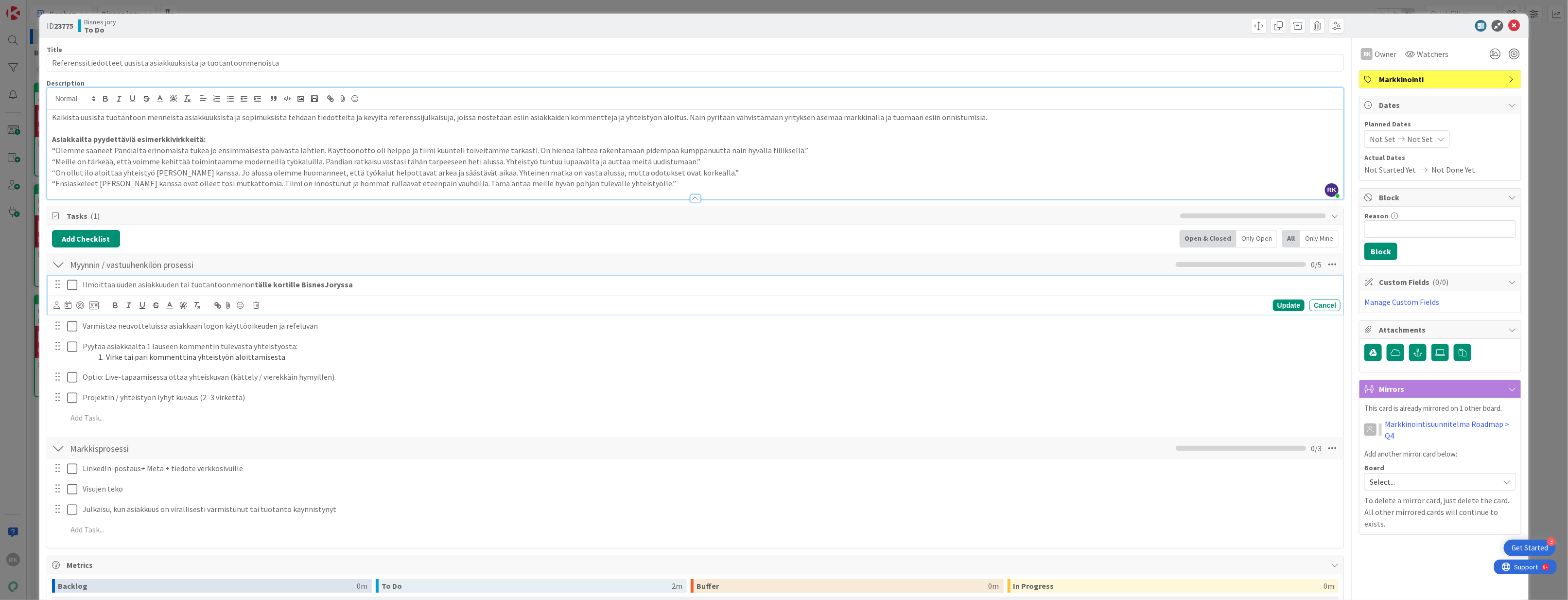
click at [293, 286] on strong "tälle kortille BisnesJoryssa" at bounding box center [303, 284] width 98 height 10
click at [381, 288] on p "Ilmoittaa uuden asiakkuuden tai tuotantoonmenon tälle kortille BisnesJoryssa" at bounding box center [710, 284] width 1254 height 11
click at [346, 247] on div "Add Checklist Open & Closed Only Open All Only Mine" at bounding box center [695, 239] width 1287 height 18
click at [87, 291] on p "Ilmoittaa uuden asiakkuuden tai tuotantoonmenon tälle kortille BisnesJoryssa" at bounding box center [710, 284] width 1254 height 11
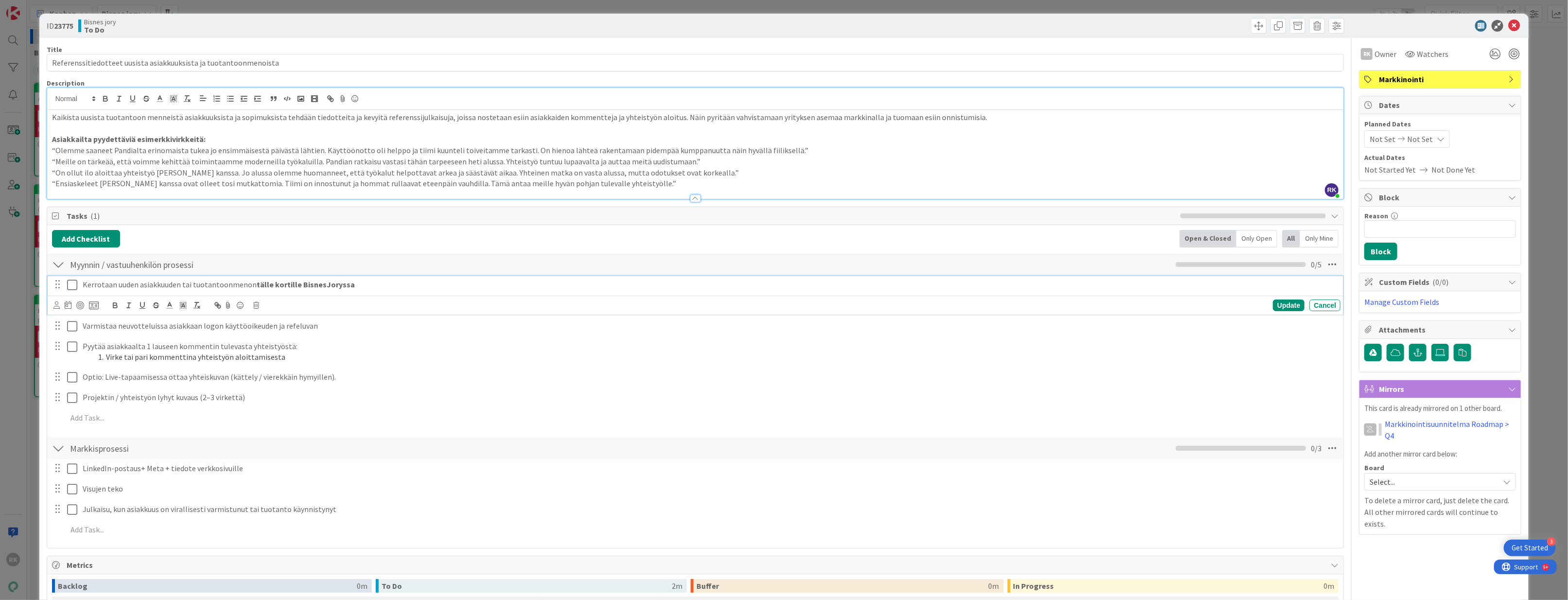
click at [136, 286] on p "Kerrotaan uuden asiakkuuden tai tuotantoonmenon tälle kortille BisnesJoryssa" at bounding box center [710, 284] width 1254 height 11
click at [185, 289] on p "Kerrotaan uudesta asiakkuuden tai tuotantoonmenon tälle kortille BisnesJoryssa" at bounding box center [710, 284] width 1254 height 11
click at [381, 289] on p "Kerrotaan uudesta asiakkuudesta tai tuotantoonmenon tälle kortille BisnesJoryssa" at bounding box center [710, 284] width 1254 height 11
click at [269, 286] on strong "tälle kortille BisnesJoryssa" at bounding box center [318, 284] width 98 height 10
drag, startPoint x: 430, startPoint y: 284, endPoint x: 262, endPoint y: 286, distance: 168.0
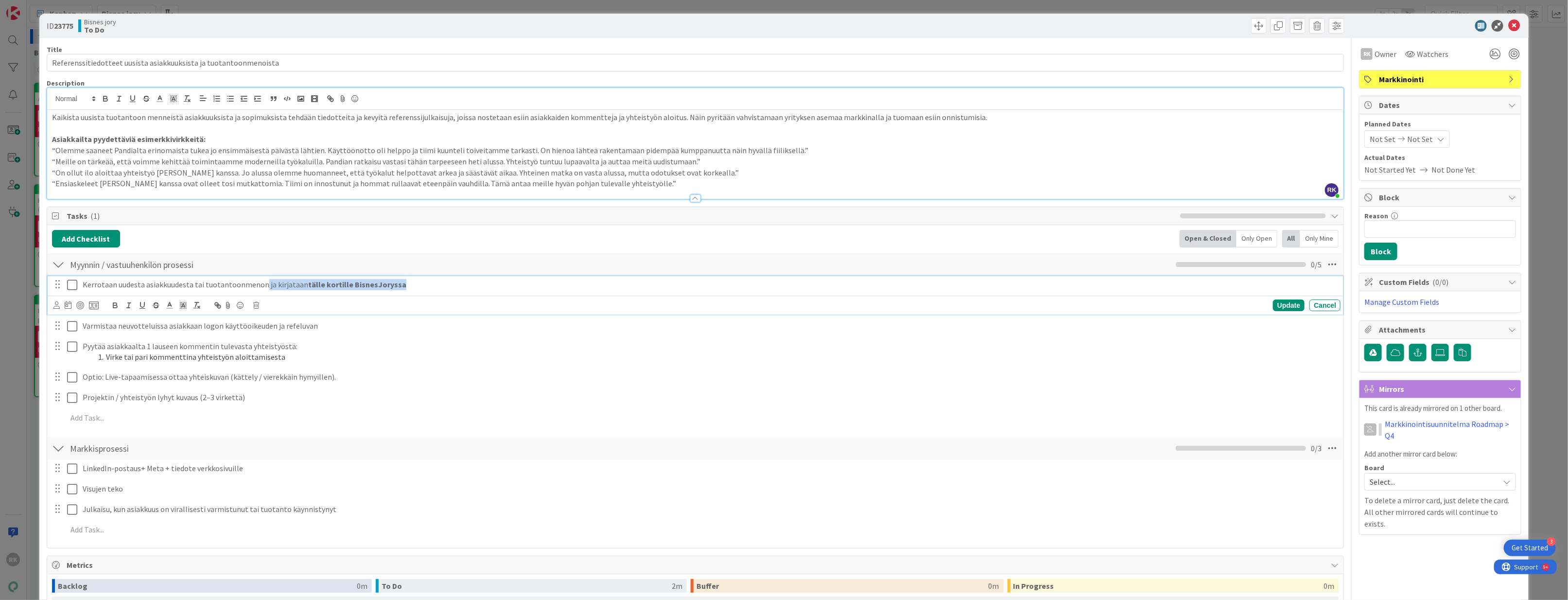
click at [262, 286] on p "Kerrotaan uudesta asiakkuudesta tai tuotantoonmenon ja kirjataan tälle kortille…" at bounding box center [710, 284] width 1254 height 11
click at [112, 309] on icon "button" at bounding box center [115, 305] width 9 height 9
click at [416, 286] on p "Kerrotaan uudesta asiakkuudesta tai tuotantoonmenon ja kirjataan tälle kortille…" at bounding box center [710, 284] width 1254 height 11
click at [114, 286] on p "Kerrotaan uudesta asiakkuudesta tai tuotantoonmenon ja kirjataan tälle kortille…" at bounding box center [710, 284] width 1254 height 11
drag, startPoint x: 138, startPoint y: 286, endPoint x: 81, endPoint y: 289, distance: 57.1
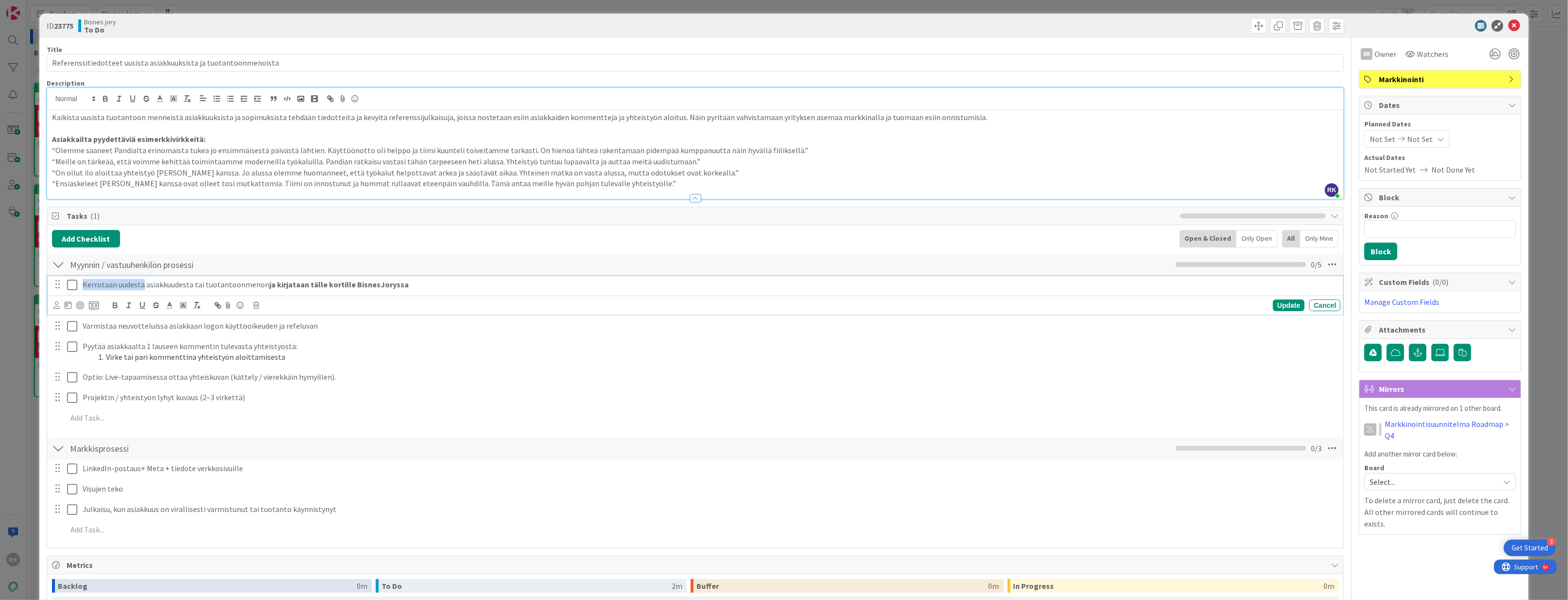
click at [81, 289] on div "Kerrotaan uudesta asiakkuudesta tai tuotantoonmenon ja kirjataan tälle kortille…" at bounding box center [709, 285] width 1262 height 17
click at [390, 294] on div "Uusi asiakkuudesta tai tuotantoonmenon ja kirjataan tälle kortille BisnesJoryssa" at bounding box center [709, 285] width 1262 height 17
click at [386, 311] on div "Update Cancel" at bounding box center [697, 305] width 1287 height 13
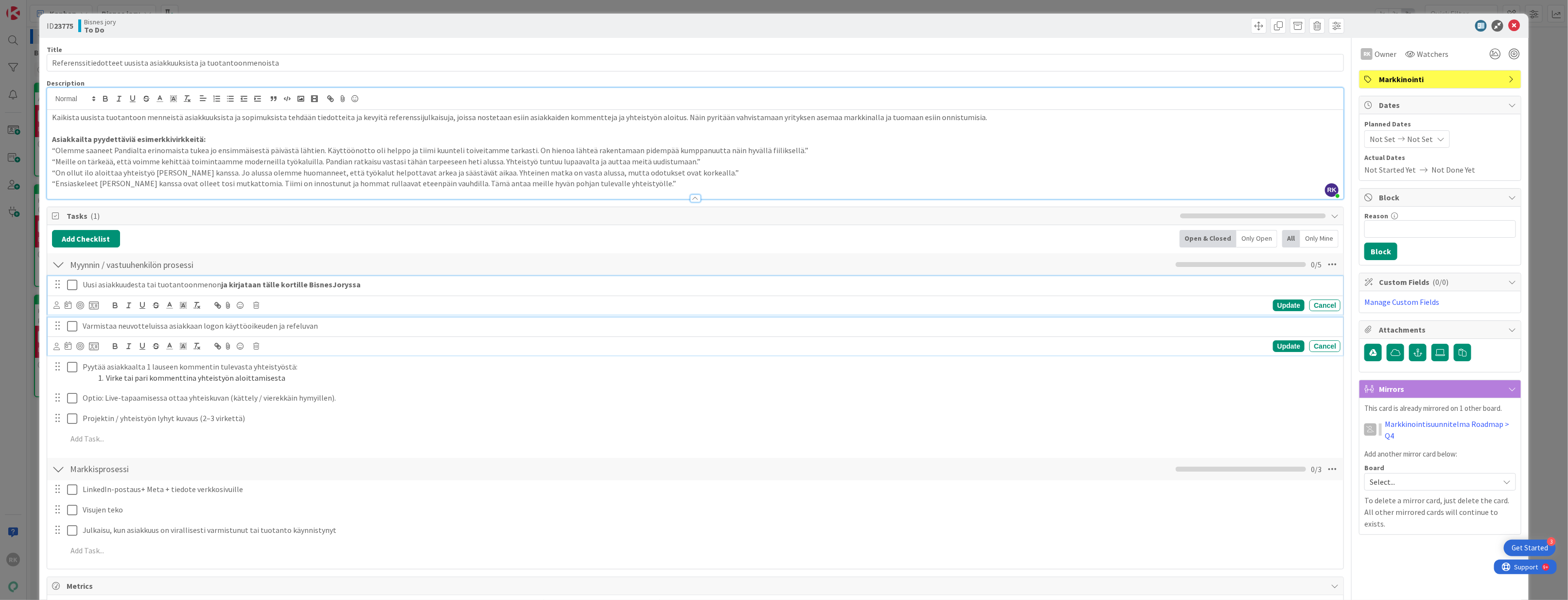
click at [365, 332] on p "Varmistaa neuvotteluissa asiakkaan logon käyttöoikeuden ja refeluvan" at bounding box center [710, 326] width 1254 height 11
click at [404, 287] on p "Uusi asiakkuudesta tai tuotantoonmenon ja kirjataan tälle kortille BisnesJoryssa" at bounding box center [710, 284] width 1254 height 11
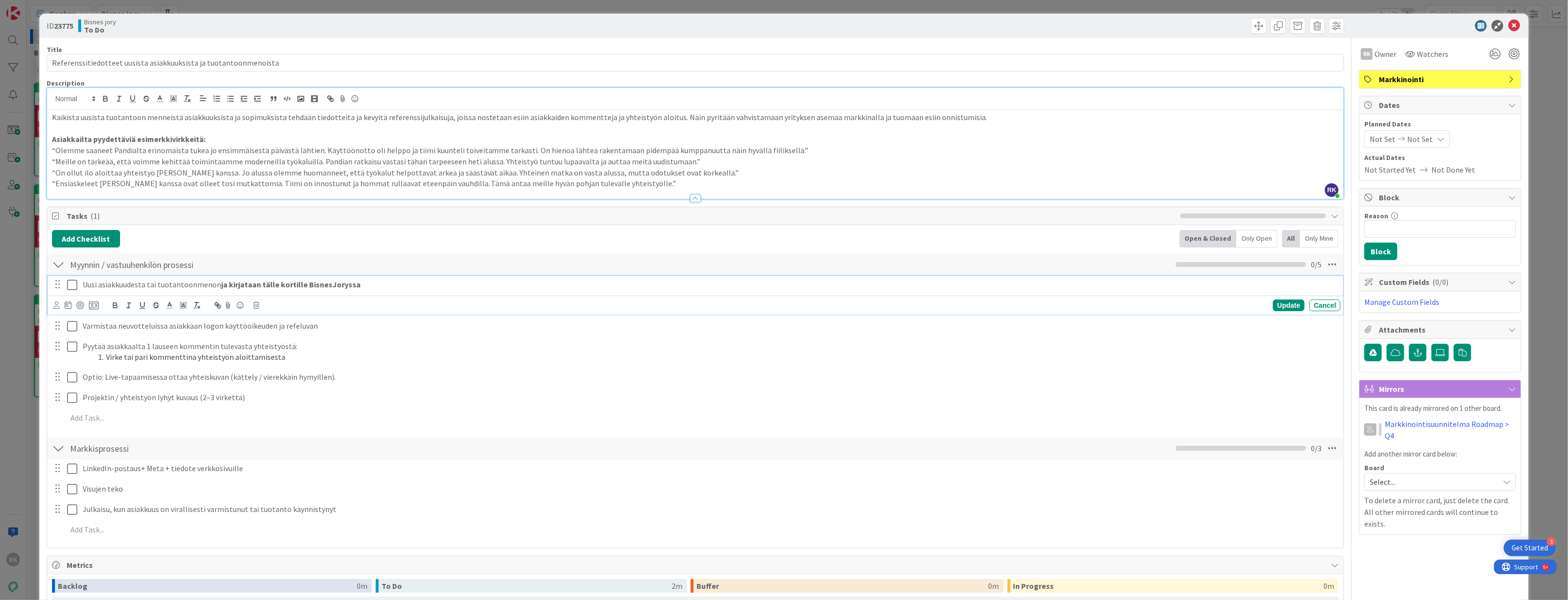
click at [399, 288] on p "Uusi asiakkuudesta tai tuotantoonmenon ja kirjataan tälle kortille BisnesJoryssa" at bounding box center [710, 284] width 1254 height 11
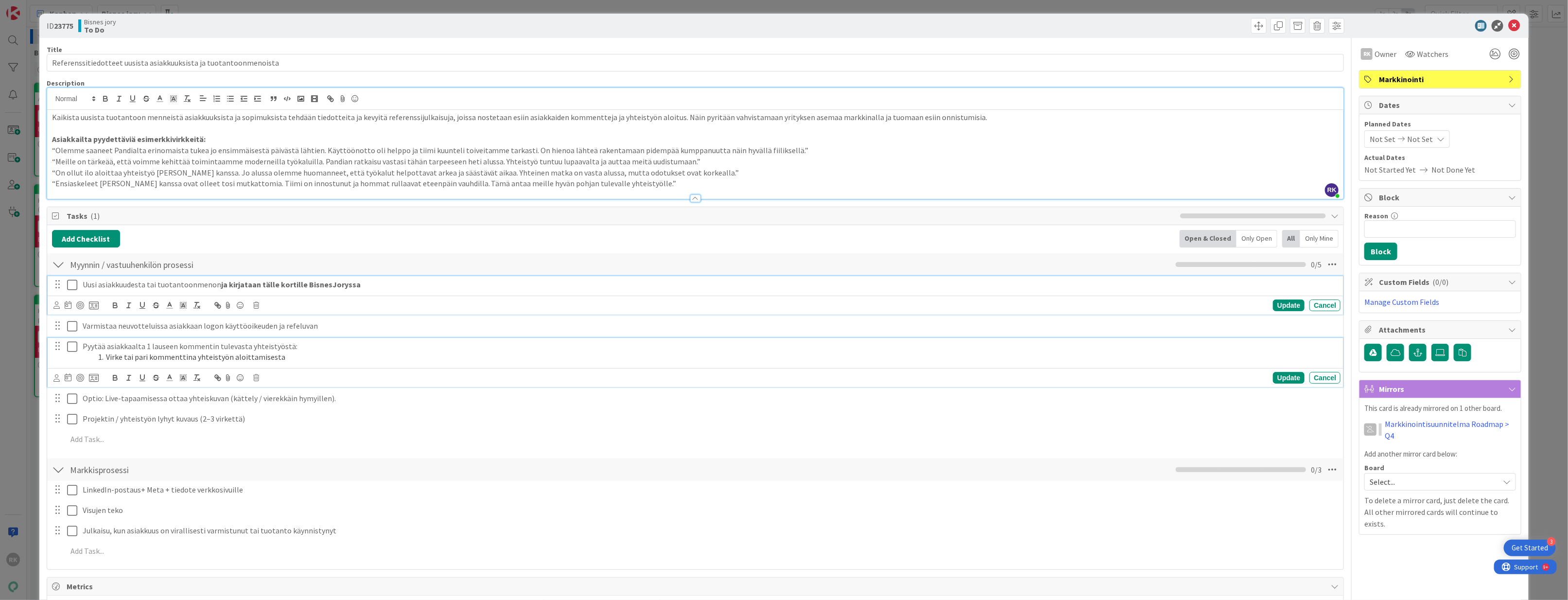
click at [346, 342] on div "Pyytää asiakkaalta 1 lauseen kommentin tulevasta yhteistyöstä: Virke tai pari k…" at bounding box center [709, 352] width 1262 height 28
click at [335, 316] on div "Varmistaa neuvotteluissa asiakkaan logon käyttöoikeuden ja refeluvan Update Can…" at bounding box center [695, 316] width 1296 height 38
click at [346, 352] on p "Pyytää asiakkaalta 1 lauseen kommentin tulevasta yhteistyöstä:" at bounding box center [710, 347] width 1254 height 11
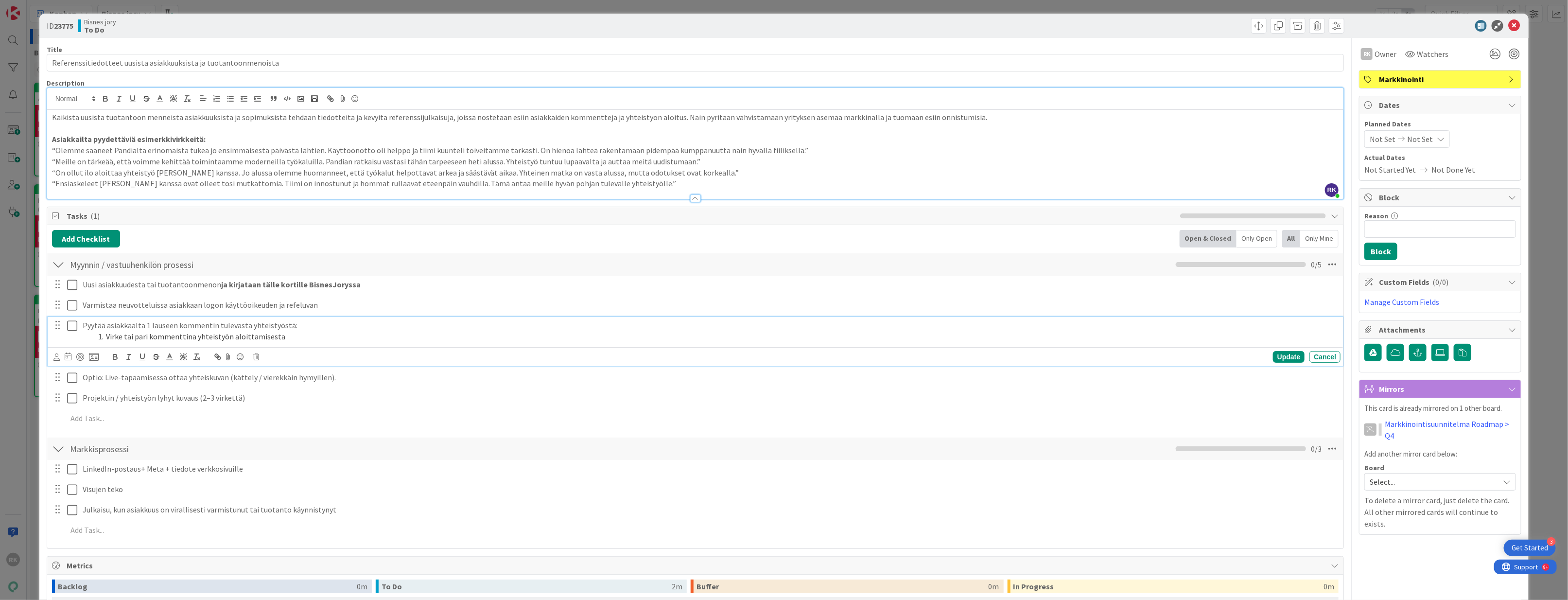
drag, startPoint x: 107, startPoint y: 339, endPoint x: 103, endPoint y: 354, distance: 15.5
click at [107, 339] on li "Virke tai pari kommenttina yhteistyön aloittamisesta" at bounding box center [715, 337] width 1242 height 11
click at [370, 342] on li "Virke tai pari kommenttina yhteistyön aloittamisesta" at bounding box center [715, 337] width 1242 height 11
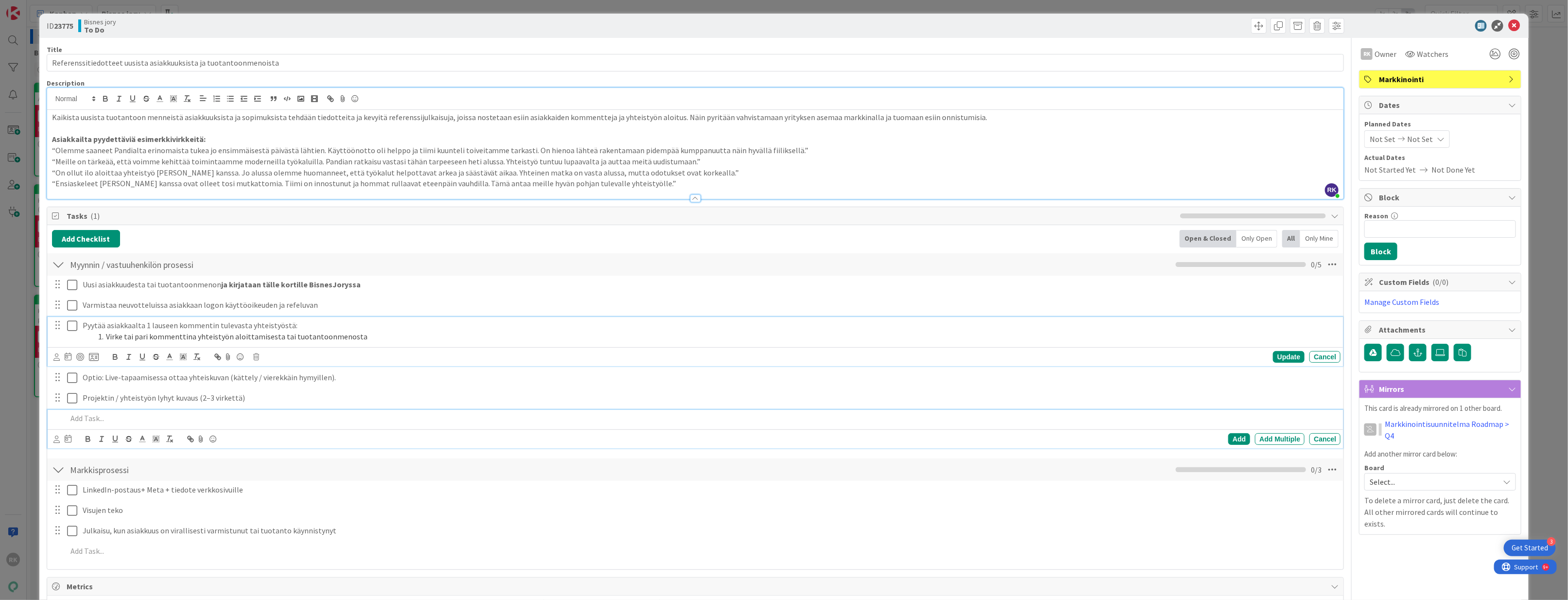
click at [422, 424] on p at bounding box center [702, 418] width 1270 height 11
click at [171, 362] on p "Optio: Live-tapaamisessa ottaa yhteiskuvan (kättely / vierekkäin hymyillen)." at bounding box center [710, 356] width 1254 height 11
click at [254, 415] on p at bounding box center [702, 418] width 1270 height 11
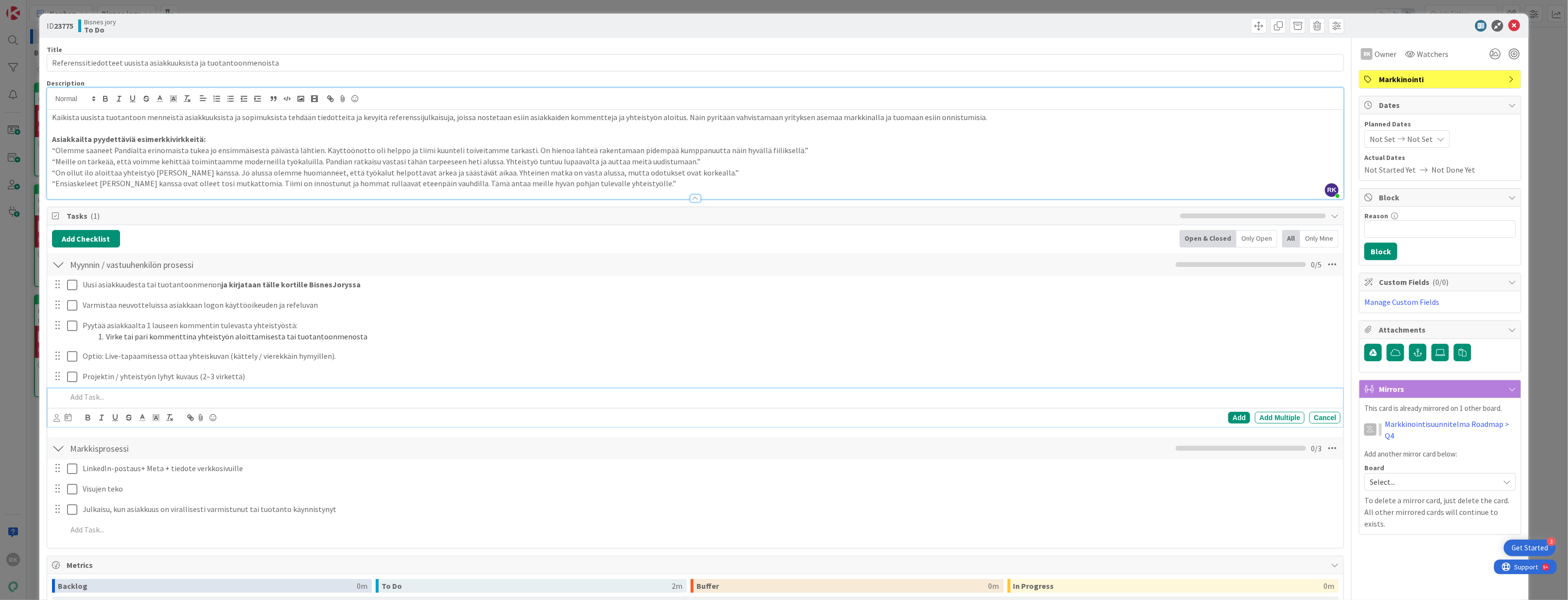
click at [146, 392] on div at bounding box center [702, 397] width 1278 height 17
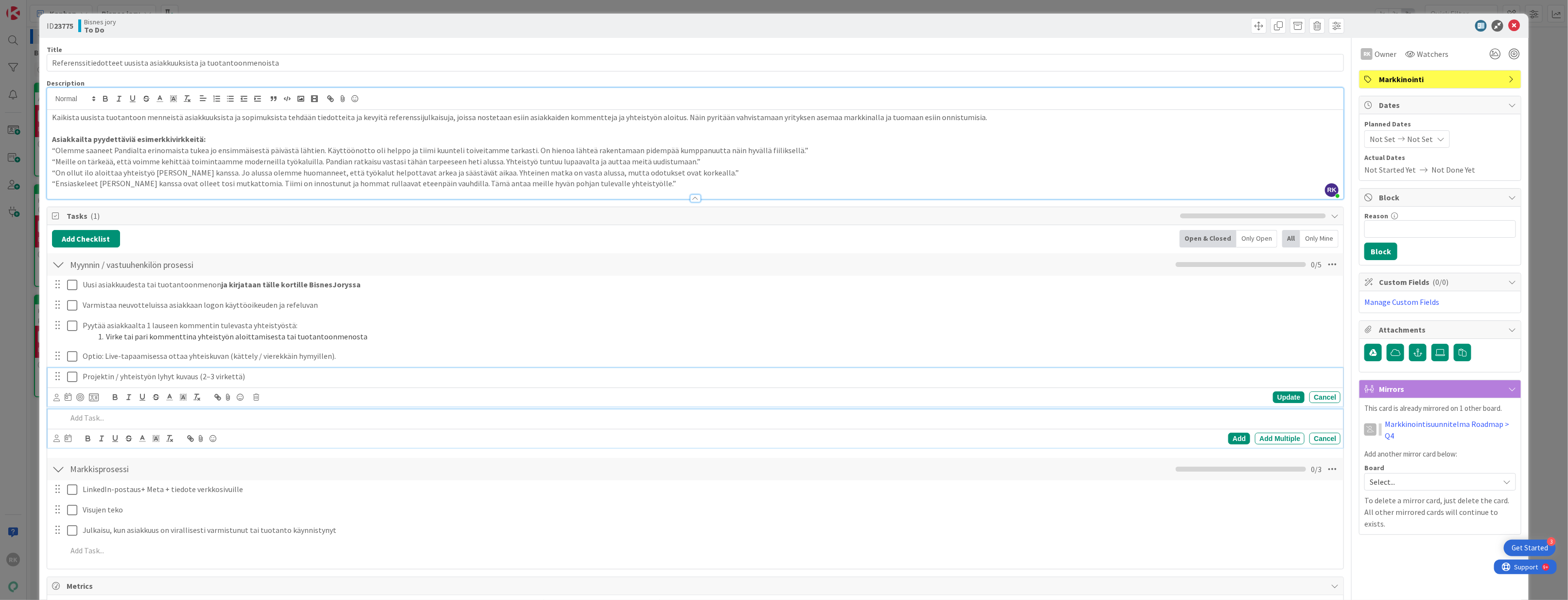
click at [285, 380] on p "Projektin / yhteistyön lyhyt kuvaus (2–3 virkettä)" at bounding box center [710, 376] width 1254 height 11
click at [324, 421] on p at bounding box center [702, 418] width 1270 height 11
click at [322, 381] on p "Projektin / yhteistyön lyhyt kuvaus (2–3 virkettä) Rosa-Veeralle" at bounding box center [710, 376] width 1254 height 11
click at [356, 421] on p at bounding box center [702, 418] width 1270 height 11
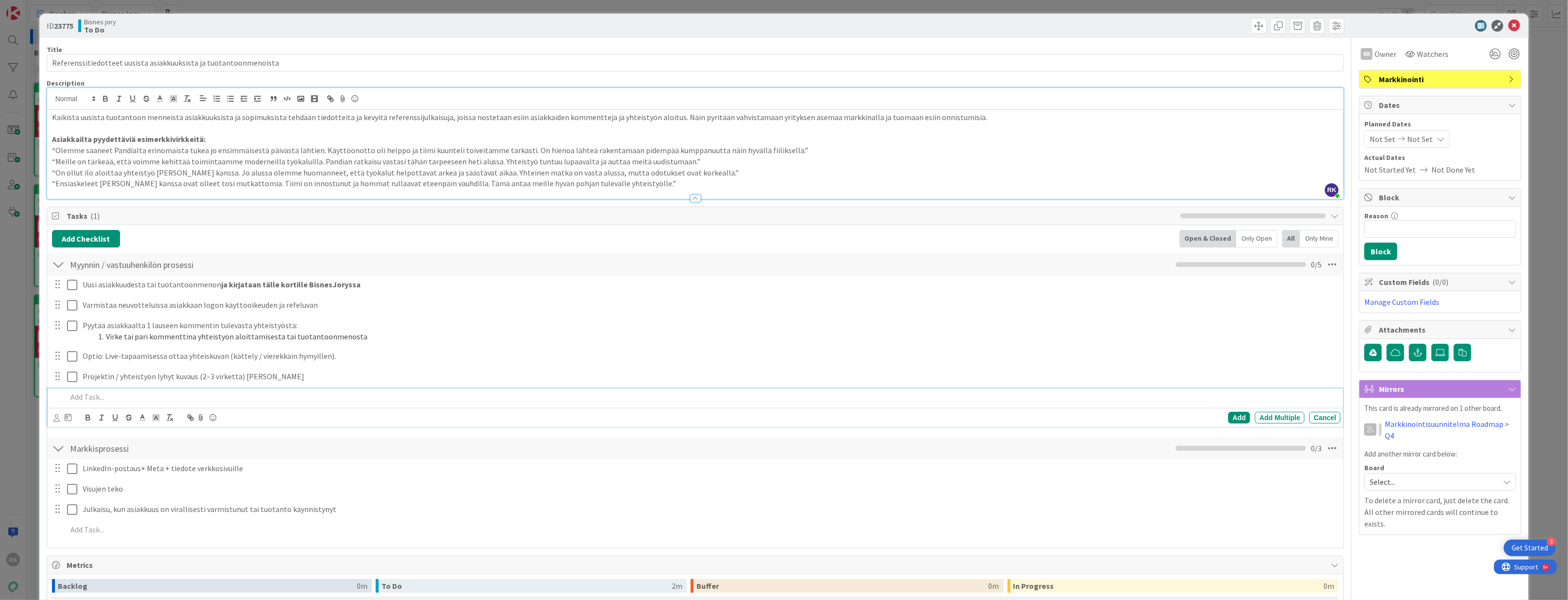
click at [286, 230] on div "Add Checklist Open & Closed Only Open All Only Mine Myynnin / vastuuhenkilön pr…" at bounding box center [695, 387] width 1297 height 323
click at [368, 490] on p "Julkaisu, kun asiakkuus on virallisesti varmistunut tai tuotanto käynnistynyt" at bounding box center [710, 489] width 1254 height 11
click at [410, 477] on div "Visujen teko Update Cancel" at bounding box center [695, 468] width 1296 height 18
click at [231, 445] on p "LinkedIn-postaus+ Meta + tiedote verkkosivuille" at bounding box center [710, 448] width 1254 height 11
click at [192, 448] on p "LinkedIn-postaus+ Meta + tiedote verkkosivuille" at bounding box center [710, 448] width 1254 height 11
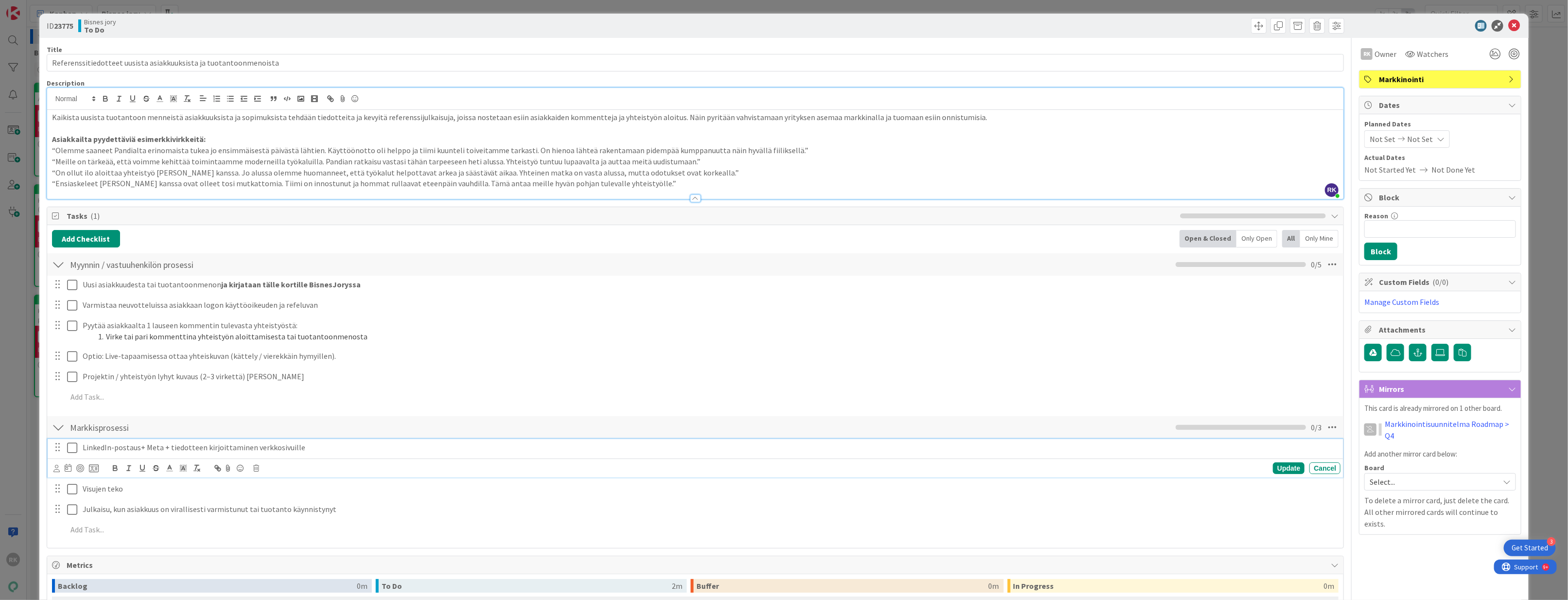
click at [396, 429] on div "Markkisprosessi Checklist Name 15 / 64 Markkisprosessi 0 / 3" at bounding box center [695, 428] width 1297 height 23
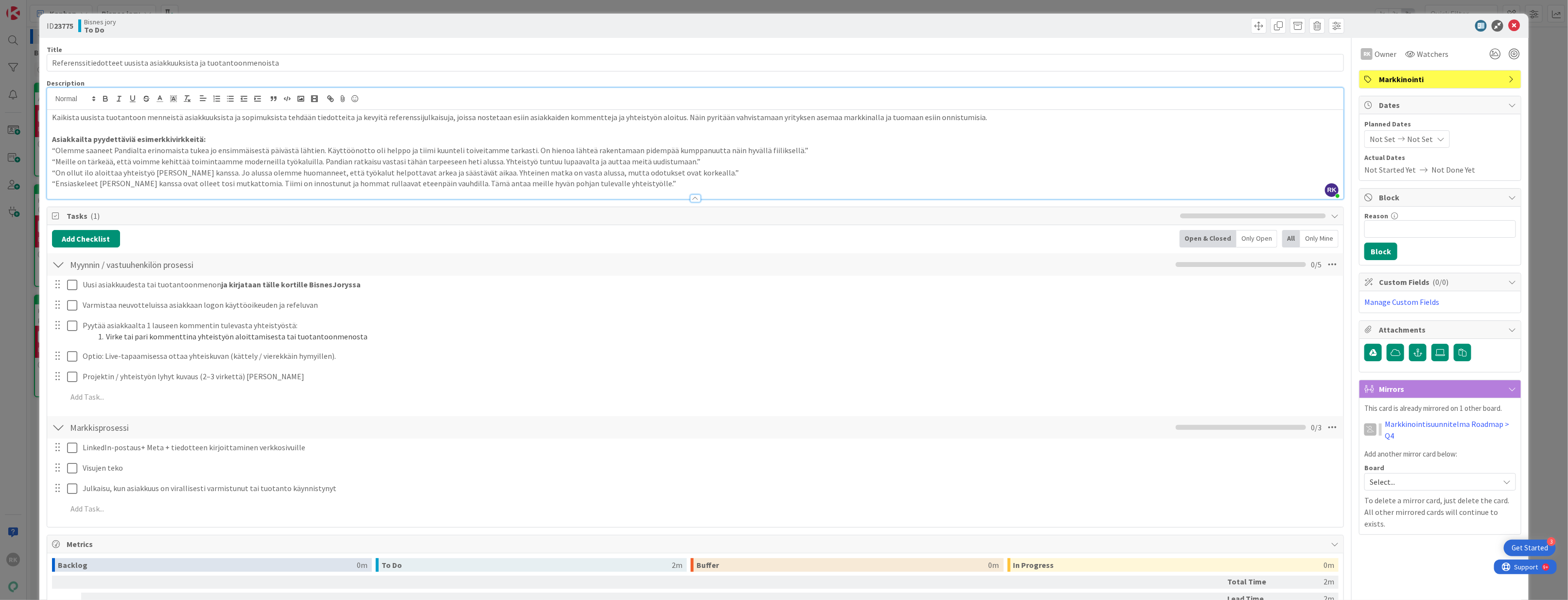
click at [797, 180] on p "“Ensiaskeleet Pandian kanssa ovat olleet tosi mutkattomia. Tiimi on innostunut …" at bounding box center [695, 183] width 1287 height 11
click at [80, 115] on span "Kaikista uusista tuotantoon menneistä asiakkuuksista ja sopimuksista tehdään ti…" at bounding box center [519, 117] width 936 height 10
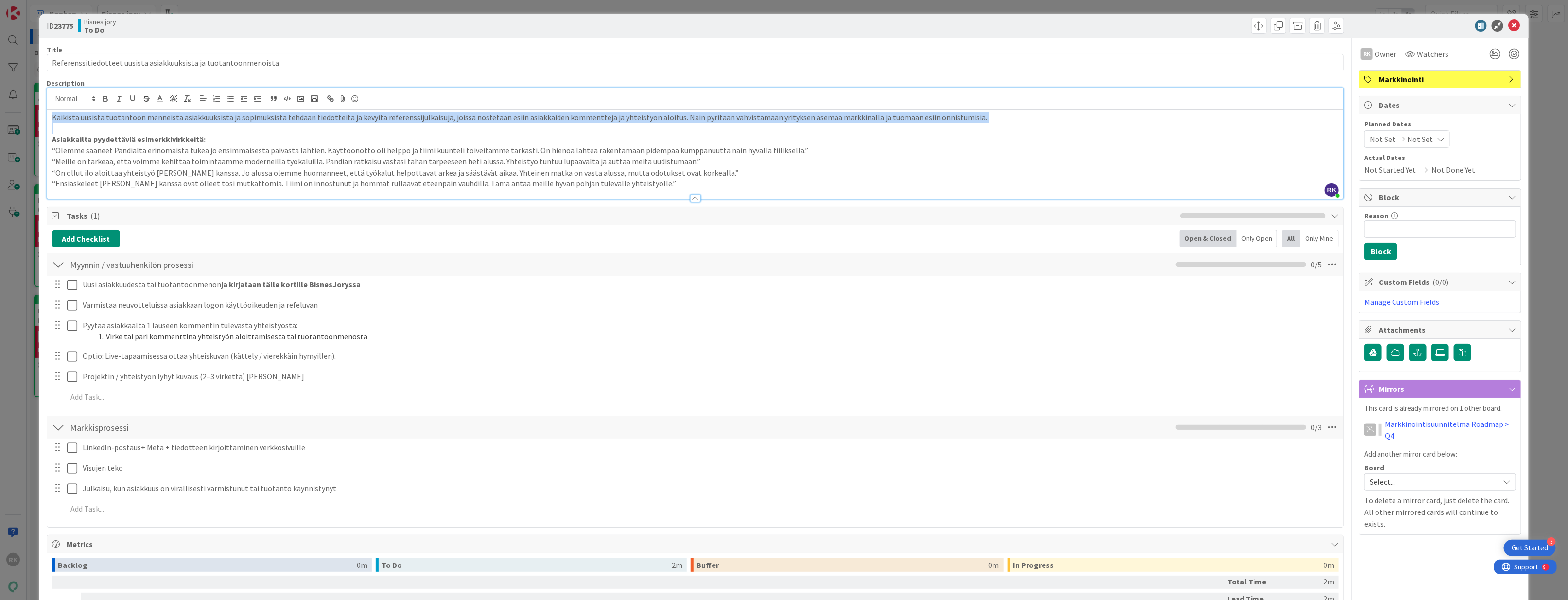
click at [80, 115] on span "Kaikista uusista tuotantoon menneistä asiakkuuksista ja sopimuksista tehdään ti…" at bounding box center [519, 117] width 936 height 10
copy span "Kaikista uusista tuotantoon menneistä asiakkuuksista ja sopimuksista tehdään ti…"
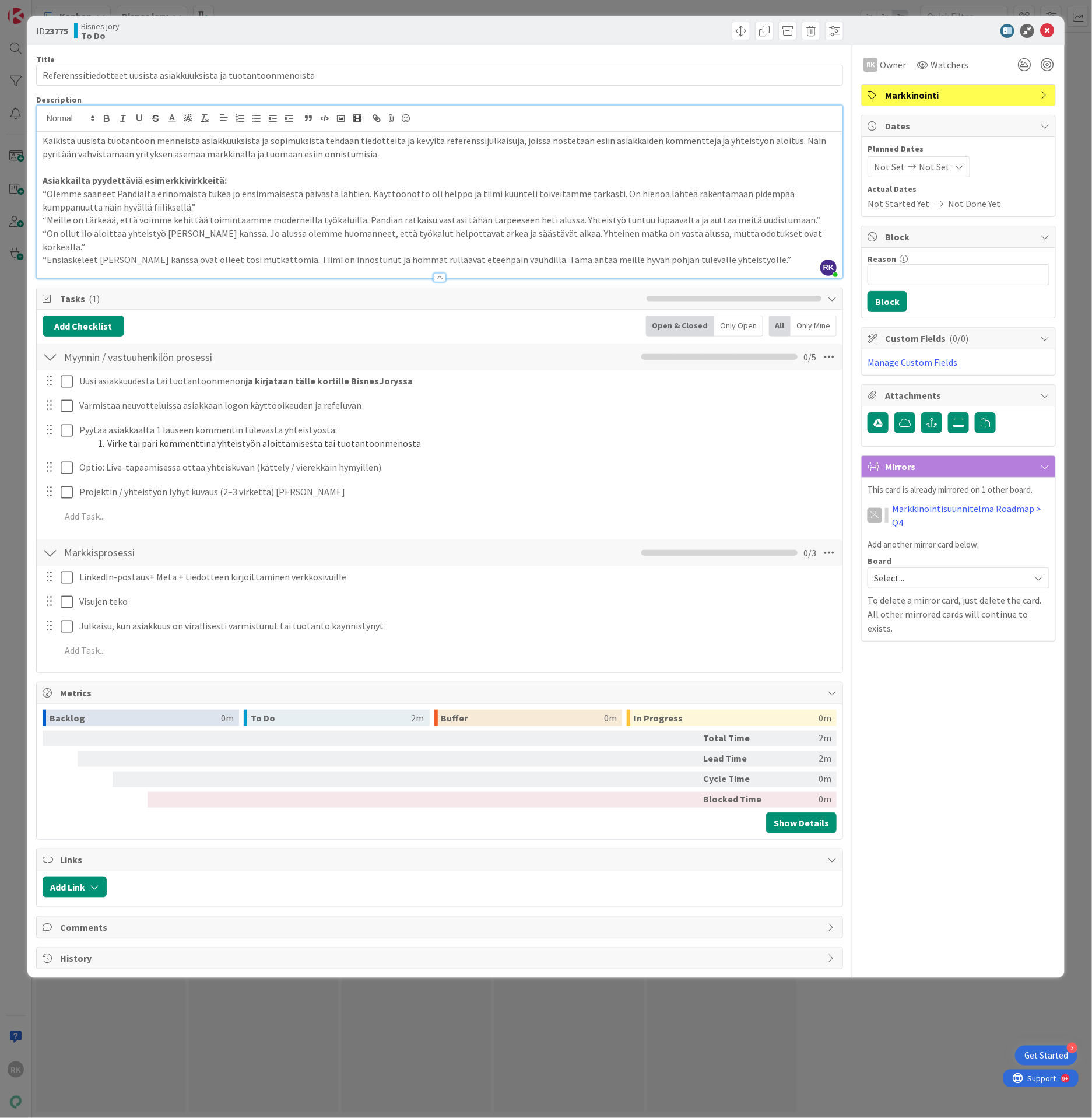
click at [145, 202] on p "“Olemme saaneet Pandialta erinomaista tukea jo ensimmäisestä päivästä lähtien. …" at bounding box center [439, 200] width 794 height 26
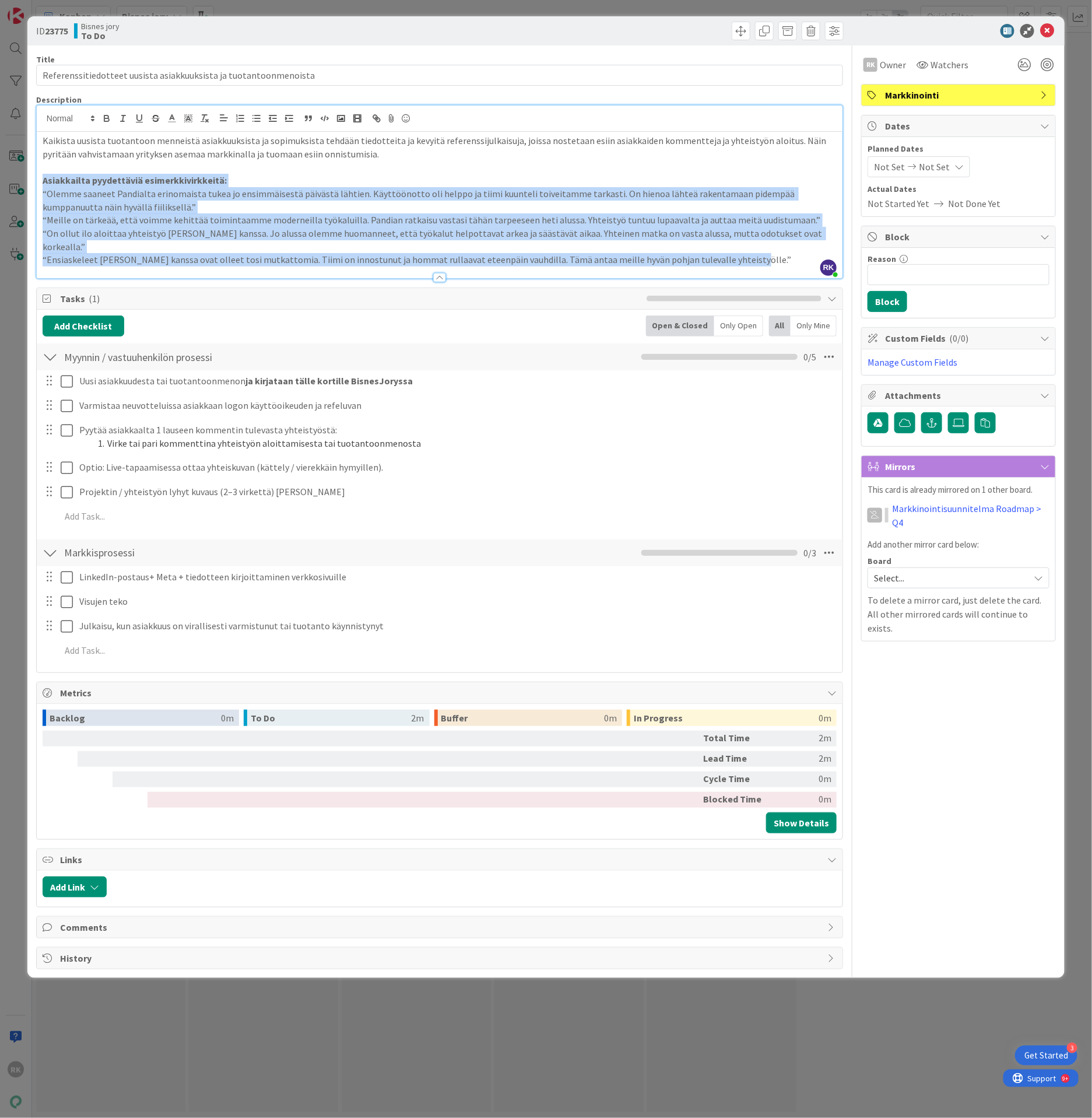
drag, startPoint x: 42, startPoint y: 184, endPoint x: 790, endPoint y: 262, distance: 752.1
click at [790, 262] on div "Description RK Rosa-Veera Koivisto joined 57 m ago Kaikista uusista tuotantoon …" at bounding box center [439, 186] width 807 height 184
